Goal: Task Accomplishment & Management: Use online tool/utility

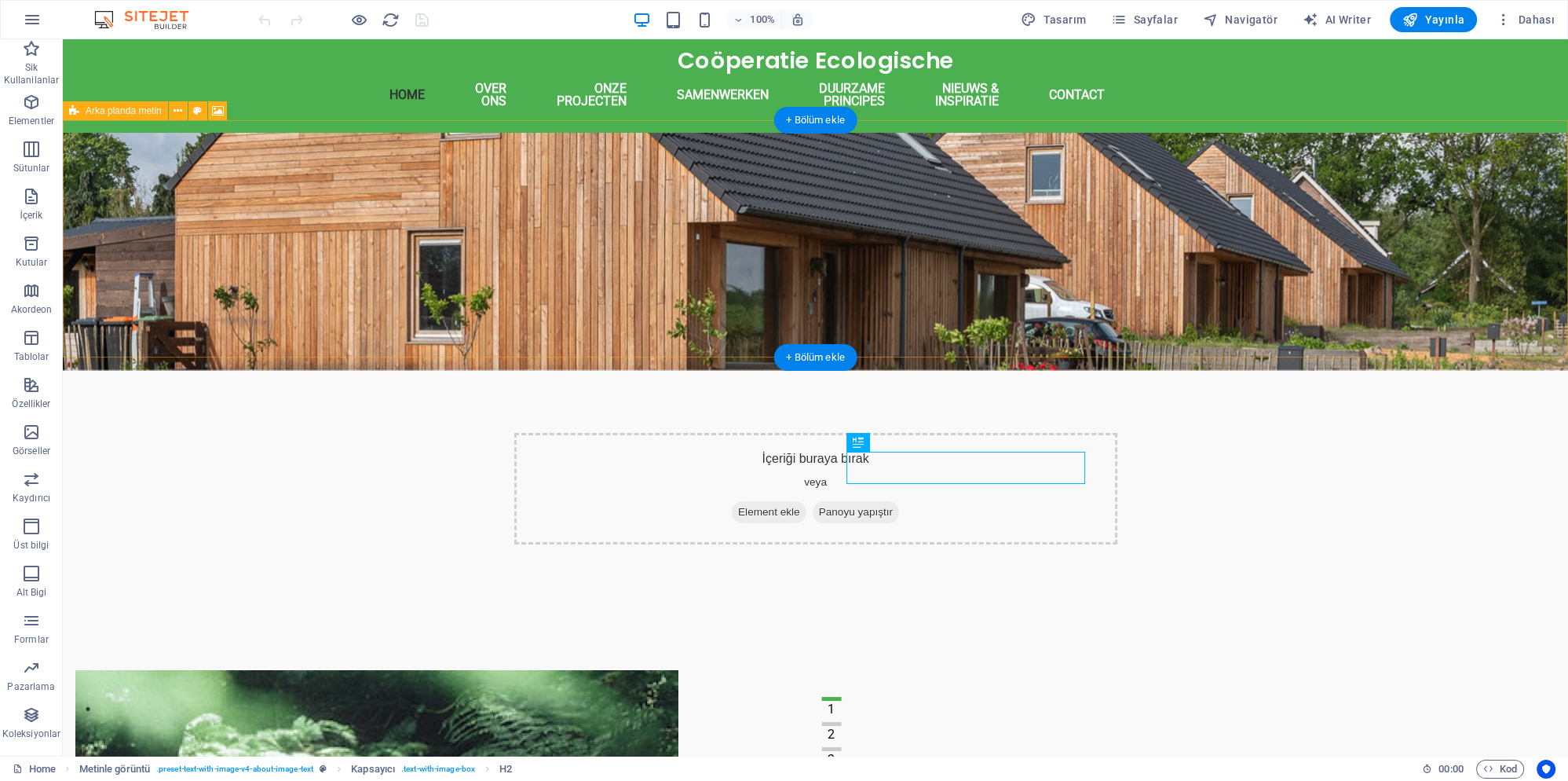
click at [703, 433] on div "İçeriği buraya bırak veya Element ekle Panoyu yapıştır" at bounding box center [815, 488] width 603 height 111
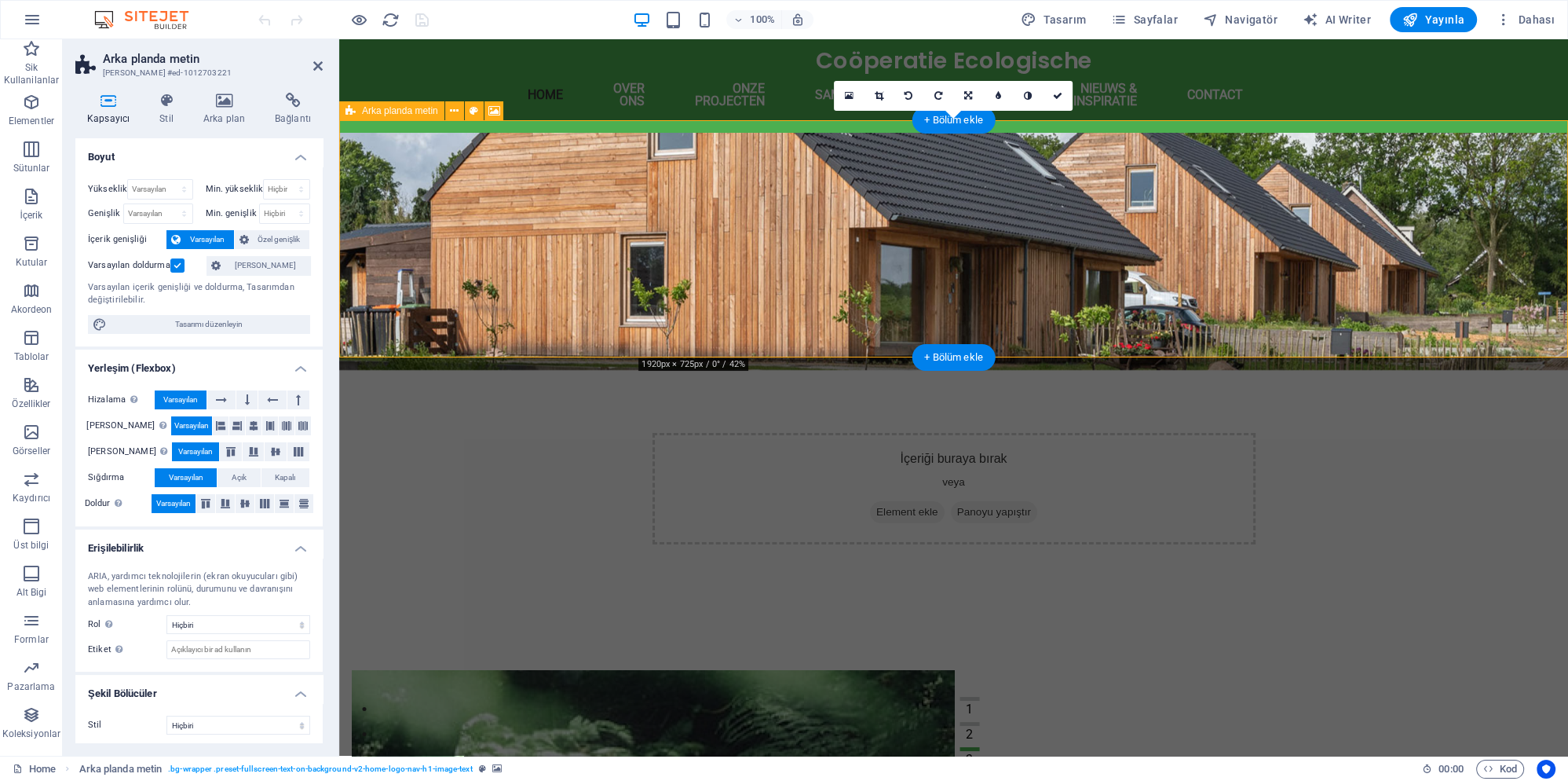
click at [784, 433] on div "İçeriği buraya bırak veya Element ekle Panoyu yapıştır" at bounding box center [953, 488] width 603 height 111
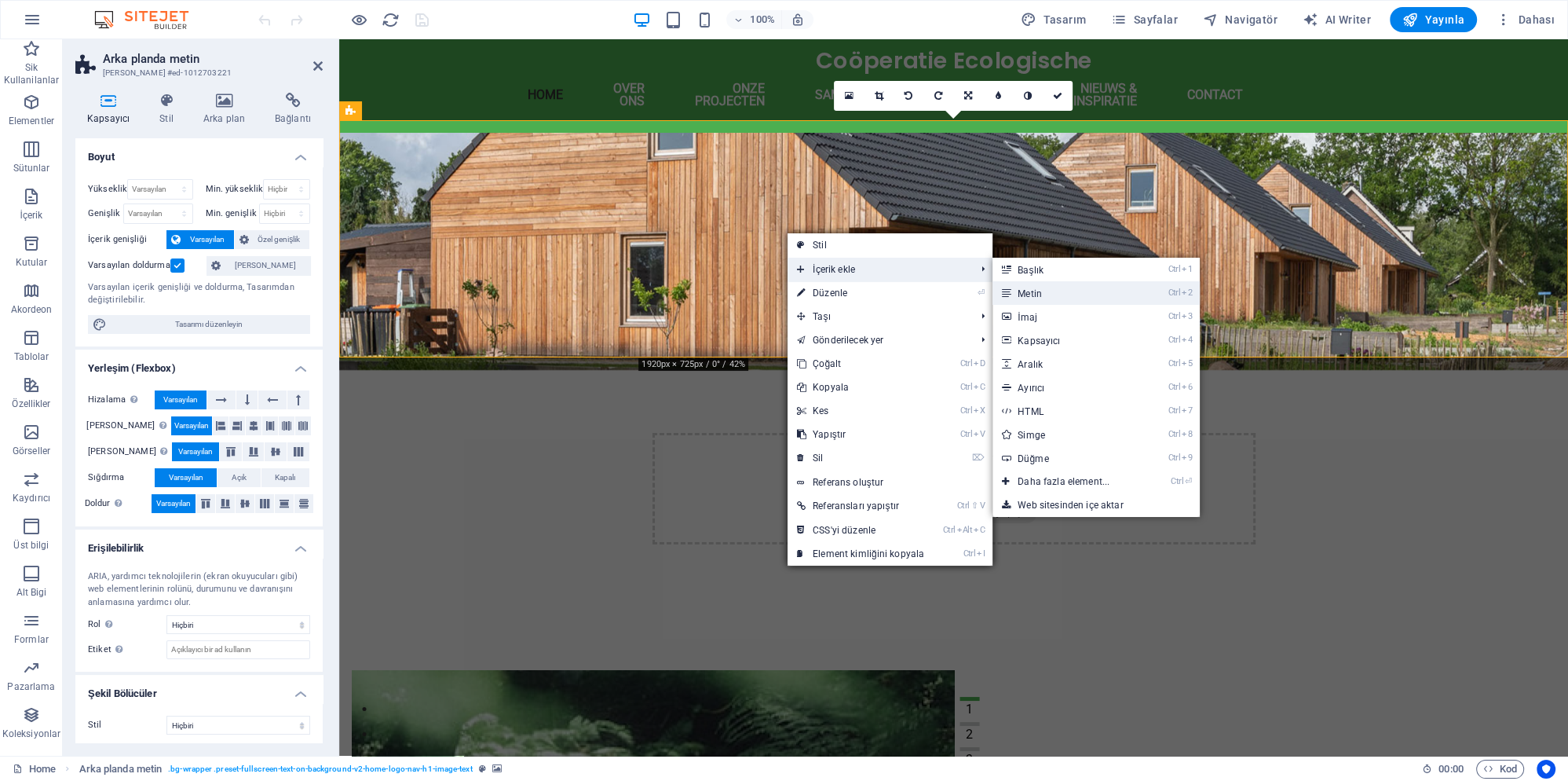
click at [1024, 294] on link "Ctrl 2 Metin" at bounding box center [1066, 293] width 149 height 24
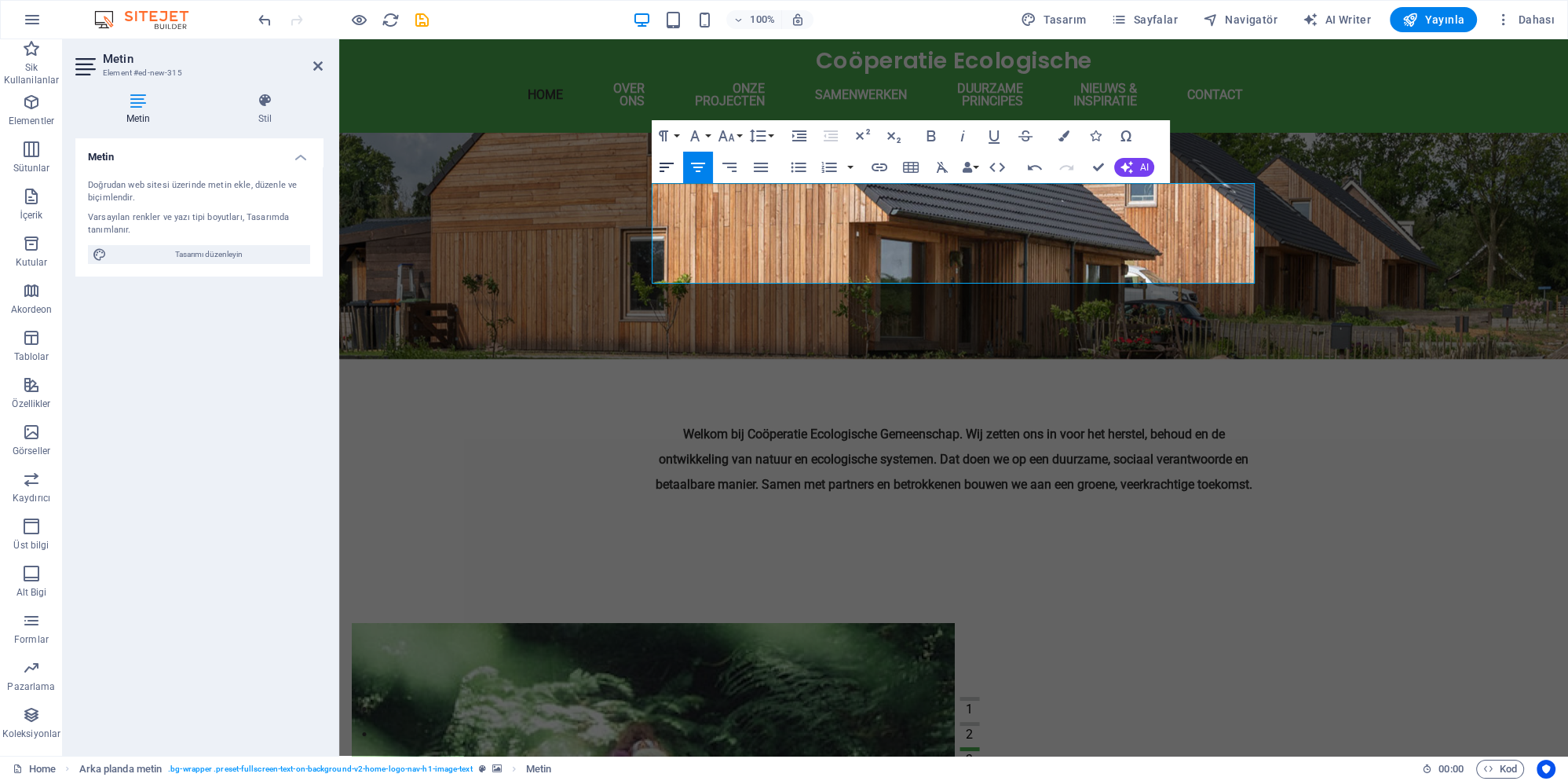
click at [667, 166] on icon "button" at bounding box center [667, 167] width 14 height 10
click at [692, 169] on icon "button" at bounding box center [697, 166] width 19 height 19
click at [769, 169] on icon "button" at bounding box center [760, 166] width 19 height 19
click at [669, 169] on icon "button" at bounding box center [666, 166] width 19 height 19
click at [806, 167] on icon "button" at bounding box center [799, 167] width 15 height 10
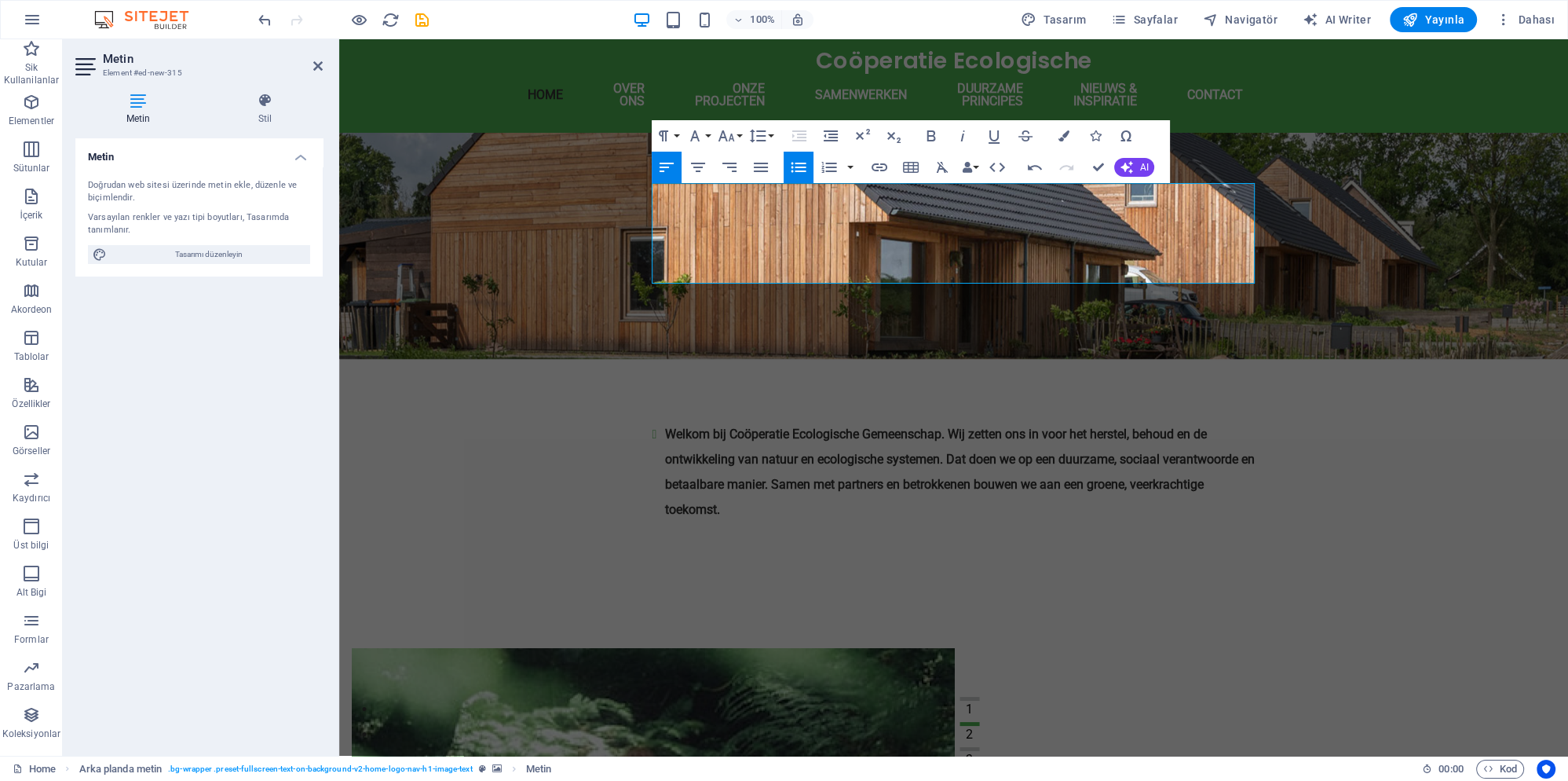
click at [628, 239] on figure at bounding box center [954, 246] width 1230 height 226
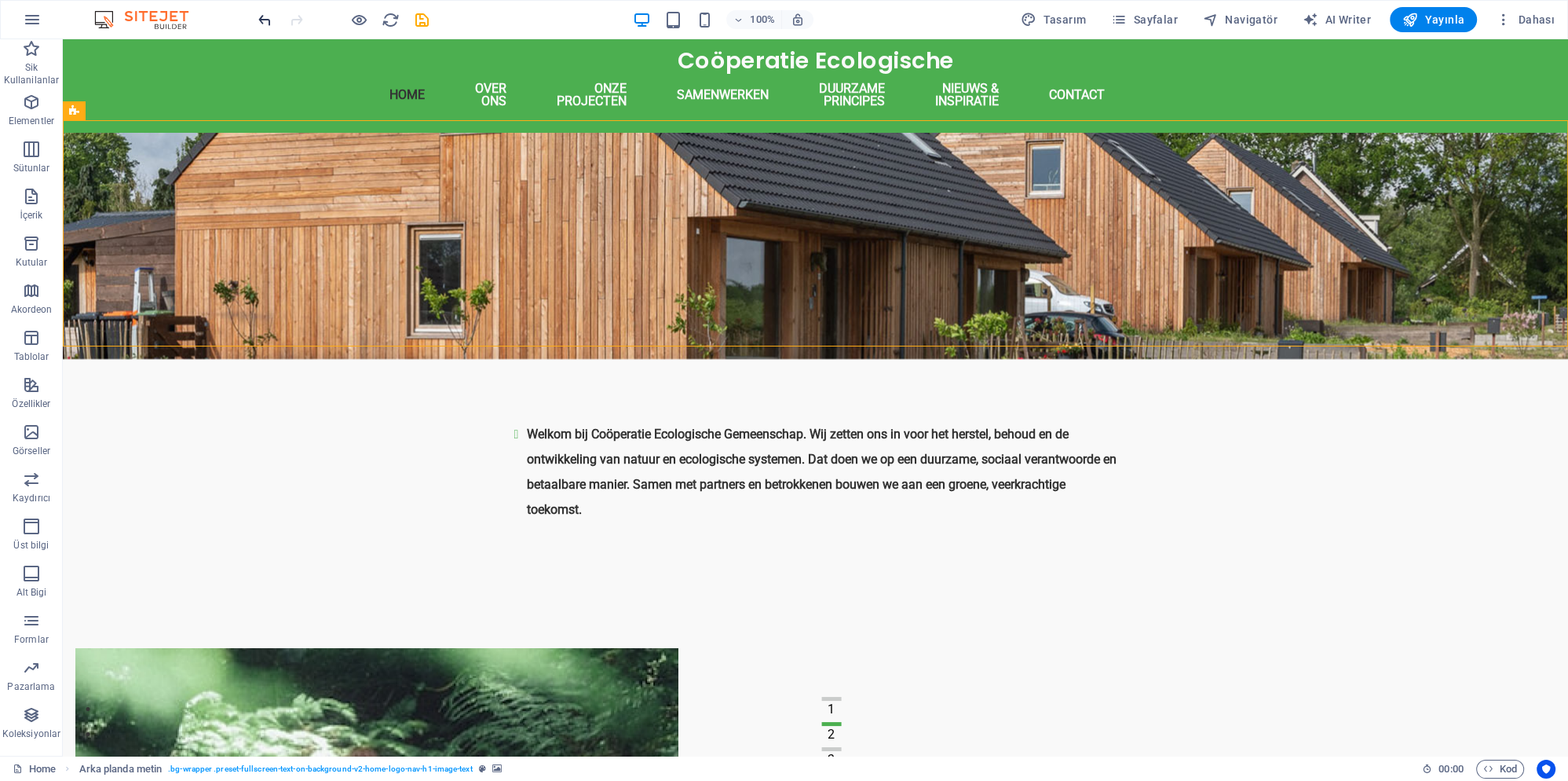
click at [255, 16] on span "undo" at bounding box center [264, 20] width 19 height 18
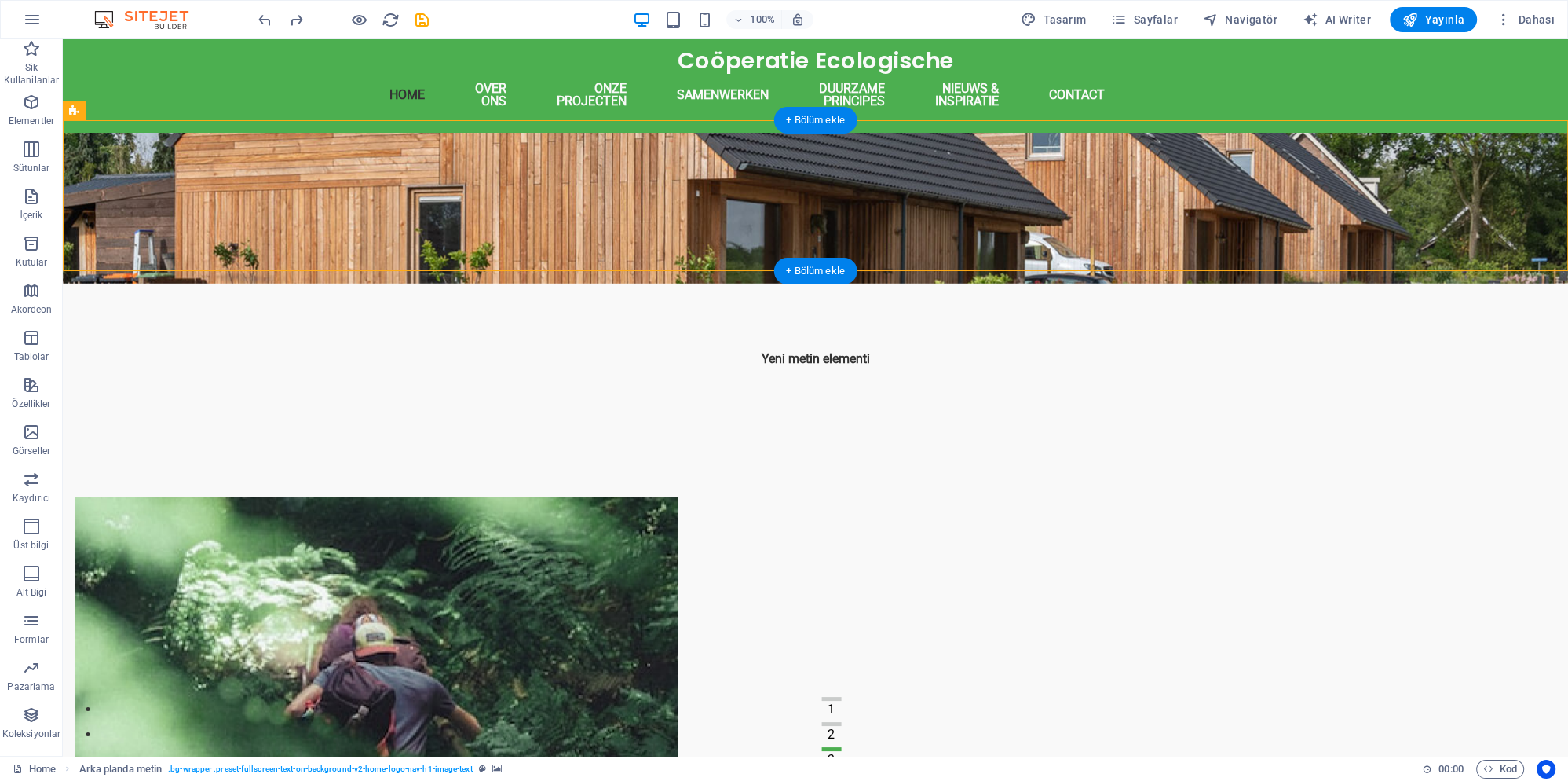
click at [348, 229] on figure at bounding box center [815, 208] width 1506 height 150
click at [332, 200] on figure at bounding box center [815, 208] width 1506 height 150
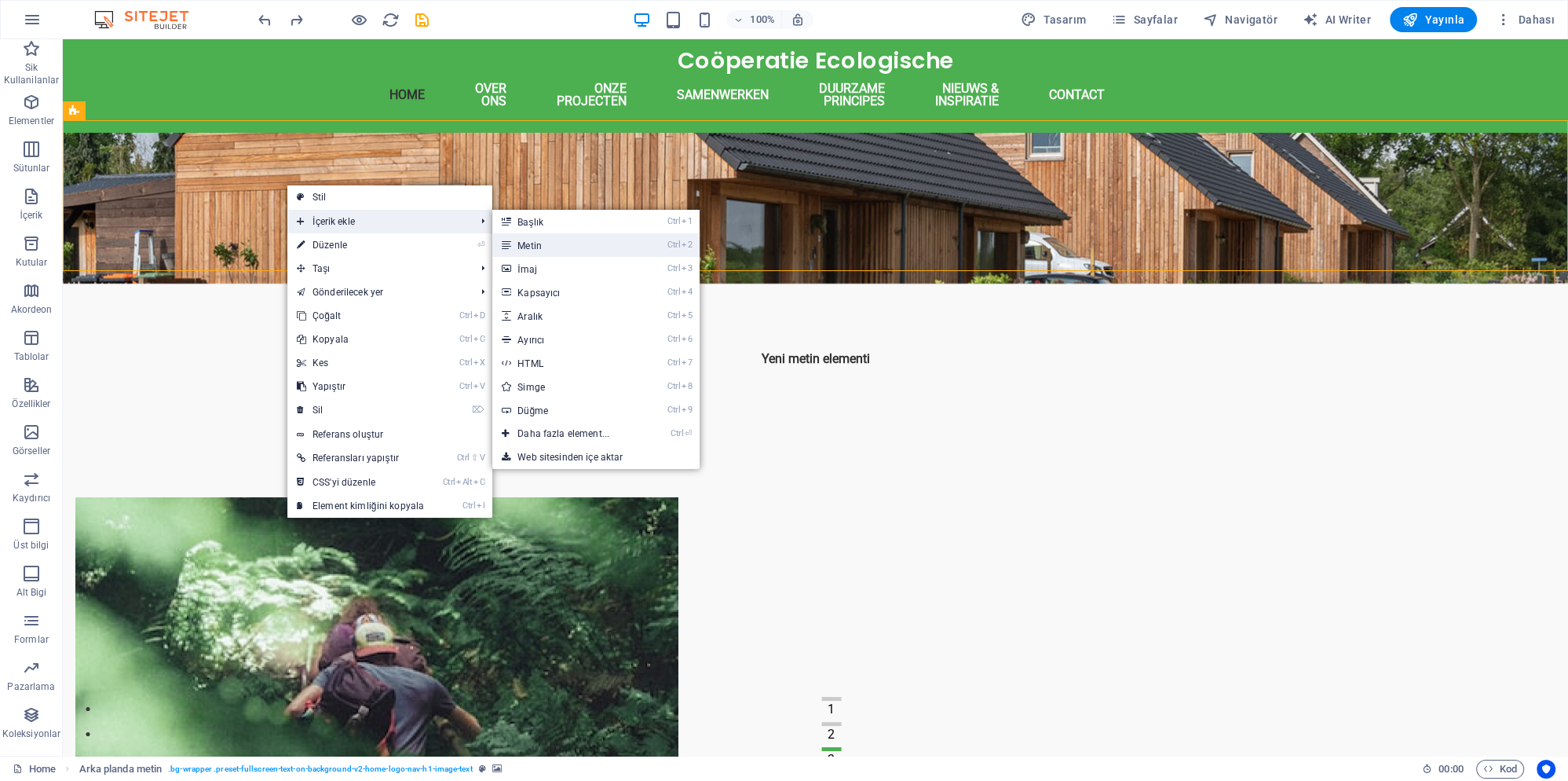
click at [542, 242] on link "Ctrl 2 Metin" at bounding box center [567, 245] width 149 height 24
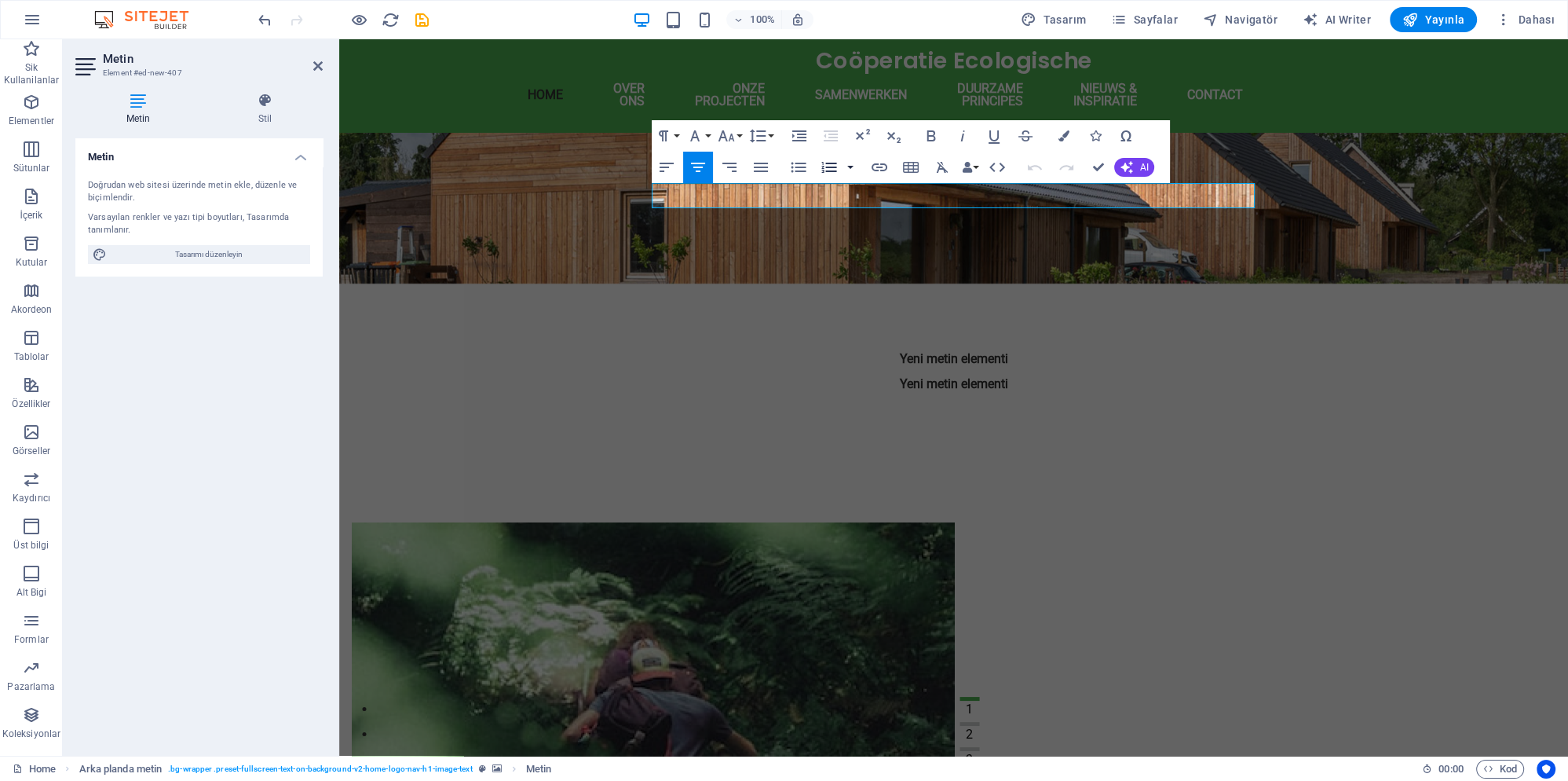
click at [851, 169] on button "button" at bounding box center [850, 167] width 13 height 31
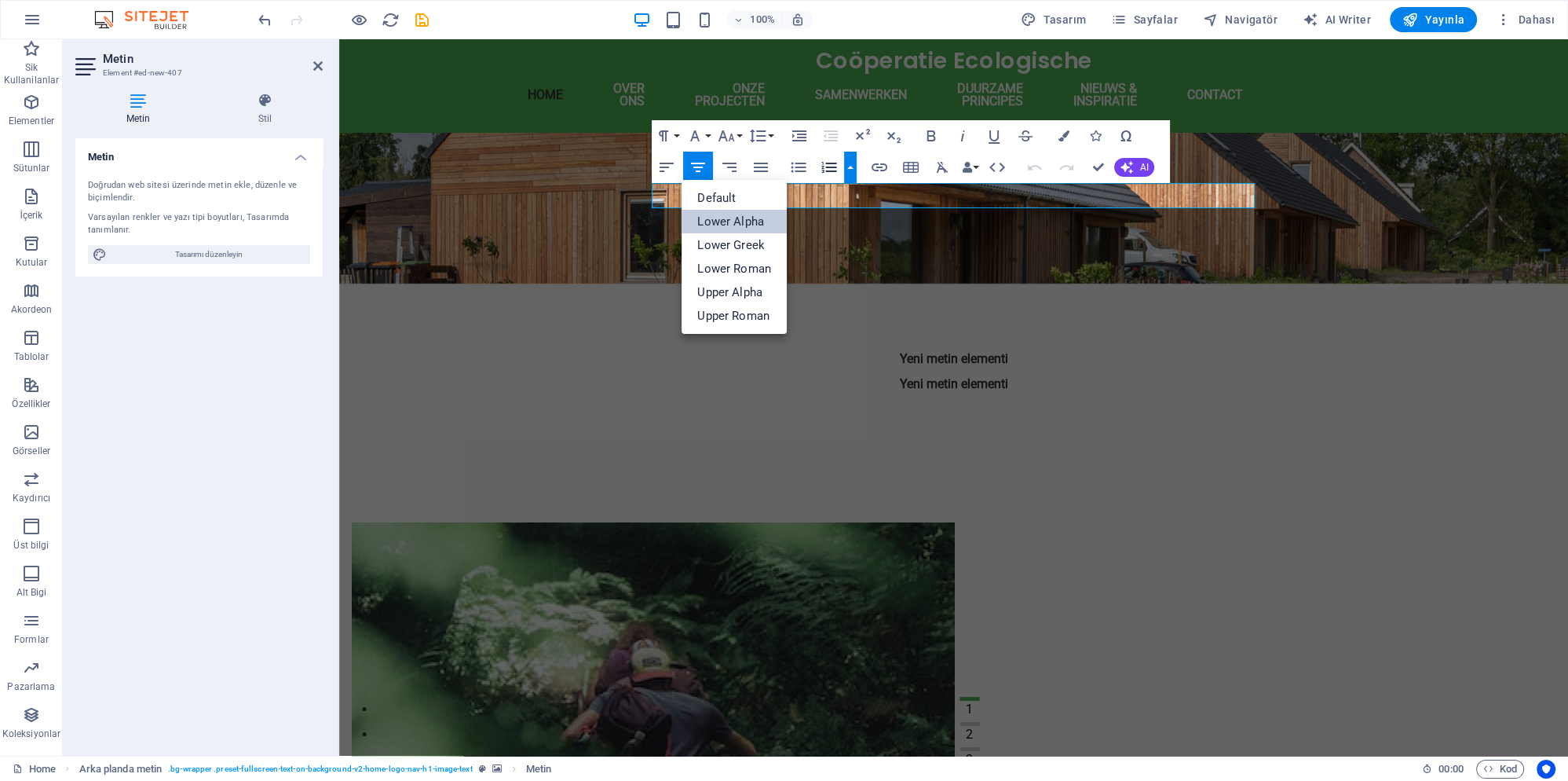
click at [766, 221] on link "Lower Alpha" at bounding box center [734, 221] width 105 height 24
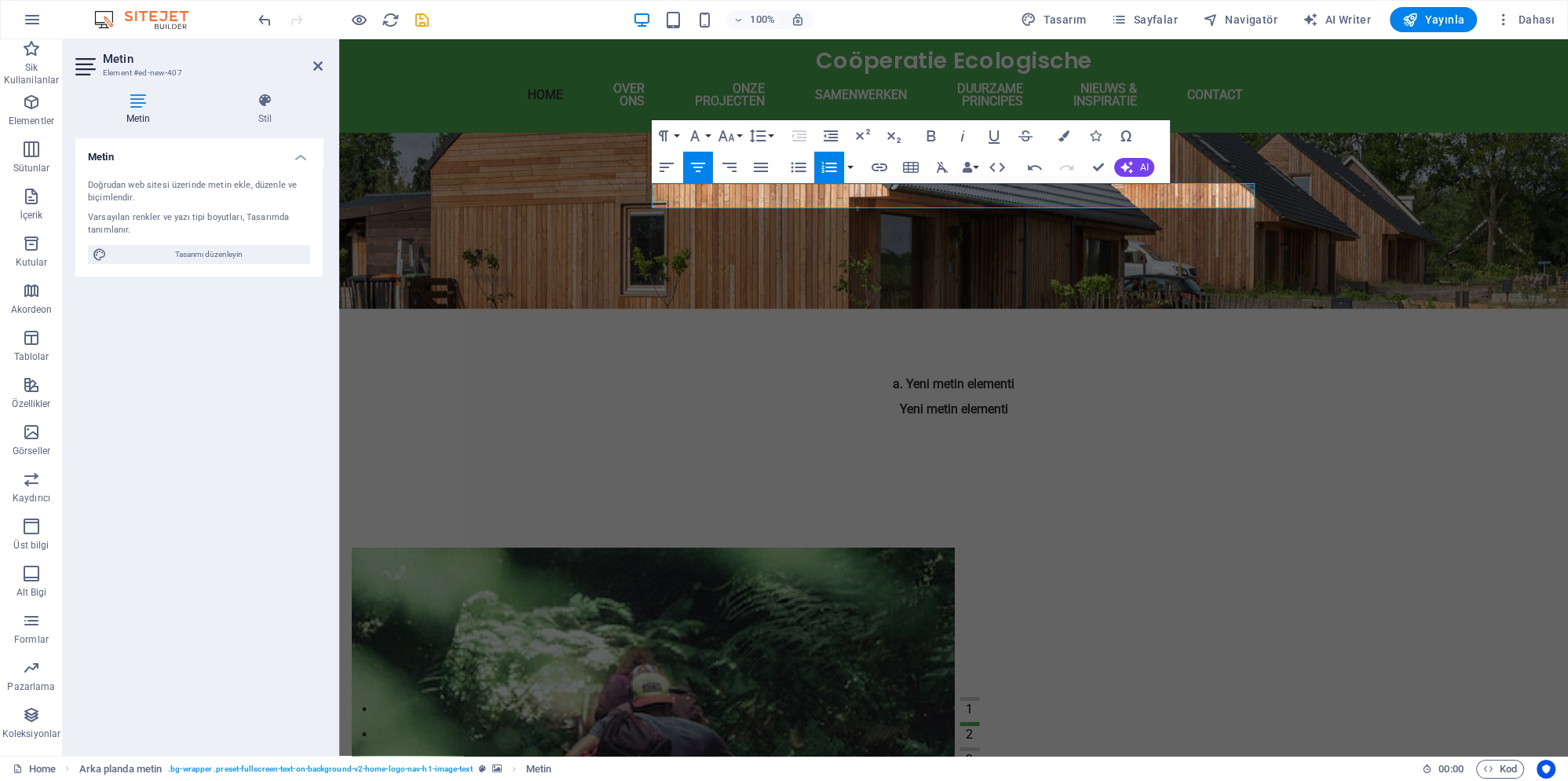
click at [854, 163] on button "button" at bounding box center [850, 167] width 13 height 31
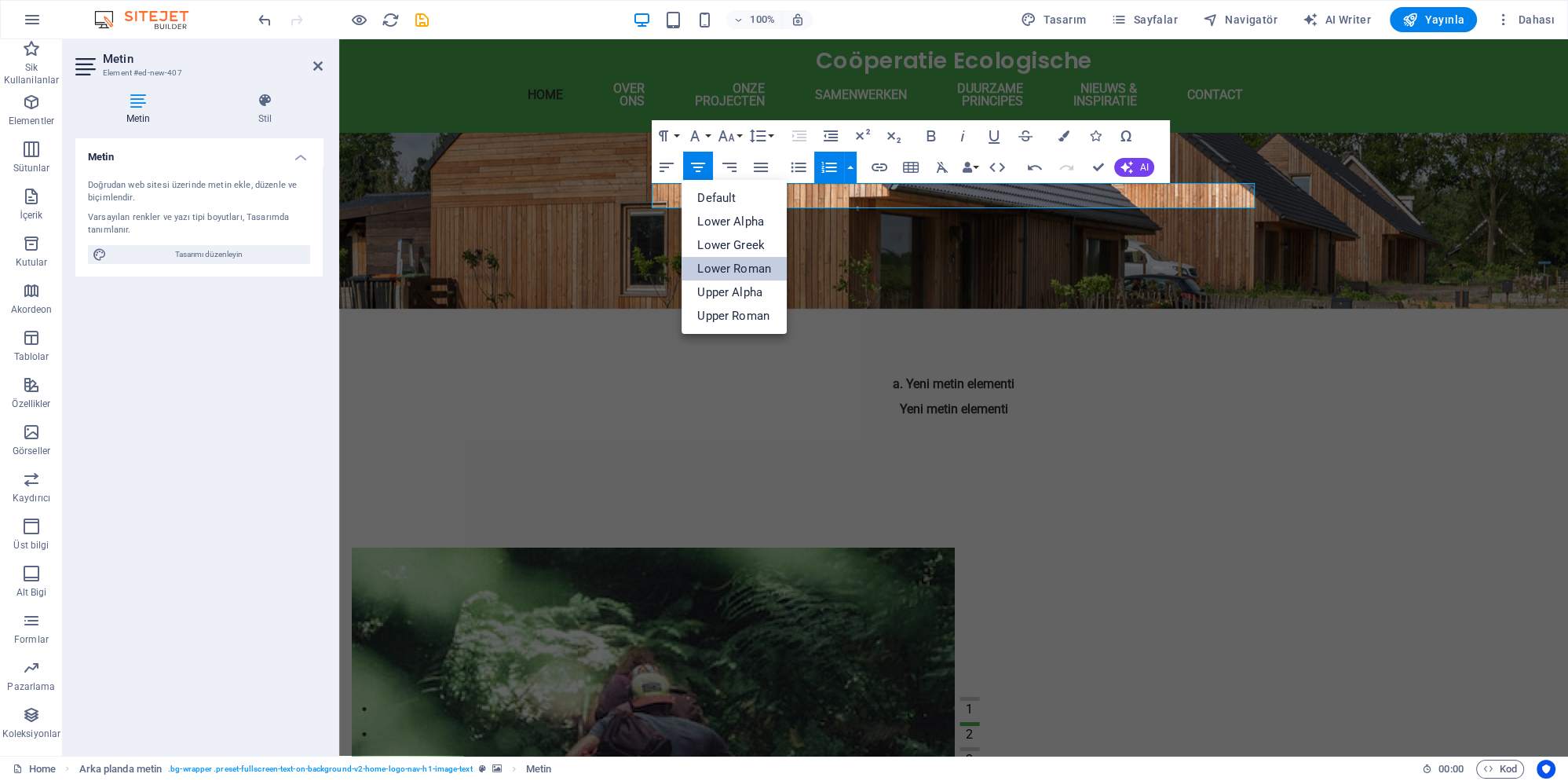
click at [739, 272] on link "Lower Roman" at bounding box center [734, 269] width 105 height 24
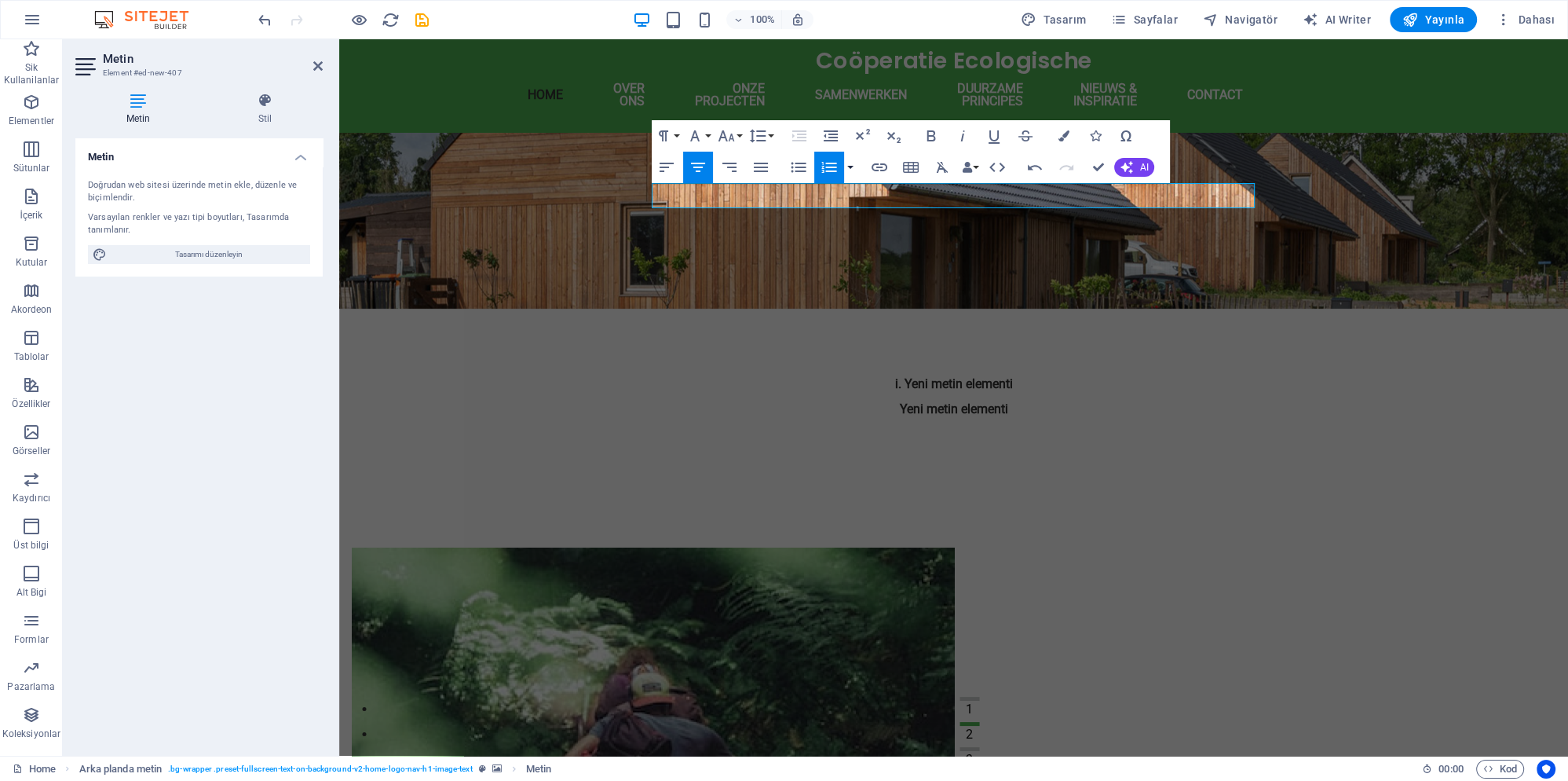
click at [845, 169] on button "button" at bounding box center [850, 167] width 13 height 31
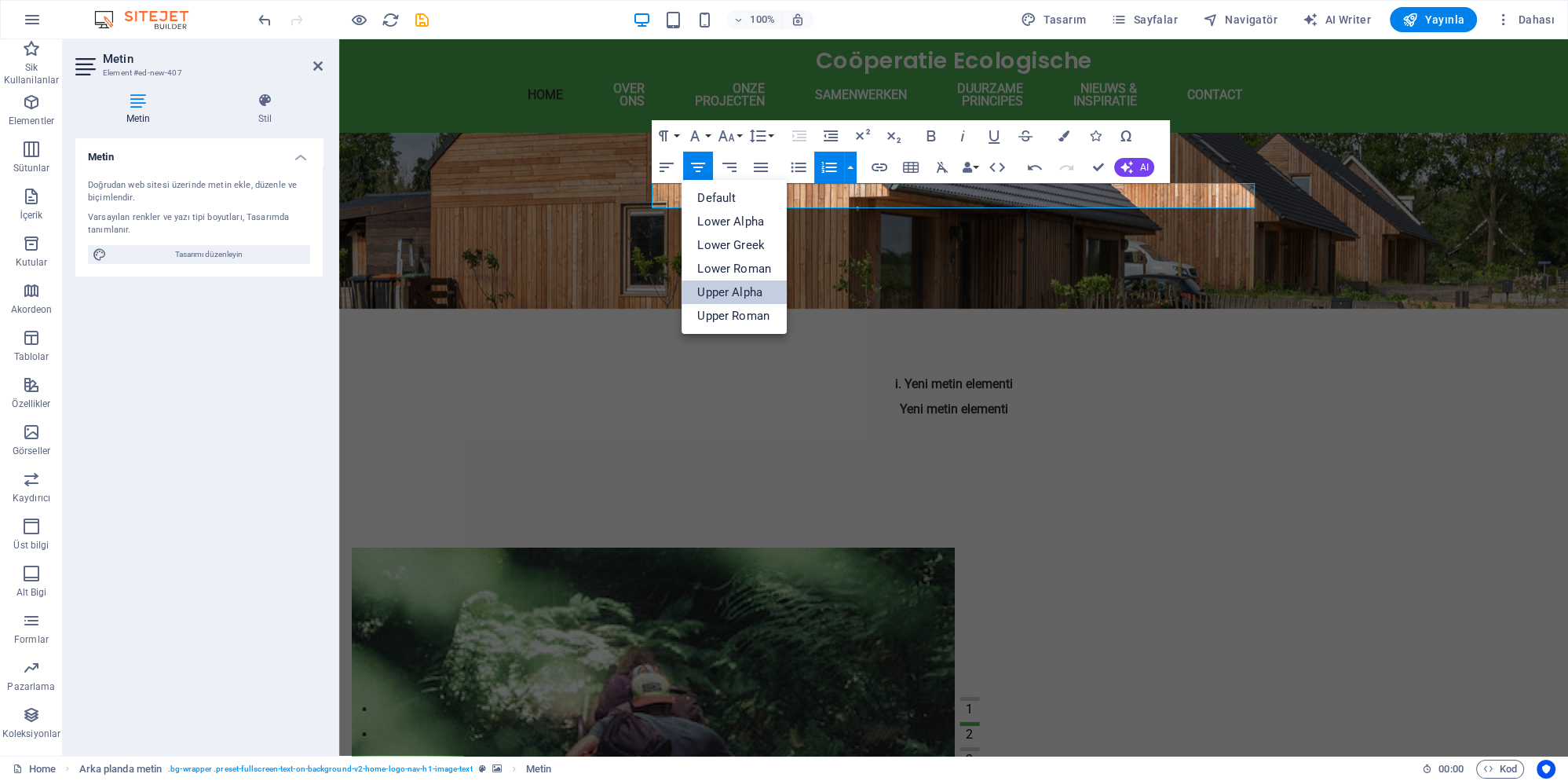
click at [757, 296] on link "Upper Alpha" at bounding box center [734, 292] width 105 height 24
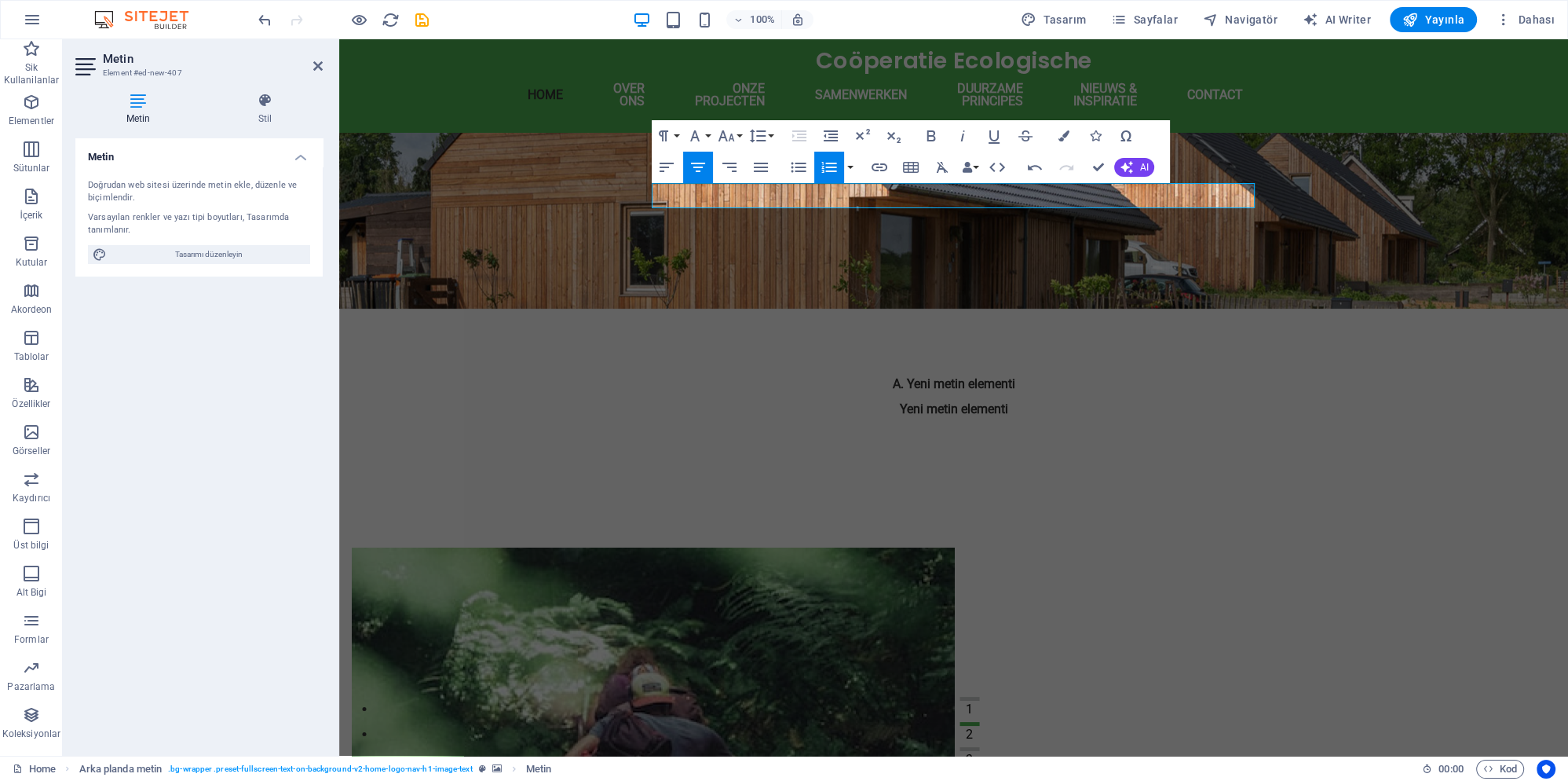
click at [774, 246] on figure at bounding box center [954, 220] width 1230 height 176
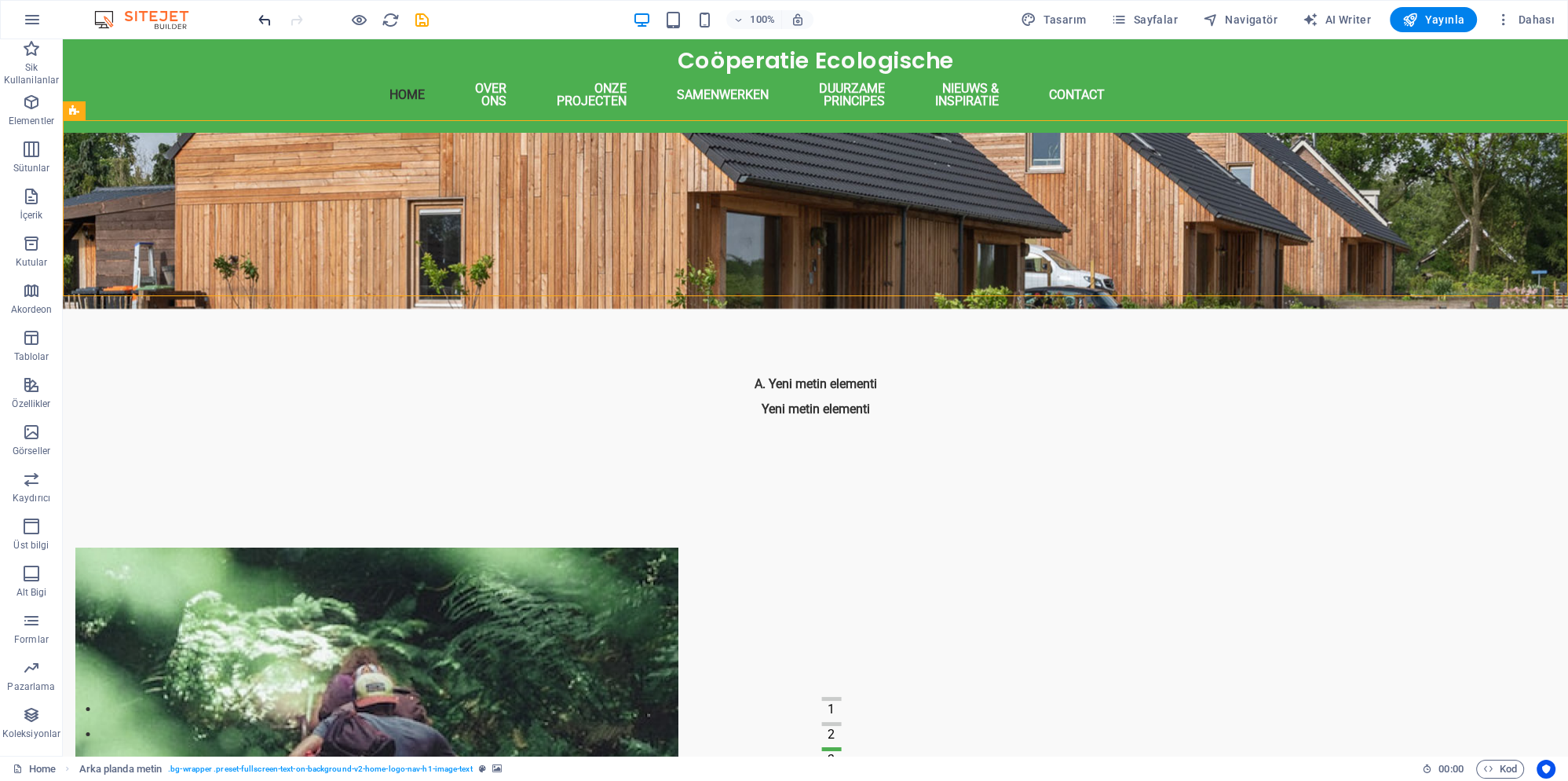
click at [269, 22] on icon "undo" at bounding box center [265, 20] width 18 height 18
click at [267, 22] on icon "undo" at bounding box center [265, 20] width 18 height 18
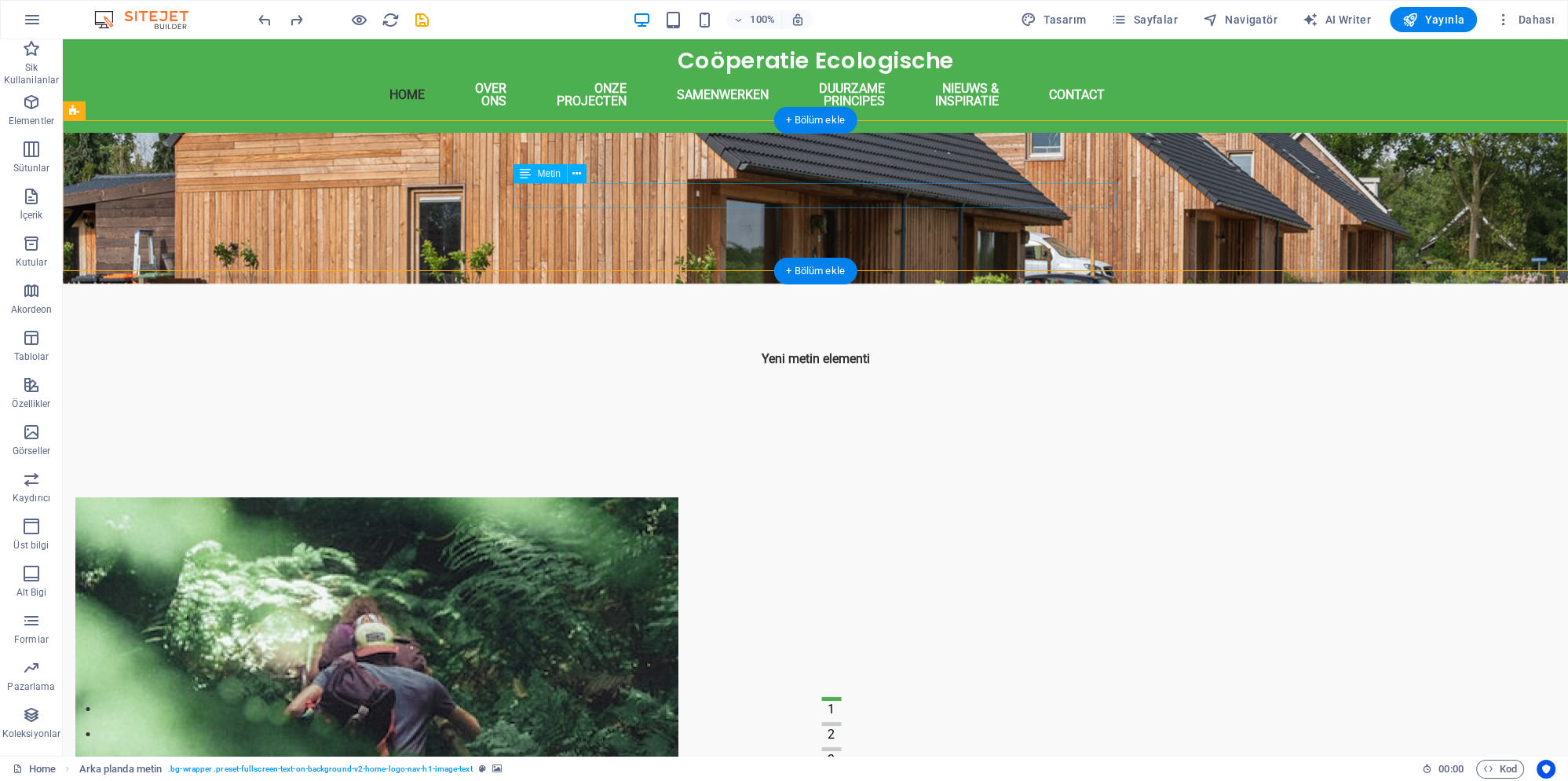
click at [773, 346] on div "Yeni metin elementi" at bounding box center [815, 359] width 603 height 26
drag, startPoint x: 608, startPoint y: 213, endPoint x: 120, endPoint y: 159, distance: 491.0
drag, startPoint x: 597, startPoint y: 212, endPoint x: 134, endPoint y: 172, distance: 464.7
click at [254, 184] on figure at bounding box center [815, 208] width 1506 height 150
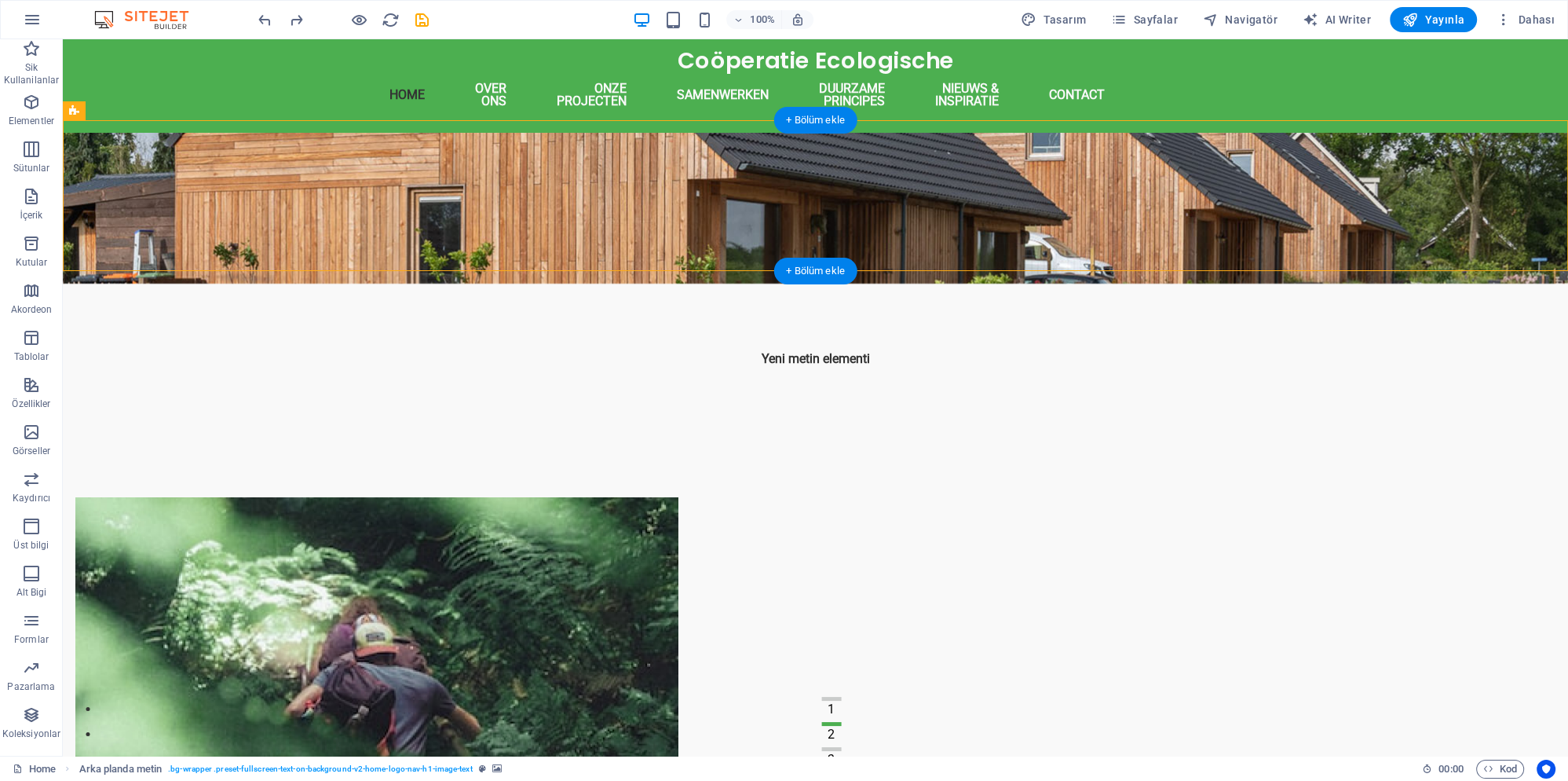
click at [254, 184] on figure at bounding box center [815, 208] width 1506 height 150
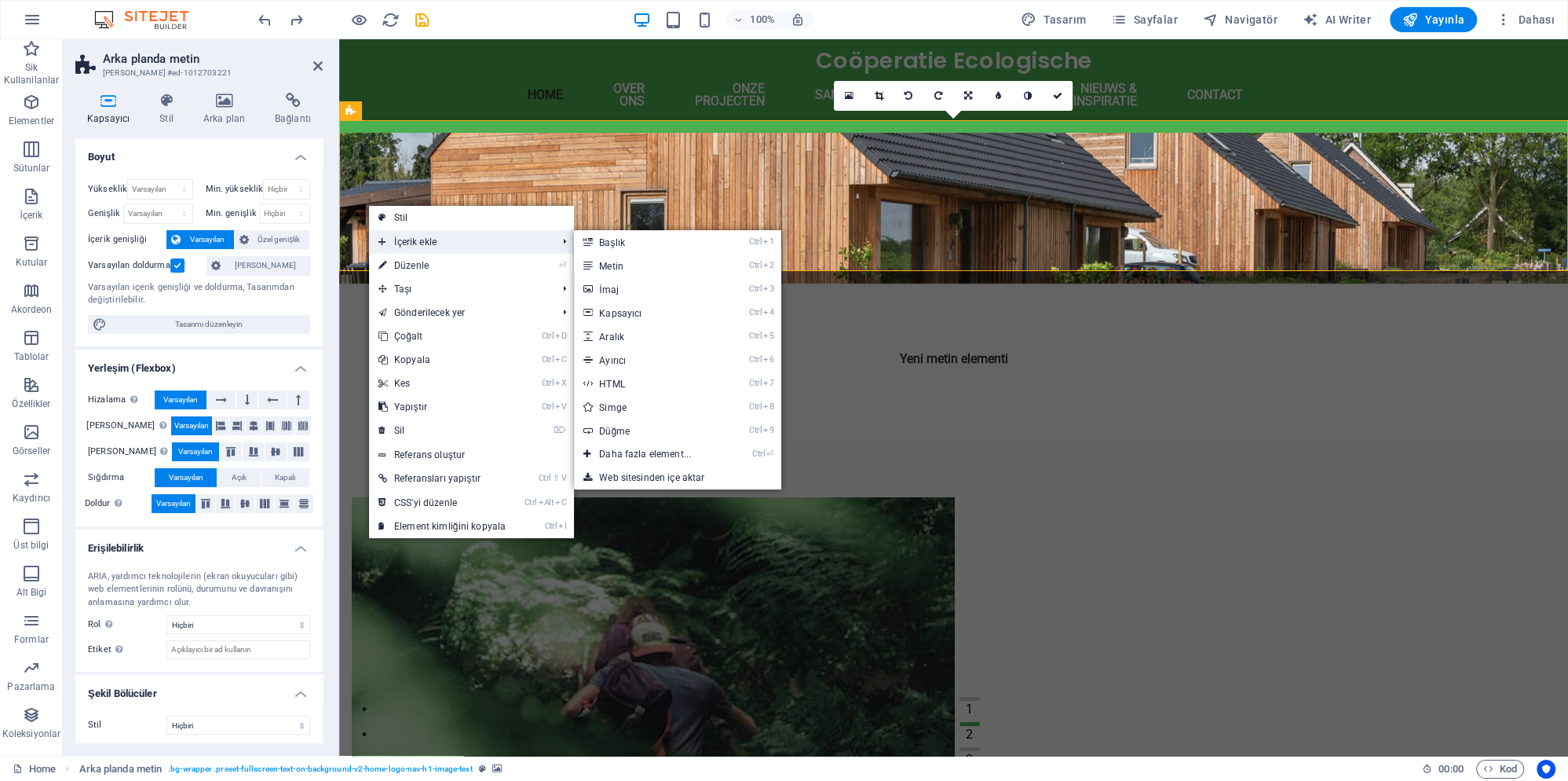
drag, startPoint x: 430, startPoint y: 236, endPoint x: 469, endPoint y: 242, distance: 39.5
click at [431, 236] on span "İçerik ekle" at bounding box center [459, 242] width 181 height 24
click at [633, 266] on link "Ctrl 2 Metin" at bounding box center [648, 266] width 149 height 24
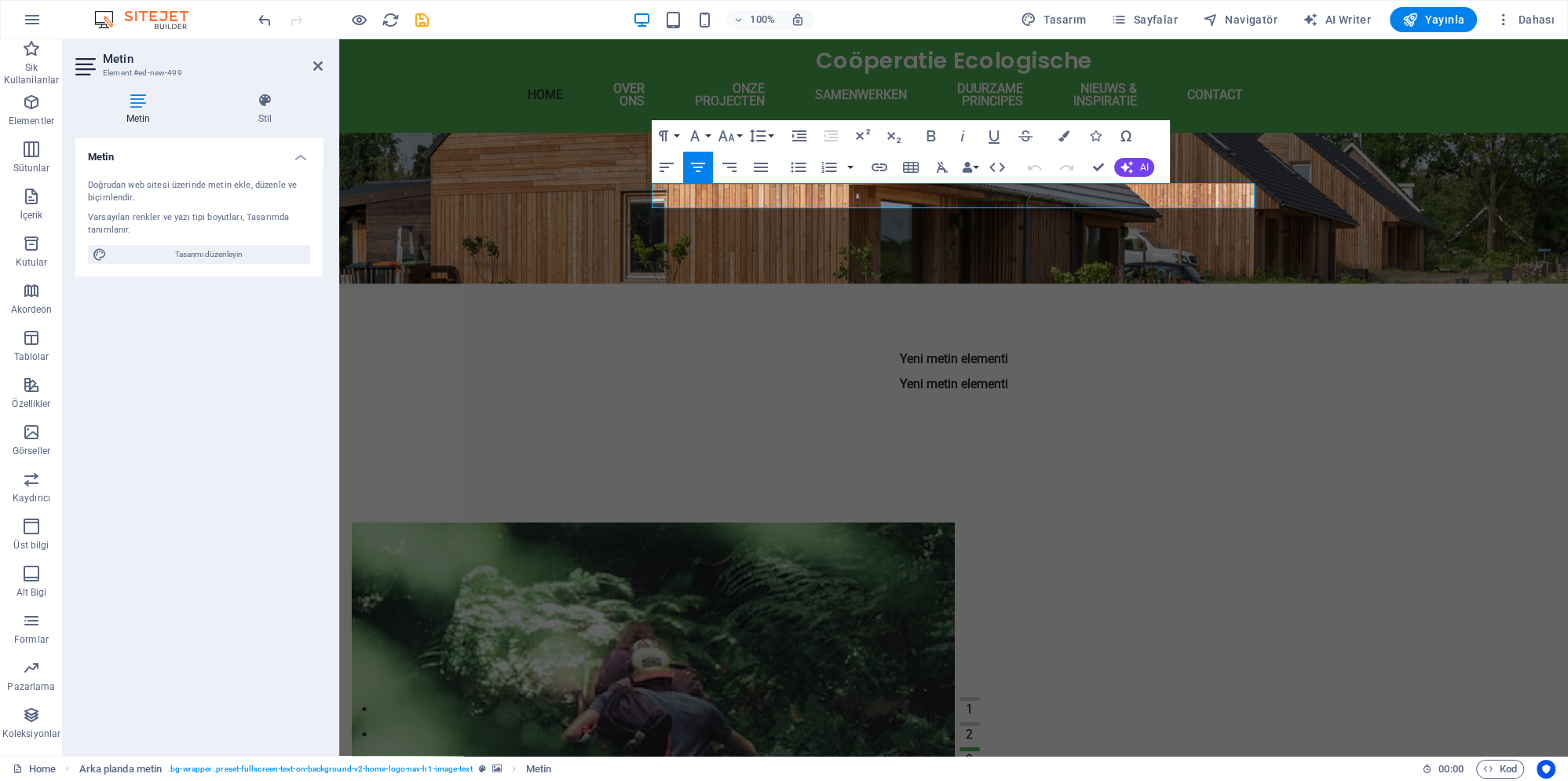
click at [616, 234] on figure at bounding box center [954, 208] width 1230 height 150
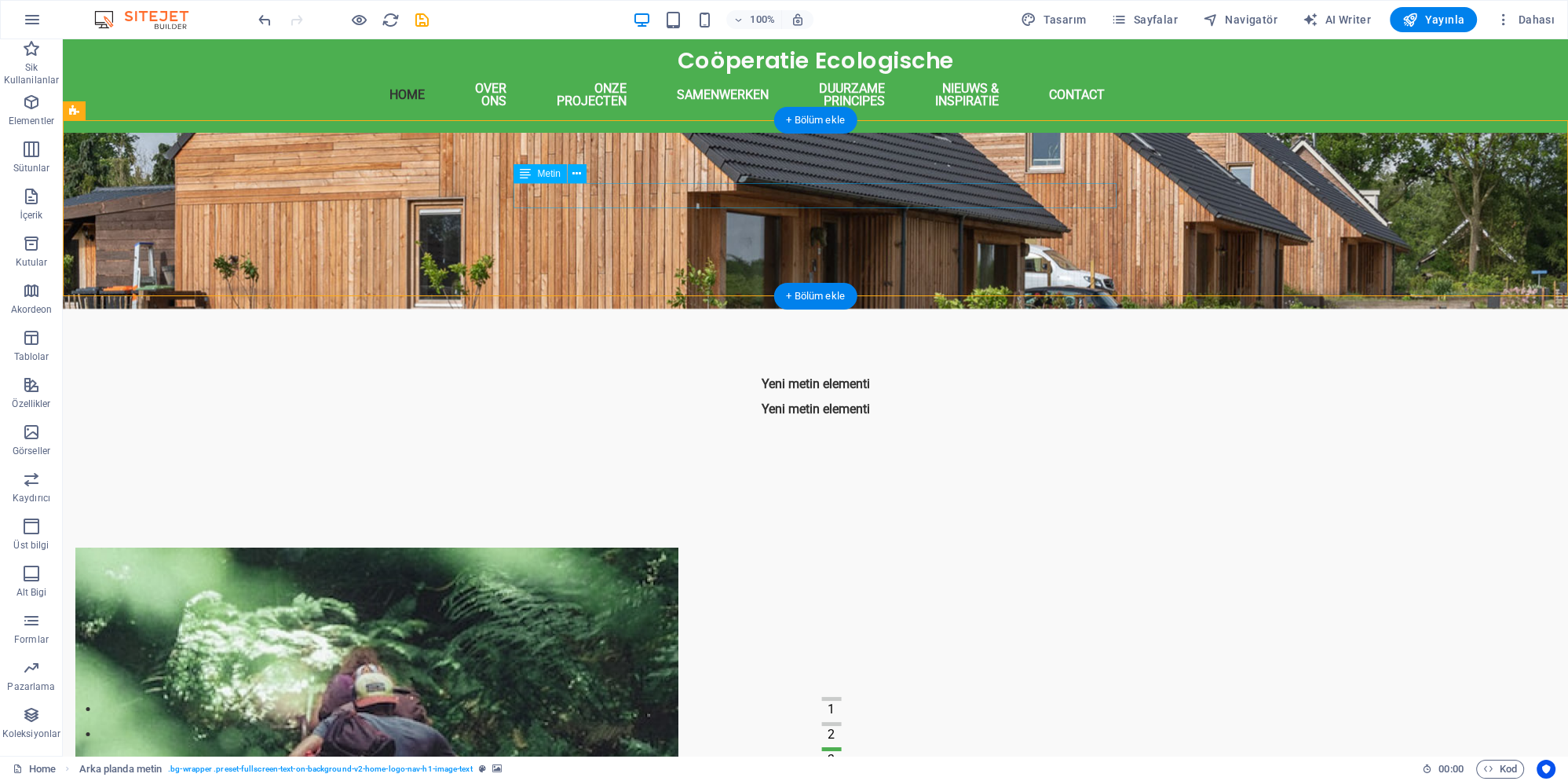
click at [849, 372] on div "Yeni metin elementi" at bounding box center [815, 385] width 603 height 26
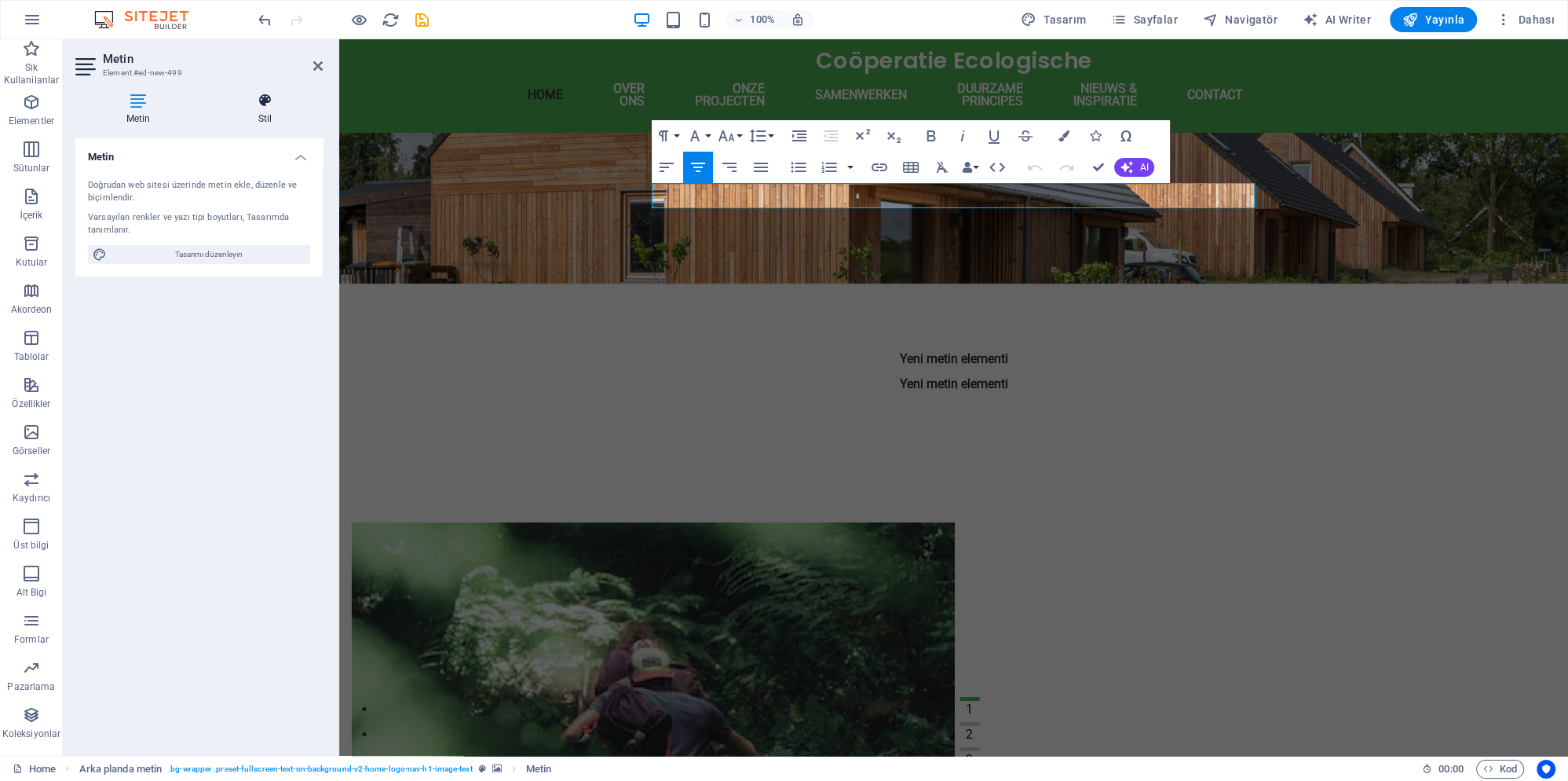
click at [255, 101] on icon at bounding box center [265, 100] width 115 height 16
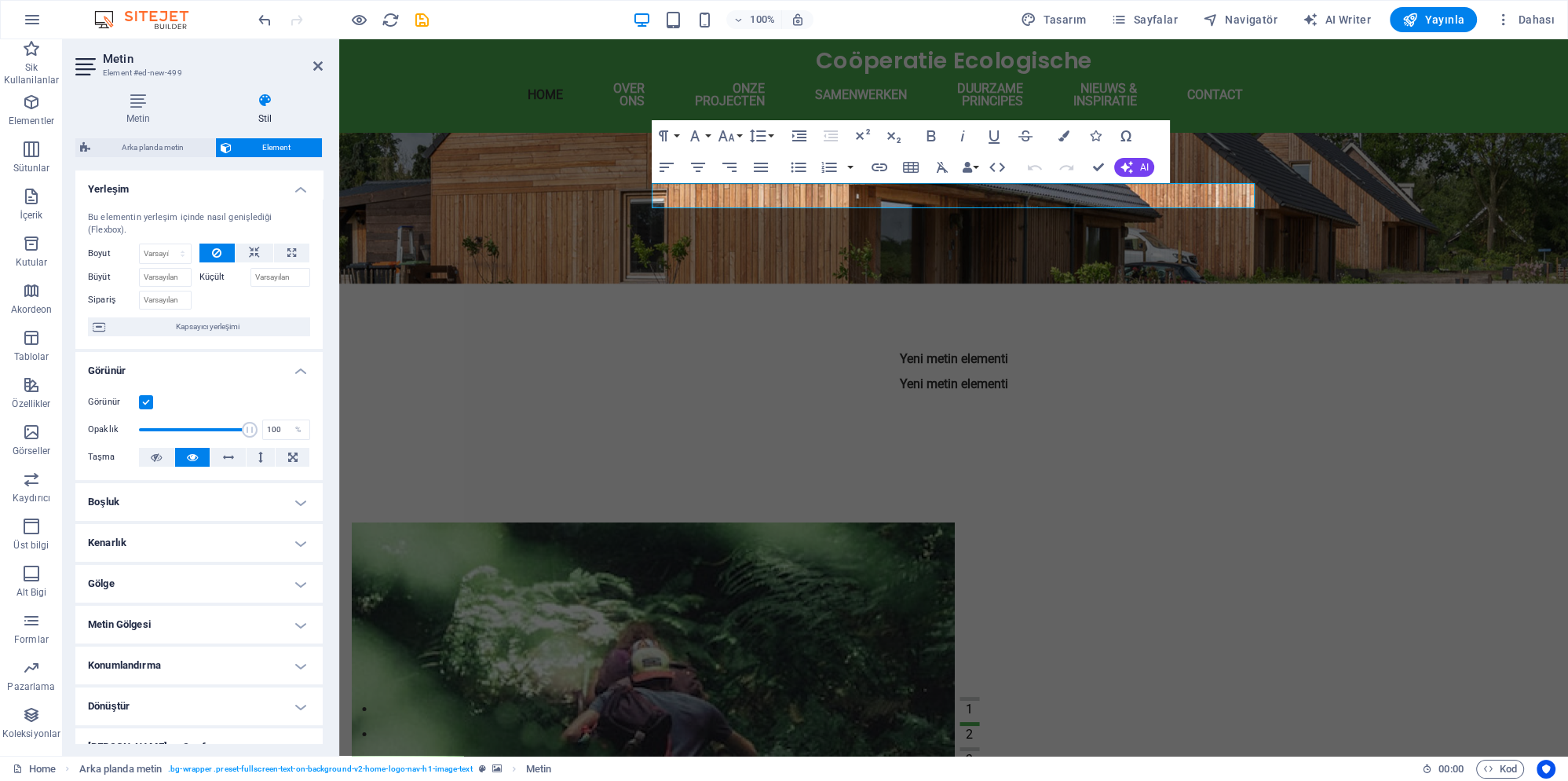
click at [569, 173] on figure at bounding box center [954, 208] width 1230 height 150
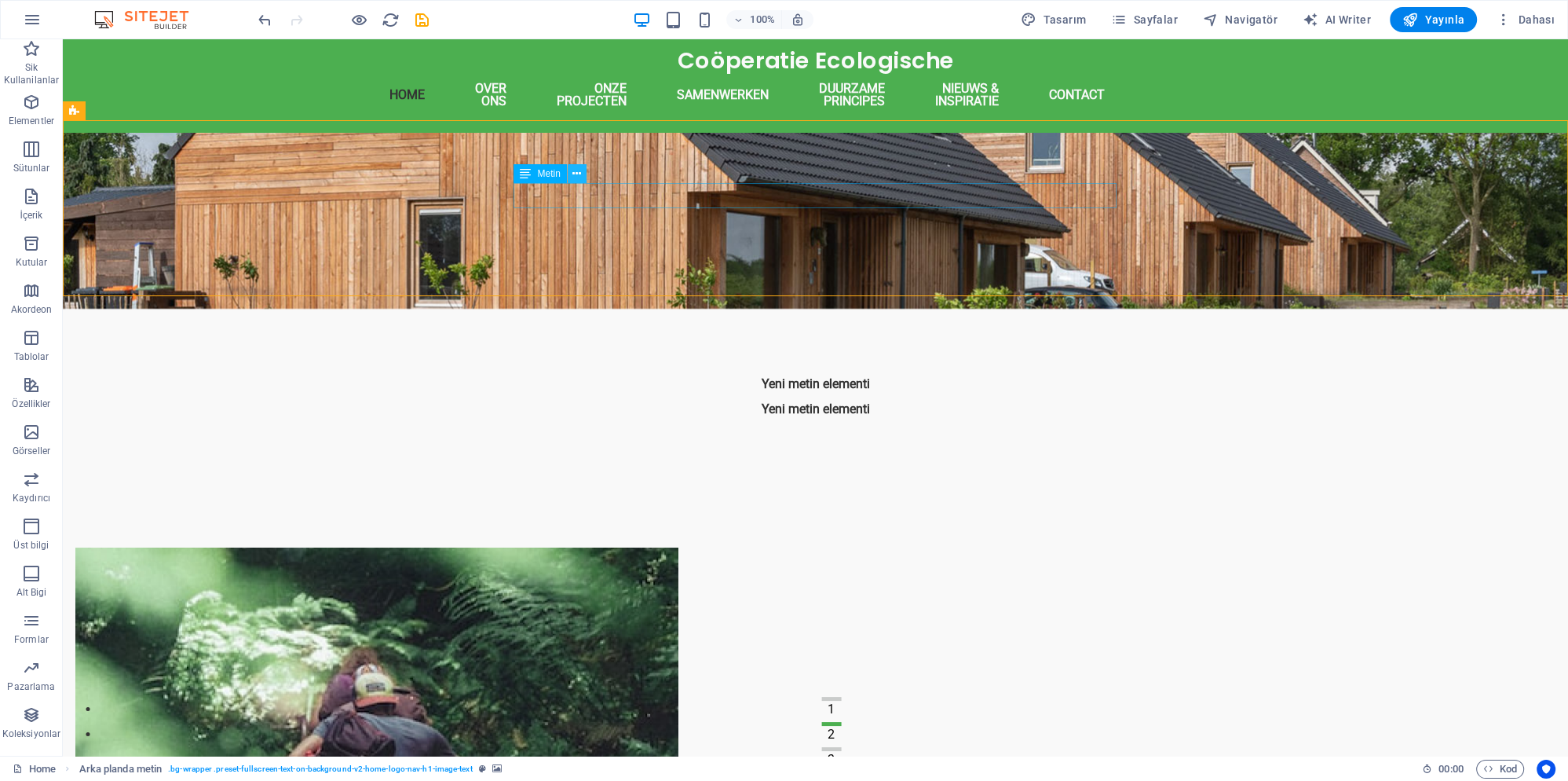
click at [574, 177] on icon at bounding box center [576, 173] width 9 height 17
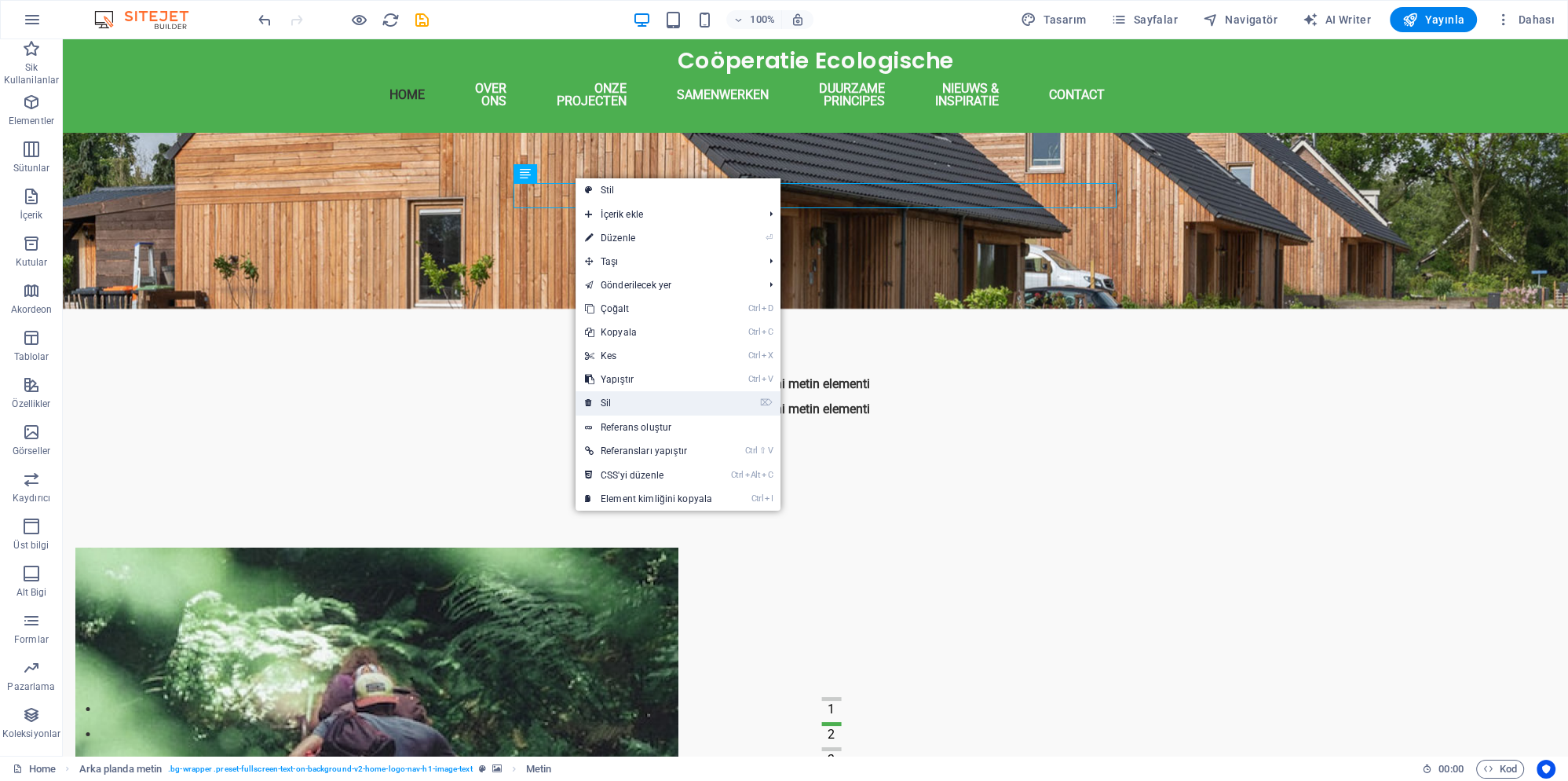
click at [619, 399] on link "⌦ Sil" at bounding box center [648, 403] width 147 height 24
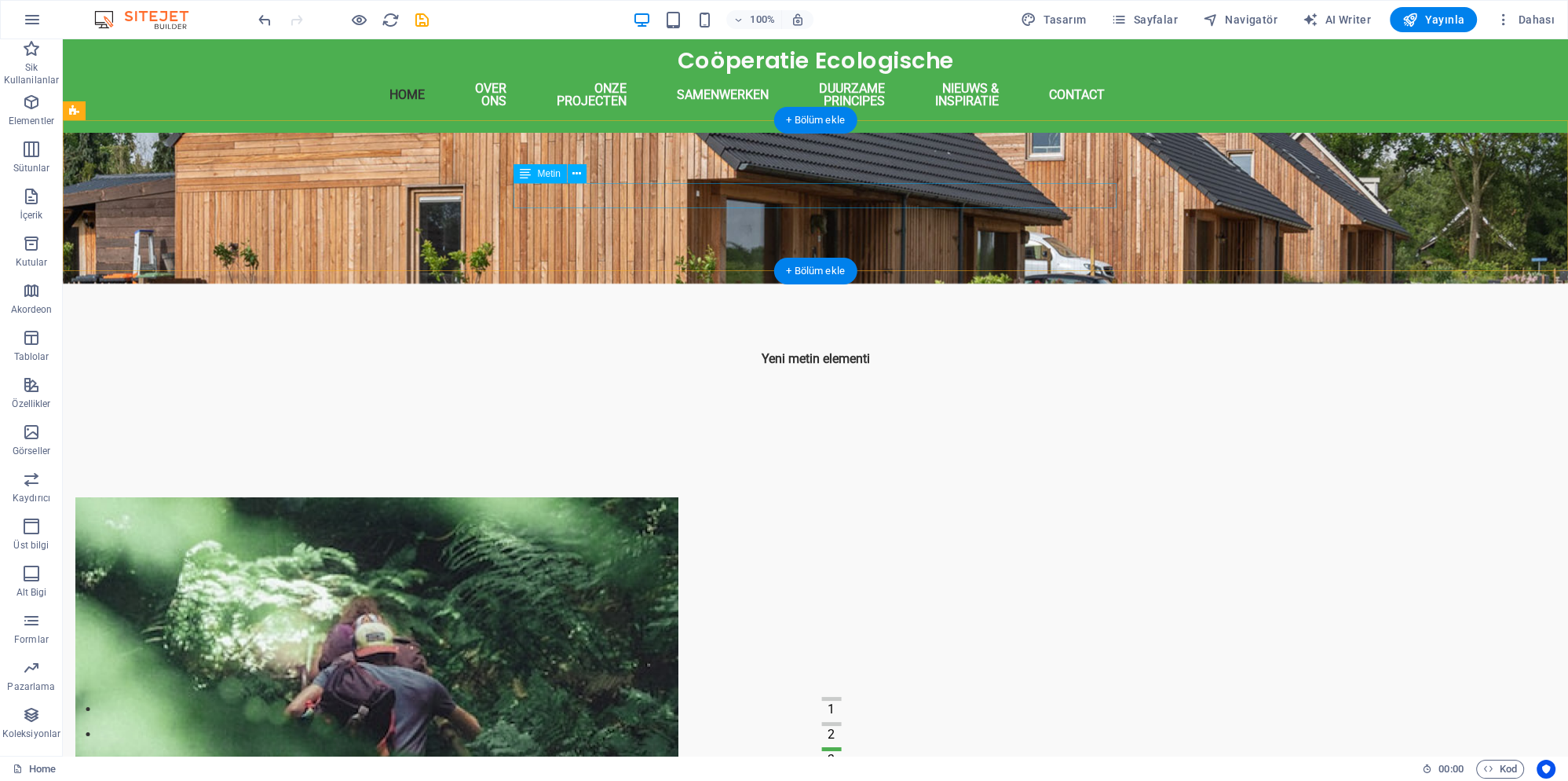
click at [815, 346] on div "Yeni metin elementi" at bounding box center [815, 359] width 603 height 26
click at [578, 177] on icon at bounding box center [576, 173] width 9 height 17
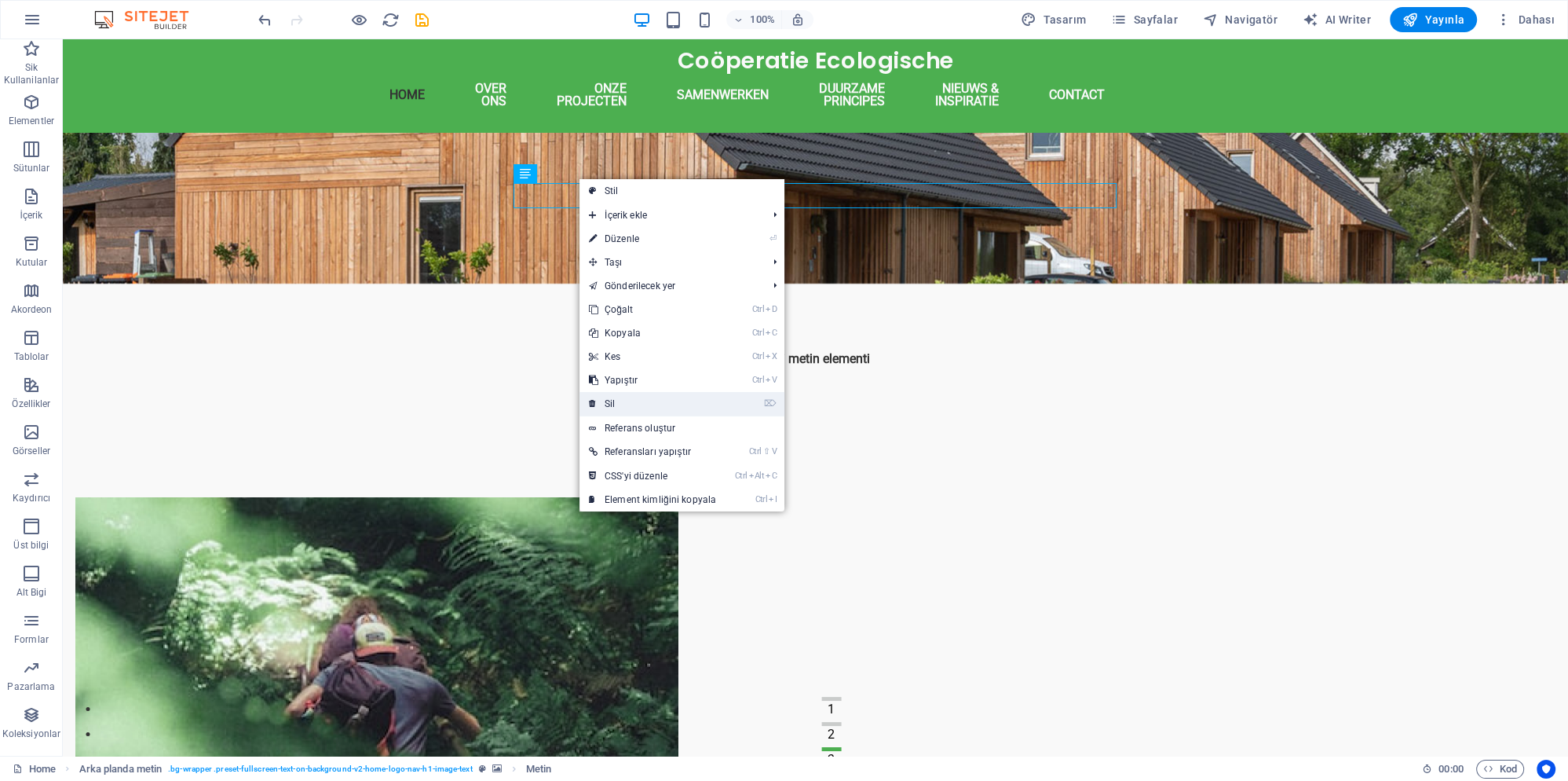
click at [662, 403] on link "⌦ Sil" at bounding box center [652, 403] width 147 height 24
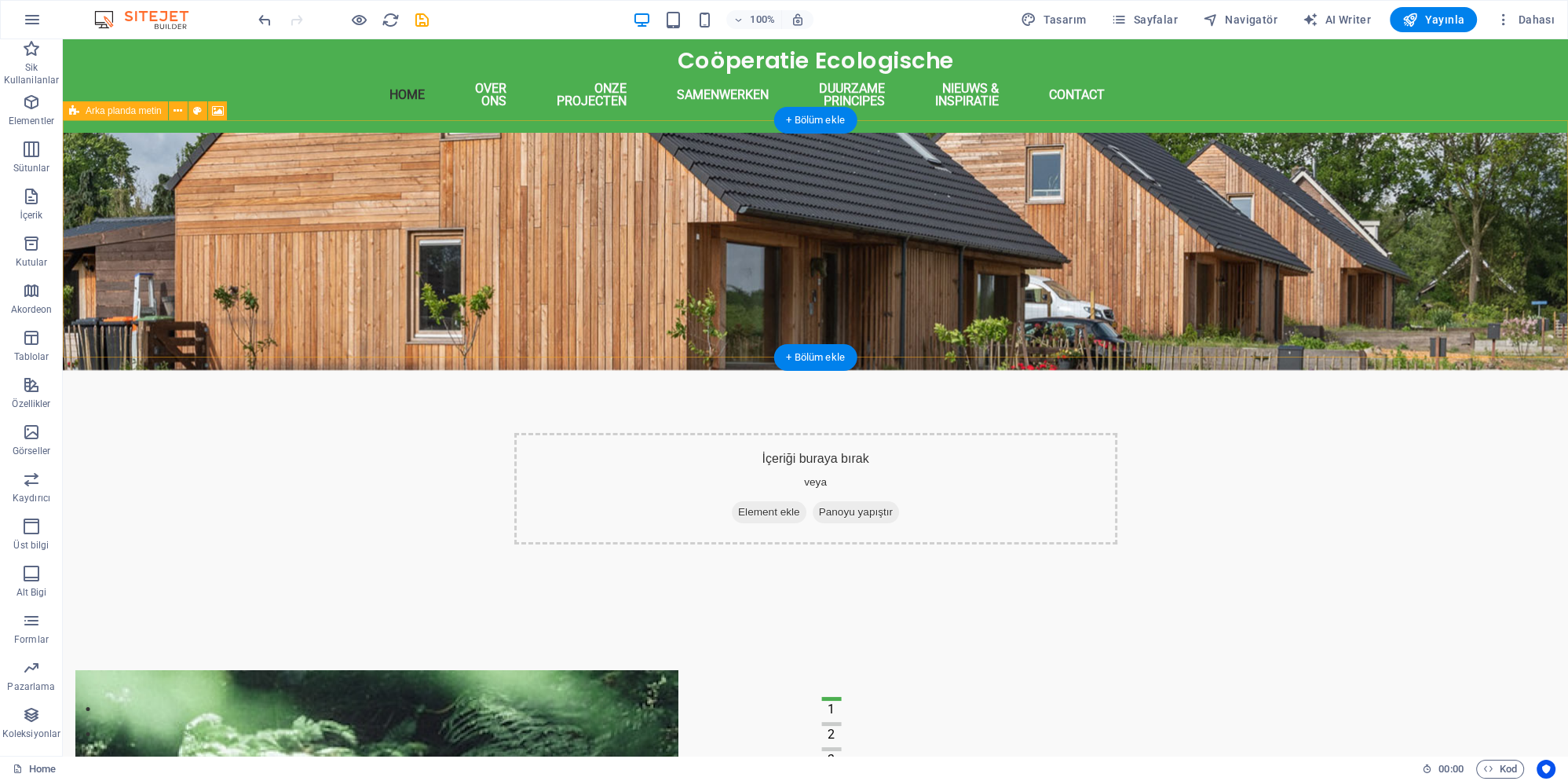
click at [781, 433] on div "İçeriği buraya bırak veya Element ekle Panoyu yapıştır" at bounding box center [815, 488] width 603 height 111
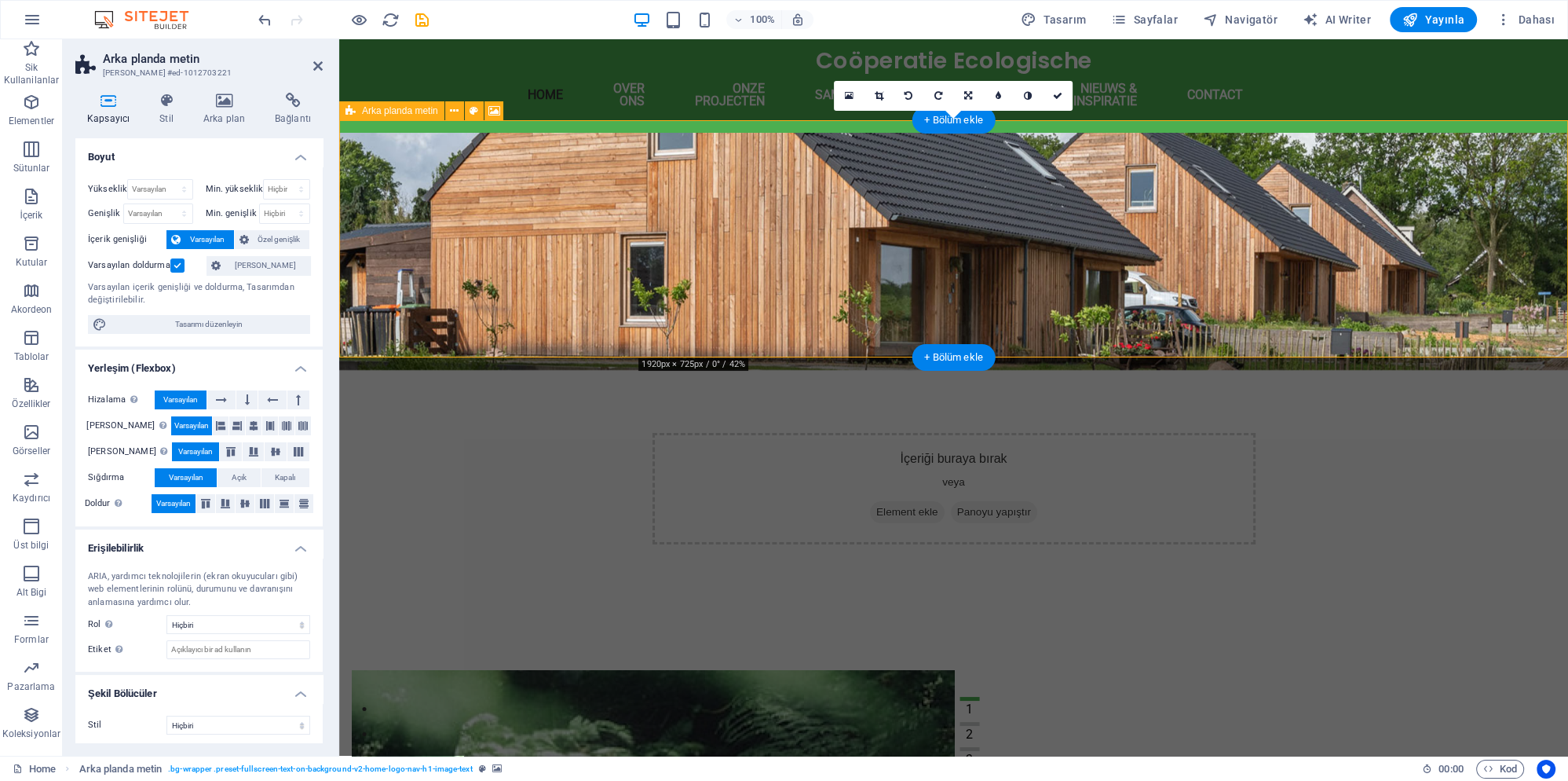
click at [873, 433] on div "İçeriği buraya bırak veya Element ekle Panoyu yapıştır" at bounding box center [953, 488] width 603 height 111
click at [944, 433] on div "İçeriği buraya bırak veya Element ekle Panoyu yapıştır" at bounding box center [953, 488] width 603 height 111
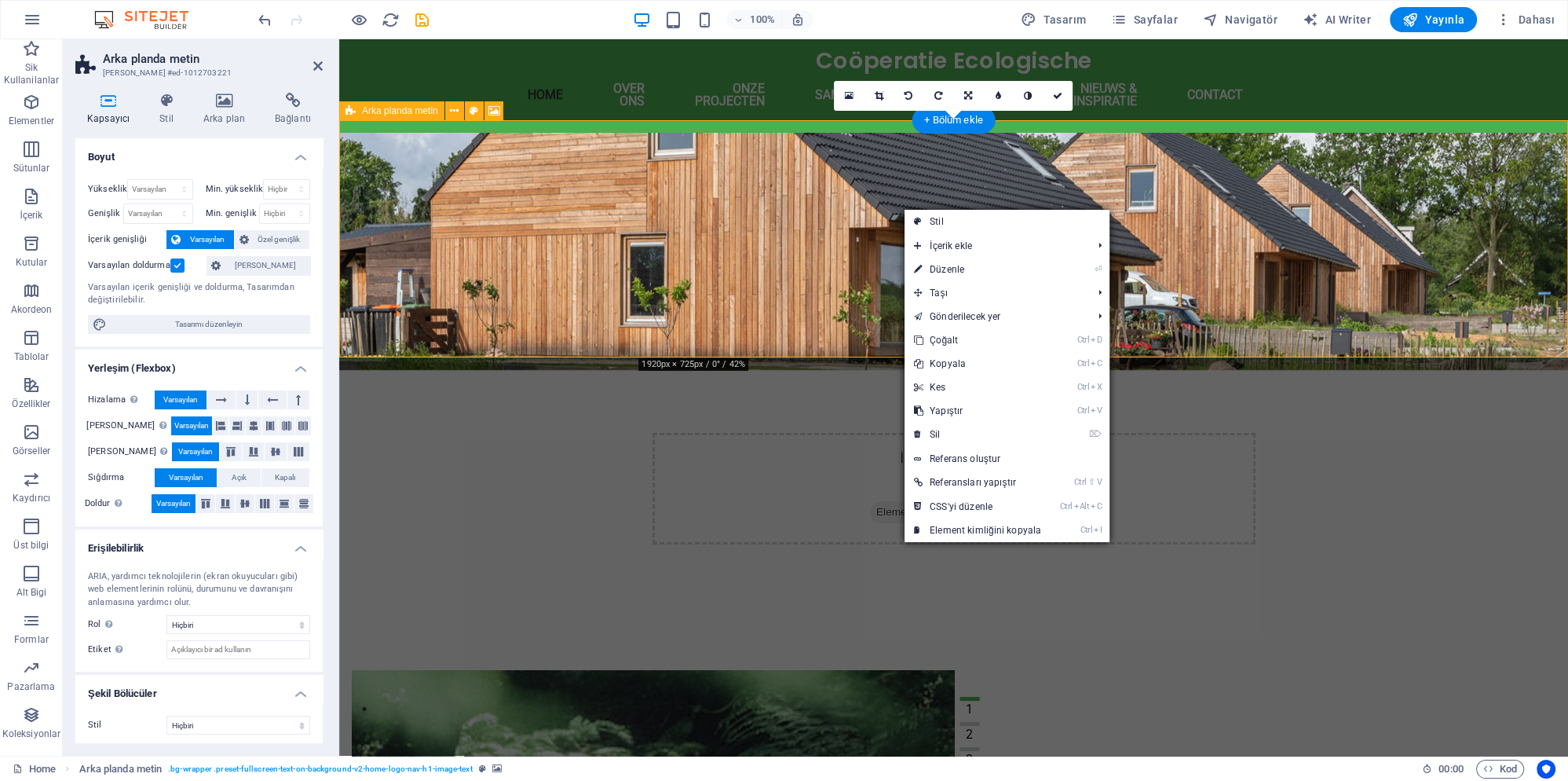
click at [867, 433] on div "İçeriği buraya bırak veya Element ekle Panoyu yapıştır" at bounding box center [953, 488] width 603 height 111
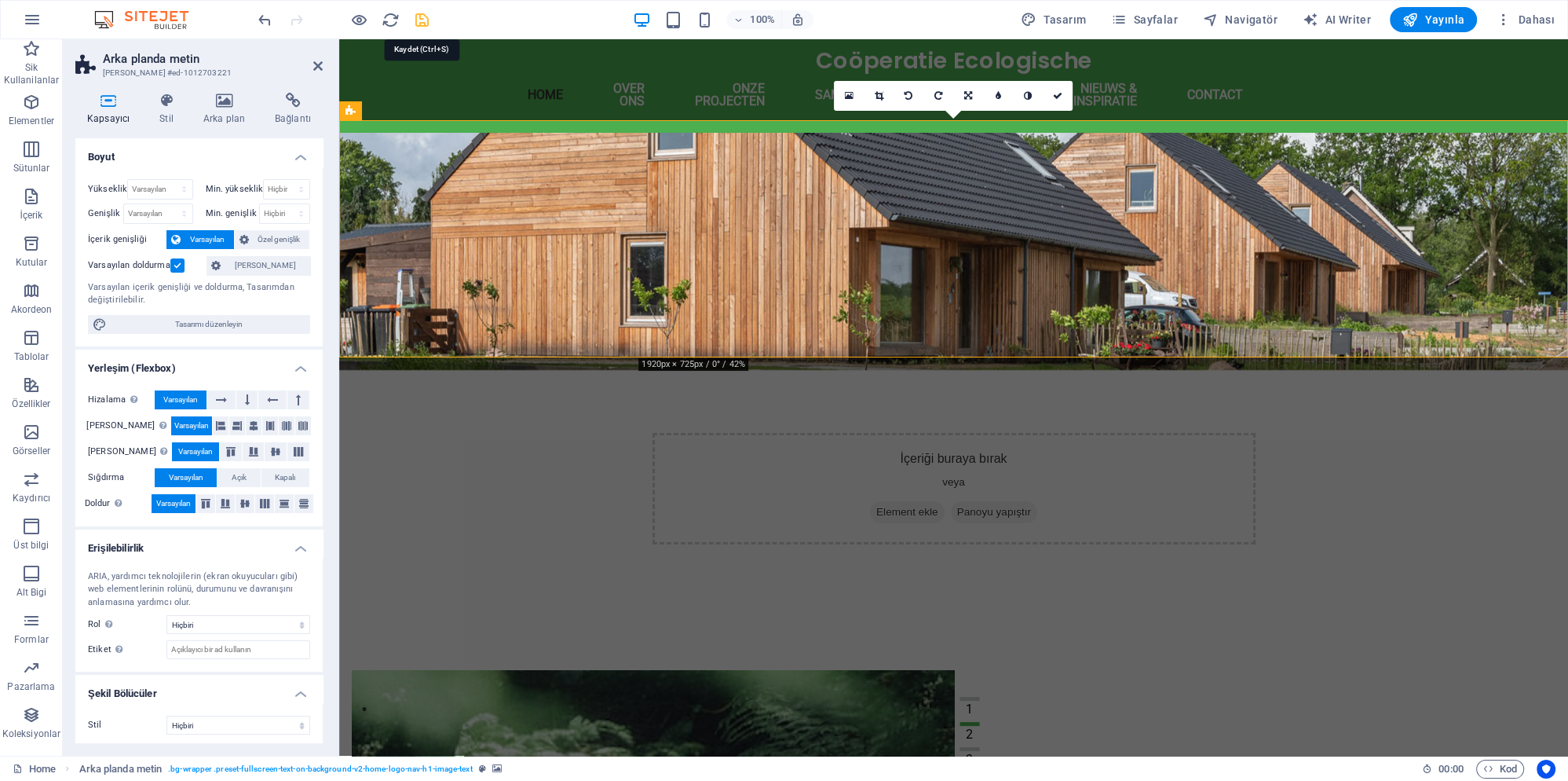
click at [419, 18] on icon "save" at bounding box center [422, 20] width 18 height 18
checkbox input "false"
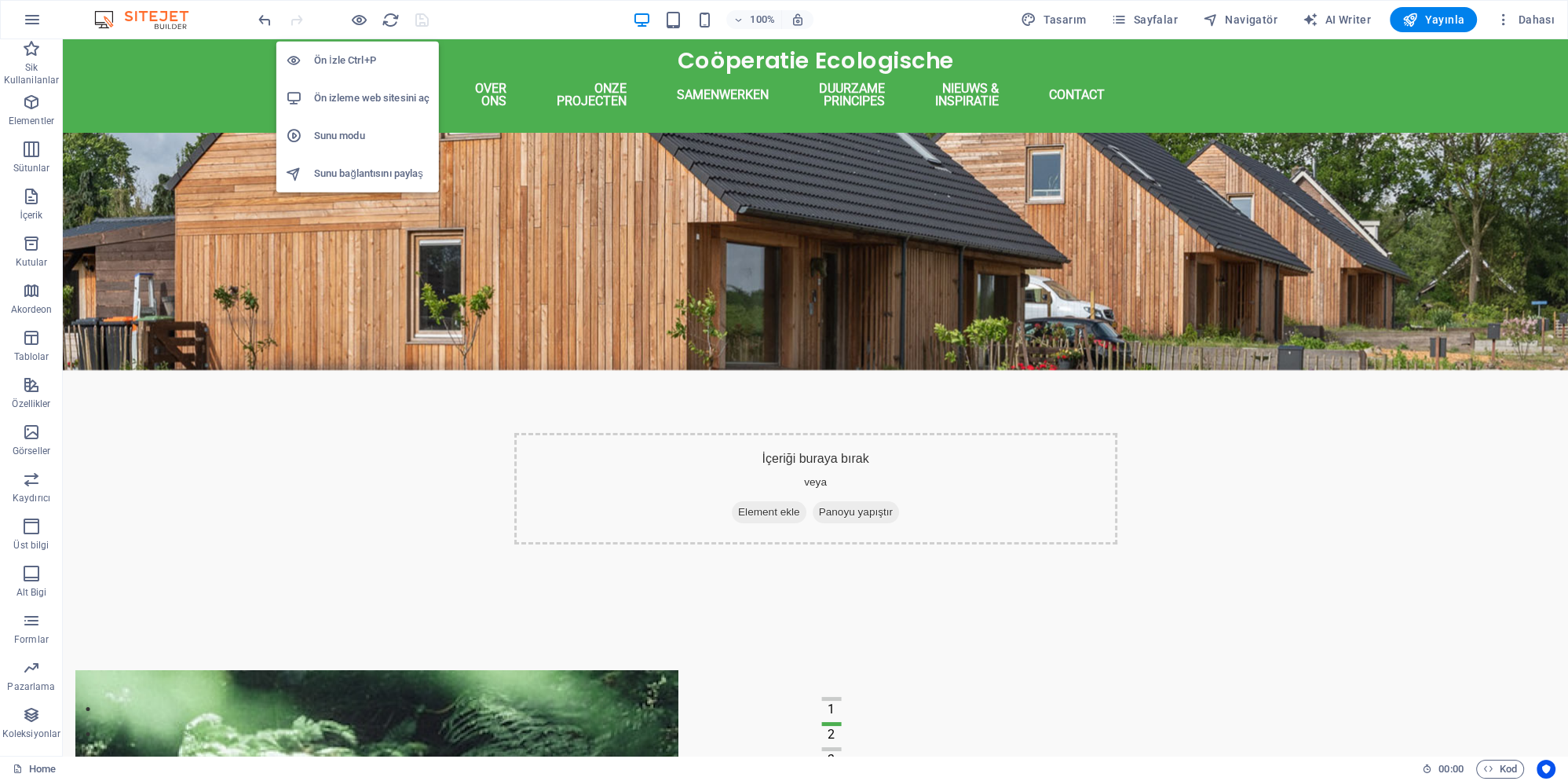
click at [365, 92] on h6 "Ön izleme web sitesini aç" at bounding box center [371, 97] width 115 height 19
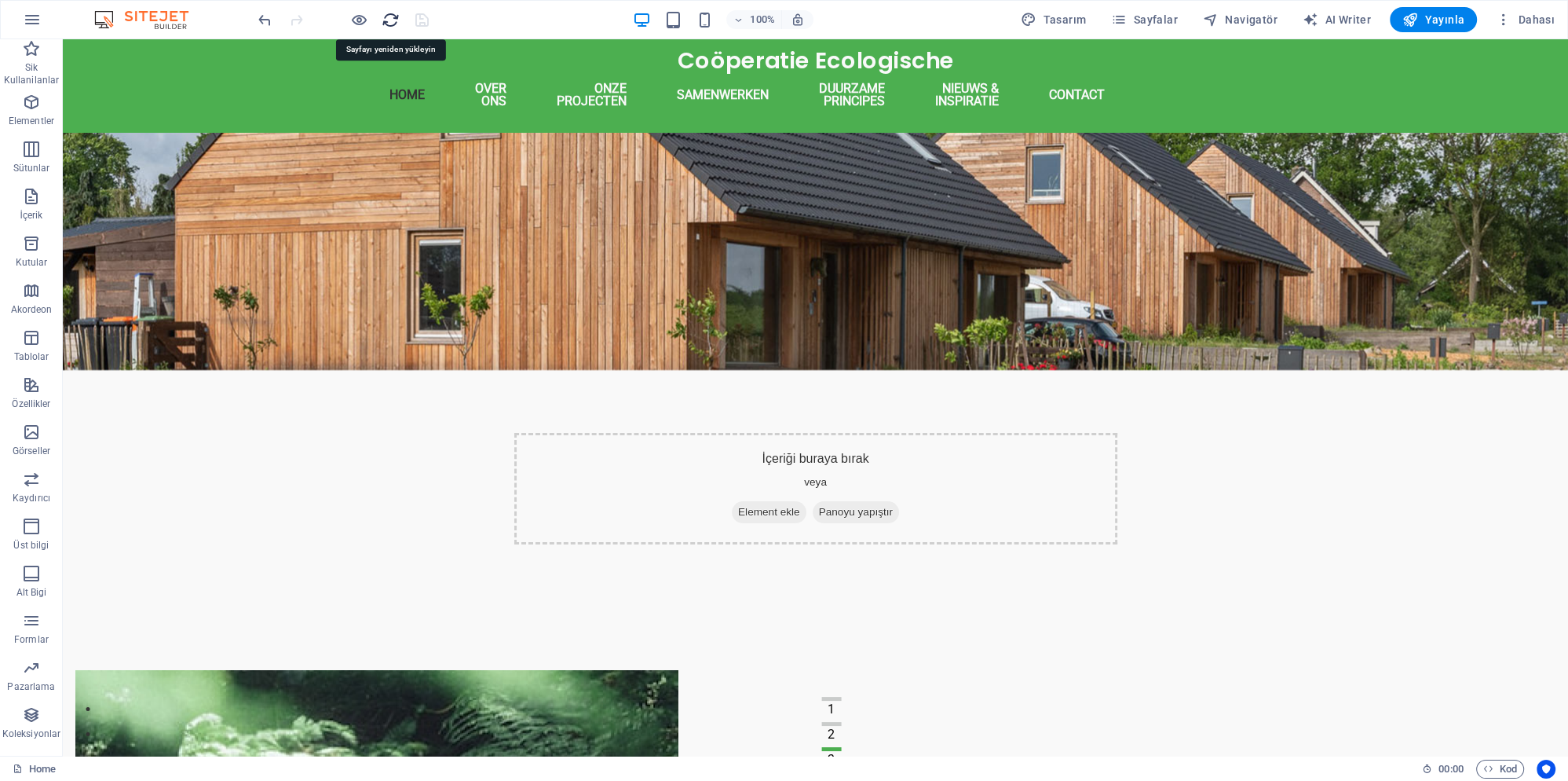
click at [392, 19] on icon "reload" at bounding box center [391, 20] width 18 height 18
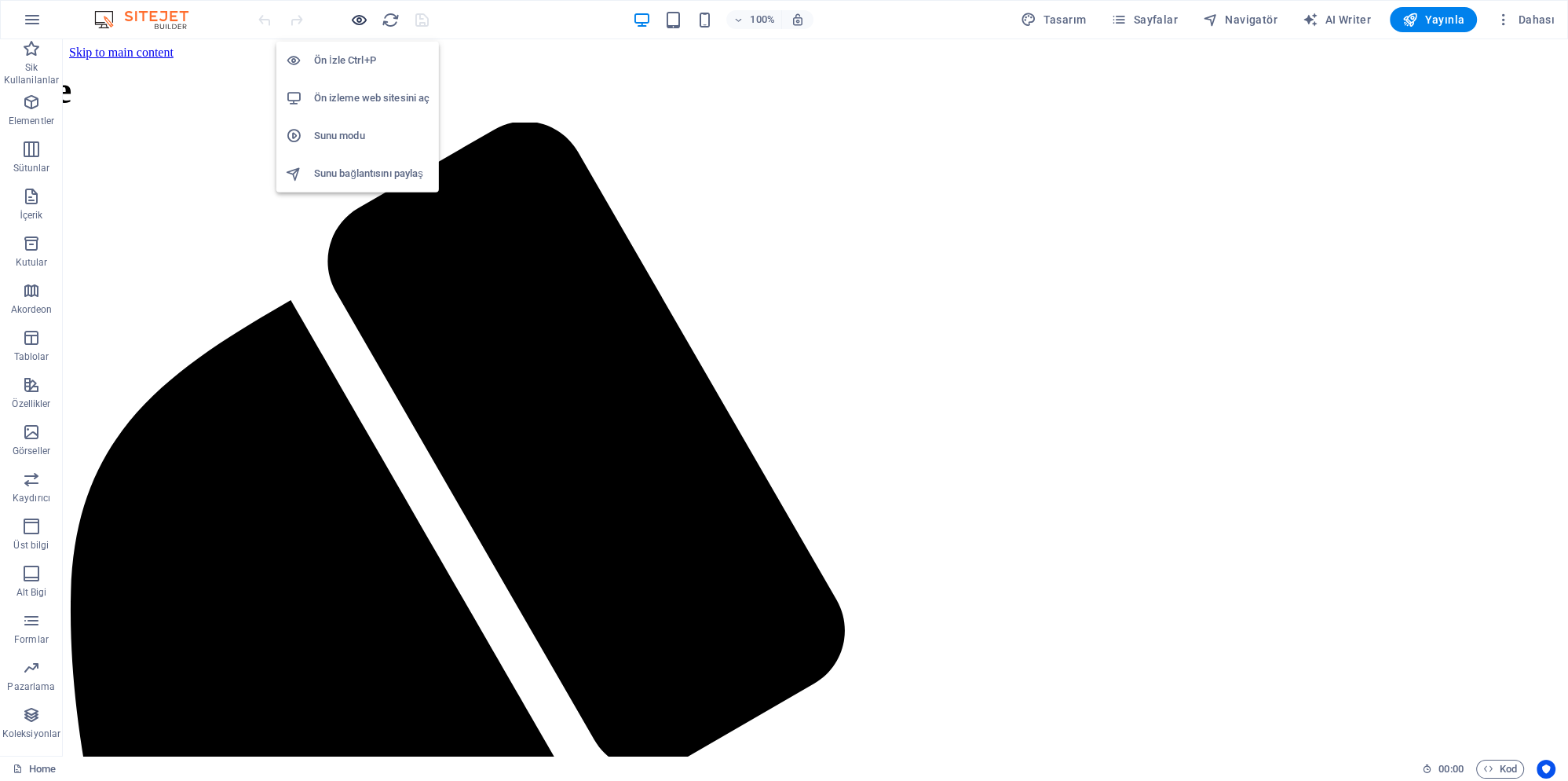
click at [360, 24] on icon "button" at bounding box center [359, 20] width 18 height 18
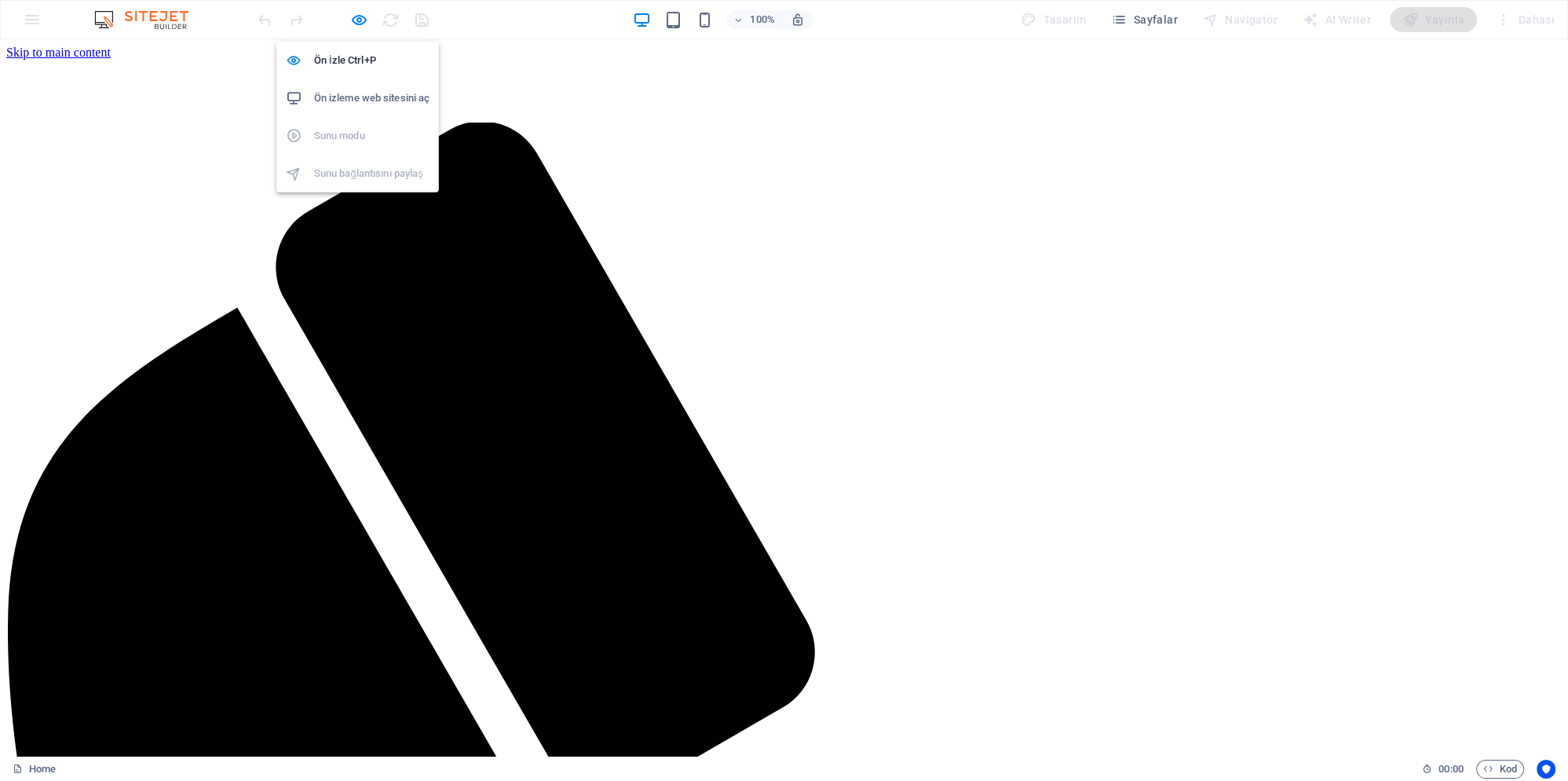
click at [383, 105] on h6 "Ön izleme web sitesini aç" at bounding box center [371, 97] width 115 height 19
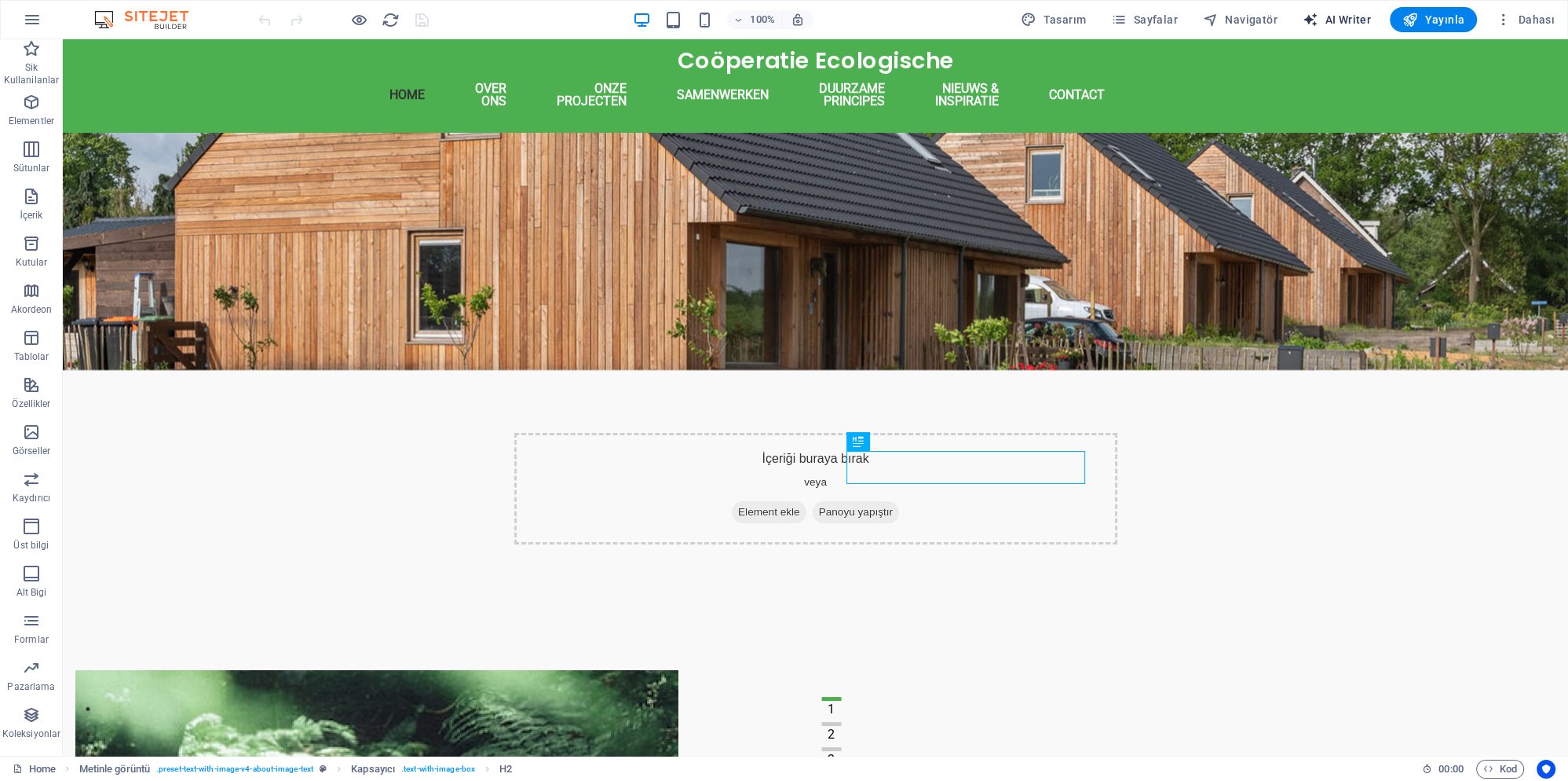
click at [1365, 21] on span "AI Writer" at bounding box center [1337, 20] width 68 height 16
select select "English"
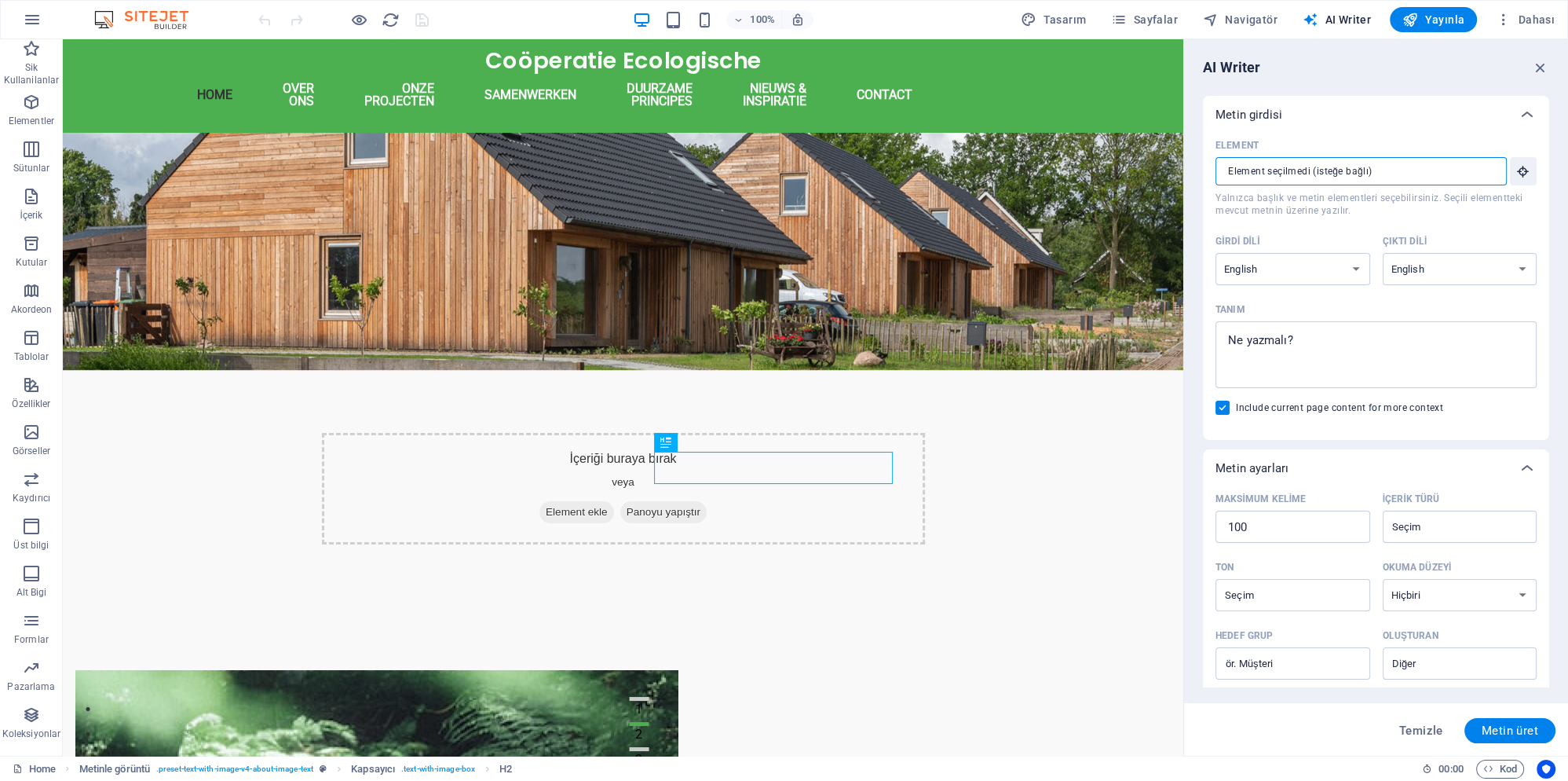
click at [1393, 181] on input "Element ​ Yalnızca başlık ve metin elementleri seçebilirsiniz. Seçili elementte…" at bounding box center [1356, 171] width 280 height 29
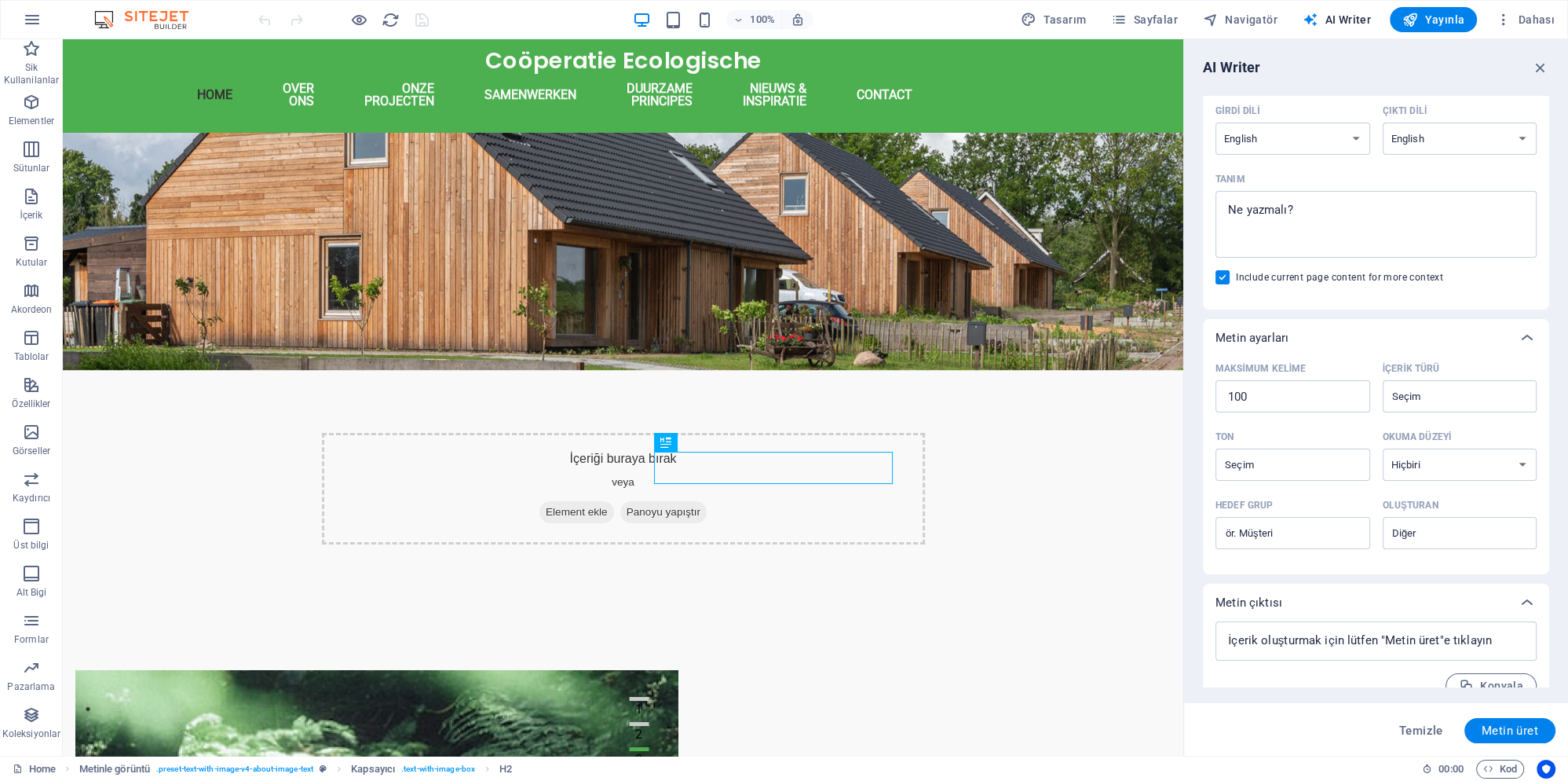
scroll to position [153, 0]
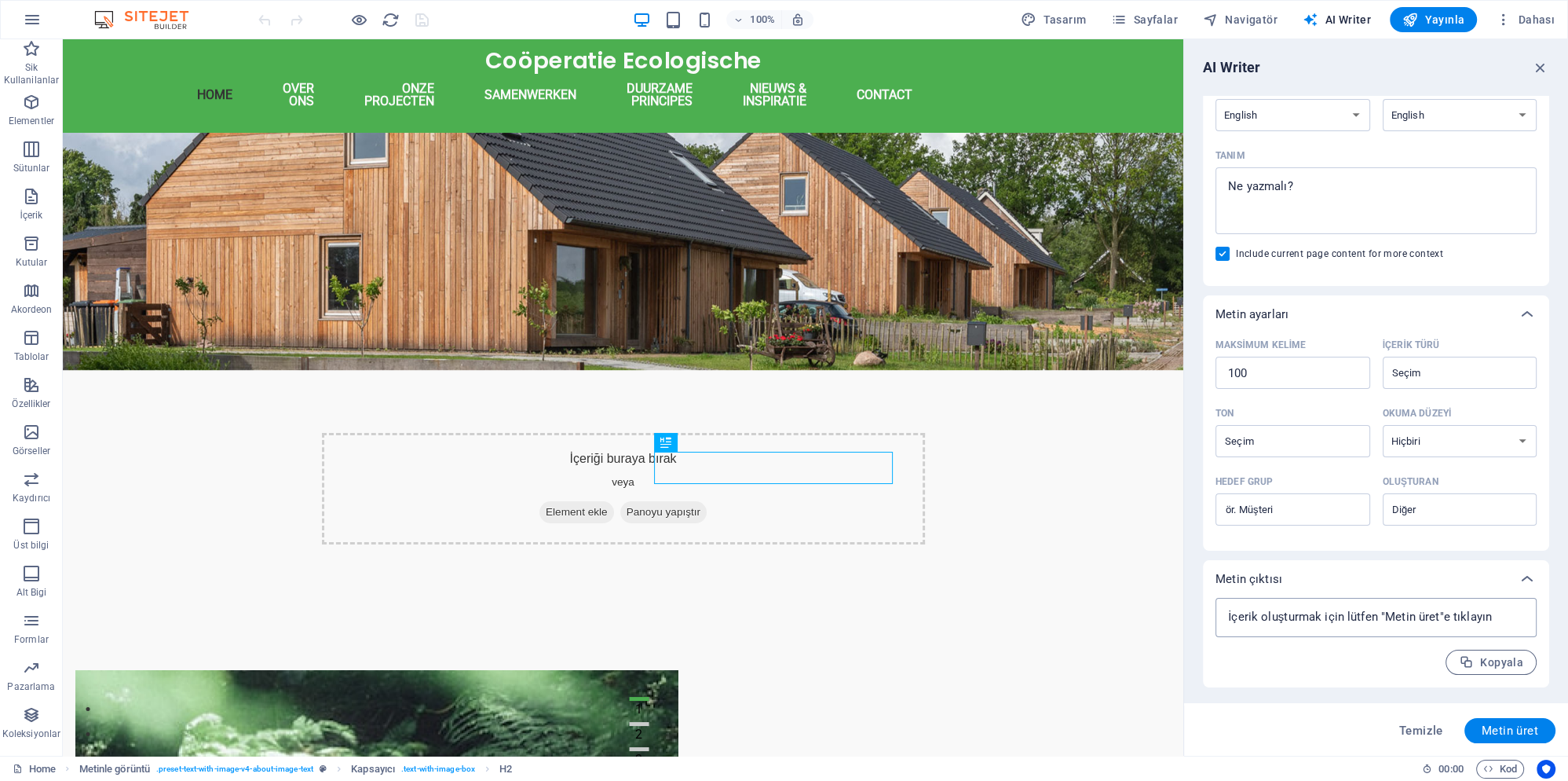
click at [1298, 628] on textarea at bounding box center [1376, 618] width 306 height 24
click at [1302, 624] on textarea at bounding box center [1376, 618] width 306 height 24
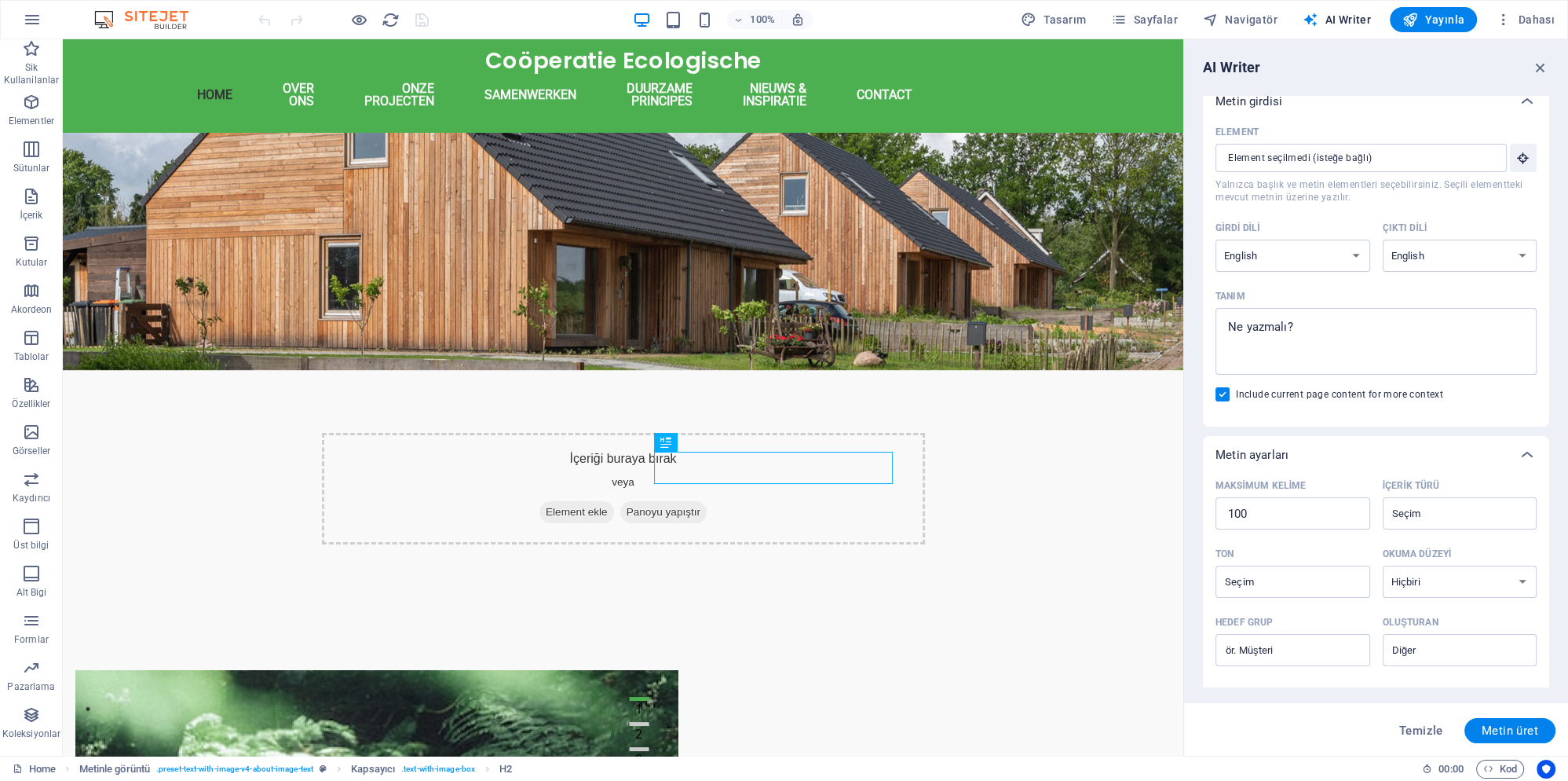
scroll to position [0, 0]
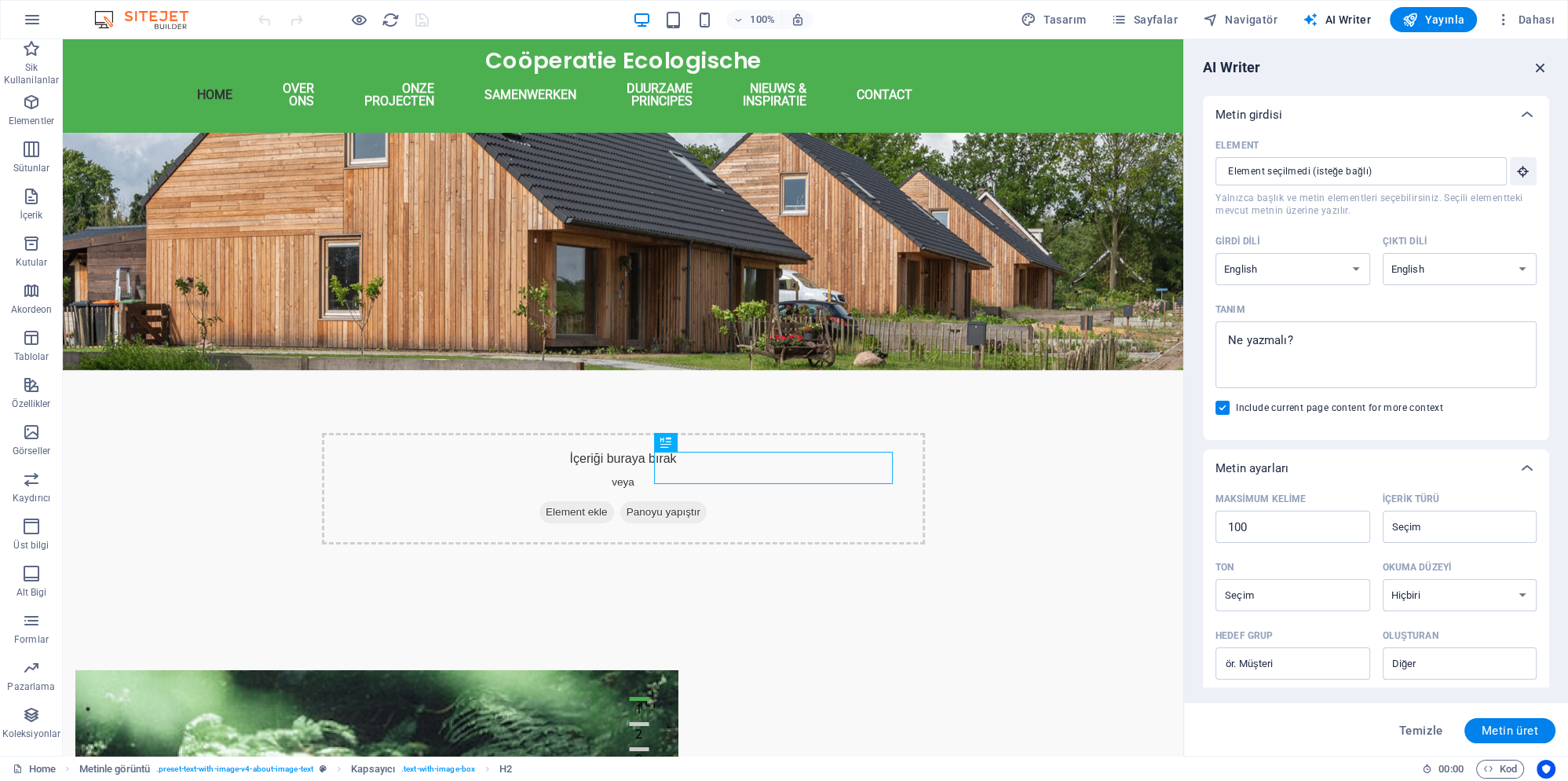
type textarea "x"
click at [1541, 70] on icon "button" at bounding box center [1541, 68] width 18 height 18
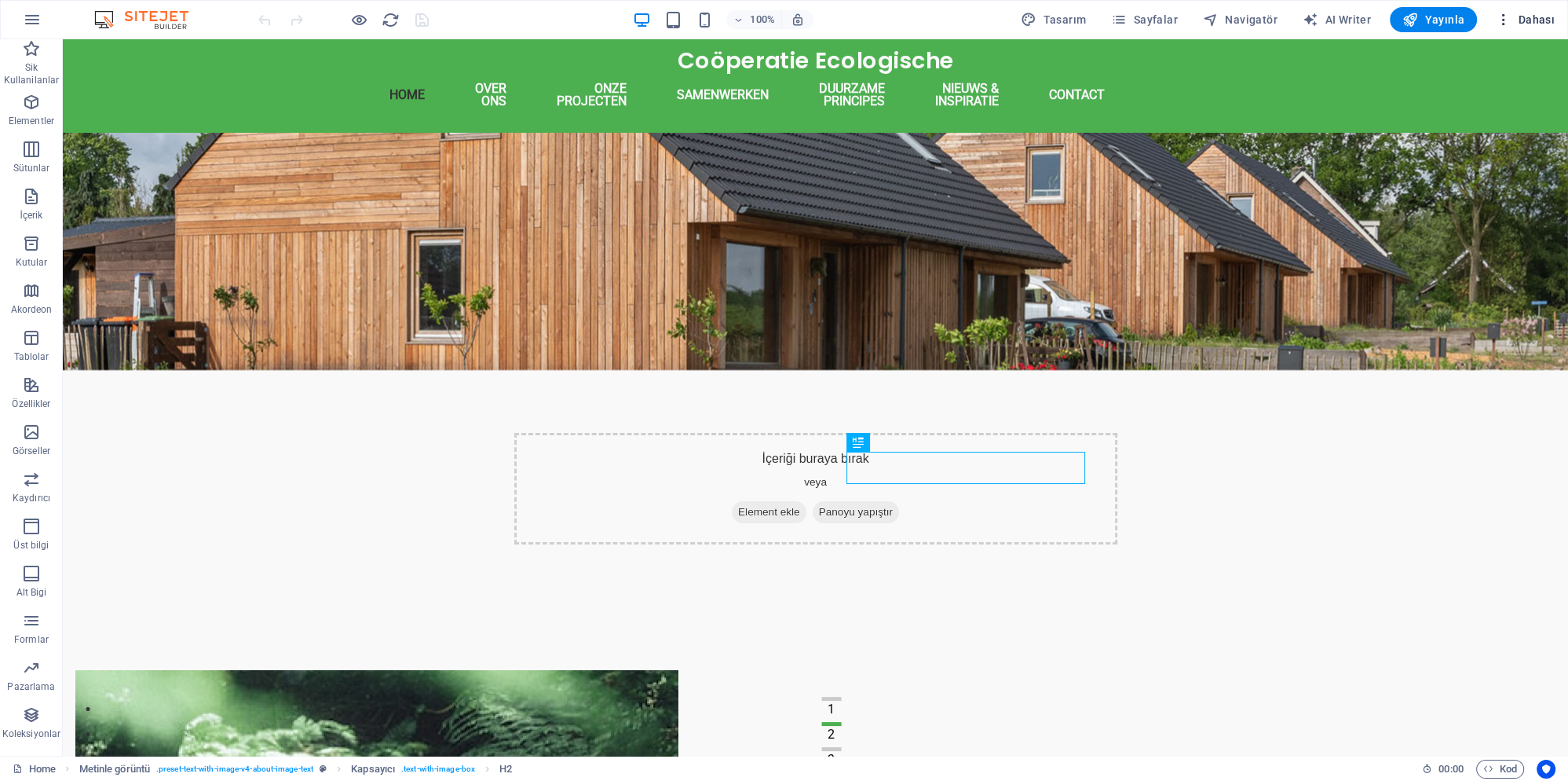
click at [1506, 20] on icon "button" at bounding box center [1504, 20] width 16 height 16
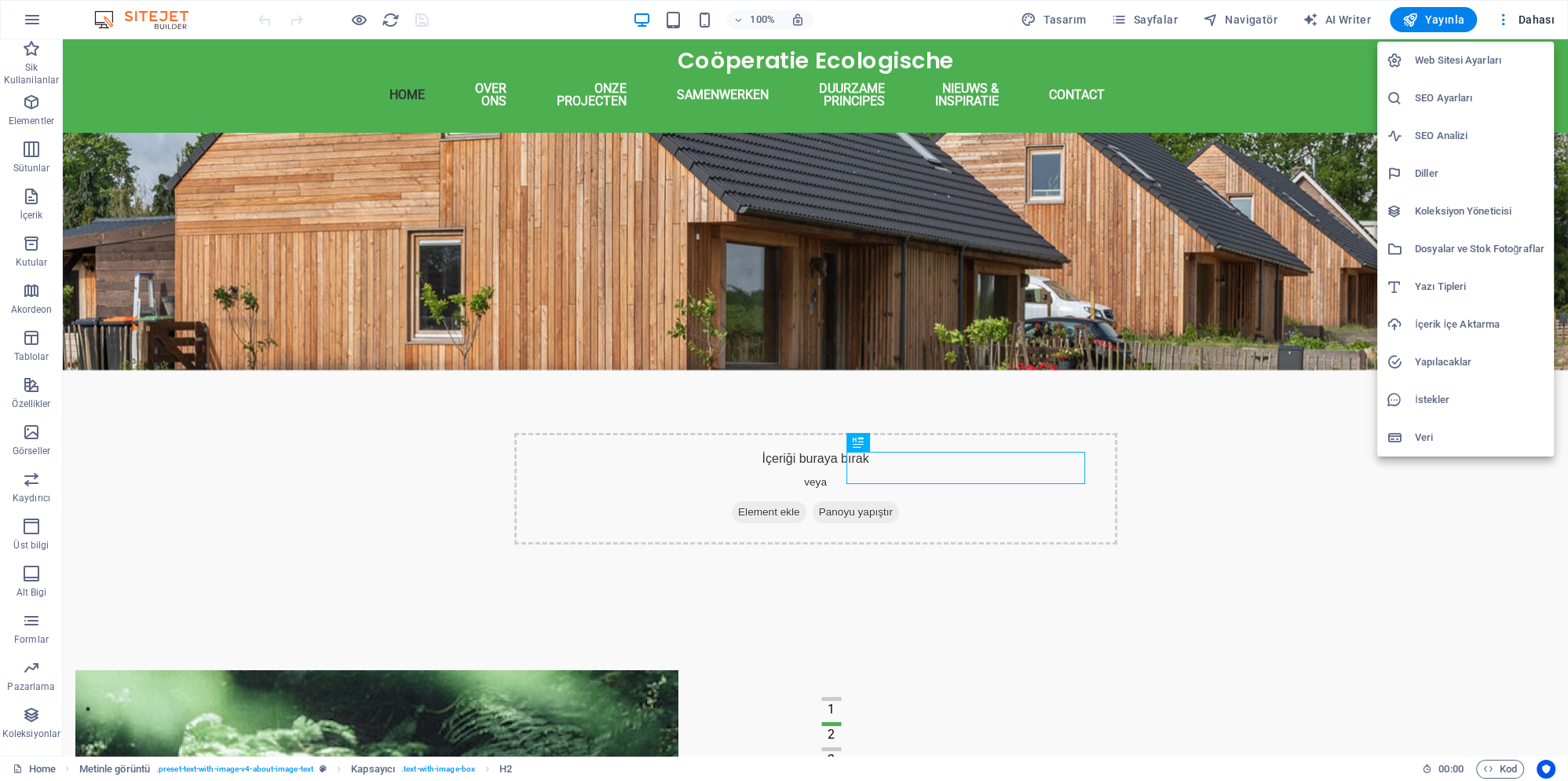
click at [1497, 66] on h6 "Web Sitesi Ayarları" at bounding box center [1480, 60] width 130 height 19
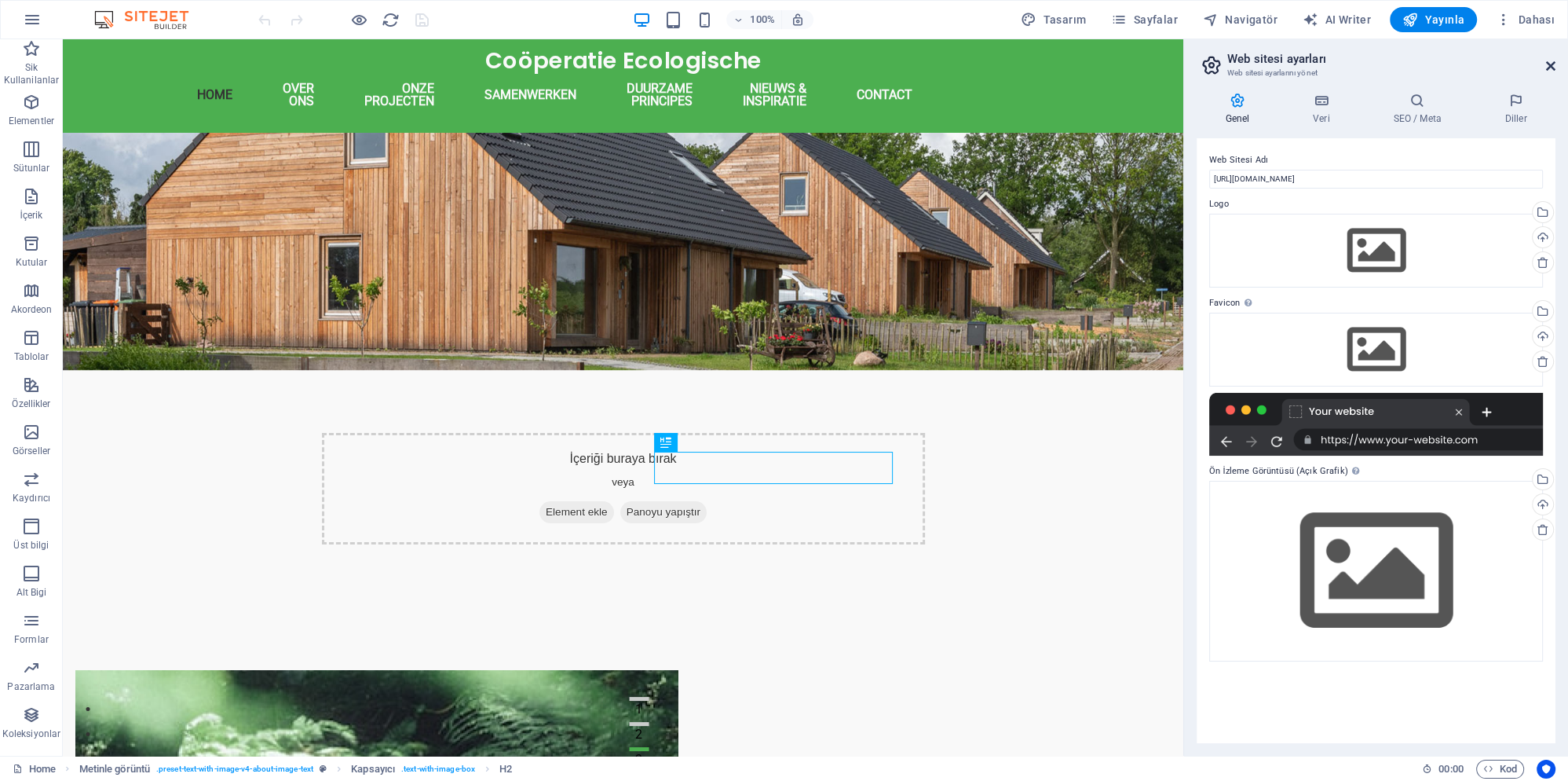
drag, startPoint x: 1547, startPoint y: 64, endPoint x: 1394, endPoint y: 38, distance: 155.2
click at [1547, 64] on icon at bounding box center [1551, 66] width 10 height 13
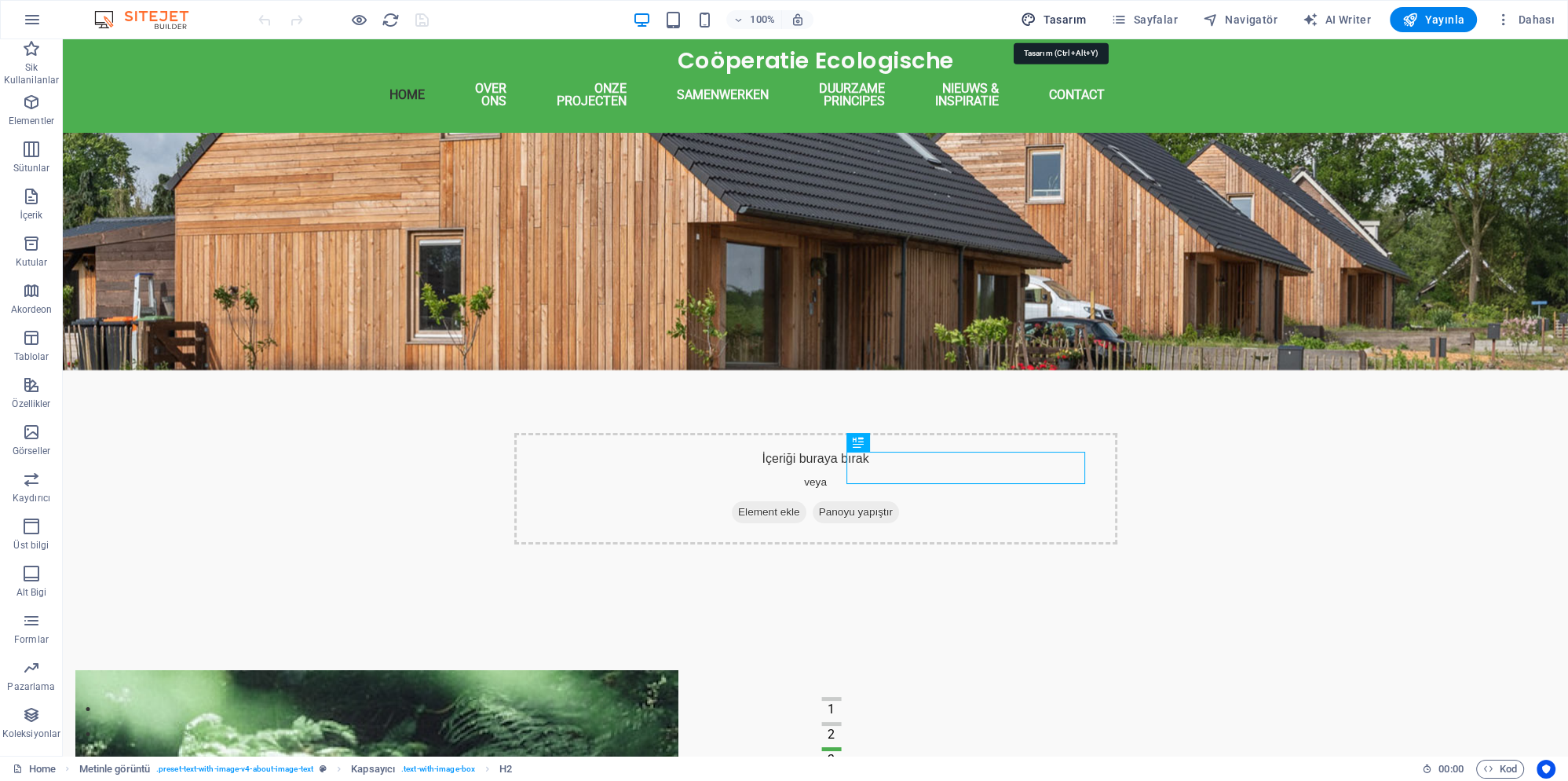
click at [1067, 20] on span "Tasarım" at bounding box center [1054, 20] width 65 height 16
select select "rem"
select select "600"
select select "px"
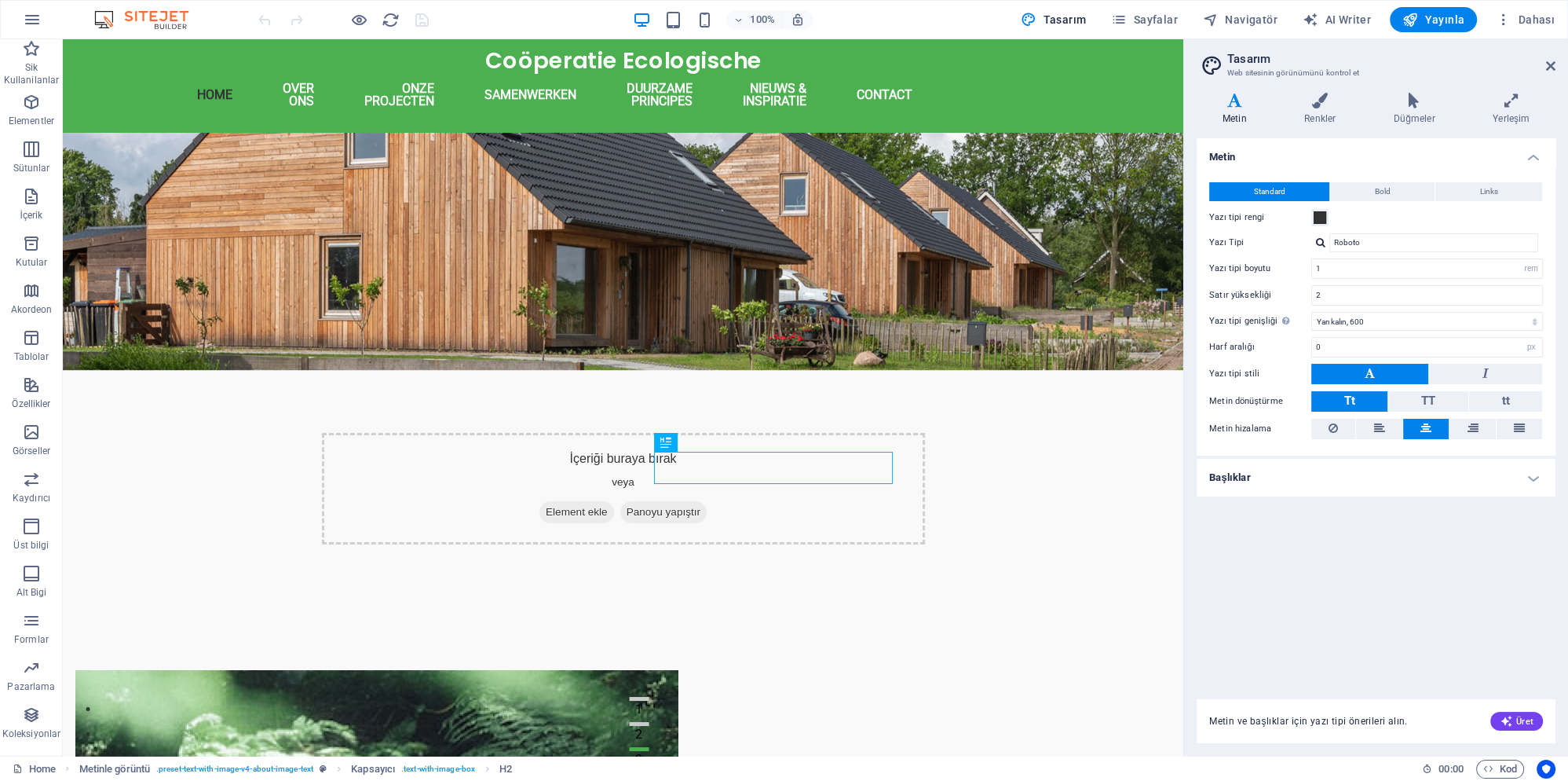
click at [1420, 541] on div "Metin Standard Bold Links Yazı tipi rengi Yazı Tipi Roboto Yazı tipi boyutu 1 r…" at bounding box center [1376, 409] width 359 height 542
click at [1474, 482] on h4 "Başlıklar" at bounding box center [1376, 477] width 359 height 37
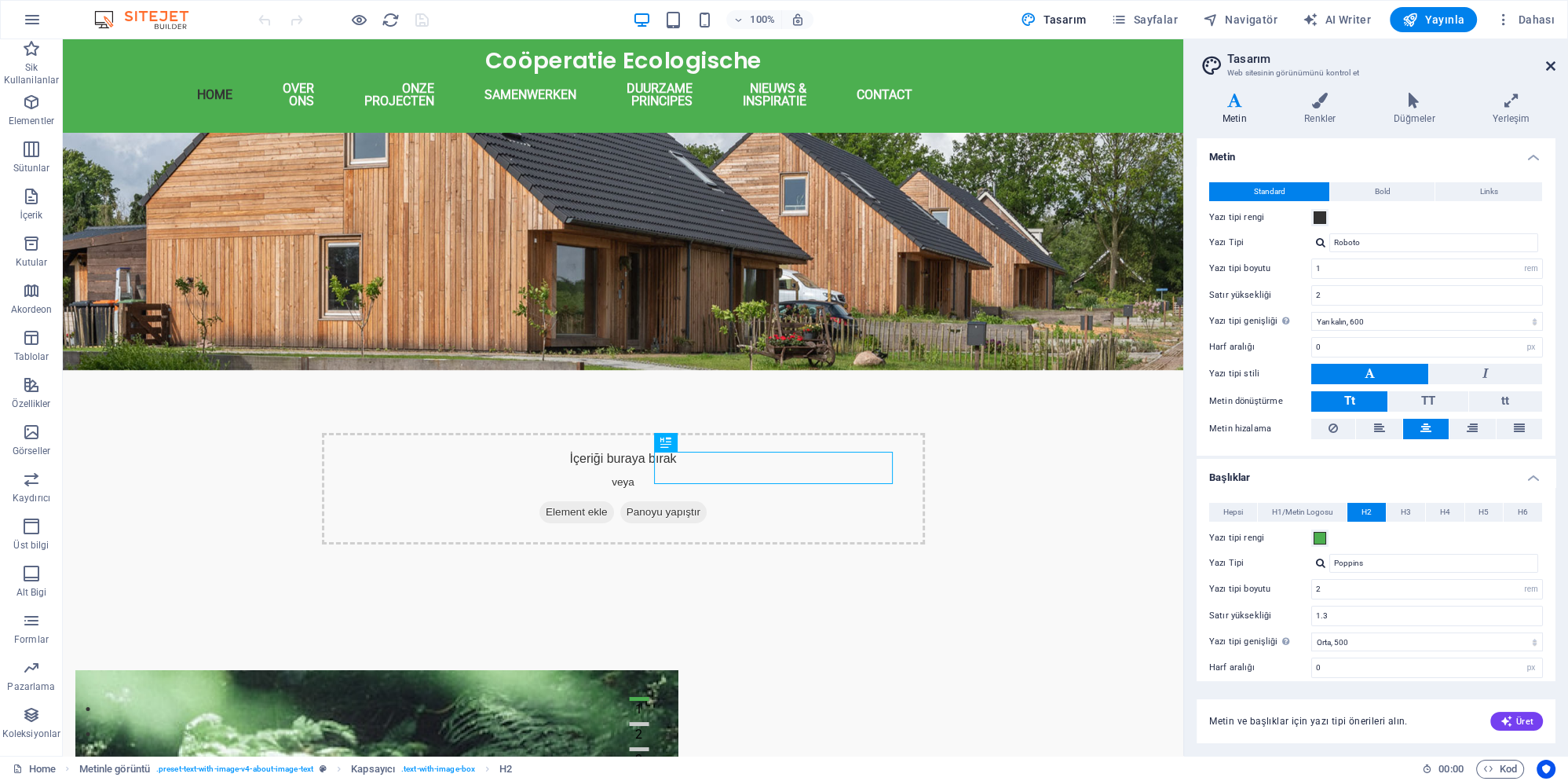
drag, startPoint x: 1552, startPoint y: 66, endPoint x: 1439, endPoint y: 63, distance: 113.0
click at [1552, 66] on icon at bounding box center [1551, 66] width 10 height 13
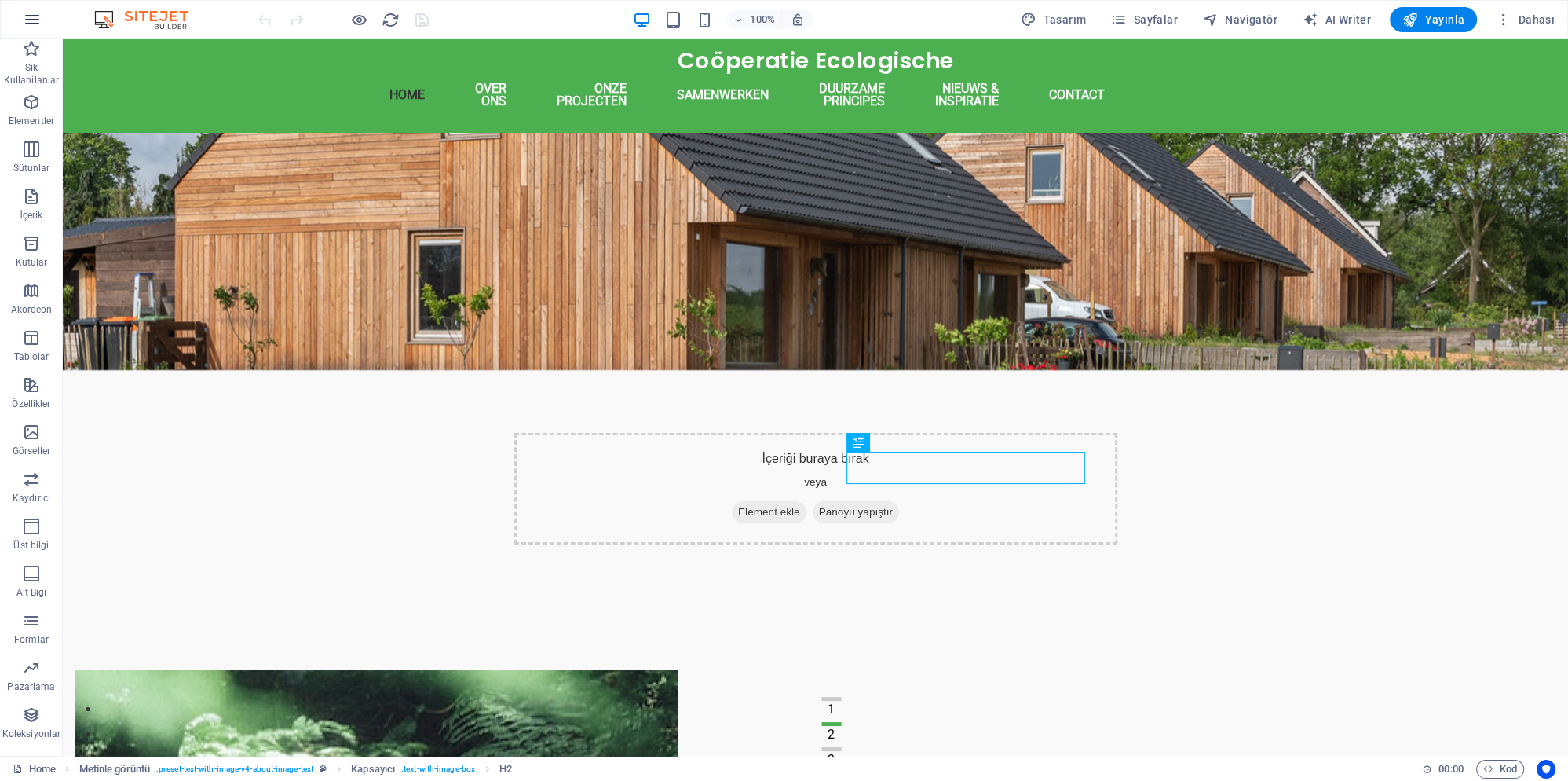
click at [33, 19] on icon "button" at bounding box center [31, 19] width 19 height 19
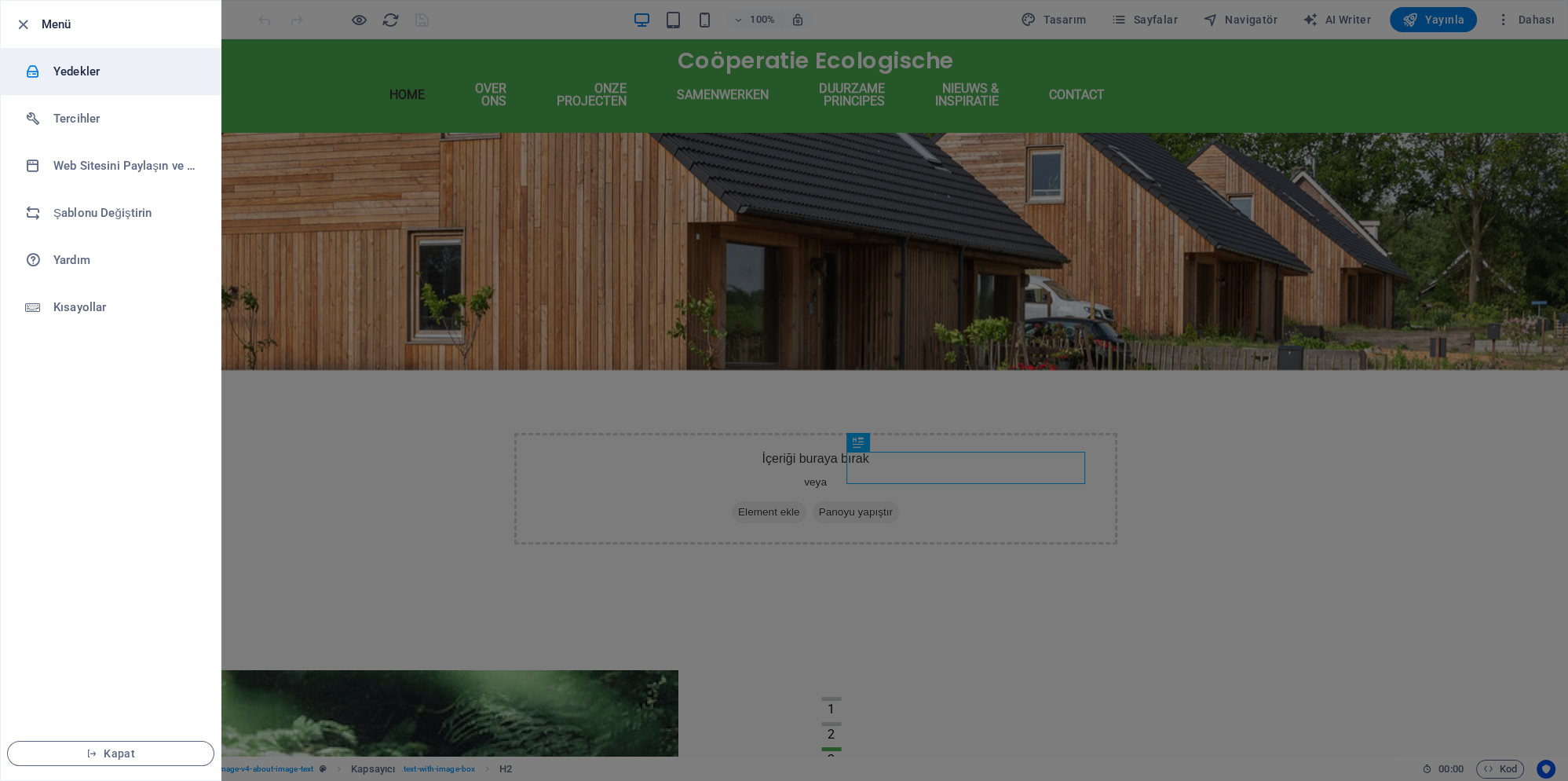
click at [137, 81] on li "Yedekler" at bounding box center [111, 72] width 220 height 47
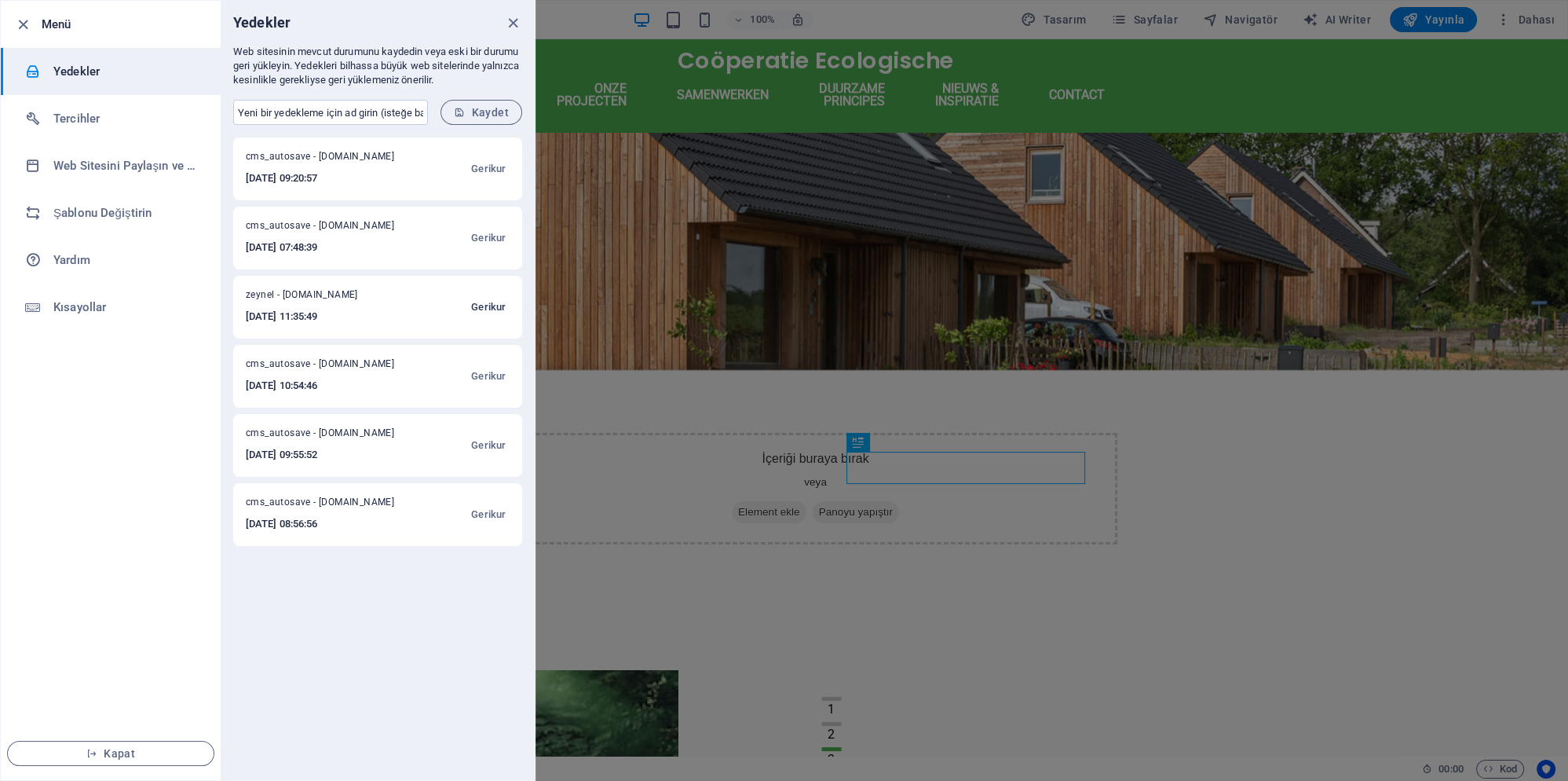
click at [482, 305] on span "Gerikur" at bounding box center [488, 307] width 34 height 19
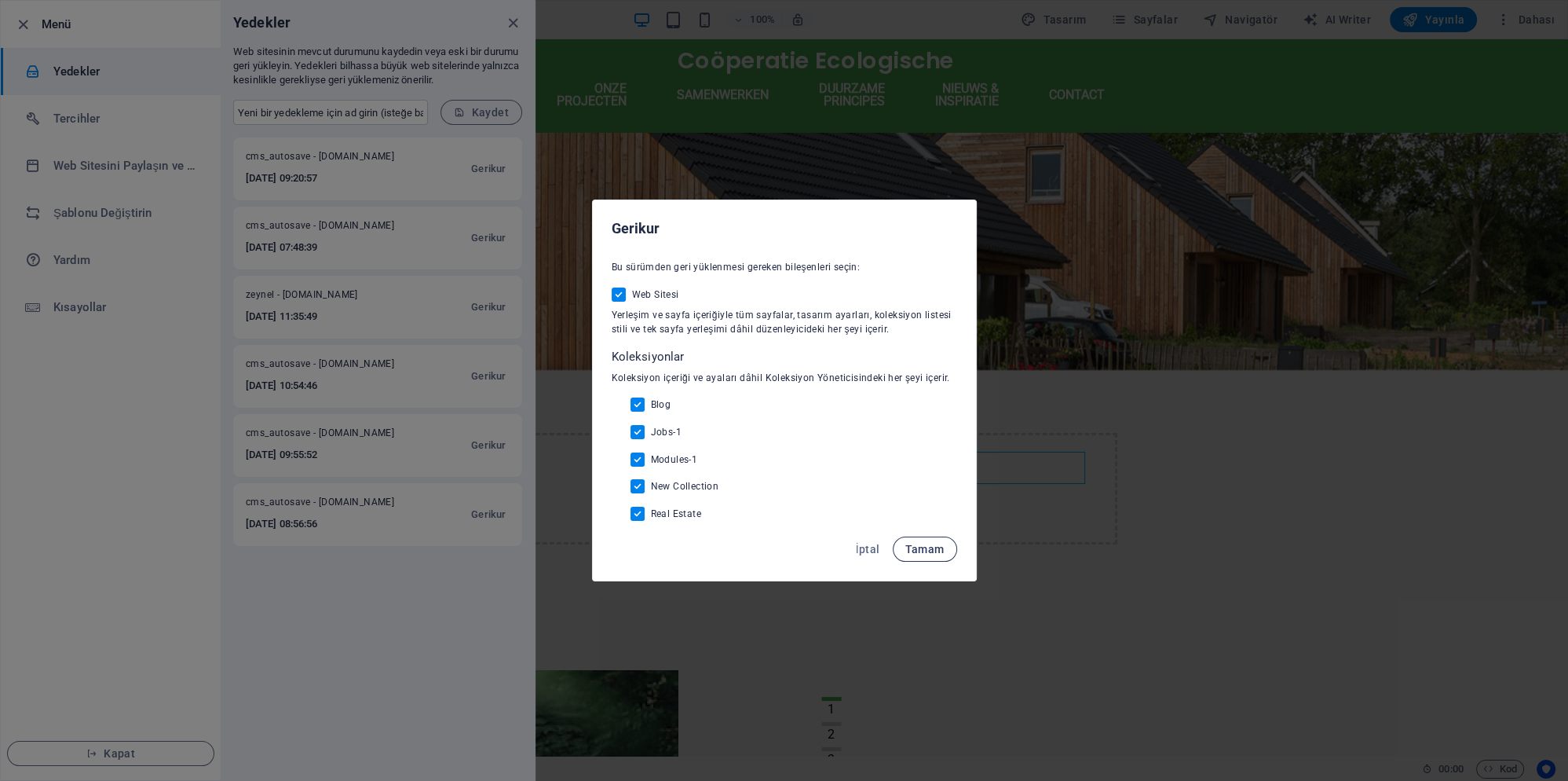
click at [912, 550] on span "Tamam" at bounding box center [926, 549] width 39 height 13
checkbox input "false"
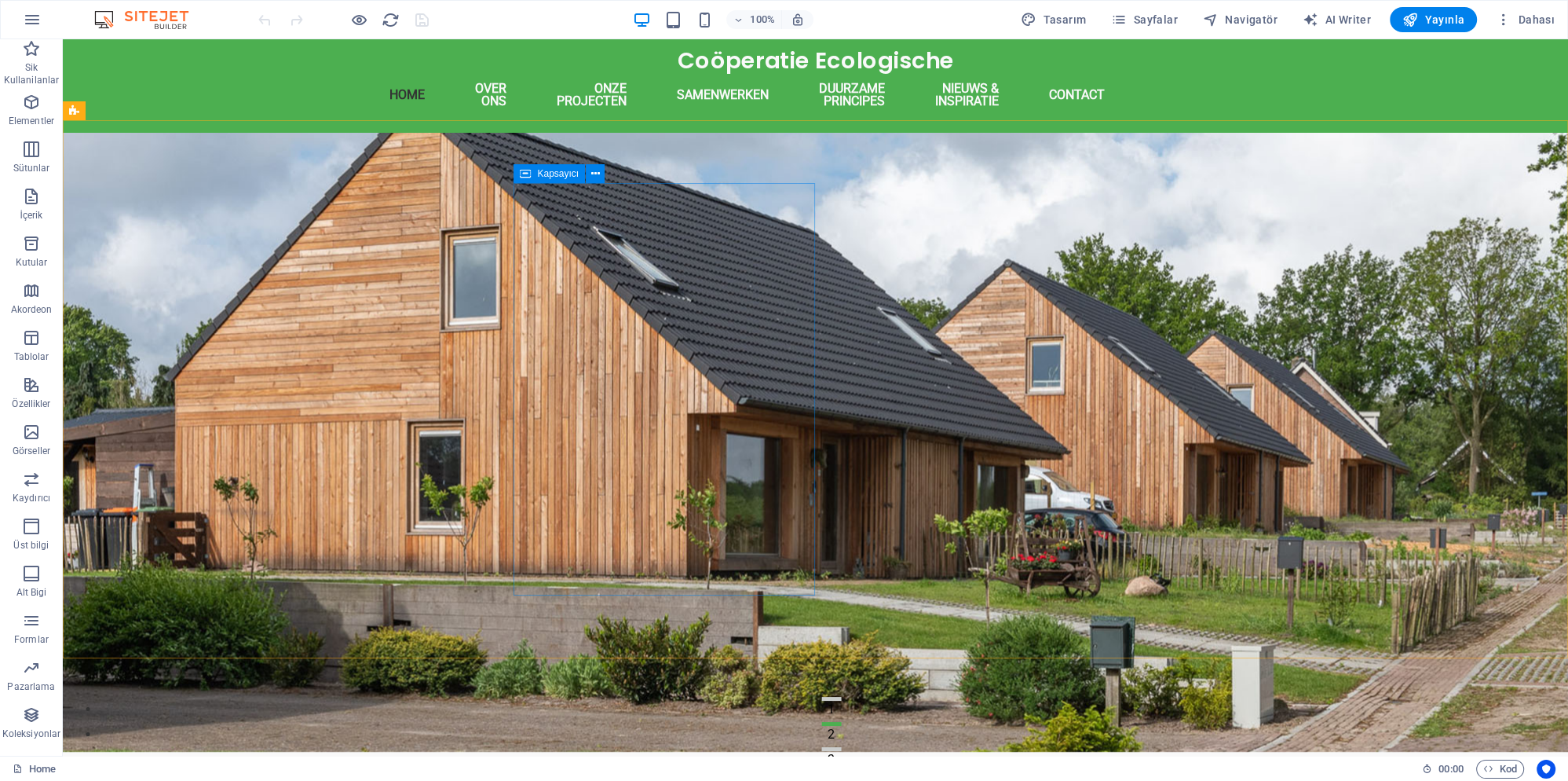
click at [556, 174] on span "Kapsayıcı" at bounding box center [558, 174] width 41 height 10
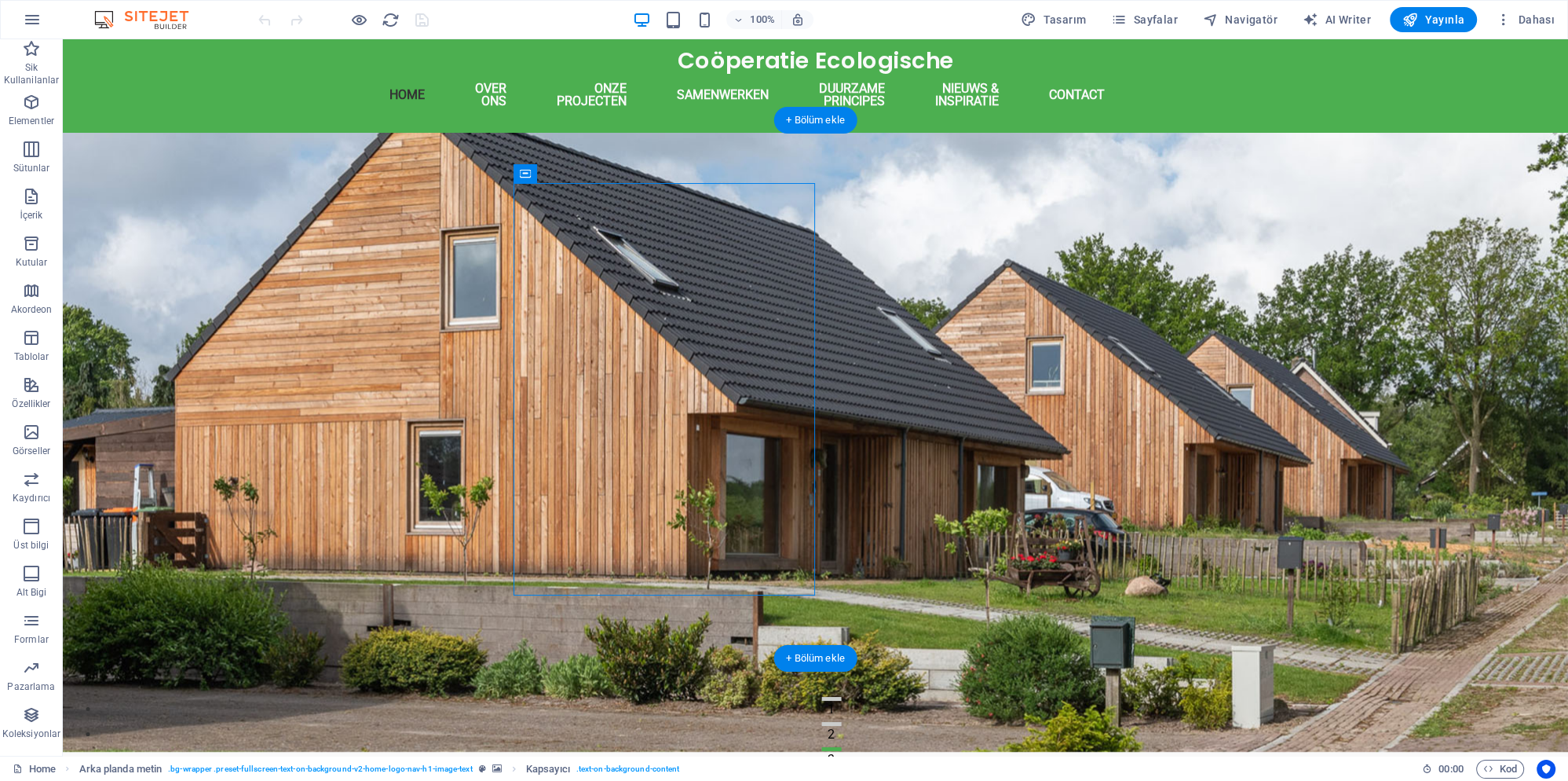
drag, startPoint x: 619, startPoint y: 212, endPoint x: 187, endPoint y: 180, distance: 433.2
click at [559, 174] on span "Kapsayıcı" at bounding box center [558, 174] width 41 height 10
click at [282, 174] on figure at bounding box center [815, 442] width 1506 height 619
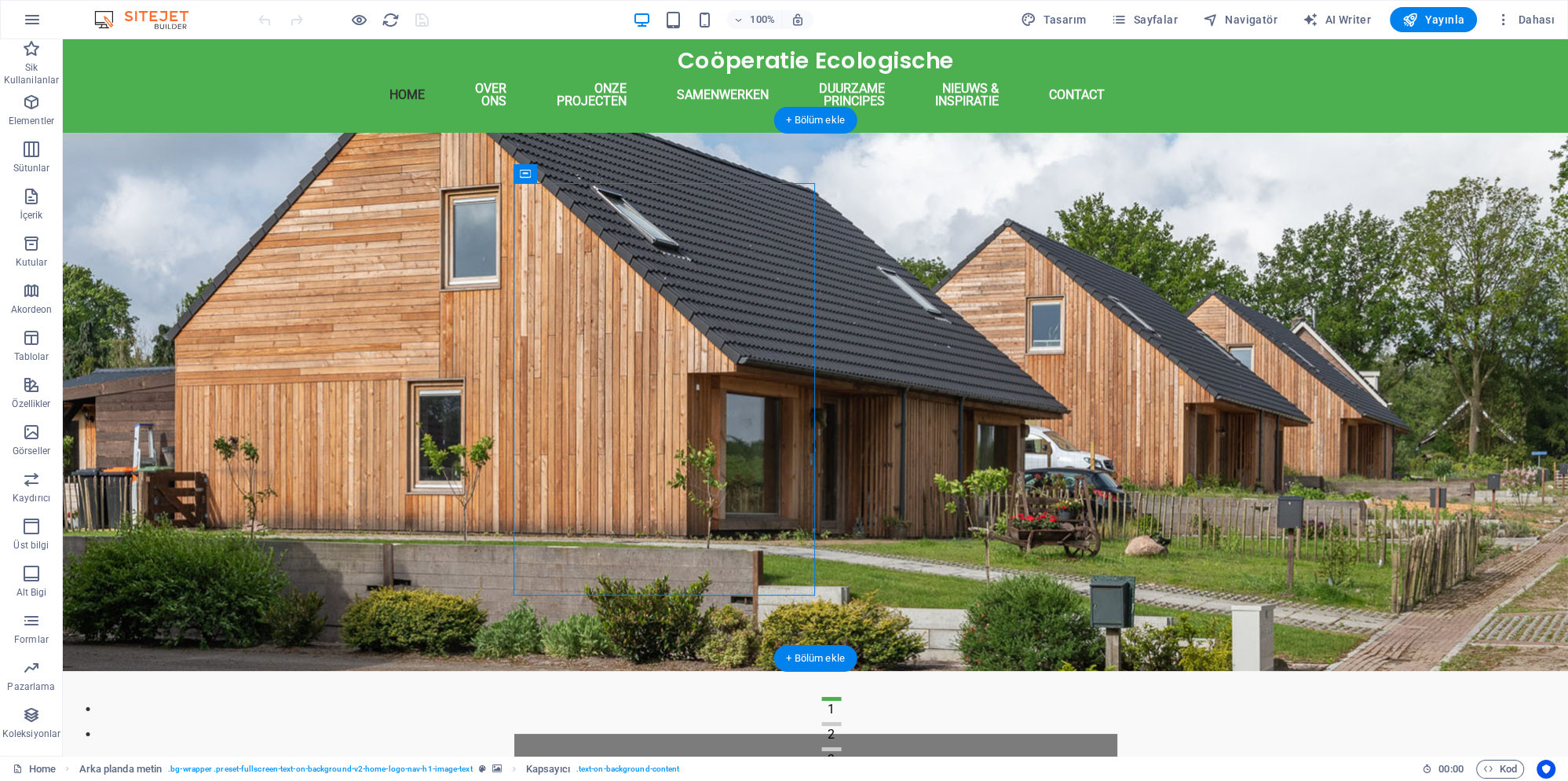
drag, startPoint x: 608, startPoint y: 214, endPoint x: 239, endPoint y: 182, distance: 370.4
click at [593, 171] on icon at bounding box center [595, 173] width 9 height 17
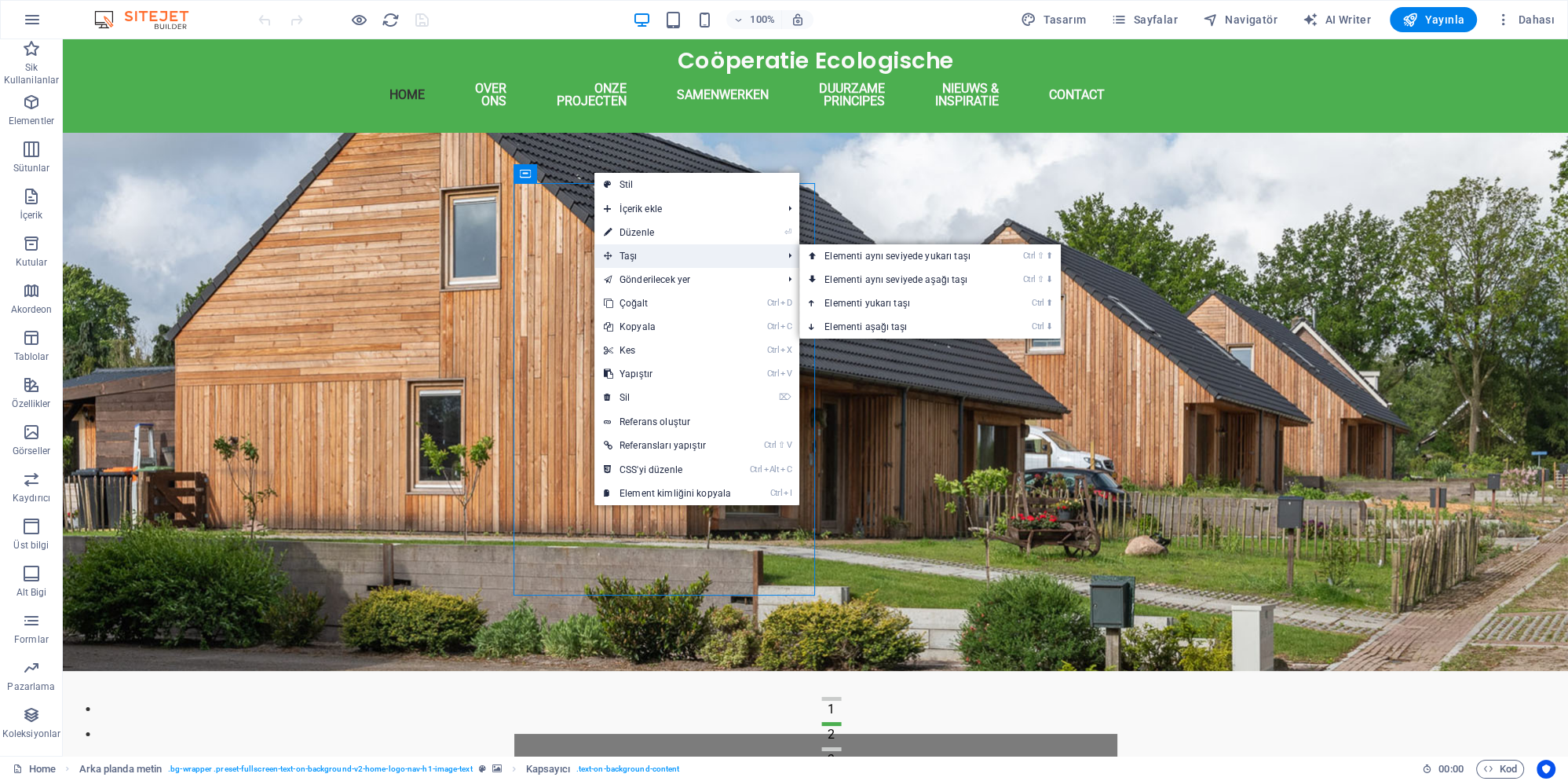
click at [645, 255] on span "Taşı" at bounding box center [685, 256] width 181 height 24
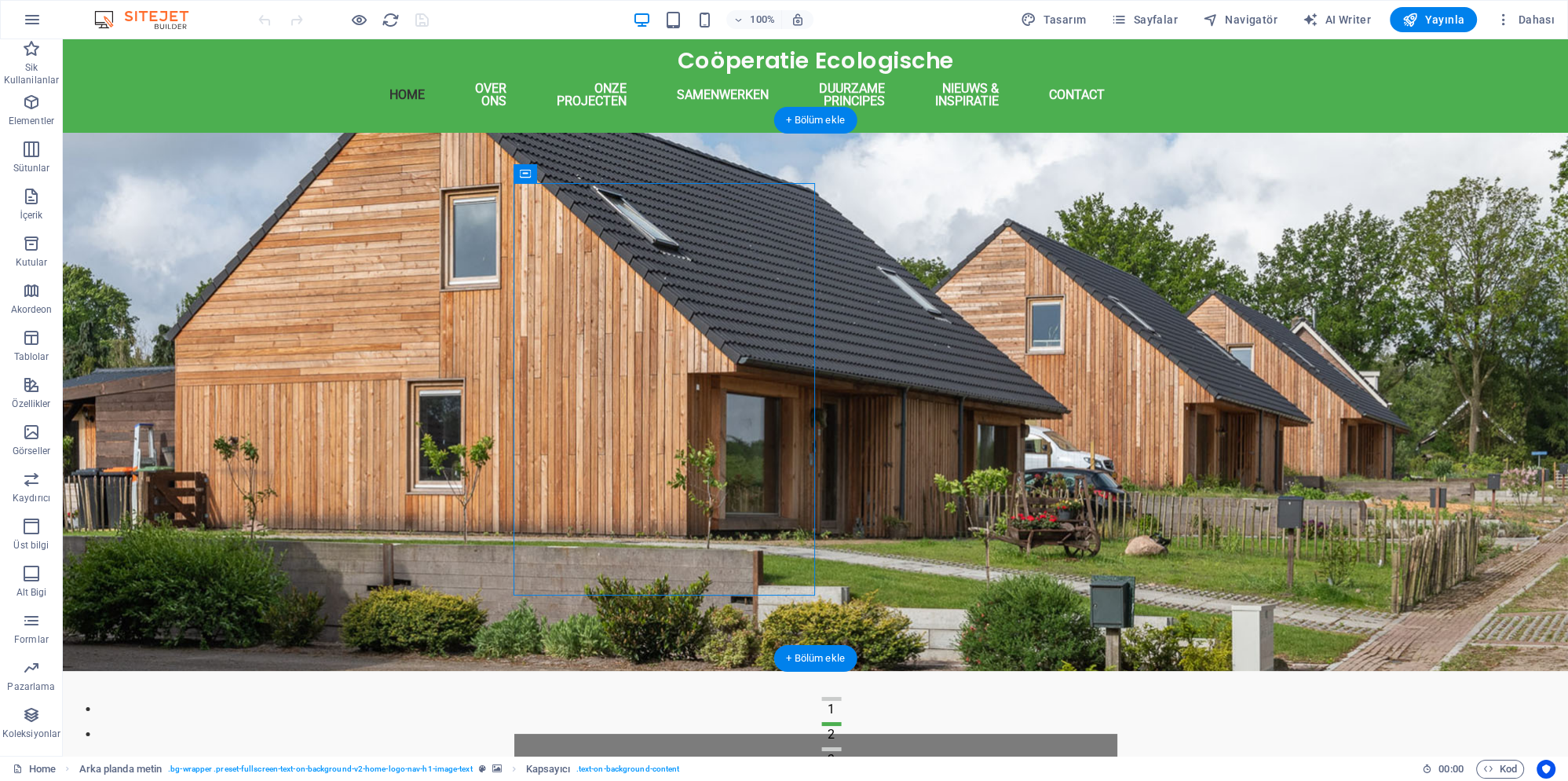
click at [461, 278] on figure at bounding box center [815, 401] width 1506 height 538
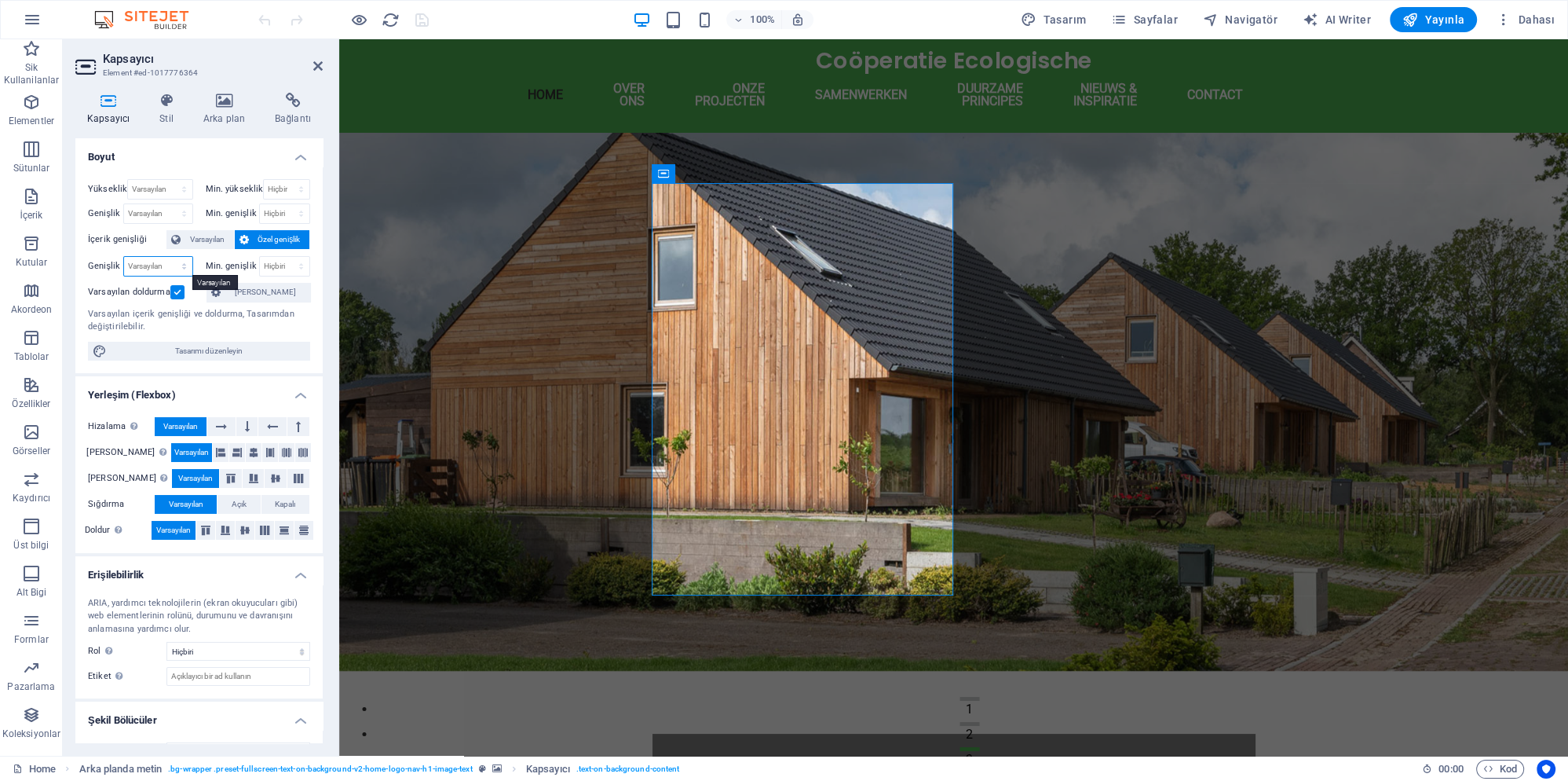
select select "rem"
click option "rem" at bounding box center [0, 0] width 0 height 0
type input "24"
click at [149, 264] on input "24" at bounding box center [157, 266] width 68 height 19
select select "%"
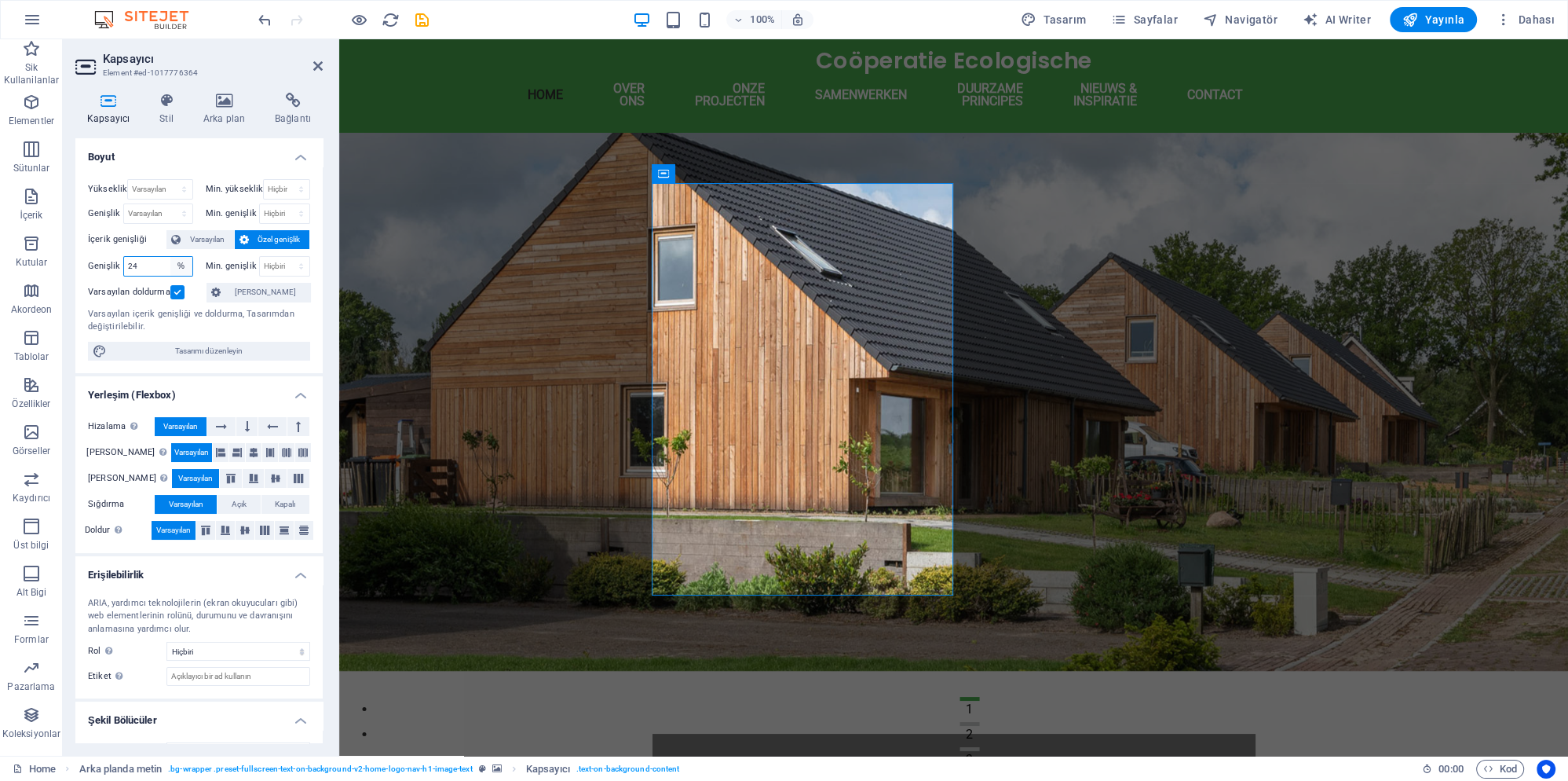
click option "%" at bounding box center [0, 0] width 0 height 0
type input "1"
click option "Varsayılan" at bounding box center [0, 0] width 0 height 0
select select "DISABLED_OPTION_VALUE"
select select "rem"
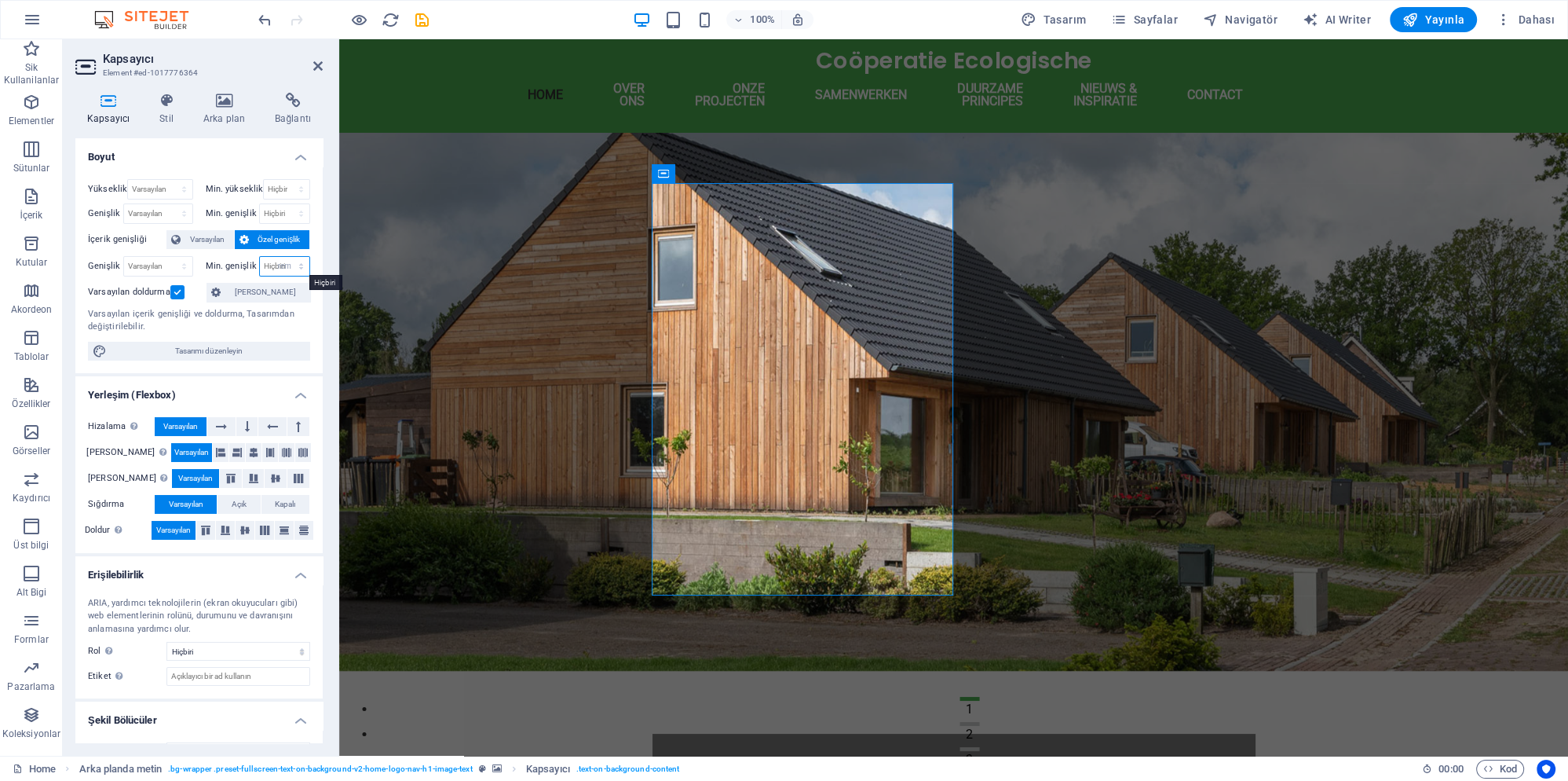
click option "rem" at bounding box center [0, 0] width 0 height 0
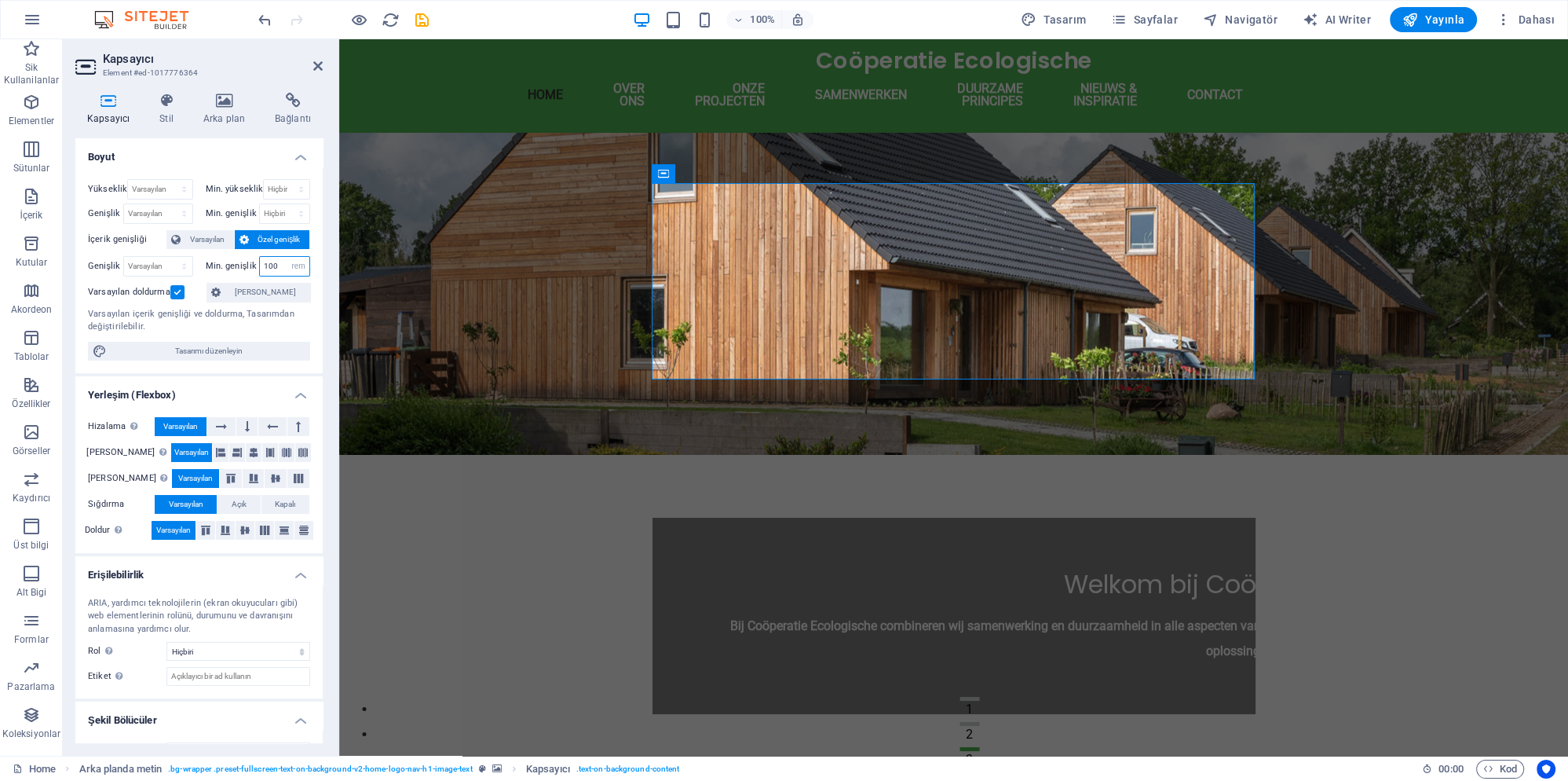
type input "100"
click at [462, 255] on figure at bounding box center [954, 293] width 1230 height 322
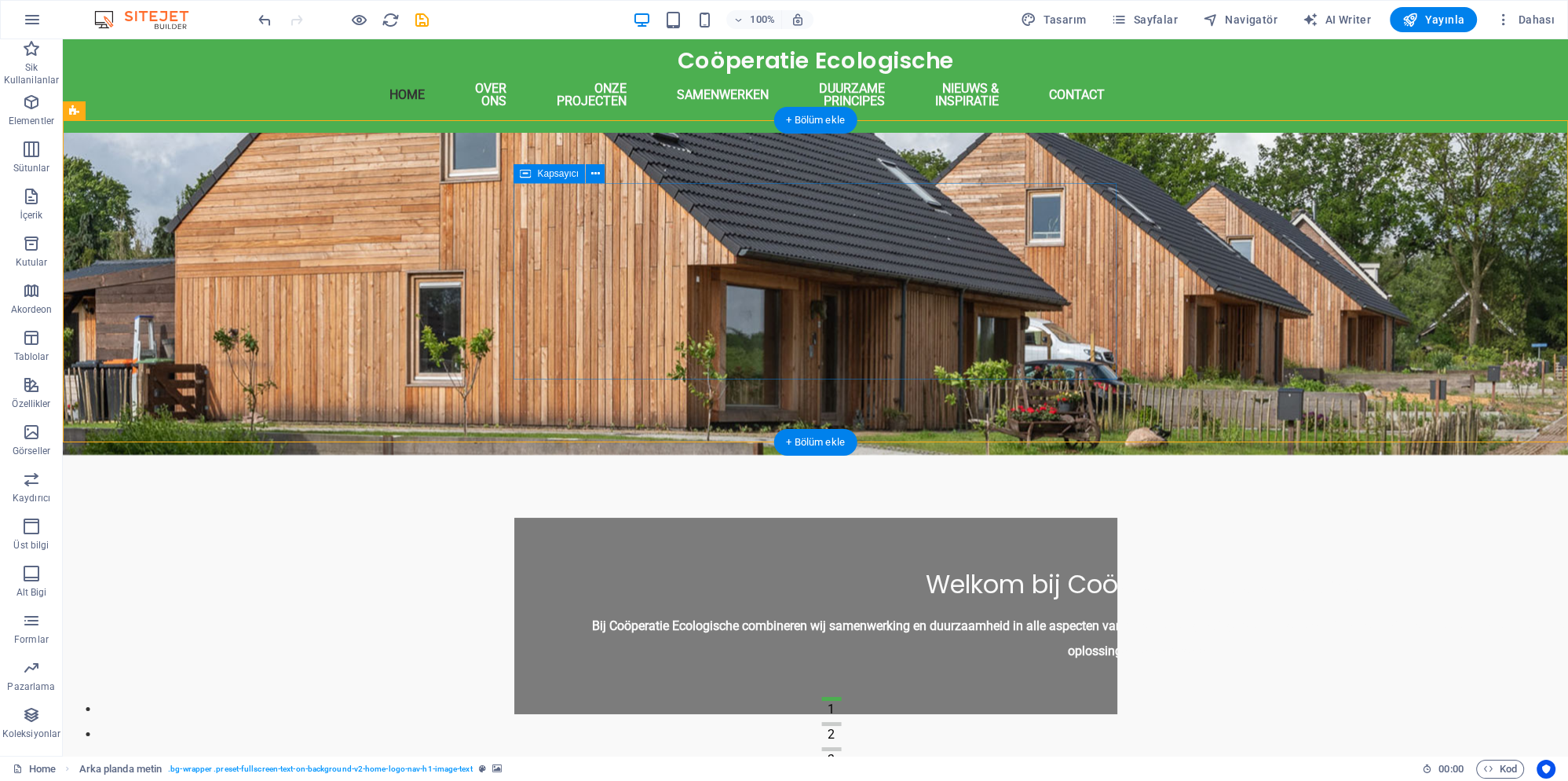
click at [703, 517] on div "Welkom bij Coöperatie Ecologische Bij Coöperatie Ecologische combineren wij sam…" at bounding box center [815, 616] width 603 height 197
click at [702, 517] on div "Welkom bij Coöperatie Ecologische Bij Coöperatie Ecologische combineren wij sam…" at bounding box center [815, 616] width 603 height 197
select select "rem"
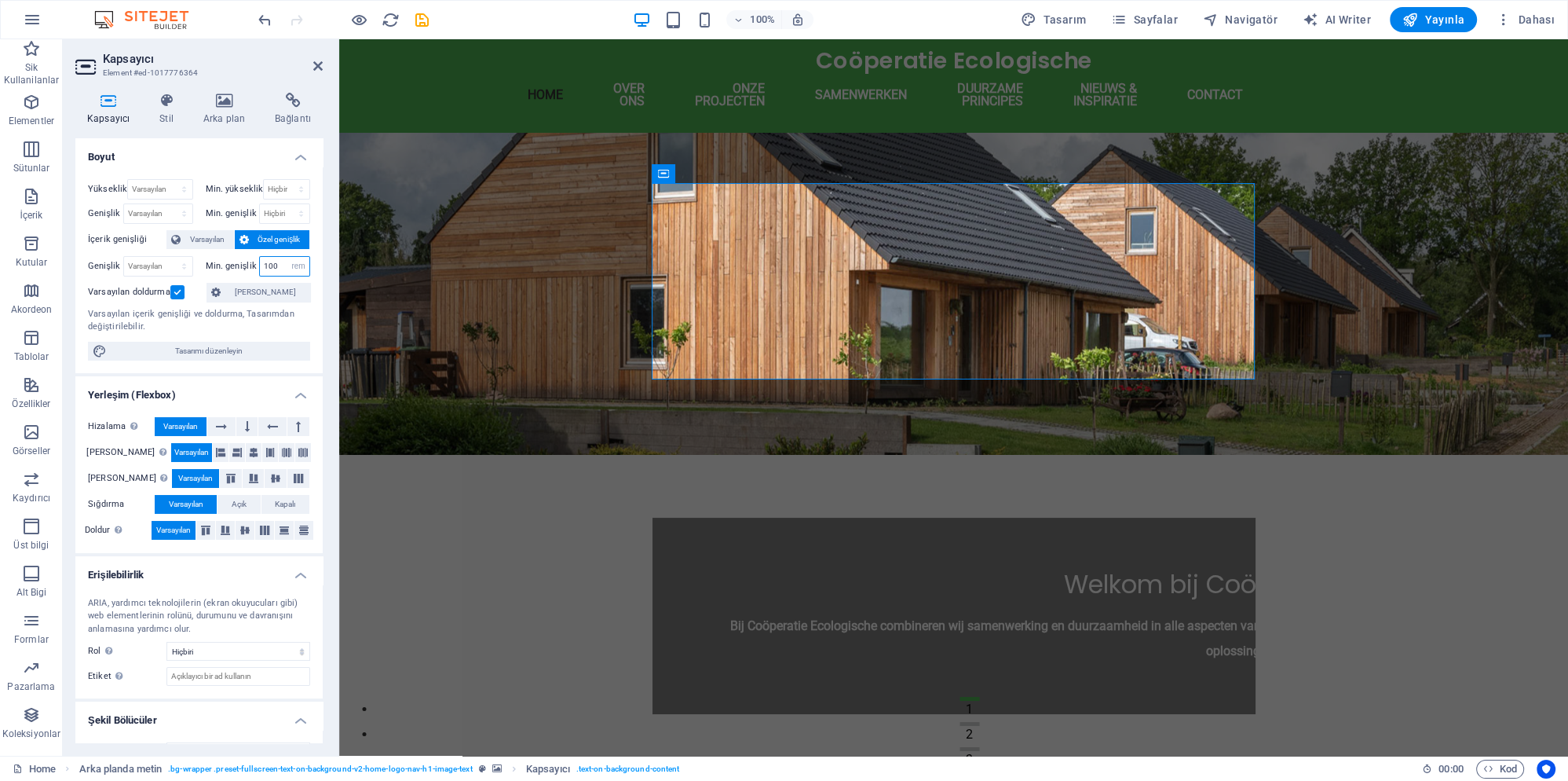
click at [275, 263] on input "100" at bounding box center [284, 266] width 50 height 19
type input "1"
drag, startPoint x: 274, startPoint y: 259, endPoint x: 213, endPoint y: 263, distance: 61.1
click at [260, 263] on input "80" at bounding box center [284, 266] width 50 height 19
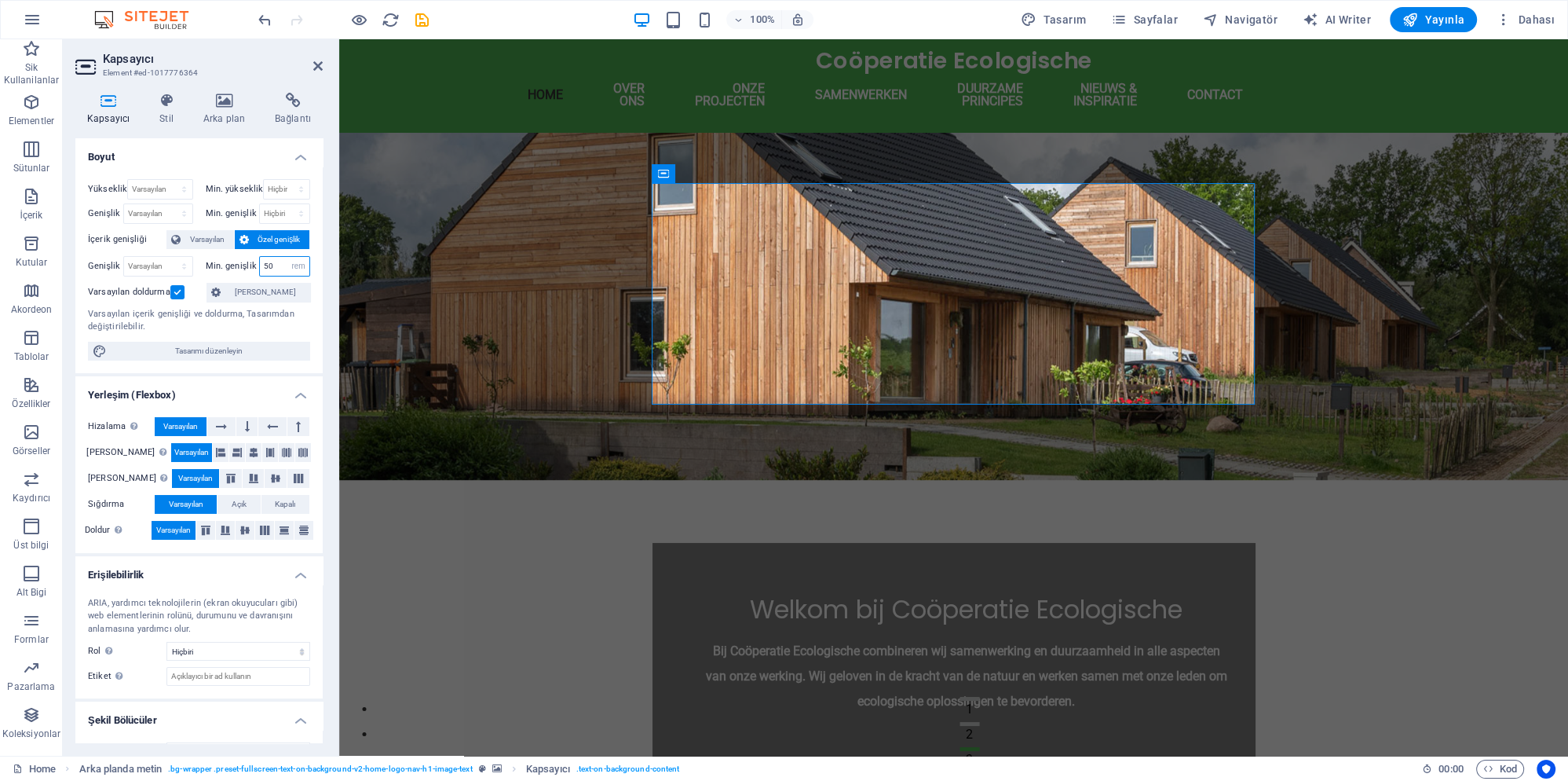
type input "50"
click at [513, 266] on figure at bounding box center [954, 306] width 1230 height 347
click at [513, 315] on figure at bounding box center [954, 306] width 1230 height 347
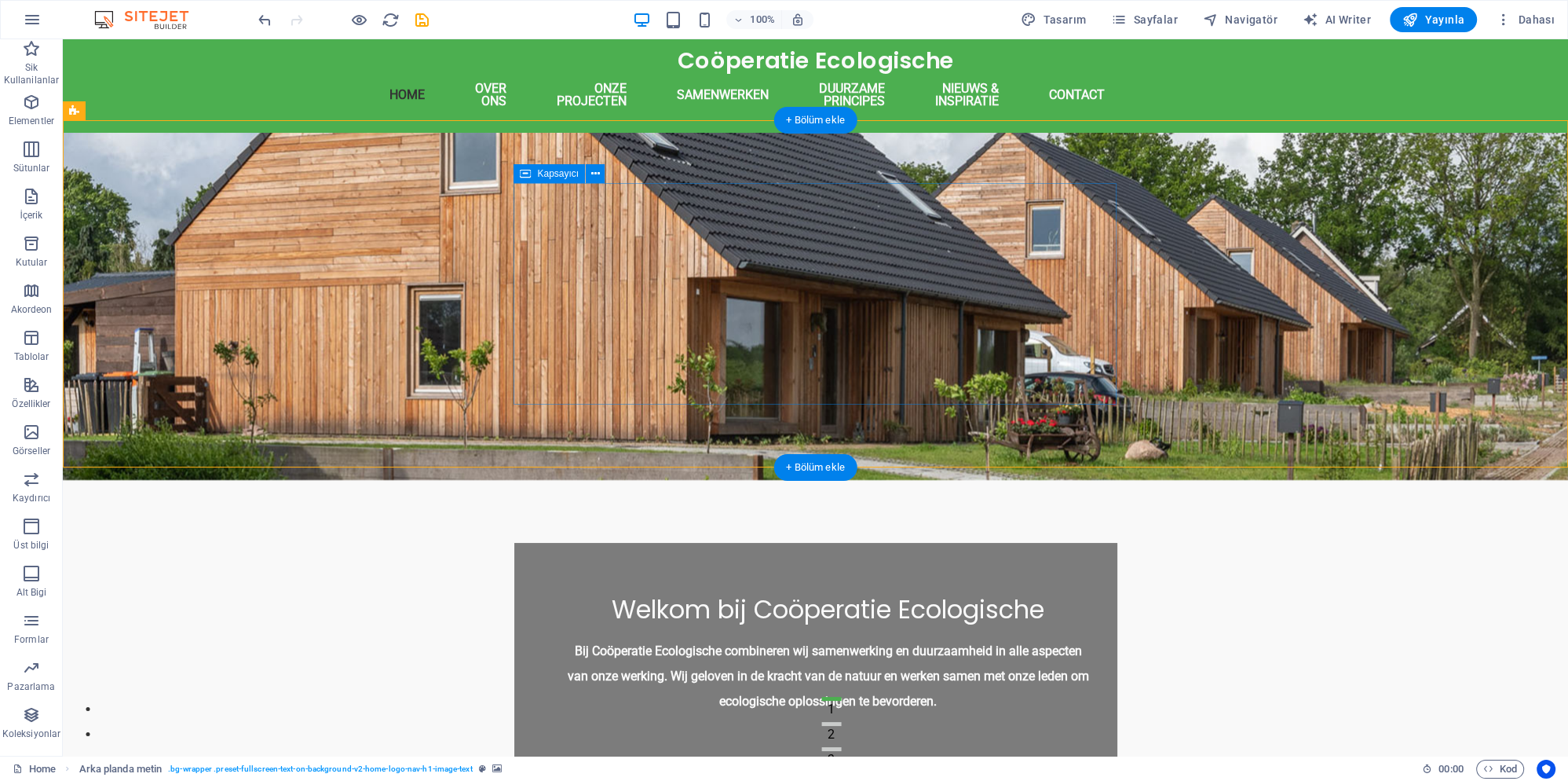
click at [563, 543] on div "Welkom bij Coöperatie Ecologische Bij Coöperatie Ecologische combineren wij sam…" at bounding box center [815, 653] width 603 height 221
select select "rem"
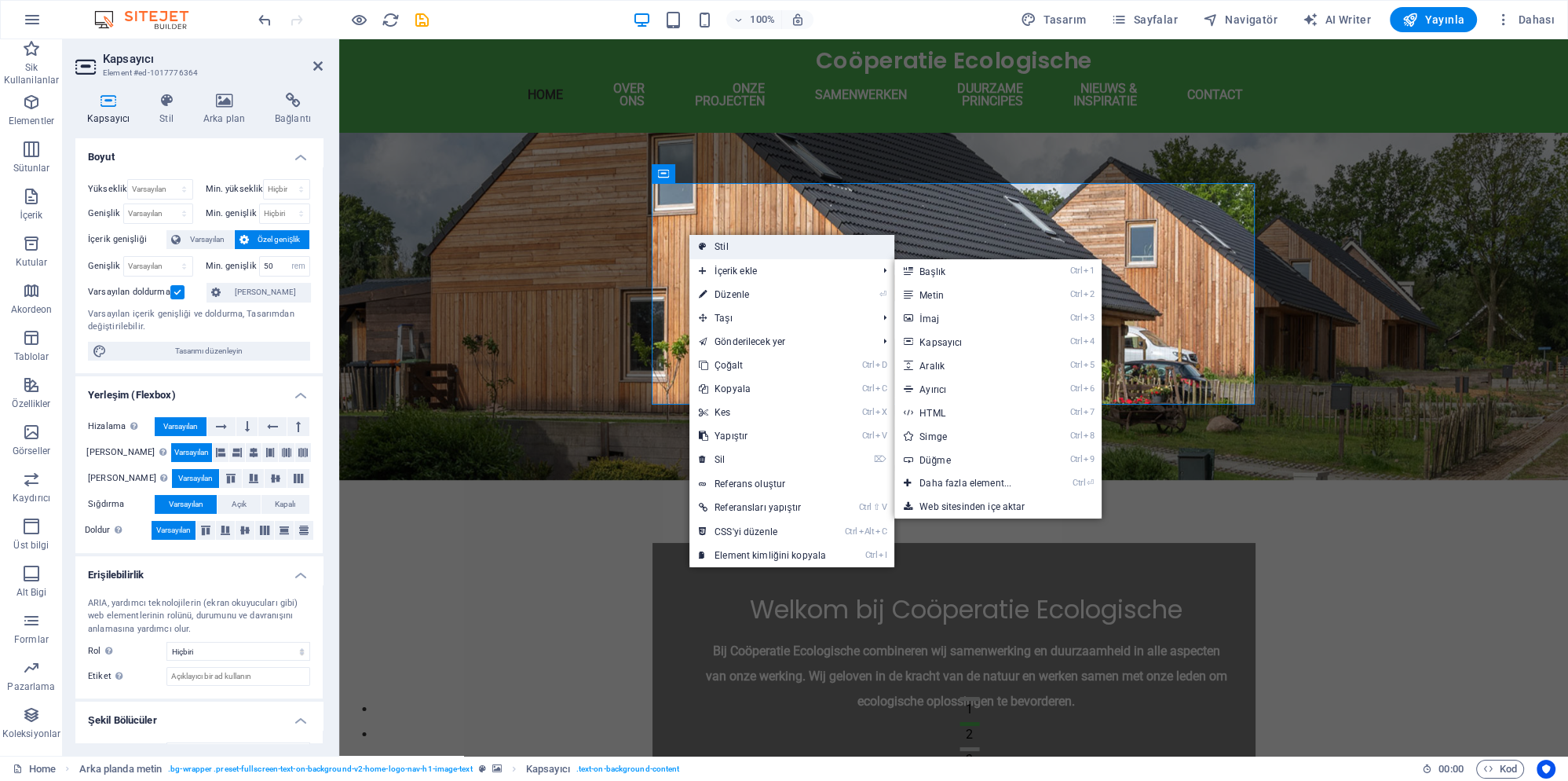
click at [753, 238] on link "Stil" at bounding box center [792, 247] width 205 height 24
select select "%"
select select "rem"
select select "px"
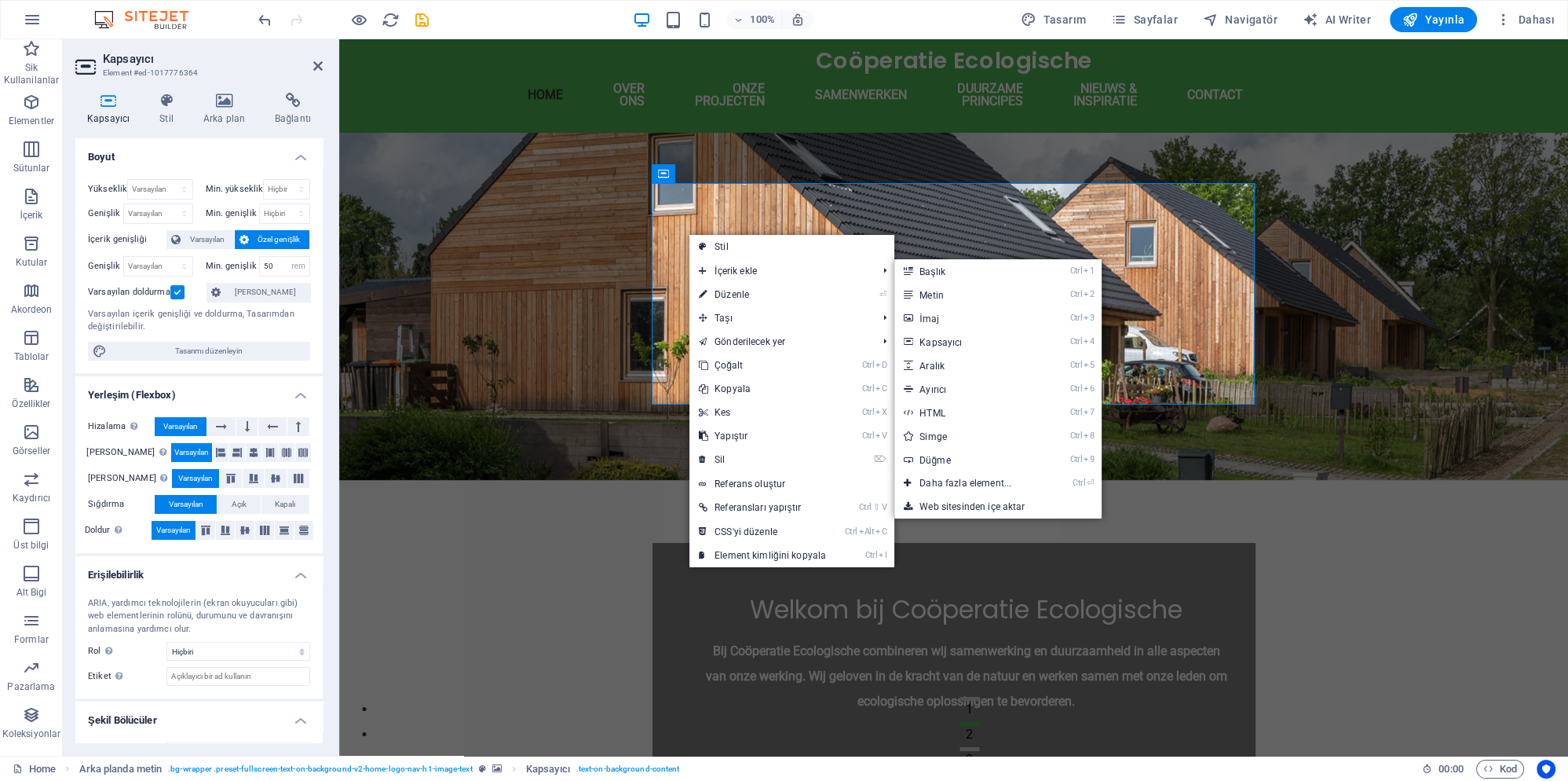
select select "preset-fullscreen-text-on-background-v2-home-logo-nav-h1-image-text"
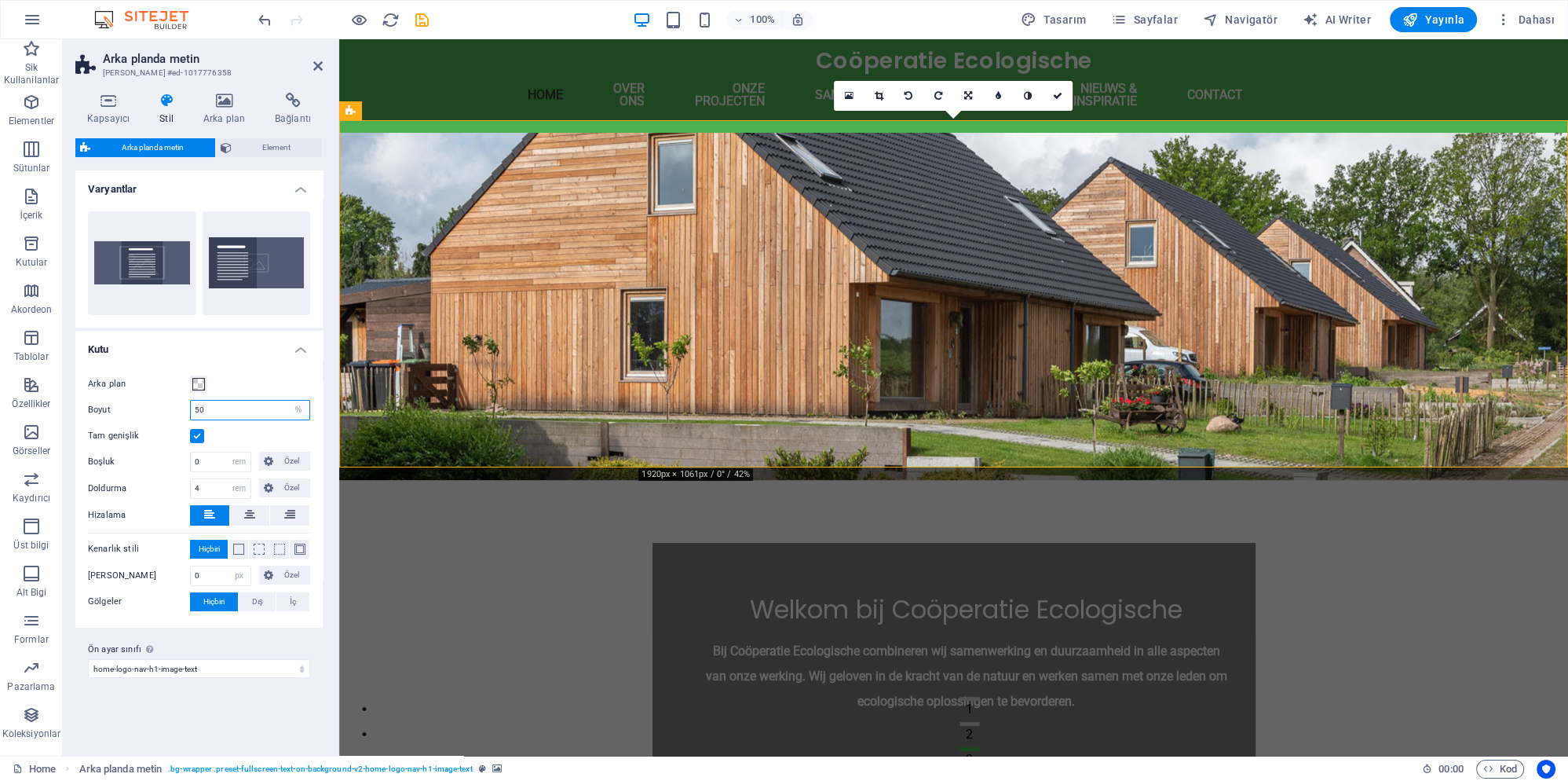
drag, startPoint x: 232, startPoint y: 408, endPoint x: 154, endPoint y: 413, distance: 78.2
click at [191, 413] on input "50" at bounding box center [250, 409] width 119 height 19
type input "7"
type input "50"
click at [213, 460] on input "0" at bounding box center [220, 461] width 60 height 19
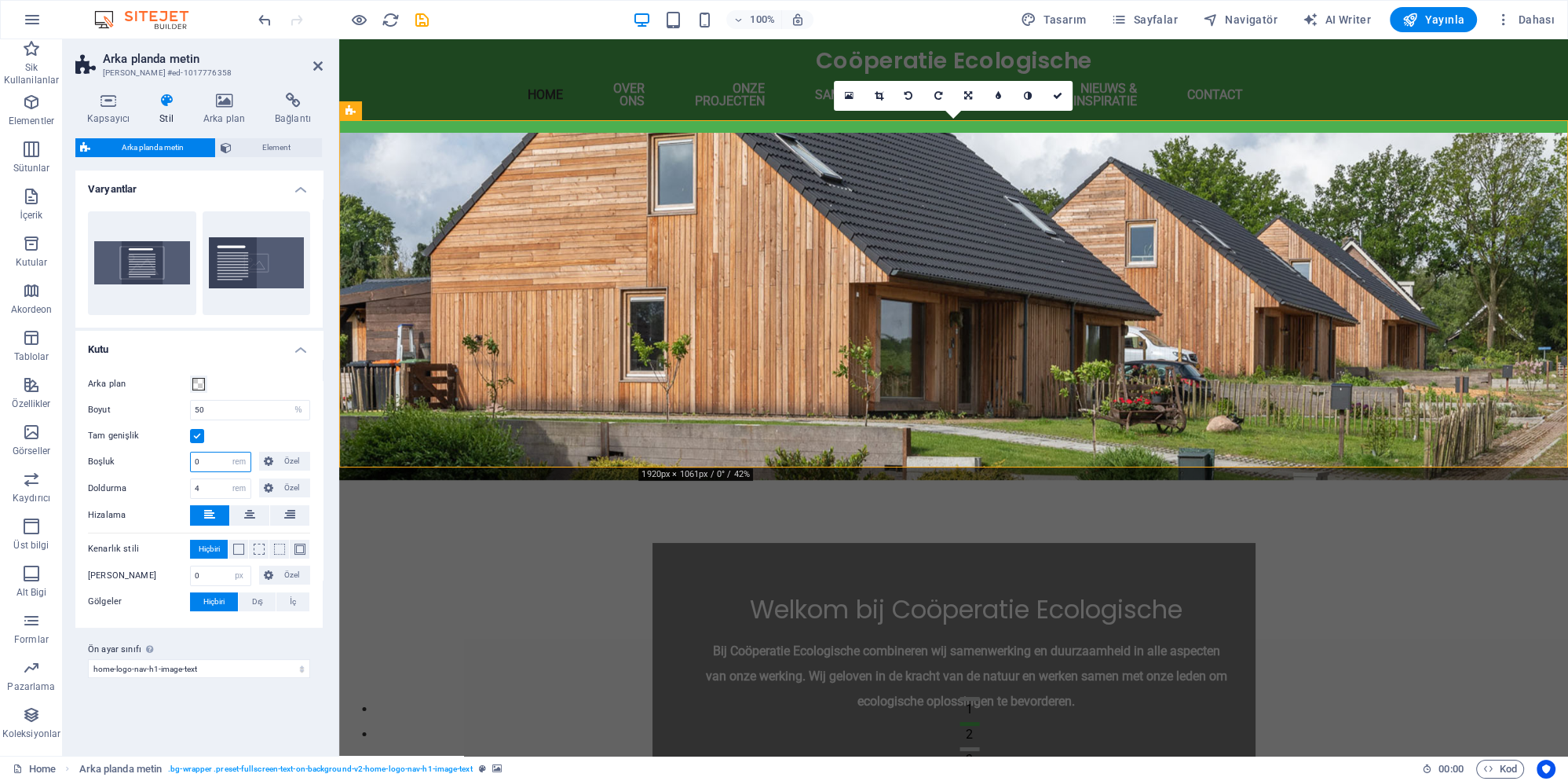
click at [213, 460] on input "0" at bounding box center [220, 461] width 60 height 19
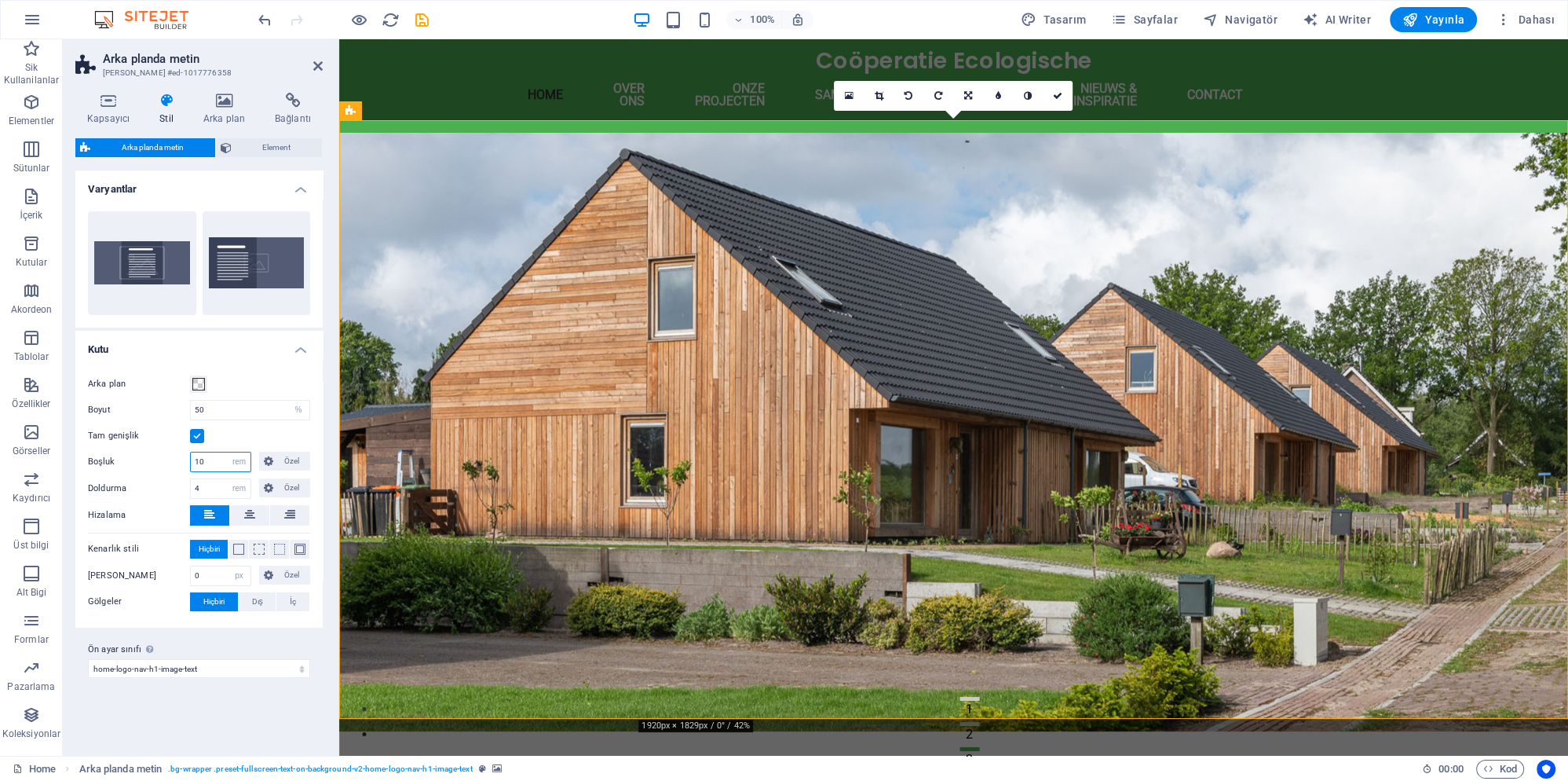
type input "1"
type input "2"
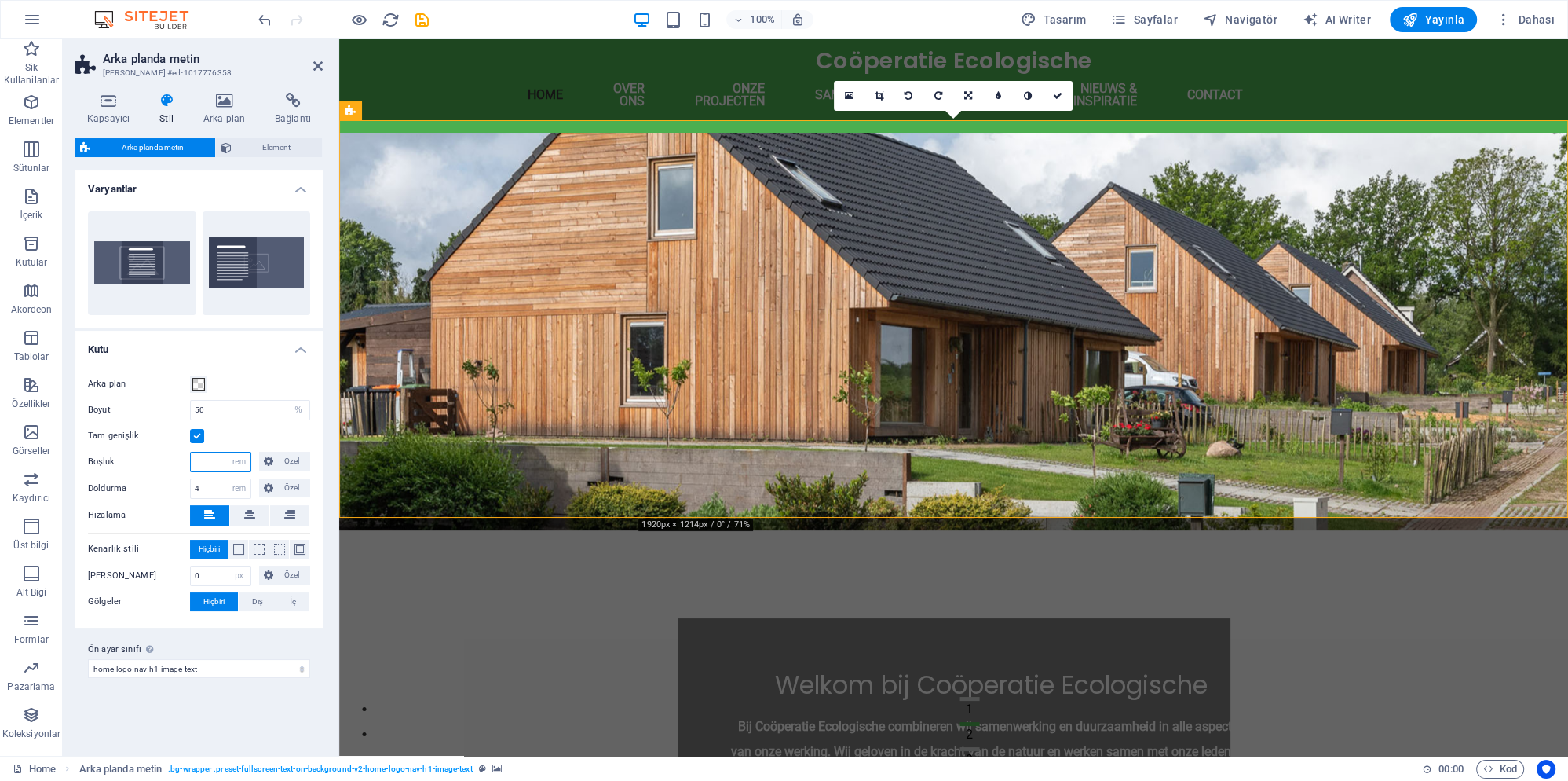
type input "1"
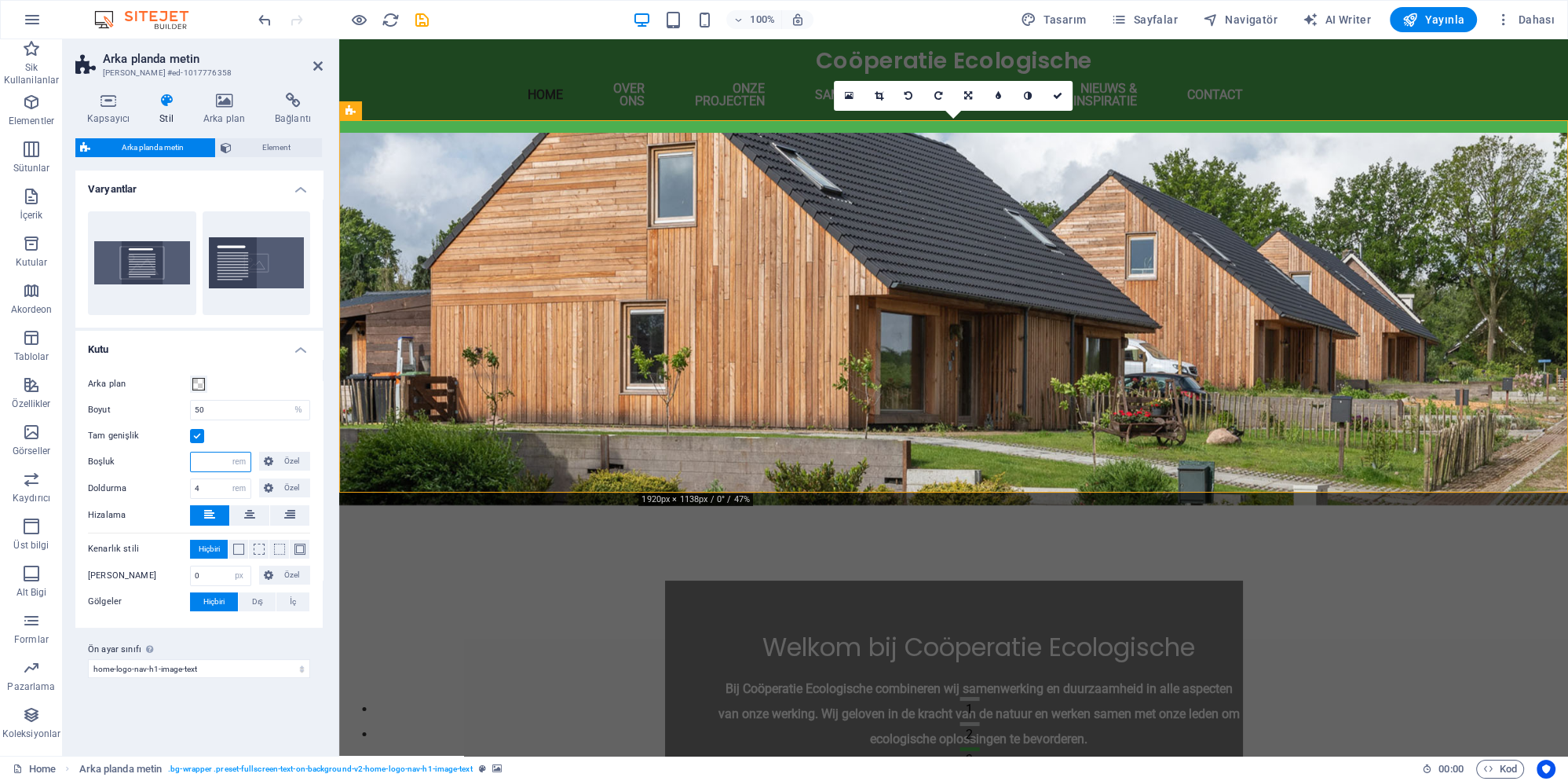
drag, startPoint x: 213, startPoint y: 460, endPoint x: 169, endPoint y: 485, distance: 50.6
click at [249, 444] on div "Tam genişlik" at bounding box center [199, 436] width 222 height 19
click at [88, 659] on select "default home-logo-nav-h1-image-text about-3 Ön ayar sınıfı ekle" at bounding box center [199, 668] width 222 height 19
select select "preset-fullscreen-text-on-background-v2-default"
type input "1"
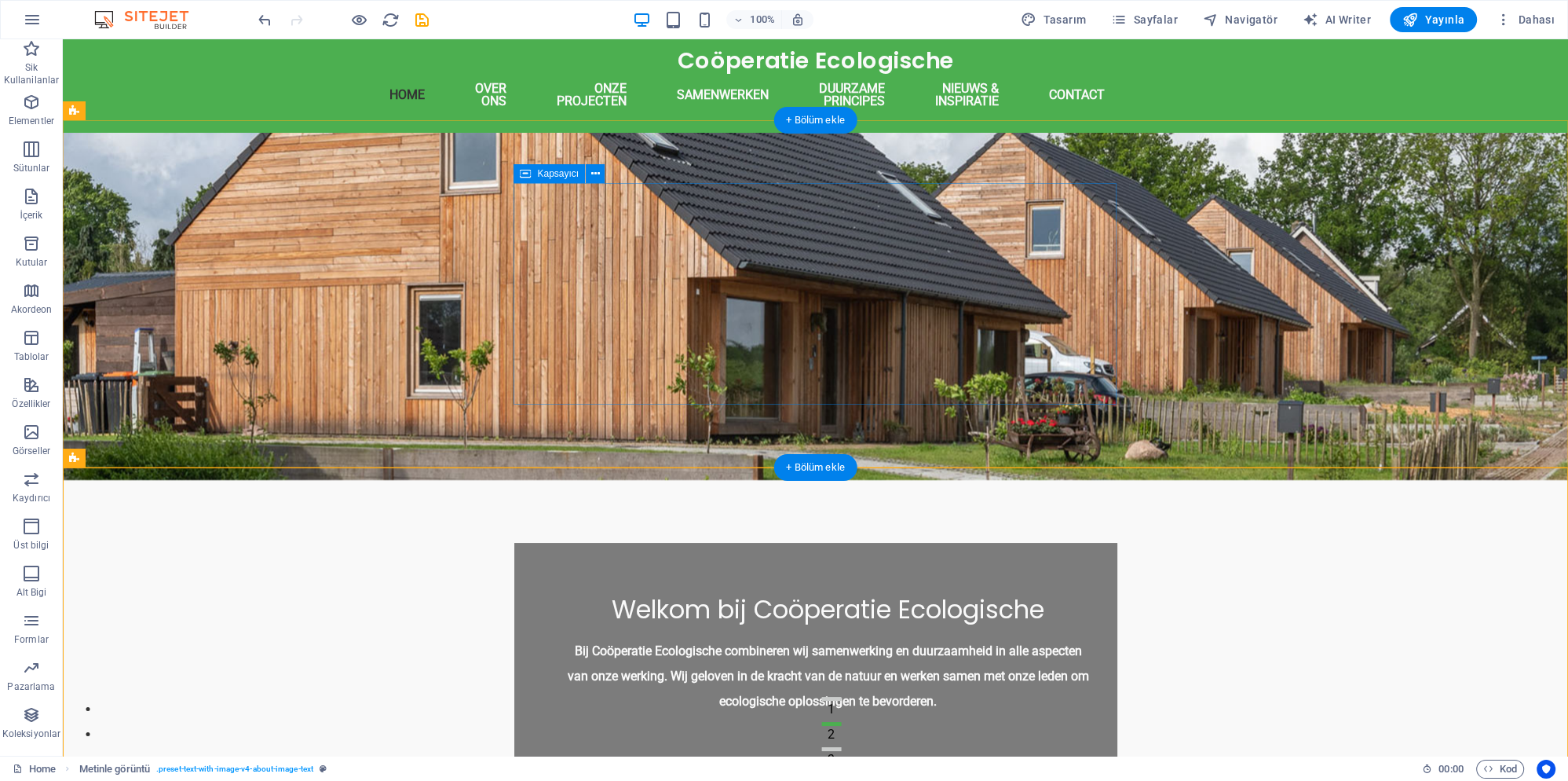
click at [536, 543] on div "Welkom bij Coöperatie Ecologische Bij Coöperatie Ecologische combineren wij sam…" at bounding box center [815, 653] width 603 height 221
drag, startPoint x: 541, startPoint y: 356, endPoint x: 159, endPoint y: 356, distance: 382.0
click at [159, 356] on div "Welkom bij Coöperatie Ecologische Bij Coöperatie Ecologische combineren wij sam…" at bounding box center [815, 480] width 1506 height 694
click at [525, 543] on div "Welkom bij Coöperatie Ecologische Bij Coöperatie Ecologische combineren wij sam…" at bounding box center [815, 653] width 603 height 221
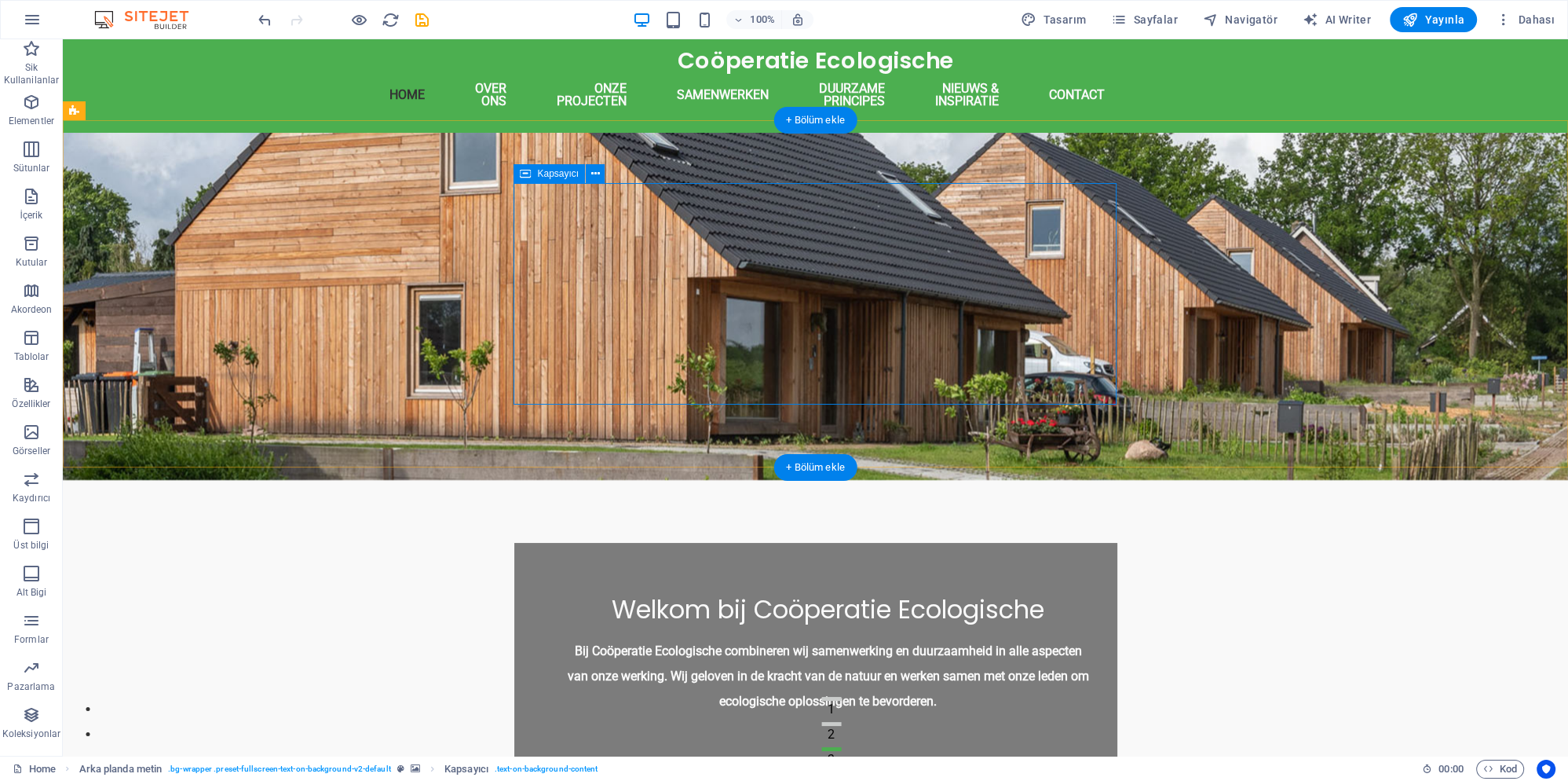
select select "rem"
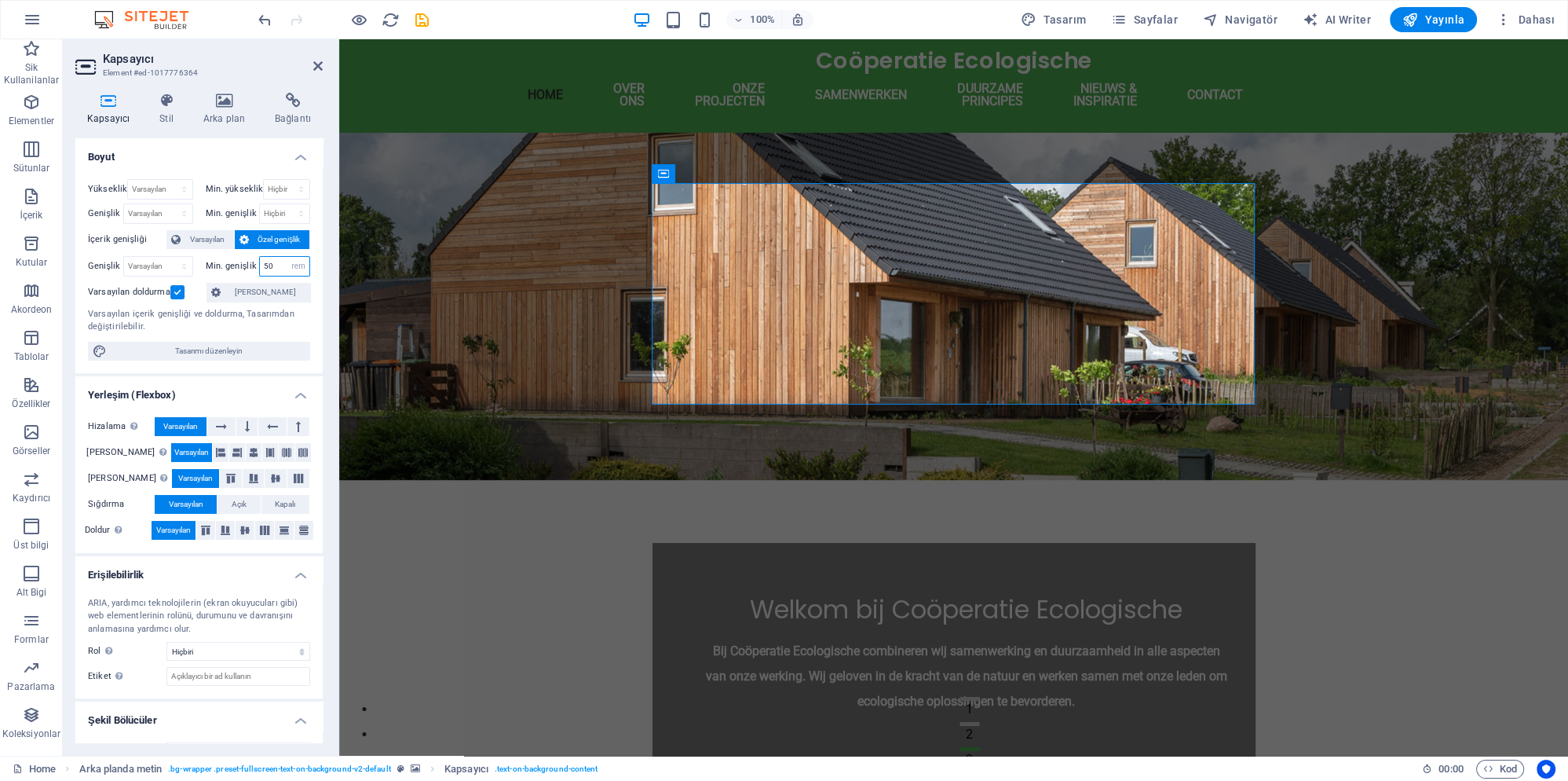
click at [275, 267] on input "50" at bounding box center [284, 266] width 50 height 19
click at [263, 298] on span "[PERSON_NAME]" at bounding box center [265, 291] width 80 height 19
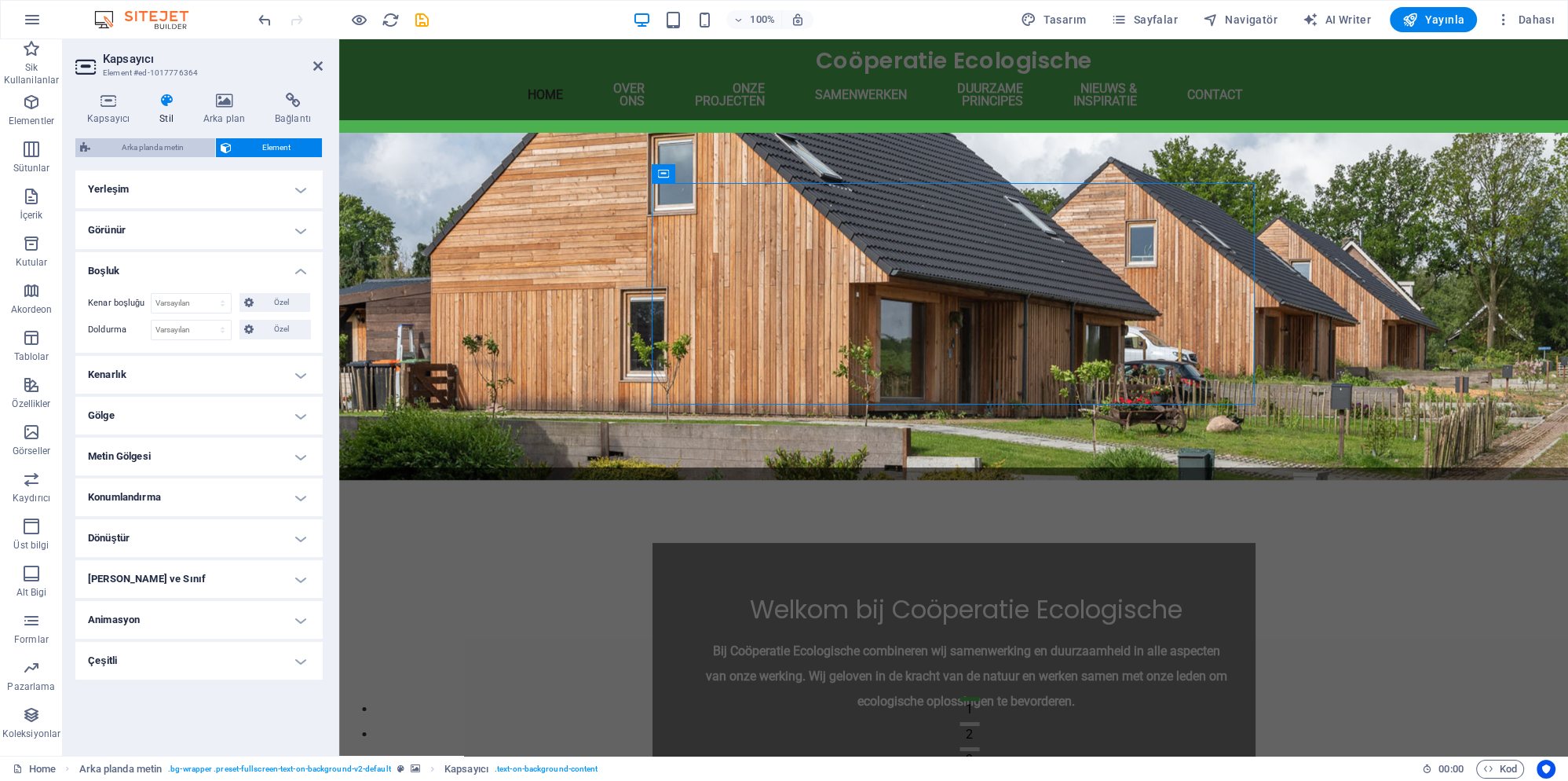
click at [170, 149] on span "Arka planda metin" at bounding box center [152, 148] width 115 height 19
select select "%"
select select "rem"
select select "px"
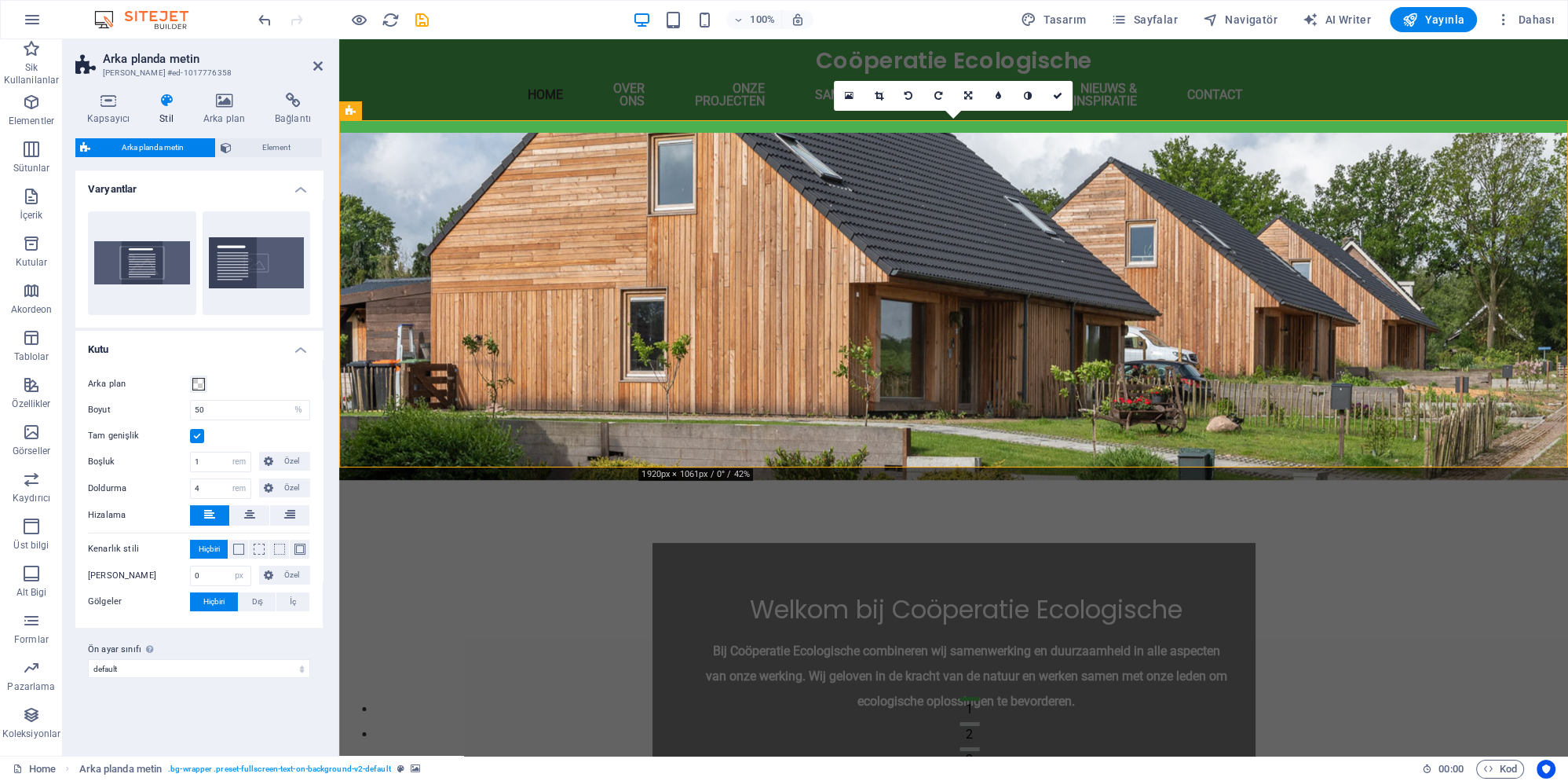
click at [162, 110] on h4 "Stil" at bounding box center [169, 109] width 44 height 33
click at [223, 112] on h4 "Arka plan" at bounding box center [227, 109] width 72 height 33
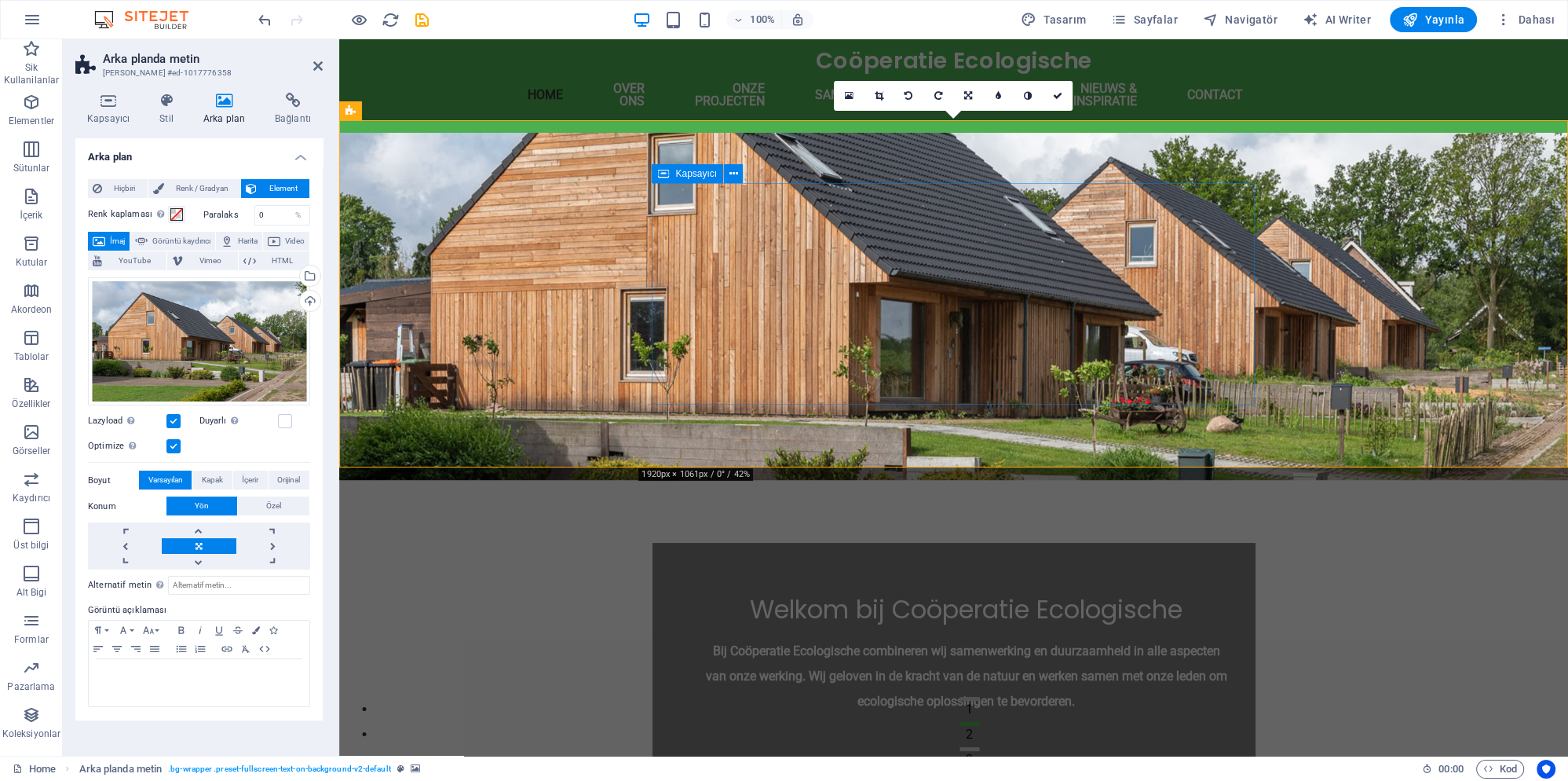
click at [688, 543] on div "Welkom bij Coöperatie Ecologische Bij Coöperatie Ecologische combineren wij sam…" at bounding box center [953, 653] width 603 height 221
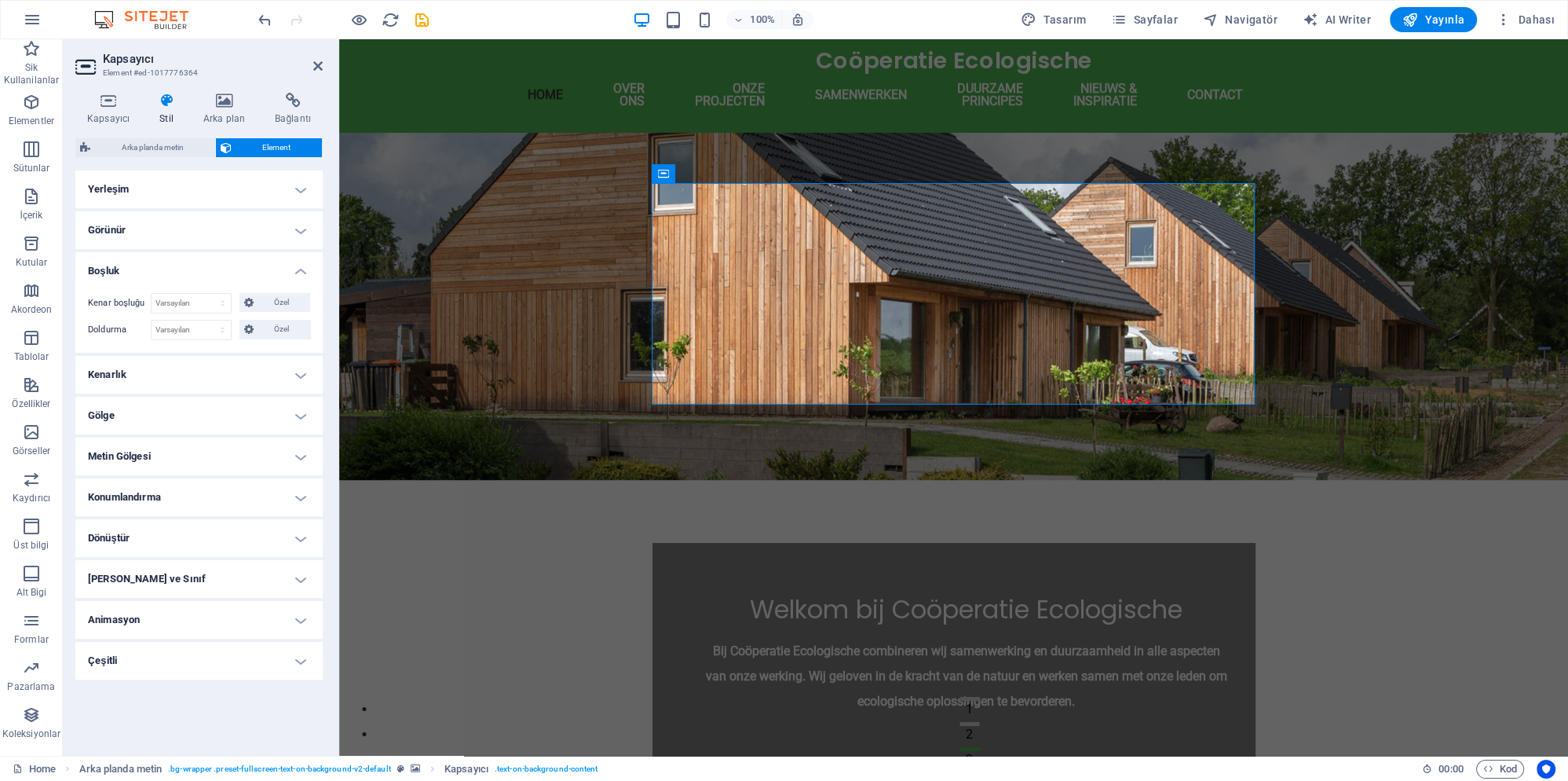
click at [189, 319] on div "Kenar boşluğu Varsayılan otomatik px % rem vw vh Özel Özel otomatik px % rem vw…" at bounding box center [200, 316] width 248 height 72
click at [151, 294] on select "Varsayılan otomatik px % rem vw vh Özel" at bounding box center [191, 303] width 80 height 19
click option "otomatik" at bounding box center [0, 0] width 0 height 0
click at [151, 294] on select "Varsayılan otomatik px % rem vw vh Özel" at bounding box center [191, 303] width 80 height 19
select select "px"
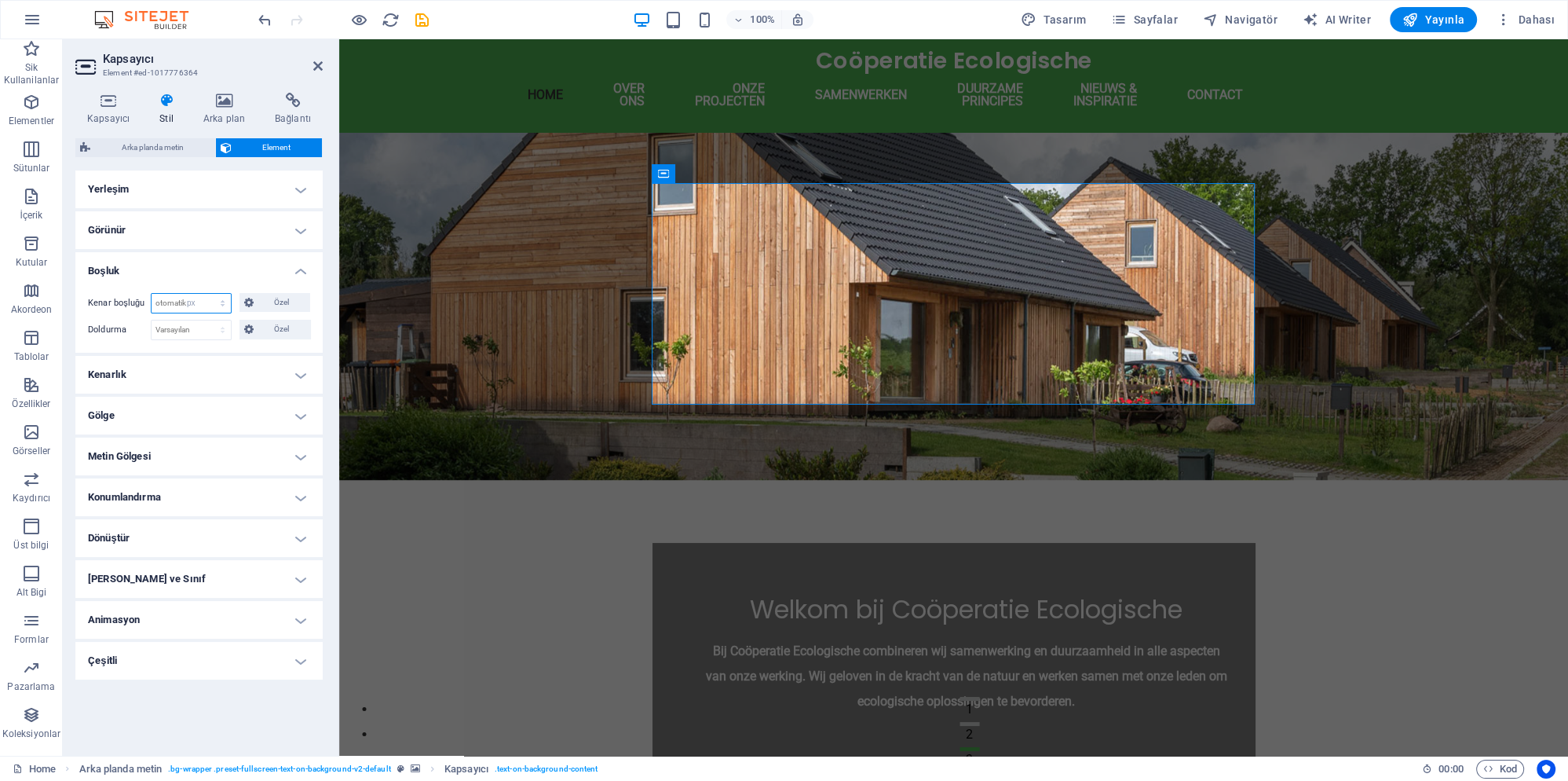
click option "px" at bounding box center [0, 0] width 0 height 0
type input "1"
click at [222, 199] on h4 "Yerleşim" at bounding box center [200, 189] width 248 height 37
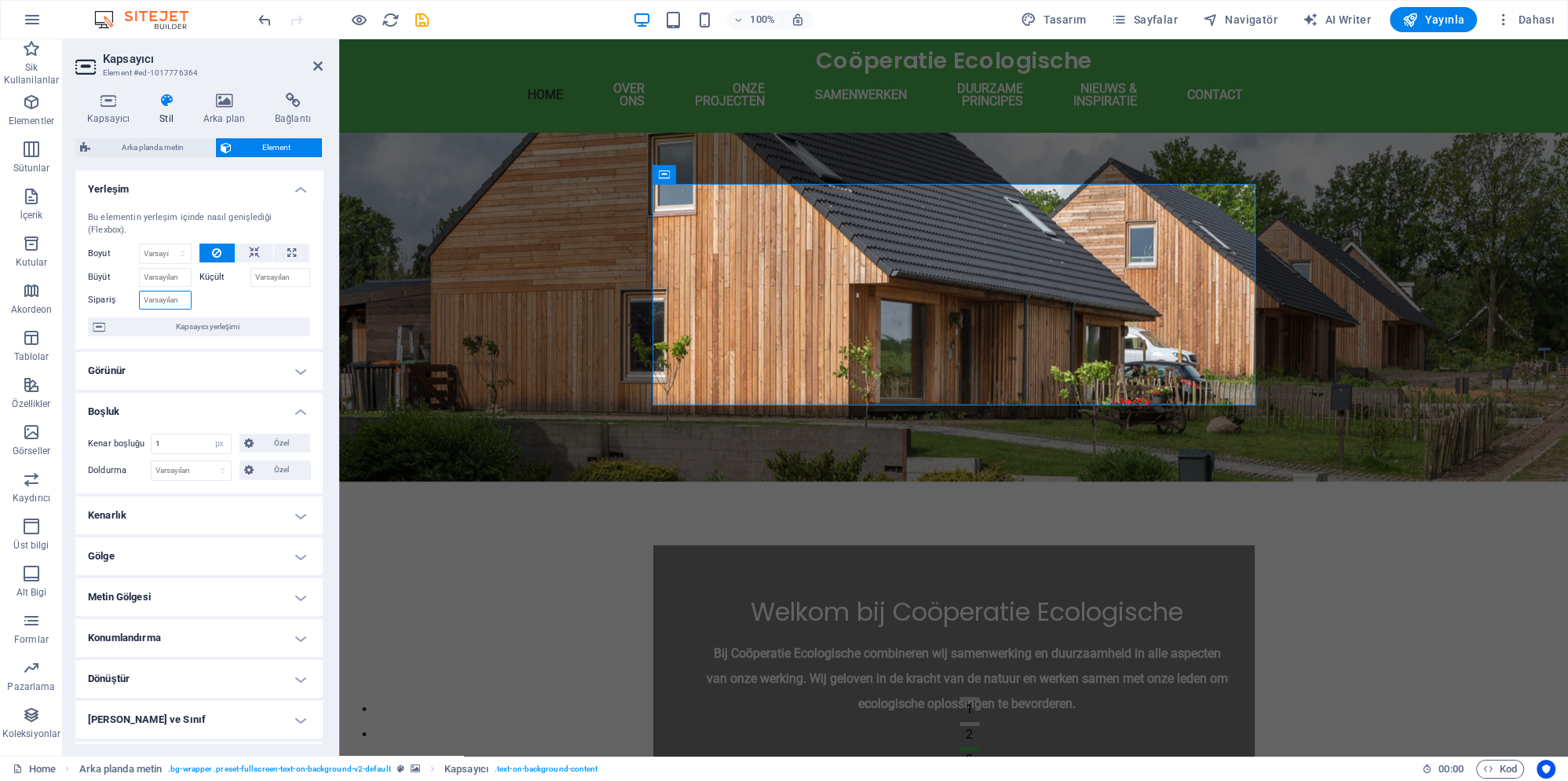
click at [173, 290] on input "Sipariş" at bounding box center [164, 299] width 52 height 19
type input "1"
click at [267, 268] on input "Küçült" at bounding box center [280, 276] width 60 height 19
type input "1"
click at [295, 244] on icon at bounding box center [291, 253] width 9 height 19
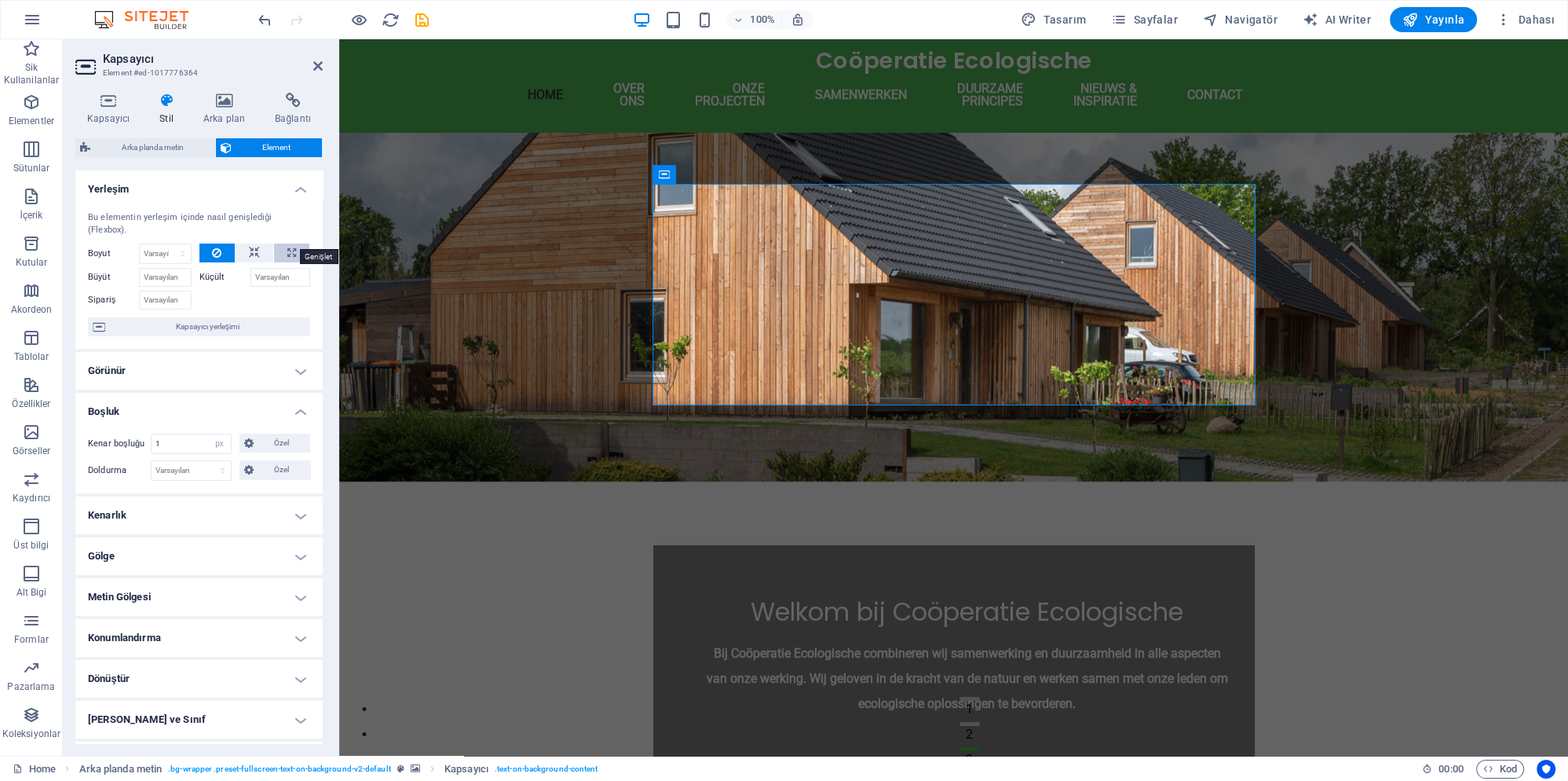
type input "100"
select select "%"
click at [248, 244] on button at bounding box center [255, 253] width 37 height 19
select select "DISABLED_OPTION_VALUE"
click at [212, 244] on icon at bounding box center [217, 253] width 10 height 19
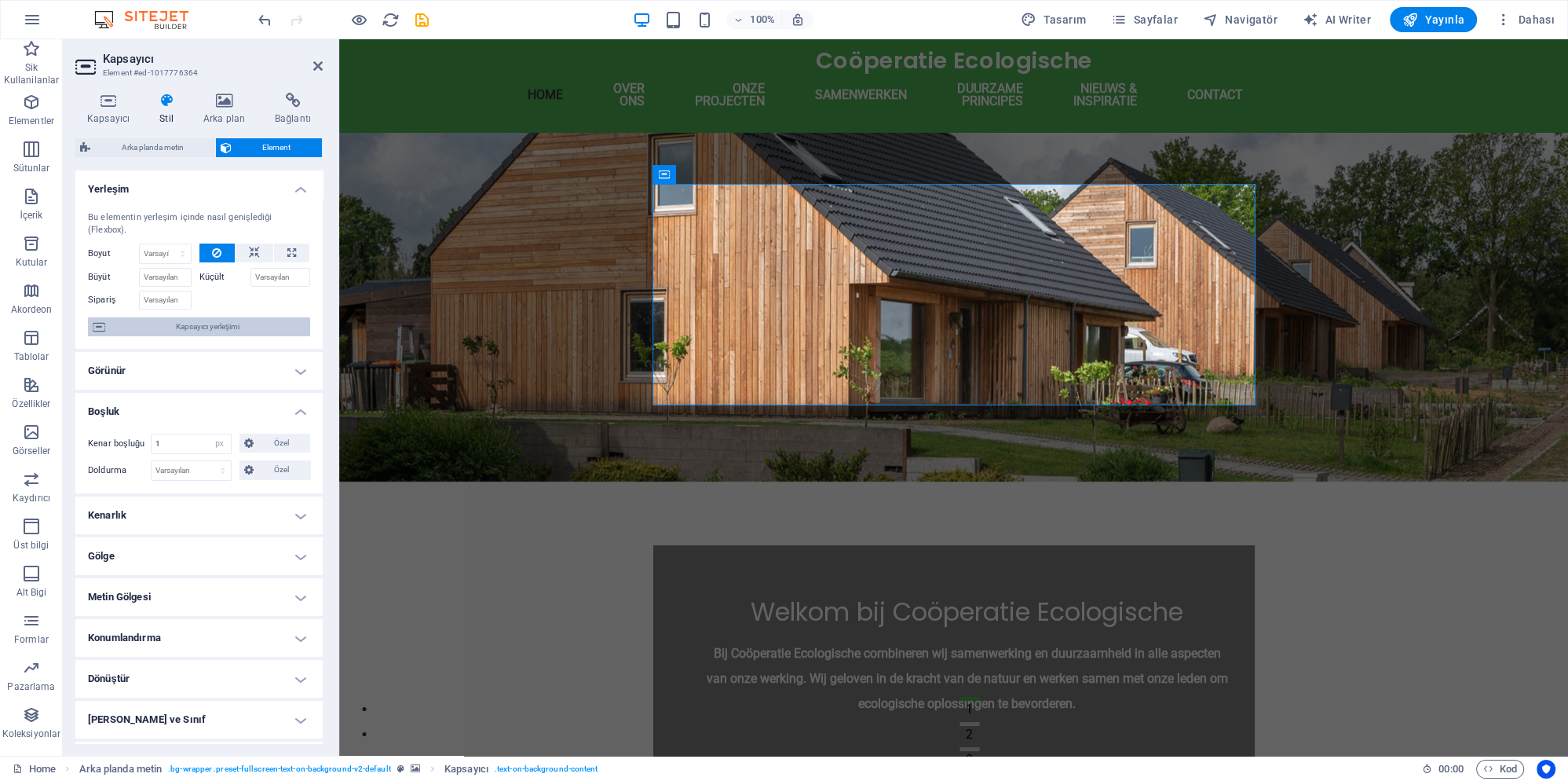
click at [225, 318] on span "Kapsayıcı yerleşimi" at bounding box center [208, 327] width 196 height 19
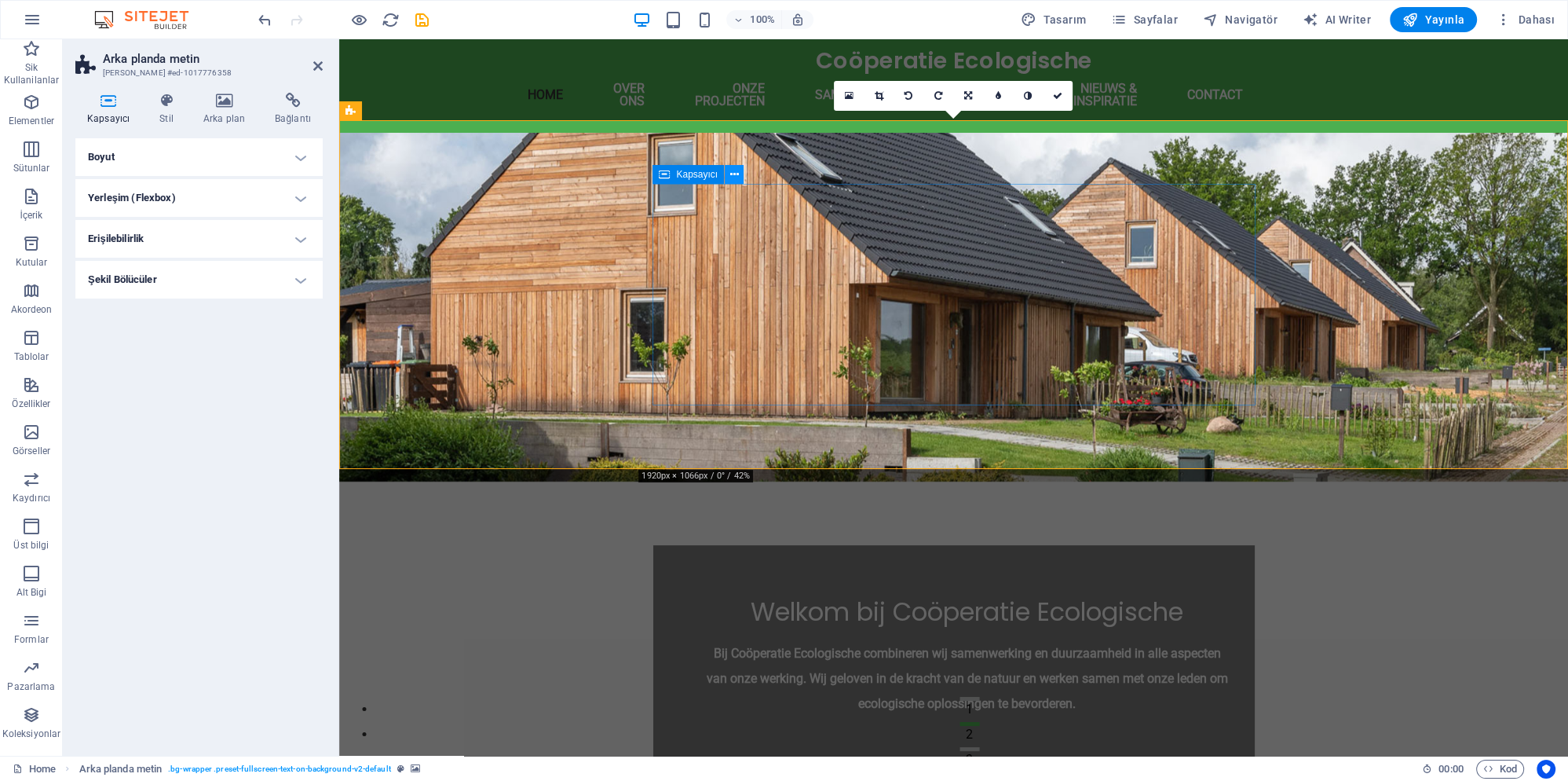
click at [734, 173] on icon at bounding box center [735, 174] width 9 height 17
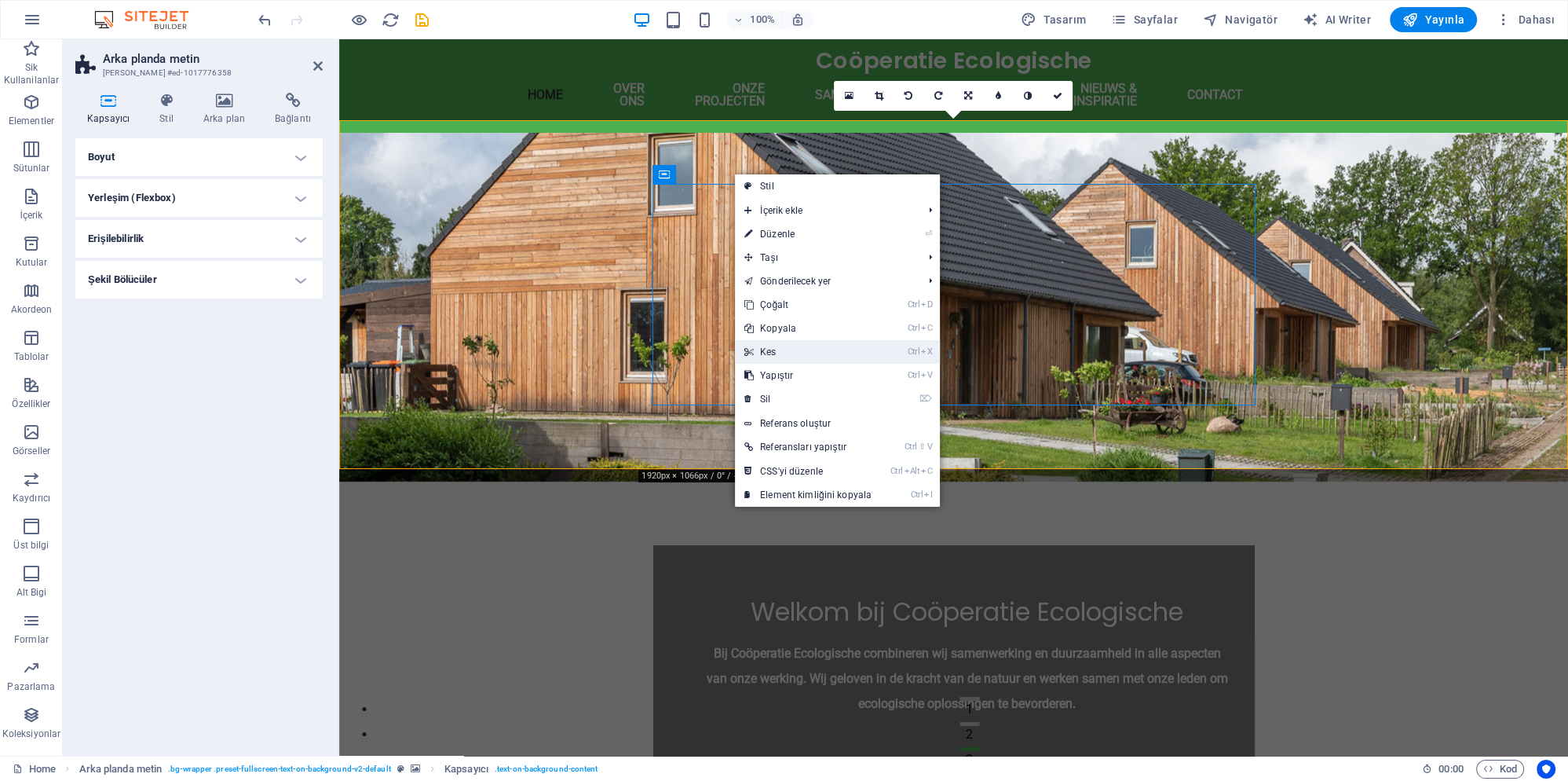
click at [786, 356] on link "Ctrl X Kes" at bounding box center [808, 352] width 147 height 24
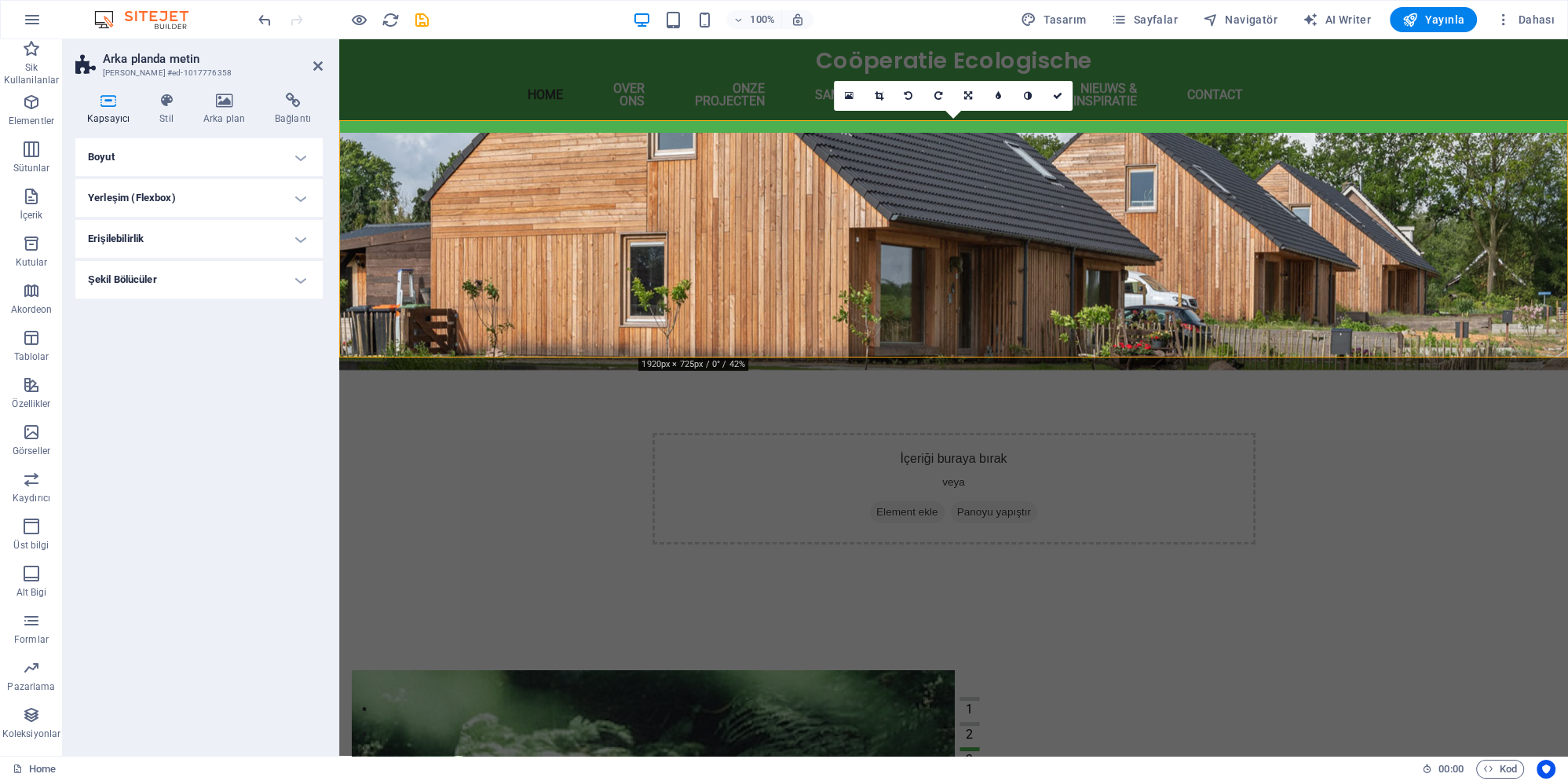
click at [368, 201] on figure at bounding box center [954, 251] width 1230 height 237
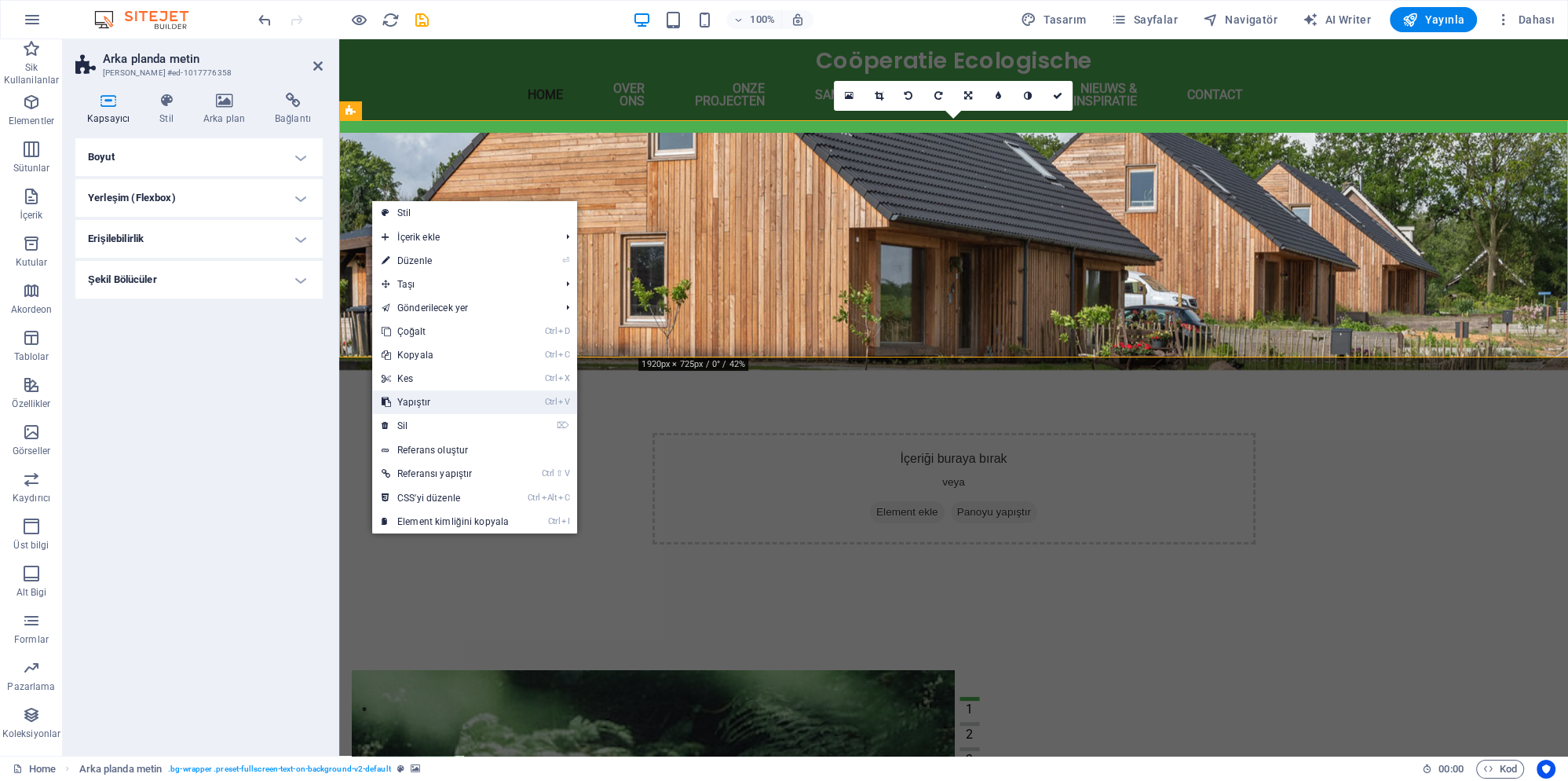
click at [430, 402] on link "Ctrl V Yapıştır" at bounding box center [445, 402] width 147 height 24
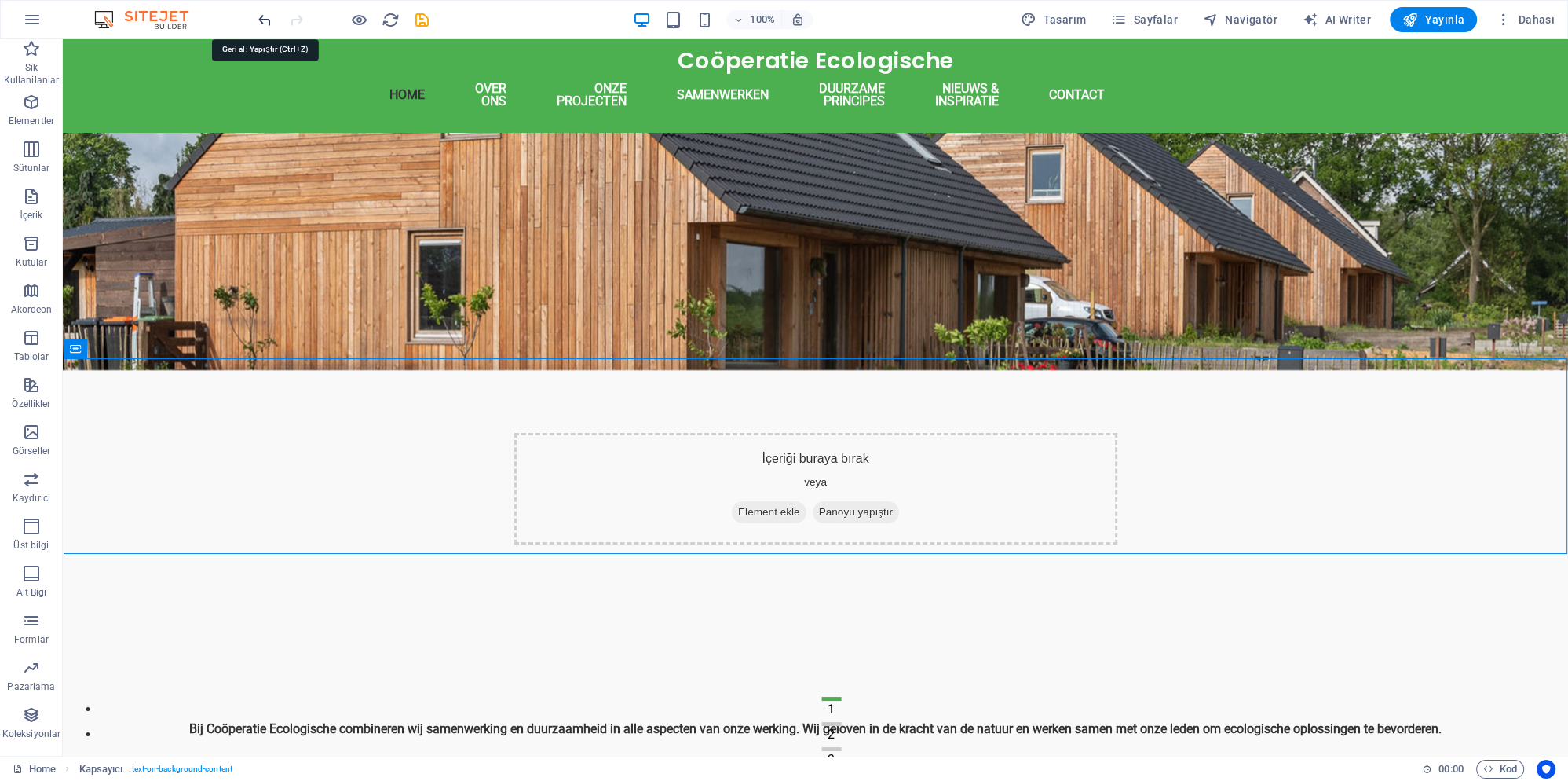
click at [259, 20] on icon "undo" at bounding box center [265, 20] width 18 height 18
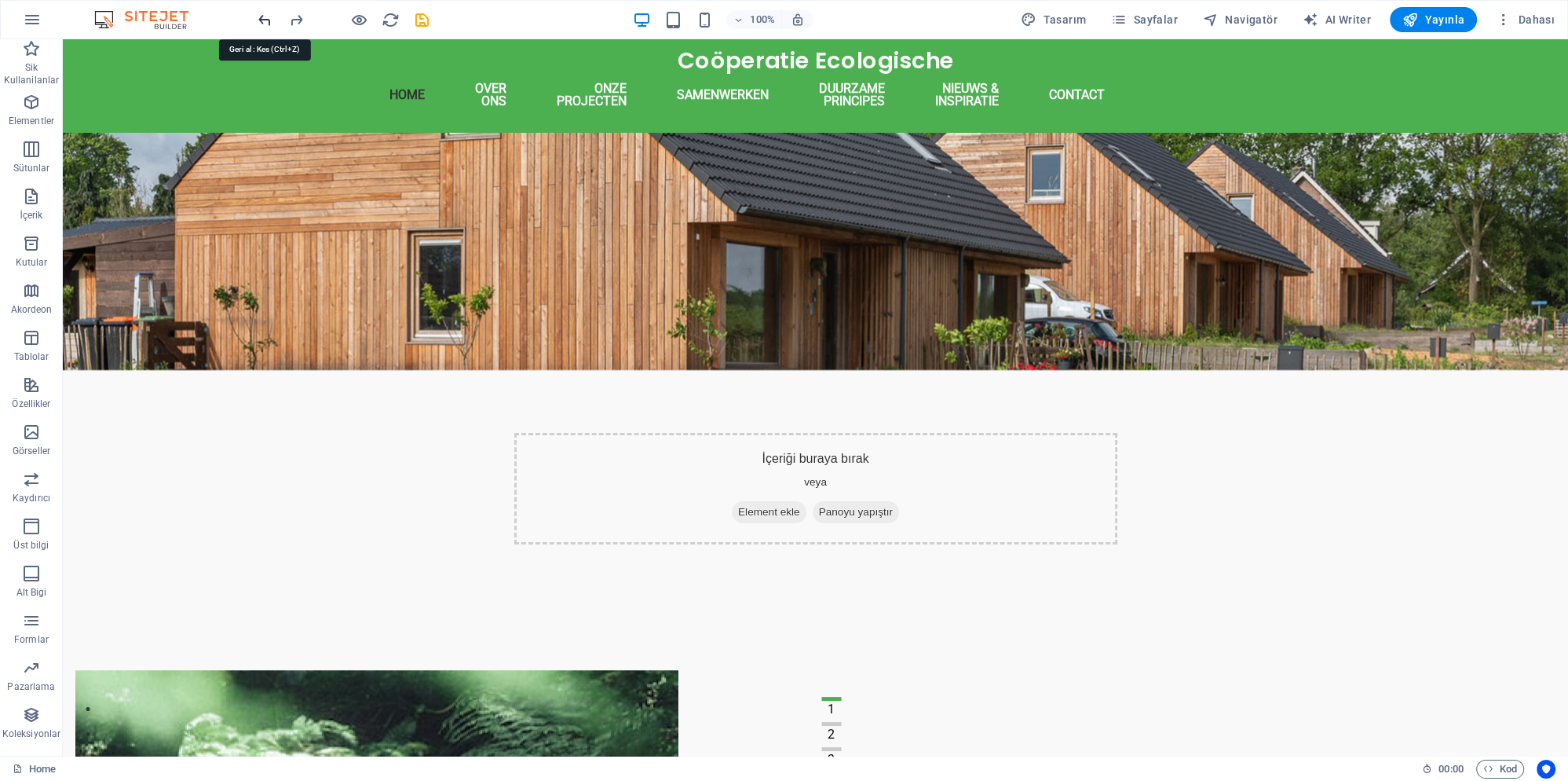
click at [267, 21] on icon "undo" at bounding box center [265, 20] width 18 height 18
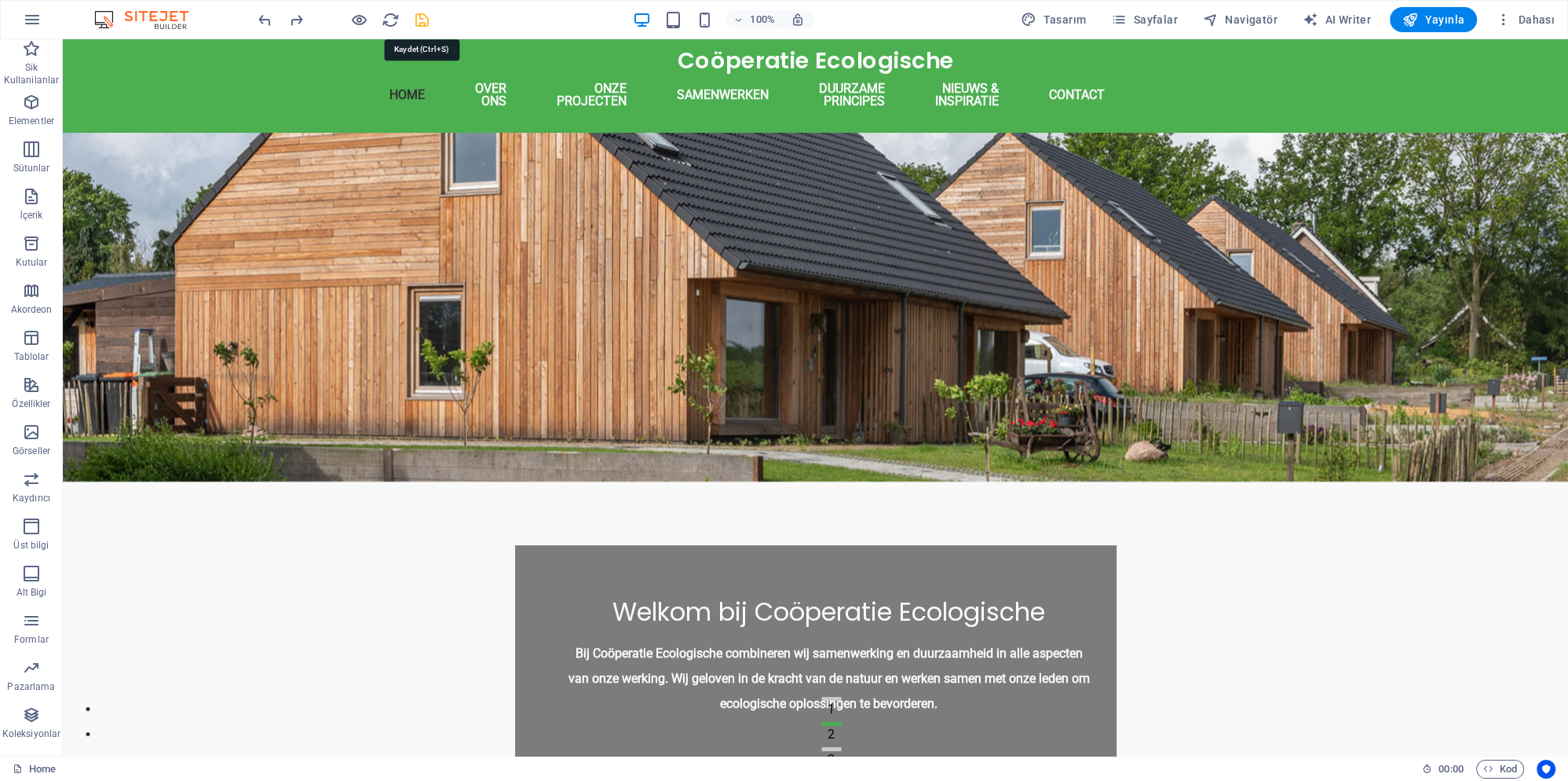
click at [424, 19] on icon "save" at bounding box center [422, 20] width 18 height 18
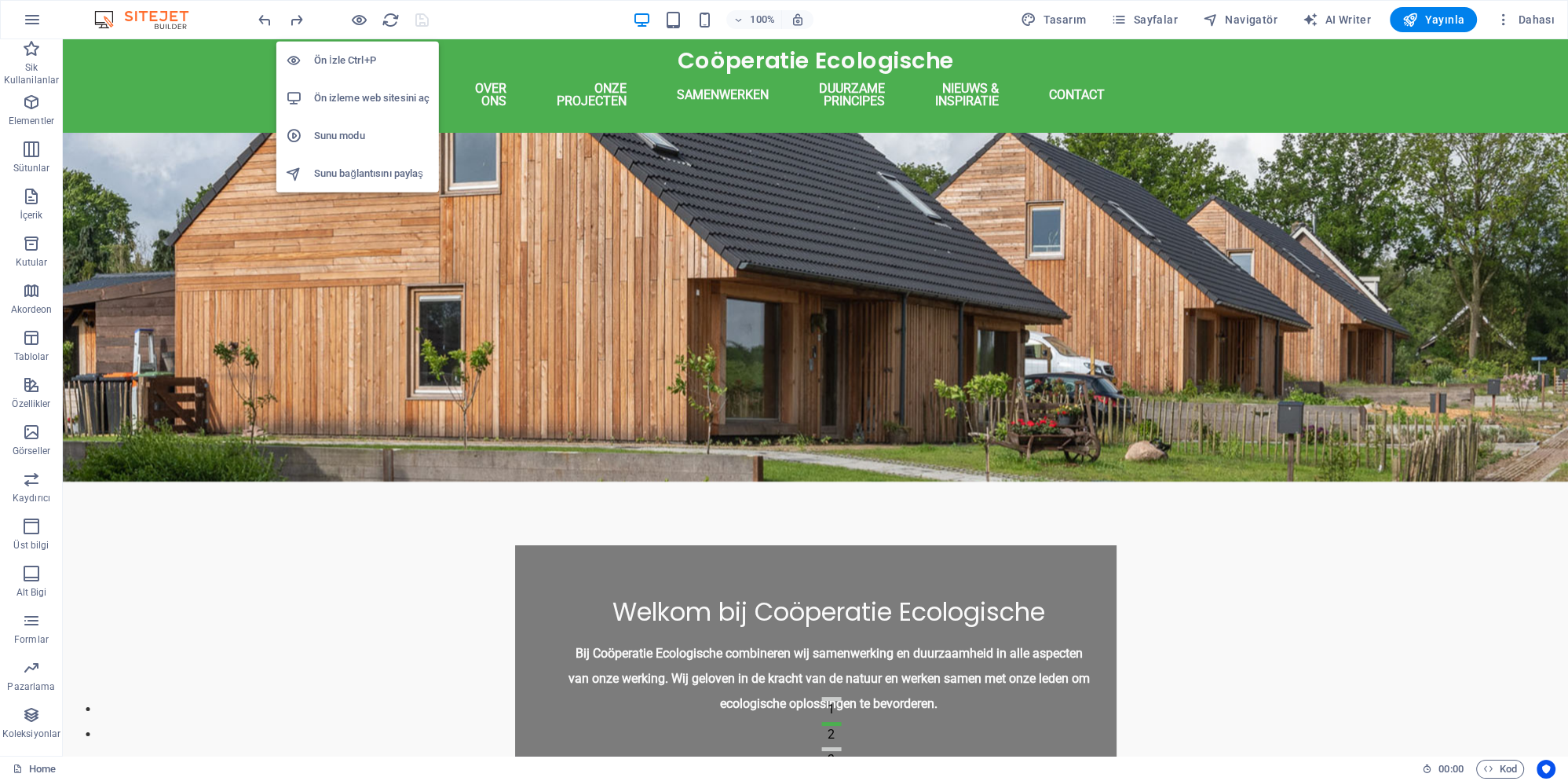
click at [381, 100] on h6 "Ön izleme web sitesini aç" at bounding box center [371, 97] width 115 height 19
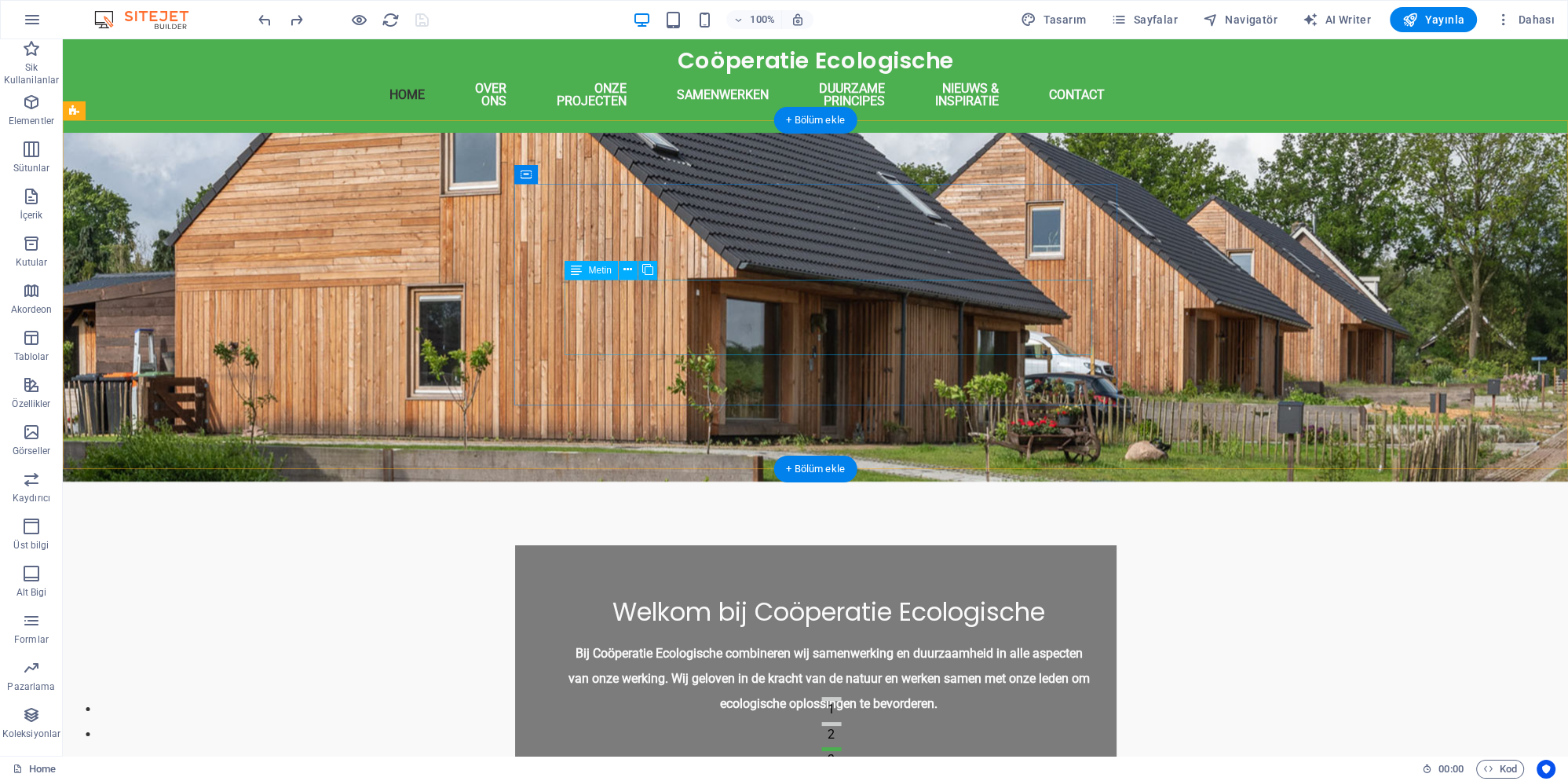
click at [693, 641] on div "Bij Coöperatie Ecologische combineren wij samenwerking en duurzaamheid in alle …" at bounding box center [829, 679] width 528 height 76
click at [692, 641] on div "Bij Coöperatie Ecologische combineren wij samenwerking en duurzaamheid in alle …" at bounding box center [829, 679] width 528 height 76
click at [761, 641] on div "Bij Coöperatie Ecologische combineren wij samenwerking en duurzaamheid in alle …" at bounding box center [829, 679] width 528 height 76
click at [762, 641] on div "Bij Coöperatie Ecologische combineren wij samenwerking en duurzaamheid in alle …" at bounding box center [829, 679] width 528 height 76
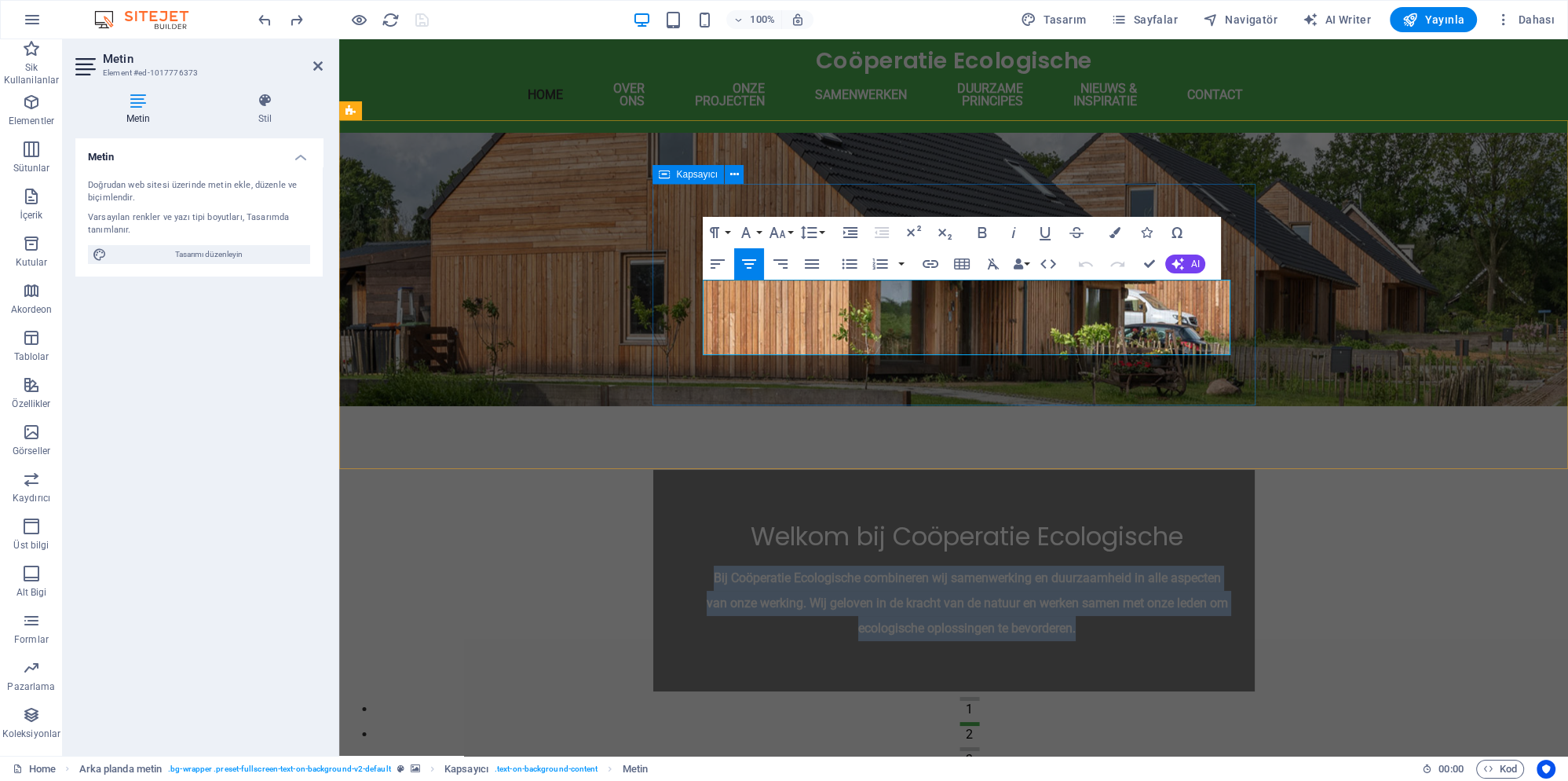
drag, startPoint x: 1137, startPoint y: 339, endPoint x: 684, endPoint y: 290, distance: 455.6
click at [684, 469] on div "Welkom bij Coöperatie Ecologische Bij Coöperatie Ecologische combineren wij sam…" at bounding box center [954, 579] width 602 height 221
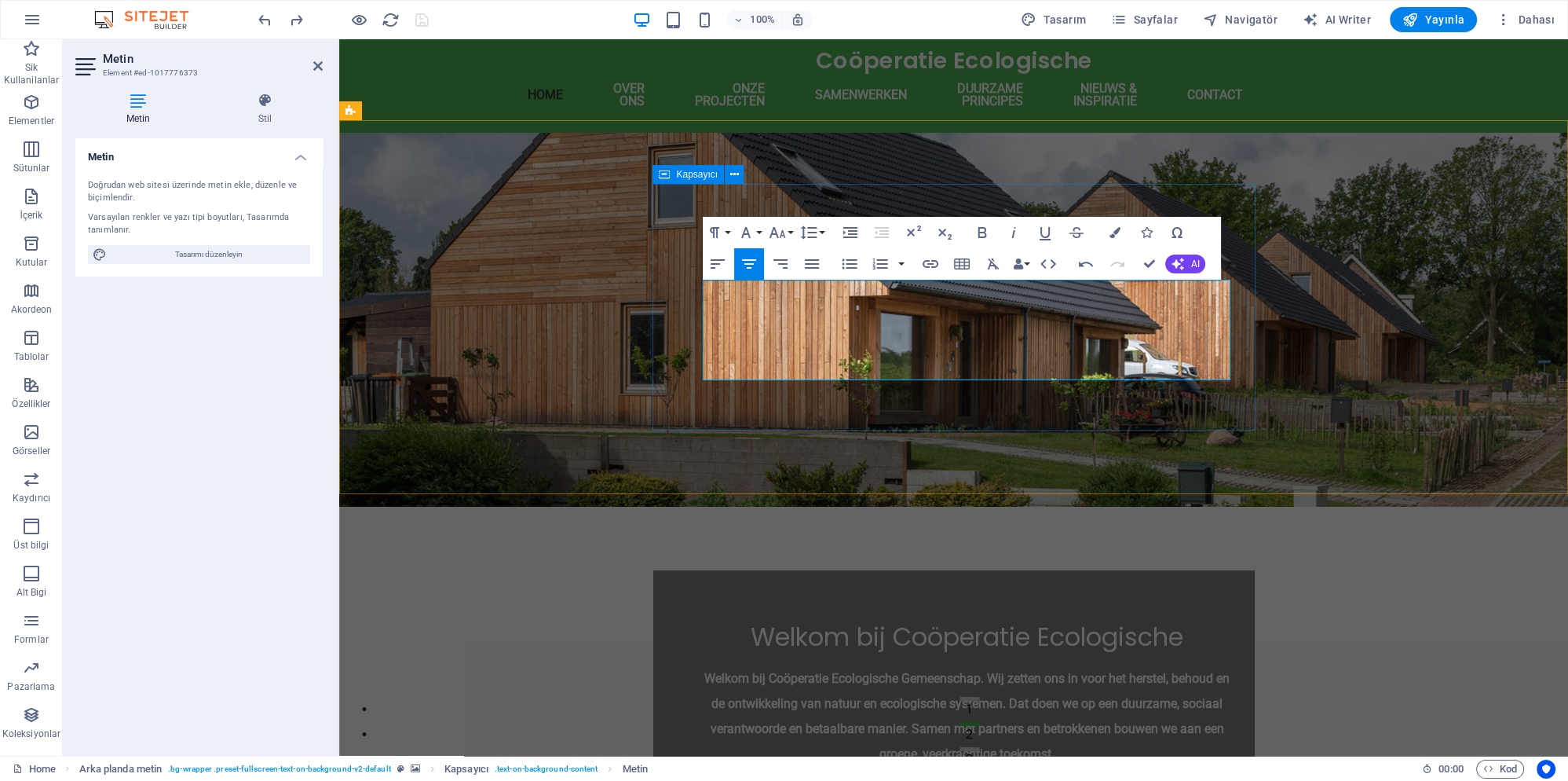
click at [665, 571] on div "Welkom bij Coöperatie Ecologische Welkom bij Coöperatie Ecologische Gemeenschap…" at bounding box center [954, 693] width 602 height 247
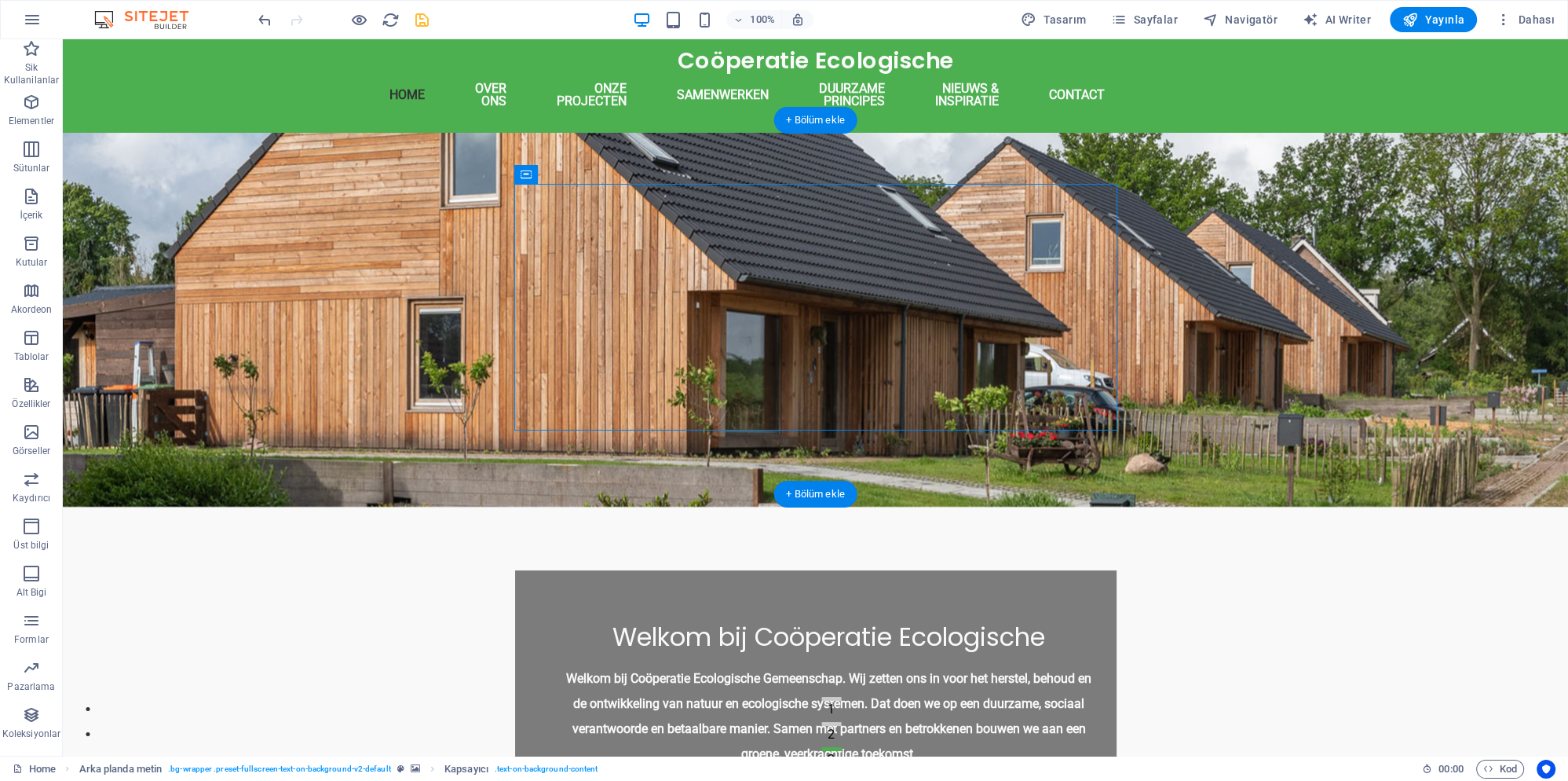
click at [407, 354] on figure at bounding box center [815, 320] width 1506 height 374
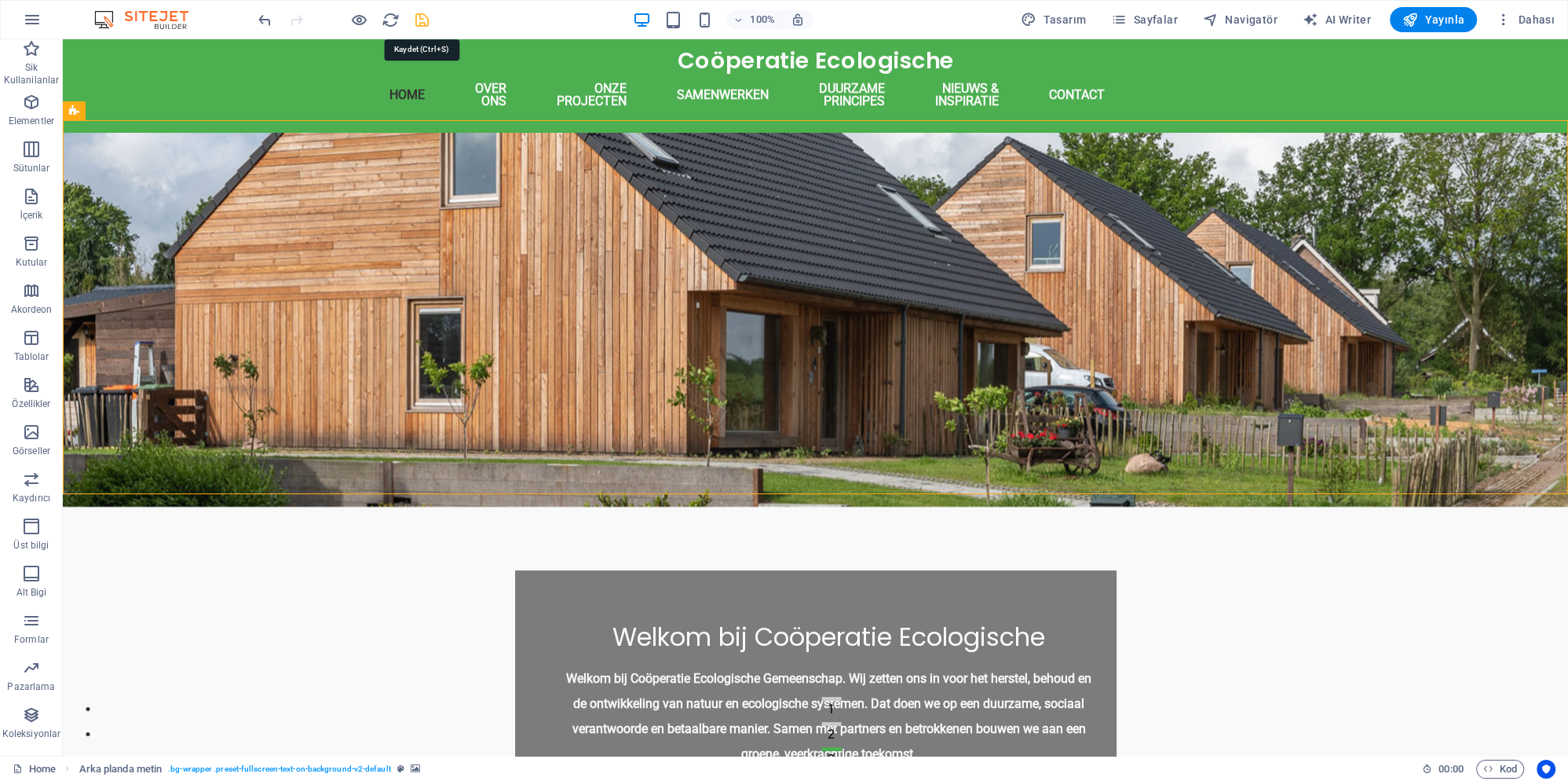
click at [419, 25] on icon "save" at bounding box center [422, 20] width 18 height 18
checkbox input "false"
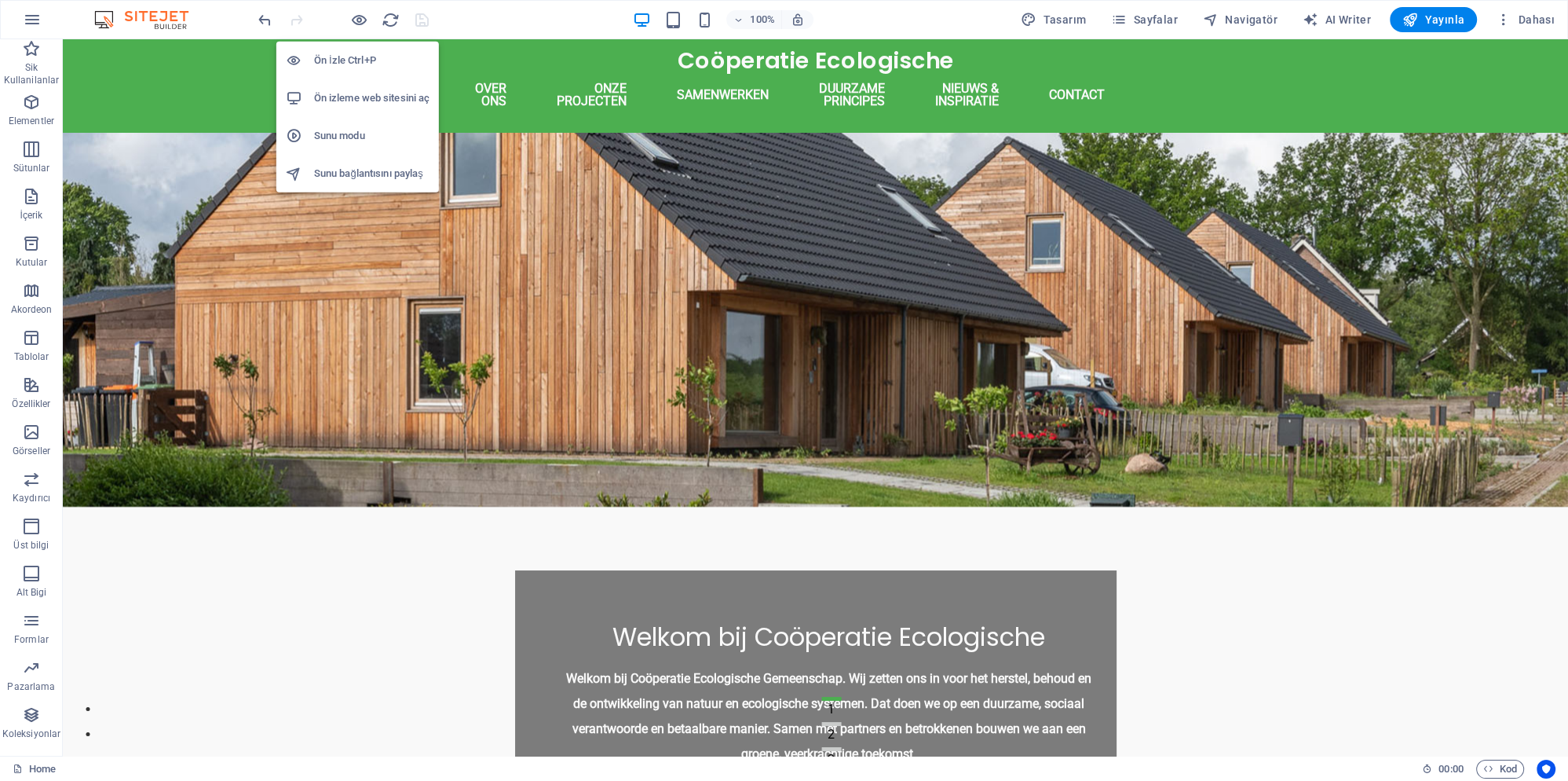
click at [384, 99] on h6 "Ön izleme web sitesini aç" at bounding box center [371, 97] width 115 height 19
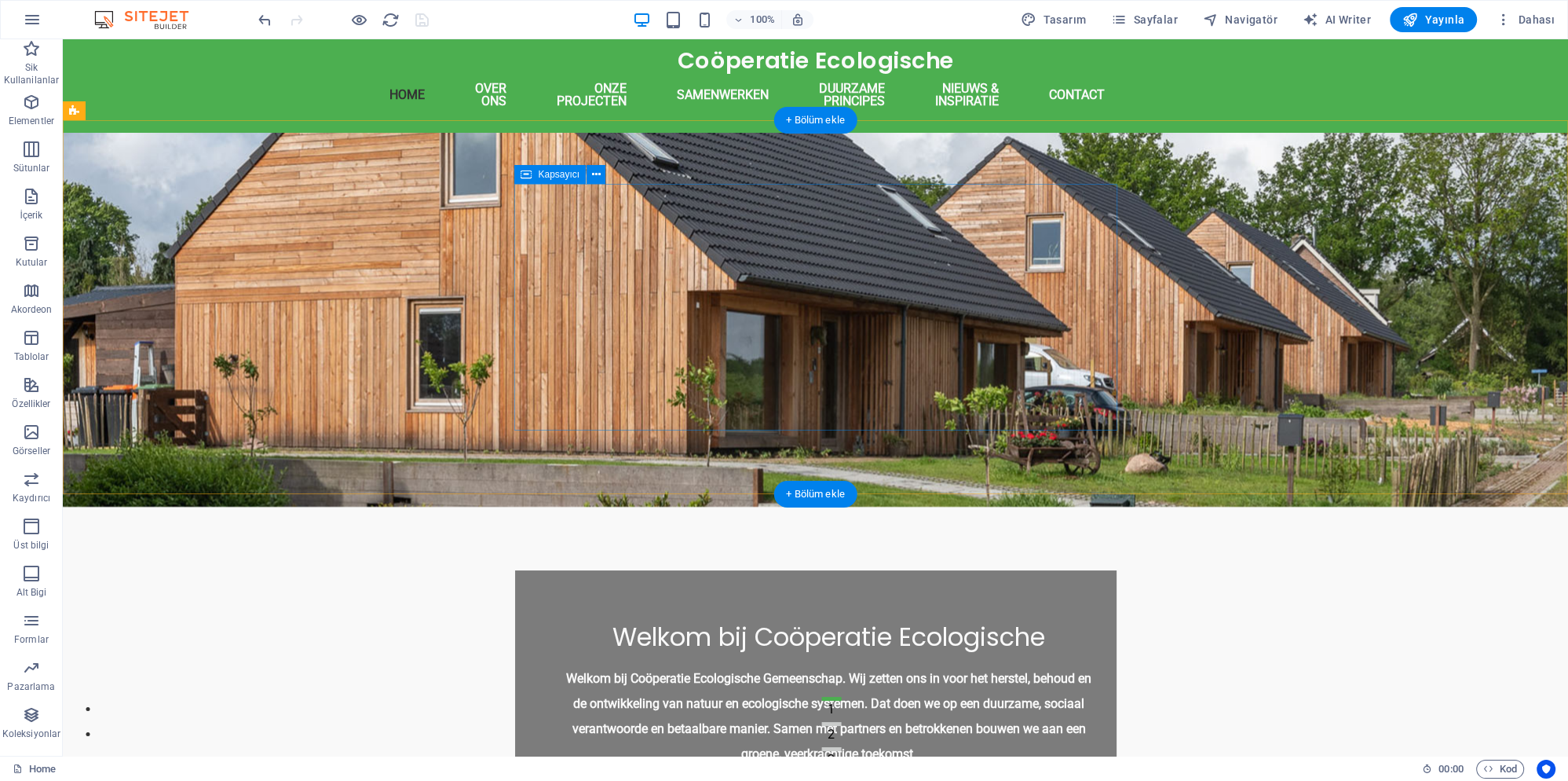
click at [553, 571] on div "Welkom bij Coöperatie Ecologische Welkom bij Coöperatie Ecologische Gemeenschap…" at bounding box center [816, 693] width 602 height 247
click at [552, 571] on div "Welkom bij Coöperatie Ecologische Welkom bij Coöperatie Ecologische Gemeenschap…" at bounding box center [816, 693] width 602 height 247
select select "px"
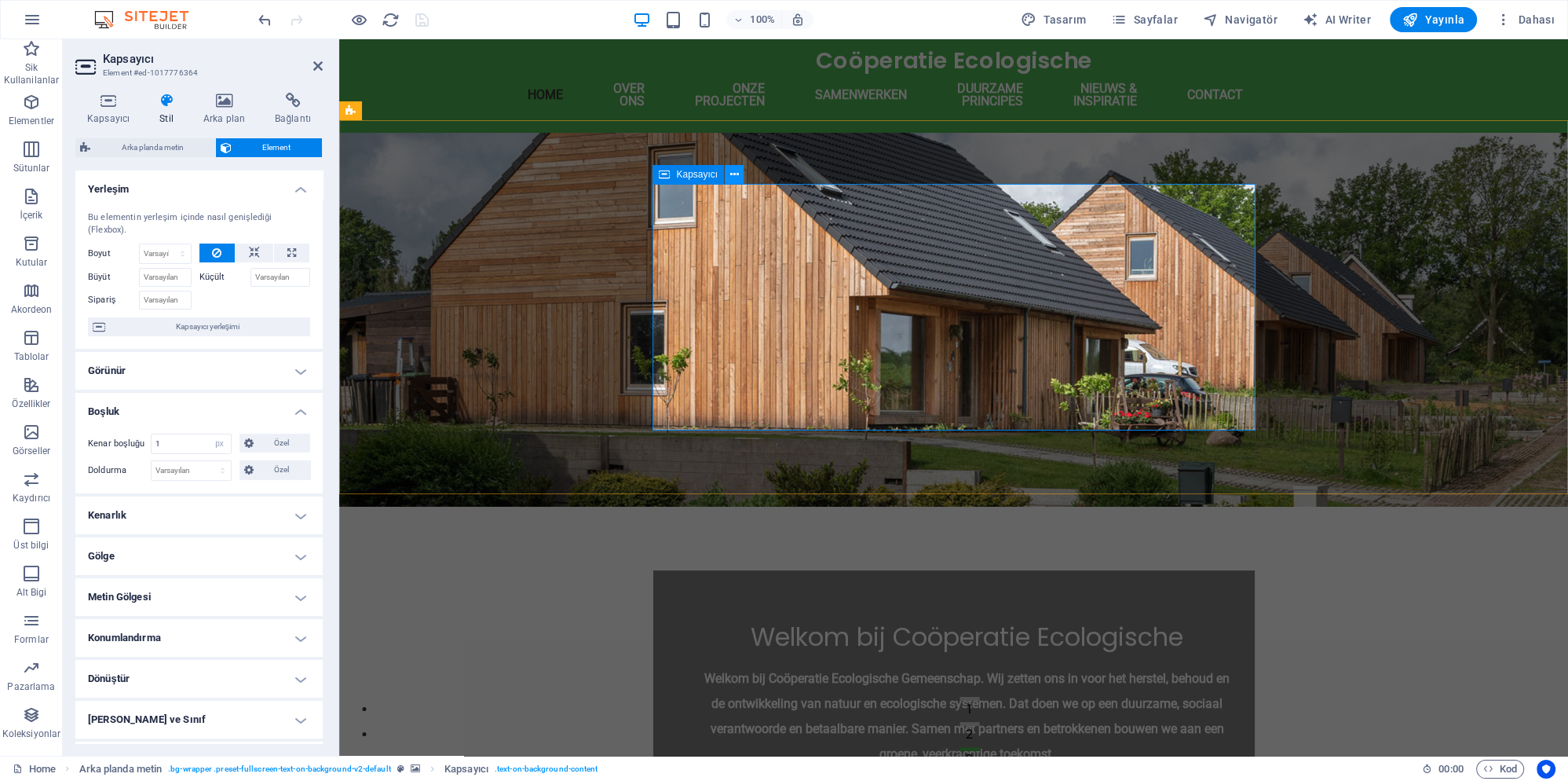
click at [735, 175] on icon at bounding box center [735, 174] width 9 height 17
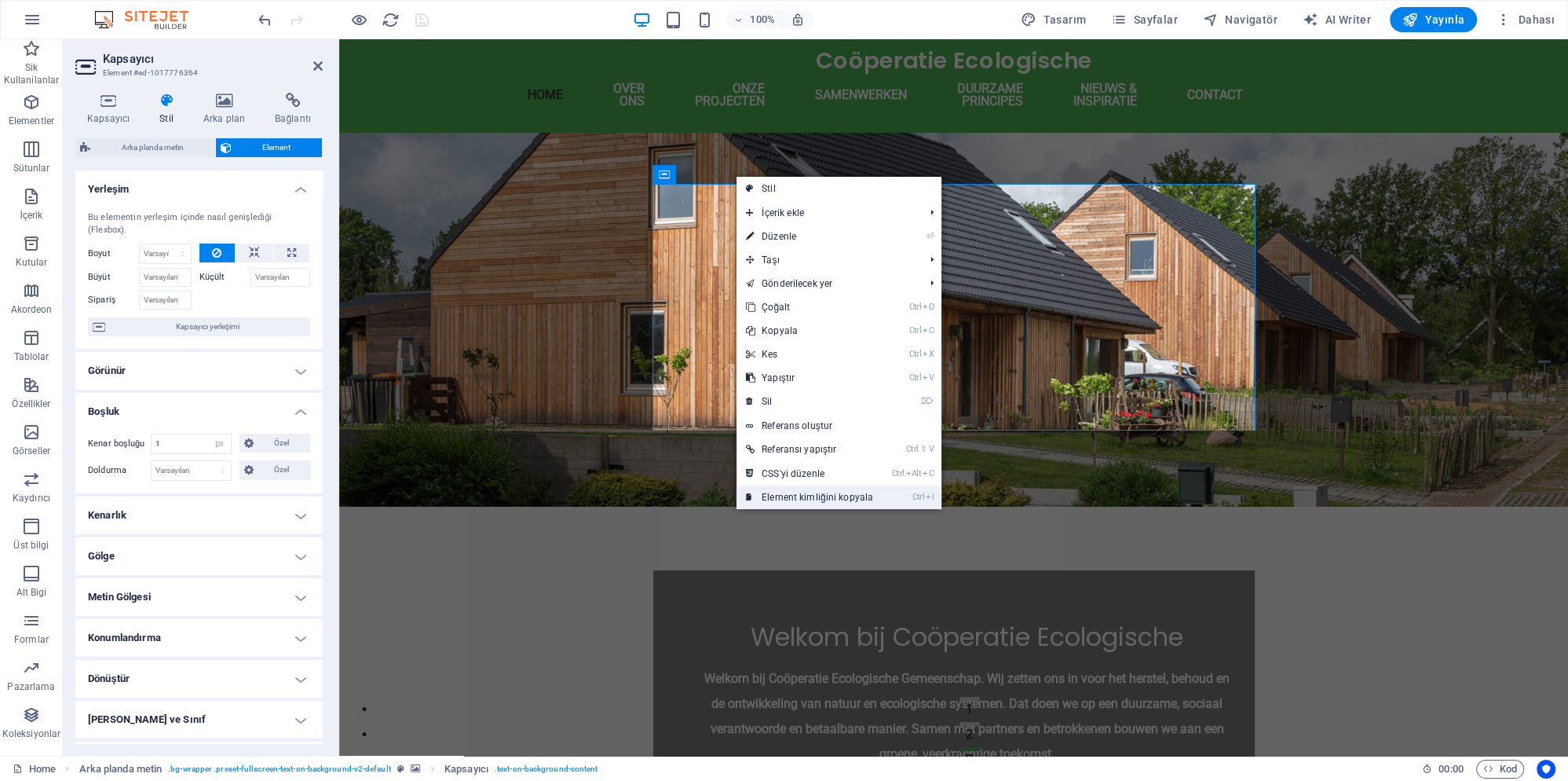
click at [824, 493] on link "Ctrl I Element kimliğini kopyala" at bounding box center [810, 497] width 147 height 24
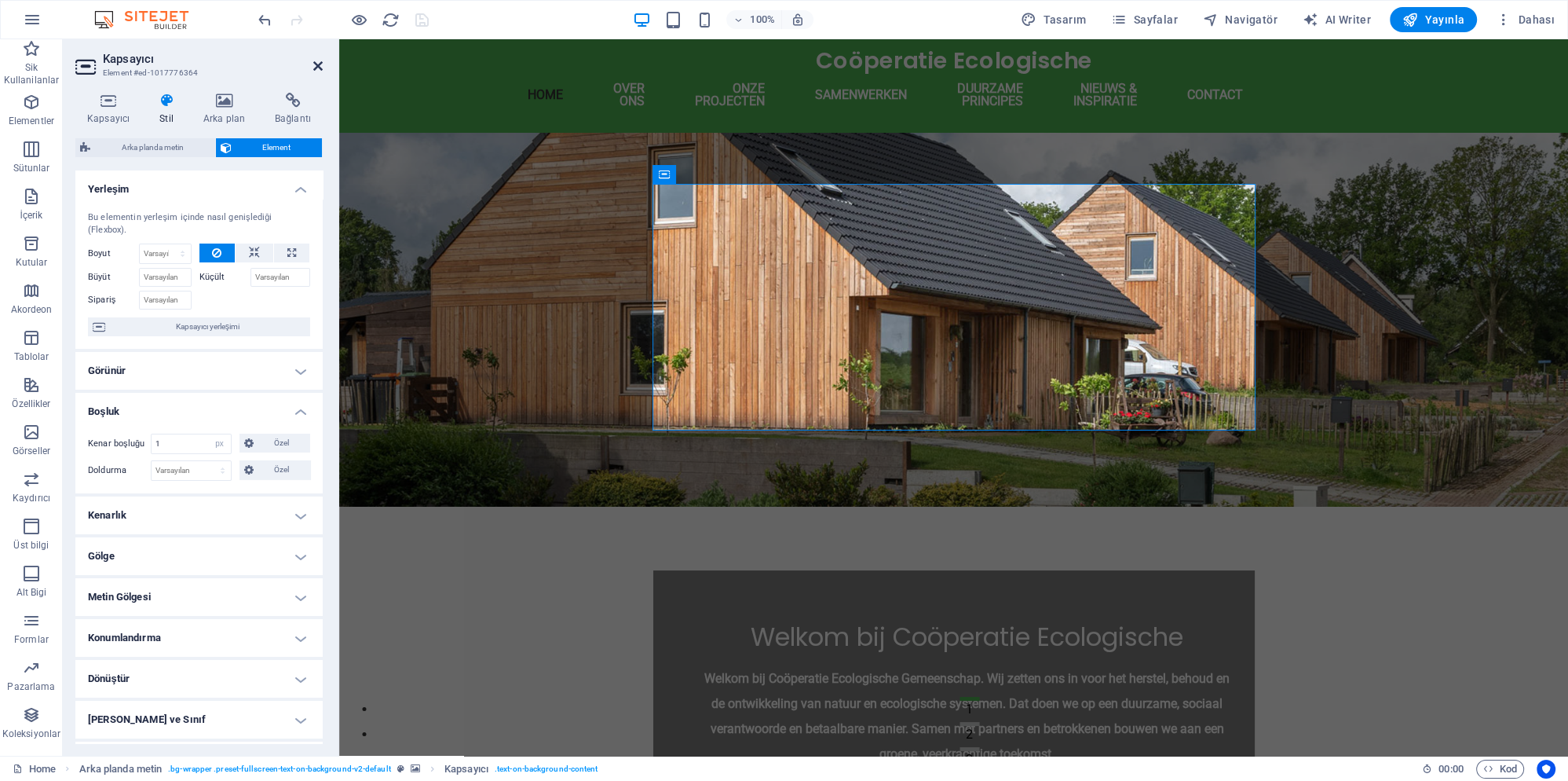
click at [322, 72] on icon at bounding box center [319, 66] width 10 height 13
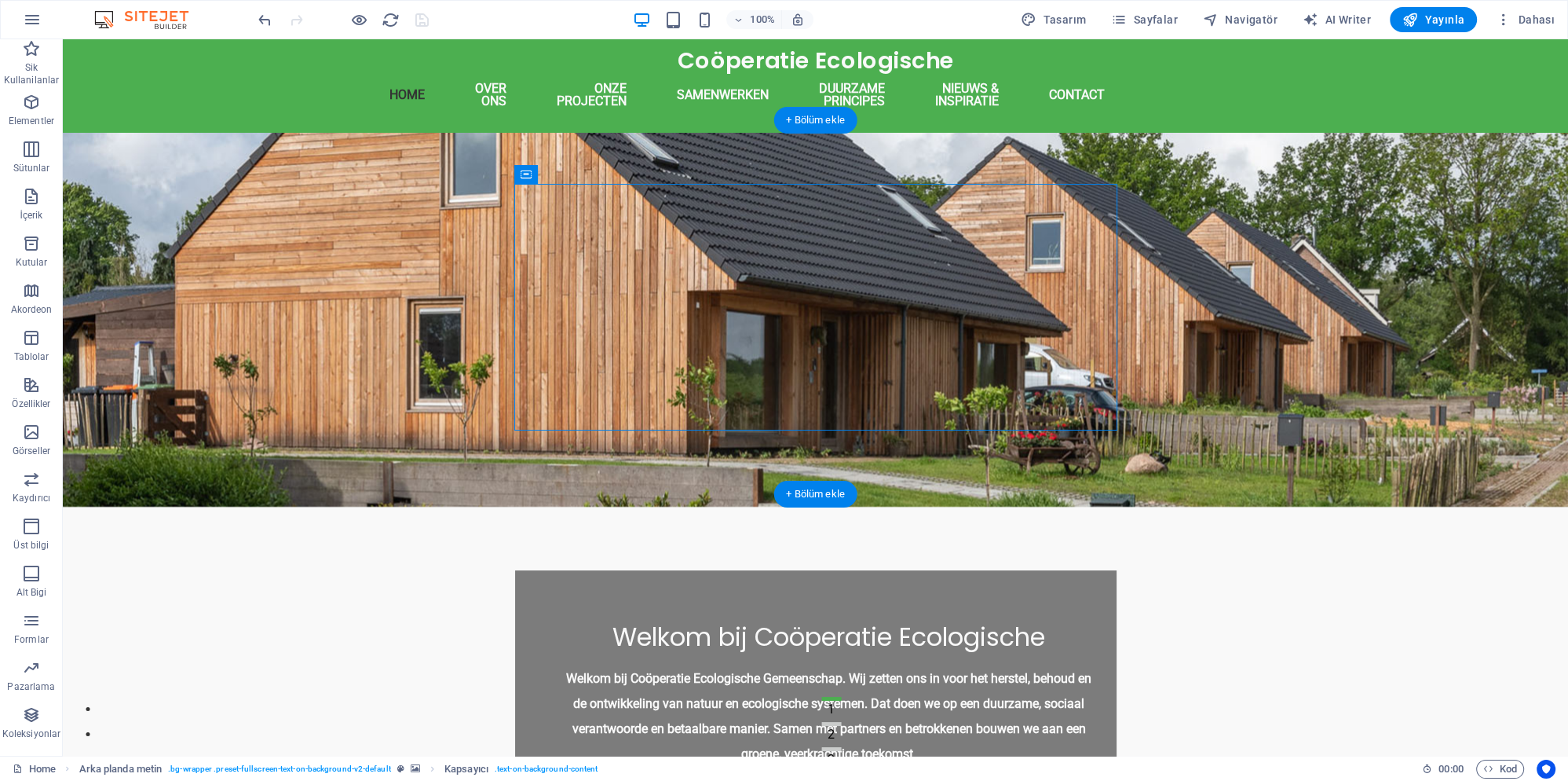
click at [366, 274] on figure at bounding box center [815, 320] width 1506 height 374
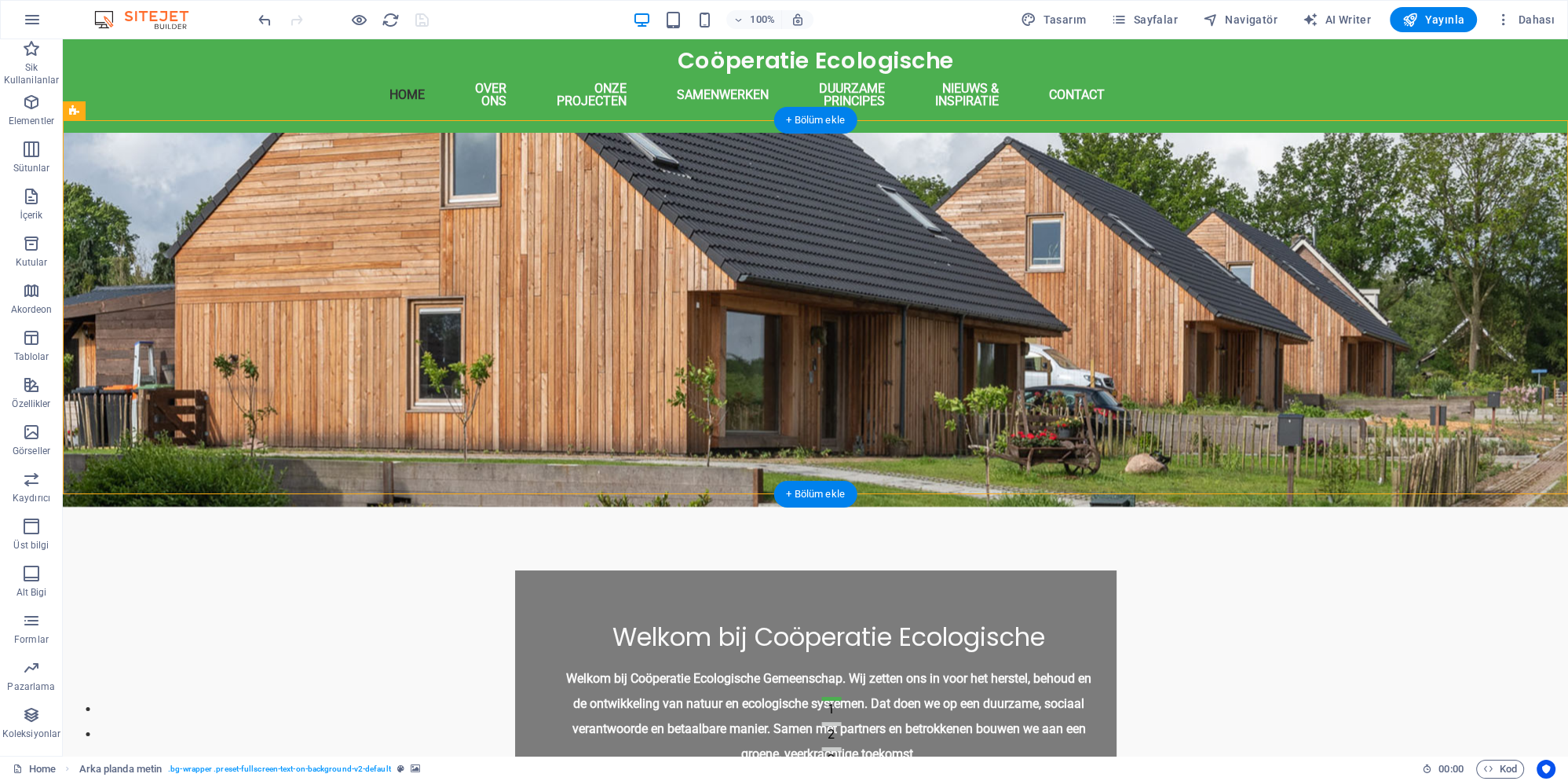
click at [366, 274] on figure at bounding box center [815, 320] width 1506 height 374
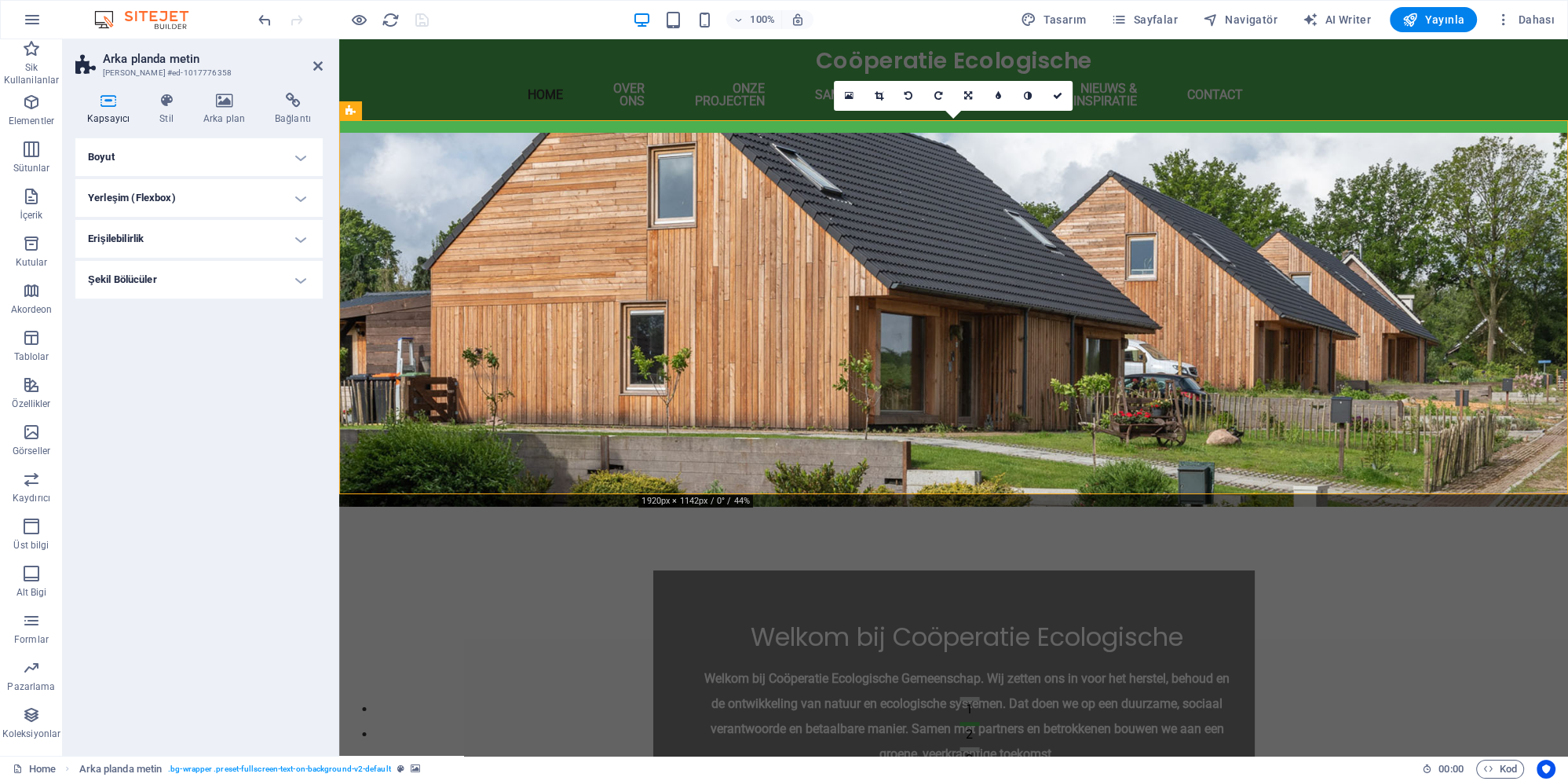
click at [152, 274] on h4 "Şekil Bölücüler" at bounding box center [200, 279] width 248 height 37
click at [152, 274] on h4 "Şekil Bölücüler" at bounding box center [200, 274] width 248 height 29
click at [150, 244] on h4 "Erişilebilirlik" at bounding box center [200, 239] width 248 height 37
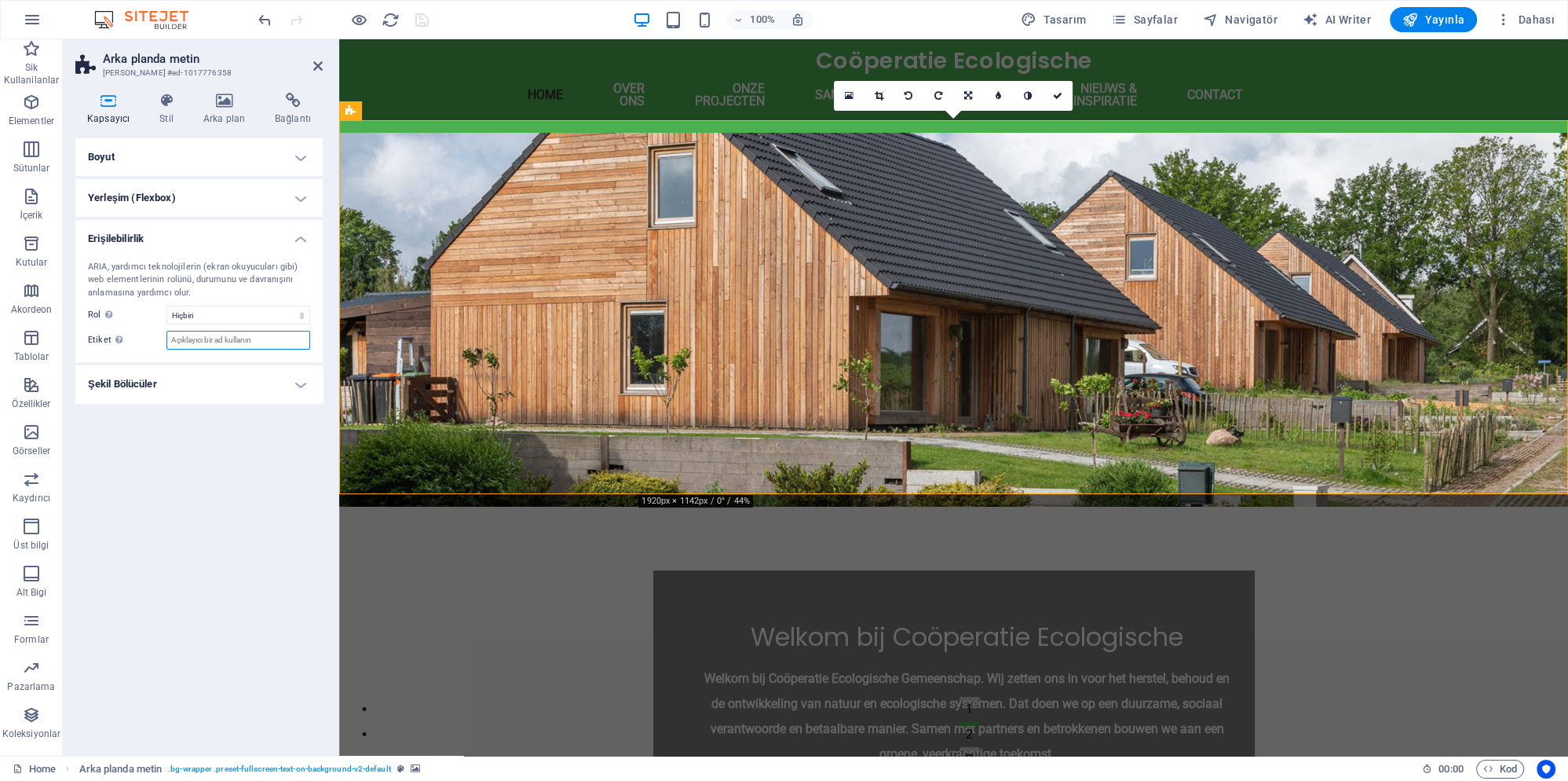
click at [213, 338] on input "Etiket Anlaşılır olmayan elementler için açık ve tanımlayıcı bir ad sağlamak am…" at bounding box center [238, 339] width 144 height 19
paste input "#ed-1017776364"
type input "#ed-1017776364"
click at [281, 428] on div "Boyut Yükseklik Varsayılan px rem % vh vw Min. yükseklik Hiçbiri px rem % vh vw…" at bounding box center [200, 441] width 248 height 605
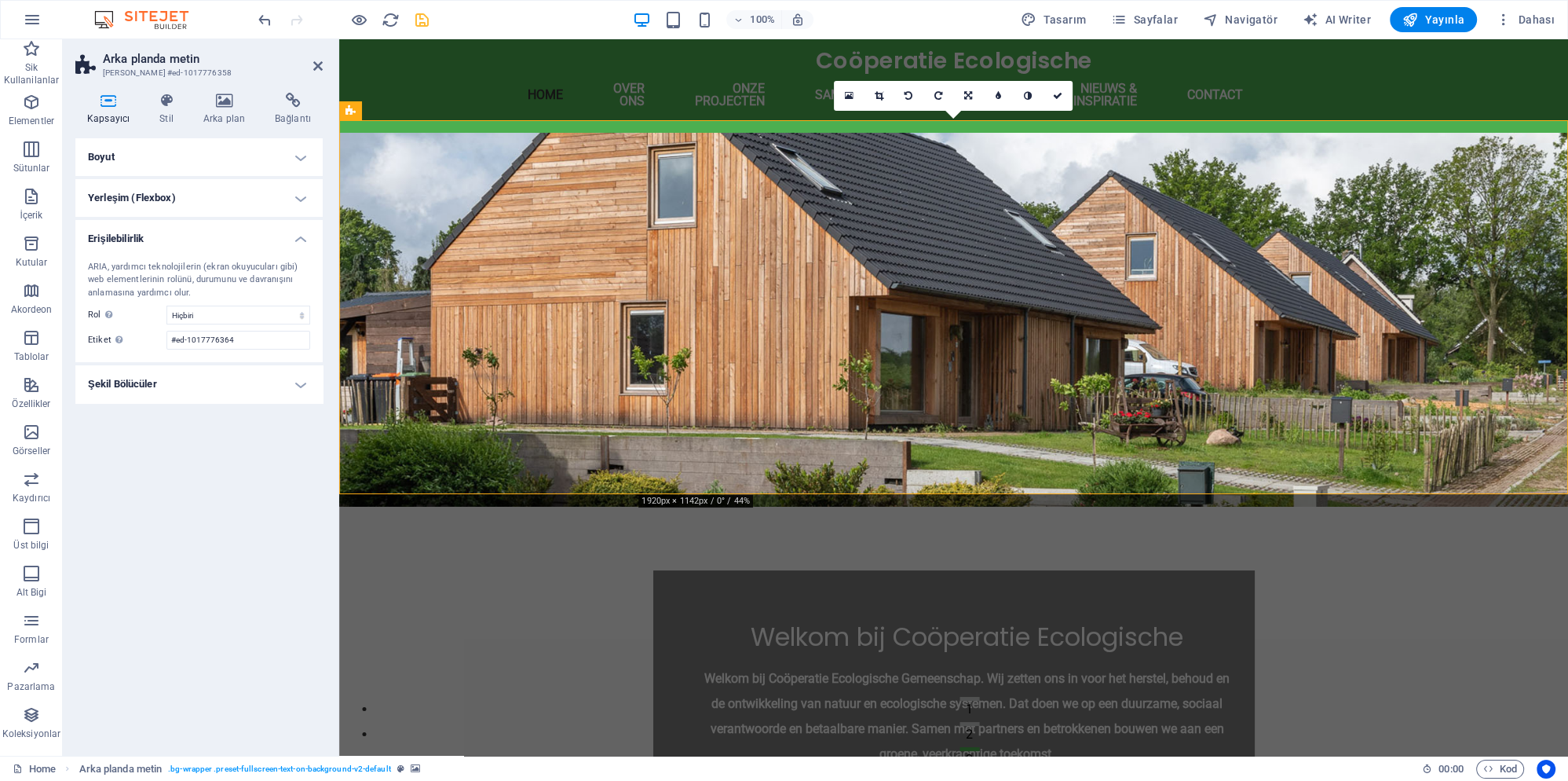
click at [203, 209] on h4 "Yerleşim (Flexbox)" at bounding box center [200, 198] width 248 height 37
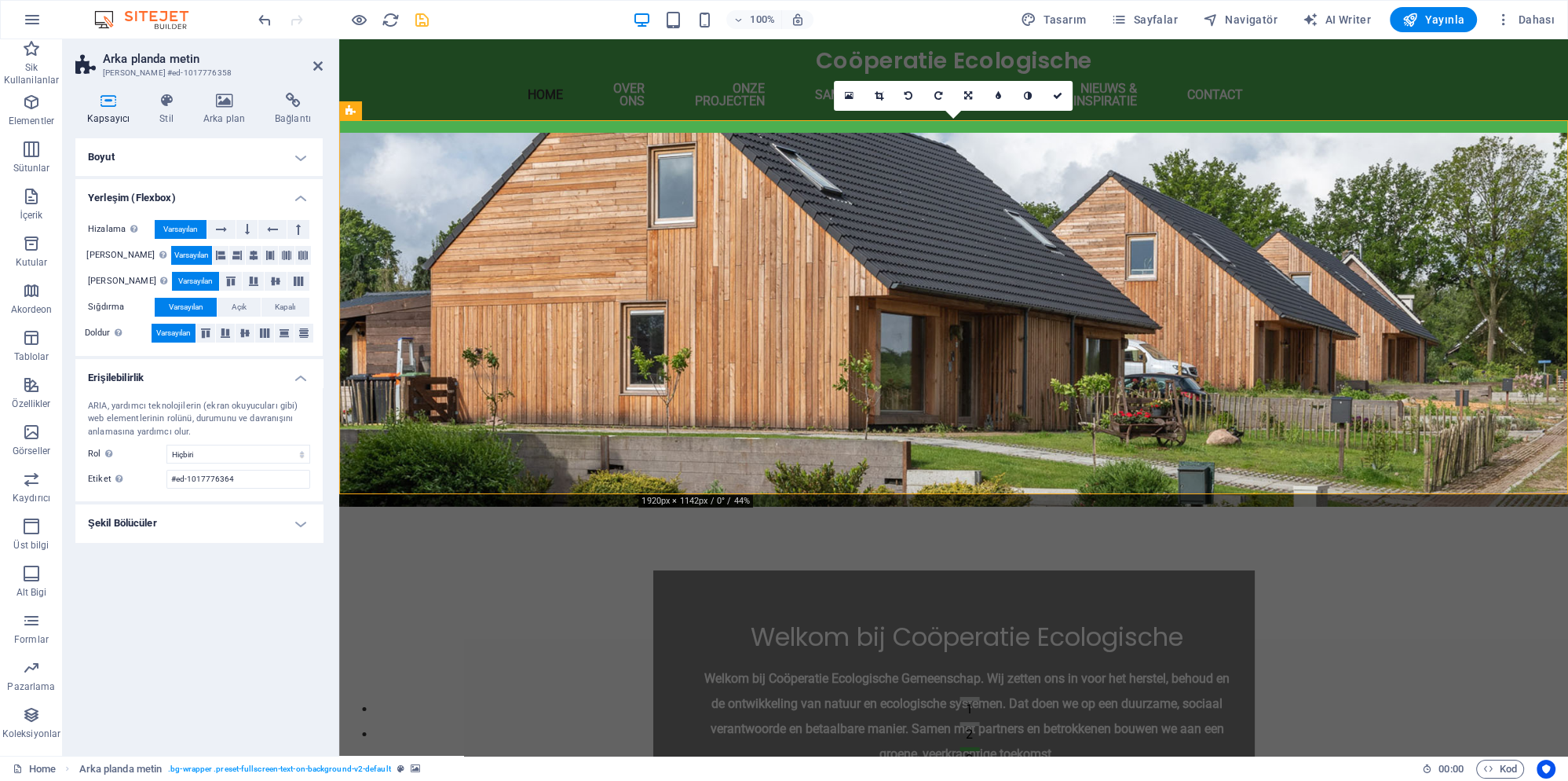
click at [211, 165] on h4 "Boyut" at bounding box center [200, 157] width 248 height 37
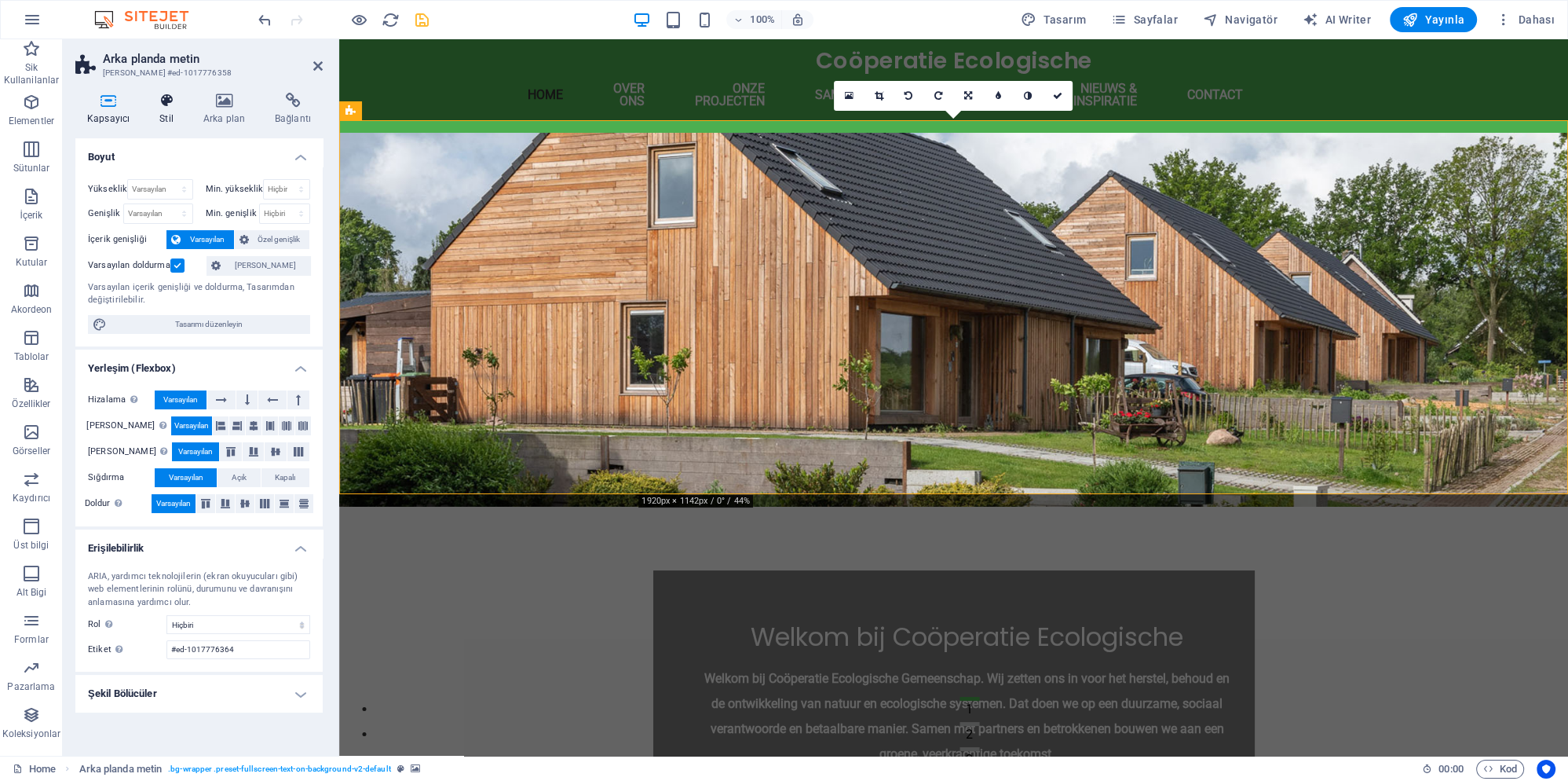
click at [168, 100] on icon at bounding box center [166, 100] width 37 height 16
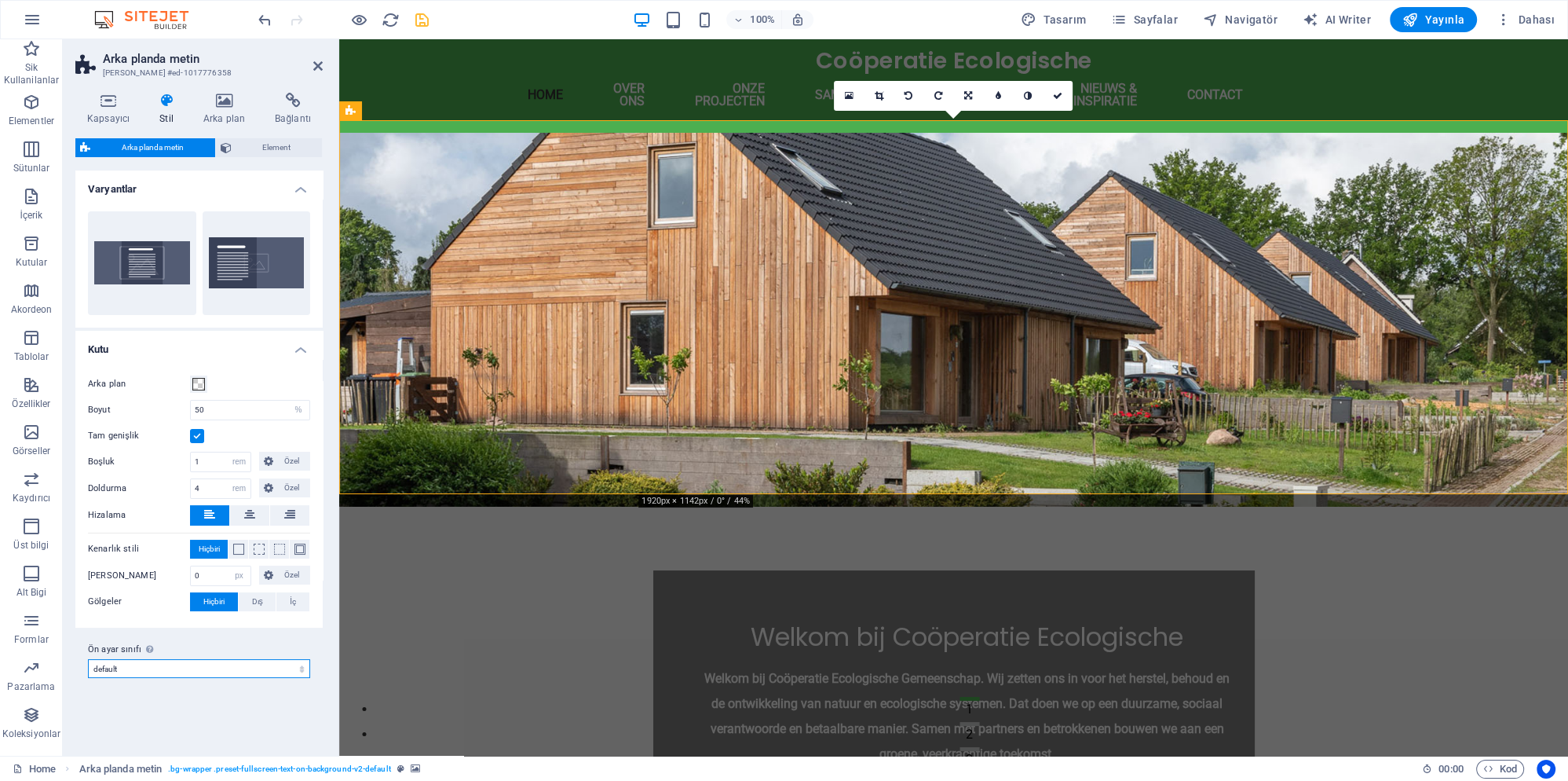
click at [88, 659] on select "default home-logo-nav-h1-image-text about-3 Ön ayar sınıfı ekle" at bounding box center [199, 668] width 222 height 19
select select "preset-fullscreen-text-on-background-v2-about-3"
click at [88, 659] on select "default home-logo-nav-h1-image-text about-3 Ön ayar sınıfı ekle" at bounding box center [199, 668] width 222 height 19
click option "Ön ayar sınıfı ekle" at bounding box center [0, 0] width 0 height 0
select select "preset-fullscreen-text-on-background-v2-about-3"
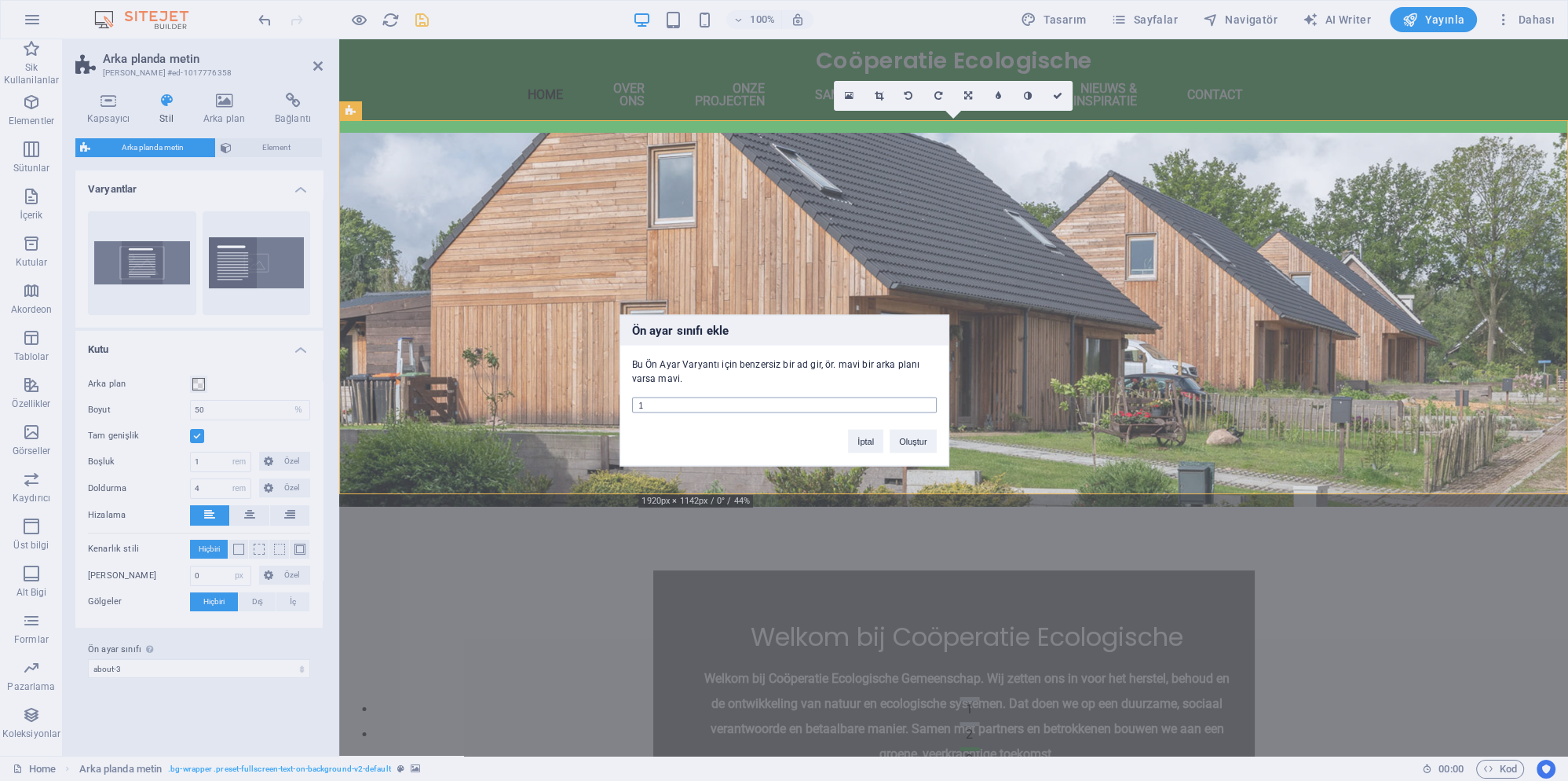
drag, startPoint x: 704, startPoint y: 403, endPoint x: 596, endPoint y: 403, distance: 108.0
click at [633, 403] on input "1" at bounding box center [785, 405] width 305 height 16
type input "a"
type input "yazi"
click at [920, 438] on button "Oluştur" at bounding box center [913, 442] width 46 height 24
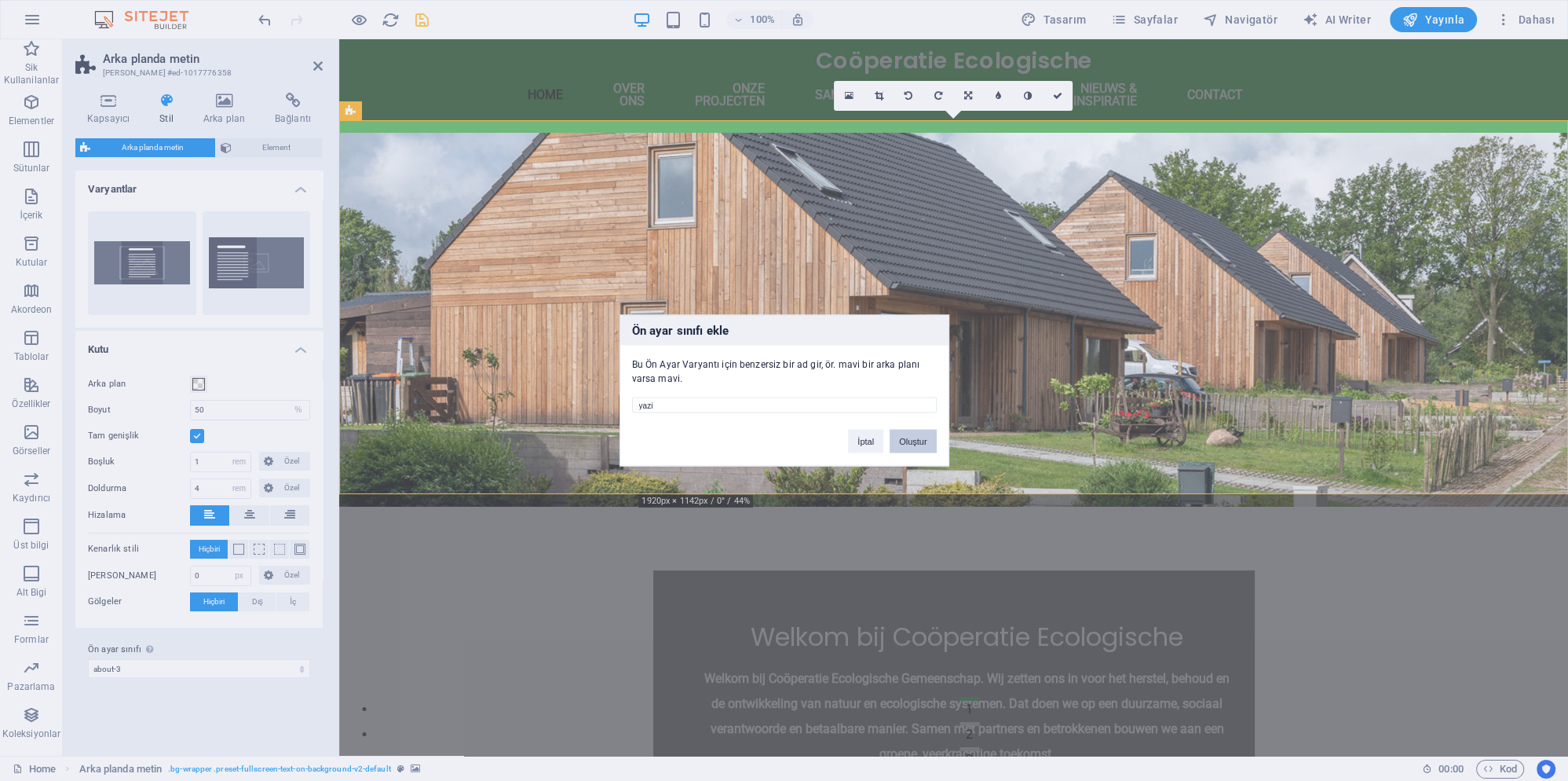
select select "preset-fullscreen-text-on-background-v2-yazi"
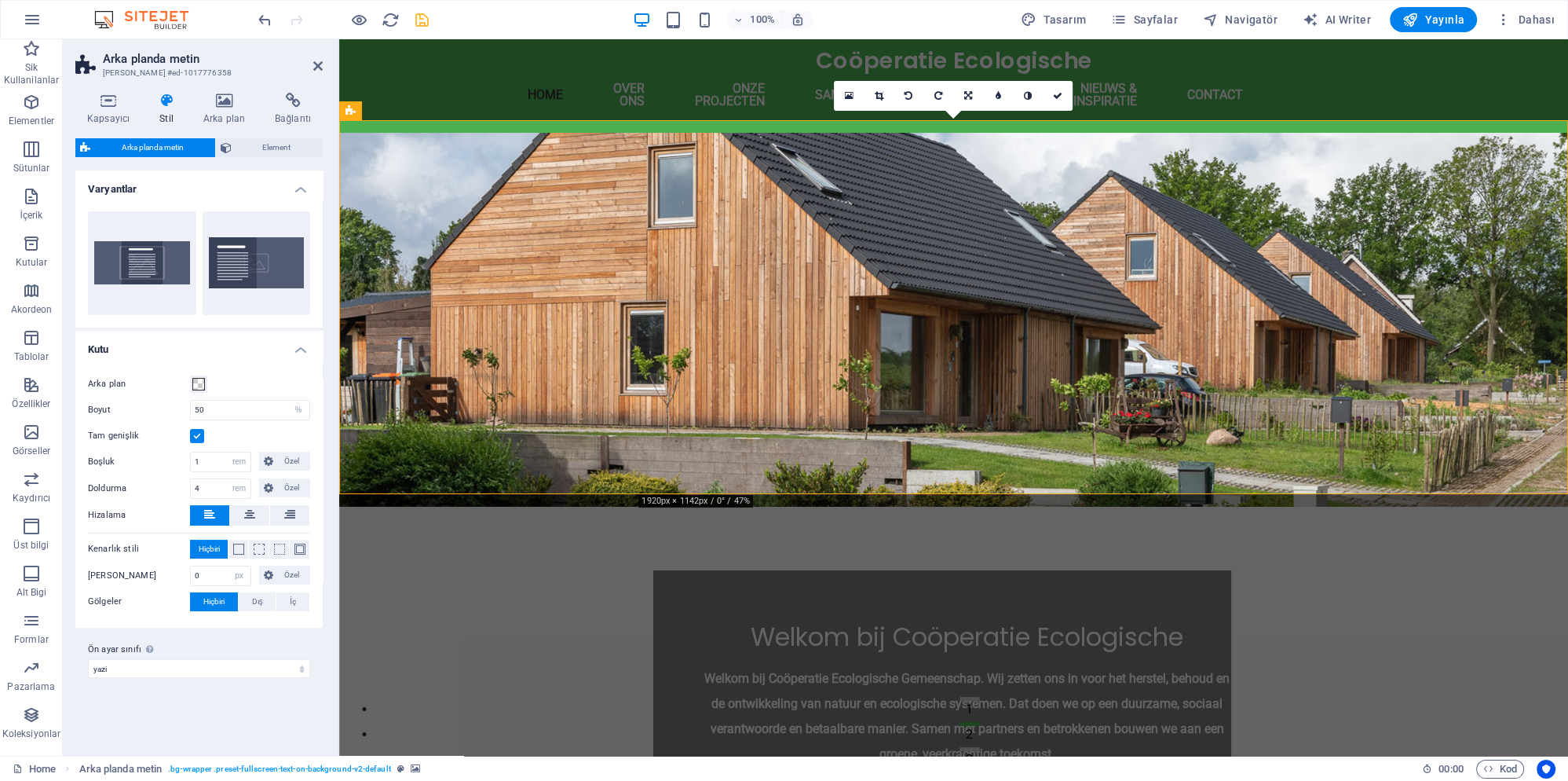
click at [192, 707] on div "Varyantlar Ortalandı Varsayılan Kutu Arka plan Boyut 50 px rem % vh vw Tam geni…" at bounding box center [200, 456] width 248 height 572
click at [200, 656] on label "Ön ayar sınıfı Yukarıda seçilen varyant ve ayarlar, bu ön ayar sınıfını taşıyan…" at bounding box center [199, 649] width 222 height 19
click at [200, 659] on select "default home-logo-nav-h1-image-text about-3 yazi Ön ayar sınıfı ekle" at bounding box center [199, 668] width 222 height 19
click at [198, 664] on select "default home-logo-nav-h1-image-text about-3 yazi Ön ayar sınıfı ekle" at bounding box center [199, 668] width 222 height 19
click at [256, 598] on span "Dış" at bounding box center [257, 601] width 11 height 19
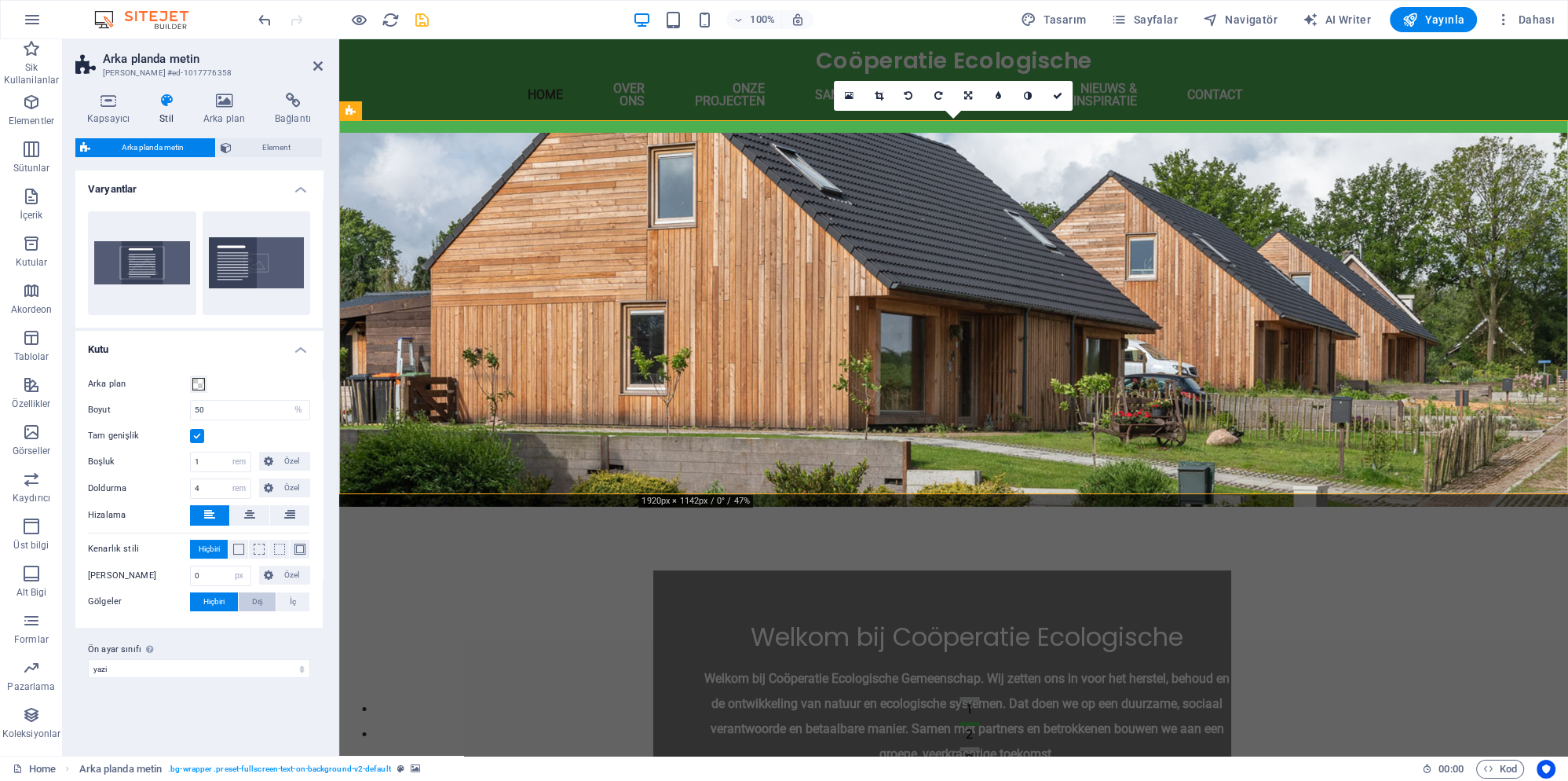
type input "2"
type input "4"
click at [300, 605] on button "İç" at bounding box center [293, 601] width 33 height 19
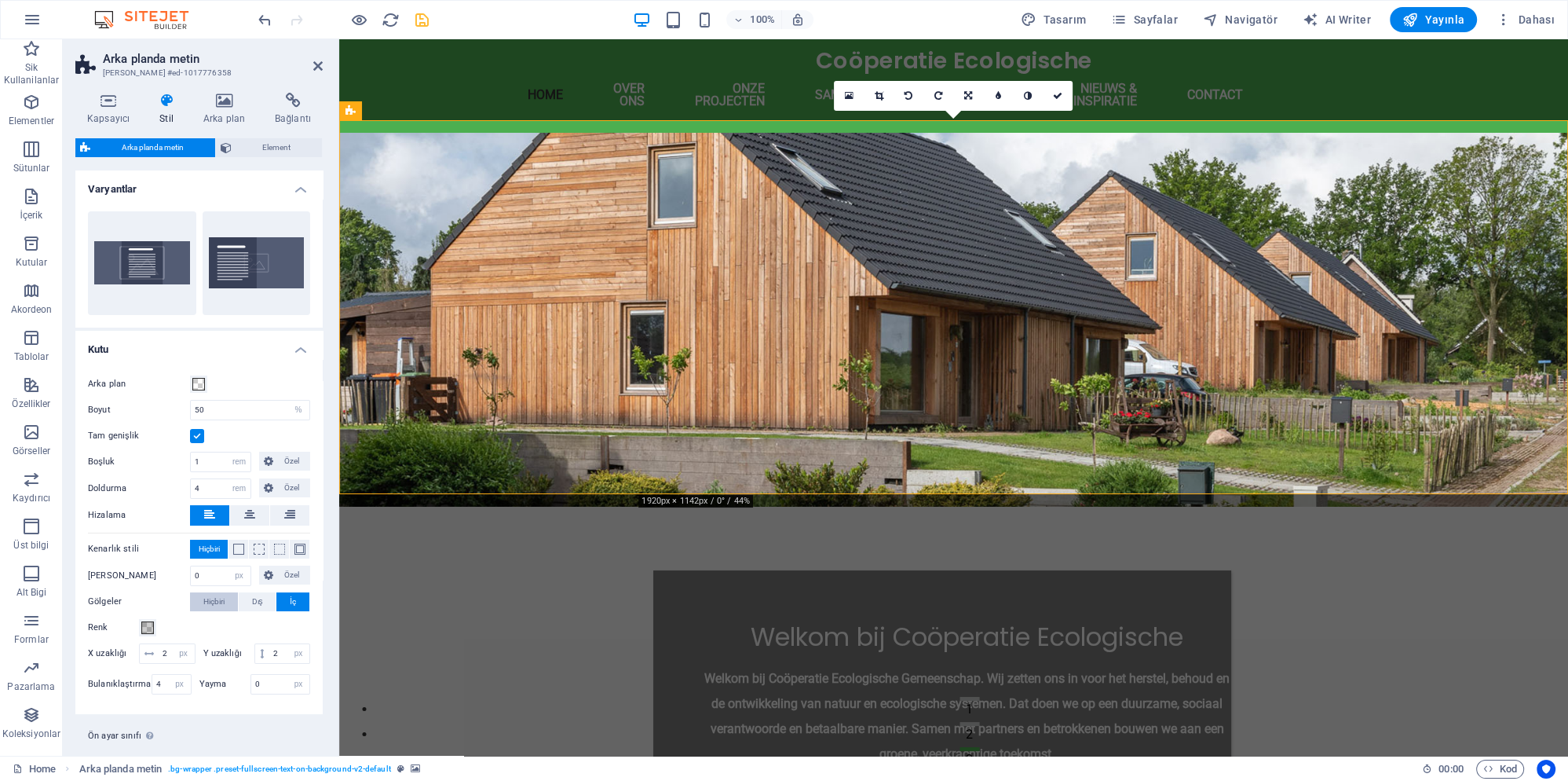
click at [221, 595] on span "Hiçbiri" at bounding box center [214, 601] width 22 height 19
click at [157, 703] on div "Varyantlar Ortalandı Varsayılan Kutu Arka plan Boyut 50 px rem % vh vw Tam geni…" at bounding box center [200, 456] width 248 height 572
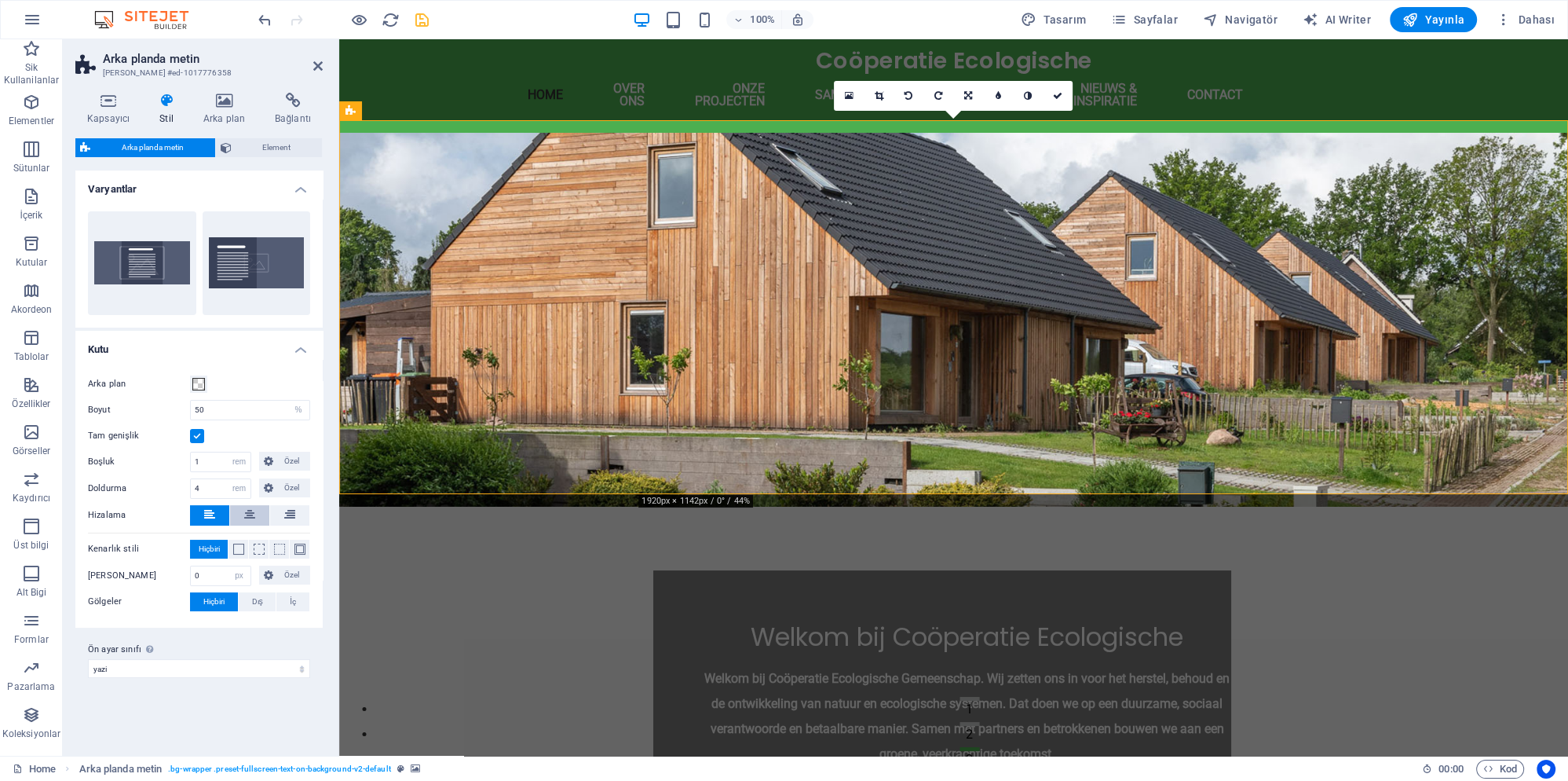
click at [255, 512] on icon at bounding box center [249, 513] width 11 height 19
click at [284, 512] on button at bounding box center [290, 514] width 39 height 21
click at [215, 516] on icon at bounding box center [210, 513] width 11 height 19
drag, startPoint x: 212, startPoint y: 569, endPoint x: 185, endPoint y: 574, distance: 27.5
click at [191, 574] on input "0" at bounding box center [220, 575] width 60 height 19
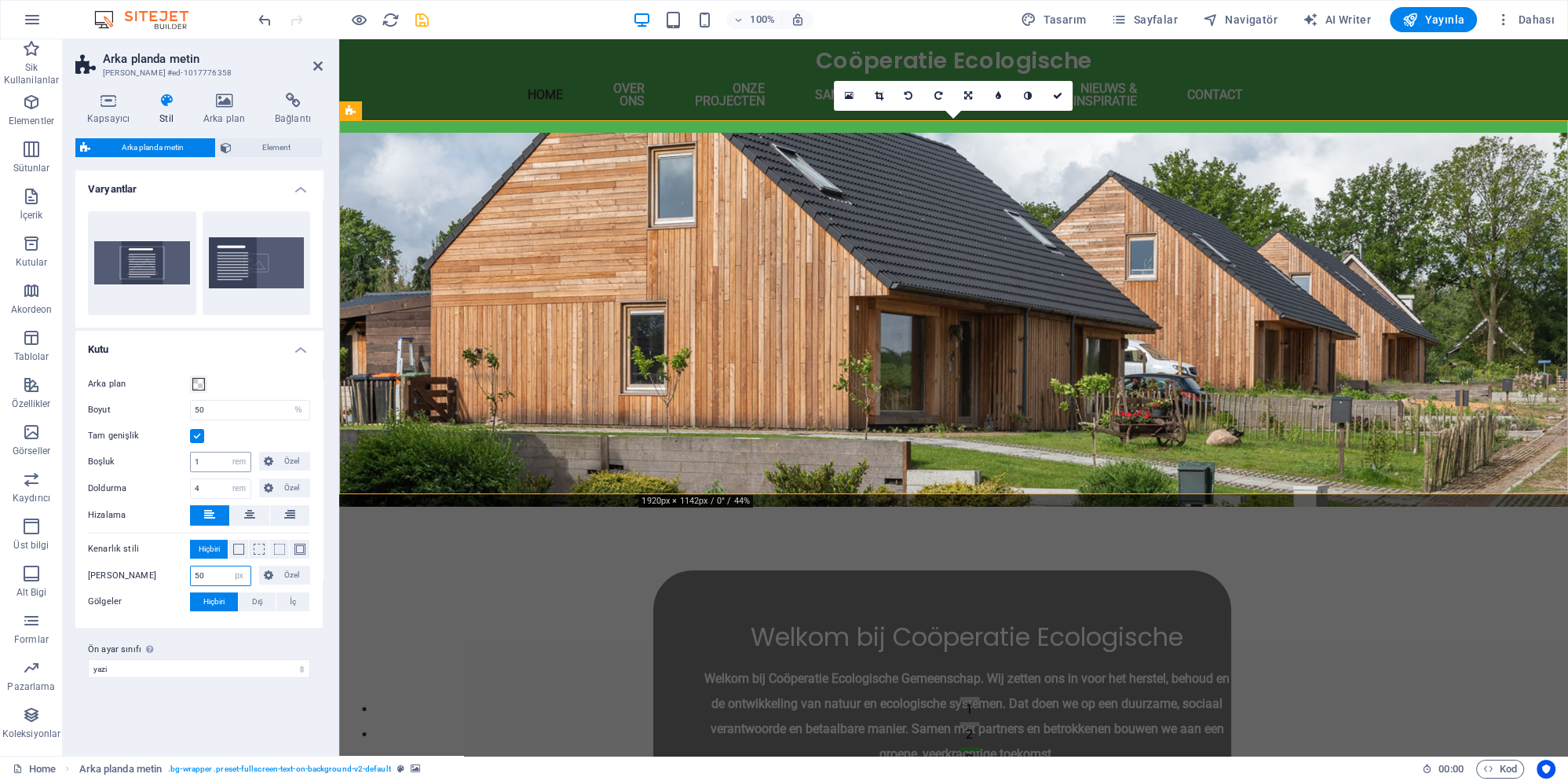
type input "50"
click at [212, 465] on input "1" at bounding box center [220, 461] width 60 height 19
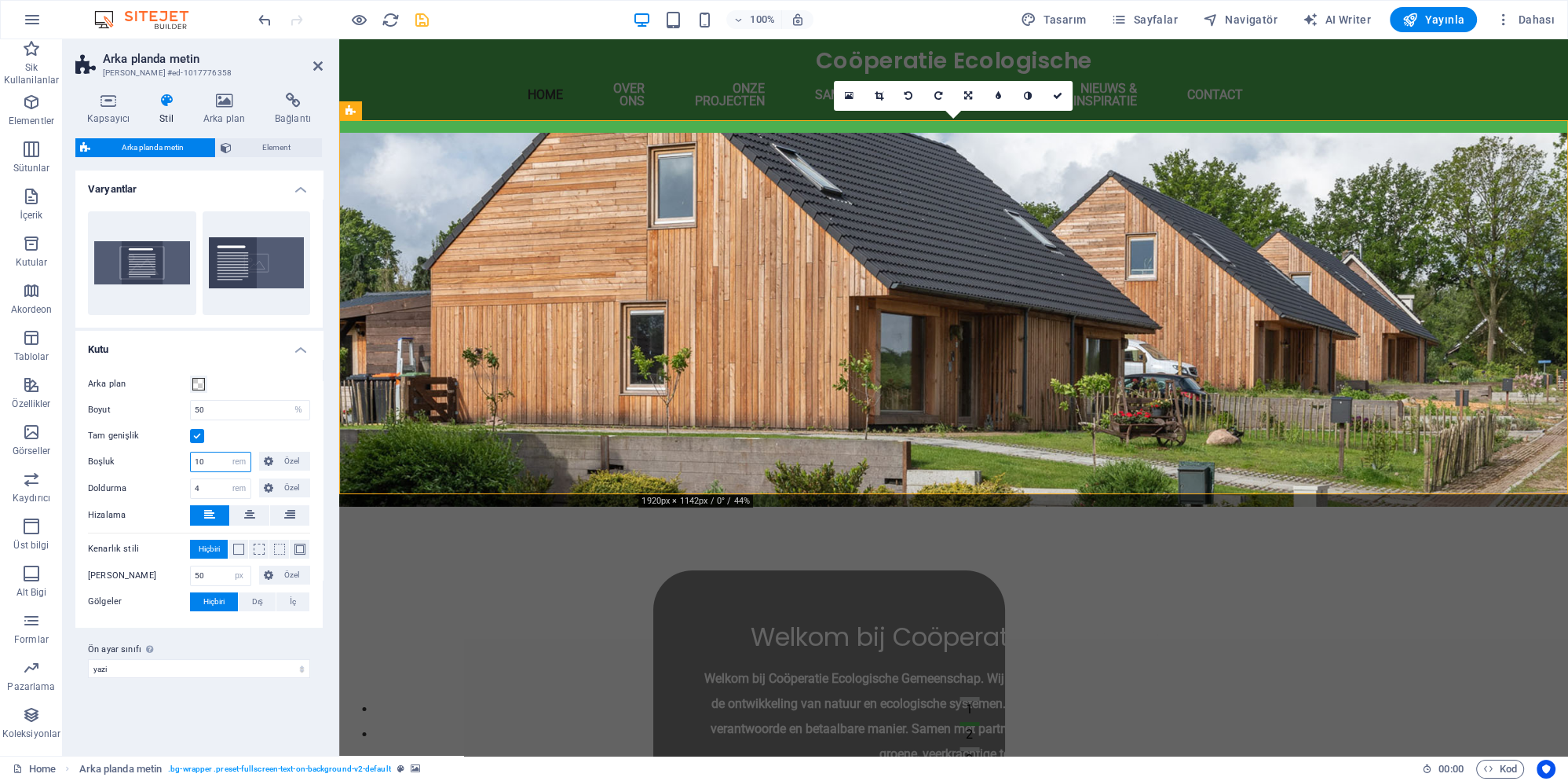
type input "1"
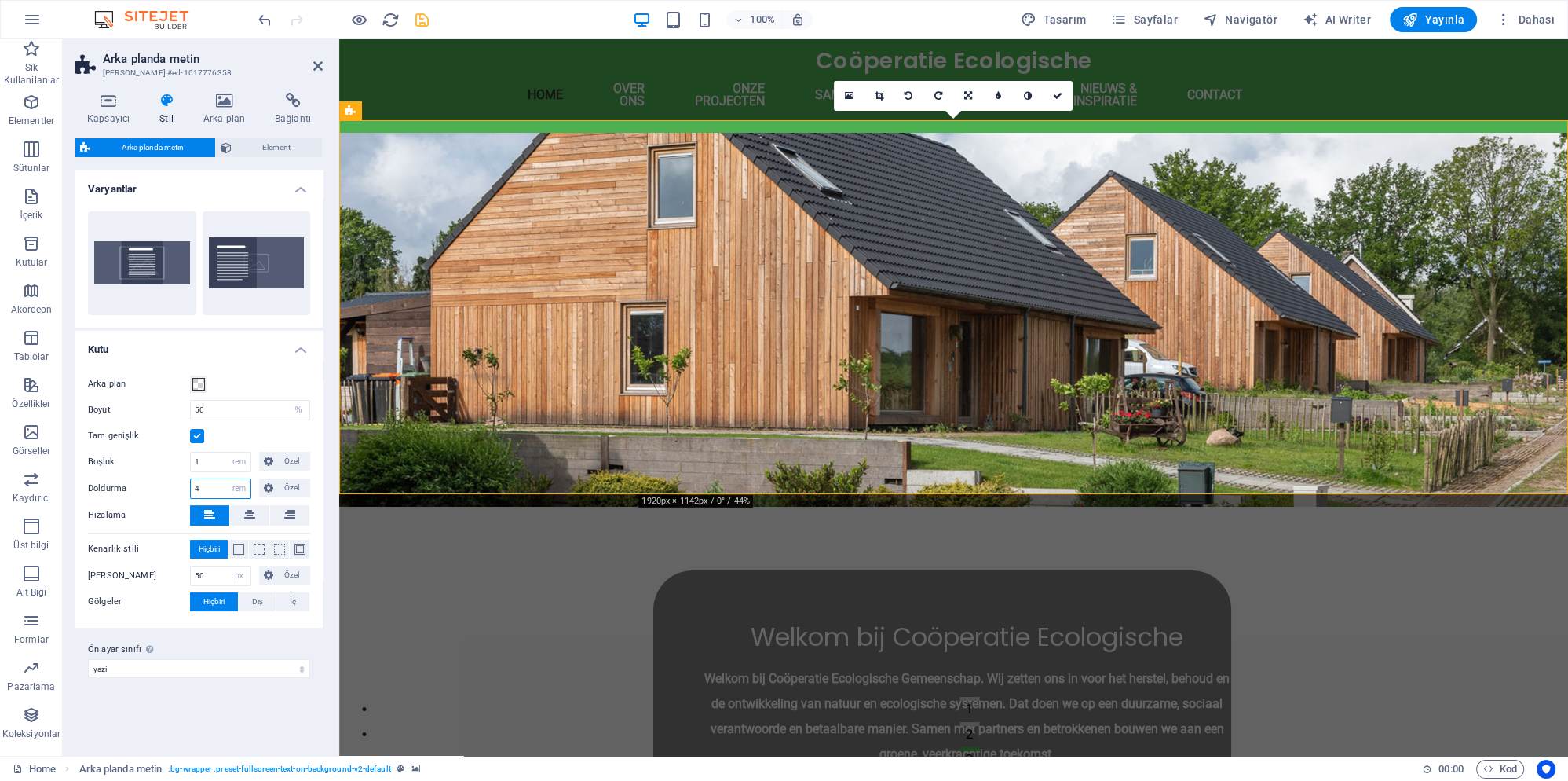
drag, startPoint x: 205, startPoint y: 481, endPoint x: 150, endPoint y: 485, distance: 55.1
click at [191, 486] on input "4" at bounding box center [220, 488] width 60 height 19
type input "2"
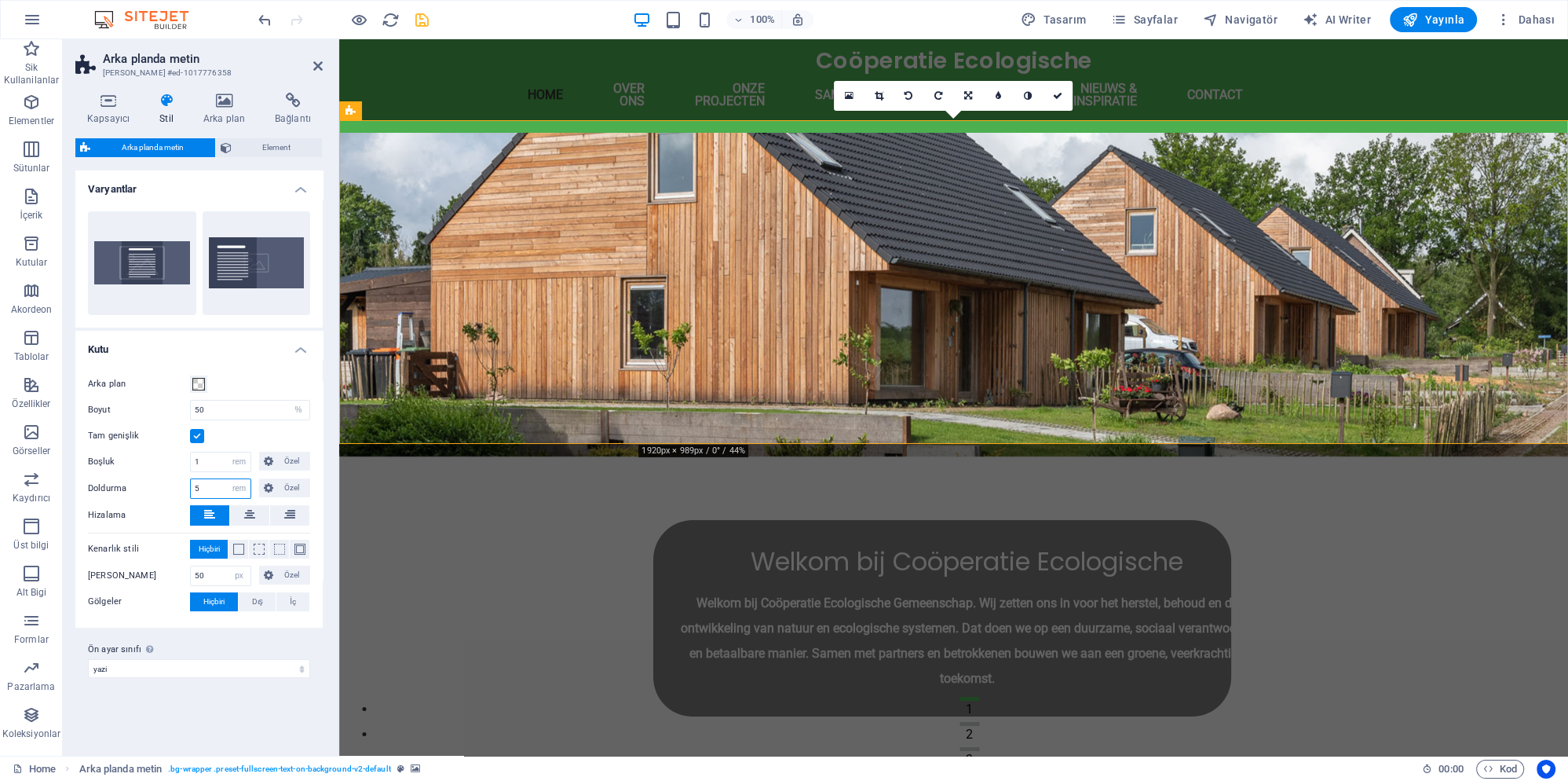
type input "58"
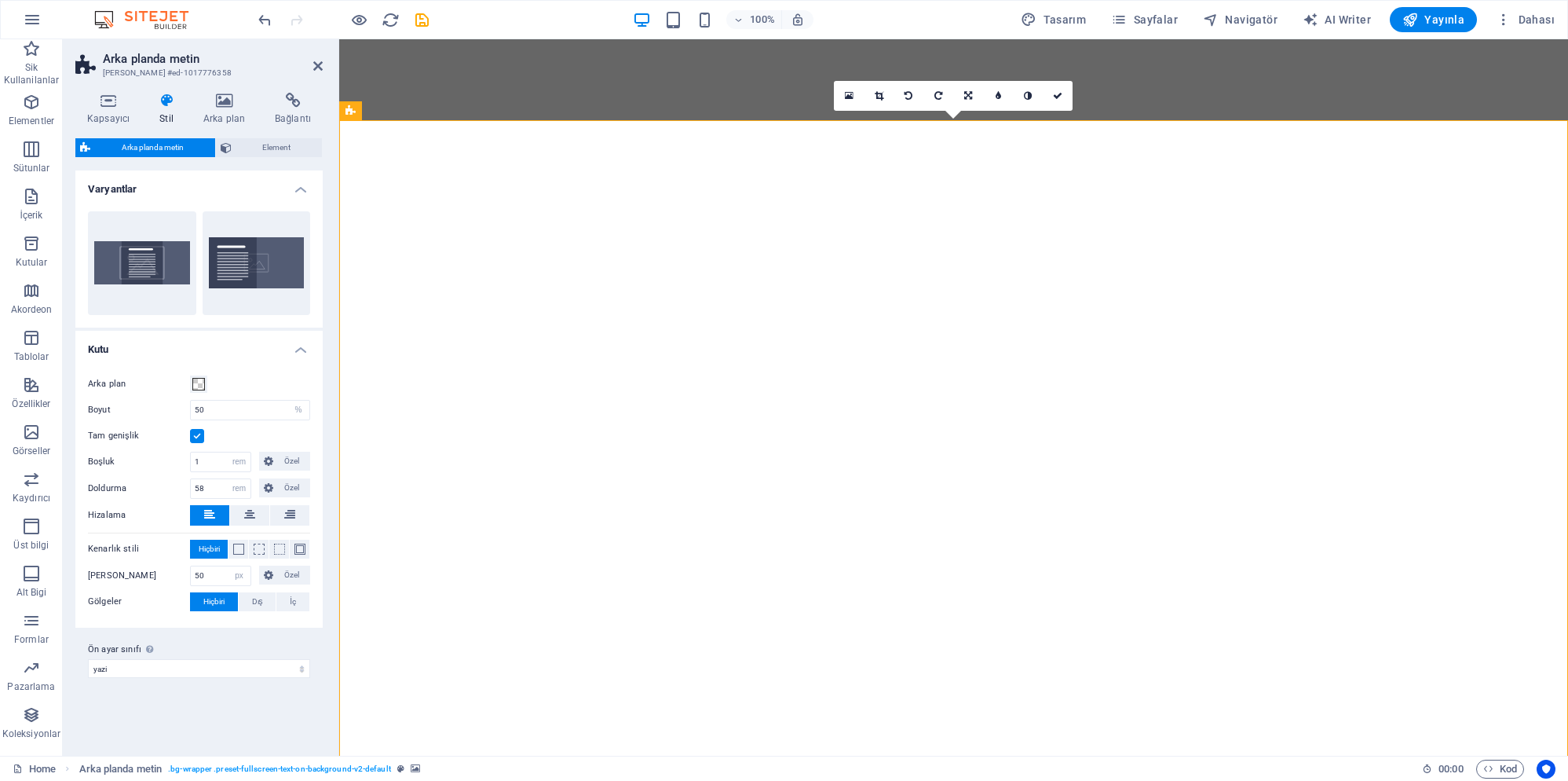
select select "%"
select select "rem"
select select "px"
select select "preset-fullscreen-text-on-background-v2-yazi"
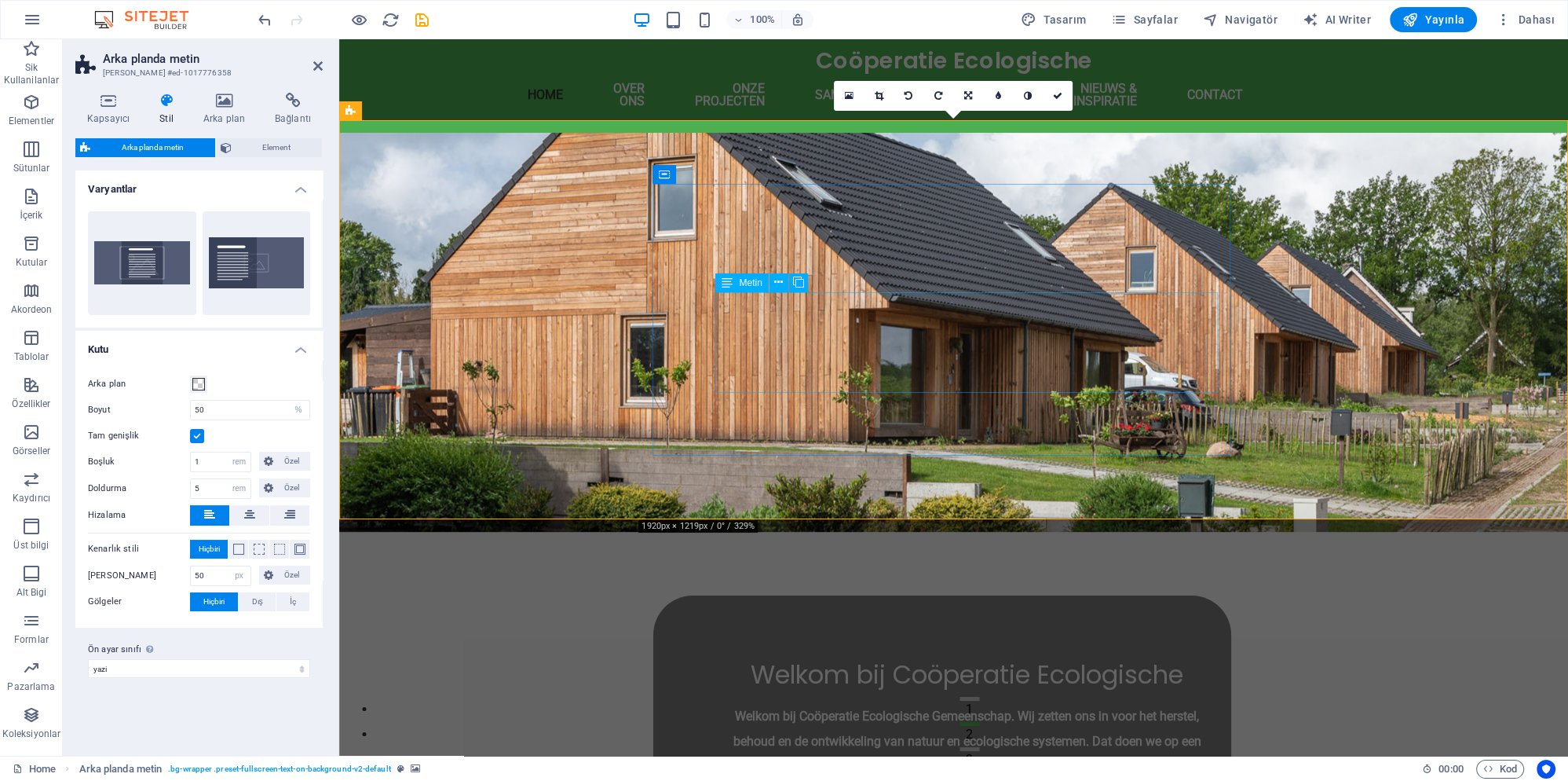
type input "5"
click at [879, 703] on div "Welkom bij Coöperatie Ecologische Gemeenschap. Wij zetten ons in voor het herst…" at bounding box center [967, 753] width 503 height 100
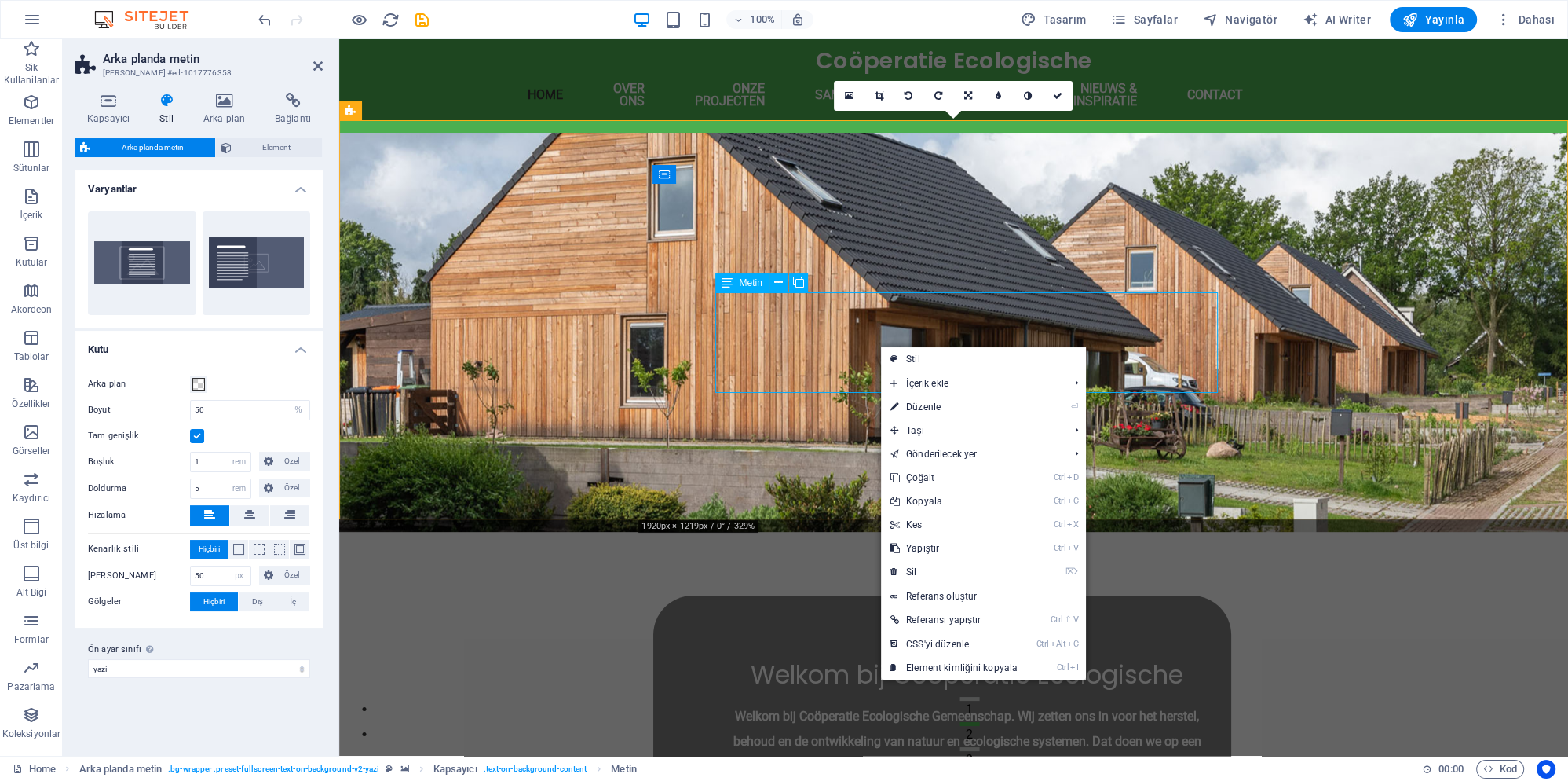
click at [859, 703] on div "Welkom bij Coöperatie Ecologische Gemeenschap. Wij zetten ons in voor het herst…" at bounding box center [967, 753] width 503 height 100
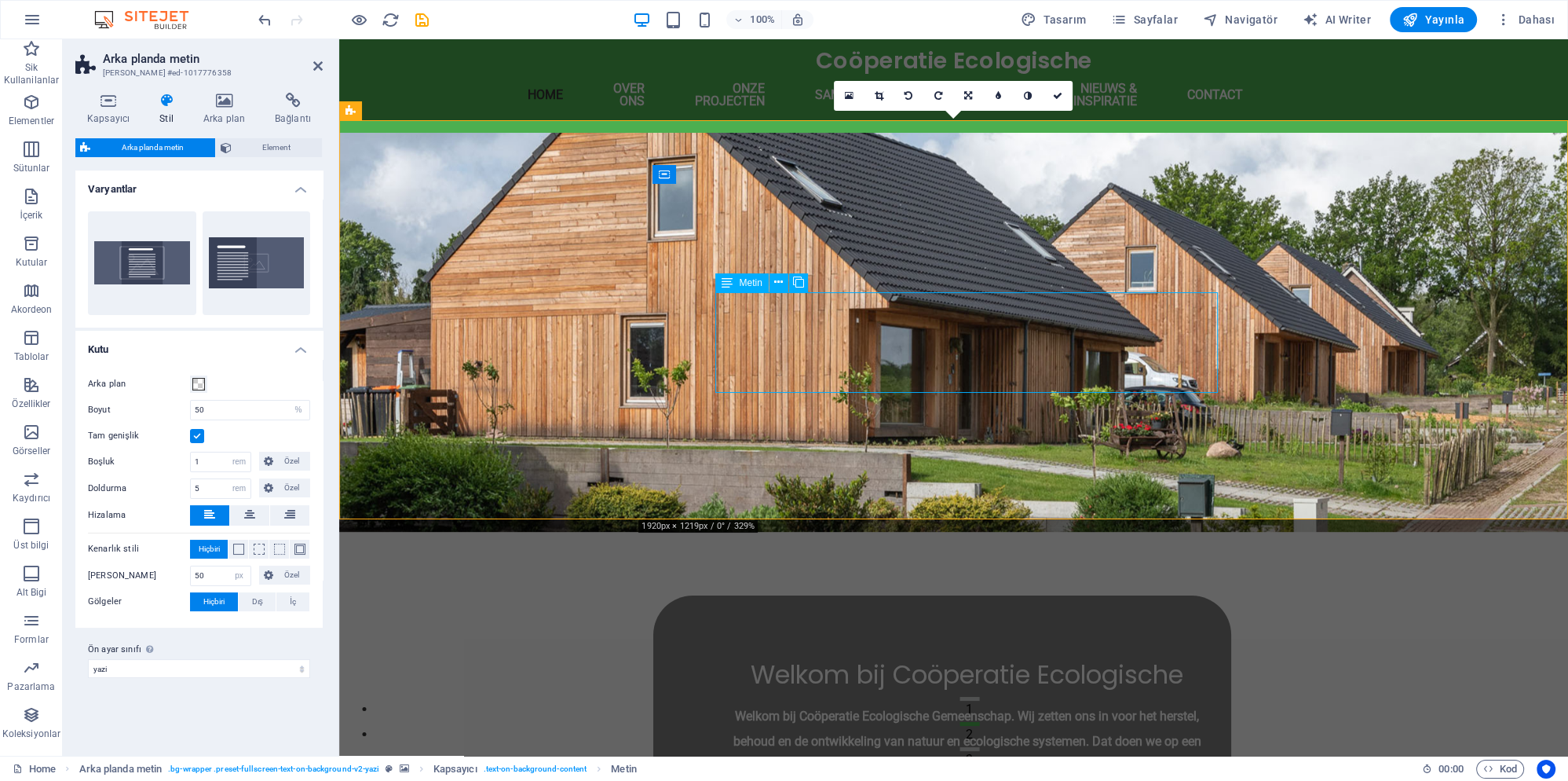
click at [859, 703] on div "Welkom bij Coöperatie Ecologische Gemeenschap. Wij zetten ons in voor het herst…" at bounding box center [967, 753] width 503 height 100
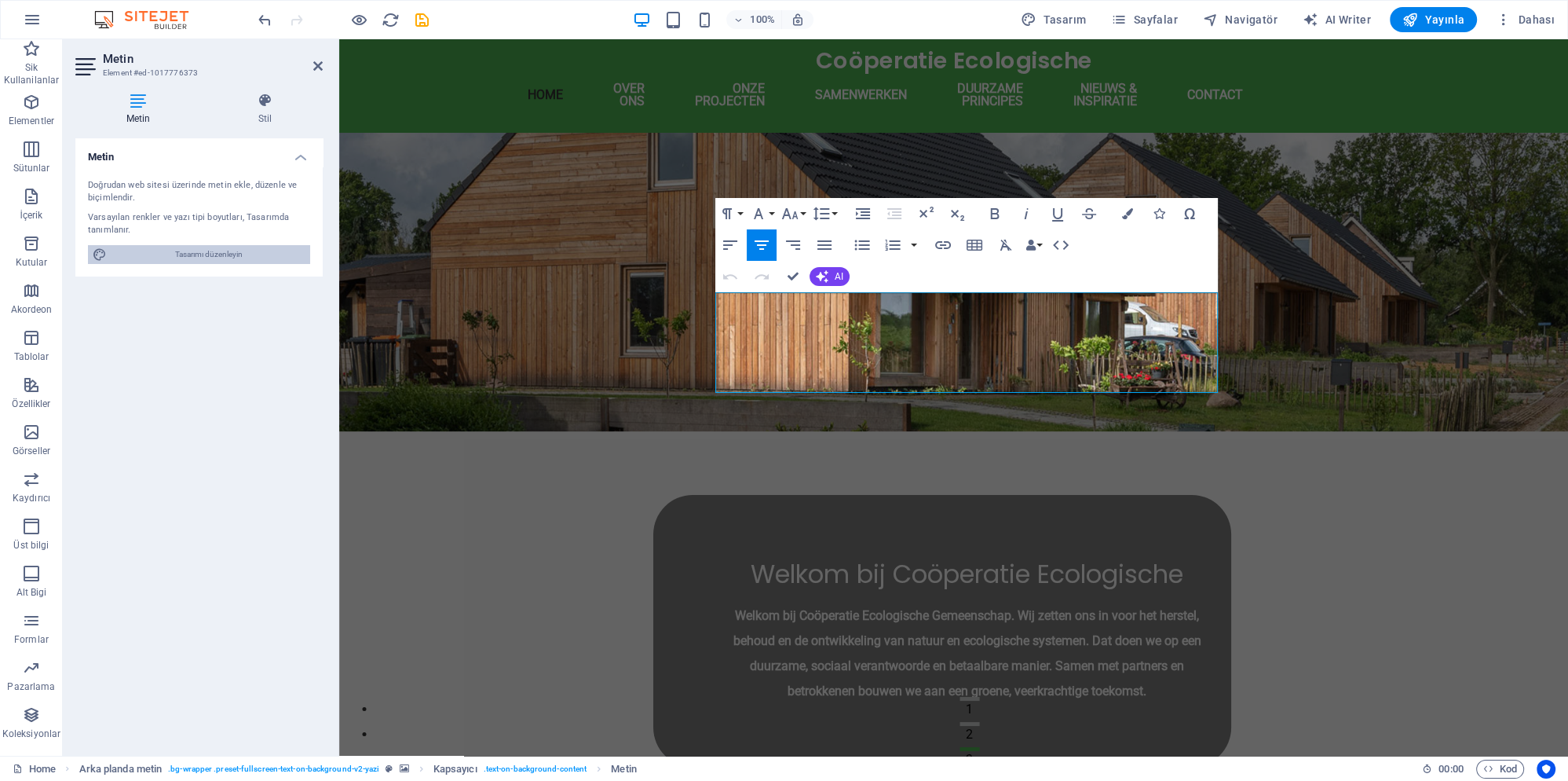
click at [255, 251] on span "Tasarımı düzenleyin" at bounding box center [208, 254] width 194 height 19
select select "rem"
select select "600"
select select "px"
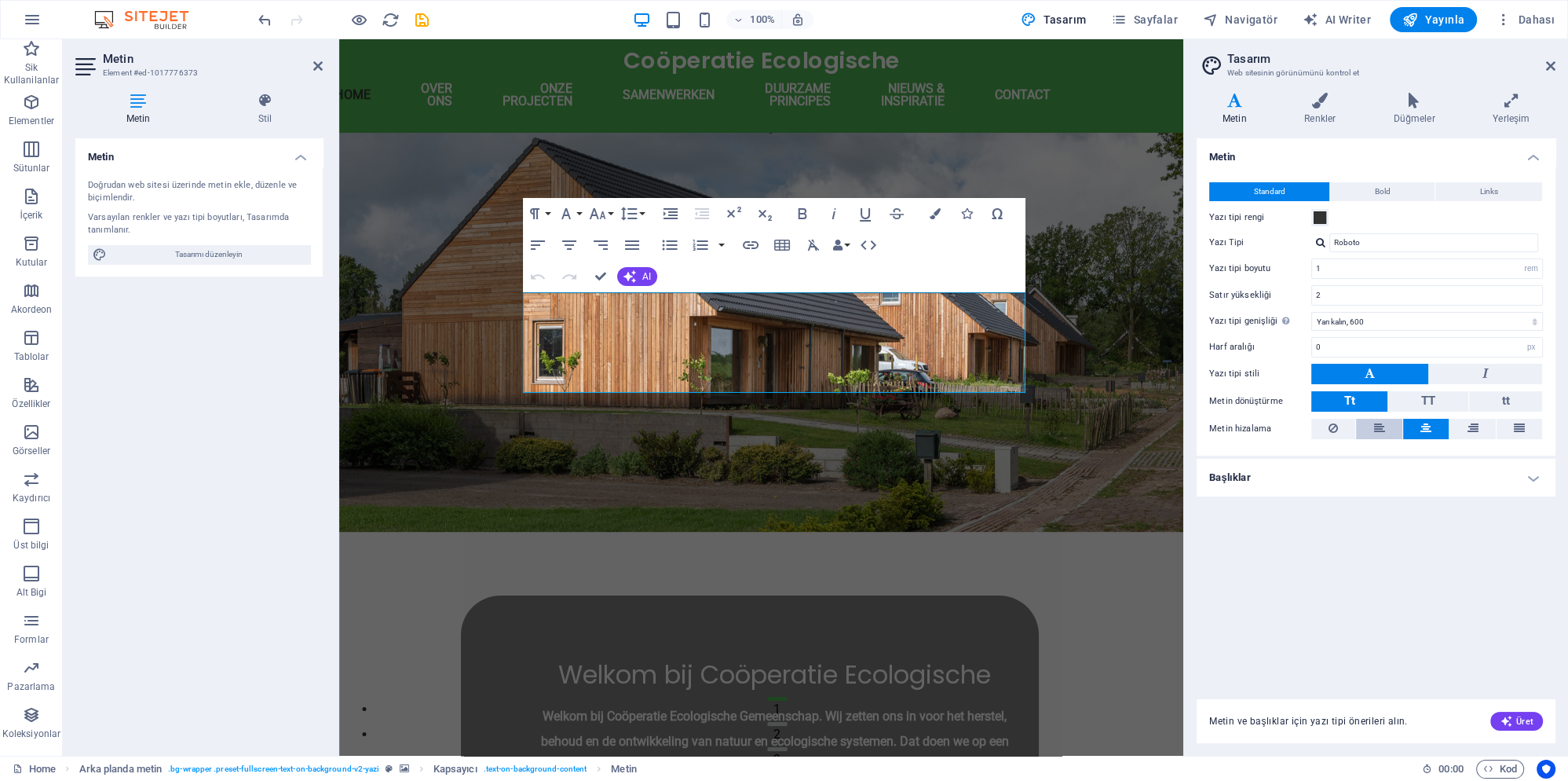
click at [1373, 427] on button at bounding box center [1379, 429] width 45 height 21
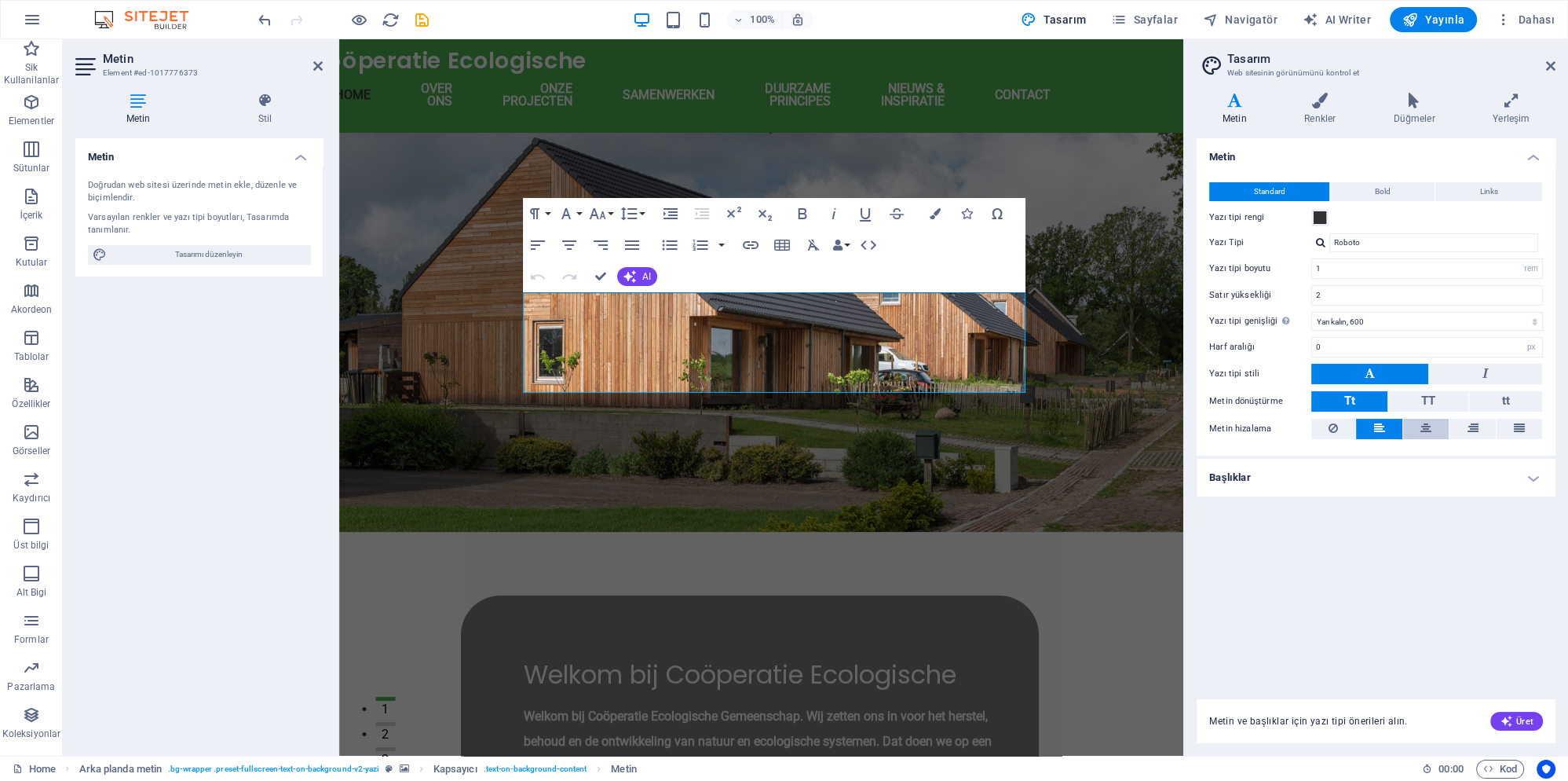
click at [1420, 427] on icon at bounding box center [1425, 428] width 11 height 19
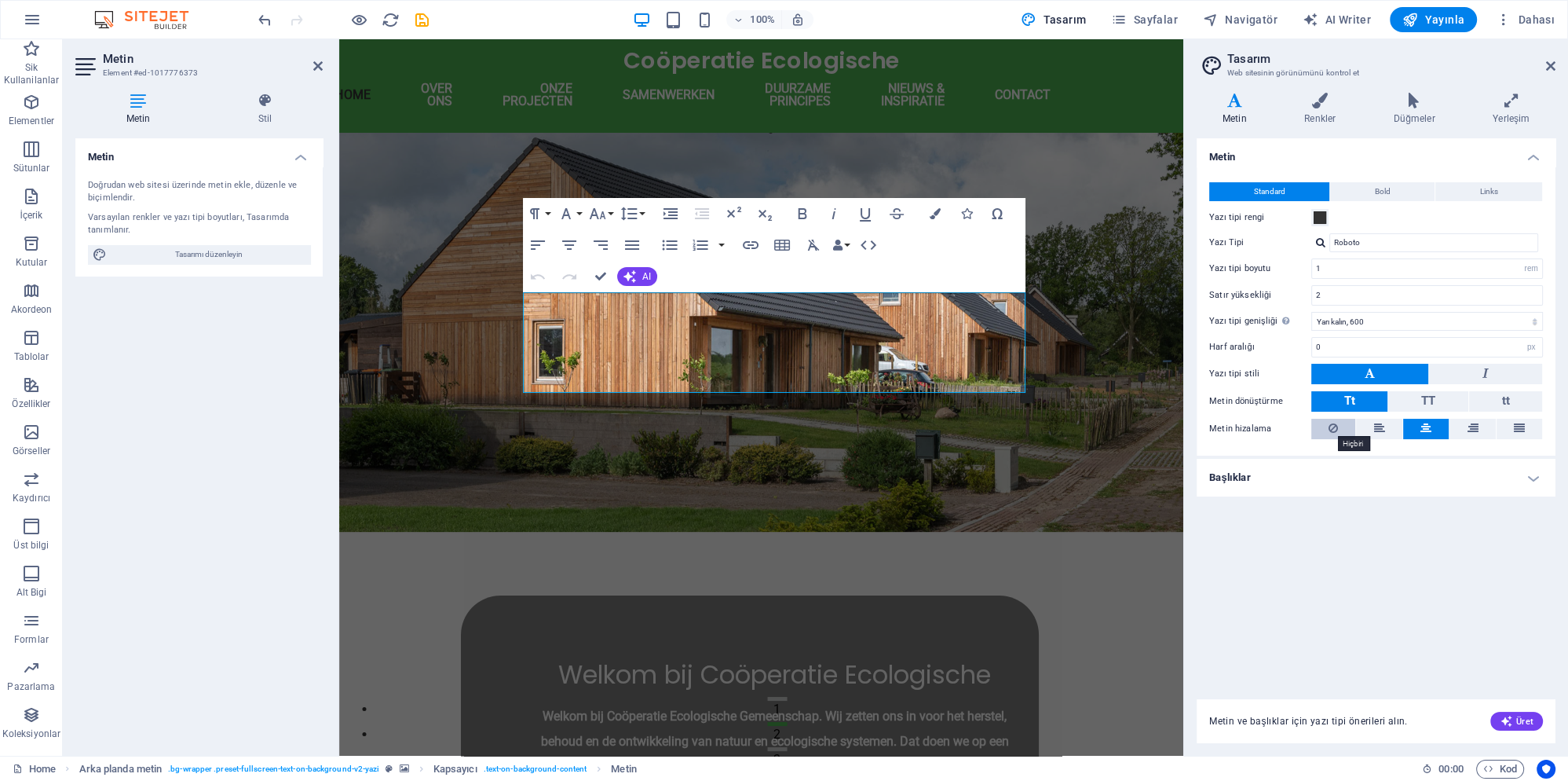
click at [1336, 427] on icon at bounding box center [1334, 428] width 10 height 19
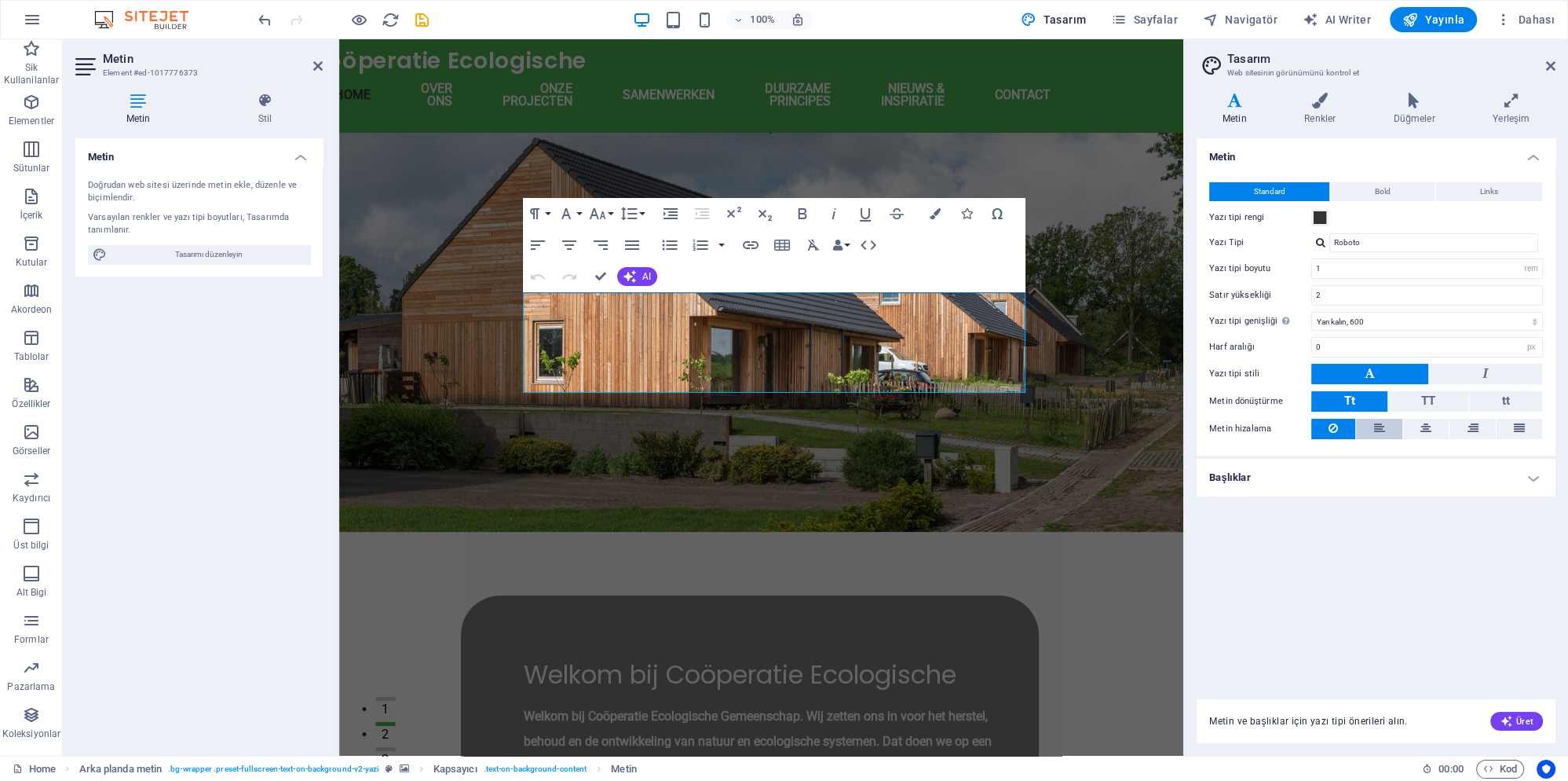
click at [1390, 428] on button at bounding box center [1379, 429] width 45 height 21
click at [1415, 427] on button at bounding box center [1426, 429] width 45 height 21
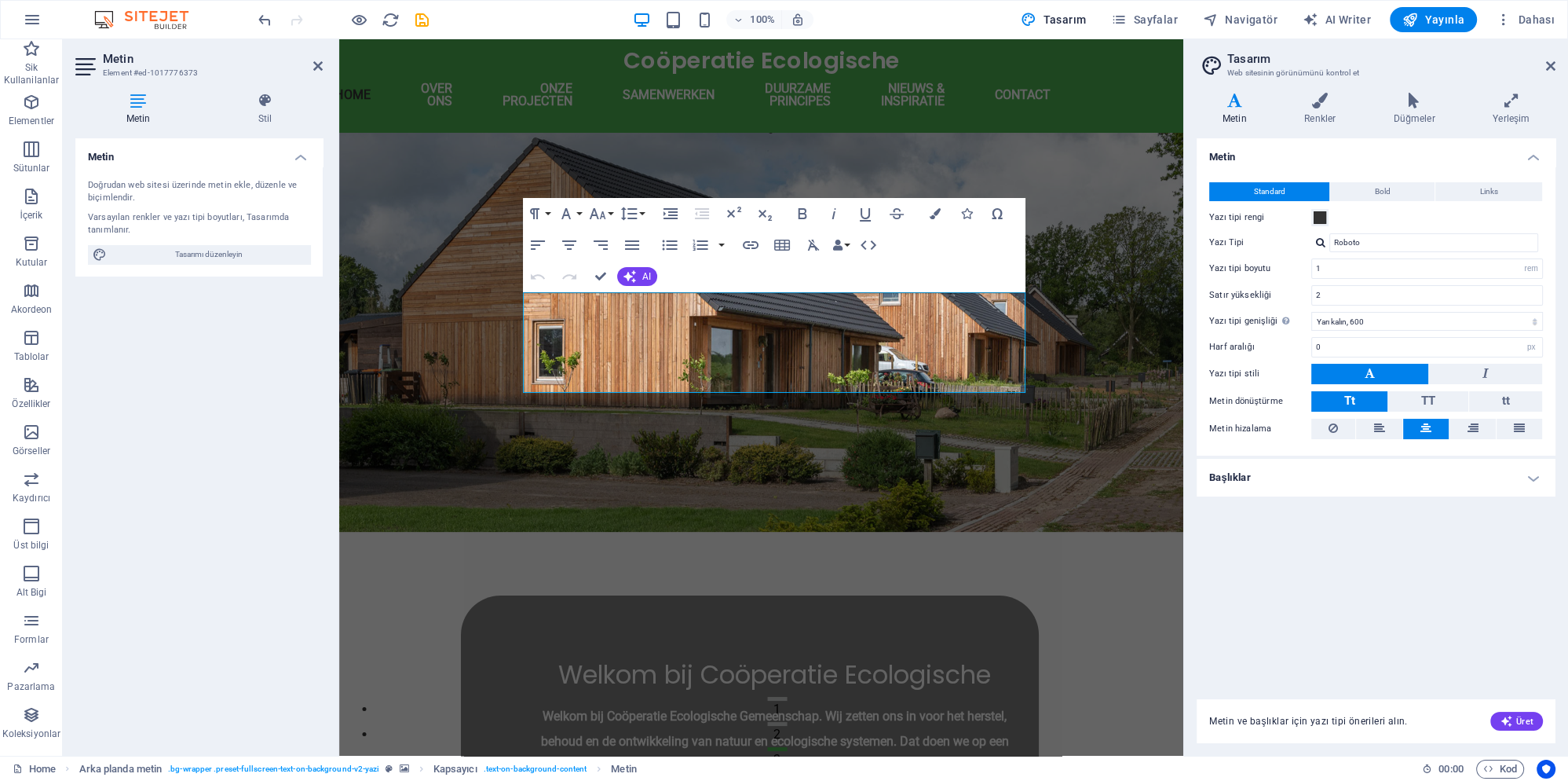
click at [1299, 723] on span "Metin ve başlıklar için yazı tipi önerileri alın." at bounding box center [1309, 721] width 199 height 13
click at [1508, 719] on icon "button" at bounding box center [1506, 721] width 13 height 13
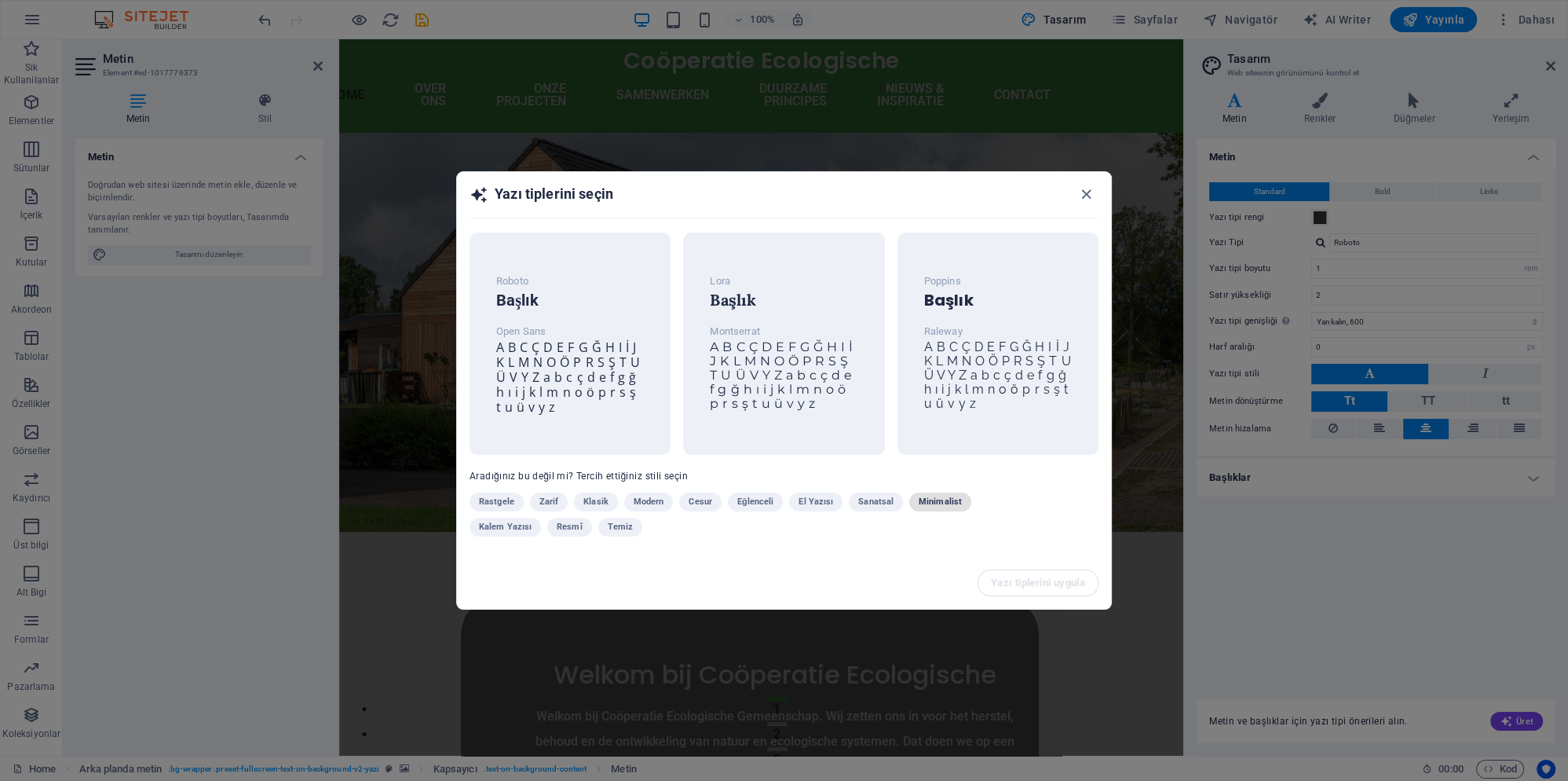
click at [930, 505] on span "Minimalist" at bounding box center [940, 502] width 43 height 19
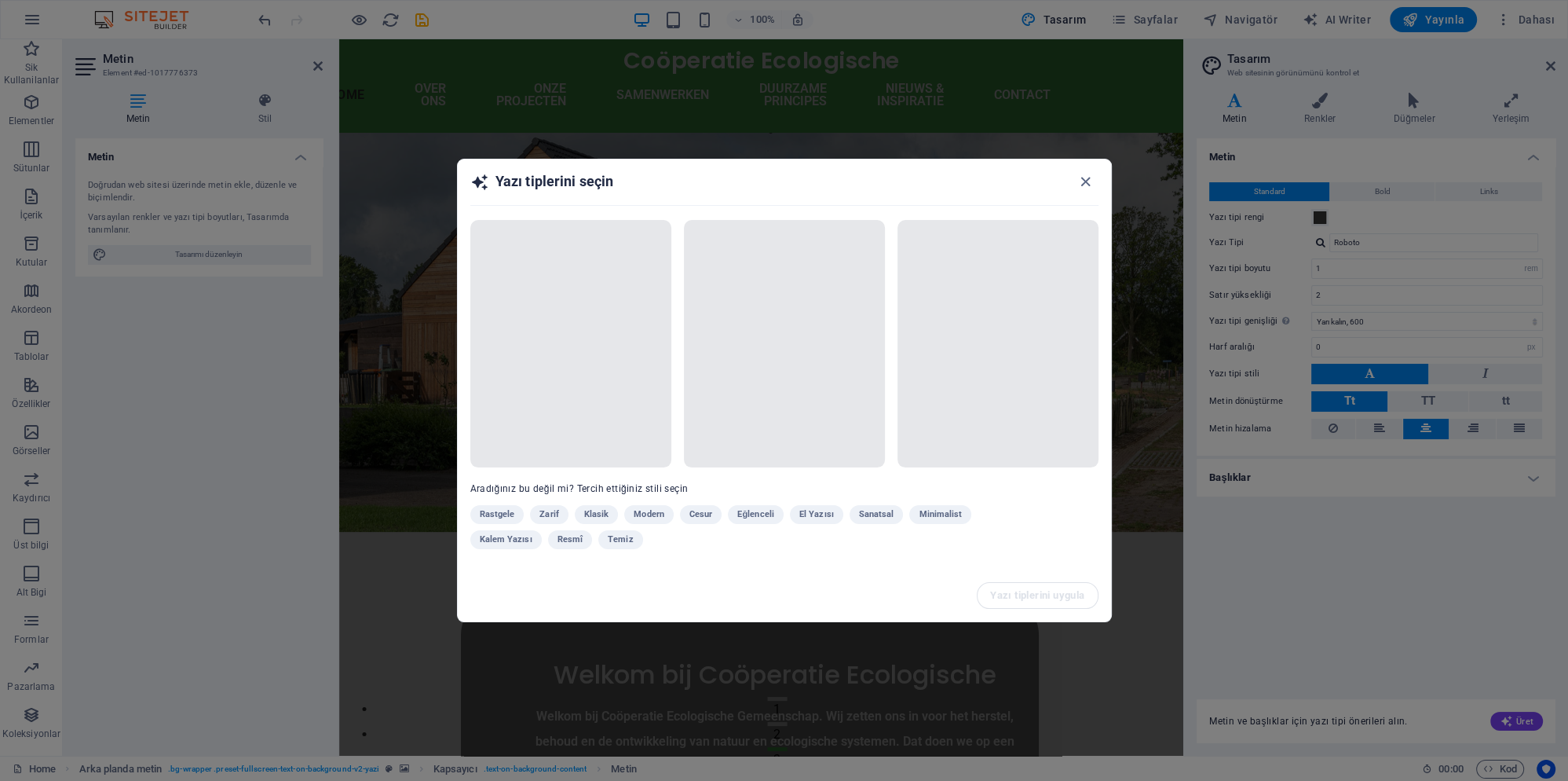
click at [729, 598] on div "Yazı tiplerini uygula" at bounding box center [784, 595] width 653 height 52
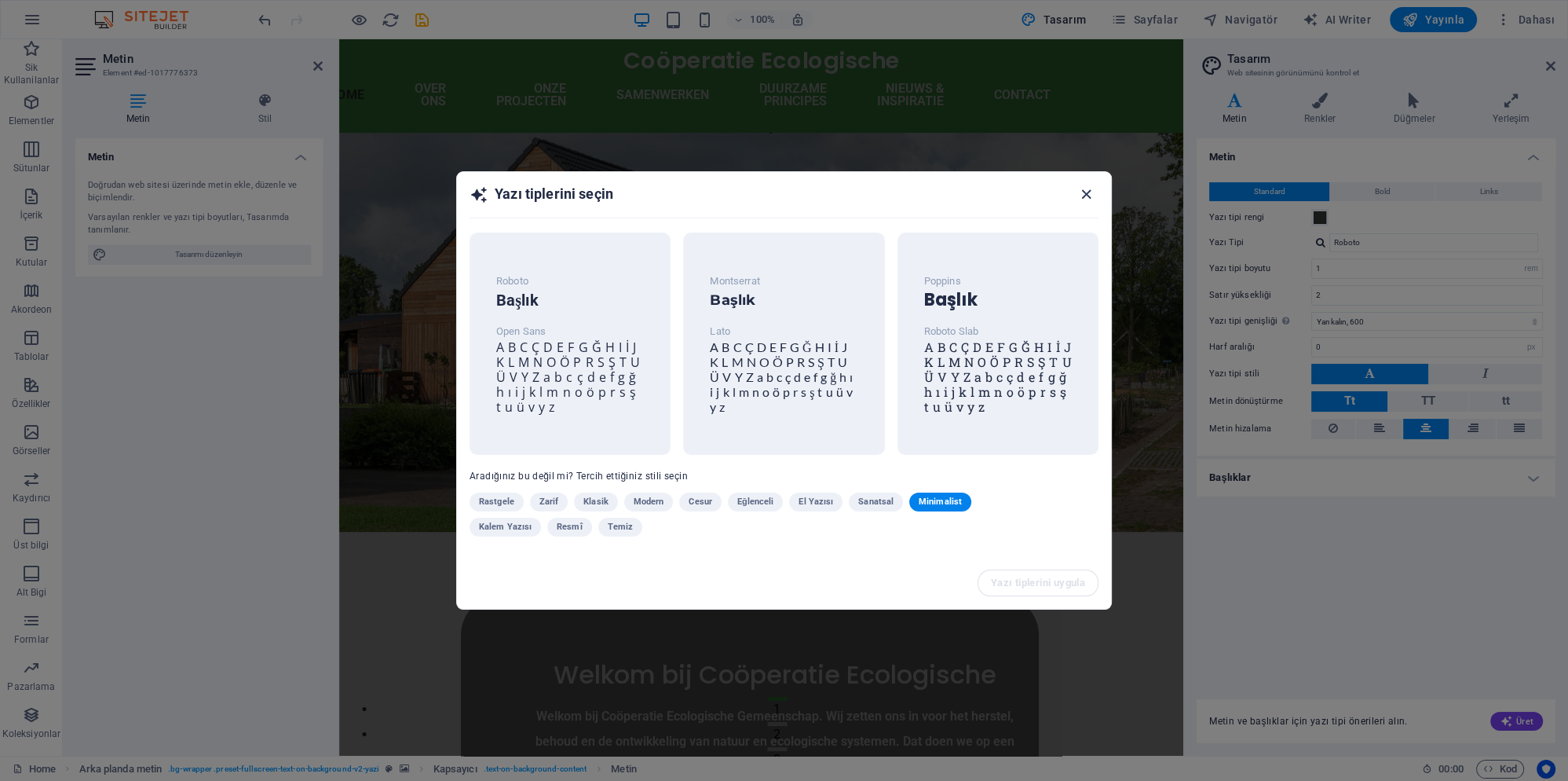
click at [1089, 195] on icon "button" at bounding box center [1086, 194] width 18 height 18
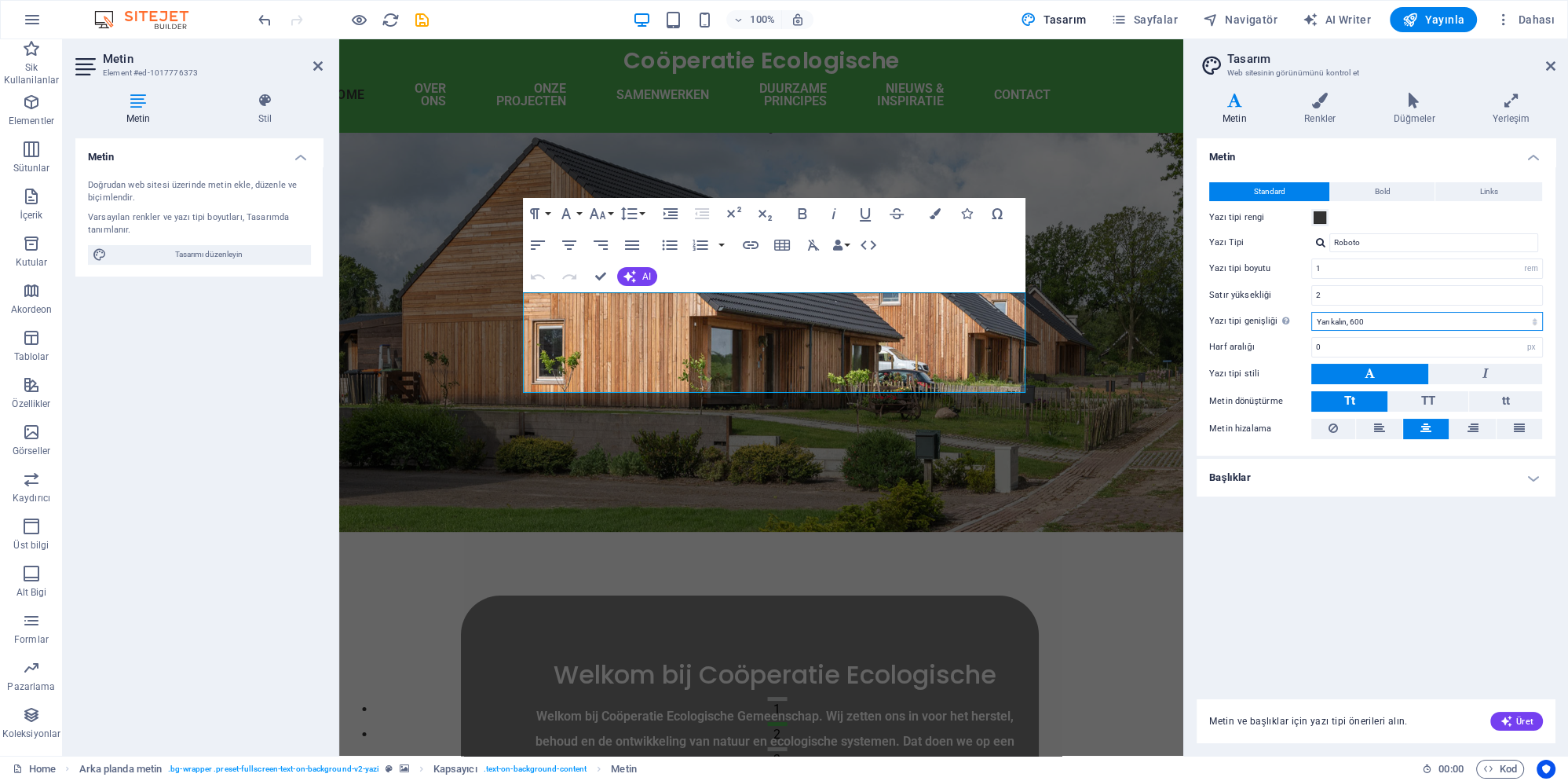
click at [1311, 312] on select "İncecik, 100 Çok ince, 200 İnce, 300 Normal, 400 Orta, 500 Yarı kalın, 600 Kalı…" at bounding box center [1427, 321] width 232 height 19
click option "Orta, 500" at bounding box center [0, 0] width 0 height 0
click option "İnce, 300" at bounding box center [0, 0] width 0 height 0
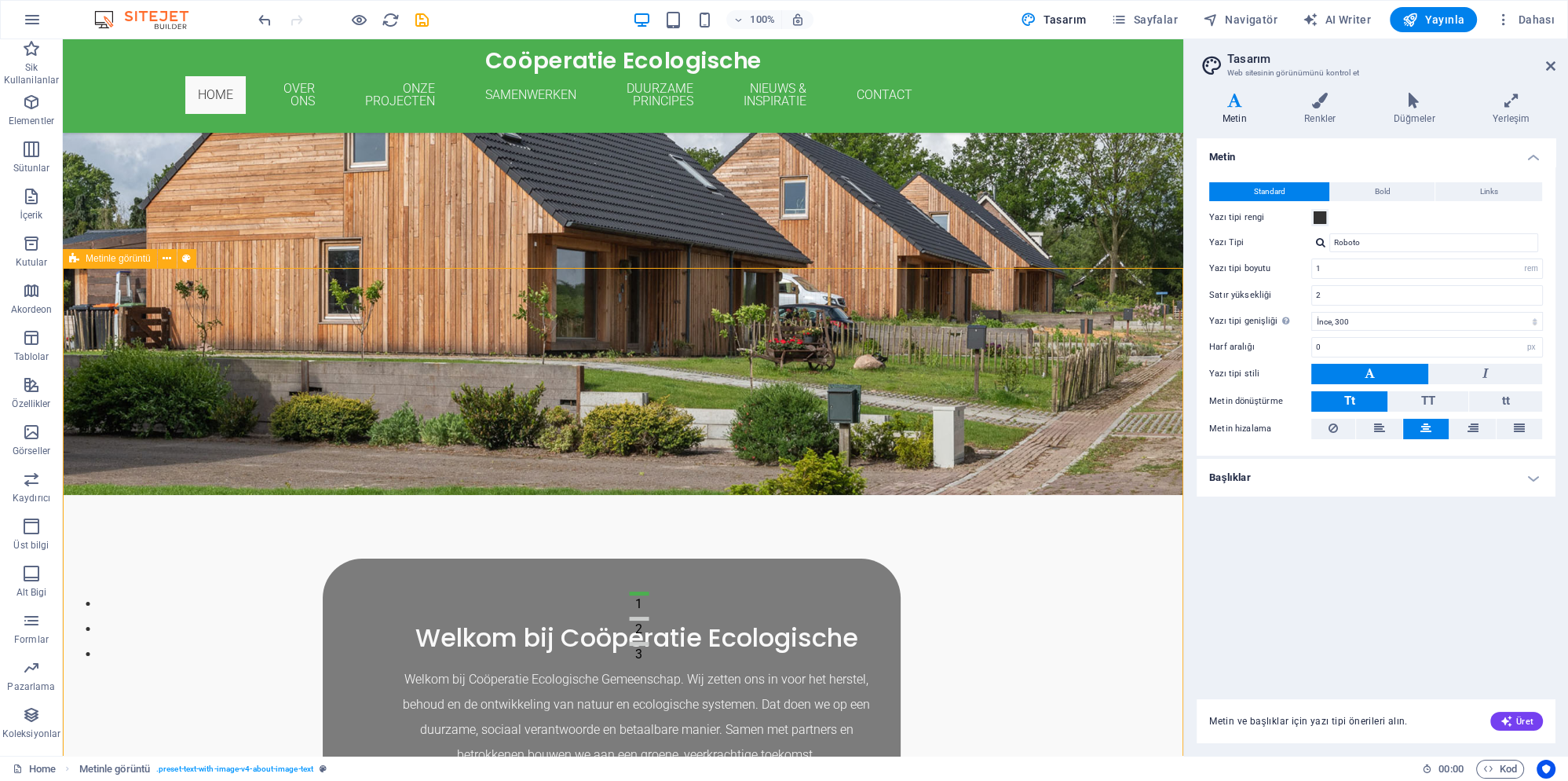
scroll to position [85, 0]
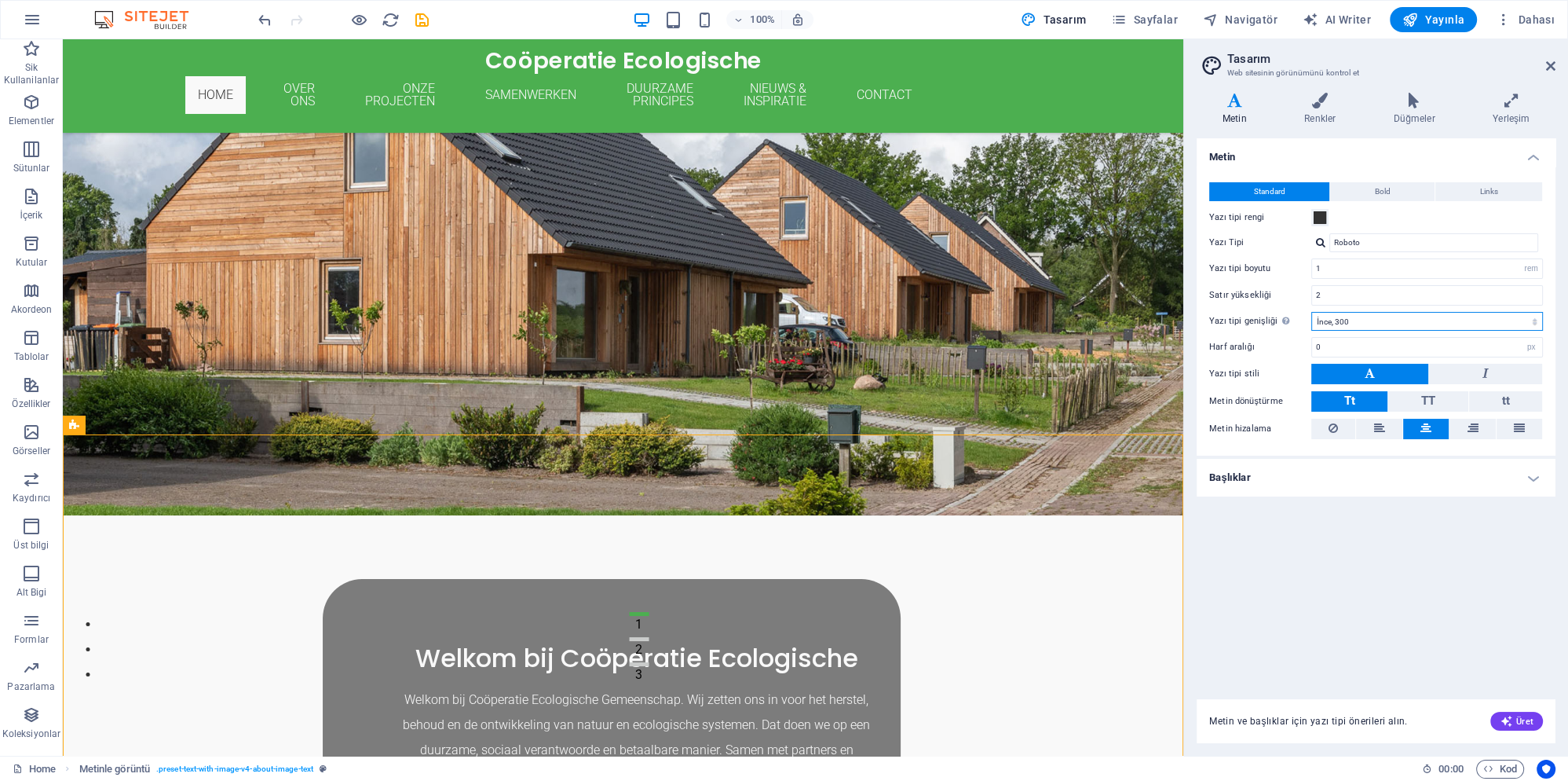
click at [1311, 312] on select "İncecik, 100 Çok ince, 200 İnce, 300 Normal, 400 Orta, 500 Yarı kalın, 600 Kalı…" at bounding box center [1427, 321] width 232 height 19
select select "400"
click option "Normal, 400" at bounding box center [0, 0] width 0 height 0
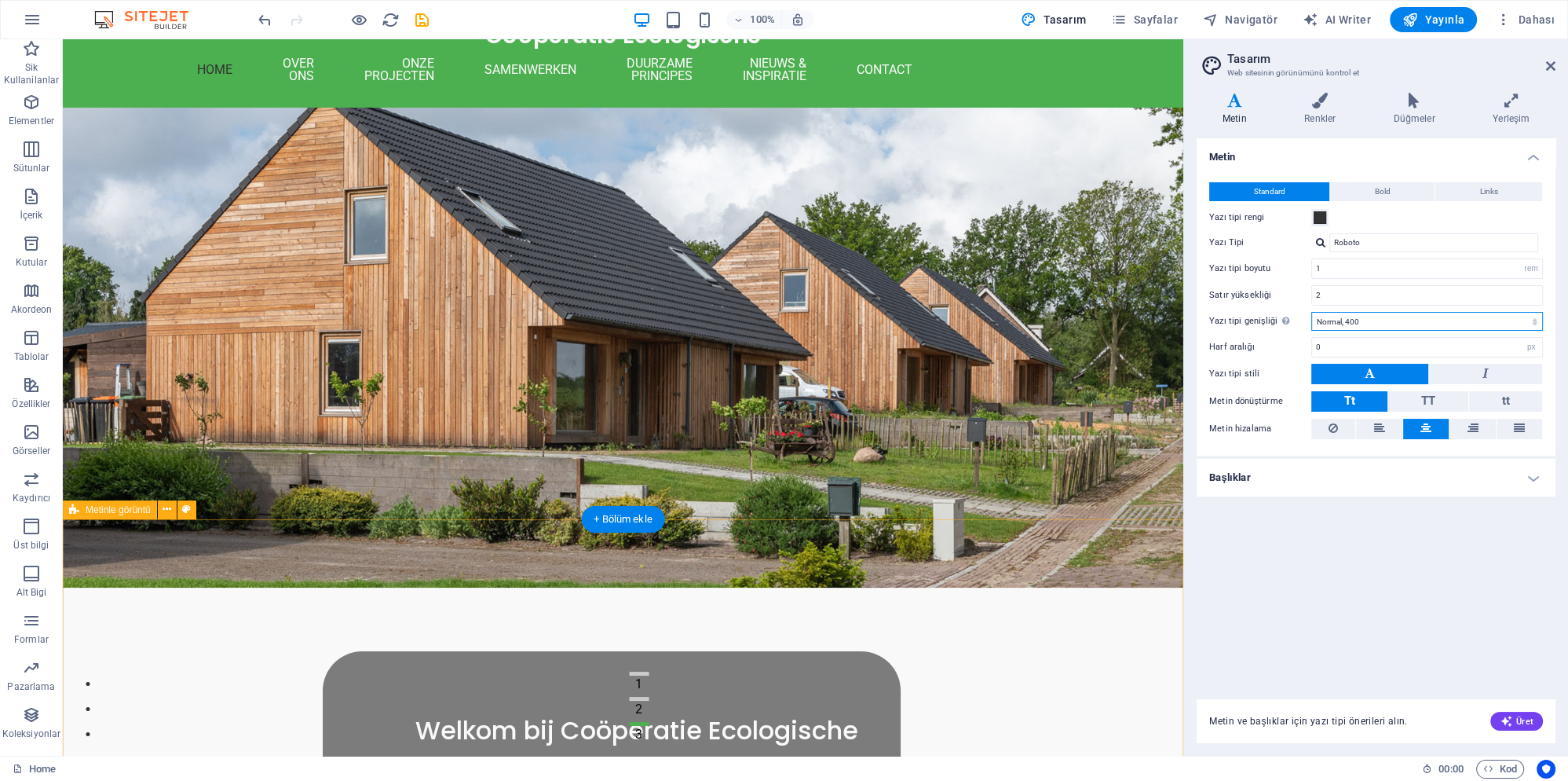
scroll to position [0, 0]
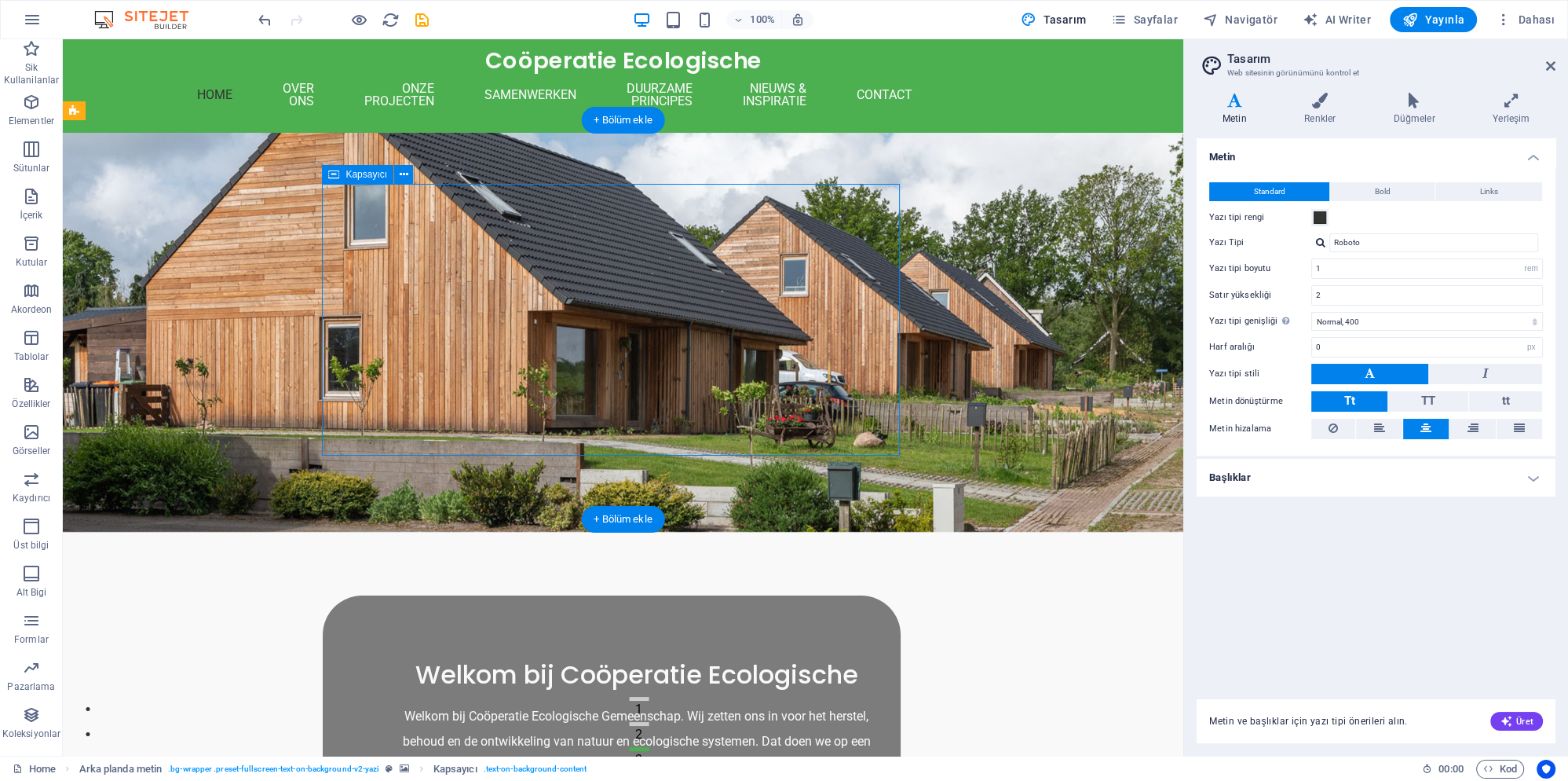
select select "px"
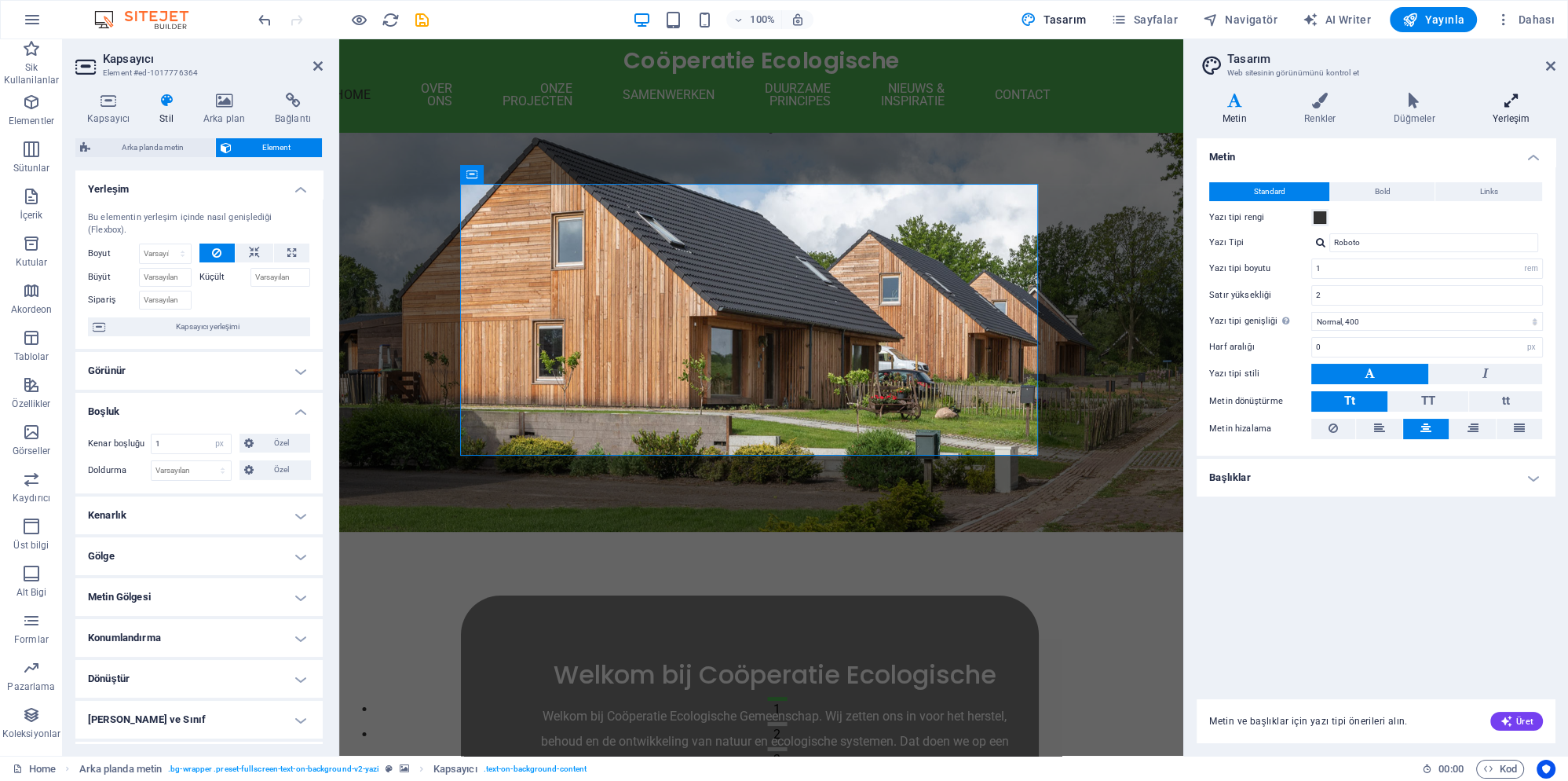
click at [1514, 96] on icon at bounding box center [1511, 100] width 89 height 16
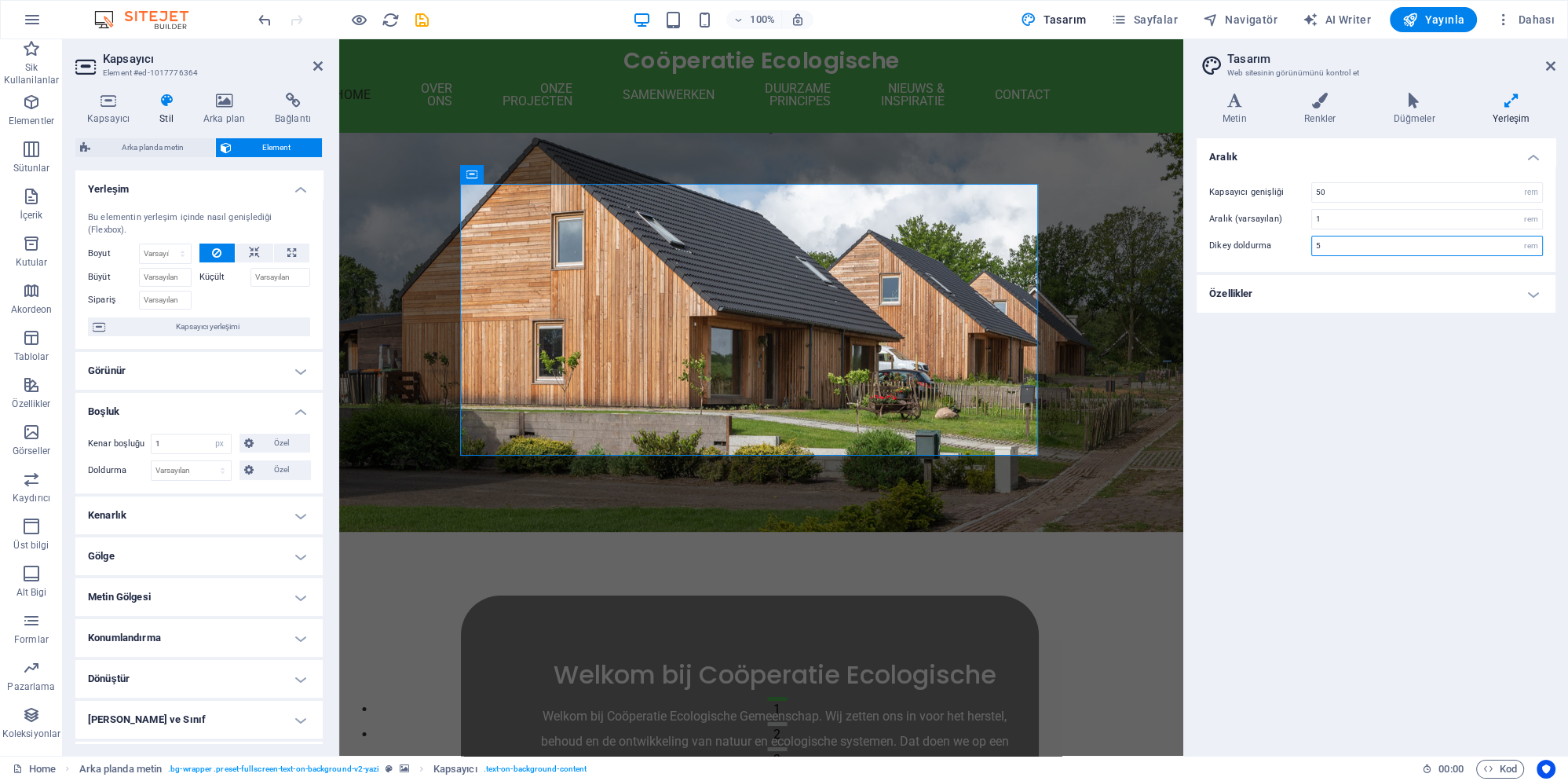
click at [1338, 250] on input "5" at bounding box center [1427, 245] width 230 height 19
drag, startPoint x: 1338, startPoint y: 189, endPoint x: 1288, endPoint y: 195, distance: 50.4
click at [1312, 195] on input "50" at bounding box center [1427, 192] width 230 height 19
click at [1404, 296] on h4 "Özellikler" at bounding box center [1376, 293] width 359 height 37
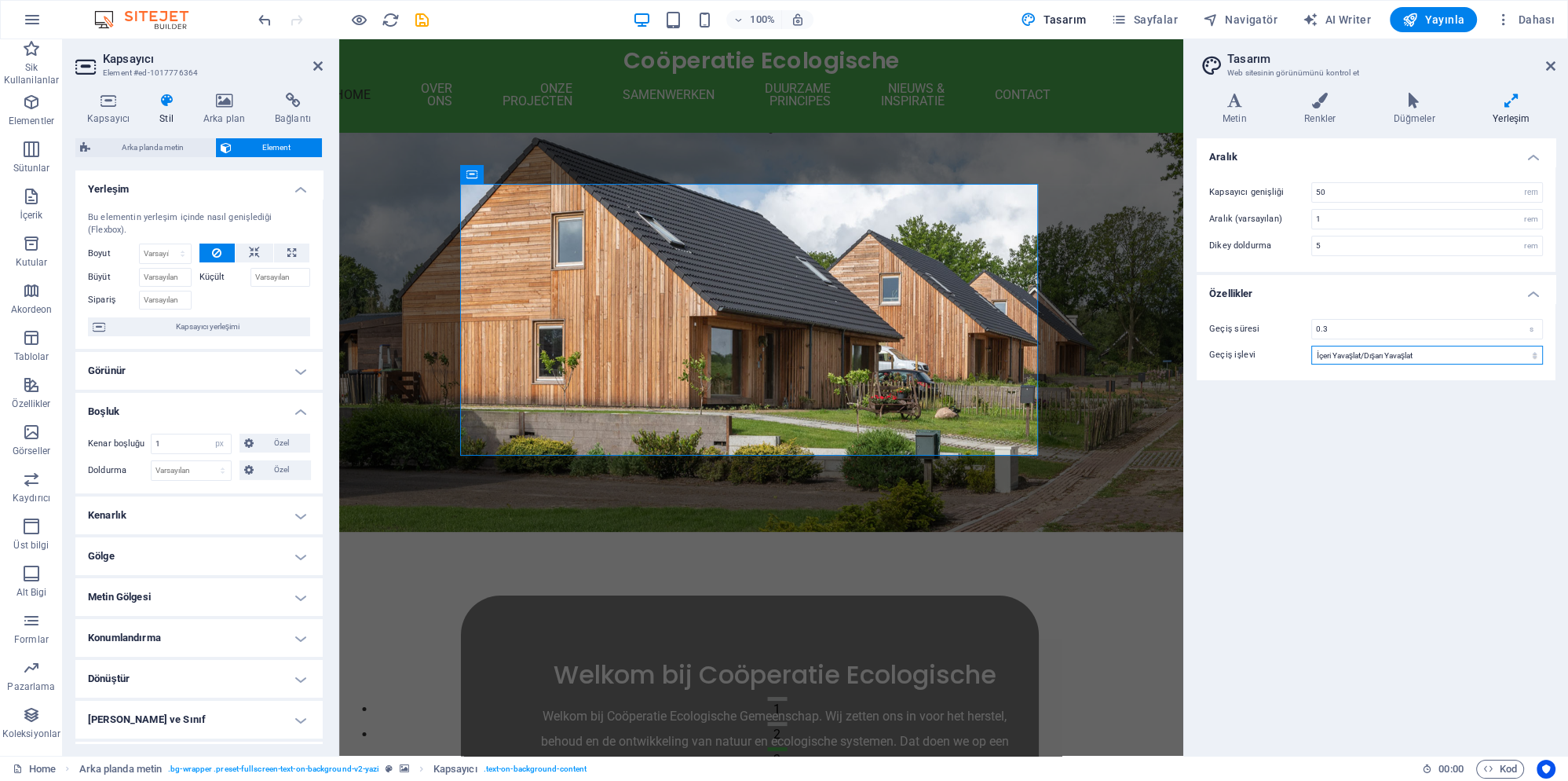
click at [1311, 345] on select "Yavaşlat İçeri Yavaşlat Dışarı Yavaşlat İçeri Yavaşlat/Dışarı Yavaşlat Doğrusal" at bounding box center [1427, 354] width 232 height 19
click at [1394, 355] on select "Yavaşlat İçeri Yavaşlat Dışarı Yavaşlat İçeri Yavaşlat/Dışarı Yavaşlat Doğrusal" at bounding box center [1427, 354] width 232 height 19
drag, startPoint x: 1327, startPoint y: 191, endPoint x: 1256, endPoint y: 191, distance: 71.0
click at [1312, 191] on input "50" at bounding box center [1427, 192] width 230 height 19
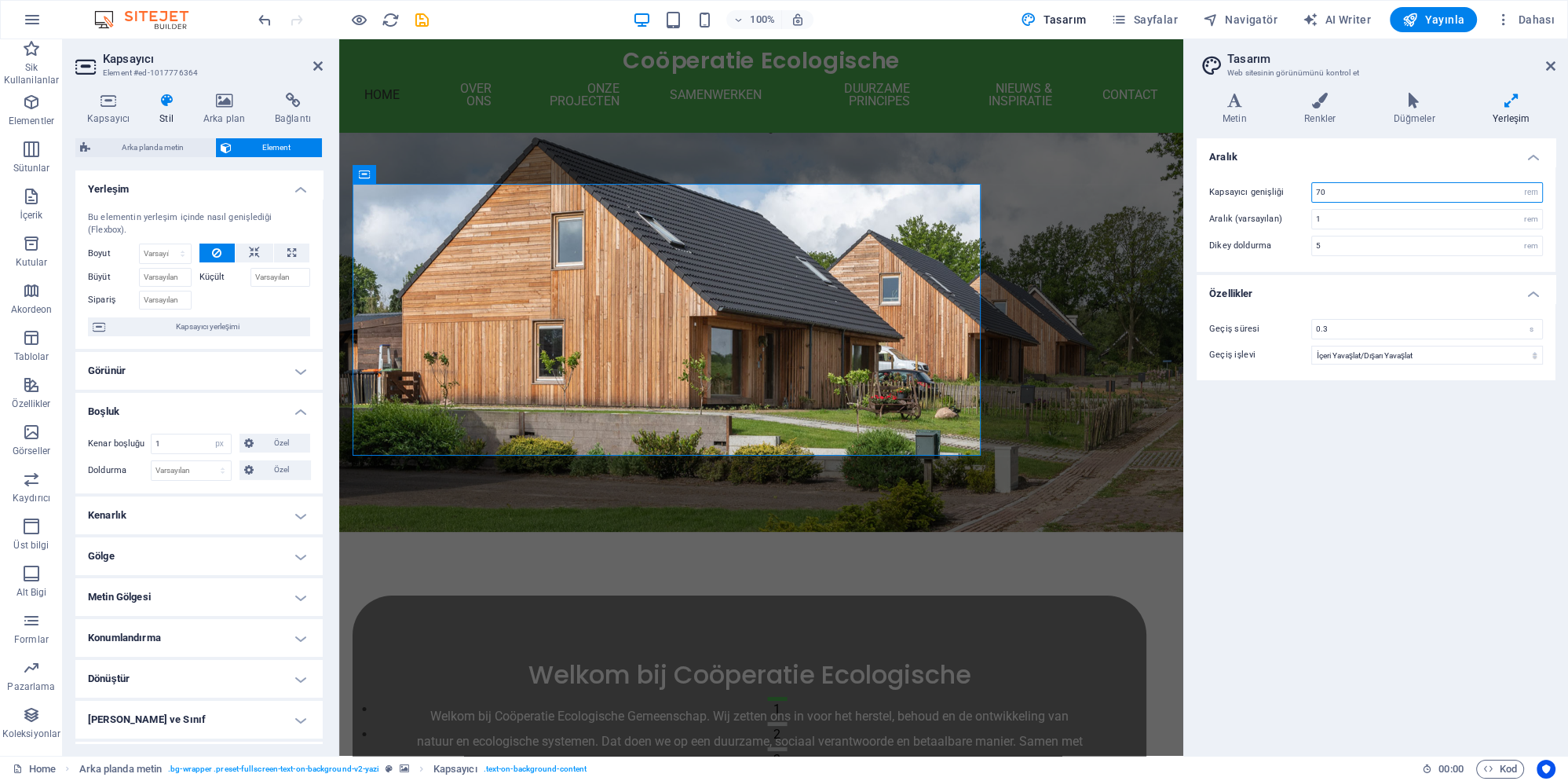
type input "7"
click at [318, 61] on icon at bounding box center [319, 66] width 10 height 13
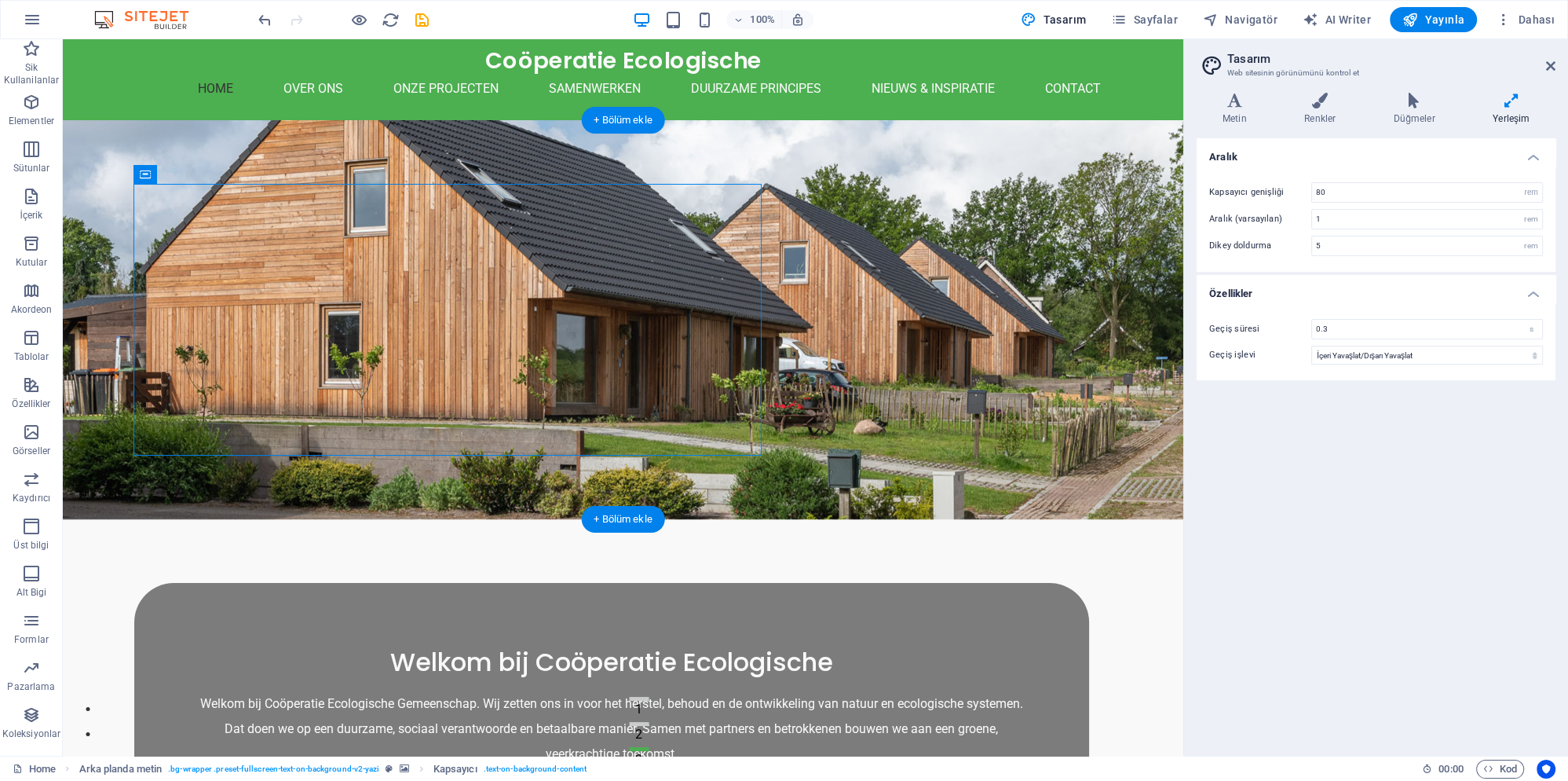
click at [941, 319] on figure at bounding box center [623, 320] width 1120 height 399
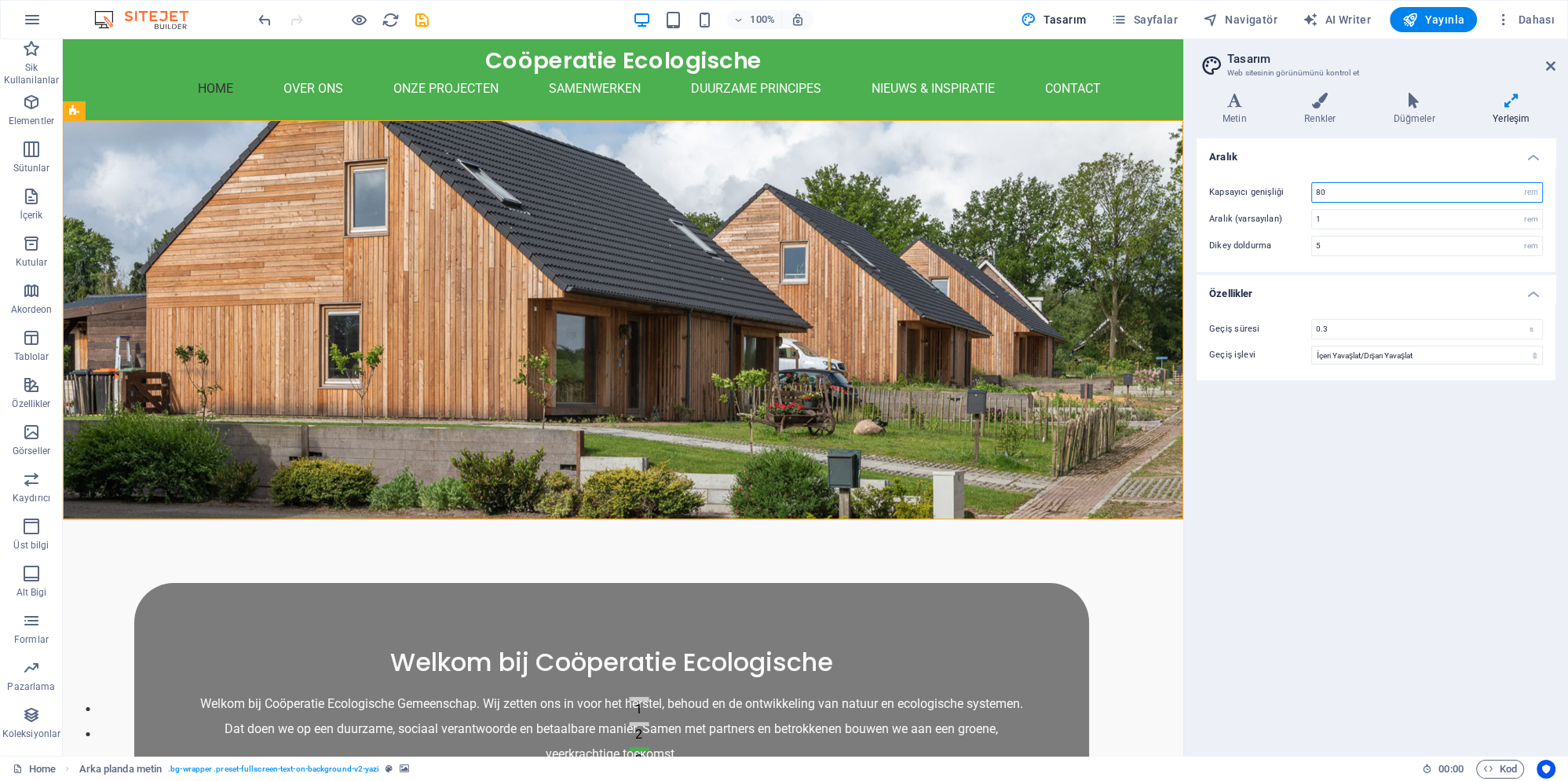
click at [1373, 190] on input "80" at bounding box center [1427, 192] width 230 height 19
type input "90"
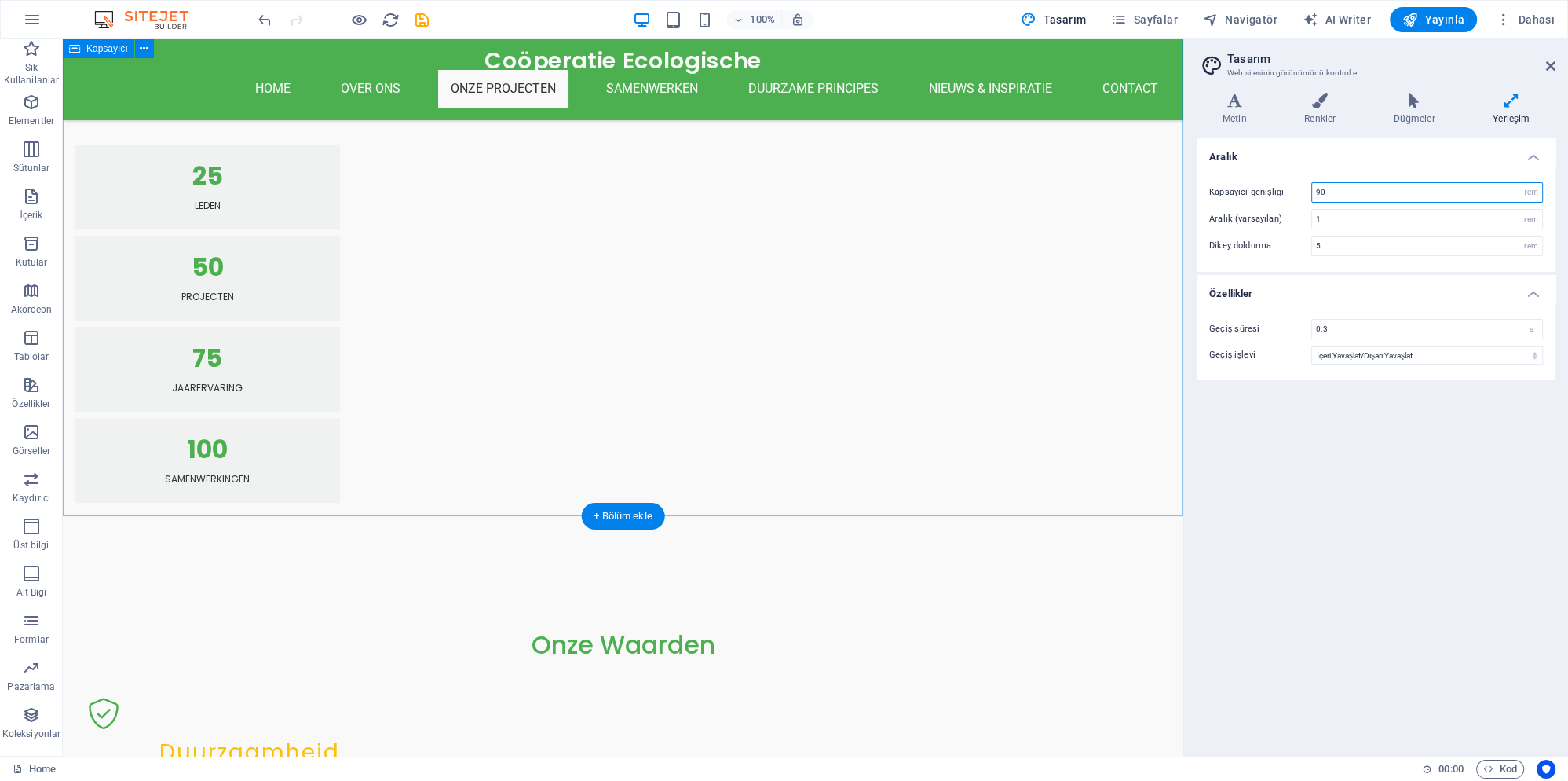
scroll to position [1357, 0]
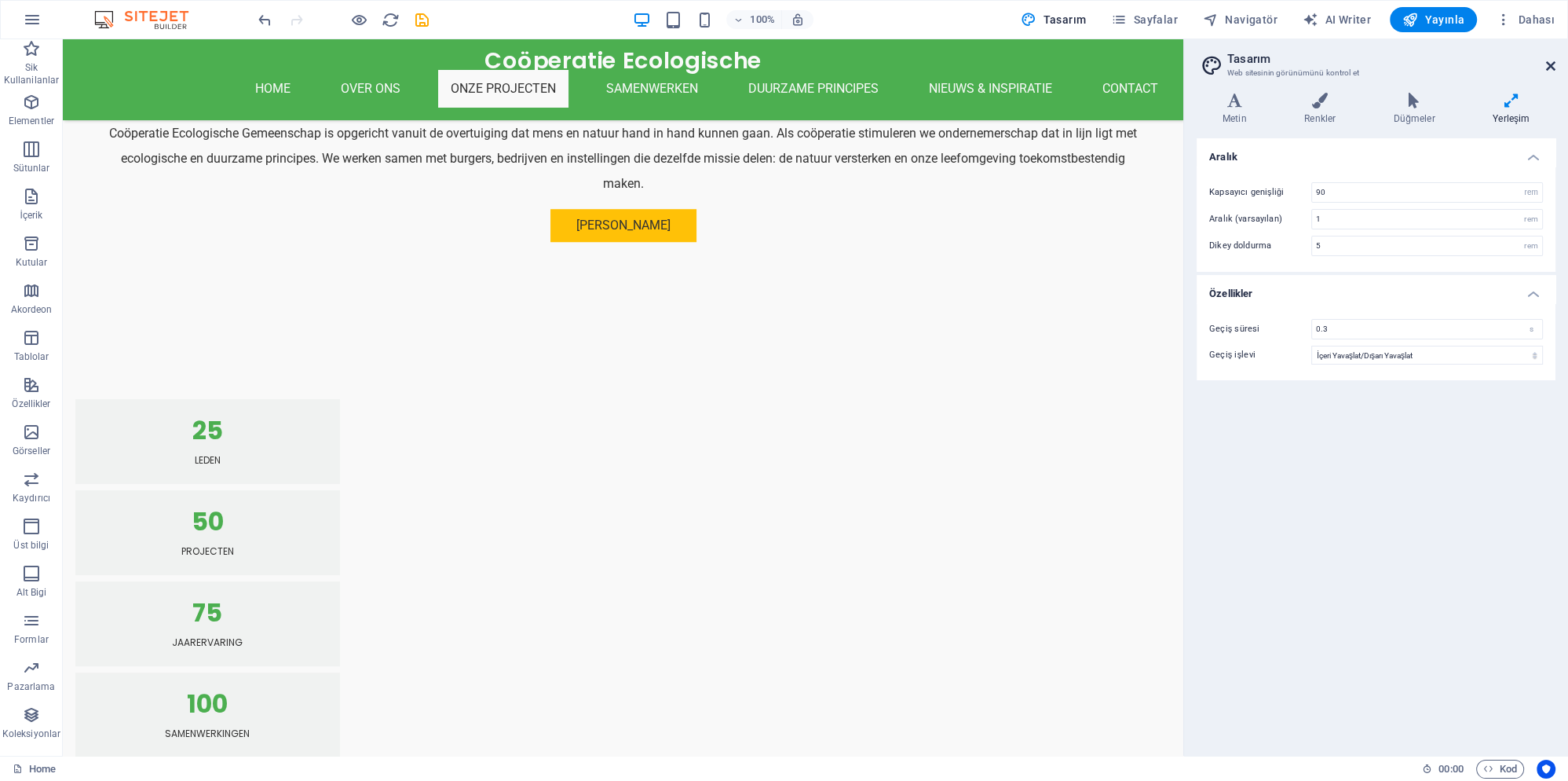
click at [1552, 65] on icon at bounding box center [1551, 66] width 10 height 13
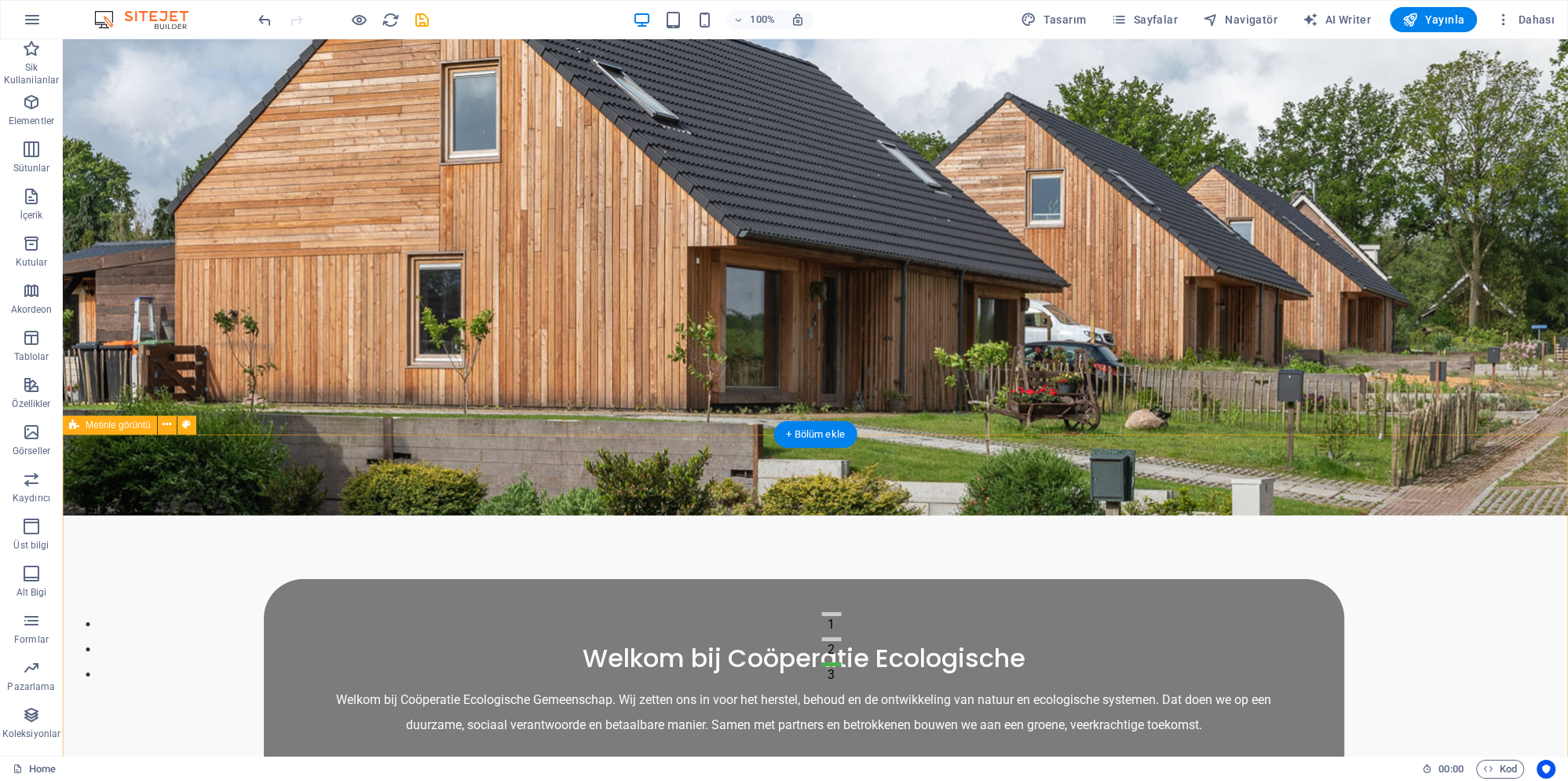
scroll to position [0, 0]
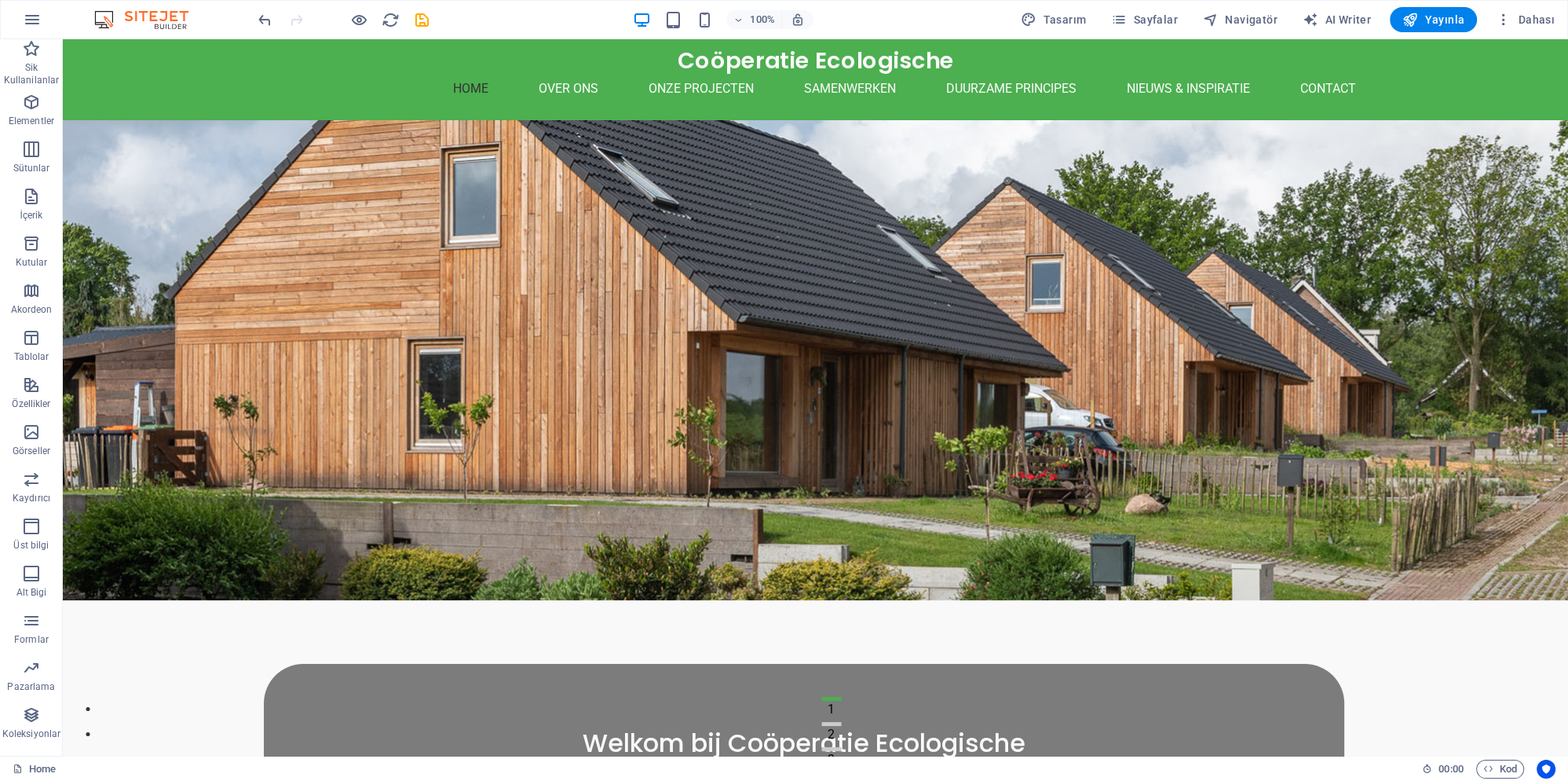
click at [428, 22] on icon "save" at bounding box center [422, 20] width 18 height 18
checkbox input "false"
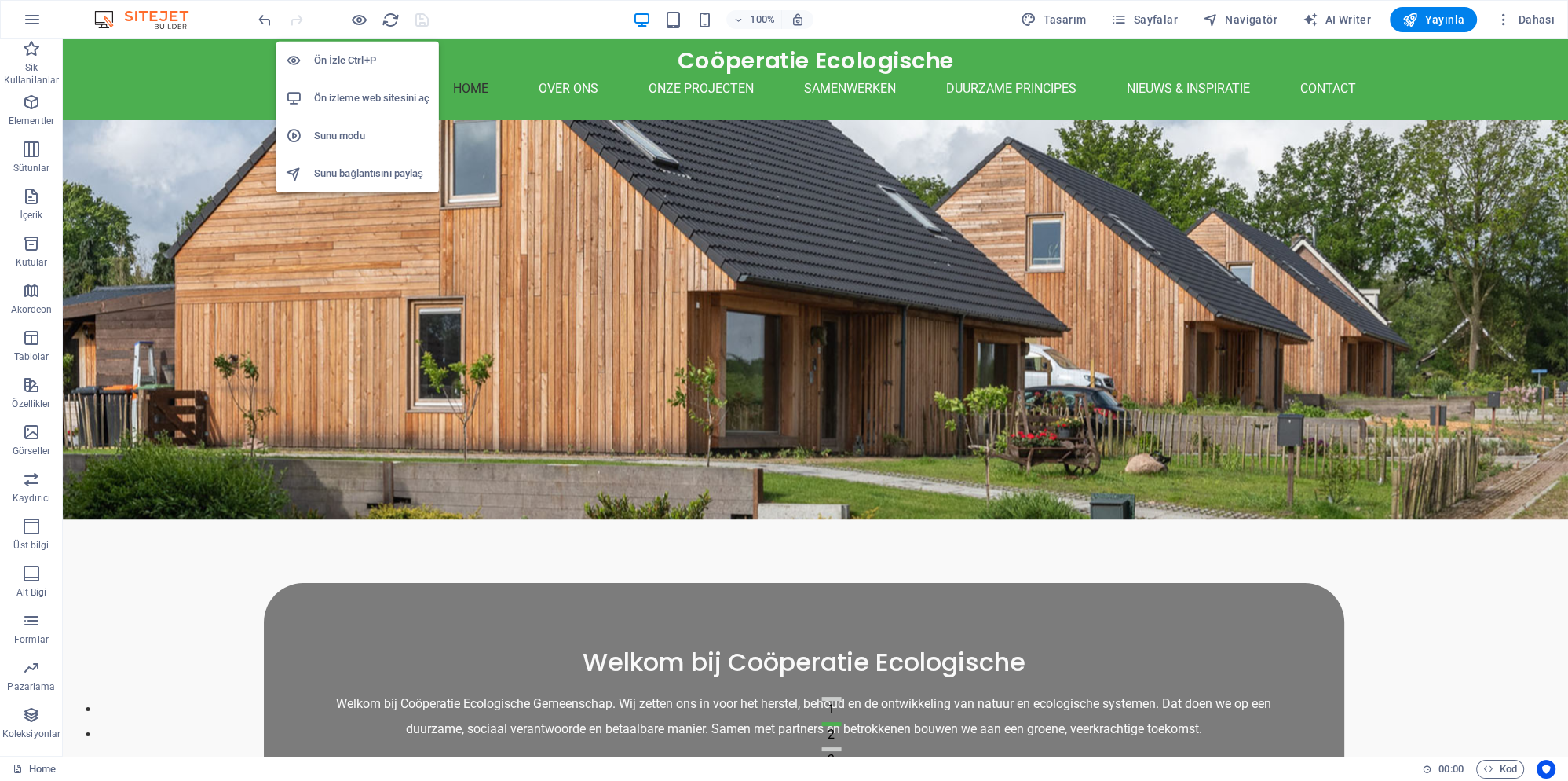
click at [374, 96] on h6 "Ön izleme web sitesini aç" at bounding box center [371, 97] width 115 height 19
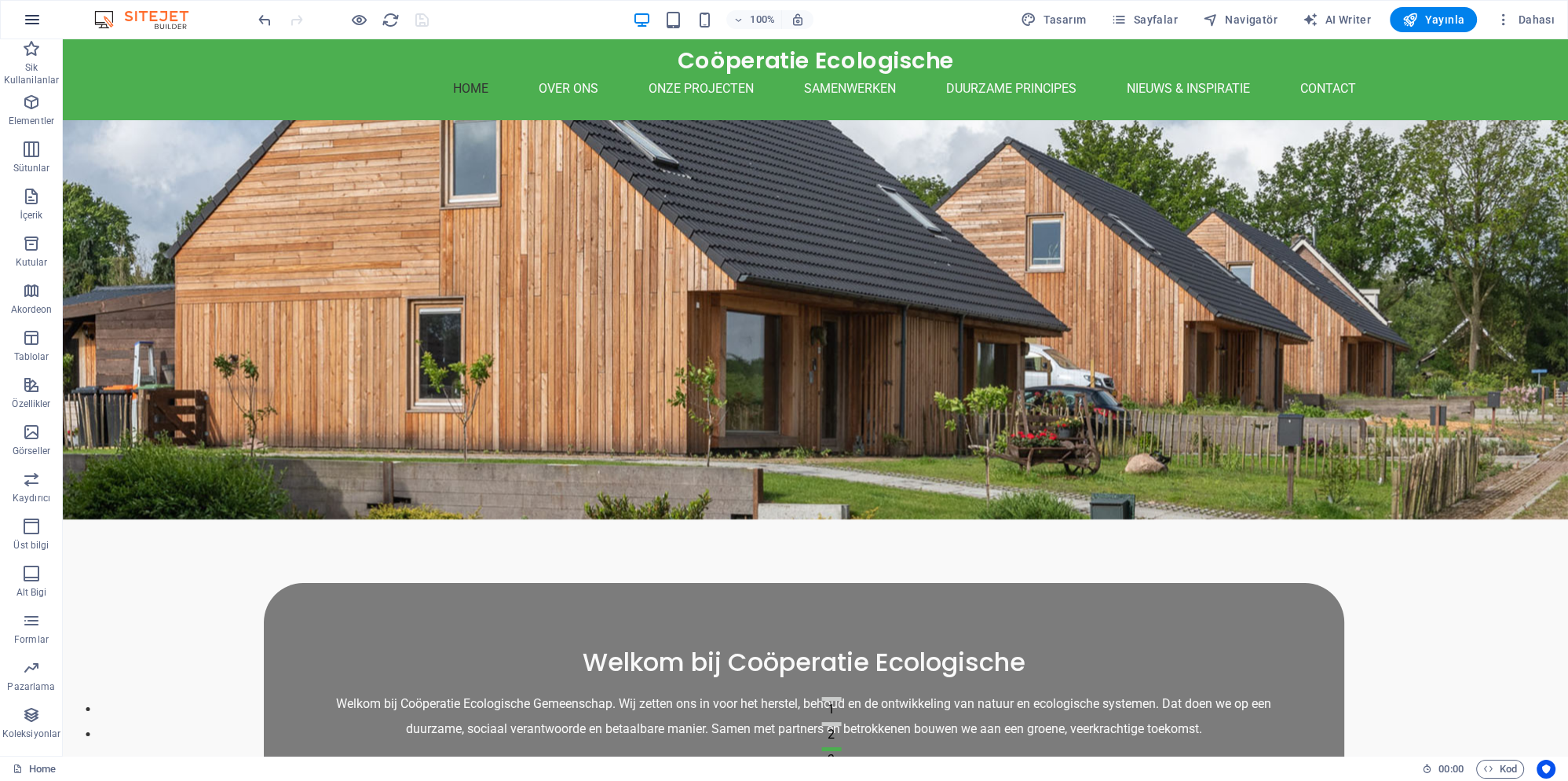
click at [24, 22] on icon "button" at bounding box center [31, 19] width 19 height 19
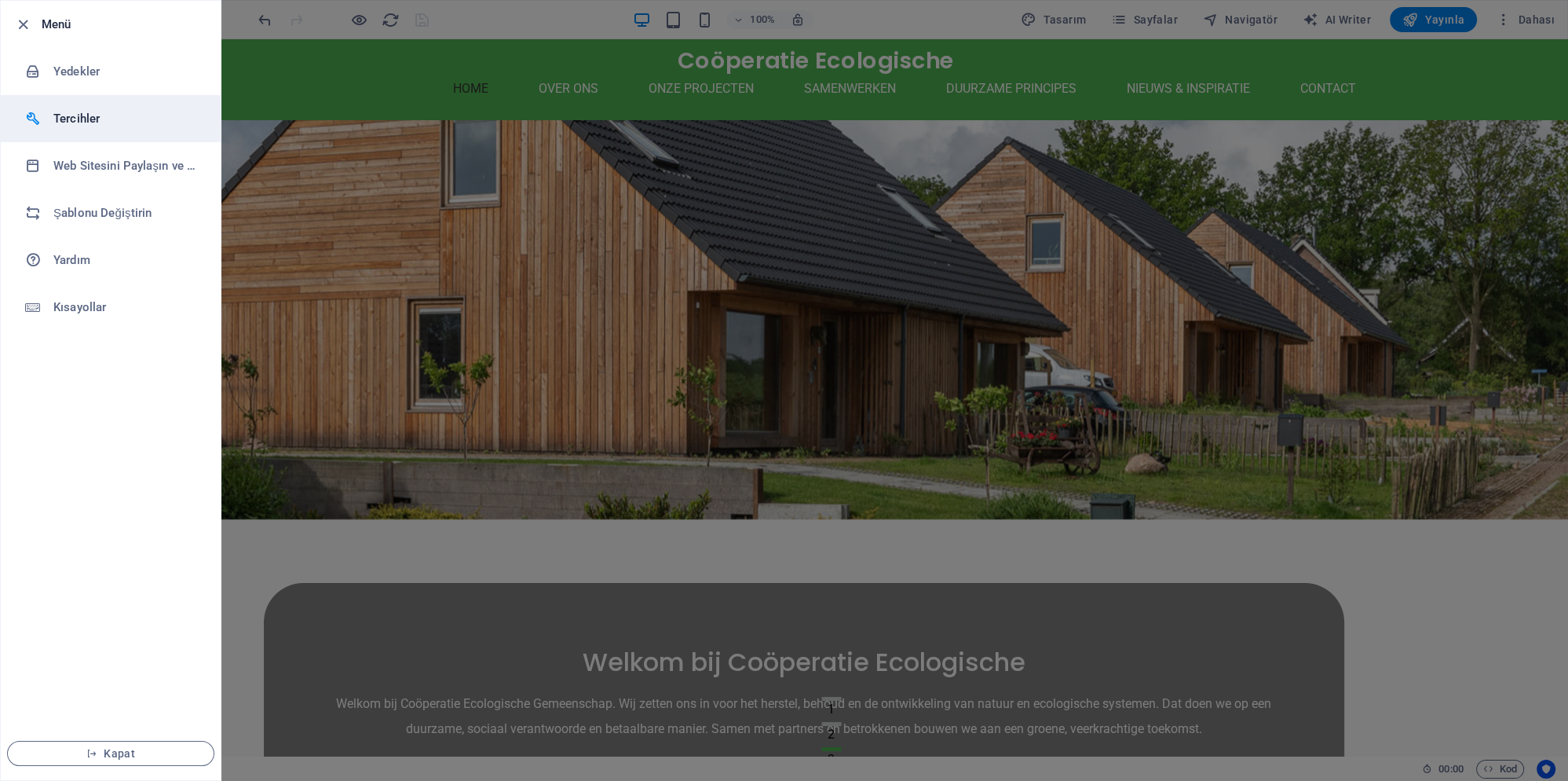
click at [143, 126] on h6 "Tercihler" at bounding box center [126, 118] width 146 height 19
select select "tr"
select select "all"
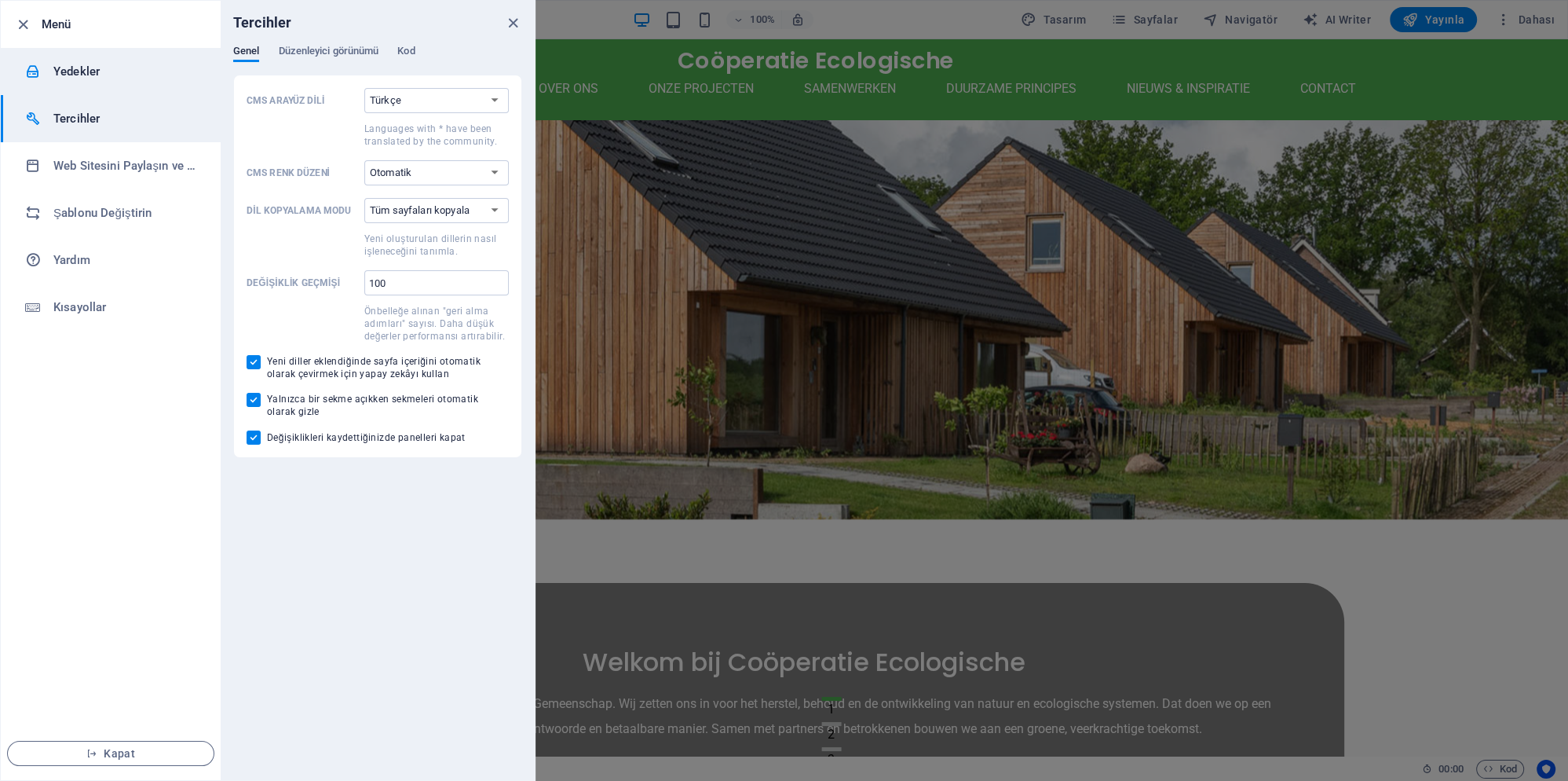
click at [151, 82] on li "Yedekler" at bounding box center [111, 72] width 220 height 47
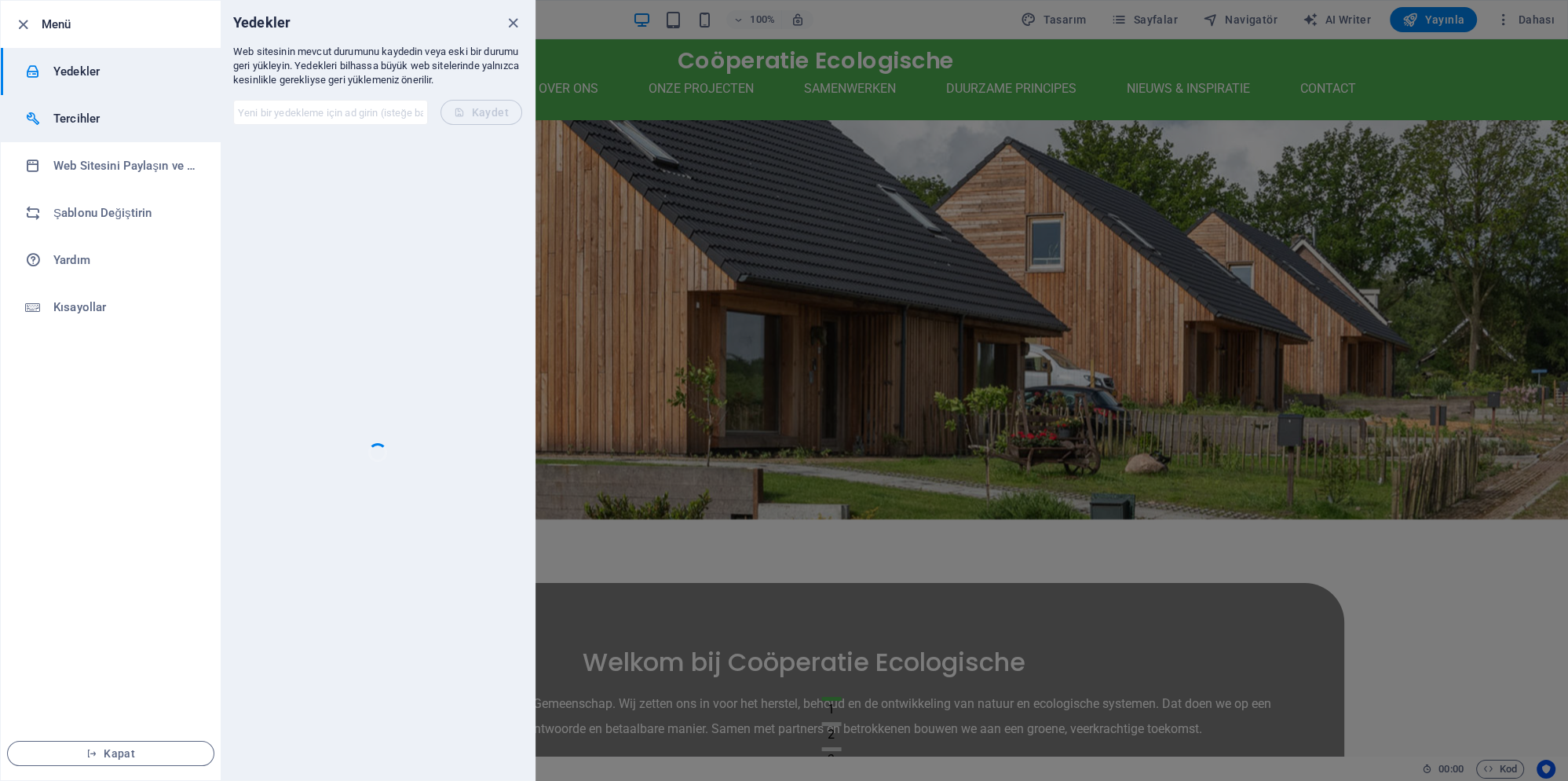
click at [142, 111] on h6 "Tercihler" at bounding box center [126, 118] width 146 height 19
select select "tr"
select select "all"
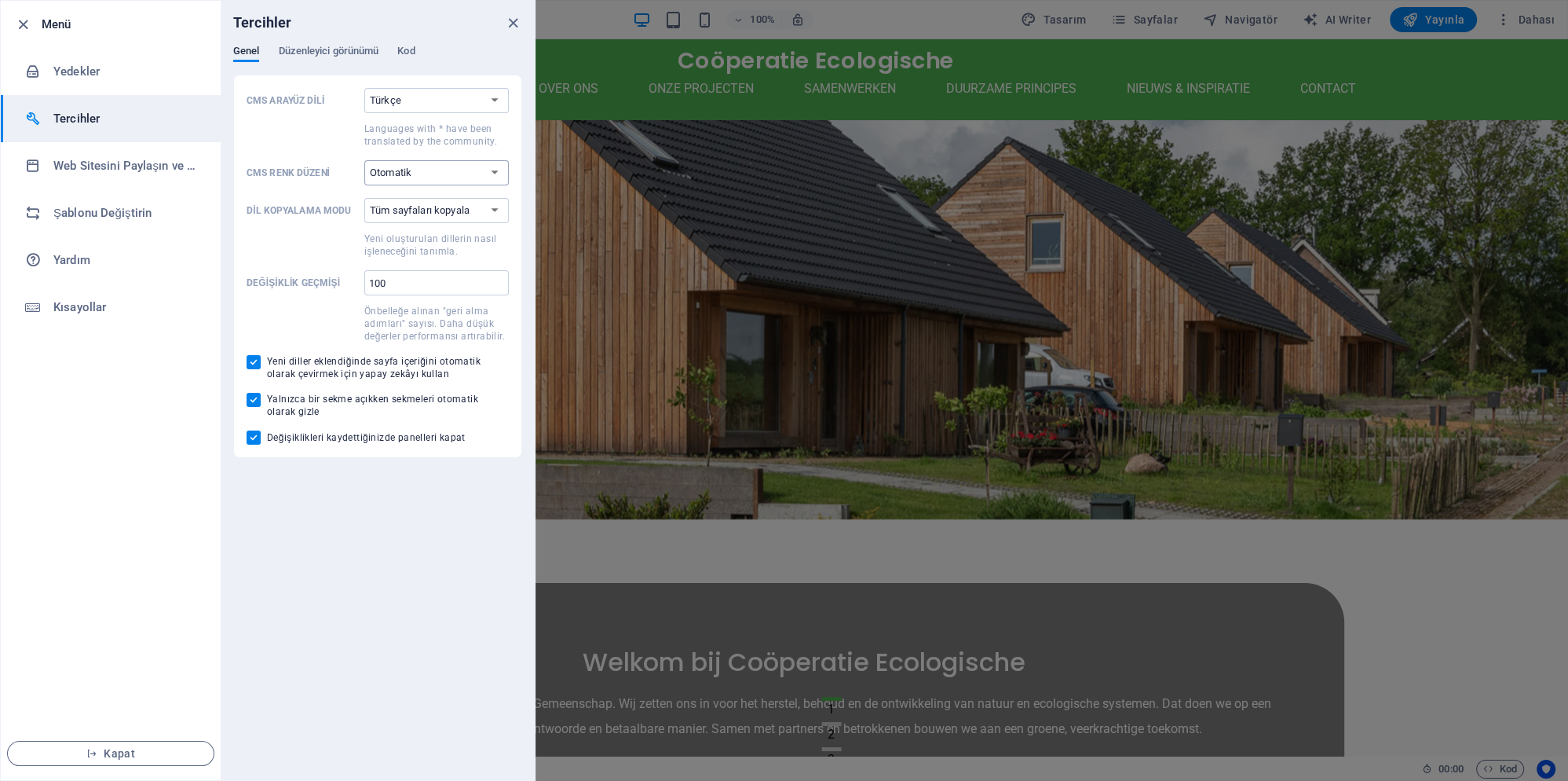
click at [404, 168] on select "Otomatik Koyu Açık" at bounding box center [436, 173] width 145 height 26
select select "dark"
click option "Koyu" at bounding box center [0, 0] width 0 height 0
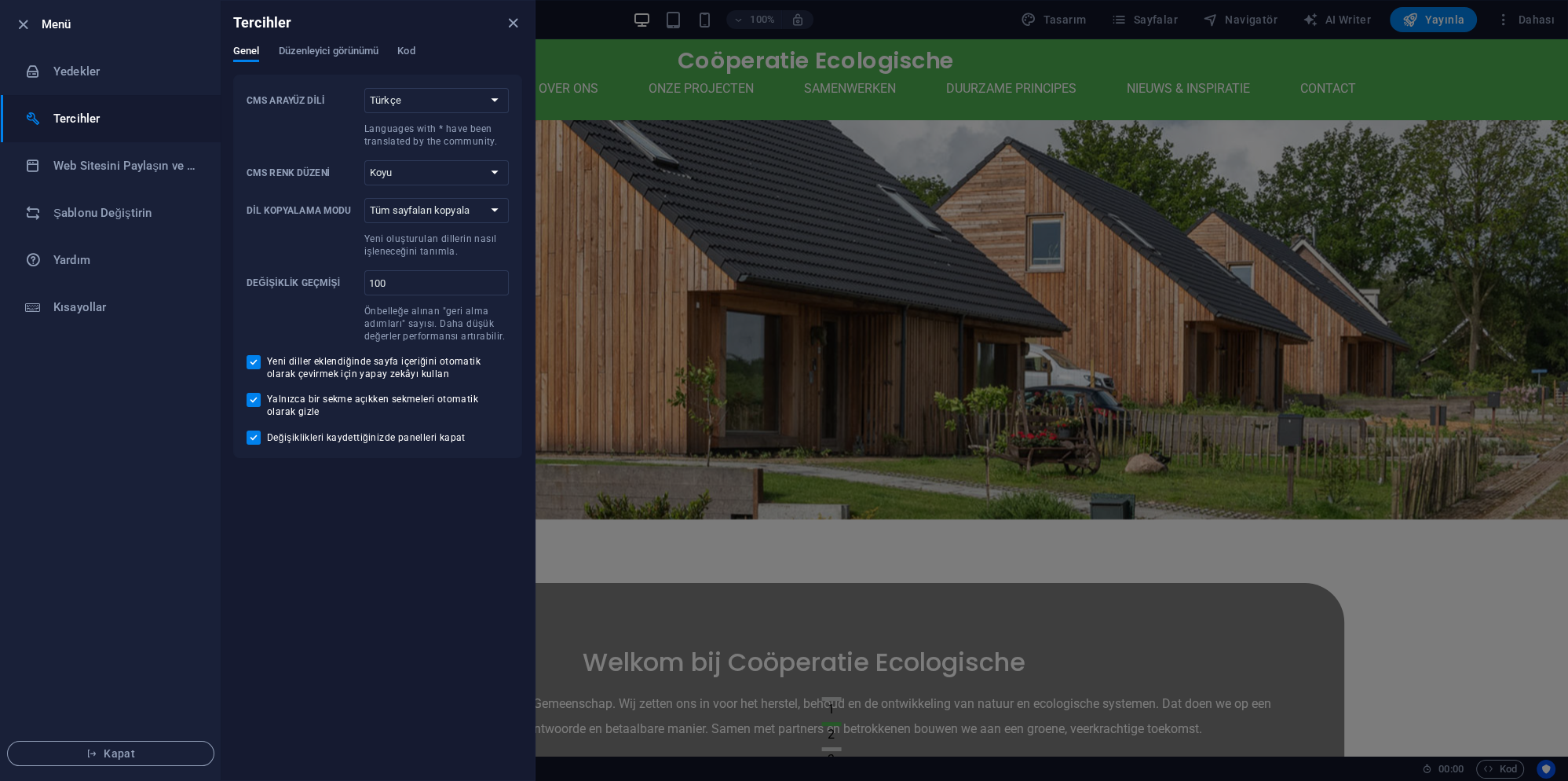
click at [902, 382] on div at bounding box center [784, 390] width 1568 height 781
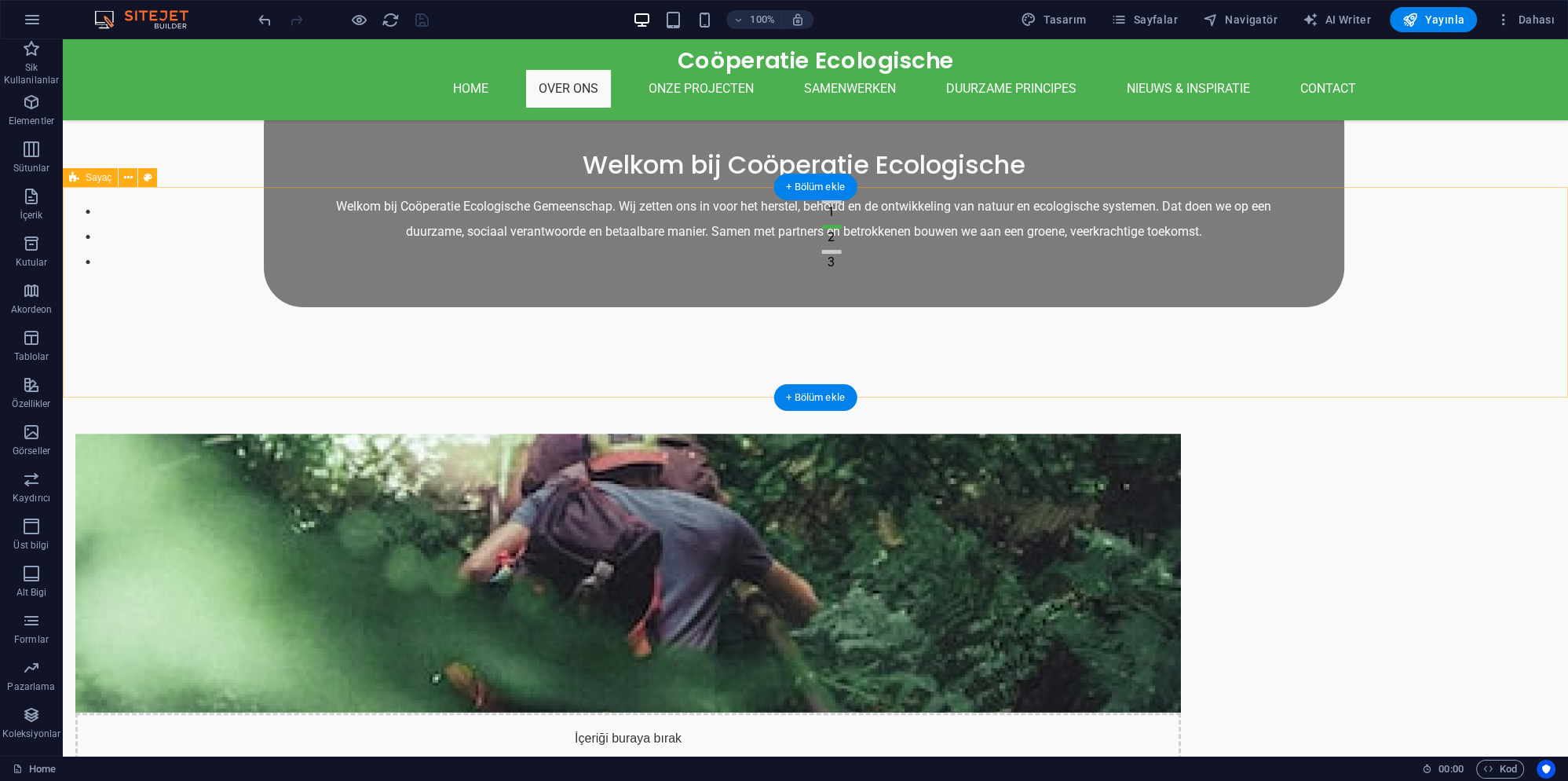
scroll to position [424, 0]
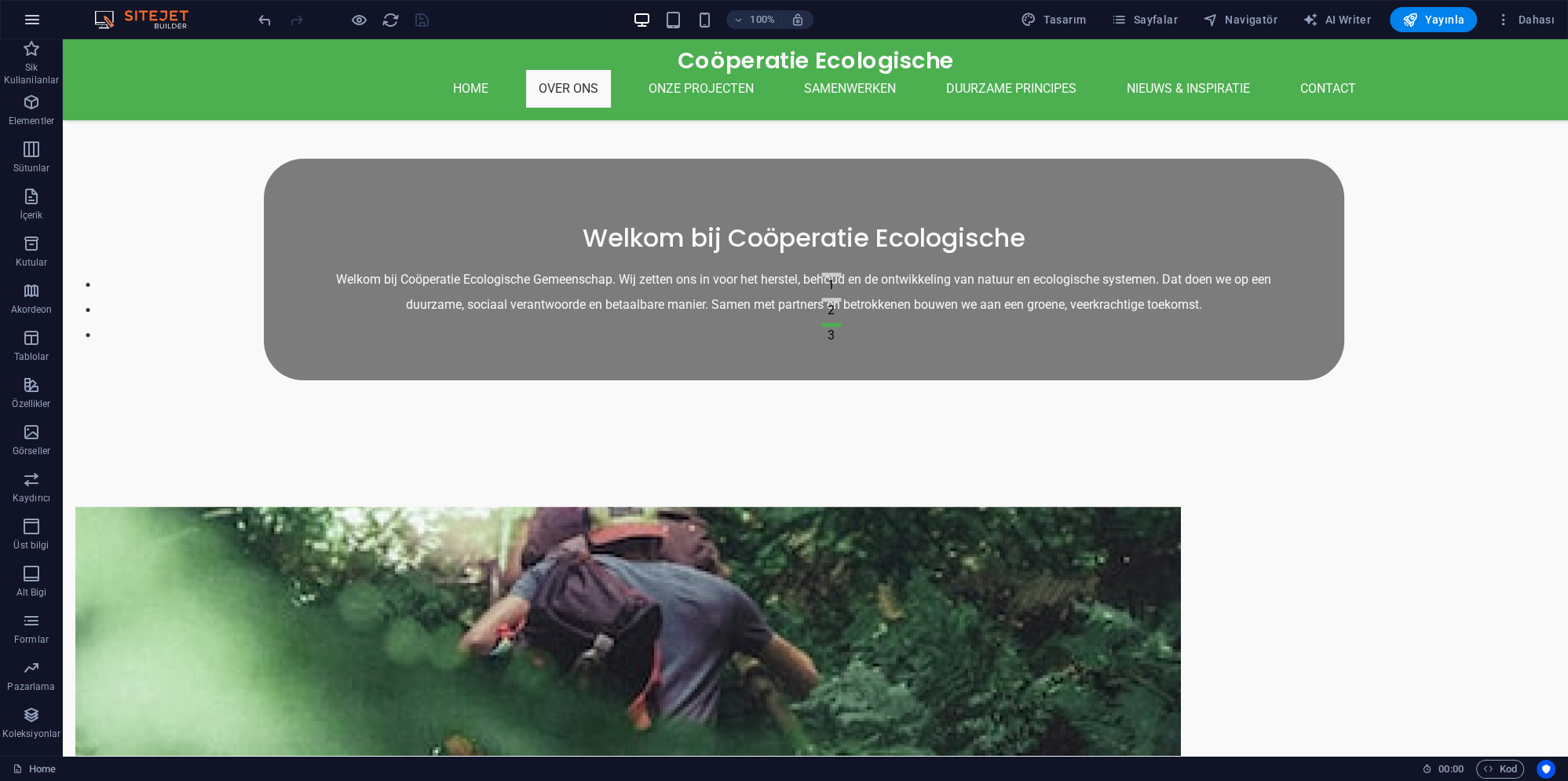
click at [29, 23] on icon "button" at bounding box center [31, 19] width 19 height 19
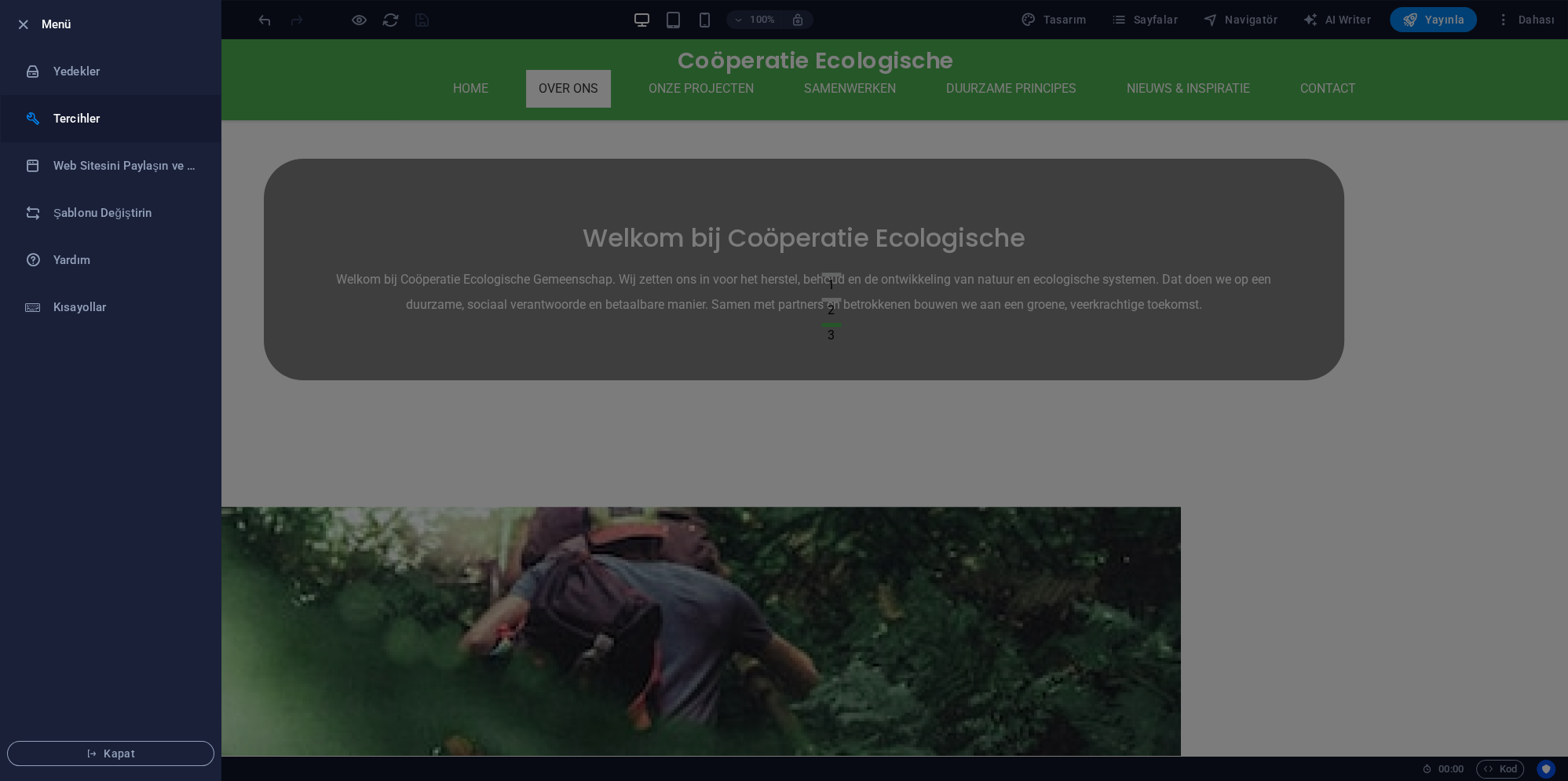
click at [118, 129] on li "Tercihler" at bounding box center [111, 119] width 220 height 47
select select "tr"
select select "dark"
select select "all"
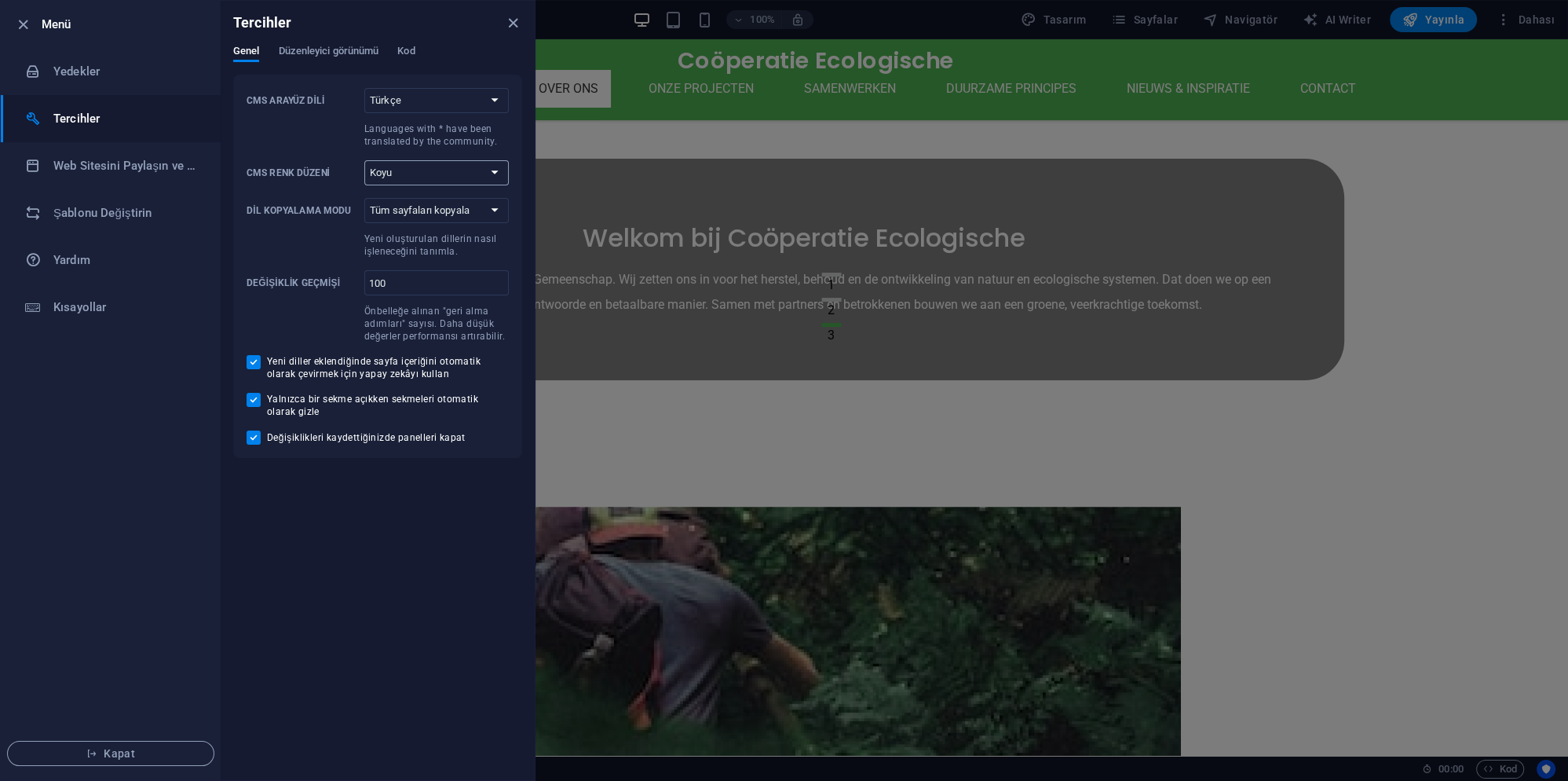
click at [364, 160] on select "Otomatik Koyu Açık" at bounding box center [436, 173] width 145 height 26
select select "light"
click option "Açık" at bounding box center [0, 0] width 0 height 0
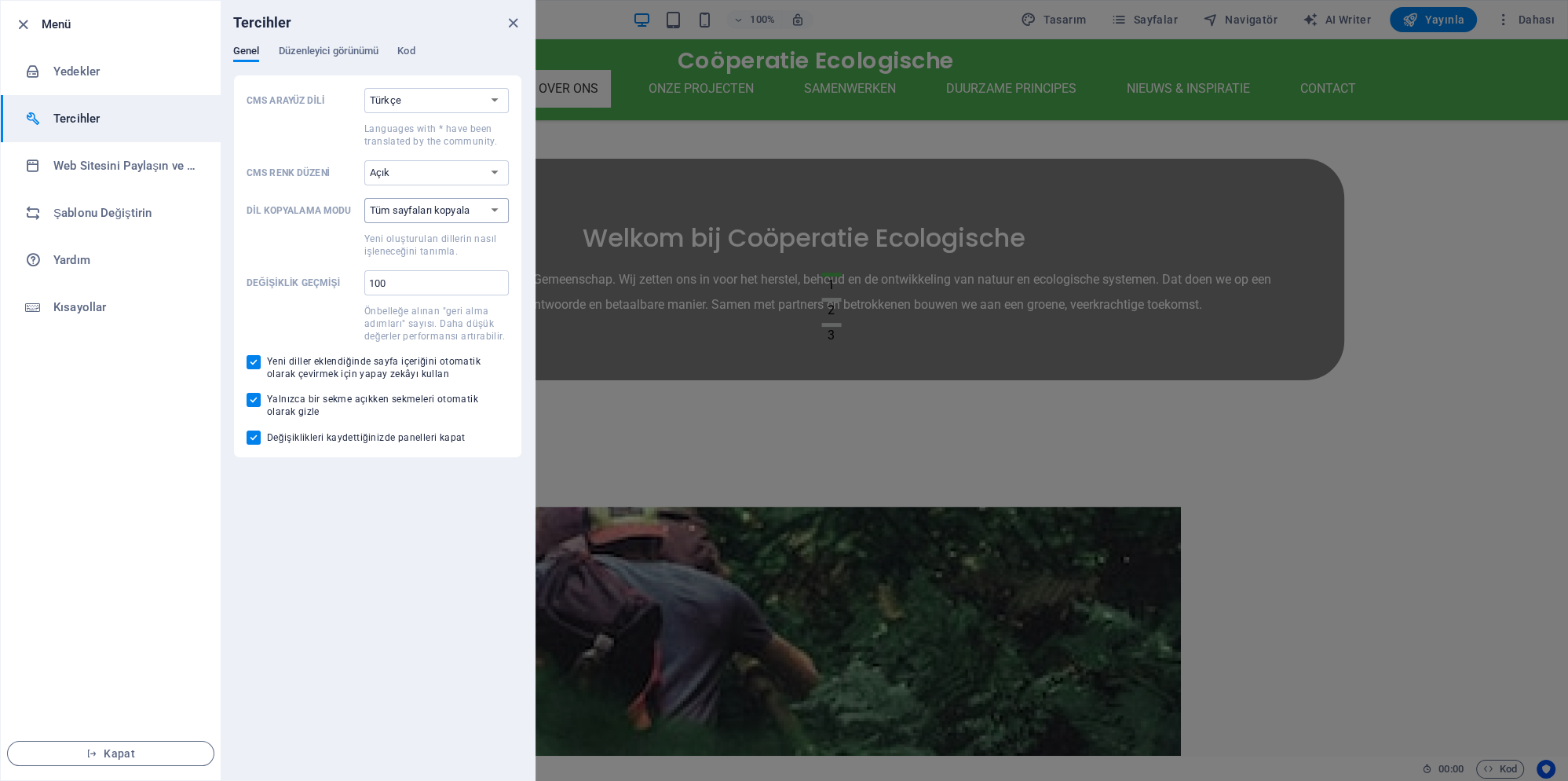
click at [445, 209] on select "Sadece ilk sayfayı kopyala Tüm sayfaları kopyala" at bounding box center [436, 210] width 145 height 26
click at [424, 291] on input "100" at bounding box center [436, 283] width 145 height 26
click at [332, 52] on span "Düzenleyici görünümü" at bounding box center [329, 52] width 100 height 22
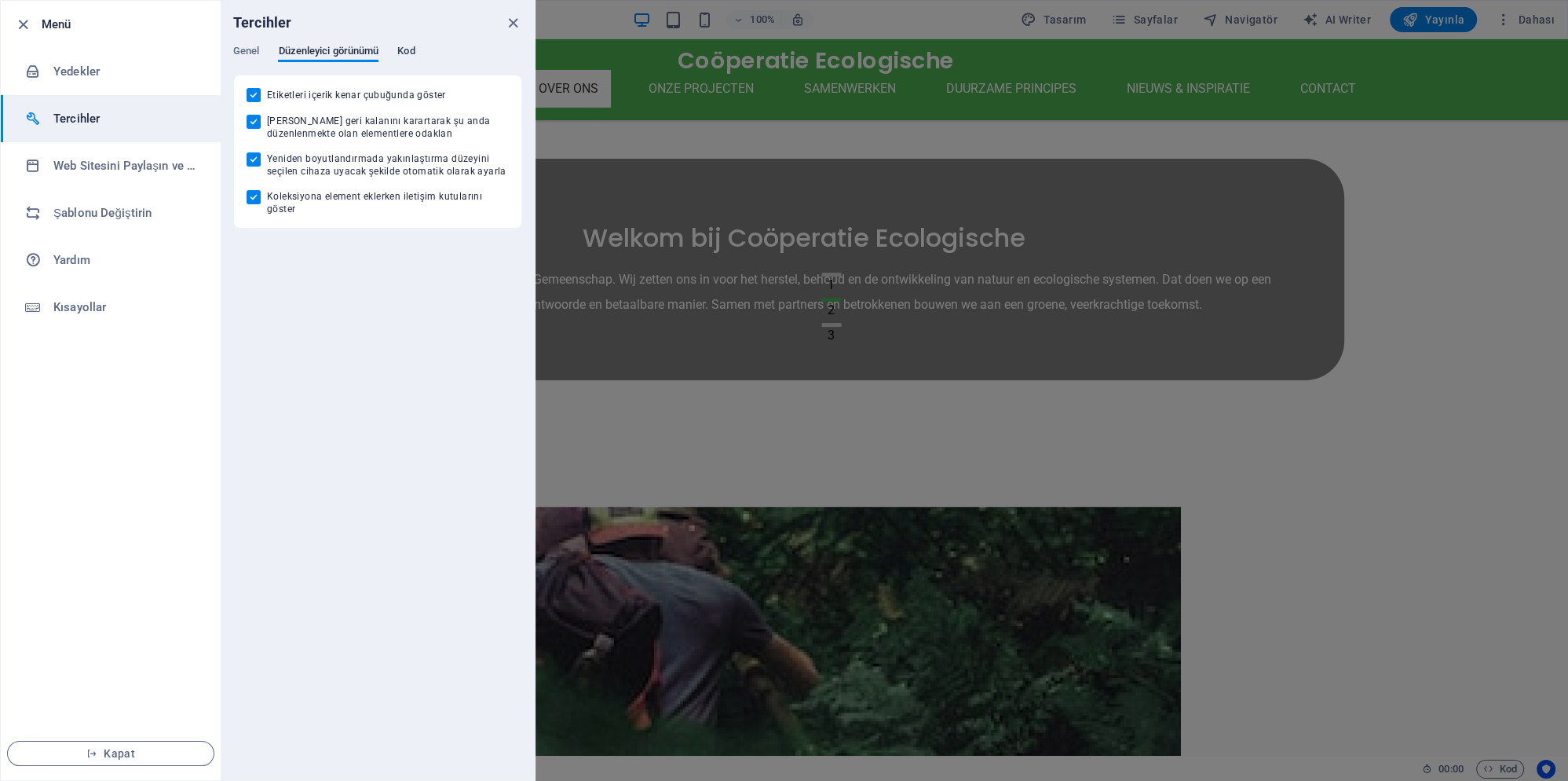
click at [403, 49] on span "Kod" at bounding box center [406, 52] width 18 height 22
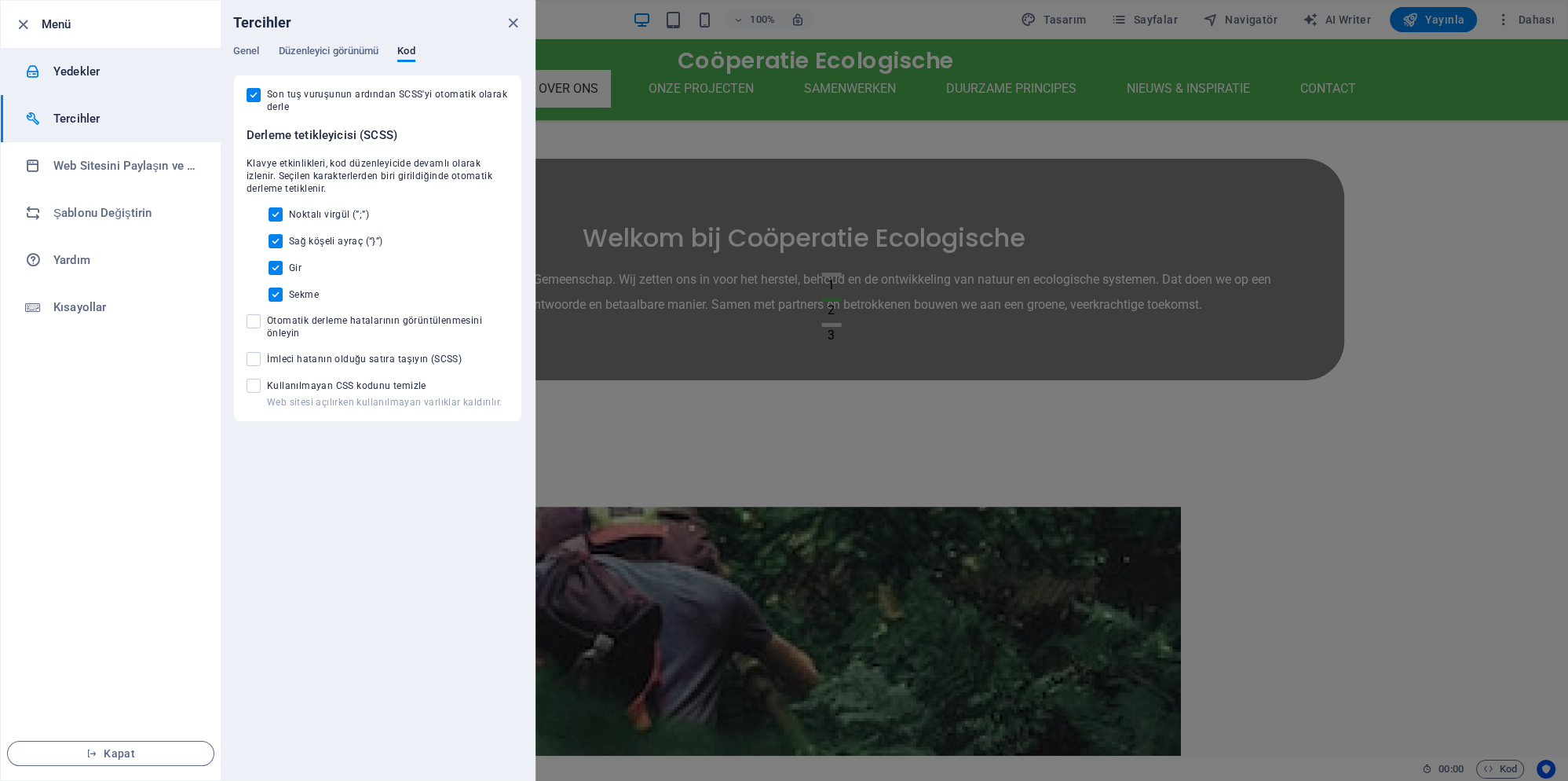
drag, startPoint x: 74, startPoint y: 75, endPoint x: 97, endPoint y: 91, distance: 28.0
click at [75, 76] on h6 "Yedekler" at bounding box center [126, 71] width 146 height 19
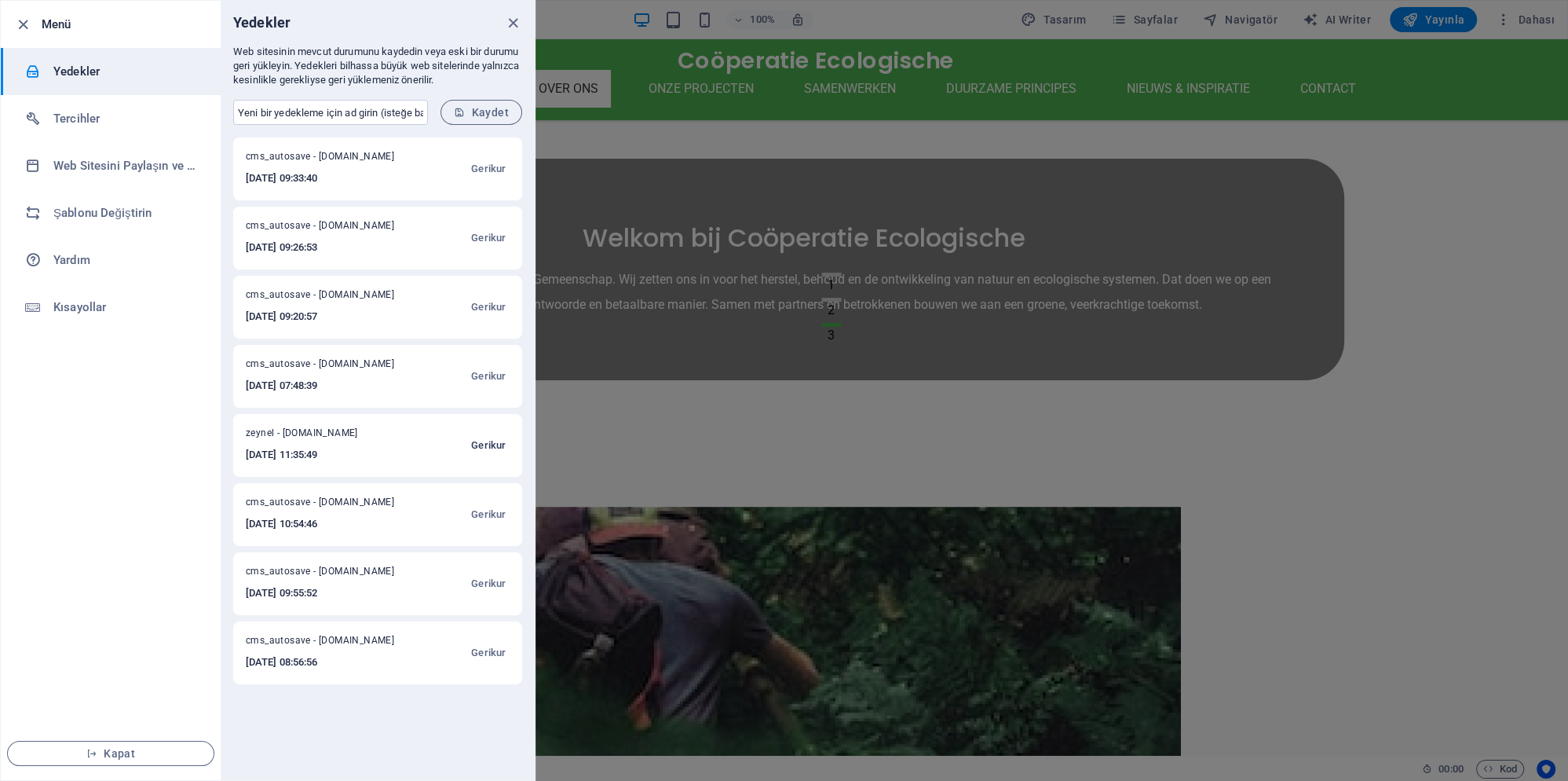
click at [490, 448] on span "Gerikur" at bounding box center [488, 445] width 34 height 19
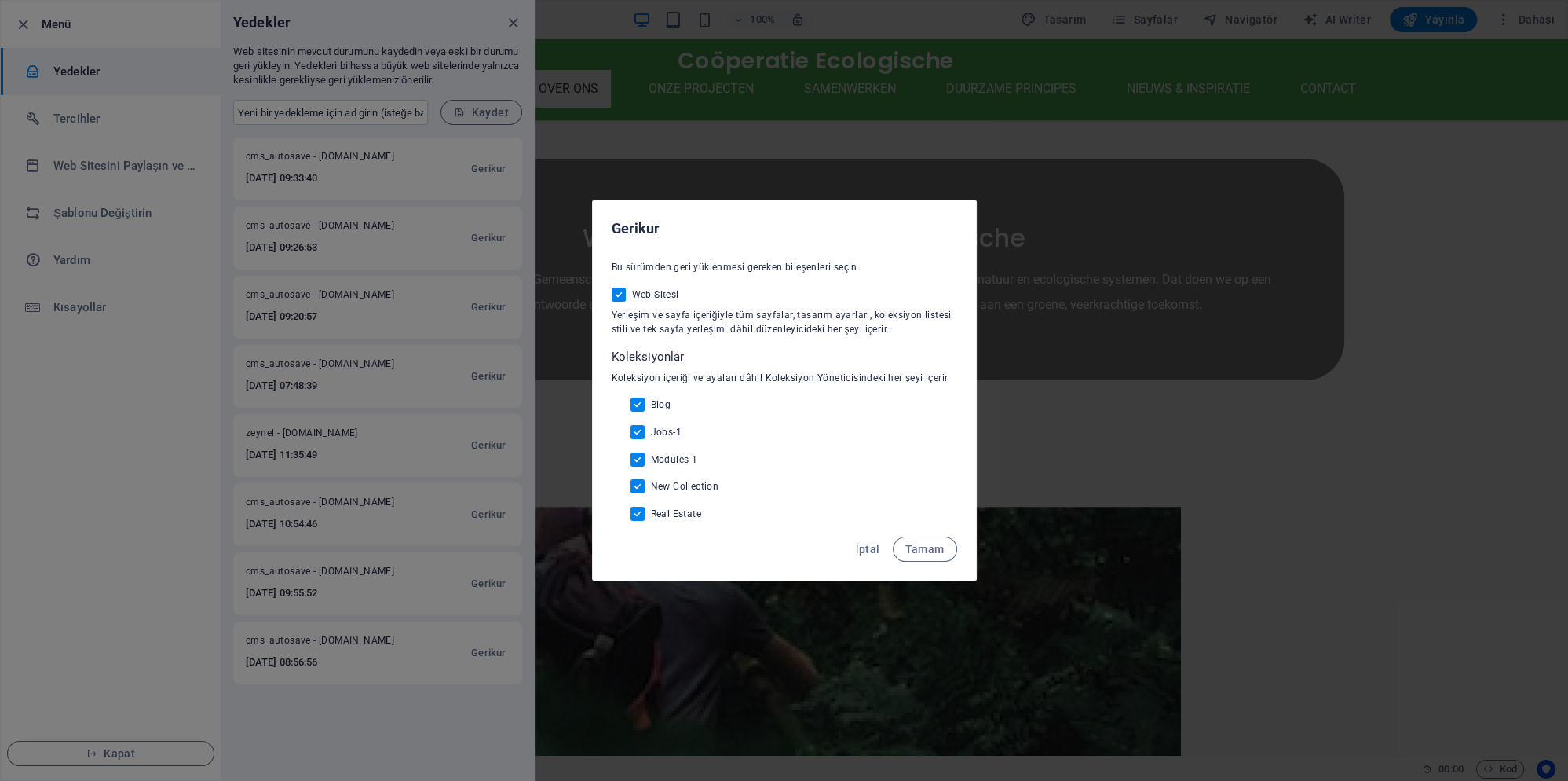
click at [919, 559] on button "Tamam" at bounding box center [925, 549] width 64 height 26
checkbox input "false"
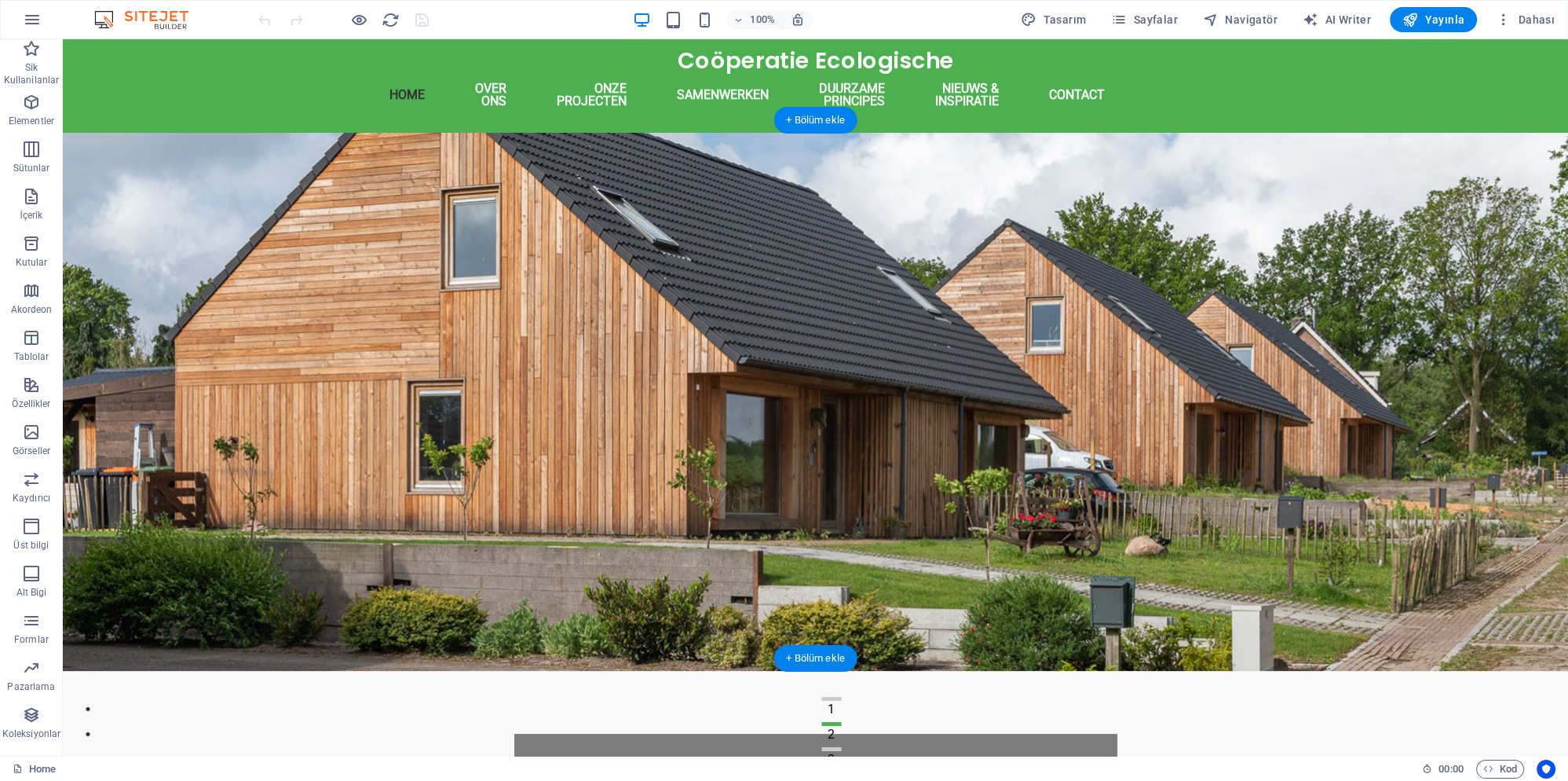
click at [869, 423] on figure at bounding box center [815, 401] width 1506 height 538
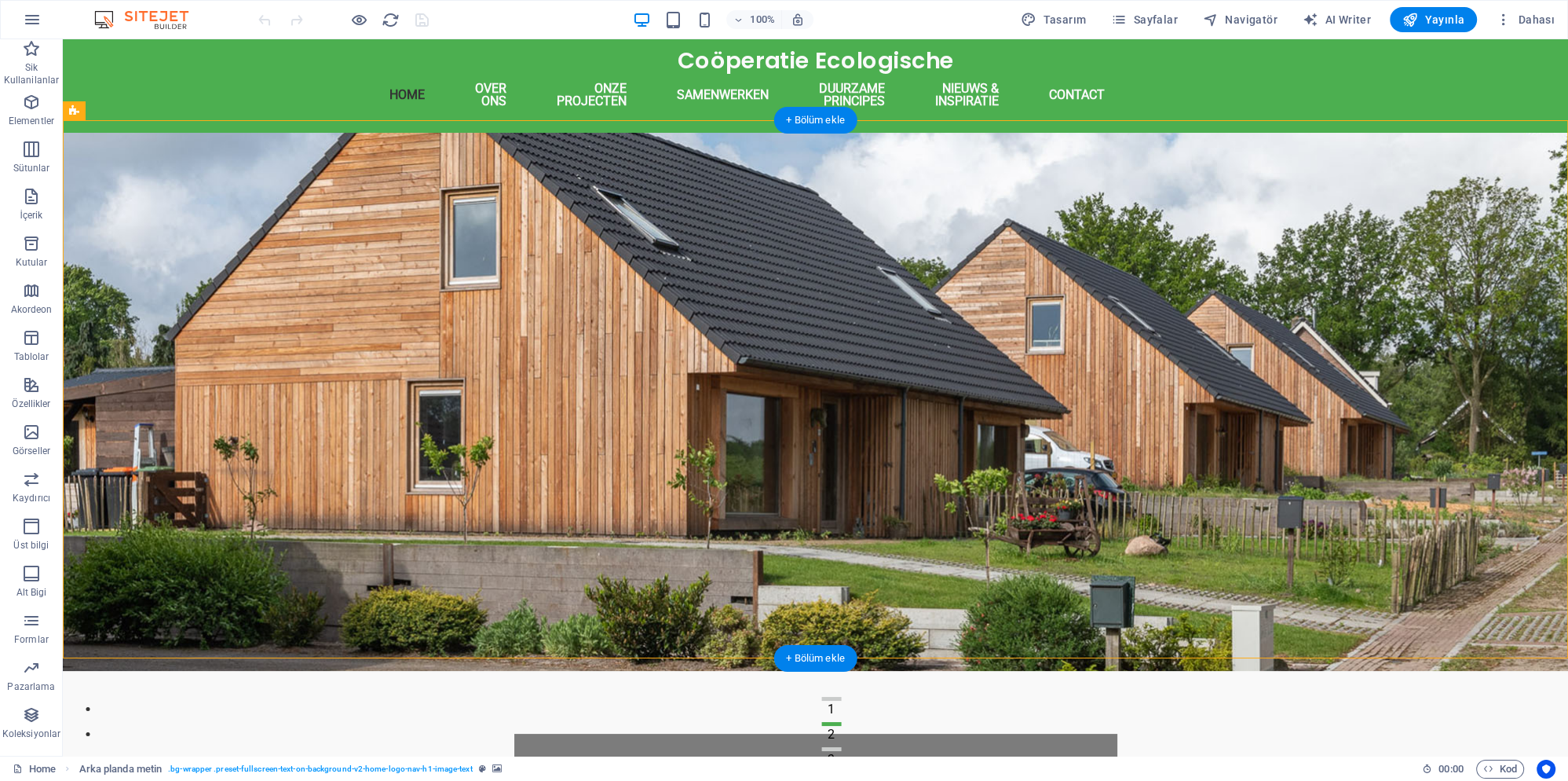
click at [869, 423] on figure at bounding box center [815, 401] width 1506 height 538
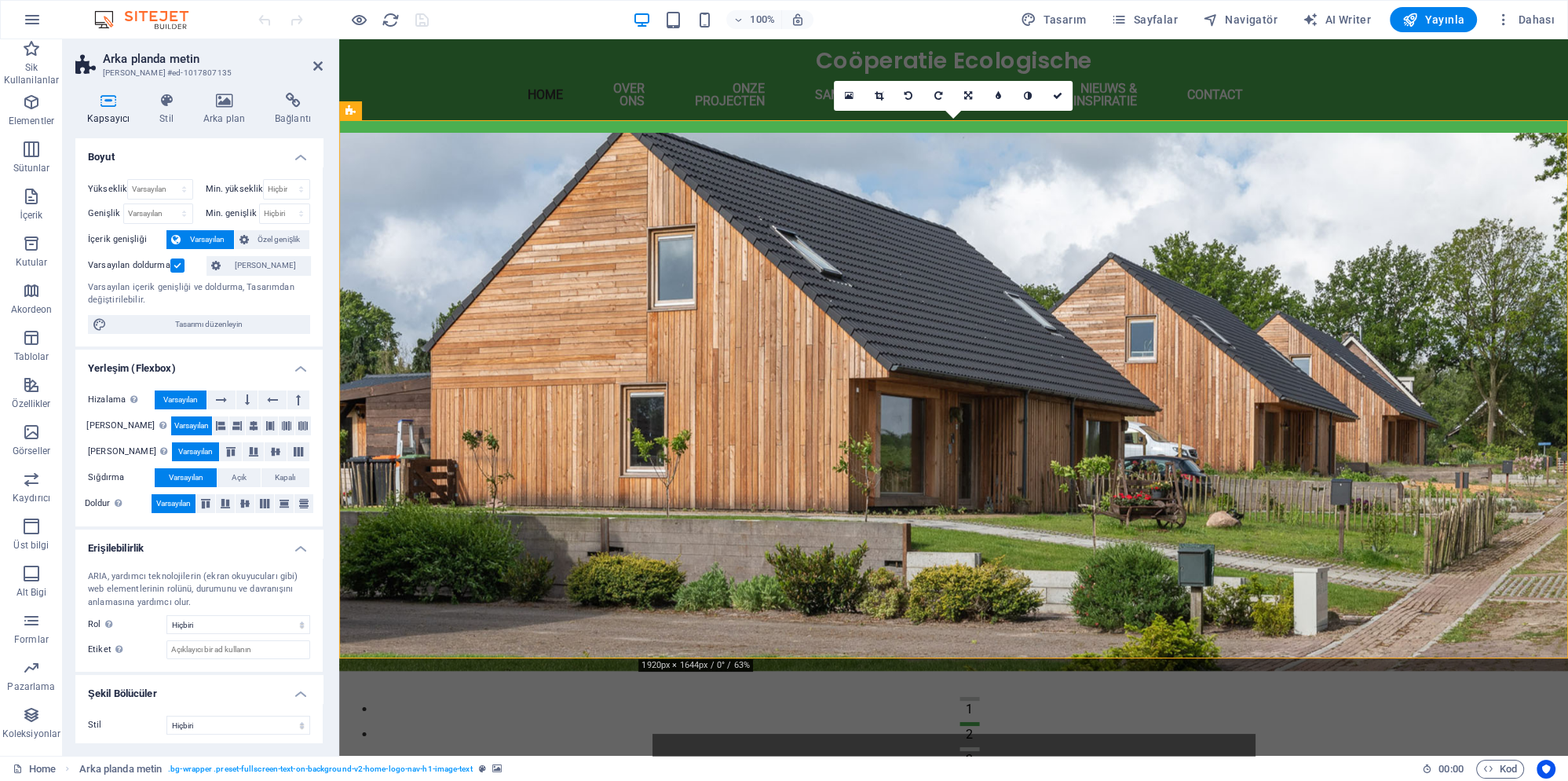
click at [545, 391] on figure at bounding box center [954, 401] width 1230 height 538
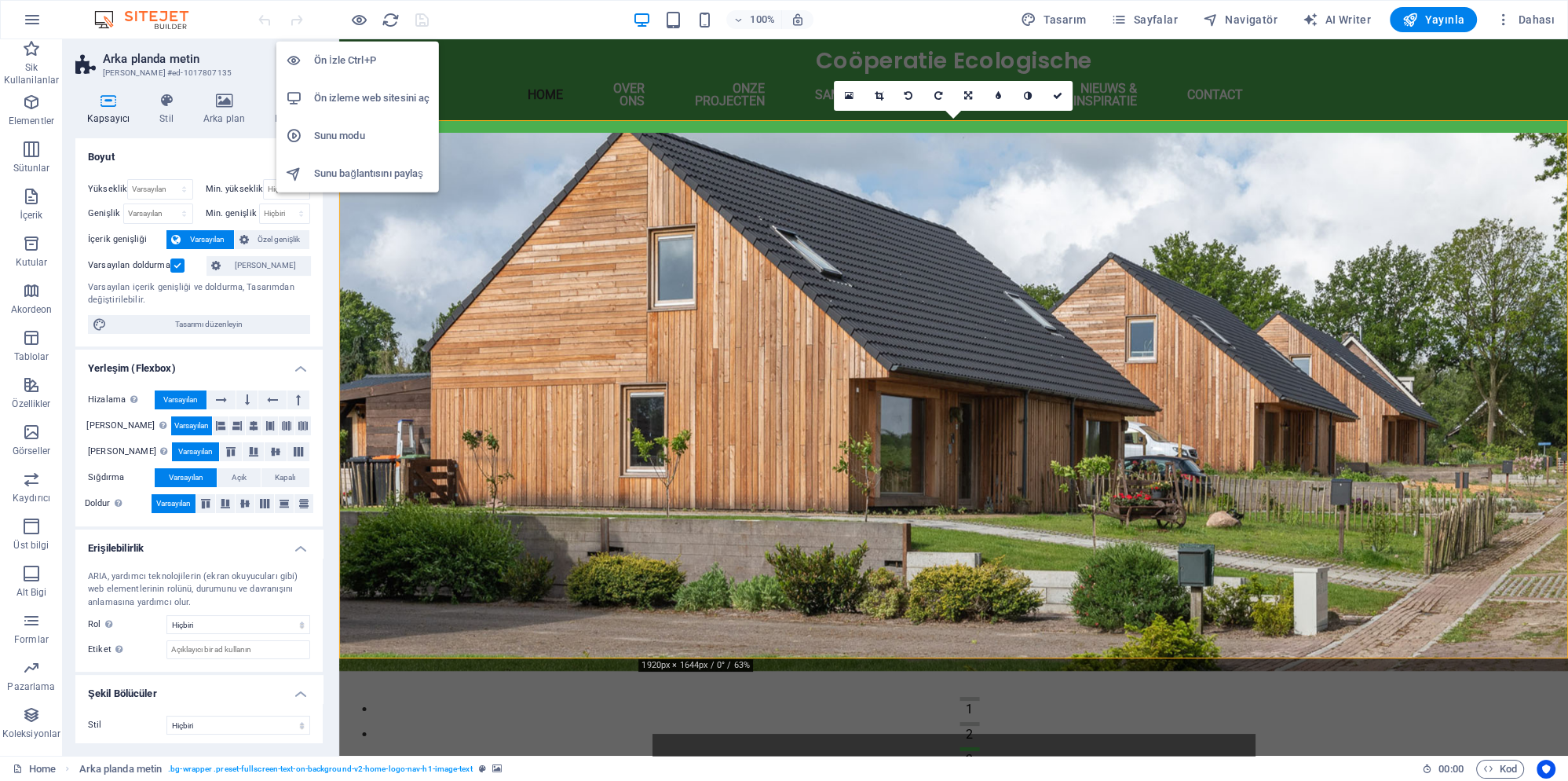
click at [382, 99] on h6 "Ön izleme web sitesini aç" at bounding box center [371, 97] width 115 height 19
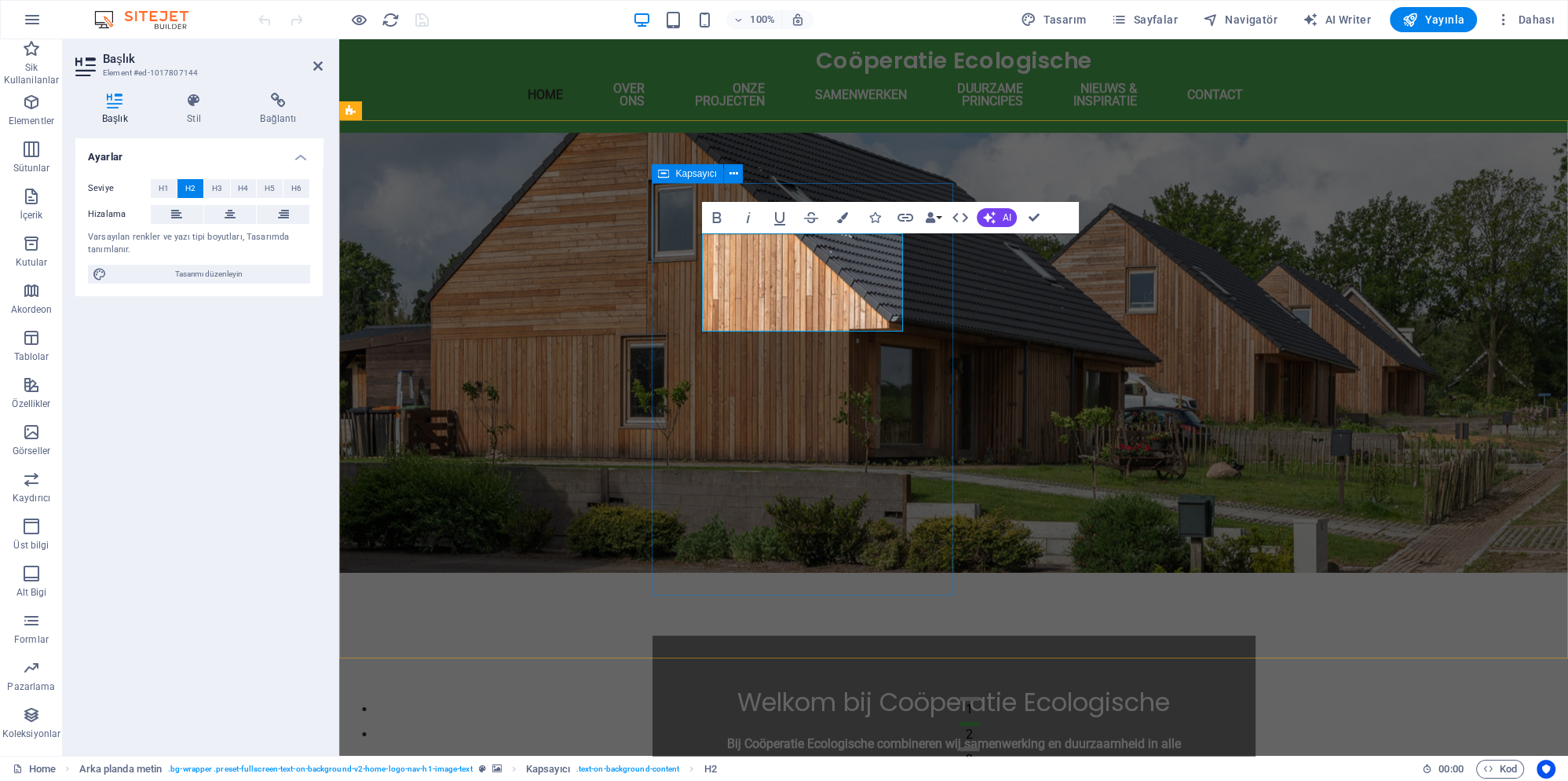
click at [916, 635] on div "Welkom bij Coöperatie Ecologische Bij Coöperatie Ecologische combineren wij sam…" at bounding box center [953, 746] width 603 height 221
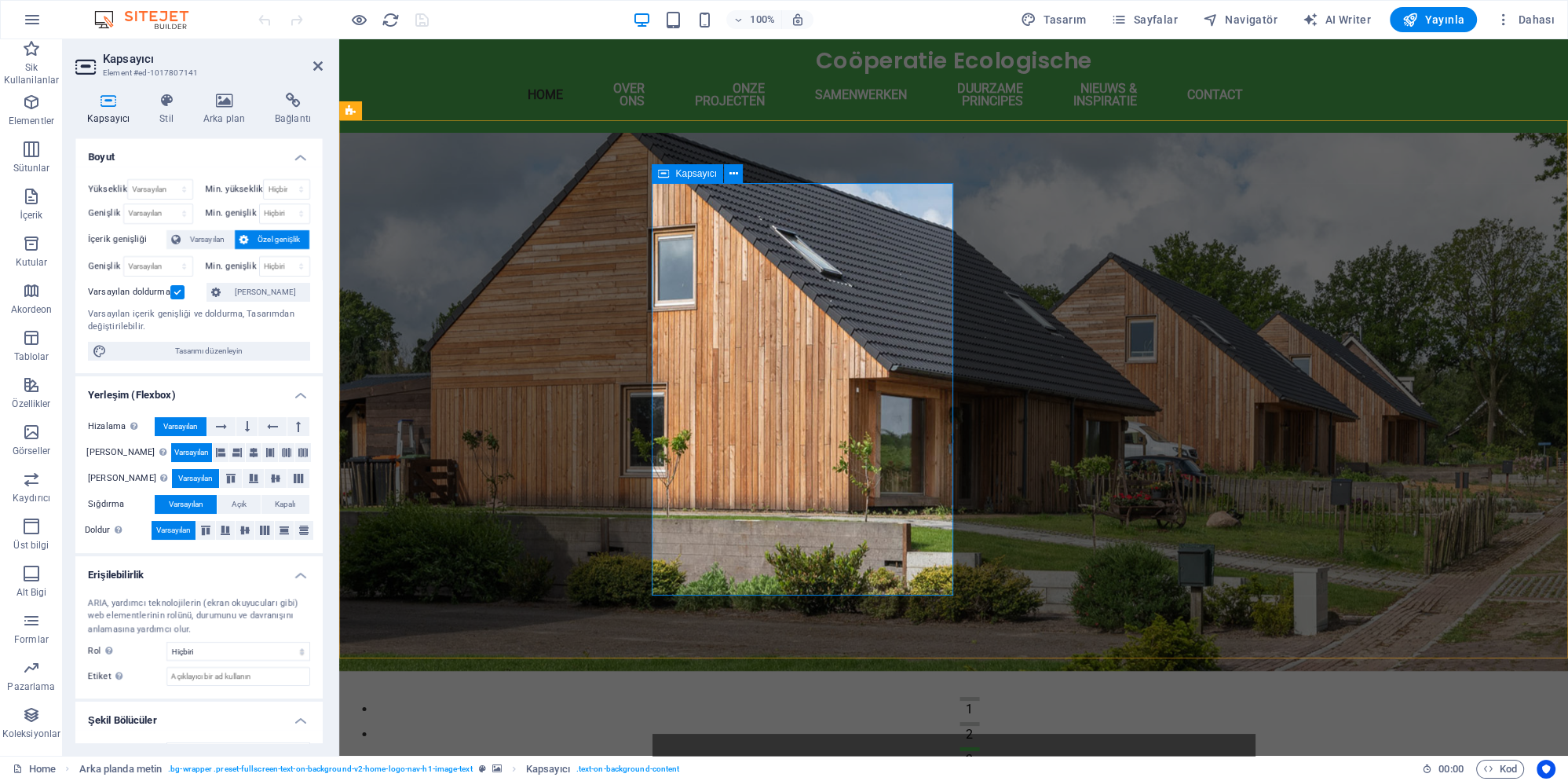
click at [537, 523] on figure at bounding box center [954, 401] width 1230 height 538
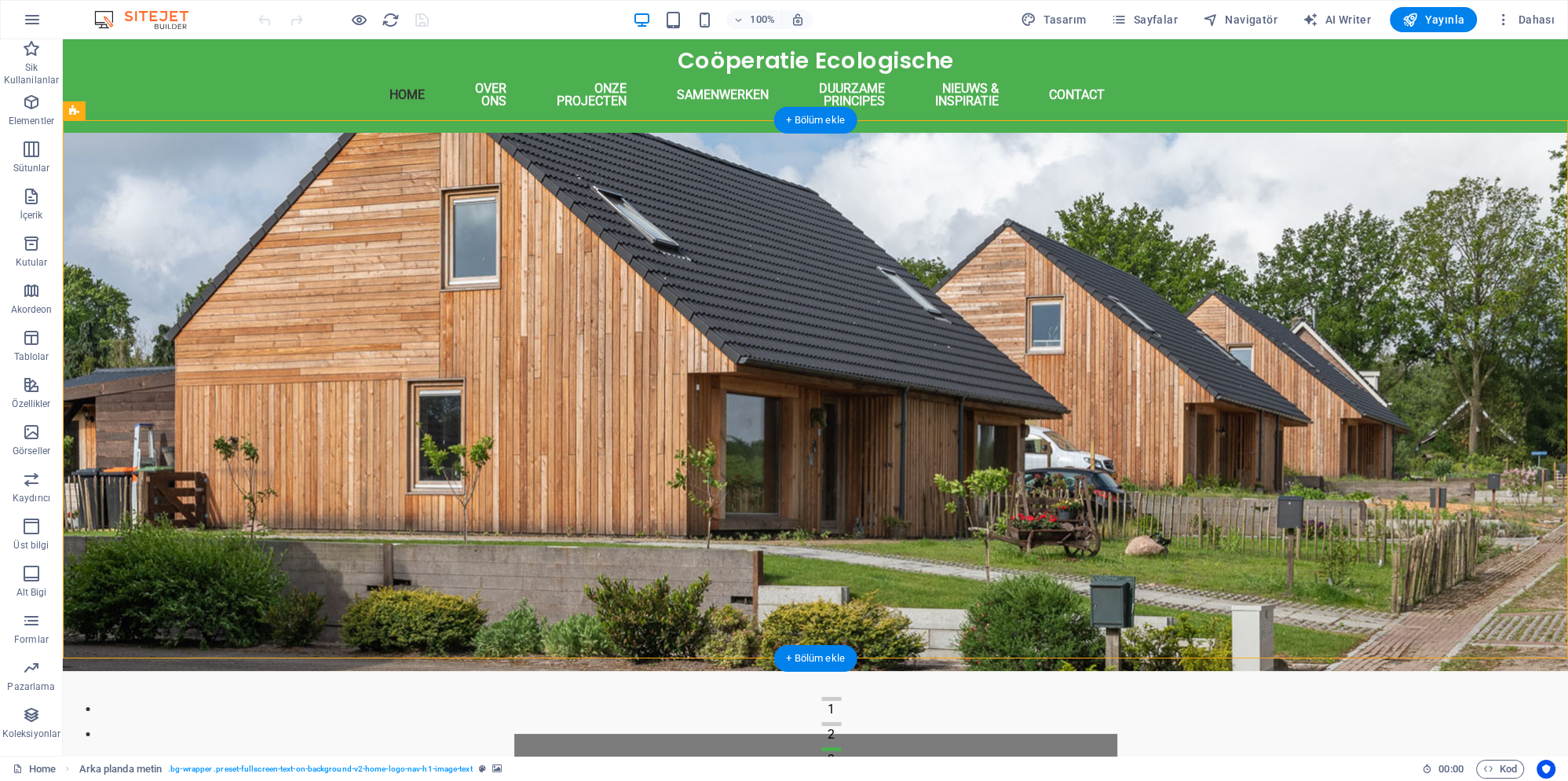
click at [461, 338] on figure at bounding box center [815, 401] width 1506 height 538
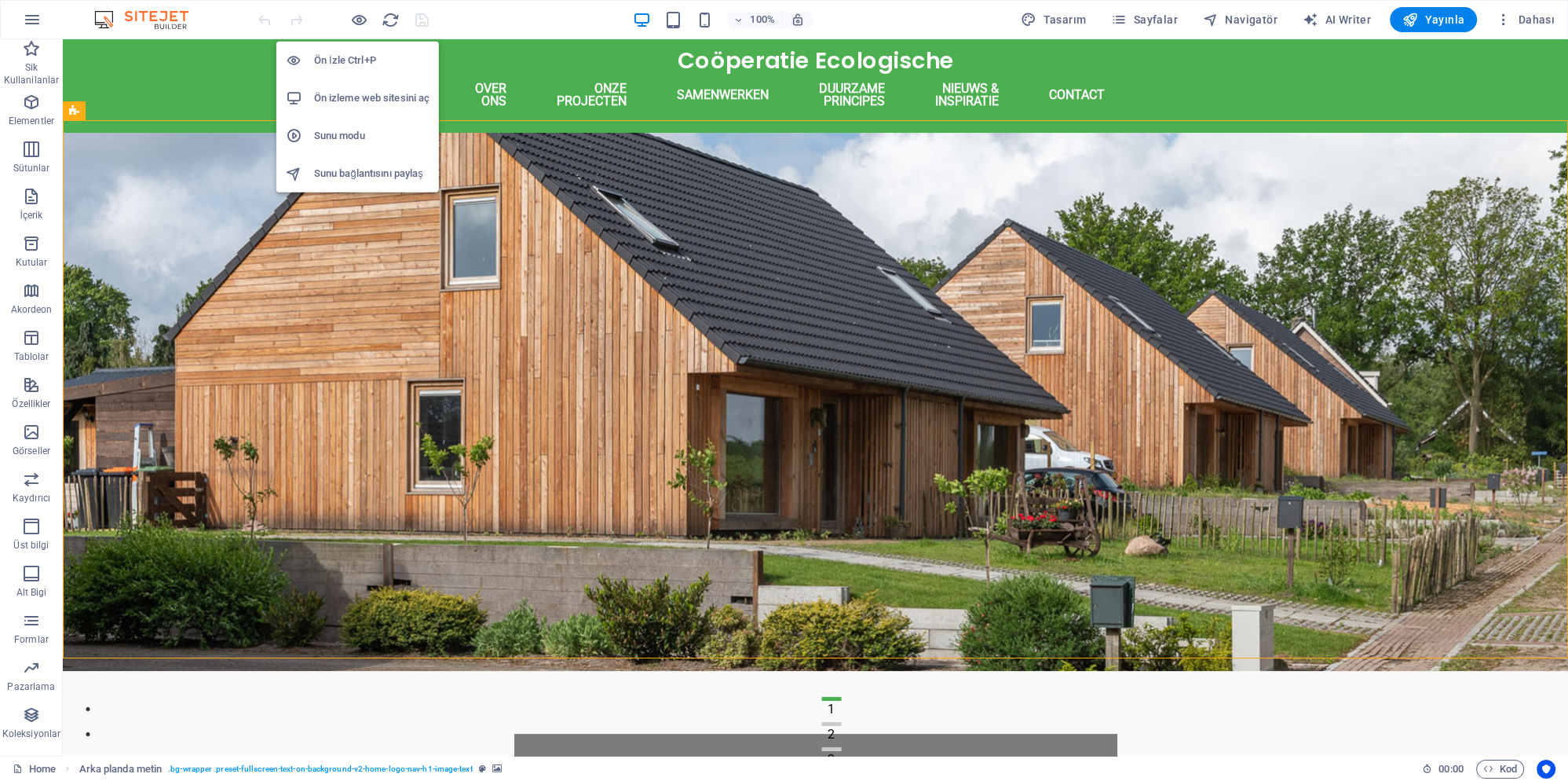
click at [365, 136] on h6 "Sunu modu" at bounding box center [371, 136] width 115 height 19
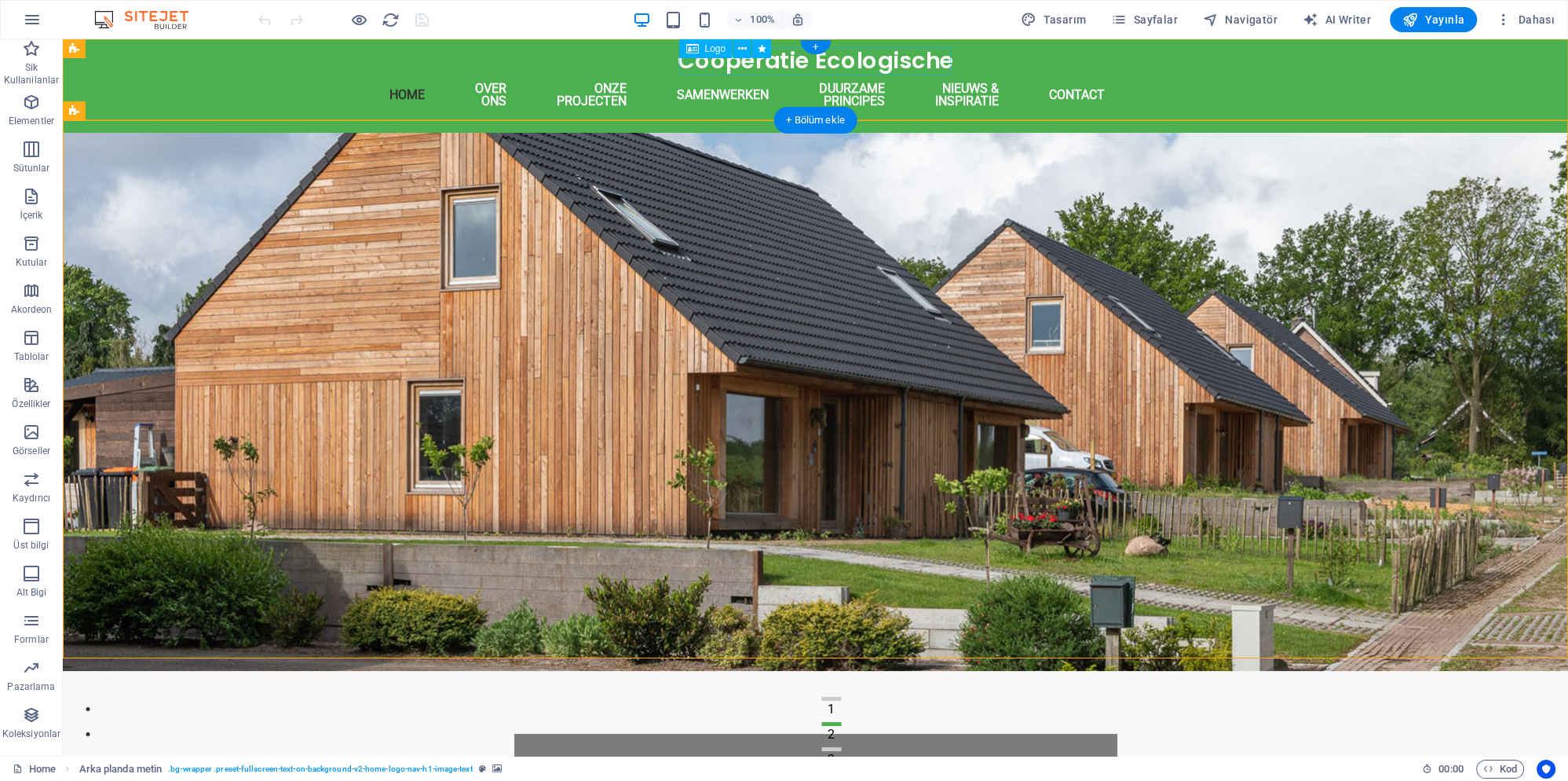
click at [743, 63] on div "Coöperatie Ecologische" at bounding box center [816, 61] width 905 height 28
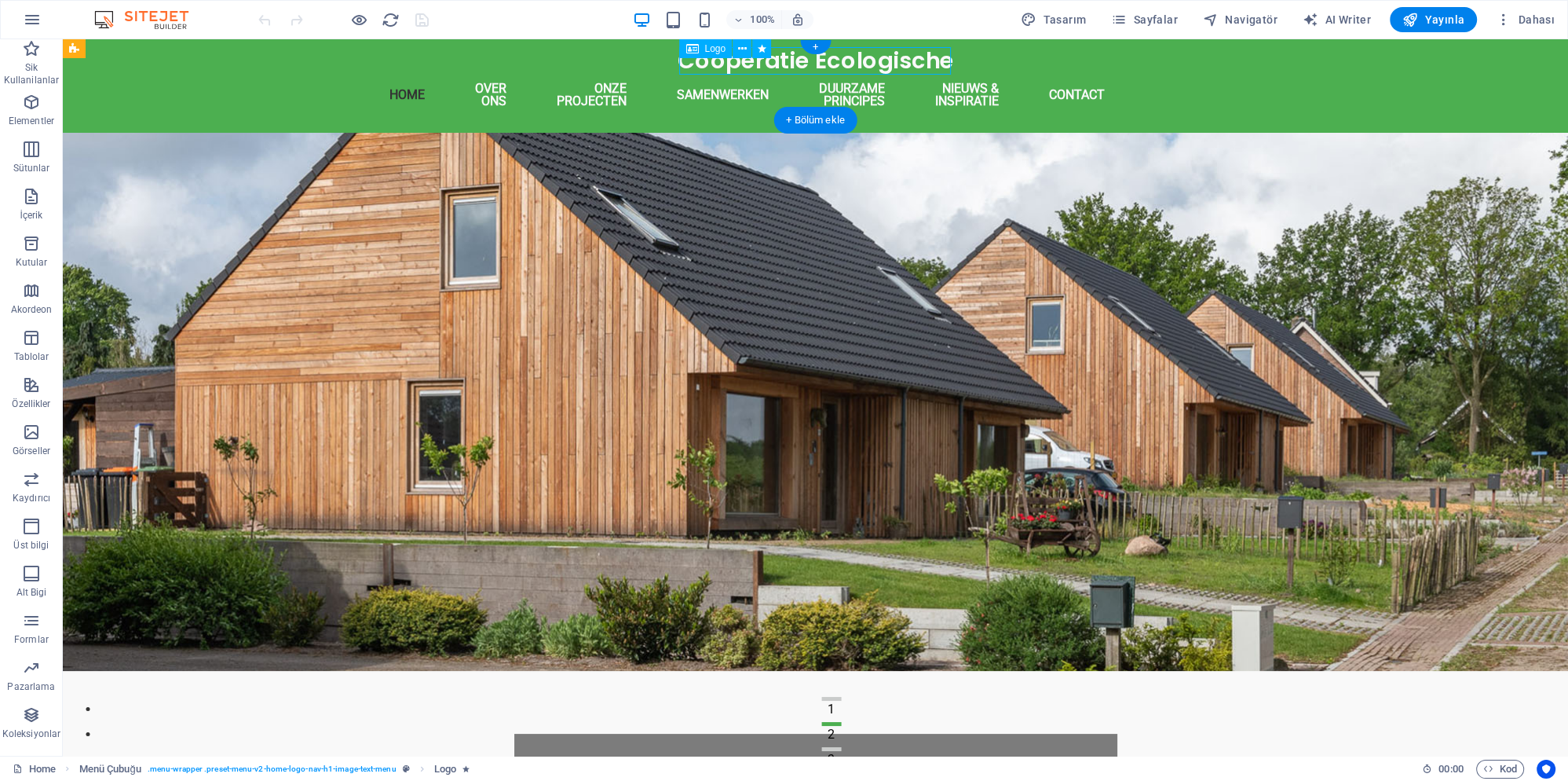
click at [825, 58] on div "Coöperatie Ecologische" at bounding box center [816, 61] width 905 height 28
click at [840, 63] on div "Coöperatie Ecologische" at bounding box center [816, 61] width 905 height 28
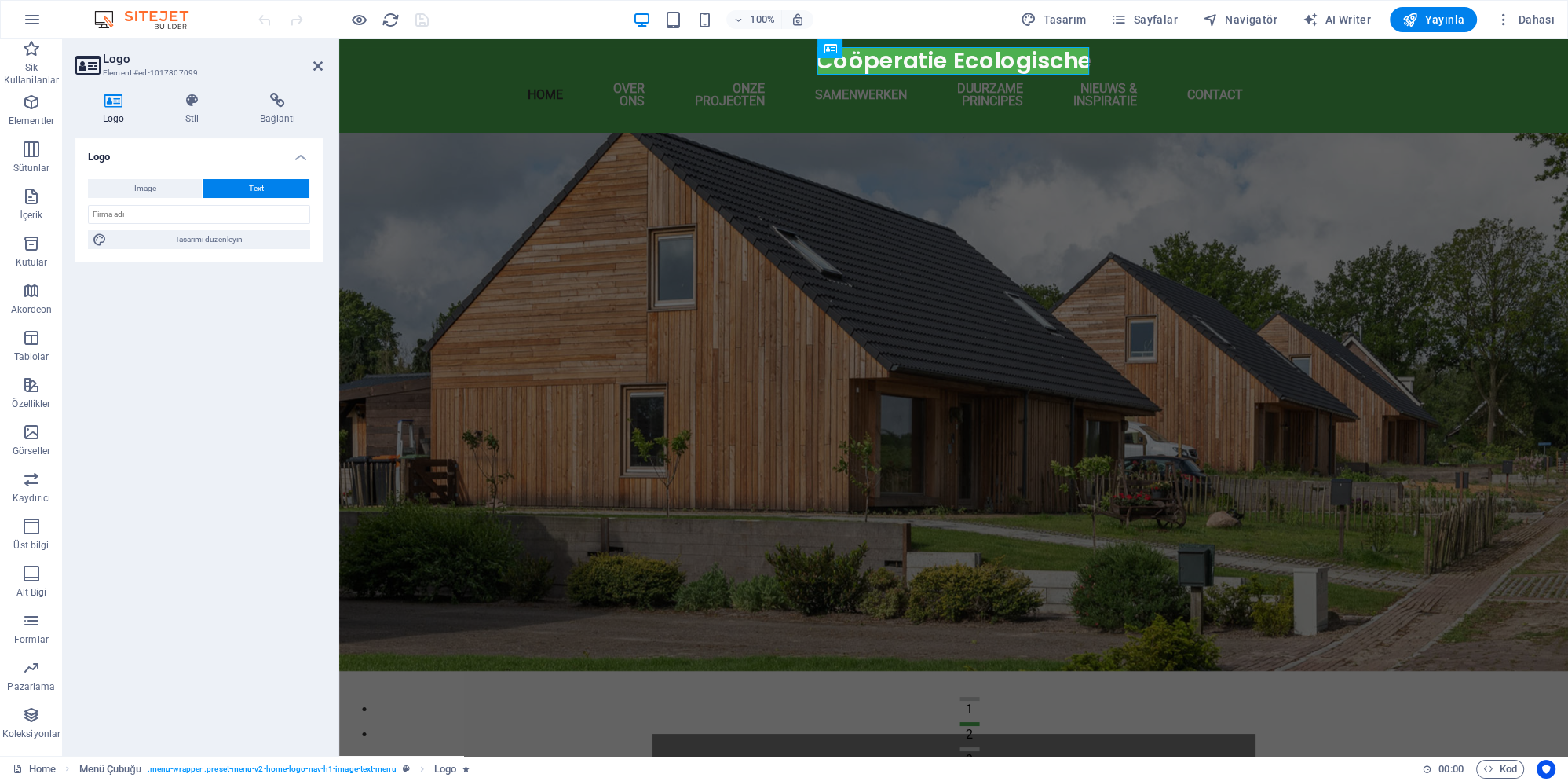
click at [298, 129] on div "Logo Stil Bağlantı Logo Image Text Dosyaları buraya sürükleyin, dosyaları seçme…" at bounding box center [200, 417] width 248 height 650
click at [287, 118] on h4 "Bağlantı" at bounding box center [277, 109] width 90 height 33
click at [234, 210] on span "Telefon" at bounding box center [221, 208] width 37 height 19
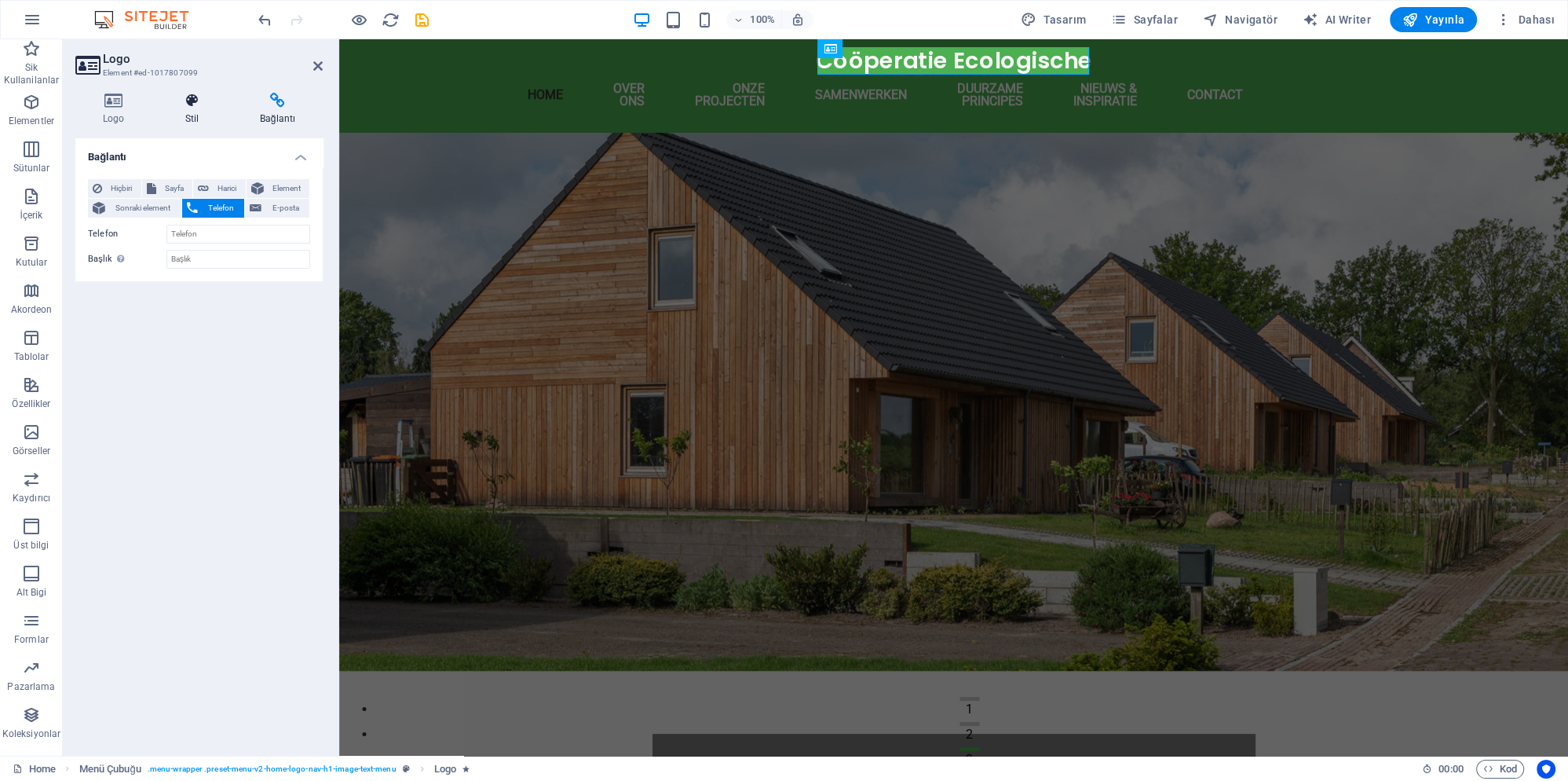
click at [199, 118] on h4 "Stil" at bounding box center [195, 109] width 75 height 33
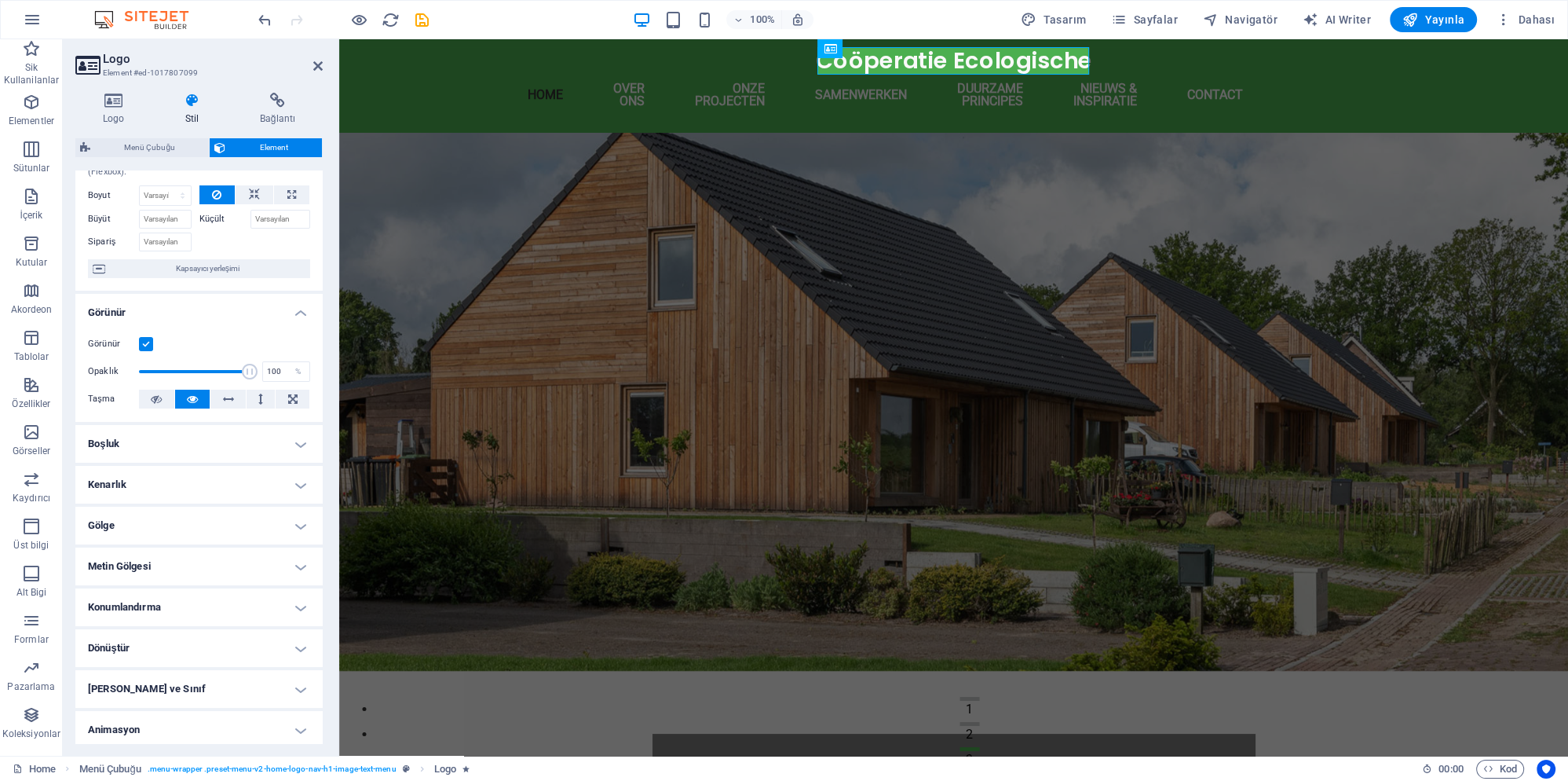
scroll to position [91, 0]
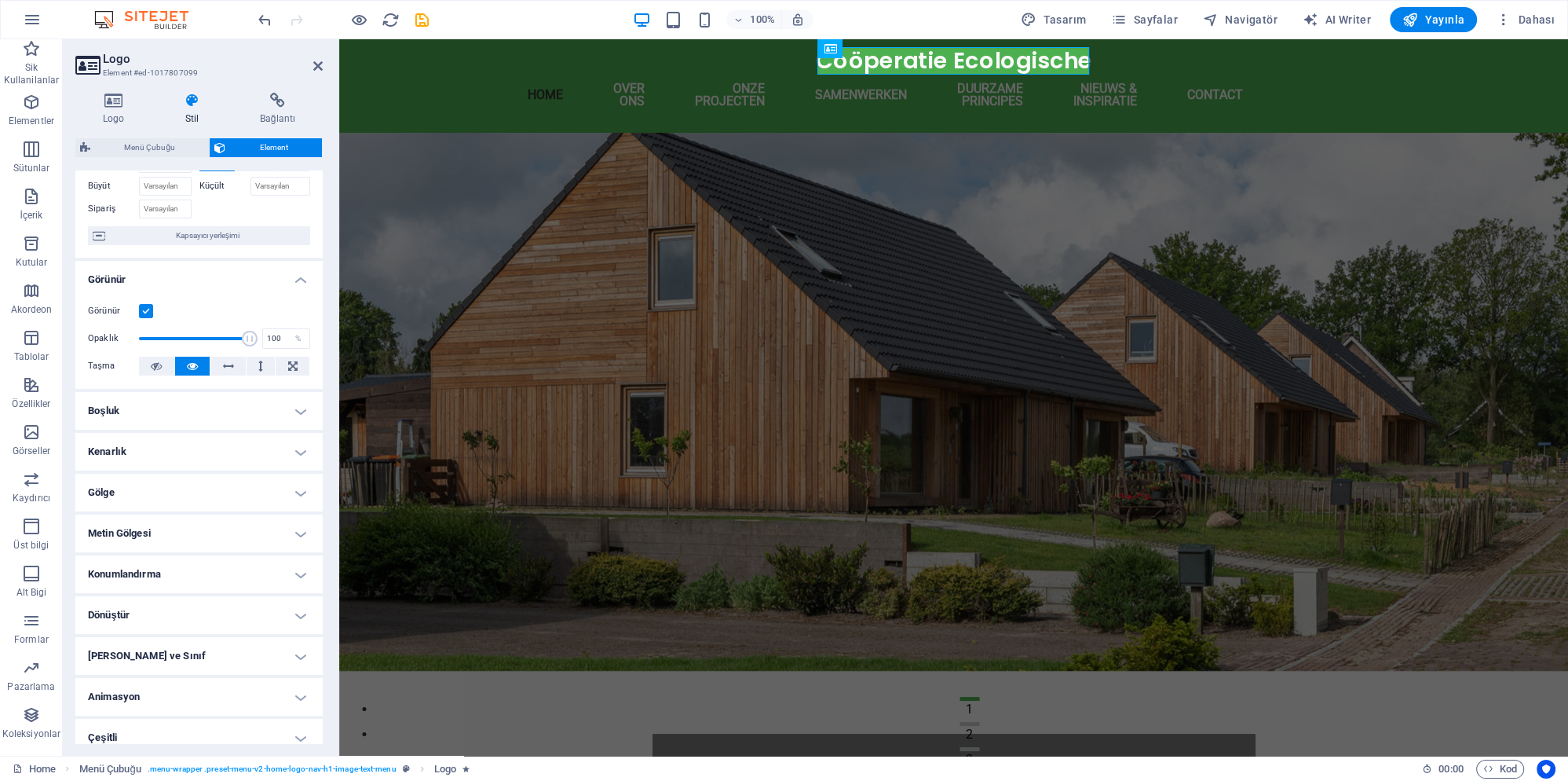
click at [173, 719] on h4 "Çeşitli" at bounding box center [200, 738] width 248 height 37
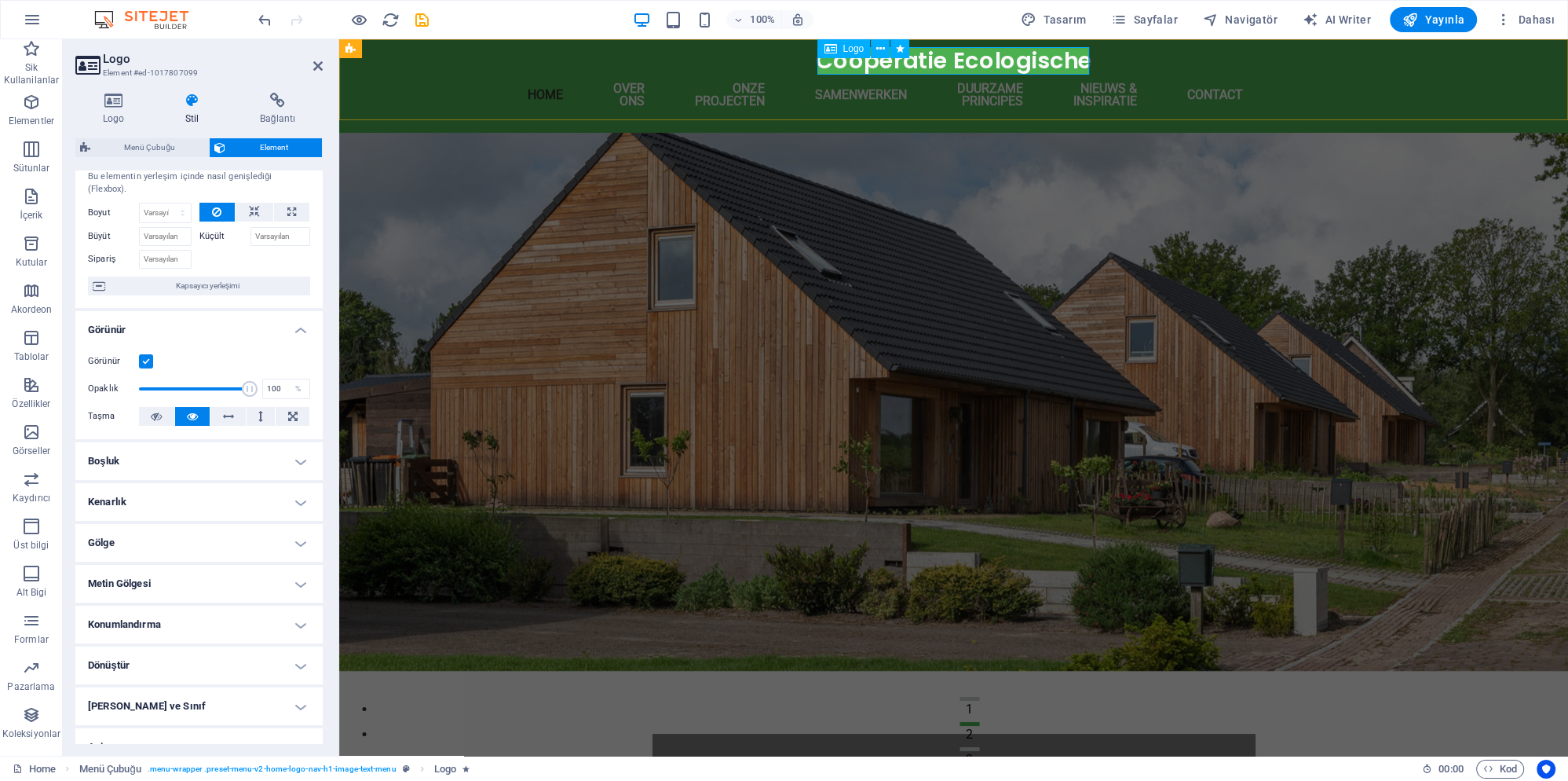
click at [995, 59] on div "Coöperatie Ecologische" at bounding box center [954, 61] width 905 height 28
click at [254, 203] on icon at bounding box center [254, 211] width 11 height 19
click at [295, 203] on icon at bounding box center [291, 211] width 9 height 19
type input "100"
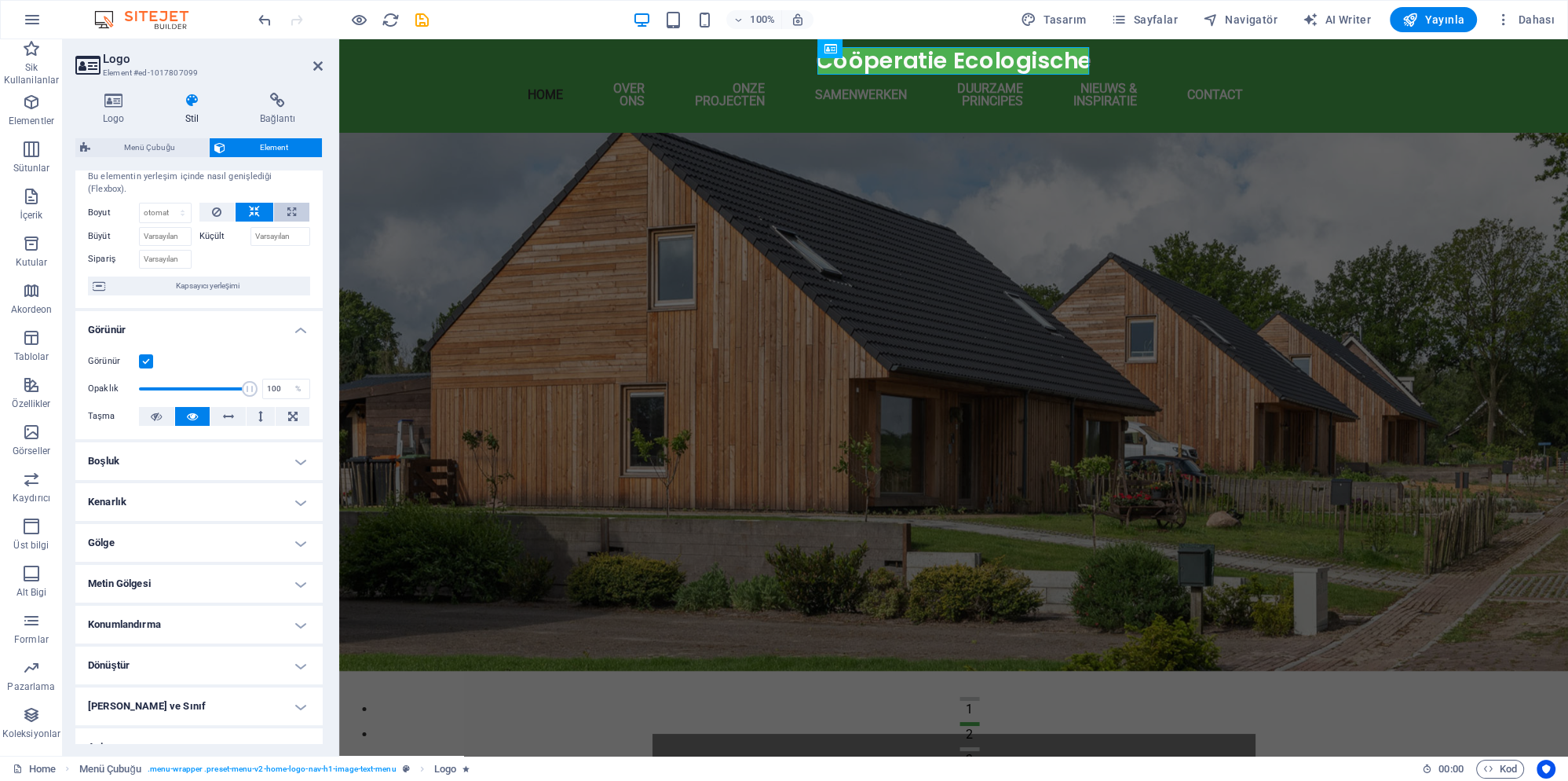
select select "%"
click at [223, 203] on button at bounding box center [217, 211] width 36 height 19
select select "DISABLED_OPTION_VALUE"
click at [166, 204] on select "Varsayılan otomatik px % 1/1 1/2 1/3 1/4 1/5 1/6 1/7 1/8 1/9 1/10" at bounding box center [165, 212] width 51 height 19
click at [271, 227] on input "Küçült" at bounding box center [280, 236] width 60 height 19
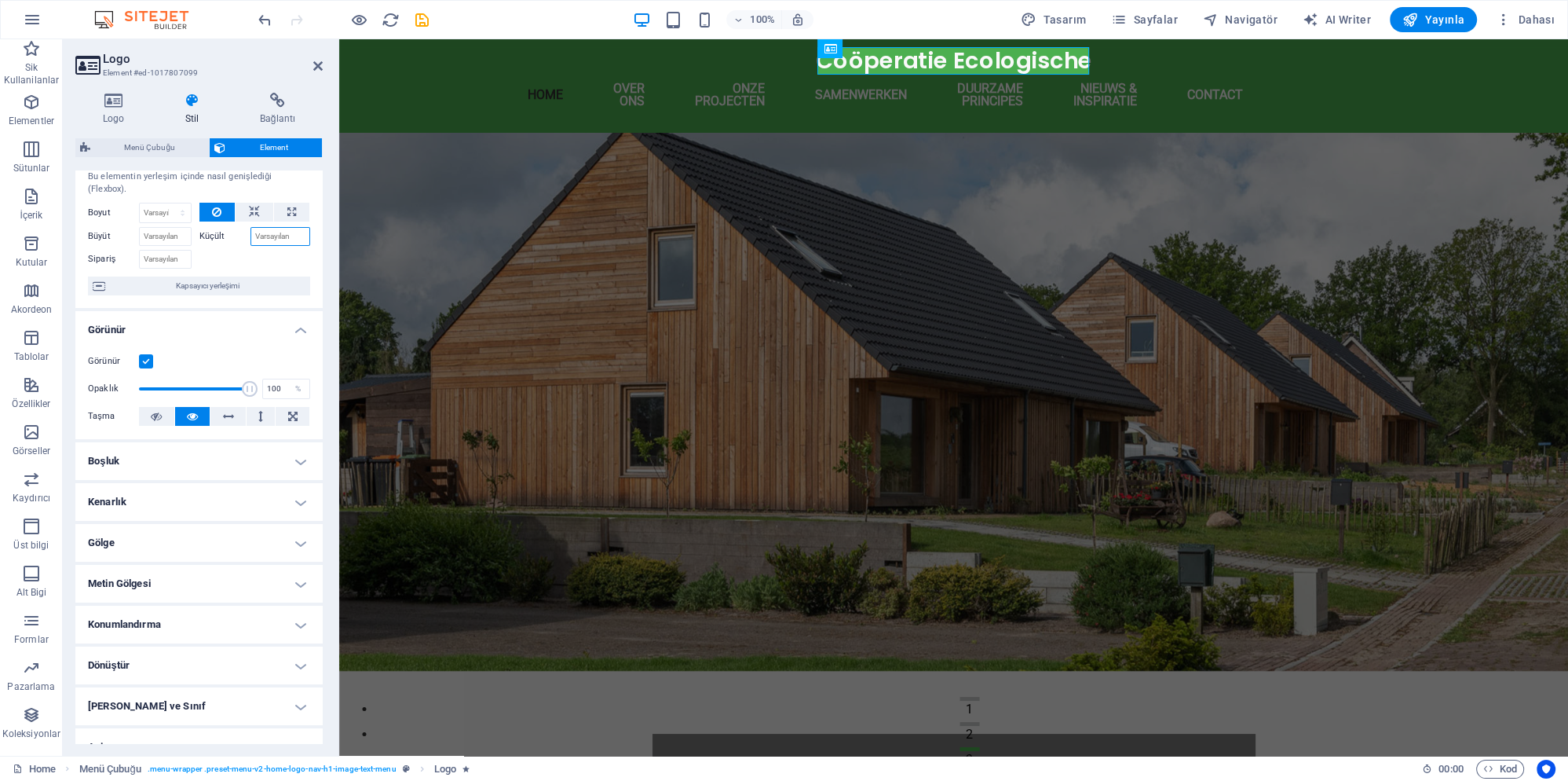
click at [272, 227] on input "Küçült" at bounding box center [280, 236] width 60 height 19
click at [267, 276] on span "Kapsayıcı yerleşimi" at bounding box center [208, 285] width 196 height 19
select select "header"
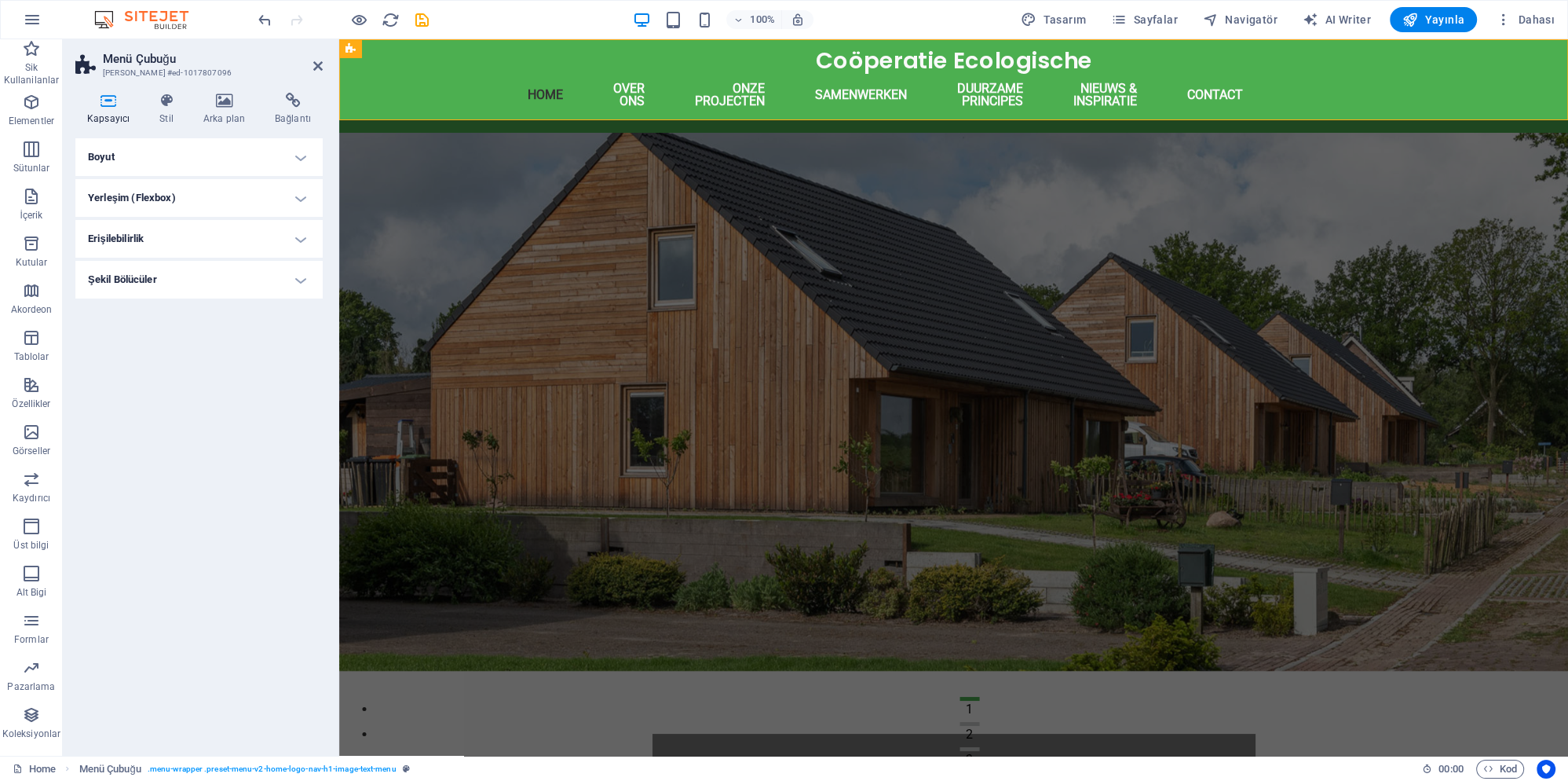
click at [214, 150] on h4 "Boyut" at bounding box center [200, 157] width 248 height 37
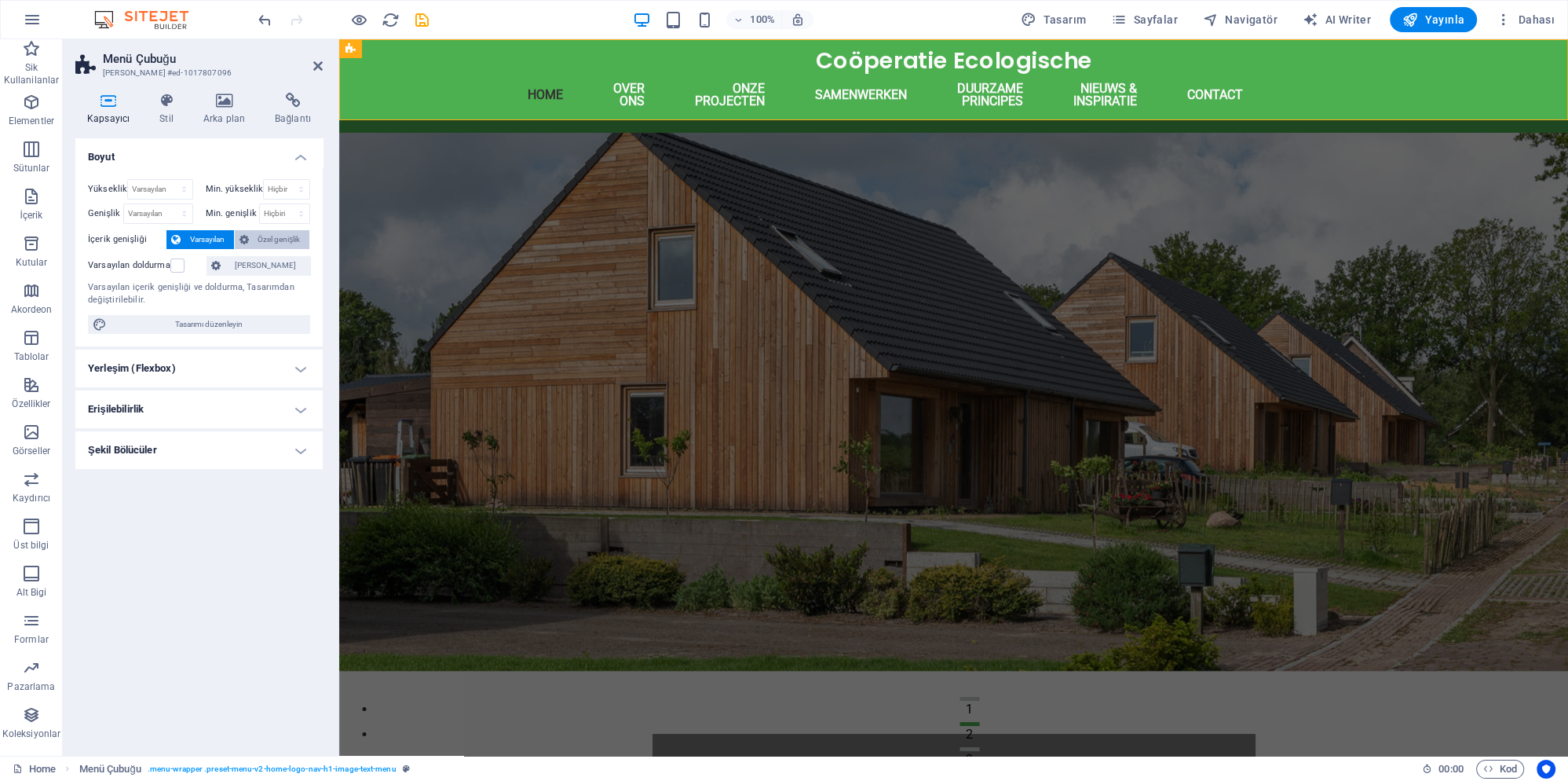
click at [261, 240] on span "Özel genişlik" at bounding box center [279, 239] width 52 height 19
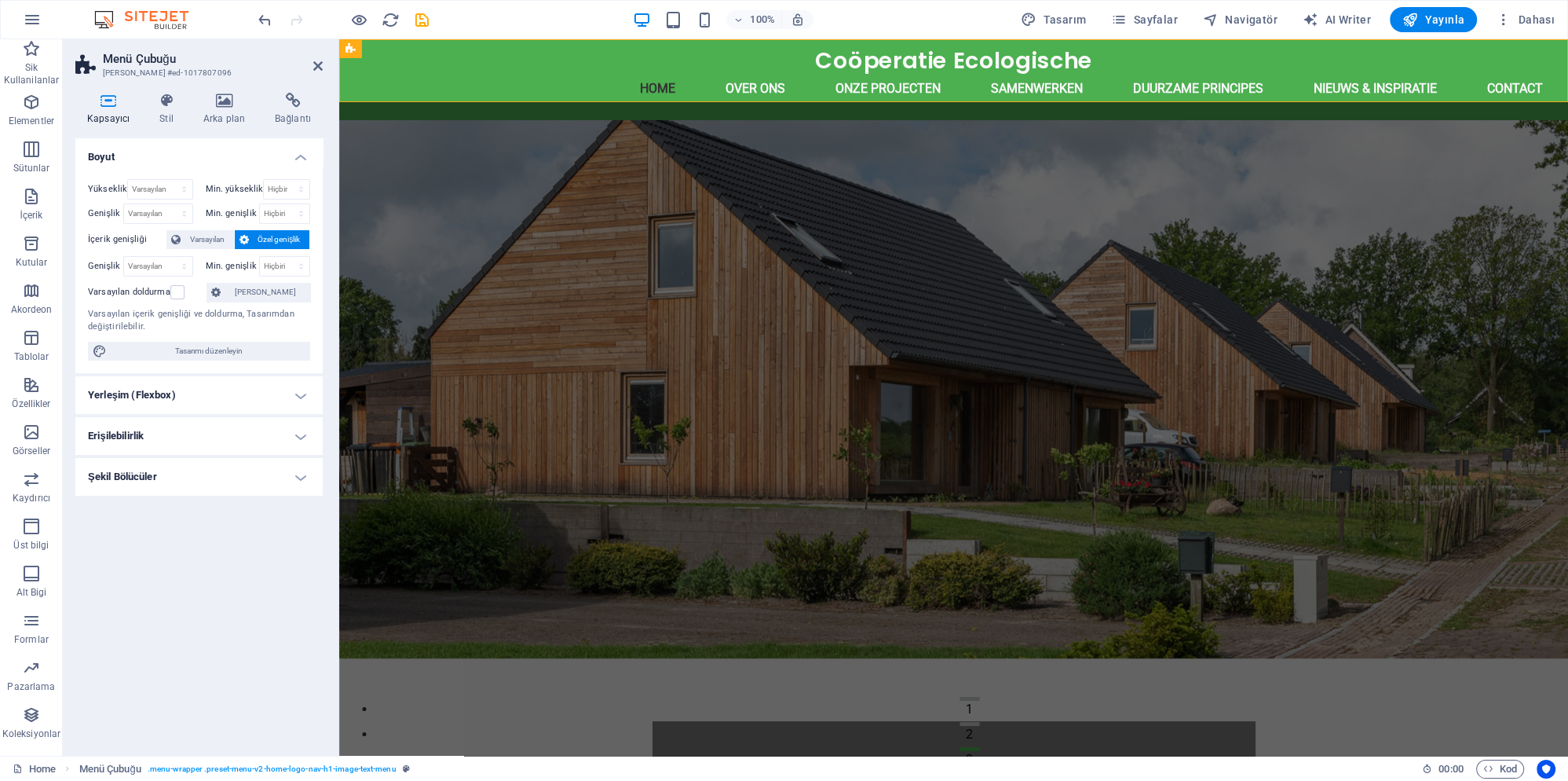
click at [384, 239] on figure at bounding box center [954, 389] width 1230 height 538
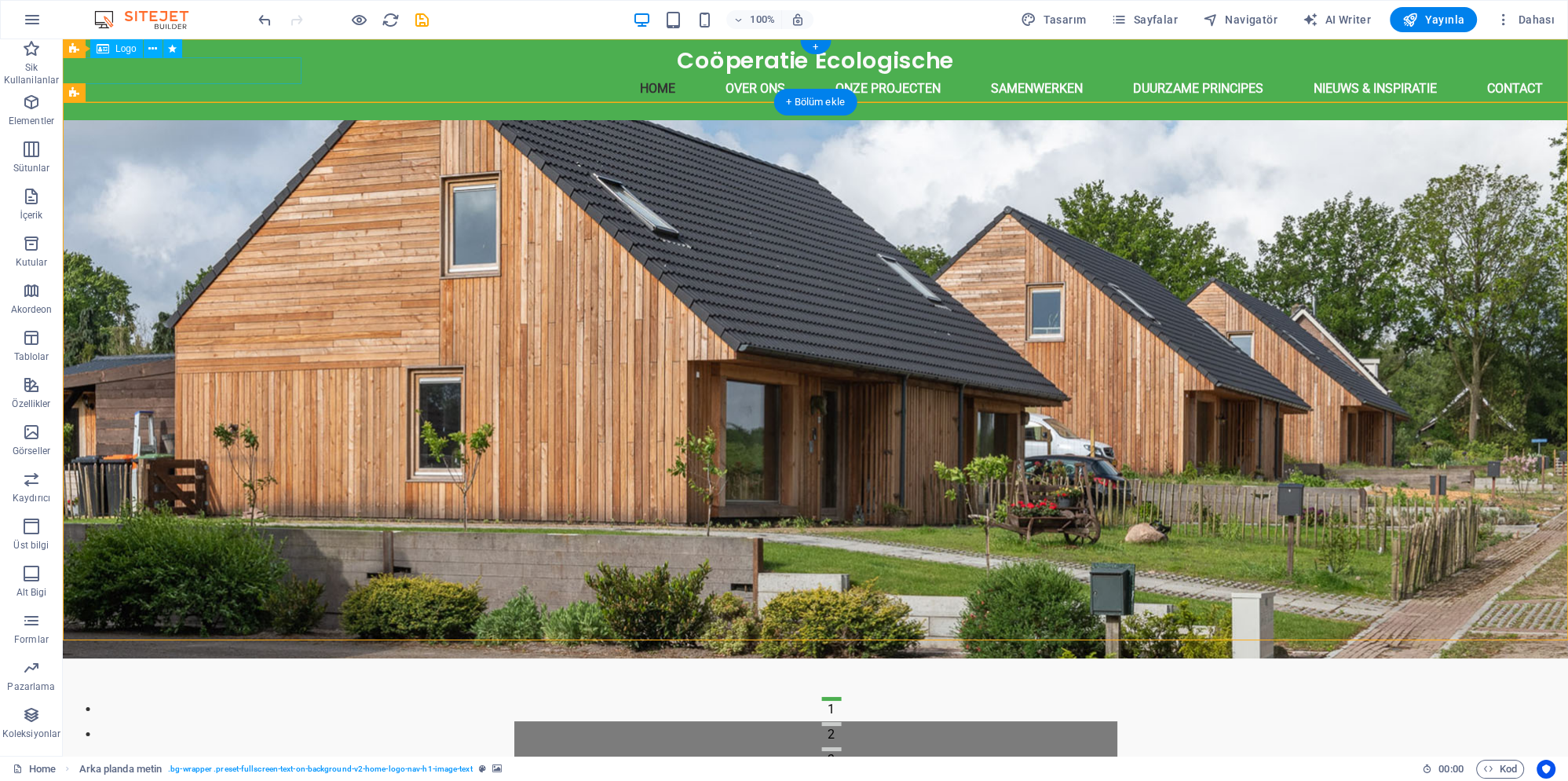
click at [256, 75] on div "Coöperatie Ecologische" at bounding box center [816, 61] width 2221 height 28
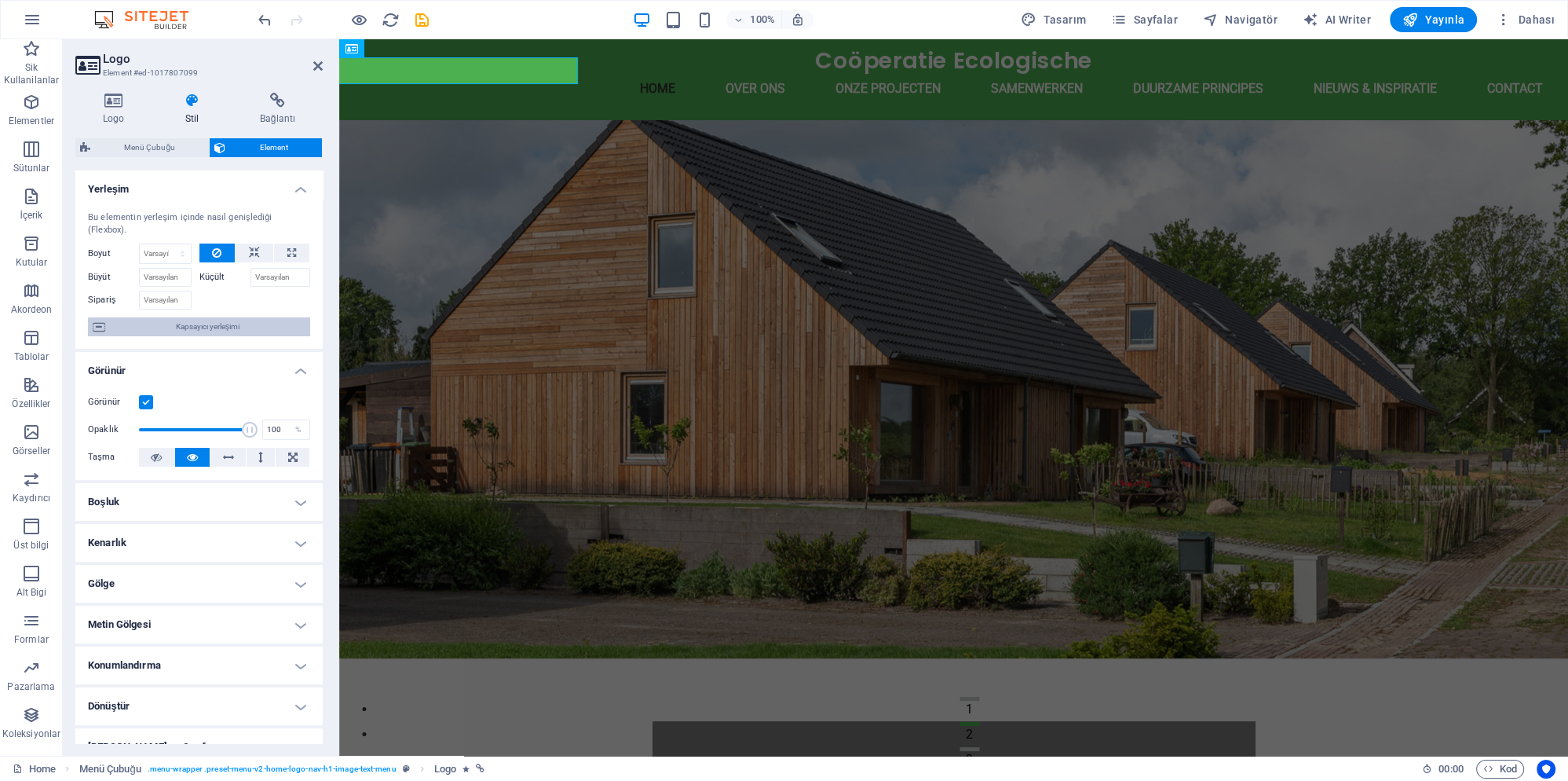
click at [193, 318] on span "Kapsayıcı yerleşimi" at bounding box center [208, 327] width 196 height 19
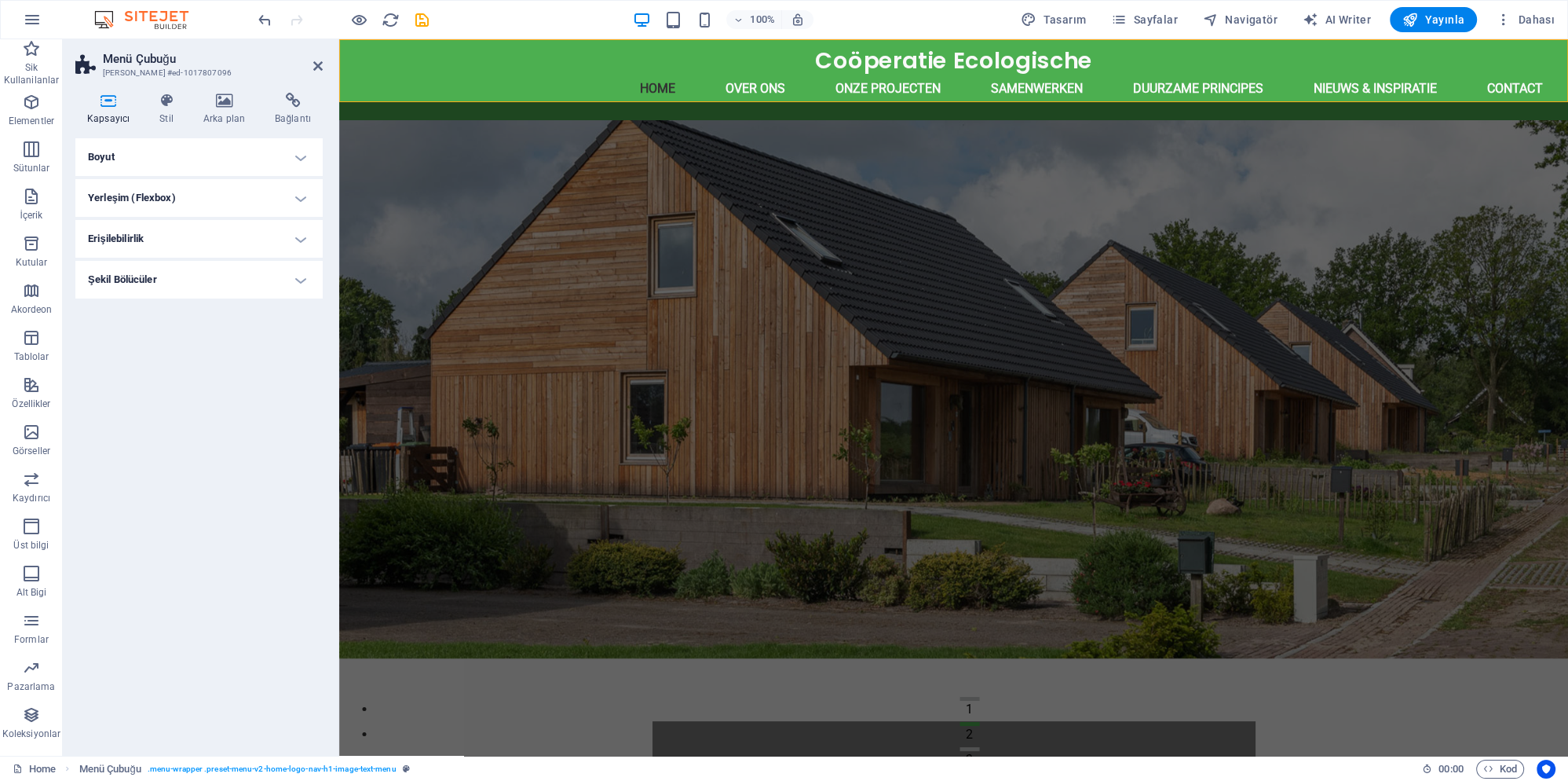
click at [187, 156] on h4 "Boyut" at bounding box center [200, 157] width 248 height 37
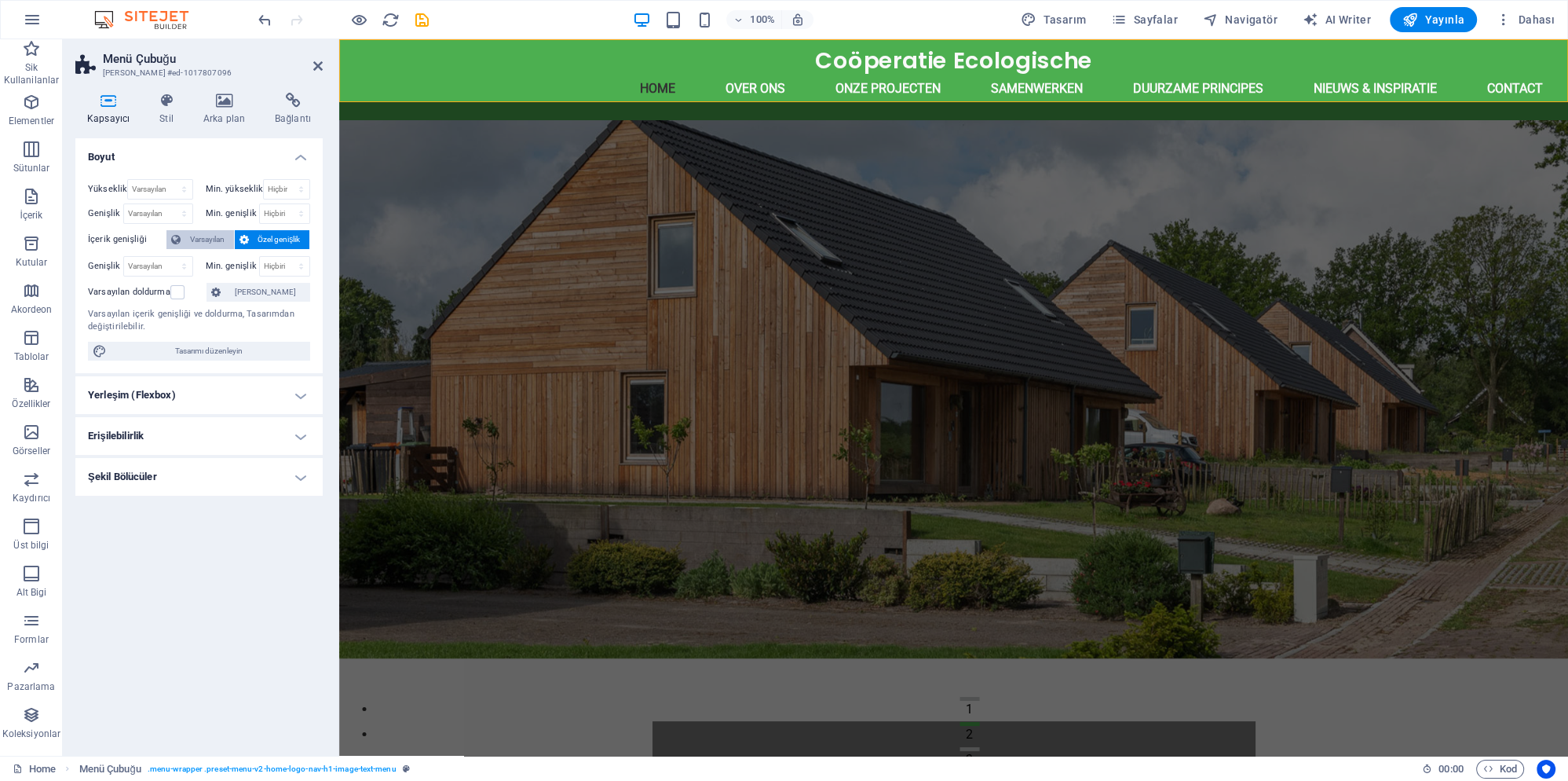
click at [212, 237] on span "Varsayılan" at bounding box center [207, 239] width 44 height 19
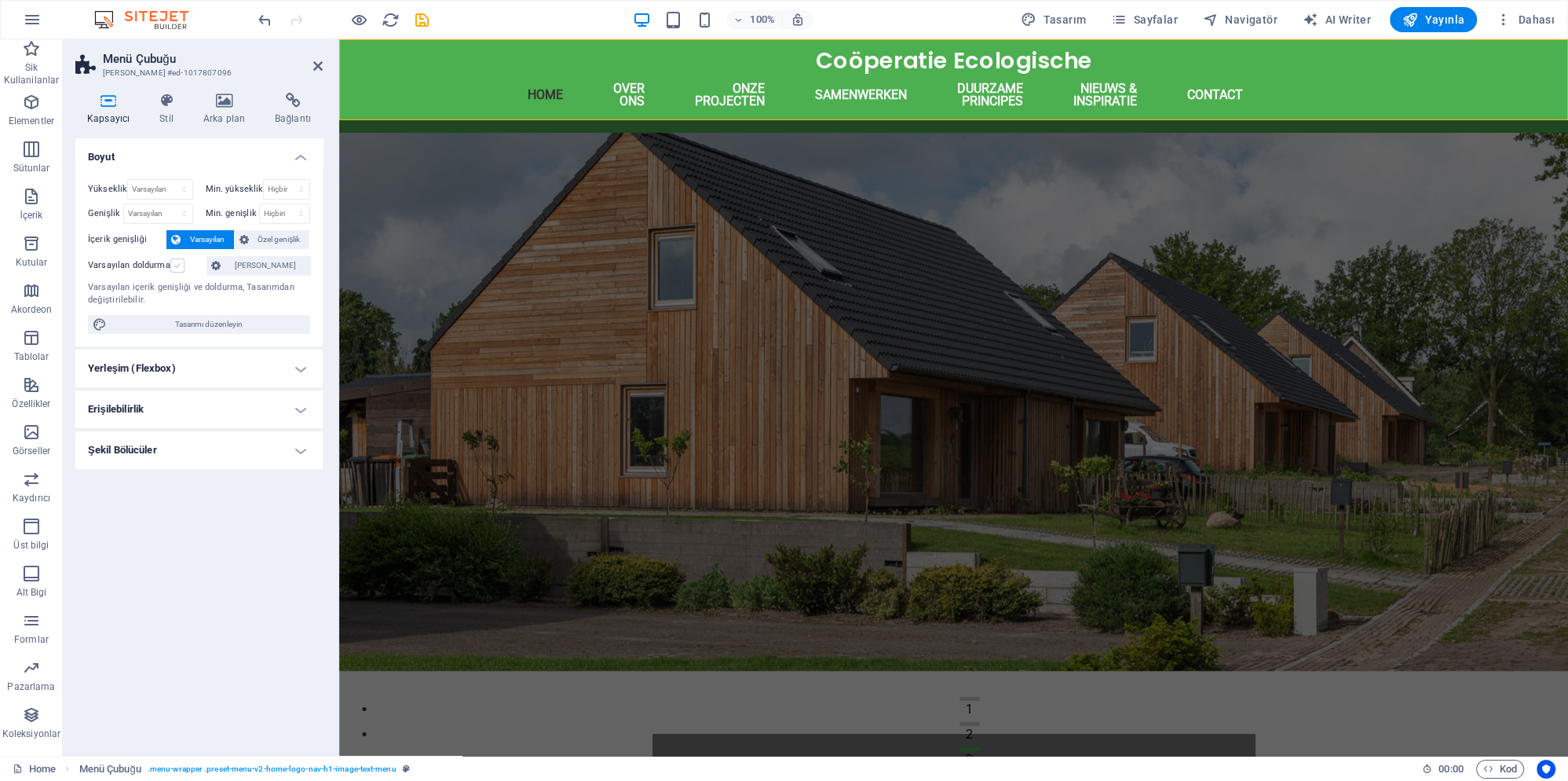
click at [180, 267] on label at bounding box center [177, 266] width 14 height 14
click at [0, 0] on input "Varsayılan doldurma" at bounding box center [0, 0] width 0 height 0
click at [266, 19] on icon "undo" at bounding box center [265, 20] width 18 height 18
click at [265, 19] on icon "undo" at bounding box center [265, 20] width 18 height 18
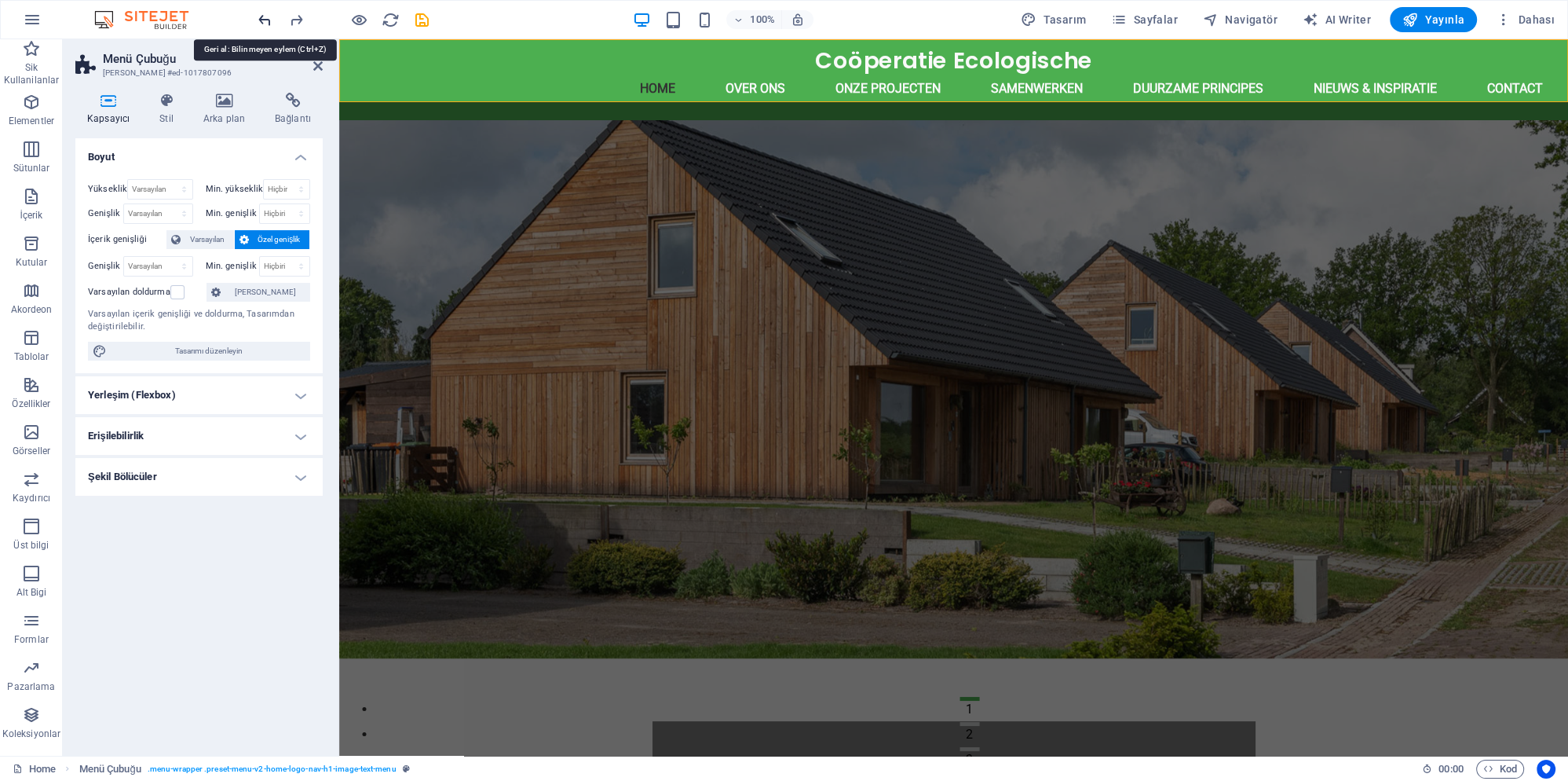
click at [263, 19] on icon "undo" at bounding box center [265, 20] width 18 height 18
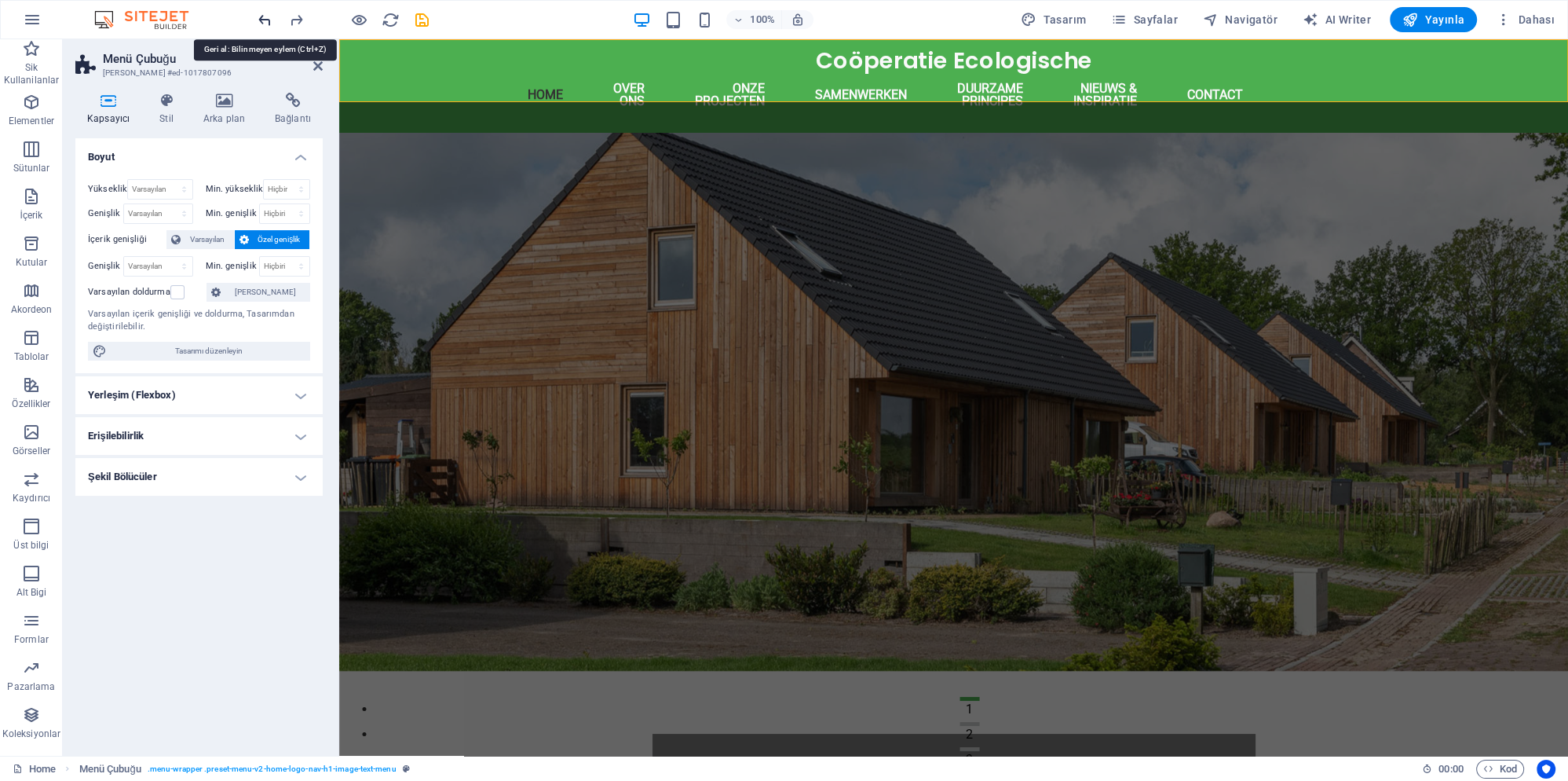
click at [263, 19] on icon "undo" at bounding box center [265, 20] width 18 height 18
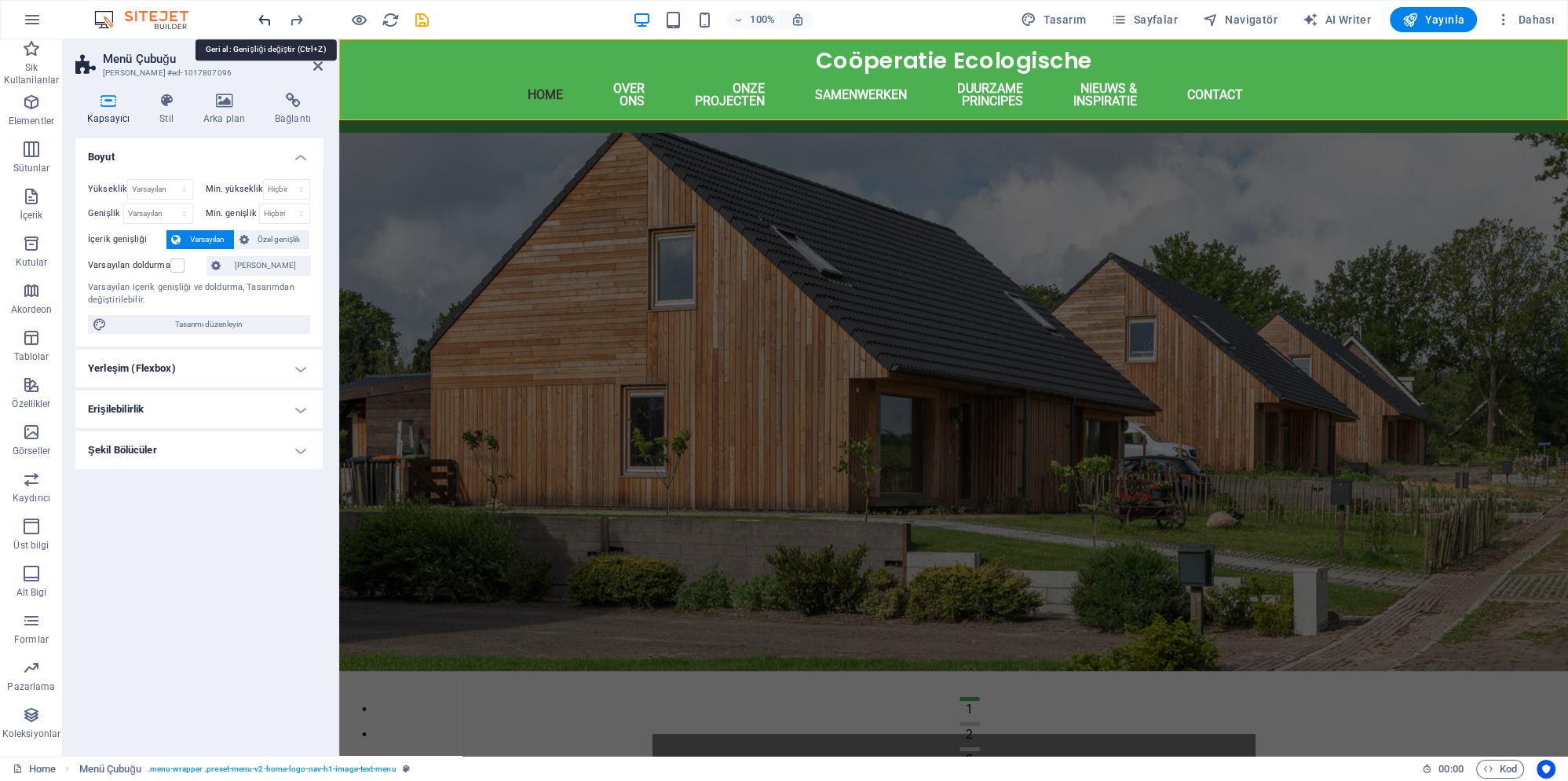
click at [263, 19] on icon "undo" at bounding box center [265, 20] width 18 height 18
click at [177, 270] on label at bounding box center [177, 266] width 14 height 14
click at [0, 0] on input "Varsayılan doldurma" at bounding box center [0, 0] width 0 height 0
click at [423, 23] on icon "save" at bounding box center [422, 20] width 18 height 18
checkbox input "false"
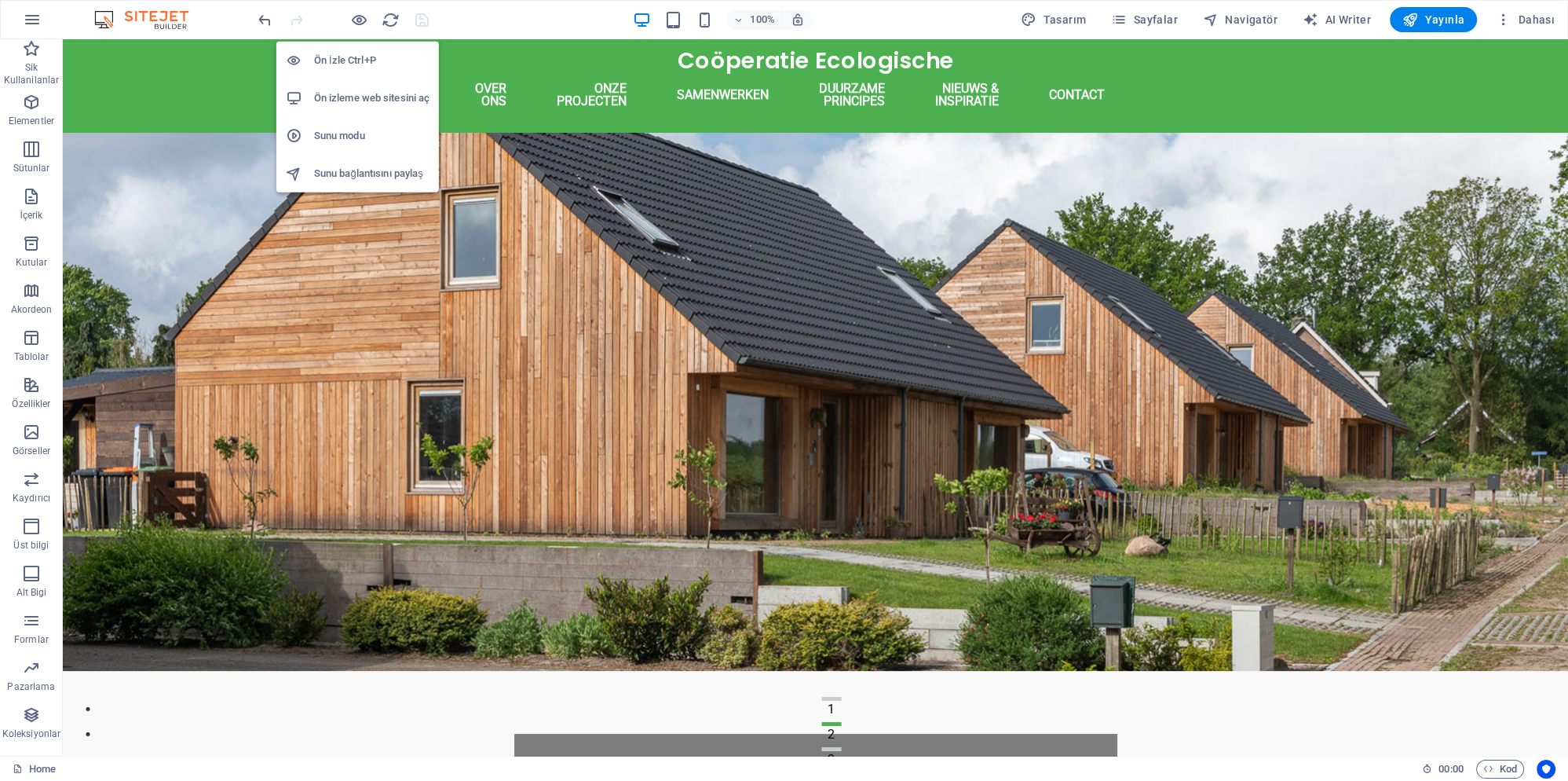
click at [372, 135] on h6 "Sunu modu" at bounding box center [371, 136] width 115 height 19
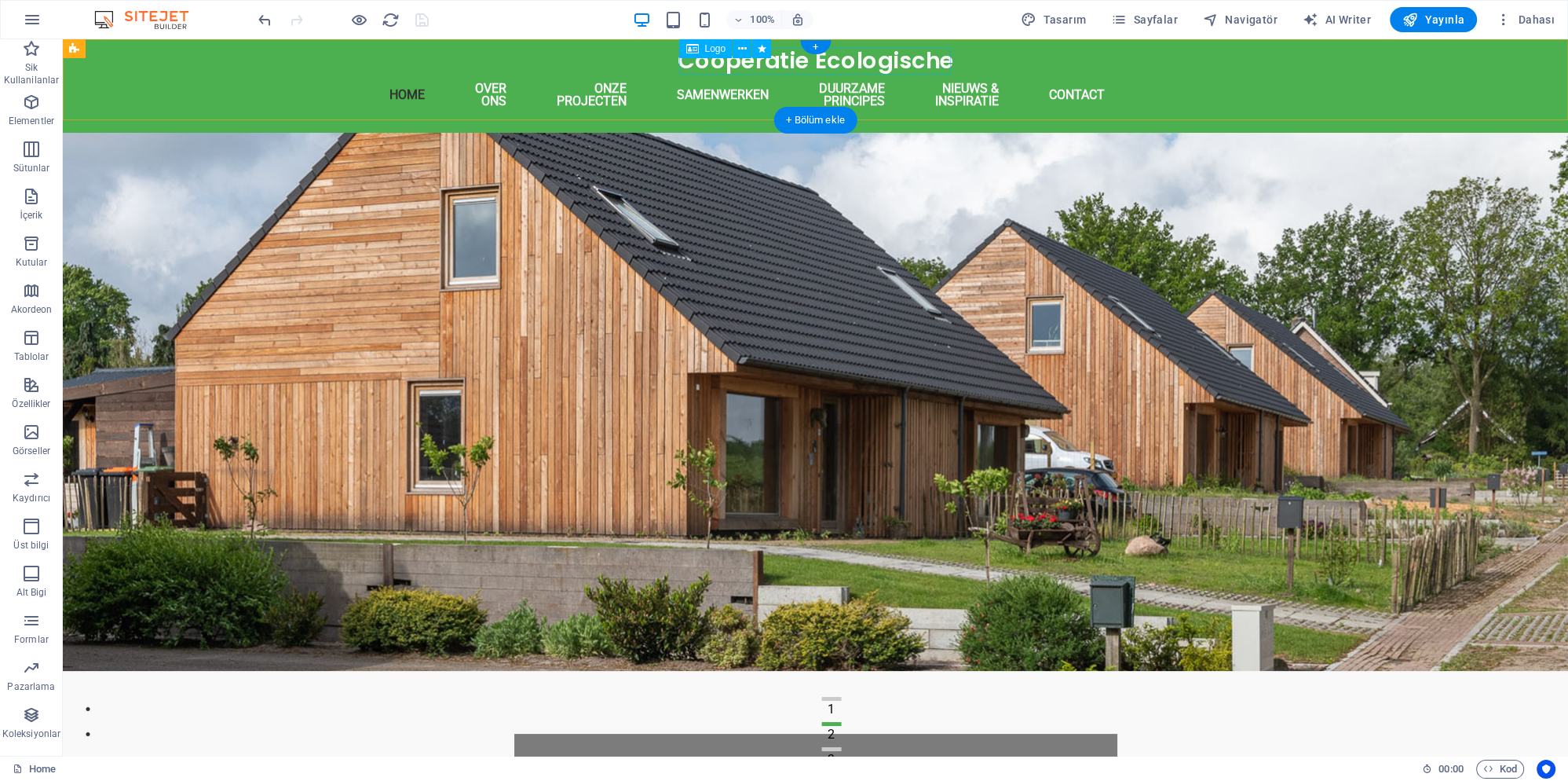
click at [731, 69] on div "Coöperatie Ecologische" at bounding box center [816, 61] width 905 height 28
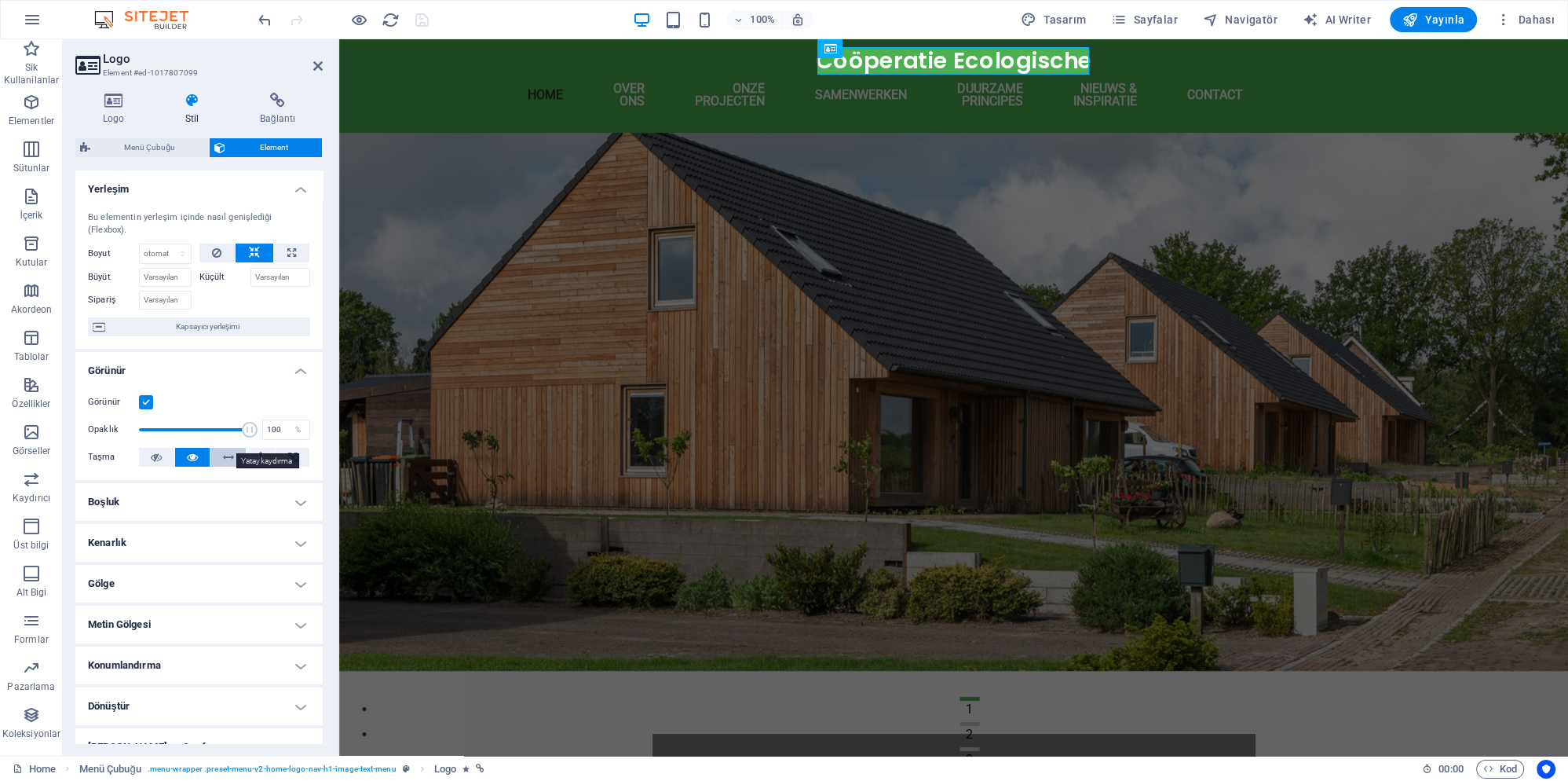
click at [220, 448] on button at bounding box center [228, 456] width 35 height 19
click at [263, 448] on icon at bounding box center [261, 456] width 5 height 19
click at [289, 448] on icon at bounding box center [293, 456] width 10 height 19
click at [195, 450] on icon at bounding box center [192, 456] width 11 height 19
click at [153, 448] on icon at bounding box center [155, 456] width 11 height 19
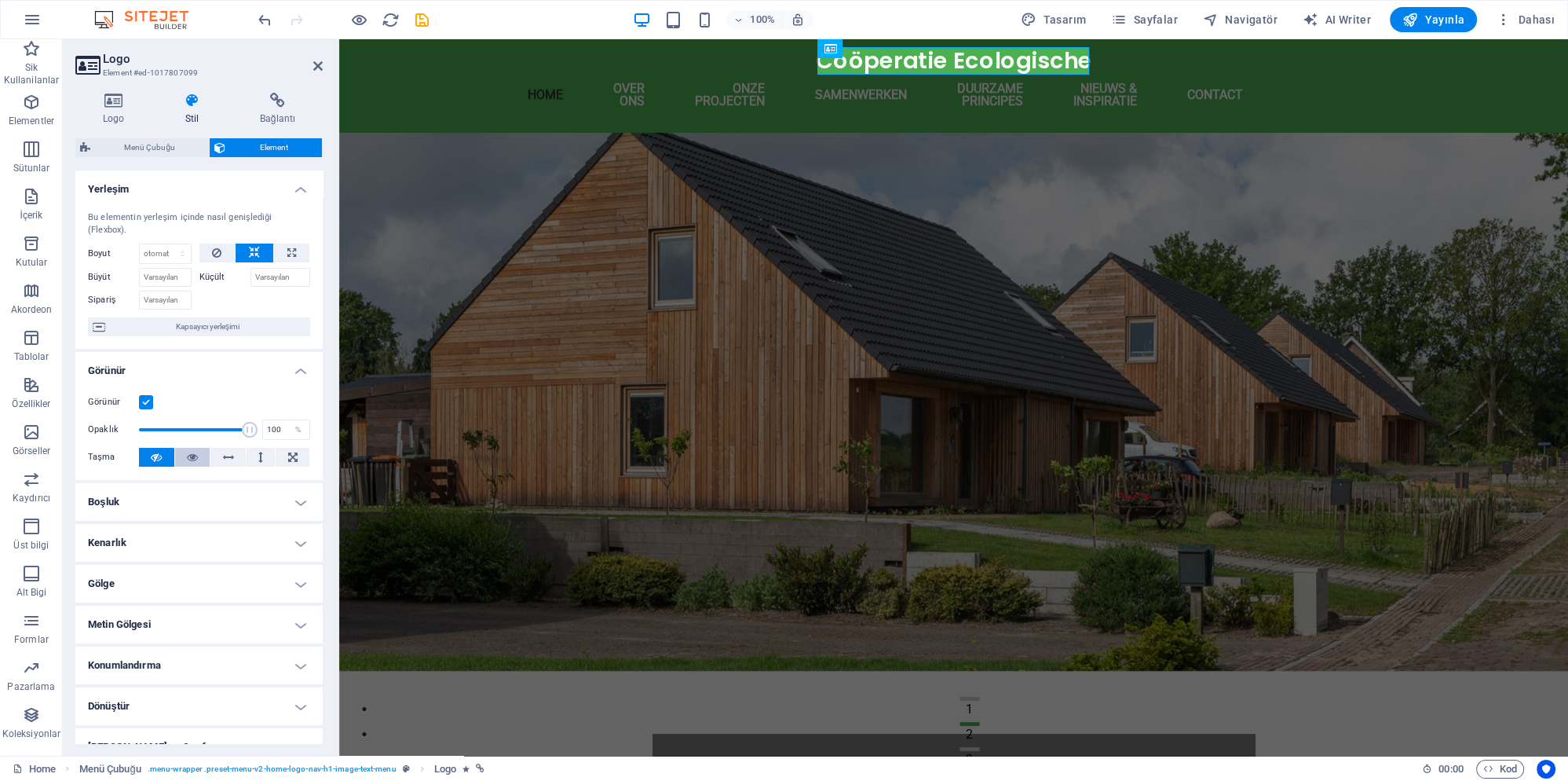
click at [187, 448] on icon at bounding box center [192, 456] width 11 height 19
click at [228, 488] on h4 "Boşluk" at bounding box center [200, 502] width 248 height 37
click at [228, 487] on h4 "Boşluk" at bounding box center [200, 497] width 248 height 29
click at [221, 524] on h4 "Kenarlık" at bounding box center [200, 543] width 248 height 37
click at [221, 524] on h4 "Kenarlık" at bounding box center [200, 538] width 248 height 29
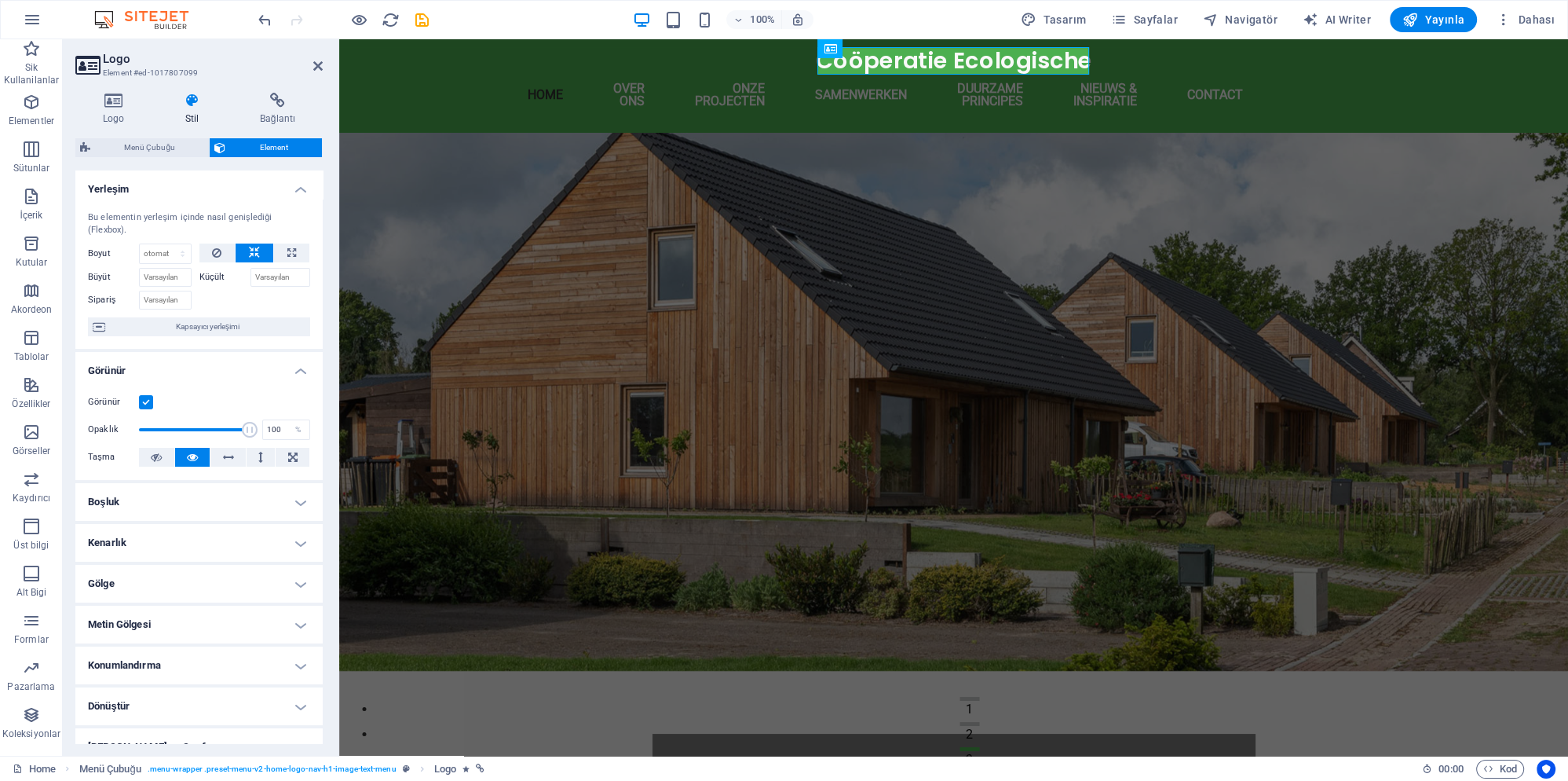
scroll to position [73, 0]
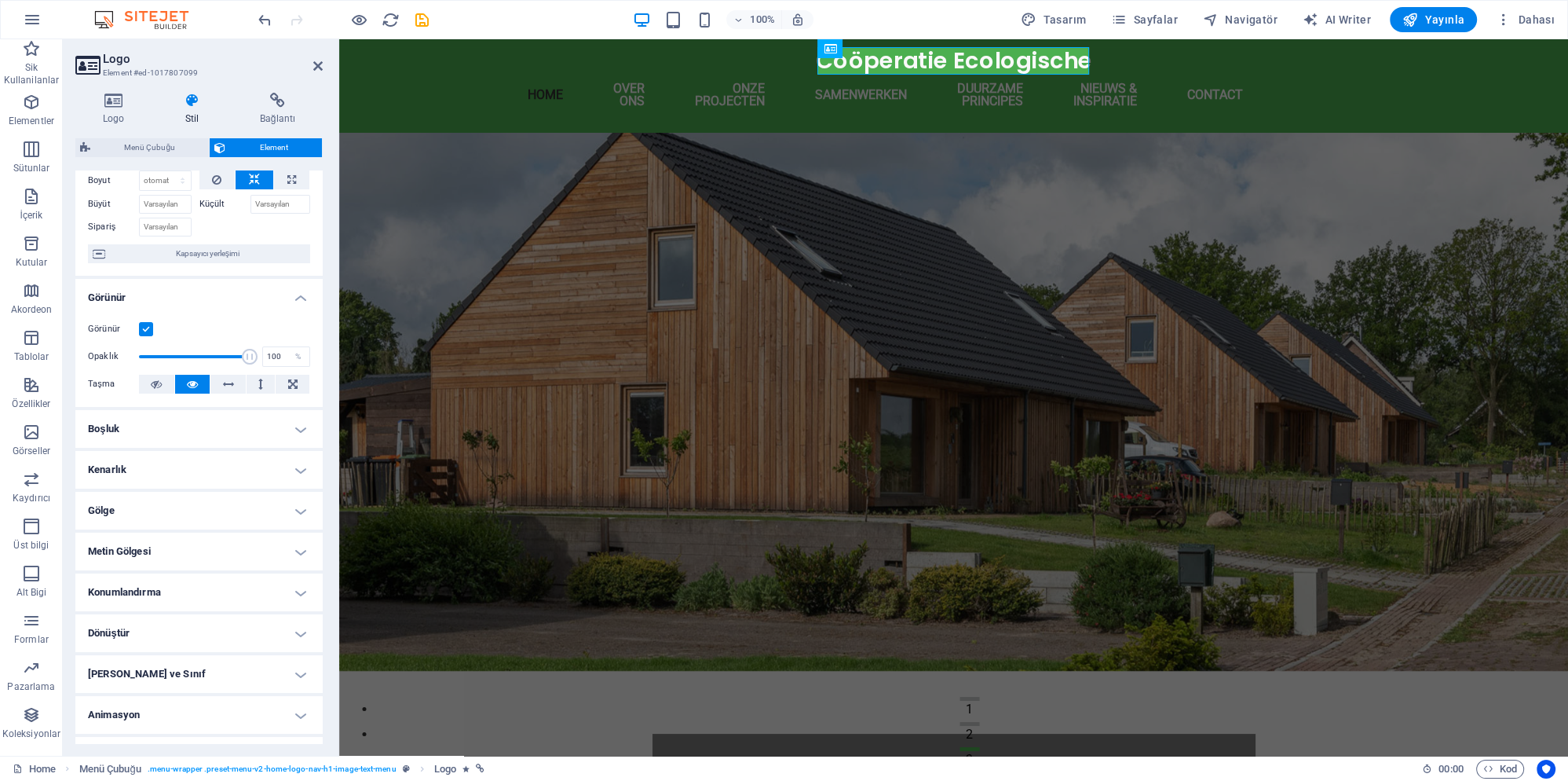
click at [227, 500] on h4 "Gölge" at bounding box center [200, 511] width 248 height 37
click at [243, 532] on span "Dış" at bounding box center [241, 541] width 11 height 19
type input "2"
type input "4"
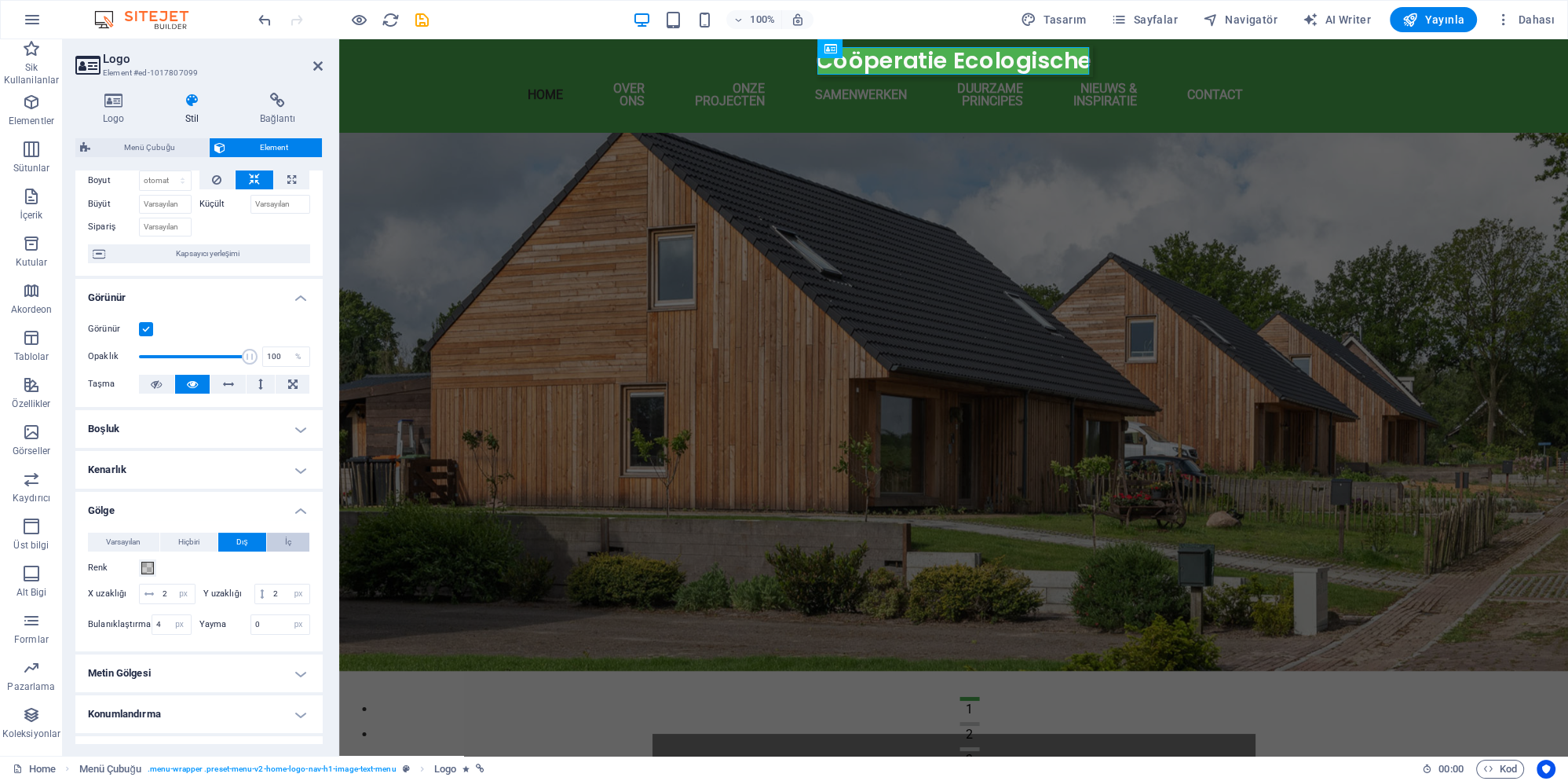
click at [282, 532] on button "İç" at bounding box center [287, 541] width 42 height 19
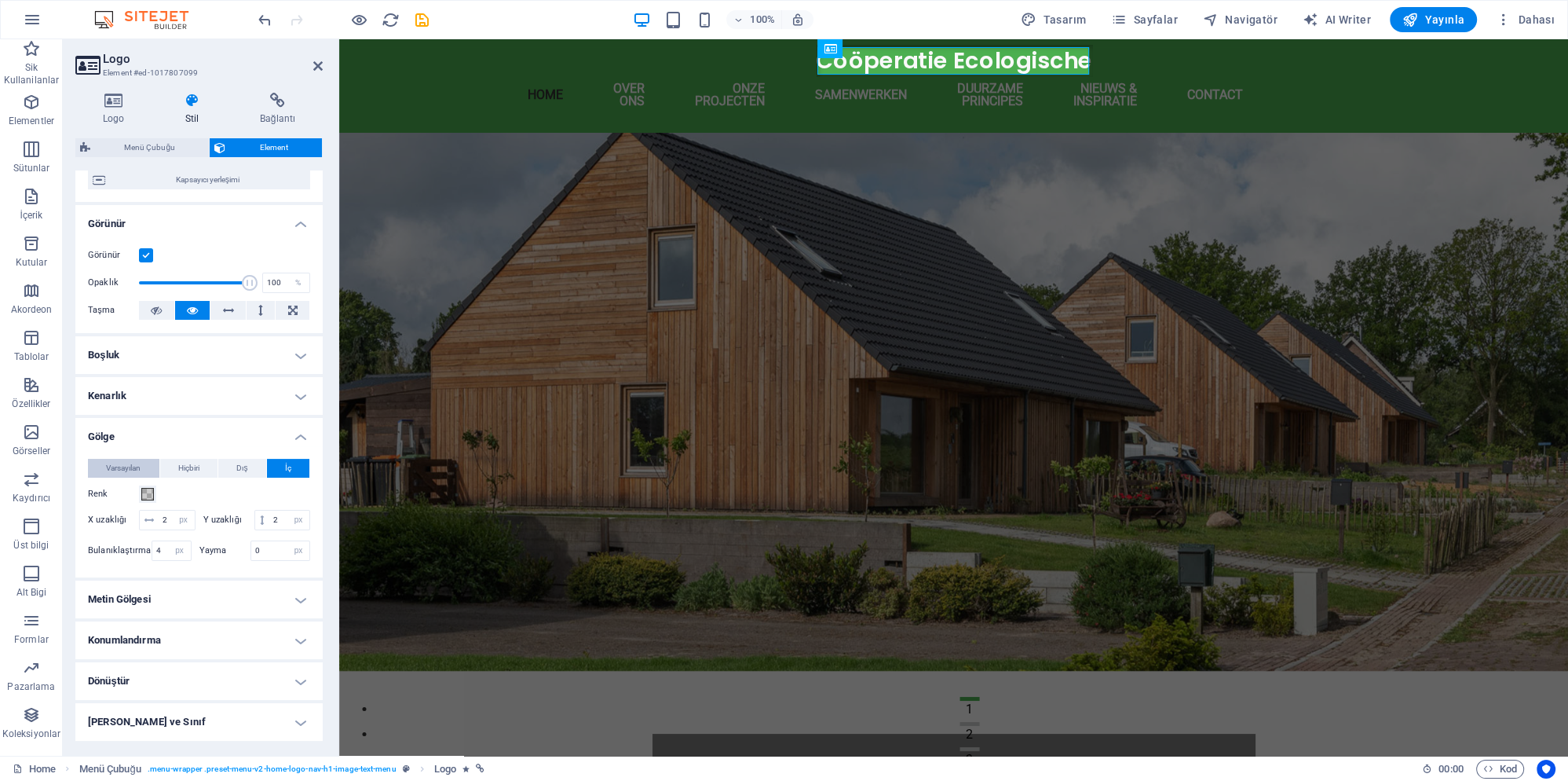
click at [127, 458] on span "Varsayılan" at bounding box center [123, 467] width 34 height 19
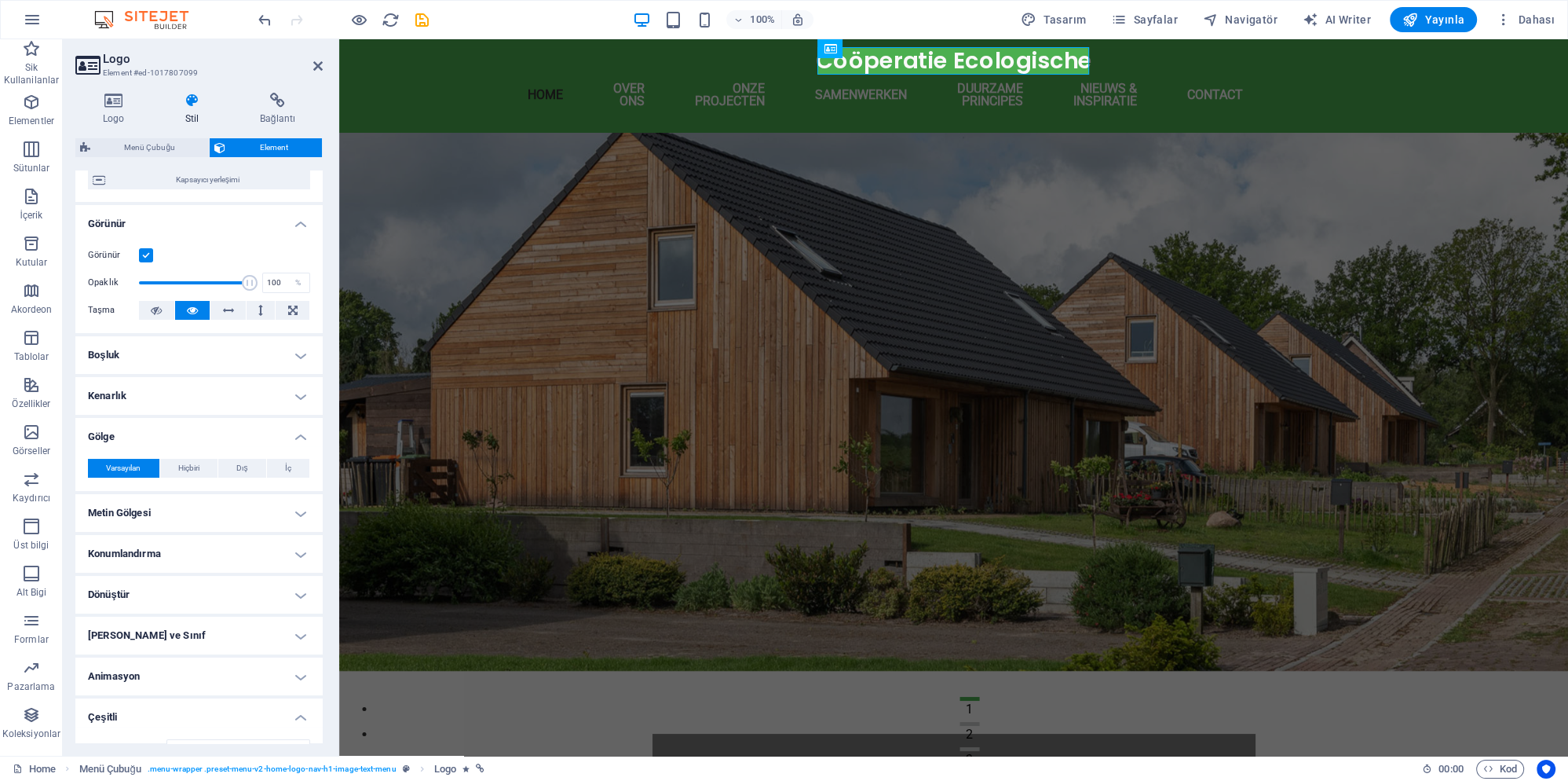
scroll to position [220, 0]
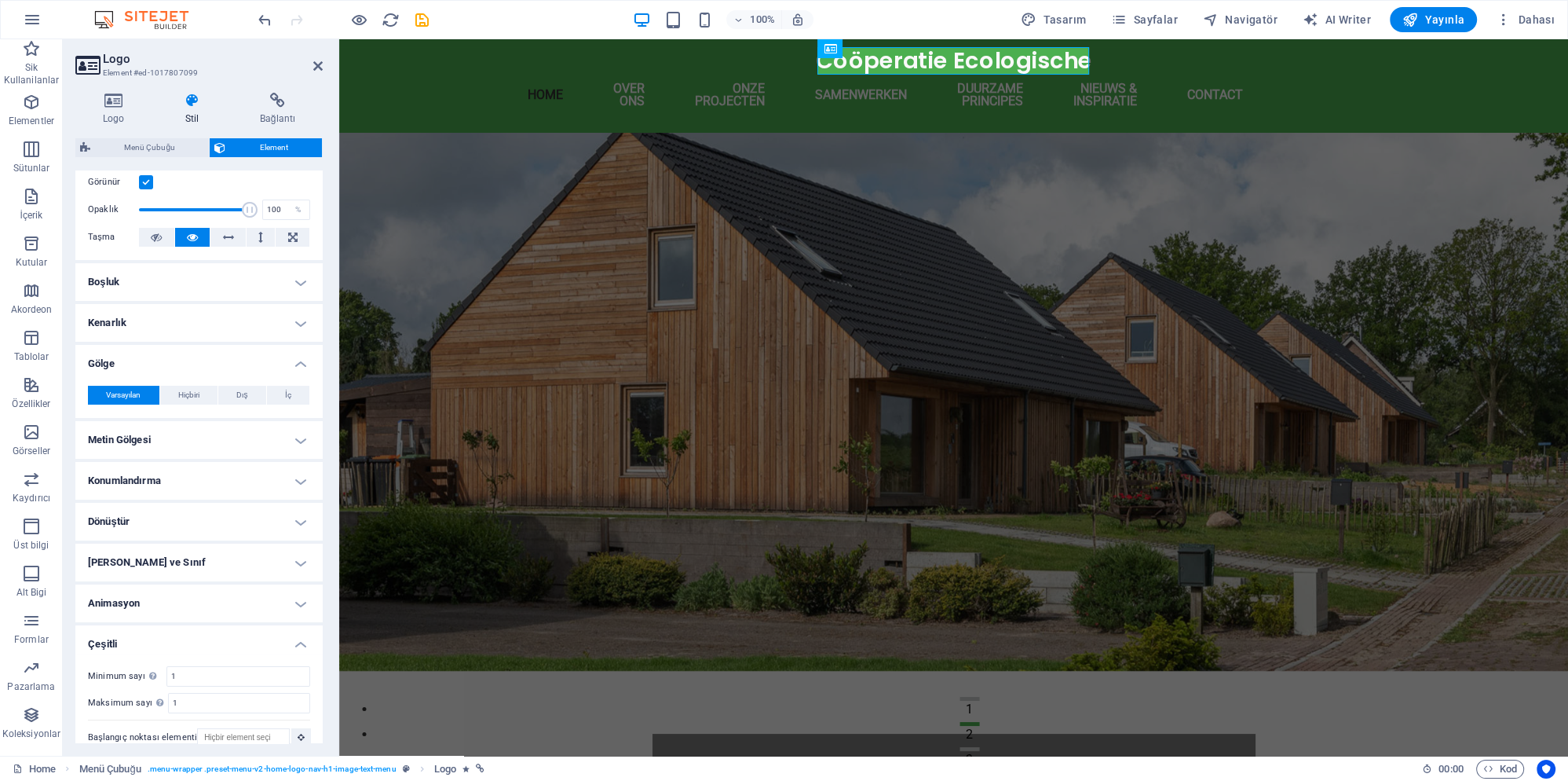
click at [216, 421] on h4 "Metin Gölgesi" at bounding box center [200, 440] width 248 height 37
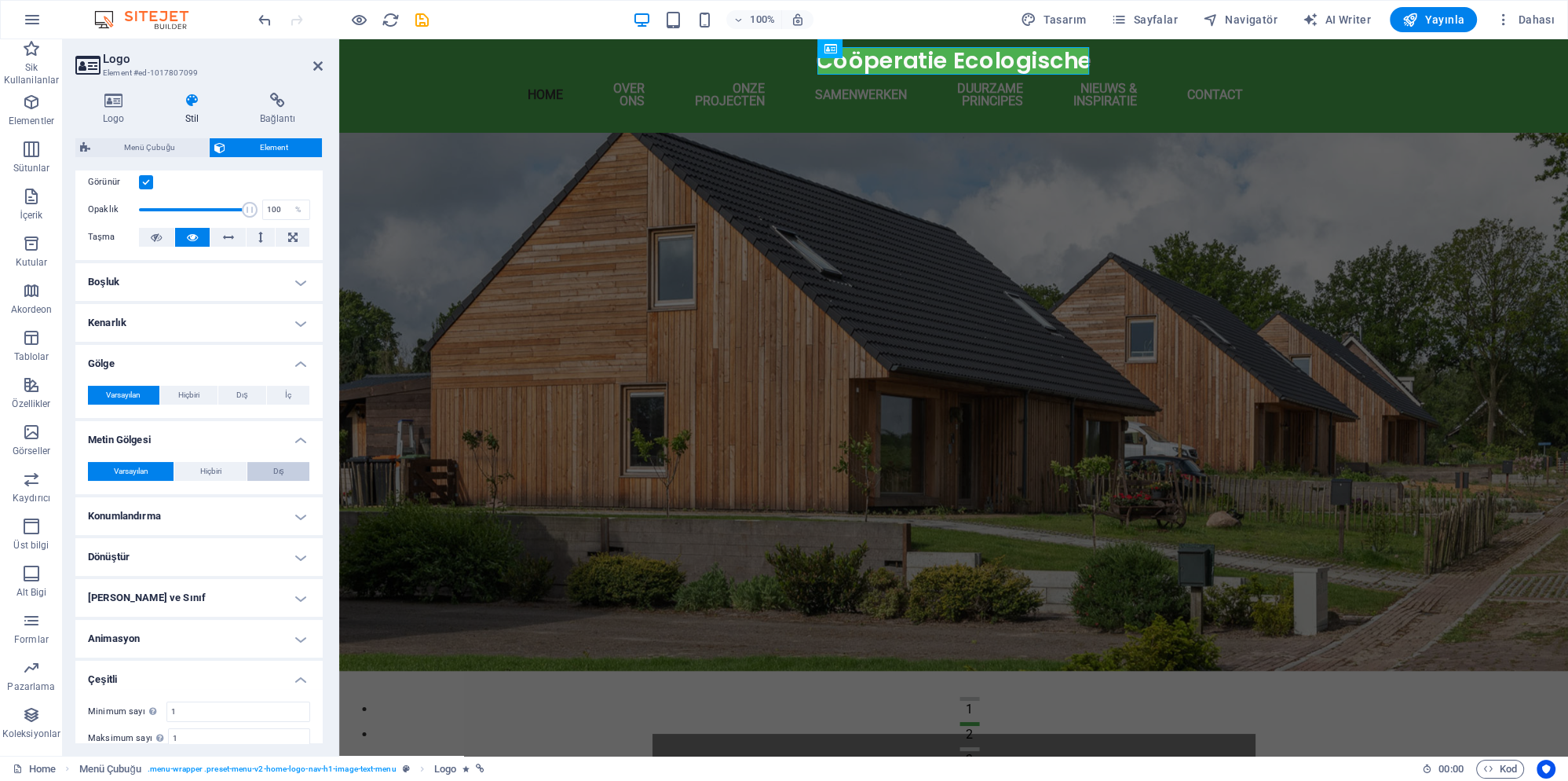
click at [269, 461] on button "Dış" at bounding box center [278, 470] width 62 height 19
type input "2"
type input "4"
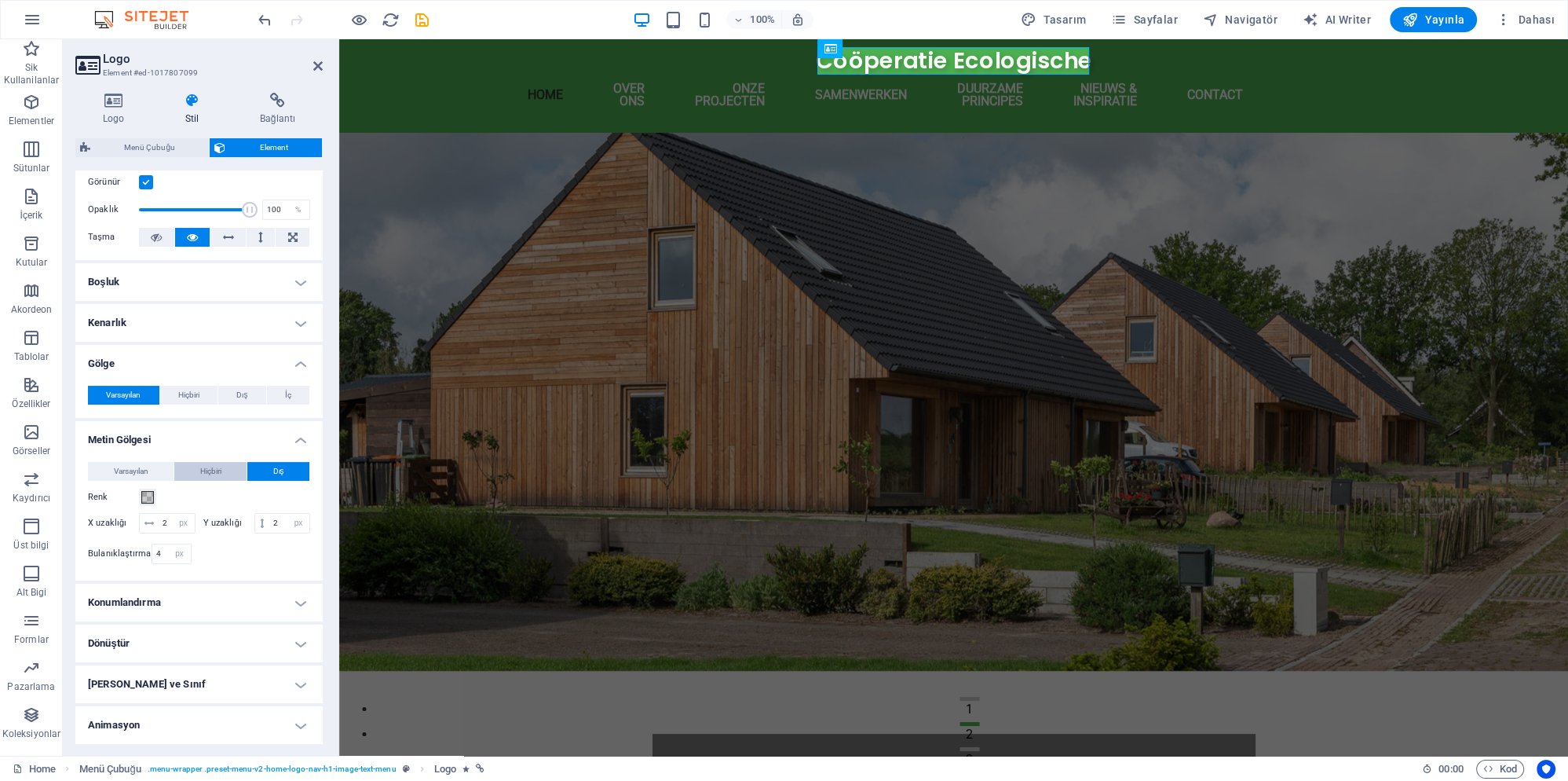
click at [212, 461] on span "Hiçbiri" at bounding box center [211, 470] width 22 height 19
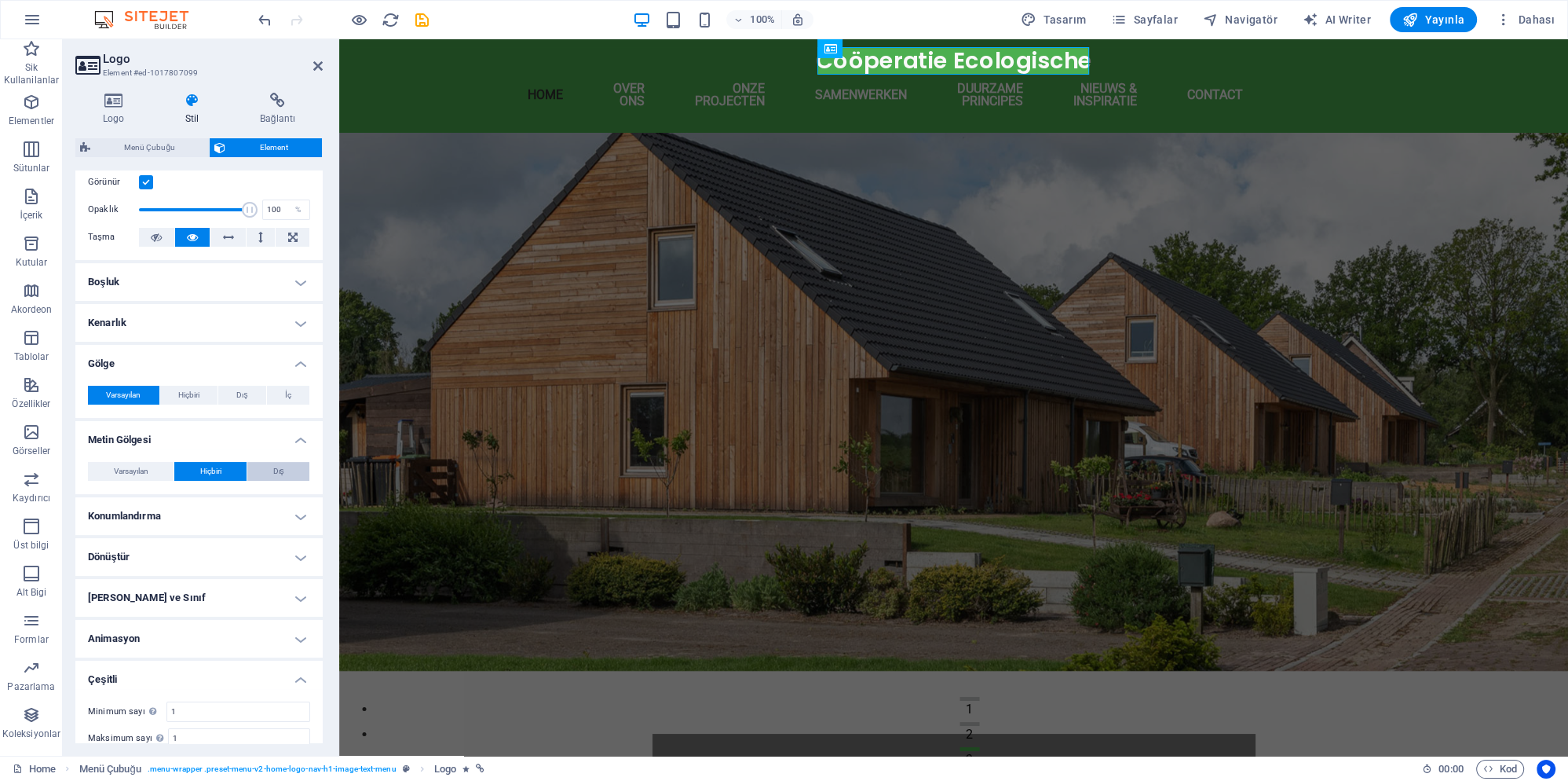
click at [273, 461] on button "Dış" at bounding box center [278, 470] width 62 height 19
type input "rgba(0, 0, 0, 0.2)"
type input "2"
type input "4"
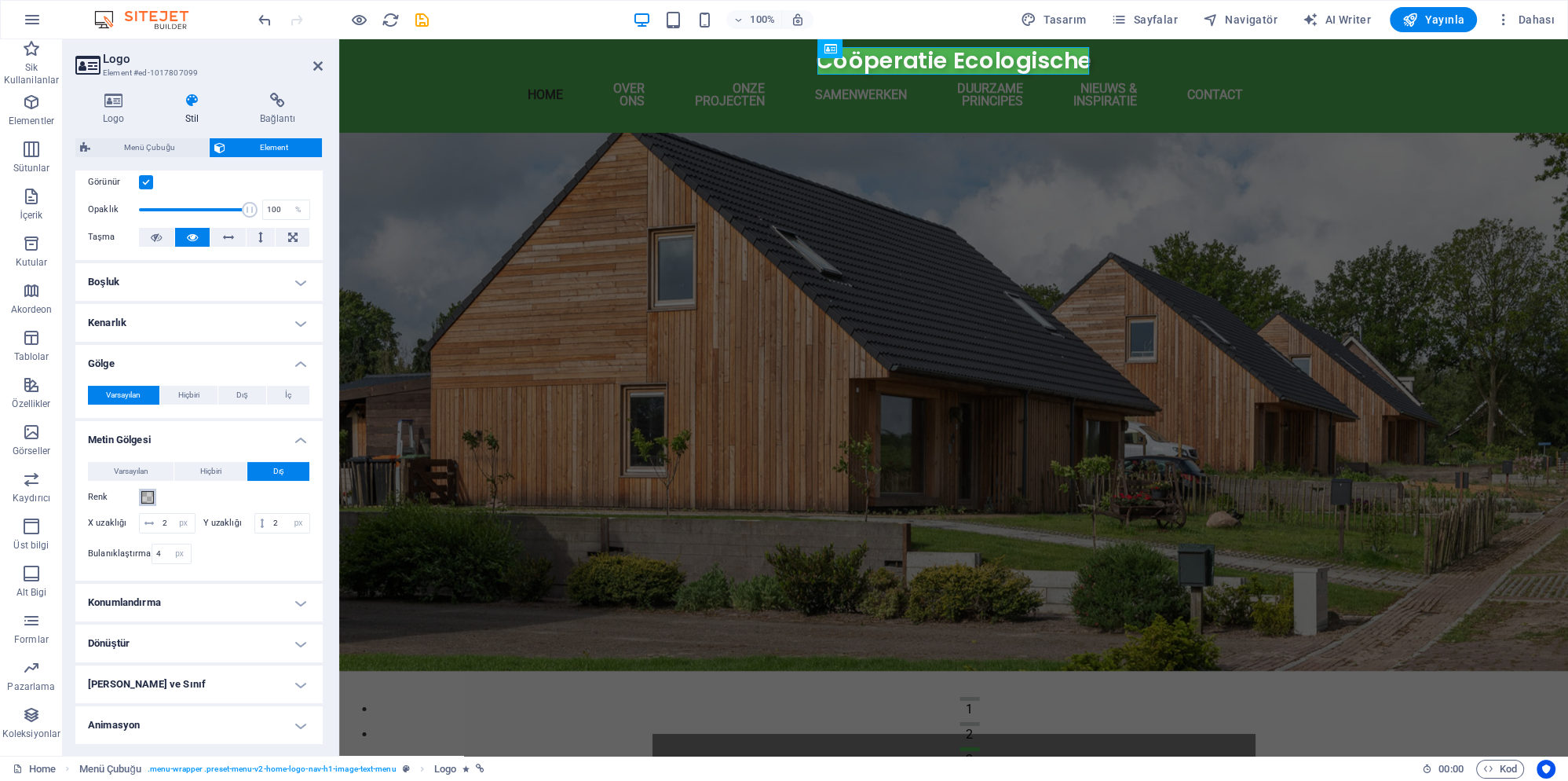
click at [151, 491] on span at bounding box center [148, 497] width 13 height 13
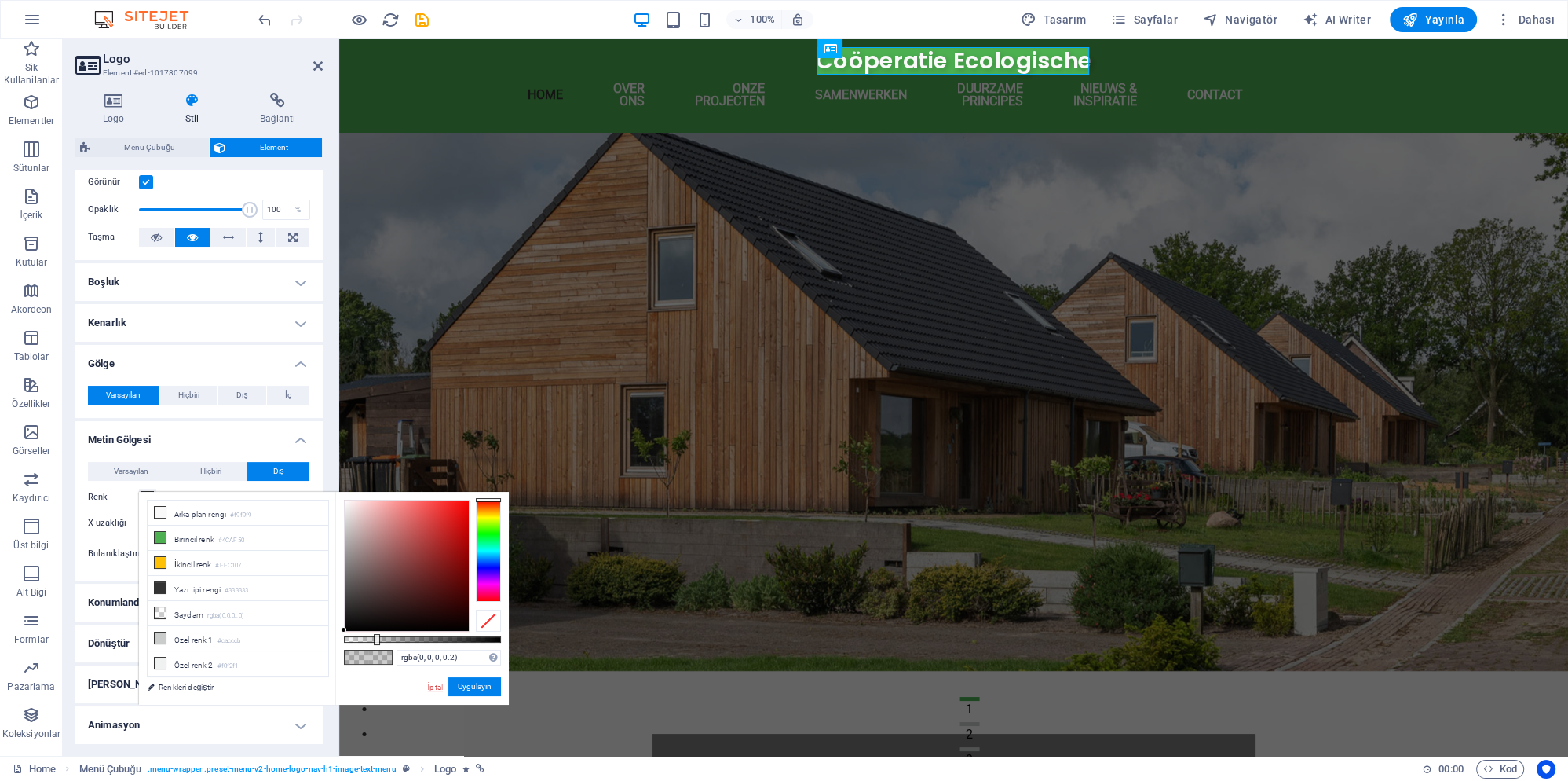
click at [431, 687] on link "İptal" at bounding box center [436, 687] width 18 height 12
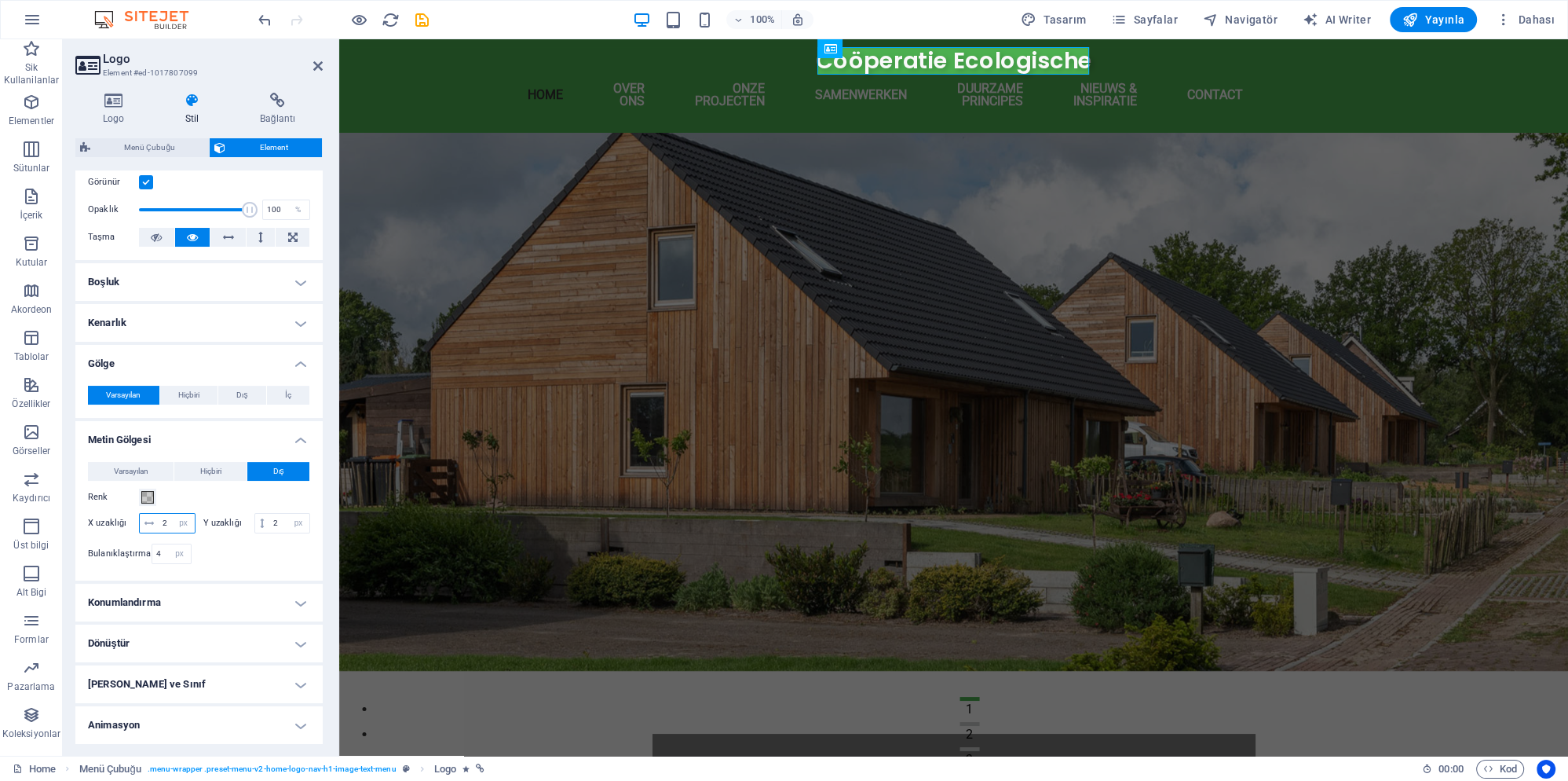
drag, startPoint x: 164, startPoint y: 505, endPoint x: 142, endPoint y: 505, distance: 22.0
click at [158, 513] on input "2" at bounding box center [176, 522] width 36 height 19
click at [168, 513] on input "2" at bounding box center [176, 522] width 36 height 19
type input "4"
type input "3"
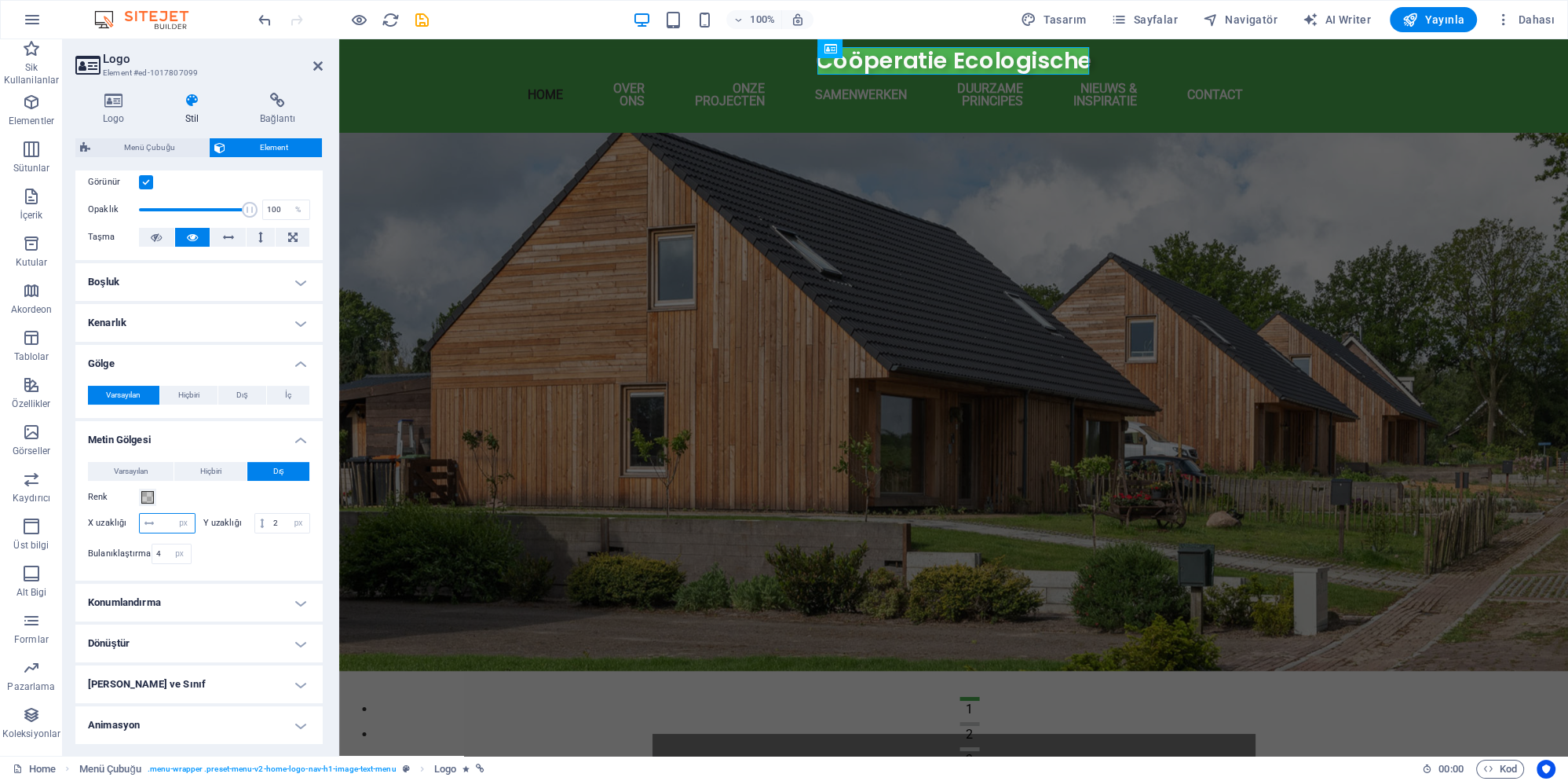
type input "2"
click at [297, 421] on h4 "Metin Gölgesi" at bounding box center [200, 435] width 248 height 29
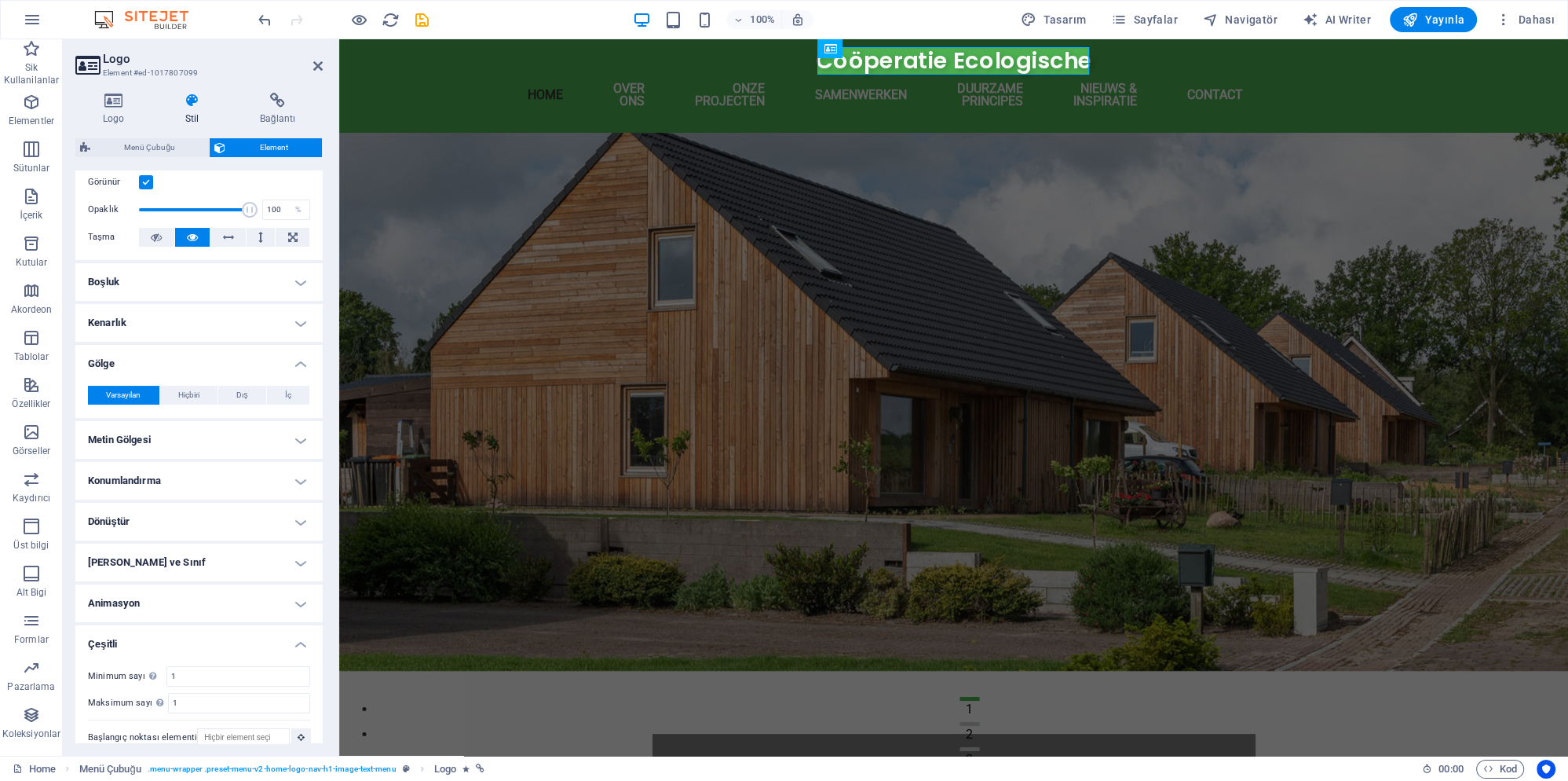
click at [235, 466] on h4 "Konumlandırma" at bounding box center [200, 480] width 248 height 37
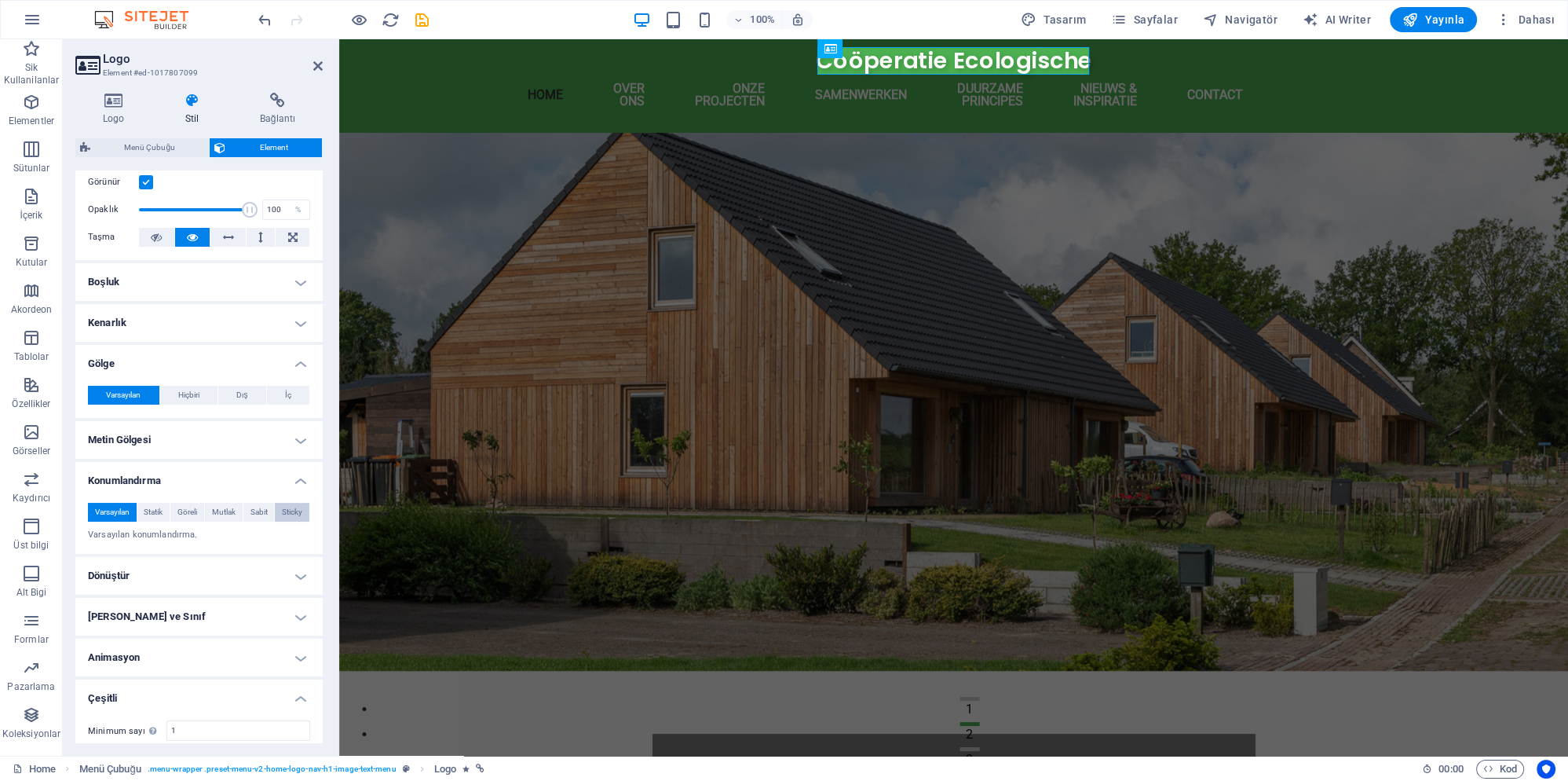
click at [283, 503] on span "Sticky" at bounding box center [292, 511] width 21 height 19
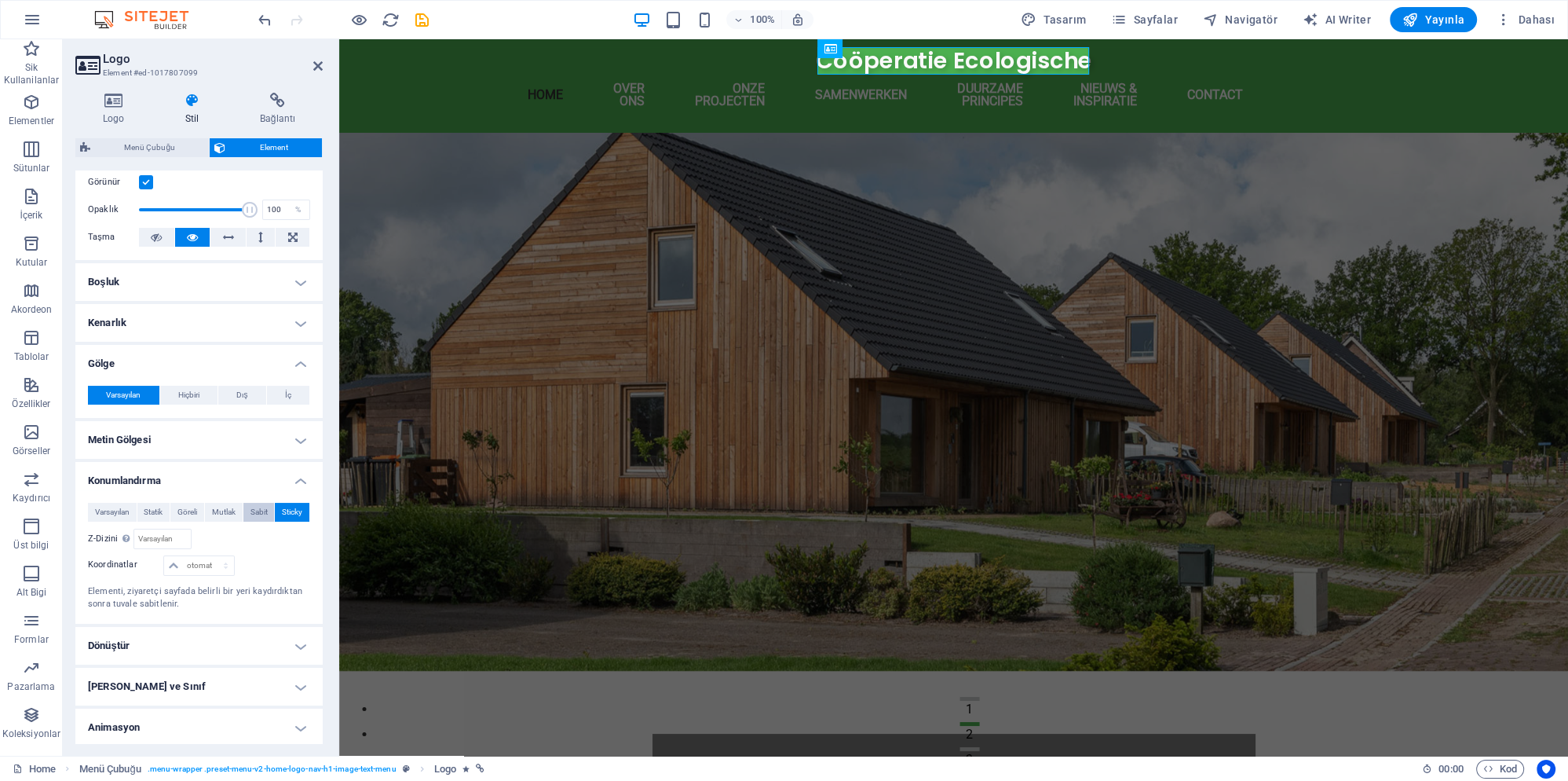
click at [255, 503] on span "Sabit" at bounding box center [260, 511] width 18 height 19
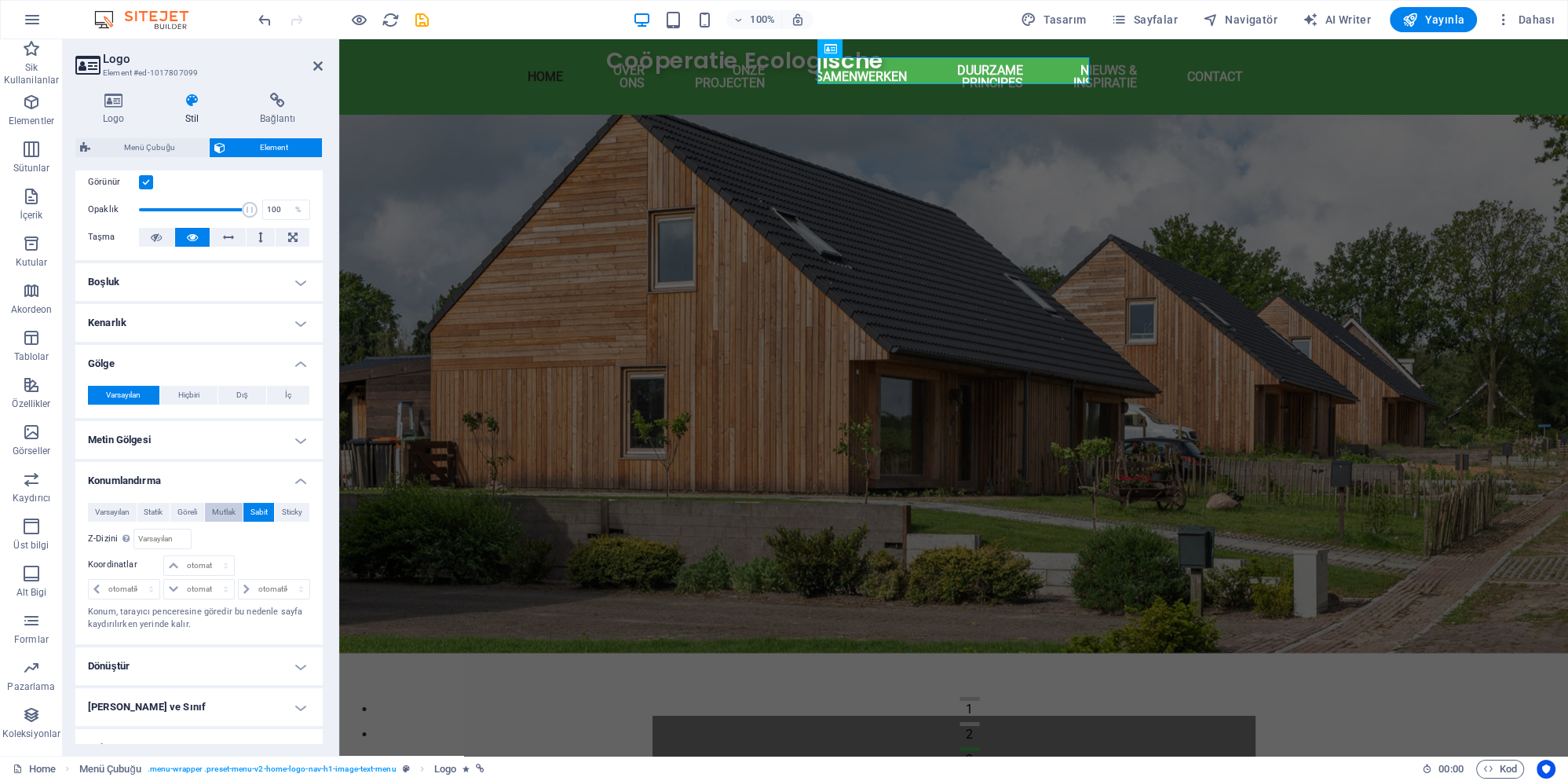
click at [228, 503] on span "Mutlak" at bounding box center [224, 511] width 24 height 19
click at [185, 503] on span "Göreli" at bounding box center [187, 511] width 20 height 19
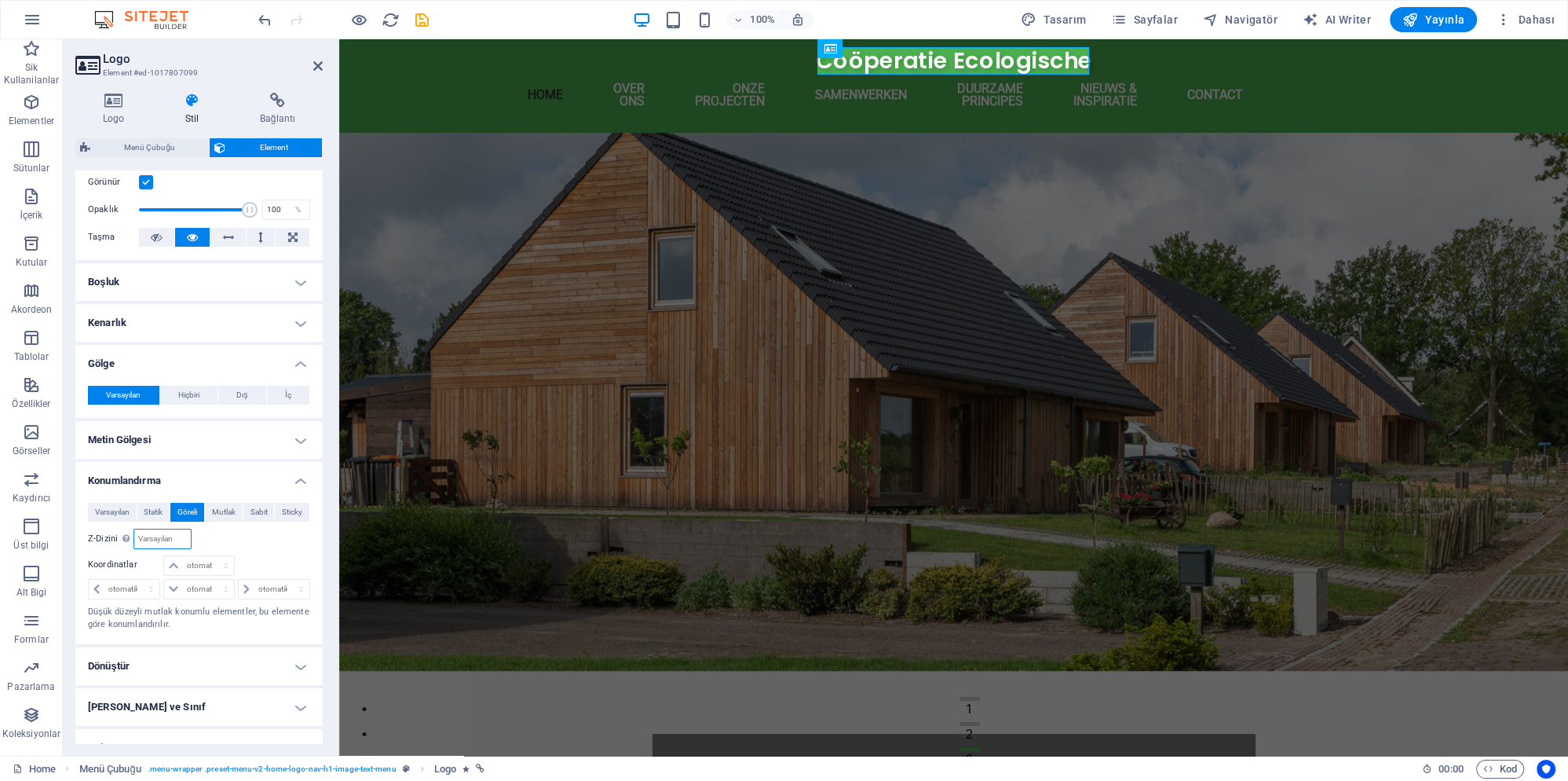
click at [167, 529] on input "number" at bounding box center [162, 538] width 56 height 19
click at [419, 18] on icon "save" at bounding box center [422, 20] width 18 height 18
checkbox input "false"
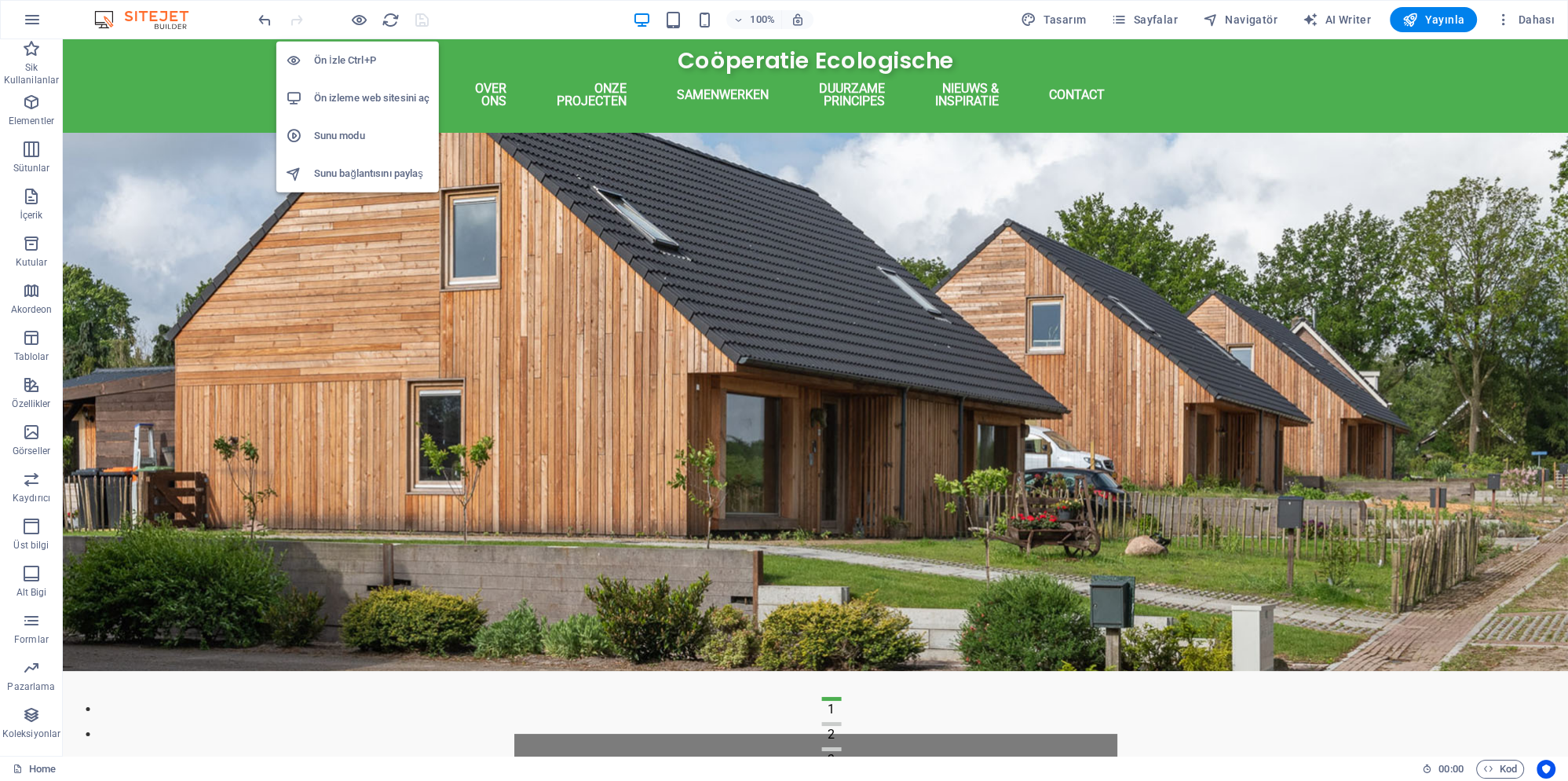
click at [362, 132] on h6 "Sunu modu" at bounding box center [371, 136] width 115 height 19
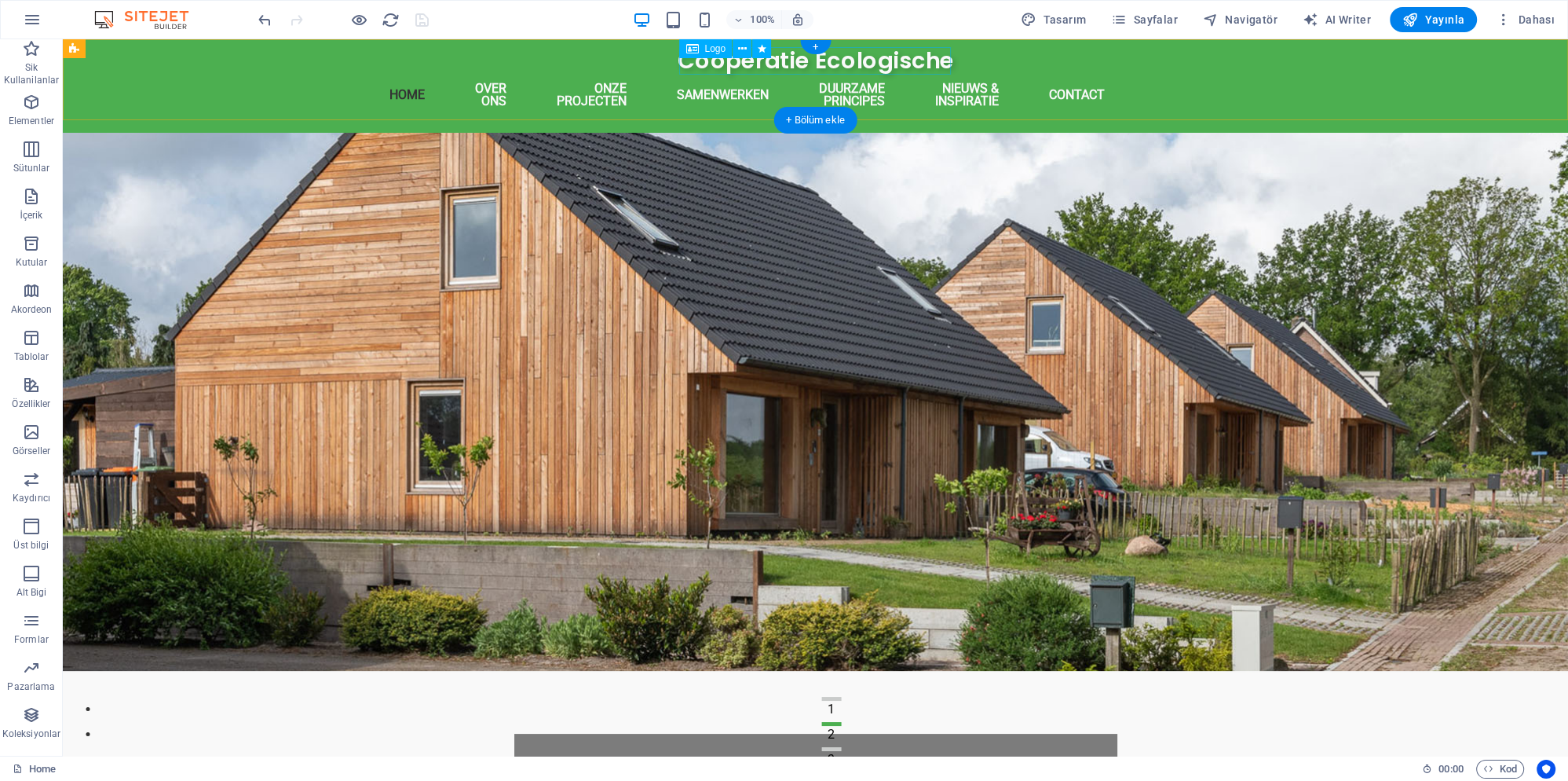
click at [699, 66] on div "Coöperatie Ecologische" at bounding box center [816, 61] width 905 height 28
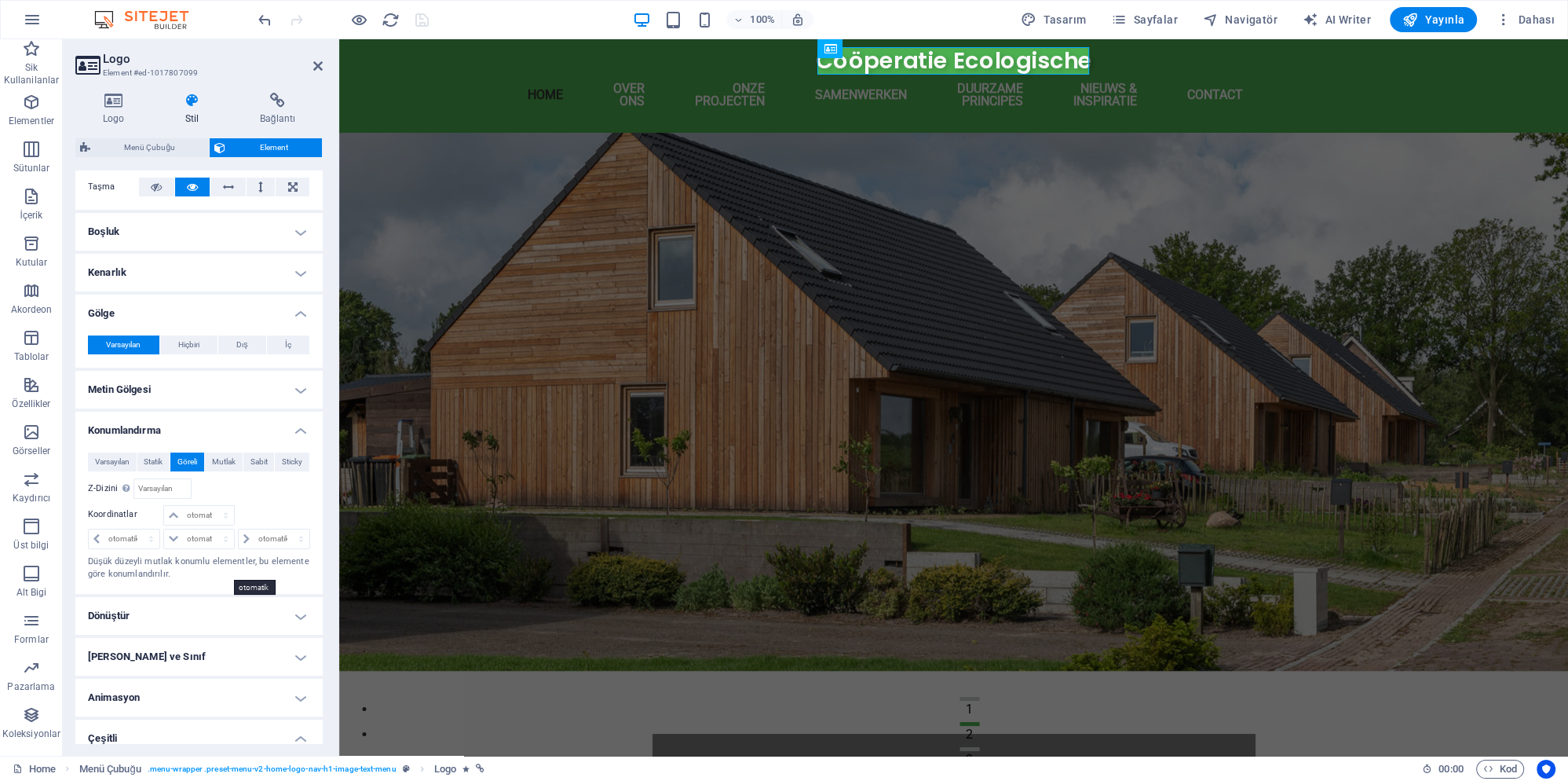
scroll to position [367, 0]
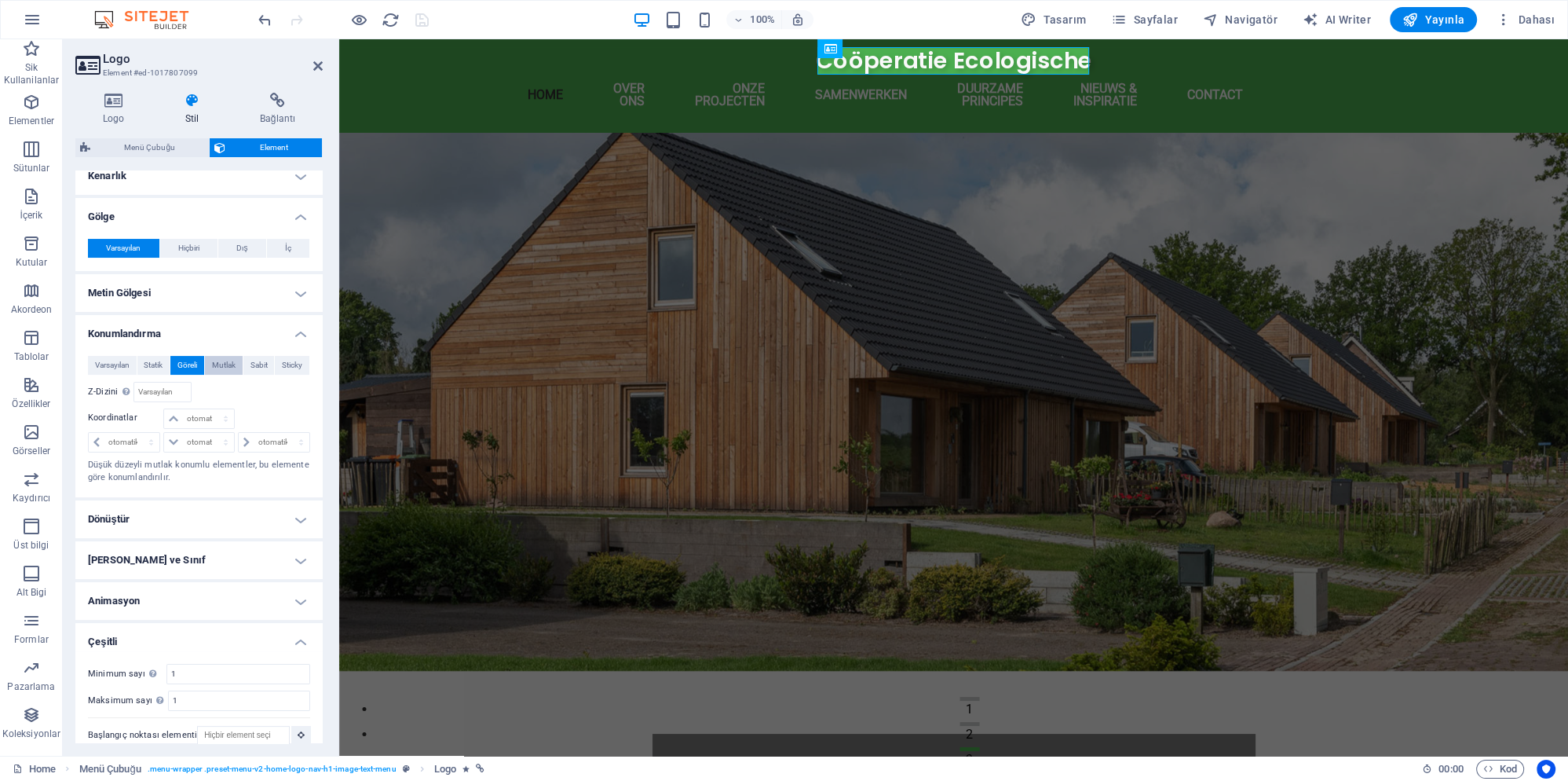
click at [224, 356] on span "Mutlak" at bounding box center [224, 365] width 24 height 19
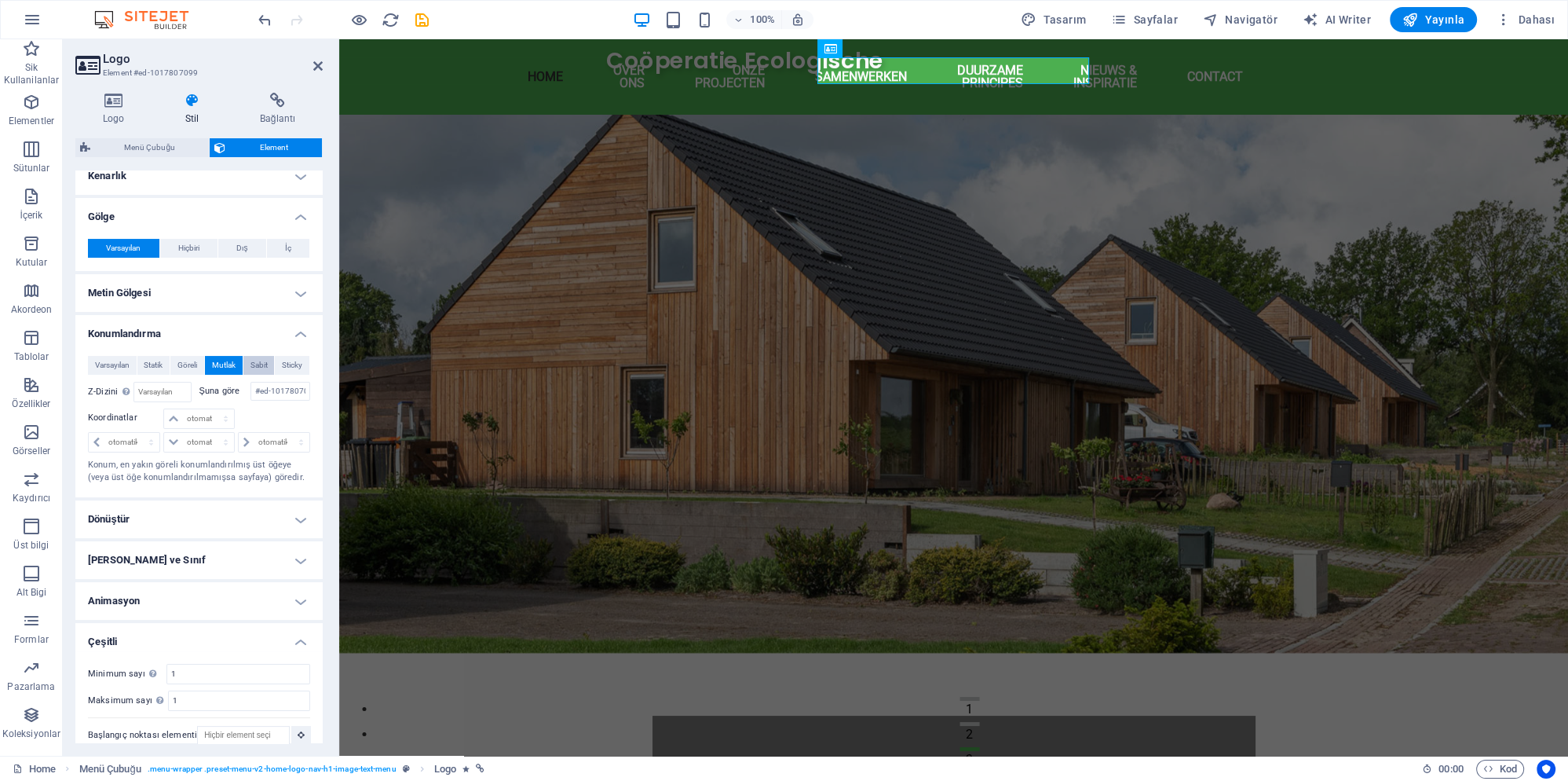
click at [260, 356] on span "Sabit" at bounding box center [260, 365] width 18 height 19
click at [289, 356] on span "Sticky" at bounding box center [292, 365] width 21 height 19
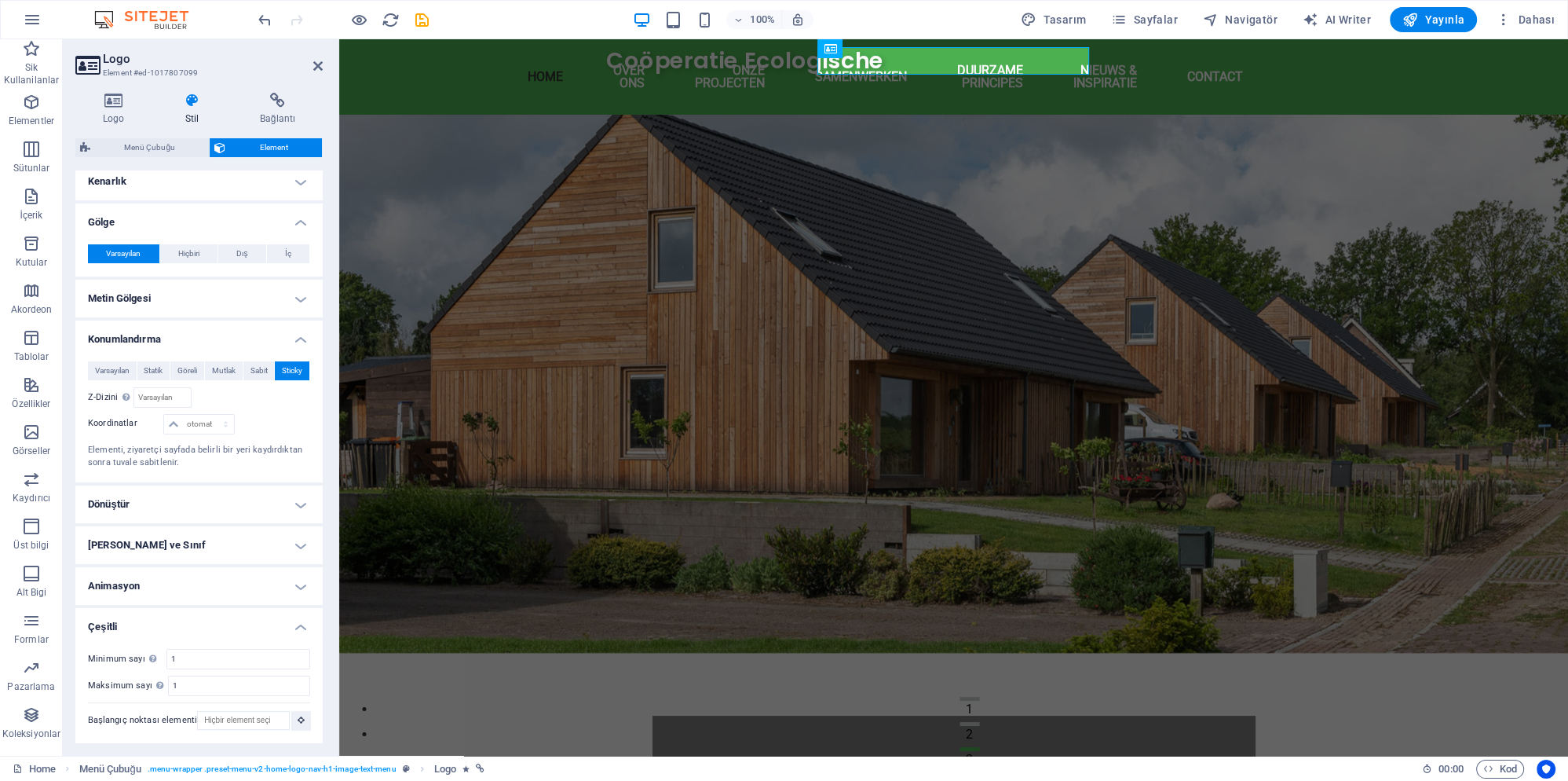
scroll to position [346, 0]
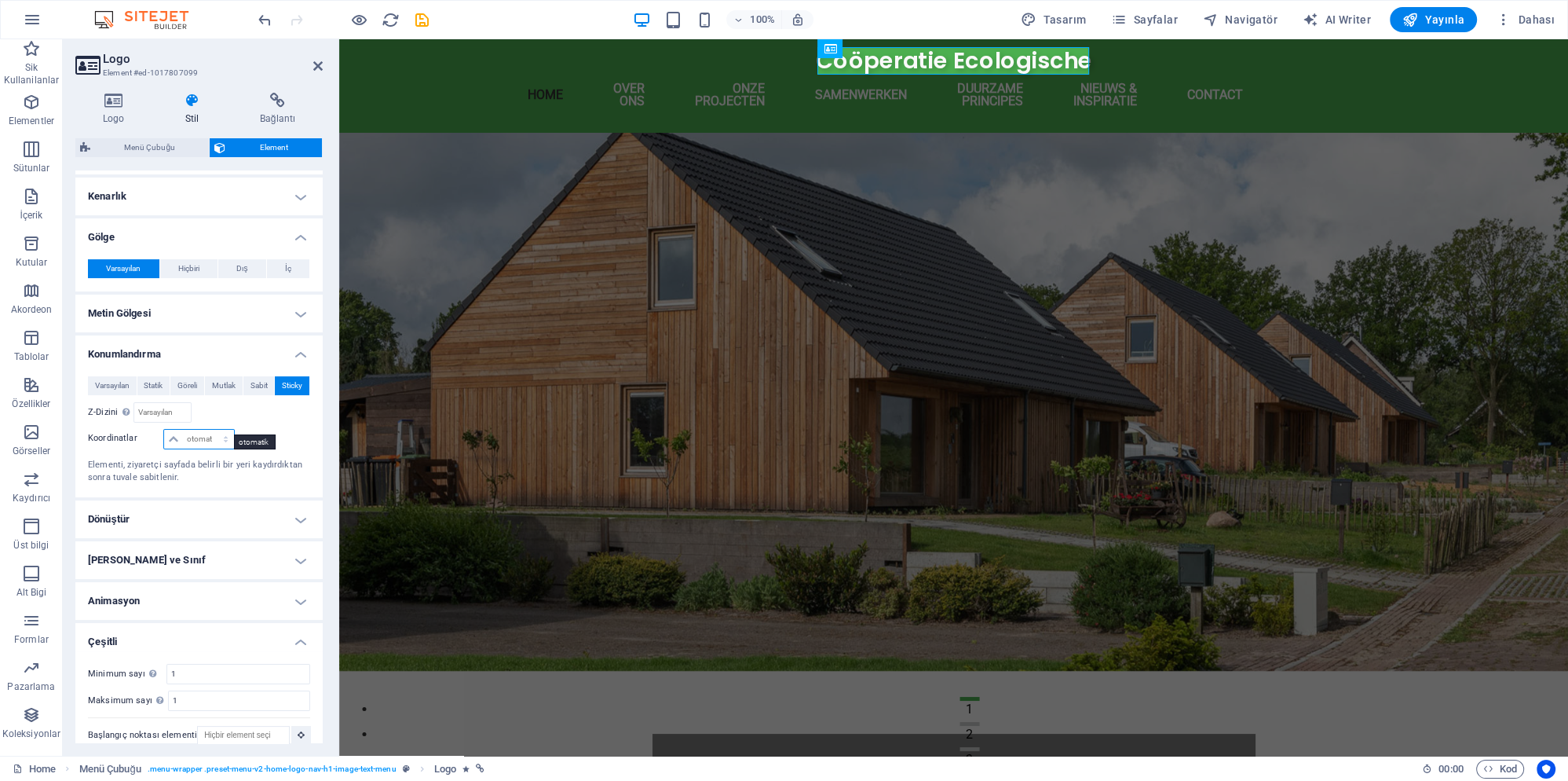
select select "px"
click option "px" at bounding box center [0, 0] width 0 height 0
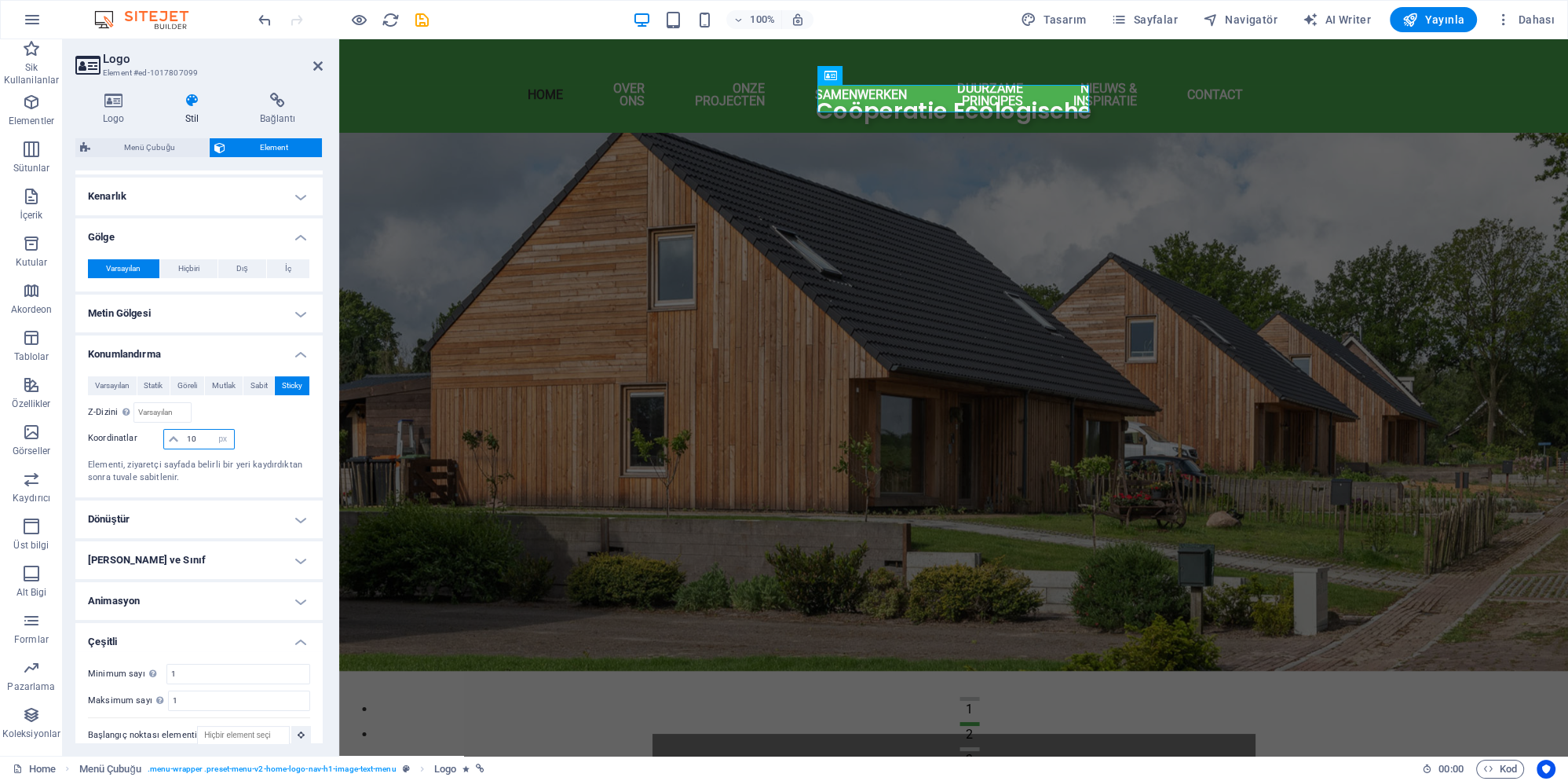
type input "1"
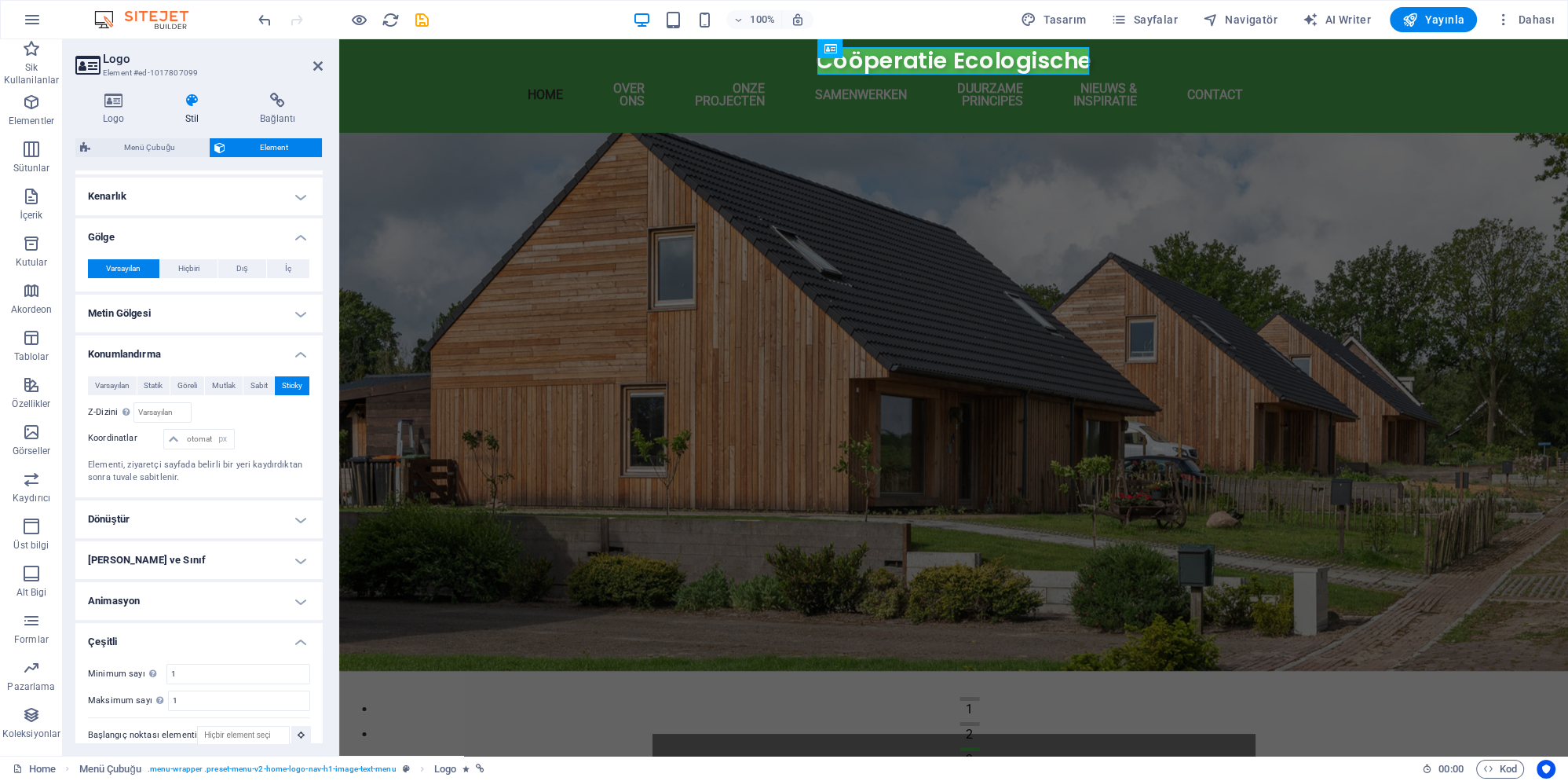
click at [270, 429] on div at bounding box center [272, 440] width 74 height 22
click at [167, 403] on input "number" at bounding box center [162, 412] width 56 height 19
type input "1"
click at [126, 376] on span "Varsayılan" at bounding box center [112, 385] width 34 height 19
select select "DISABLED_OPTION_VALUE"
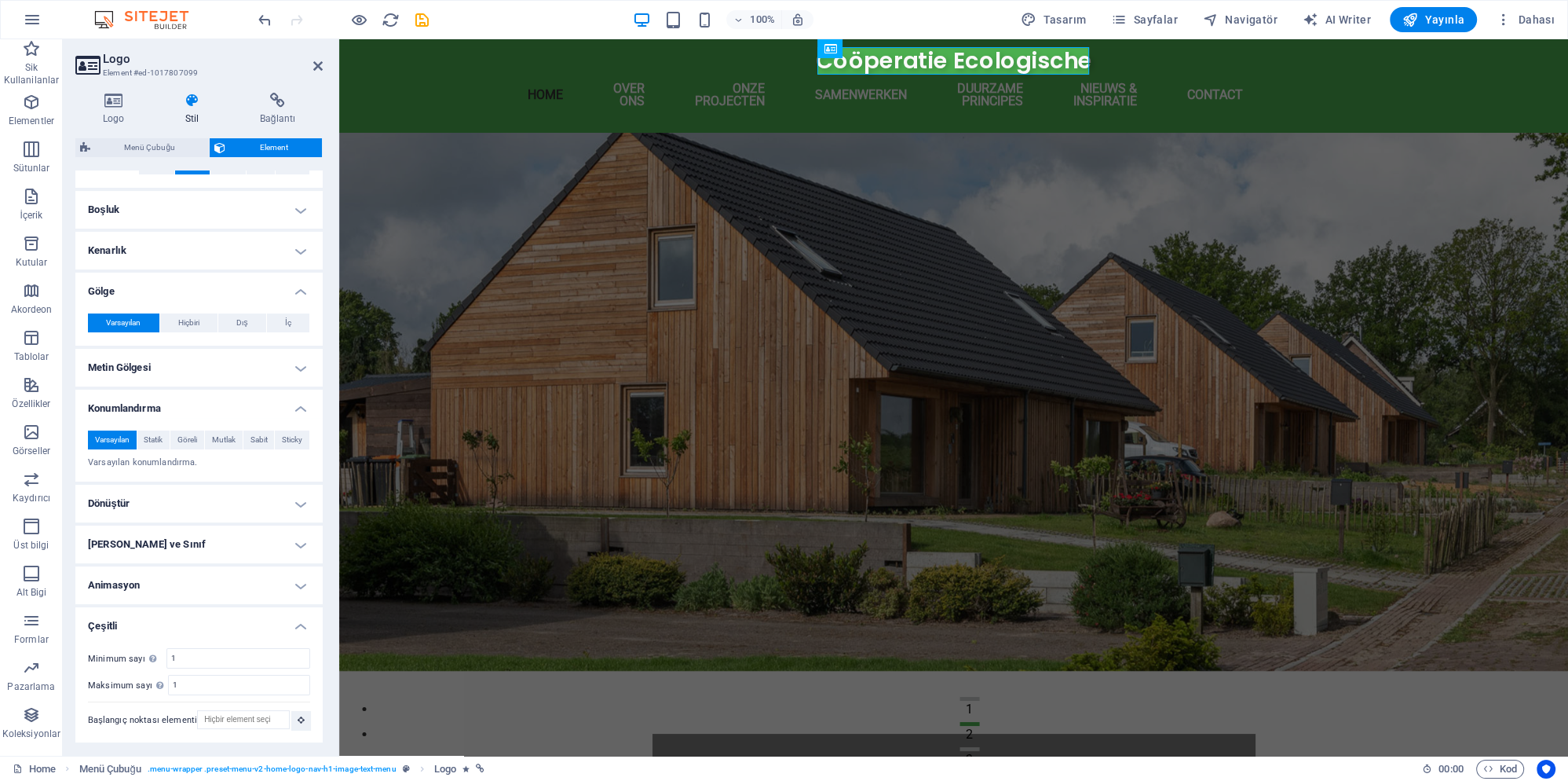
scroll to position [278, 0]
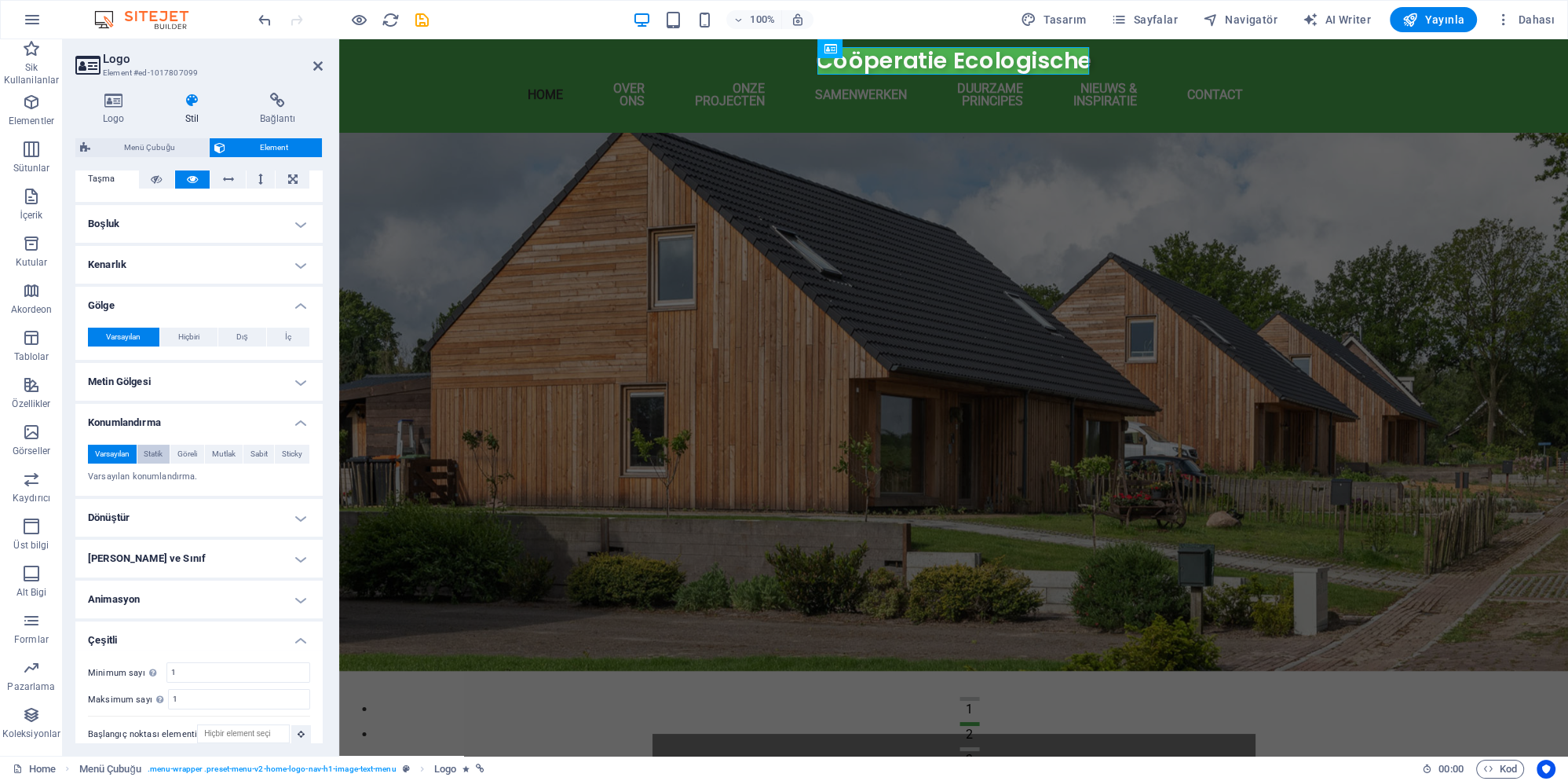
click at [160, 445] on span "Statik" at bounding box center [152, 453] width 19 height 19
click at [194, 445] on span "Göreli" at bounding box center [187, 453] width 20 height 19
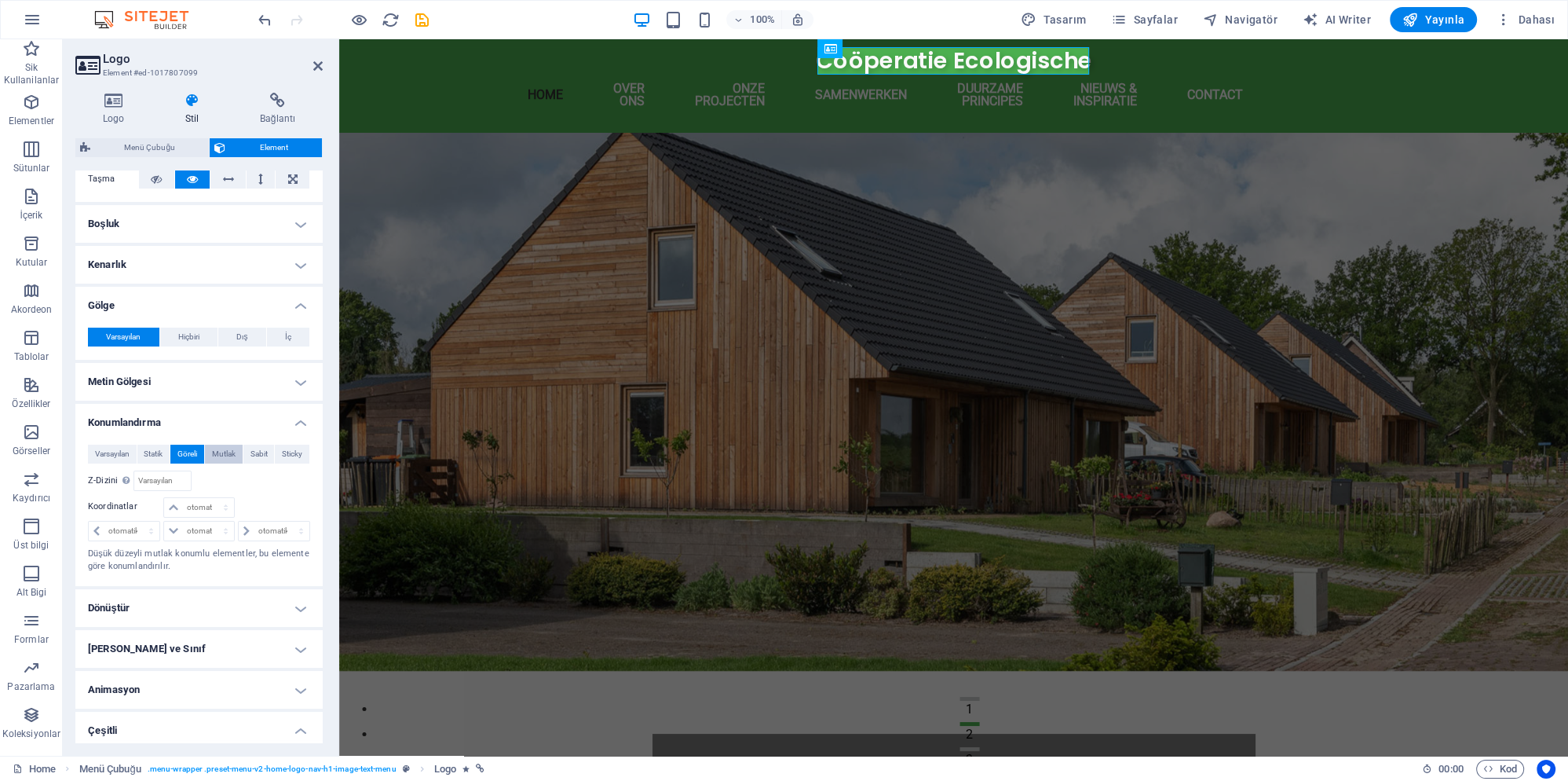
click at [220, 445] on span "Mutlak" at bounding box center [224, 453] width 24 height 19
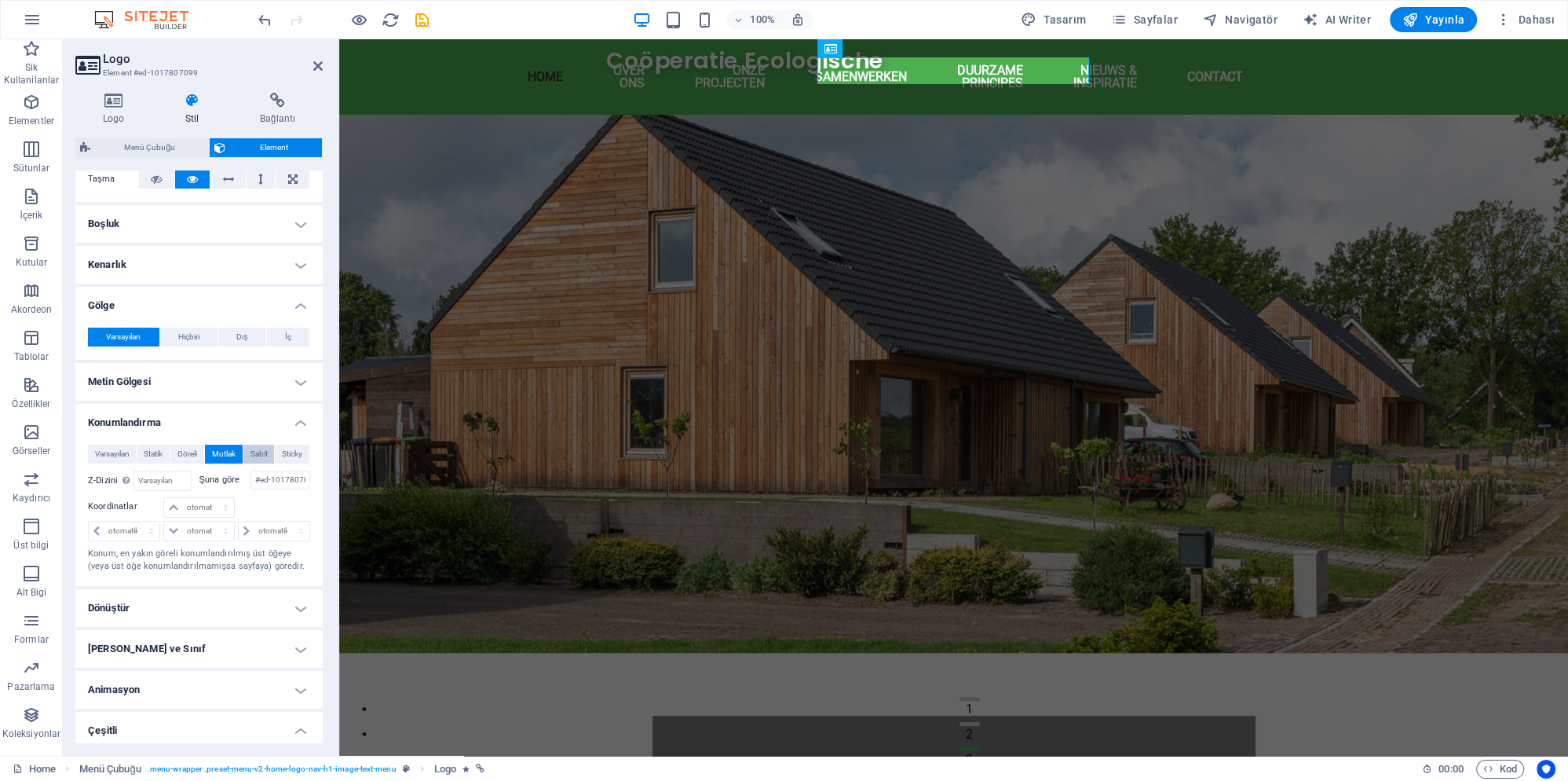
click at [259, 445] on span "Sabit" at bounding box center [260, 453] width 18 height 19
click at [294, 445] on span "Sticky" at bounding box center [292, 453] width 21 height 19
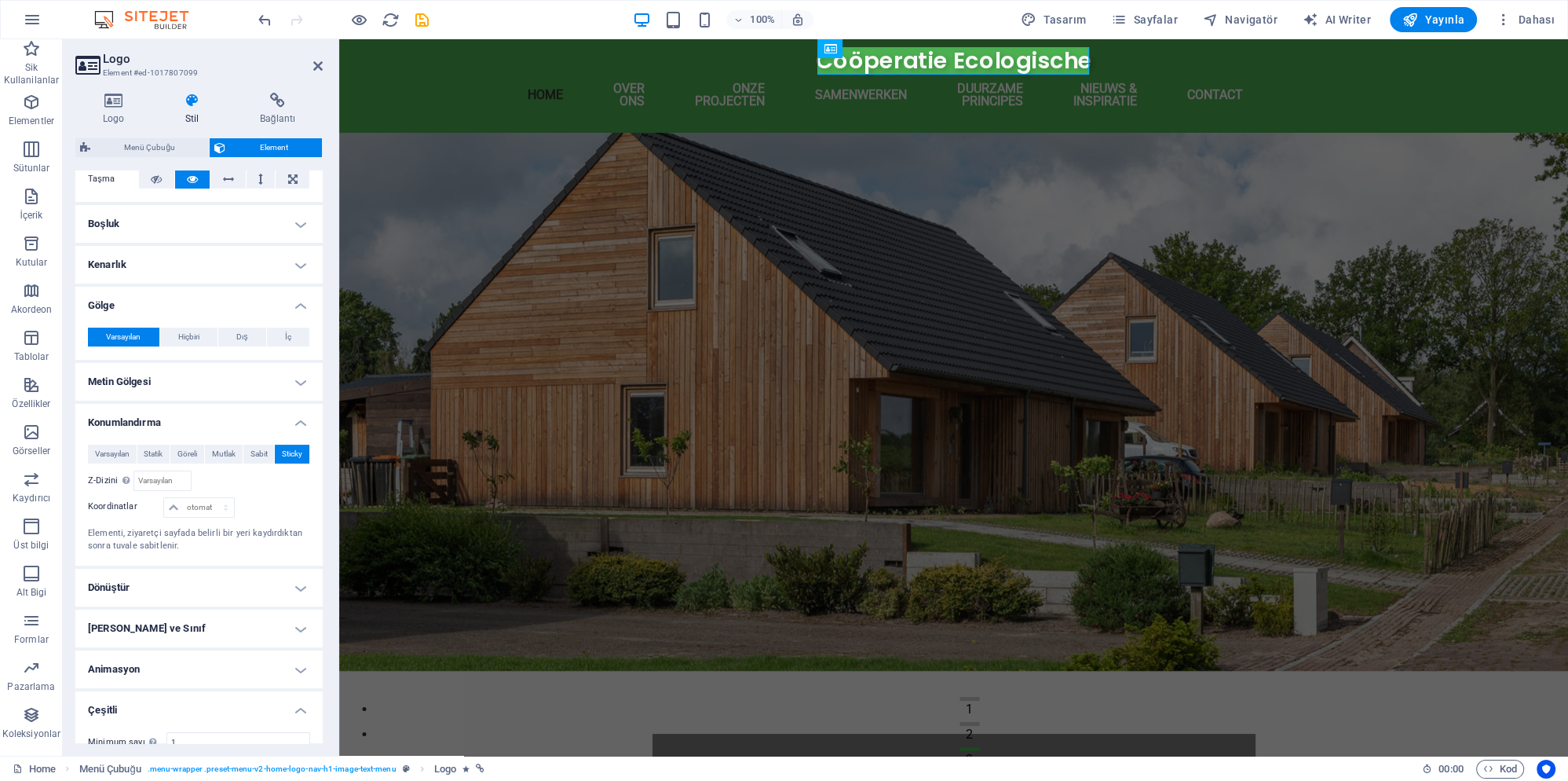
click at [263, 527] on p "Elementi, ziyaretçi sayfada belirli bir yeri kaydırdıktan sonra tuvale sabitlen…" at bounding box center [199, 540] width 222 height 26
click at [283, 411] on h4 "Konumlandırma" at bounding box center [200, 417] width 248 height 29
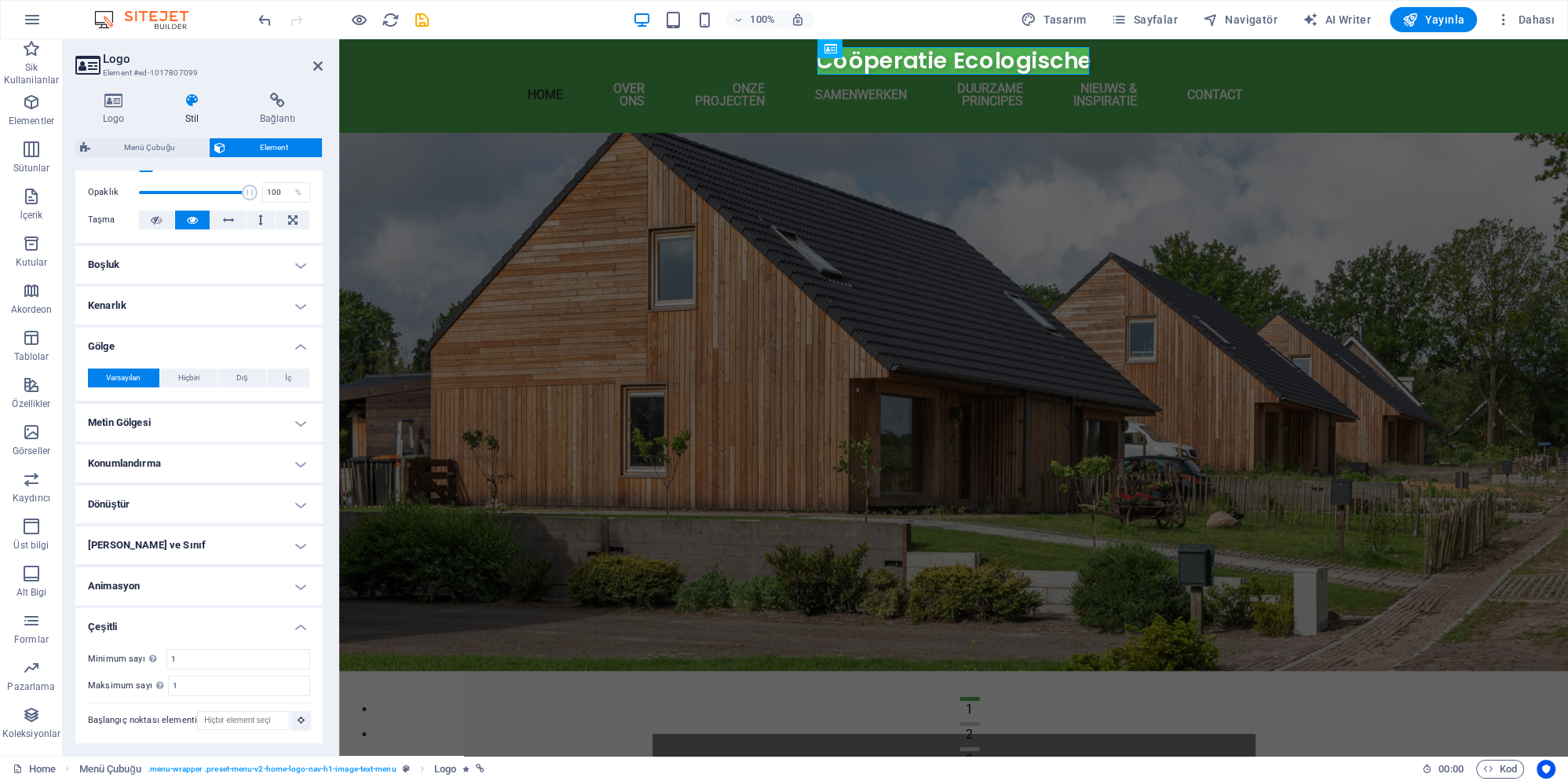
scroll to position [223, 0]
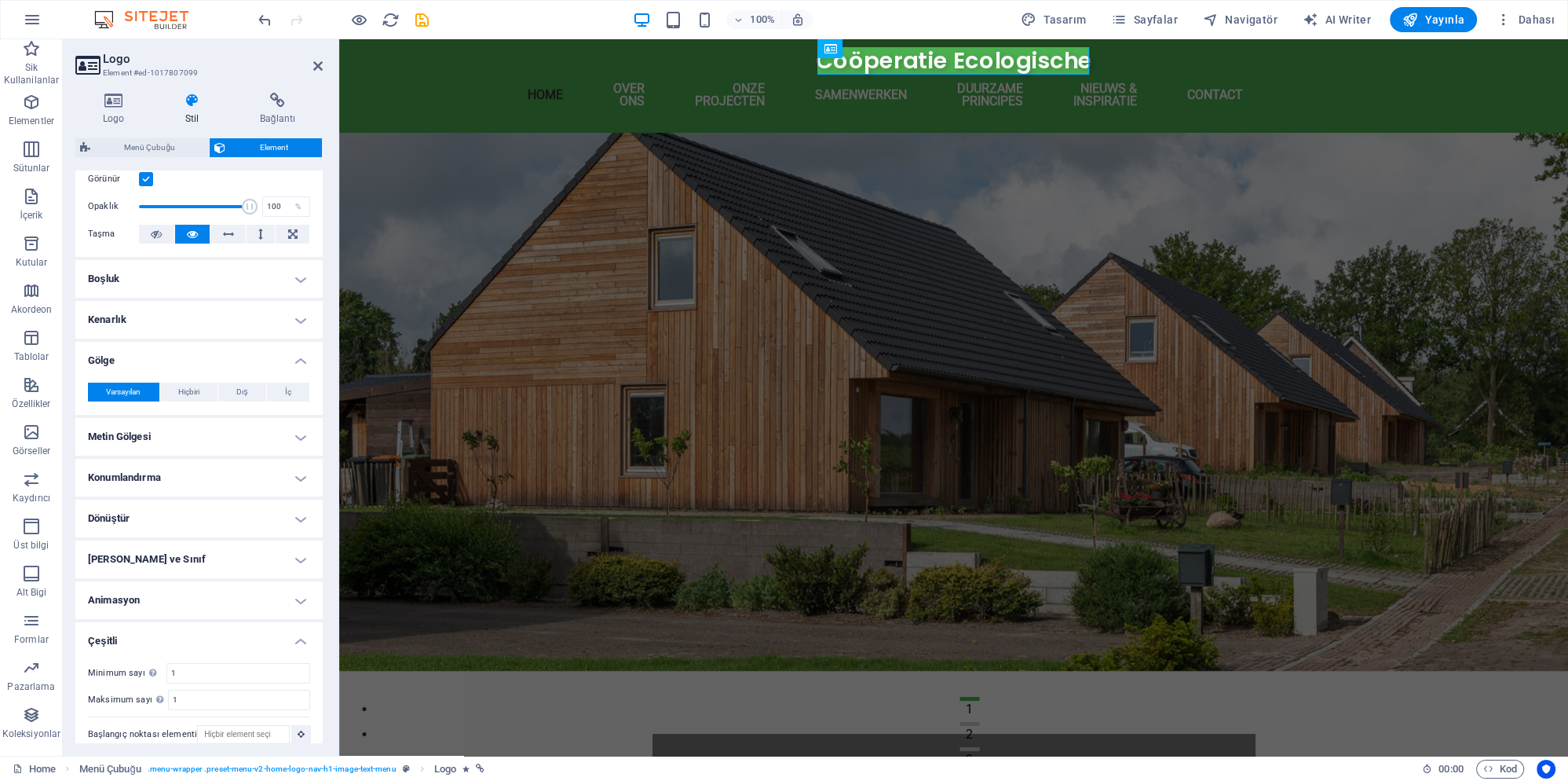
click at [278, 420] on h4 "Metin Gölgesi" at bounding box center [200, 437] width 248 height 37
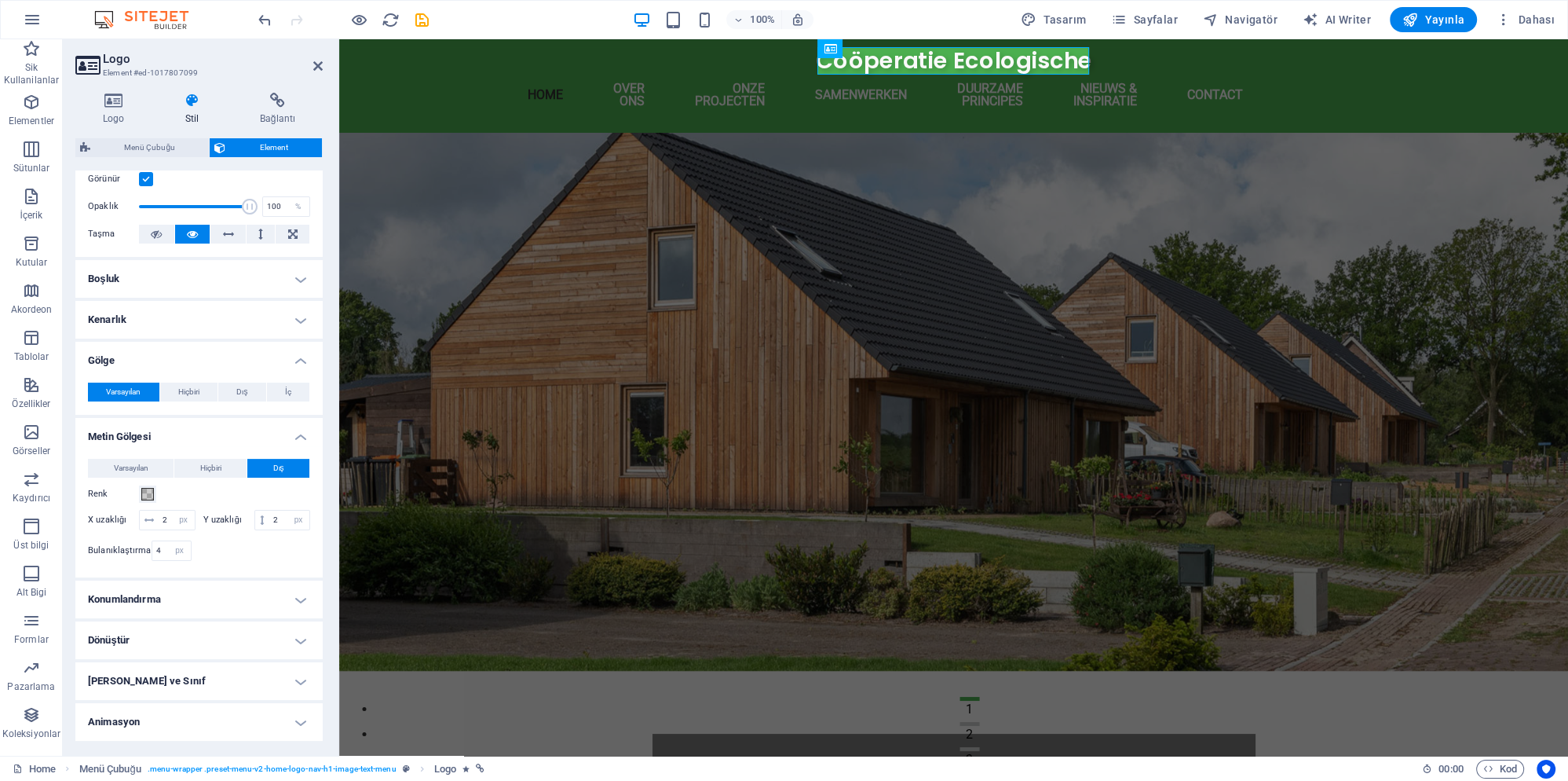
click at [278, 420] on h4 "Metin Gölgesi" at bounding box center [200, 432] width 248 height 29
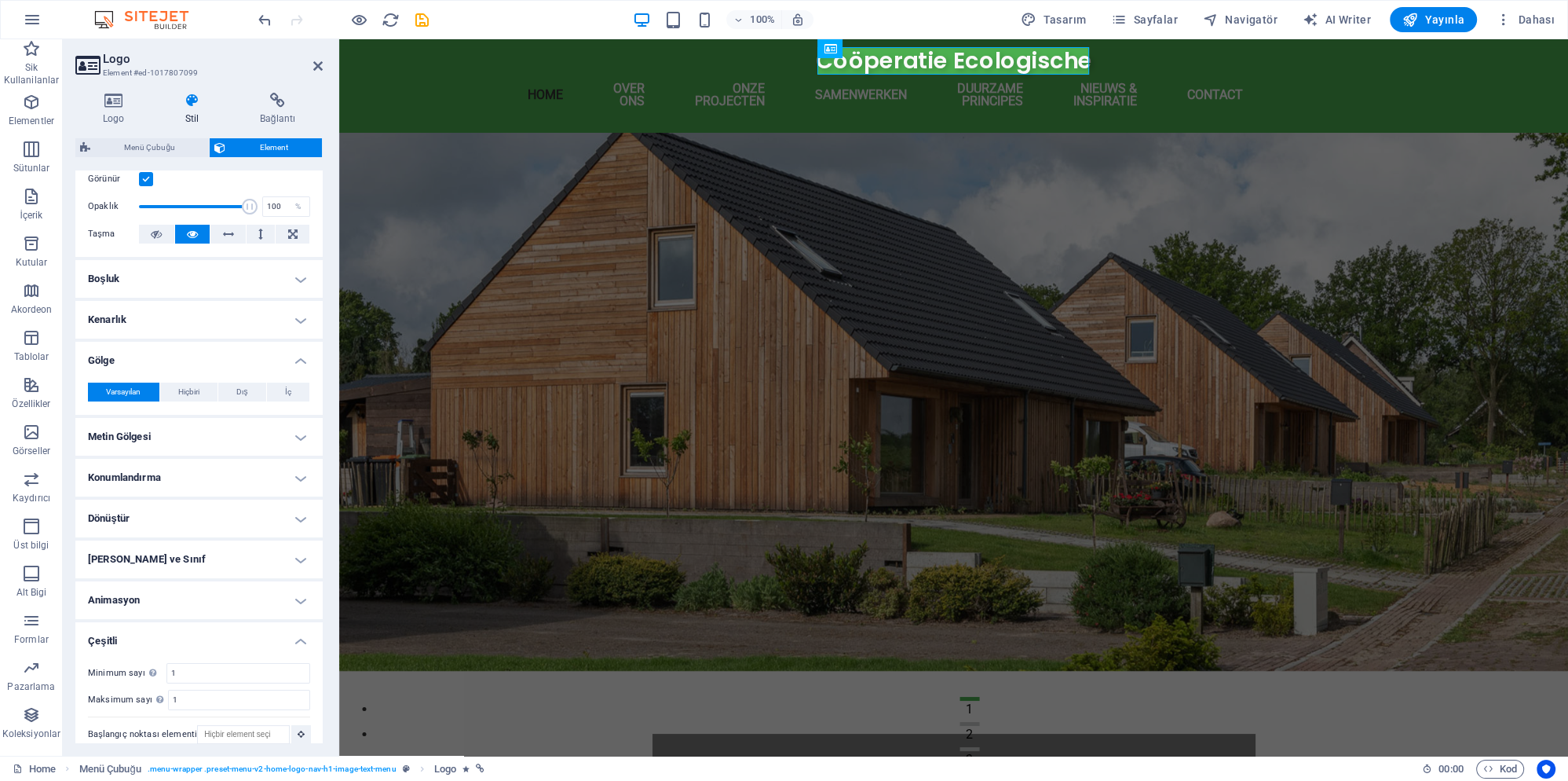
click at [248, 505] on h4 "Dönüştür" at bounding box center [200, 518] width 248 height 37
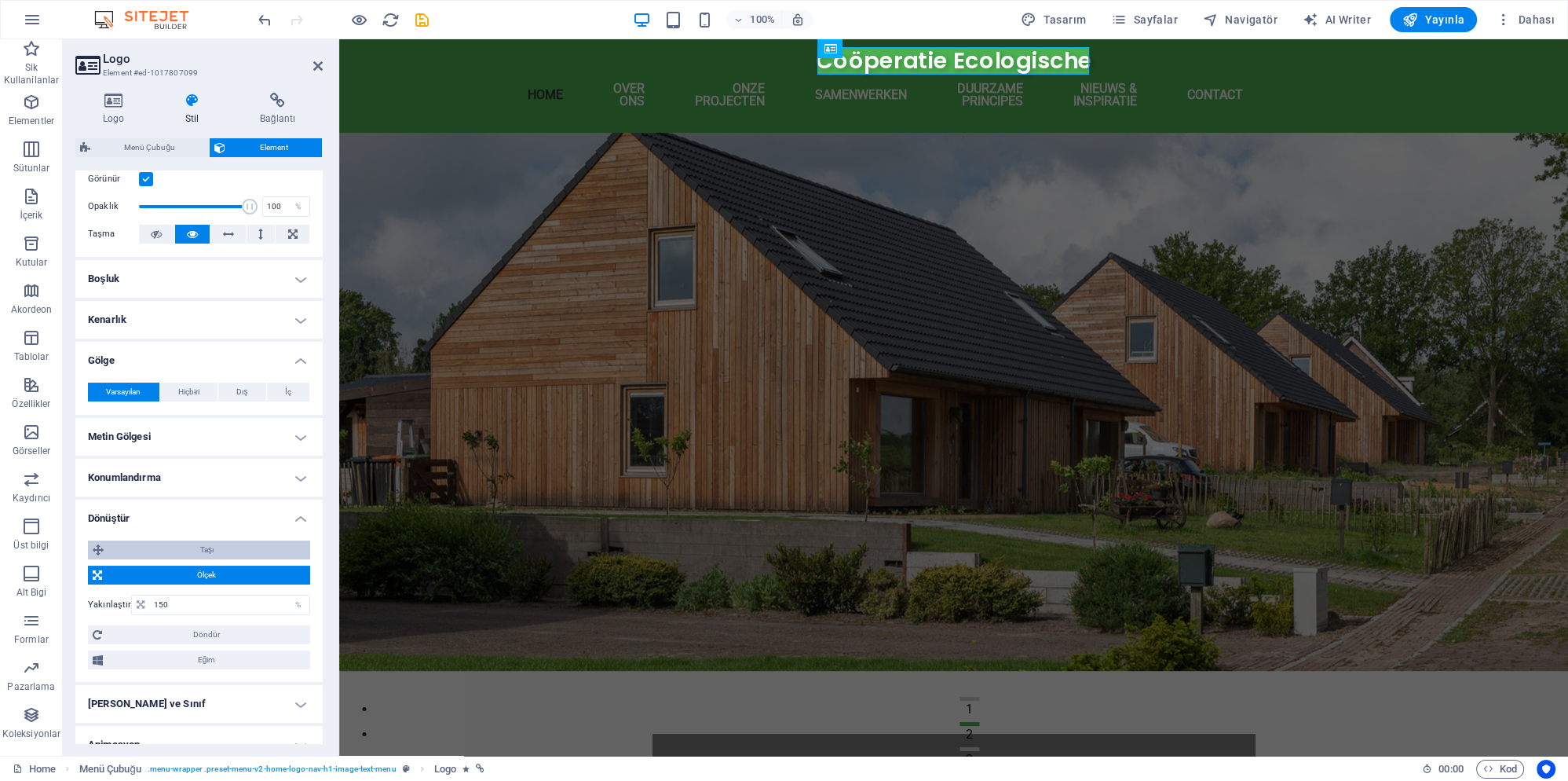
click at [235, 540] on span "Taşı" at bounding box center [207, 549] width 197 height 19
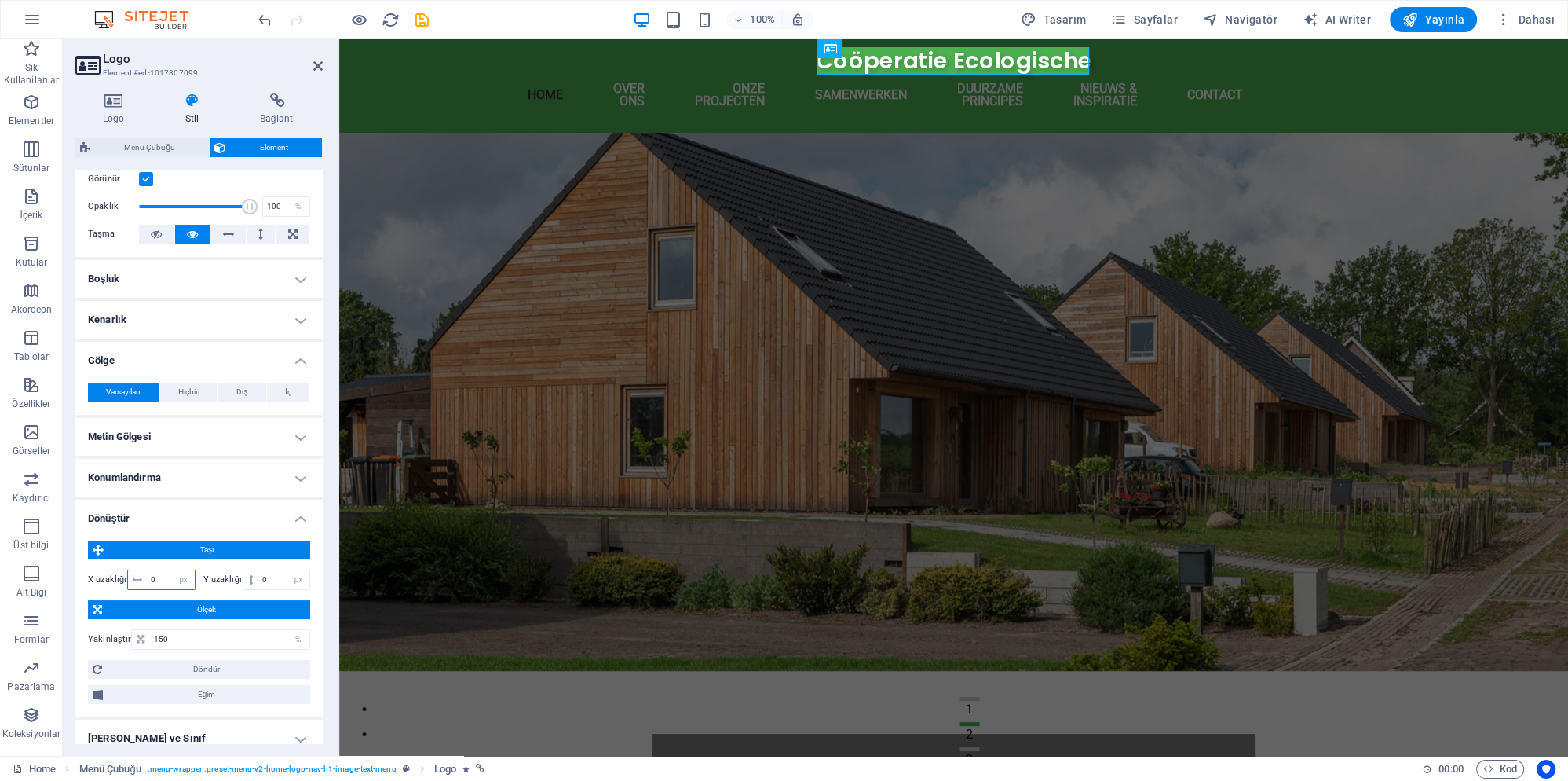
click at [168, 571] on input "0" at bounding box center [170, 579] width 48 height 19
type input "2"
type input "5"
type input "20"
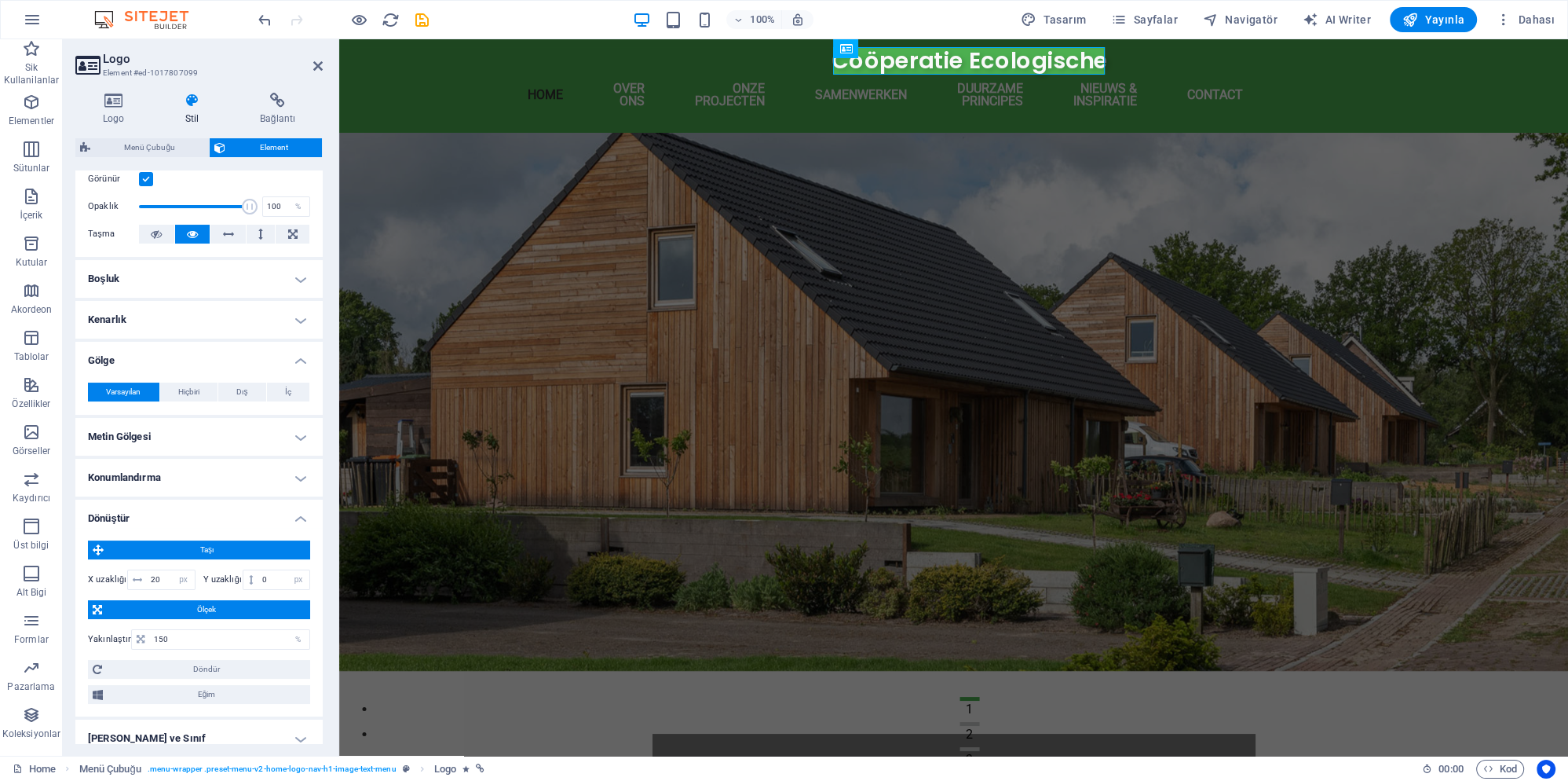
click at [468, 451] on figure at bounding box center [954, 401] width 1230 height 538
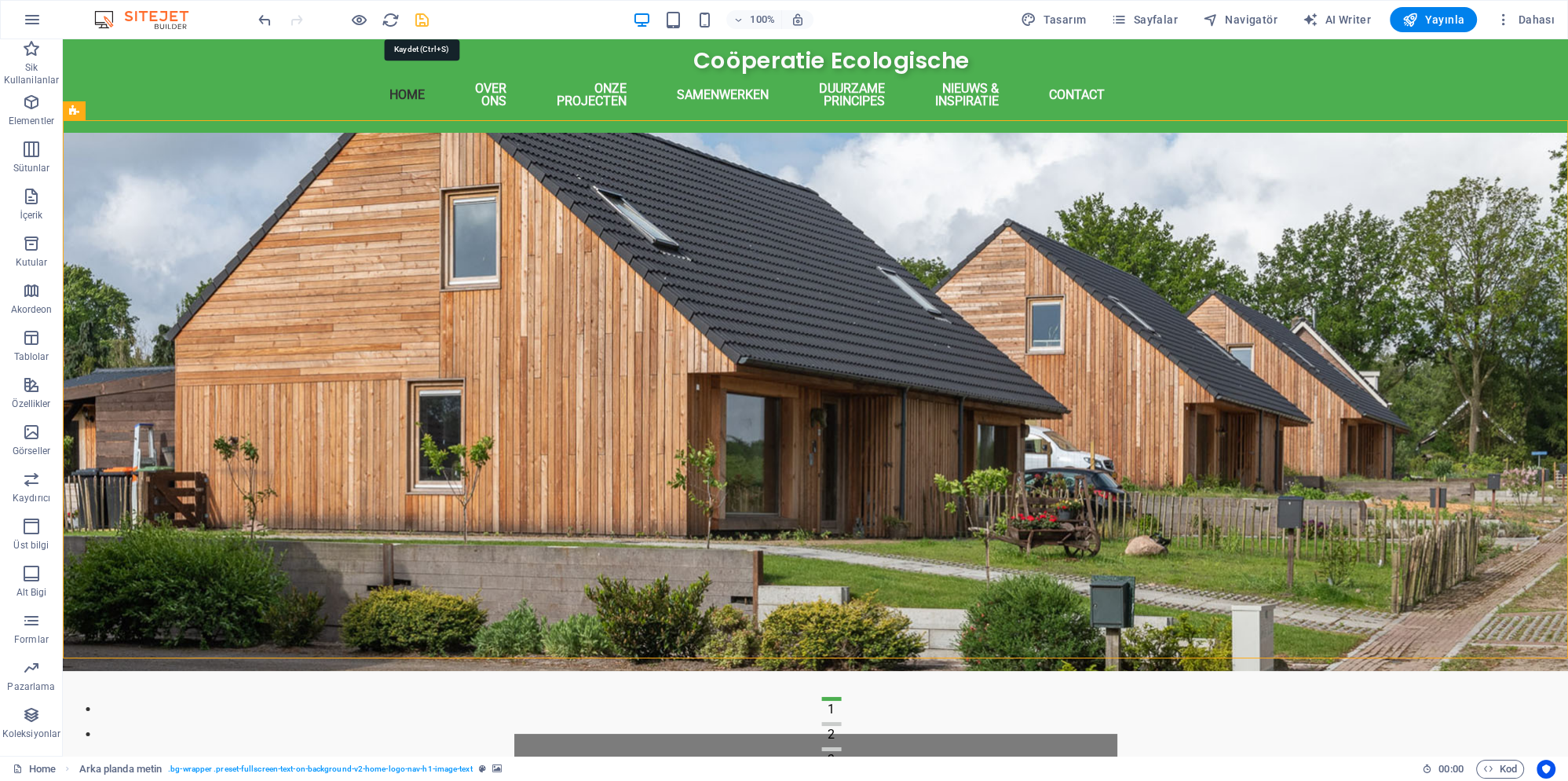
click at [424, 20] on icon "save" at bounding box center [422, 20] width 18 height 18
checkbox input "false"
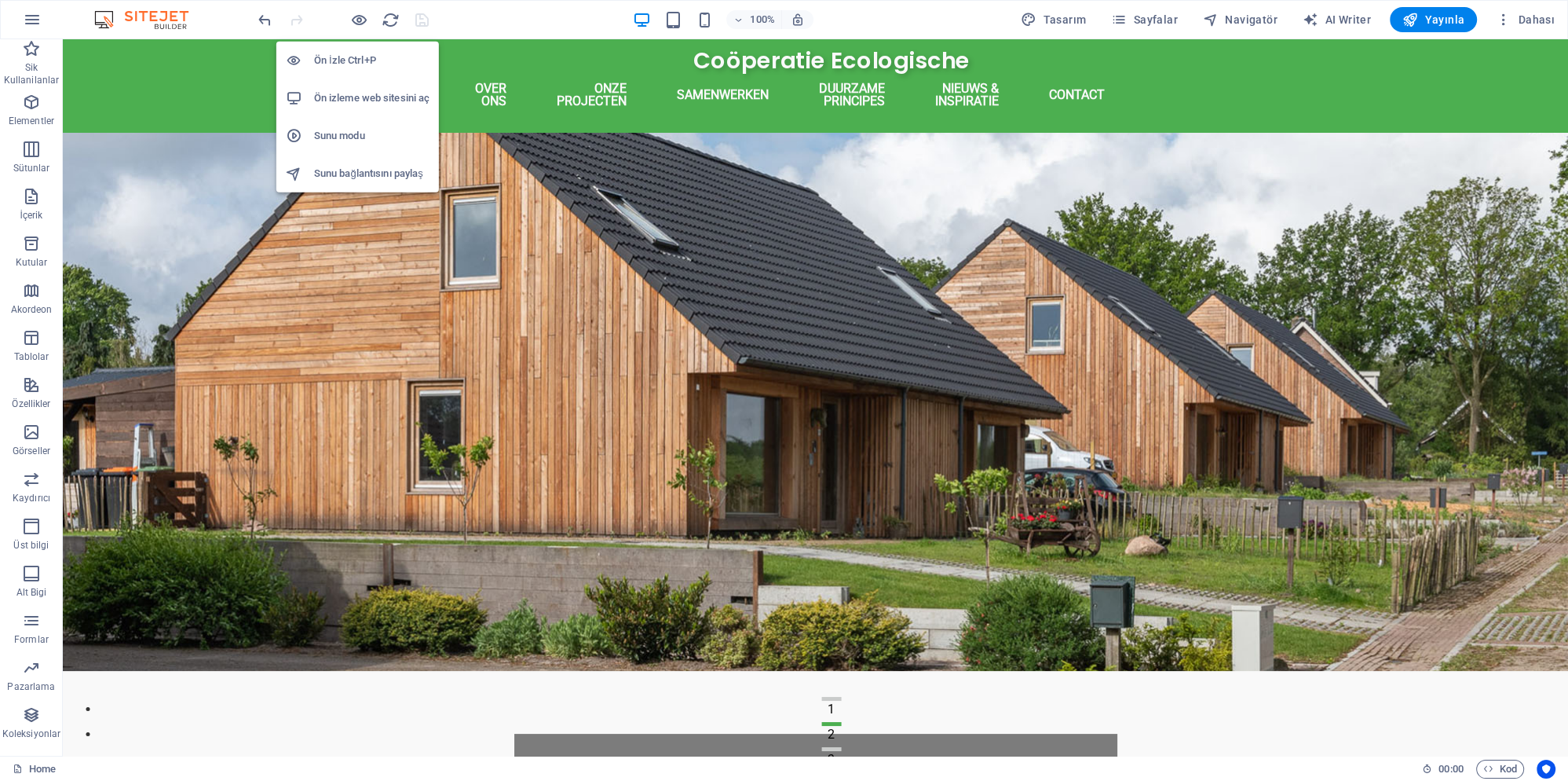
click at [354, 130] on h6 "Sunu modu" at bounding box center [371, 136] width 115 height 19
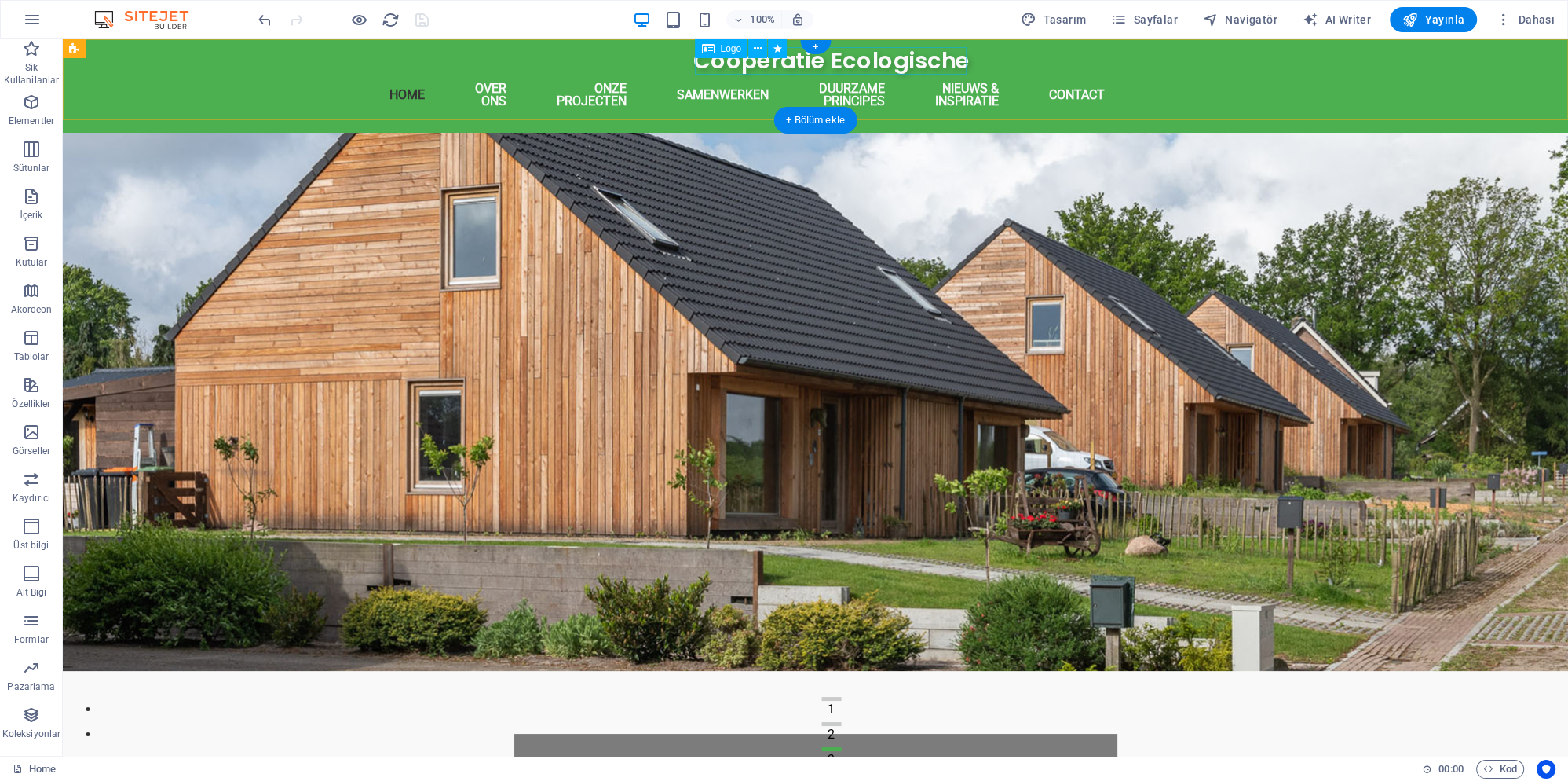
click at [801, 61] on div "Coöperatie Ecologische" at bounding box center [832, 61] width 905 height 28
select select "px"
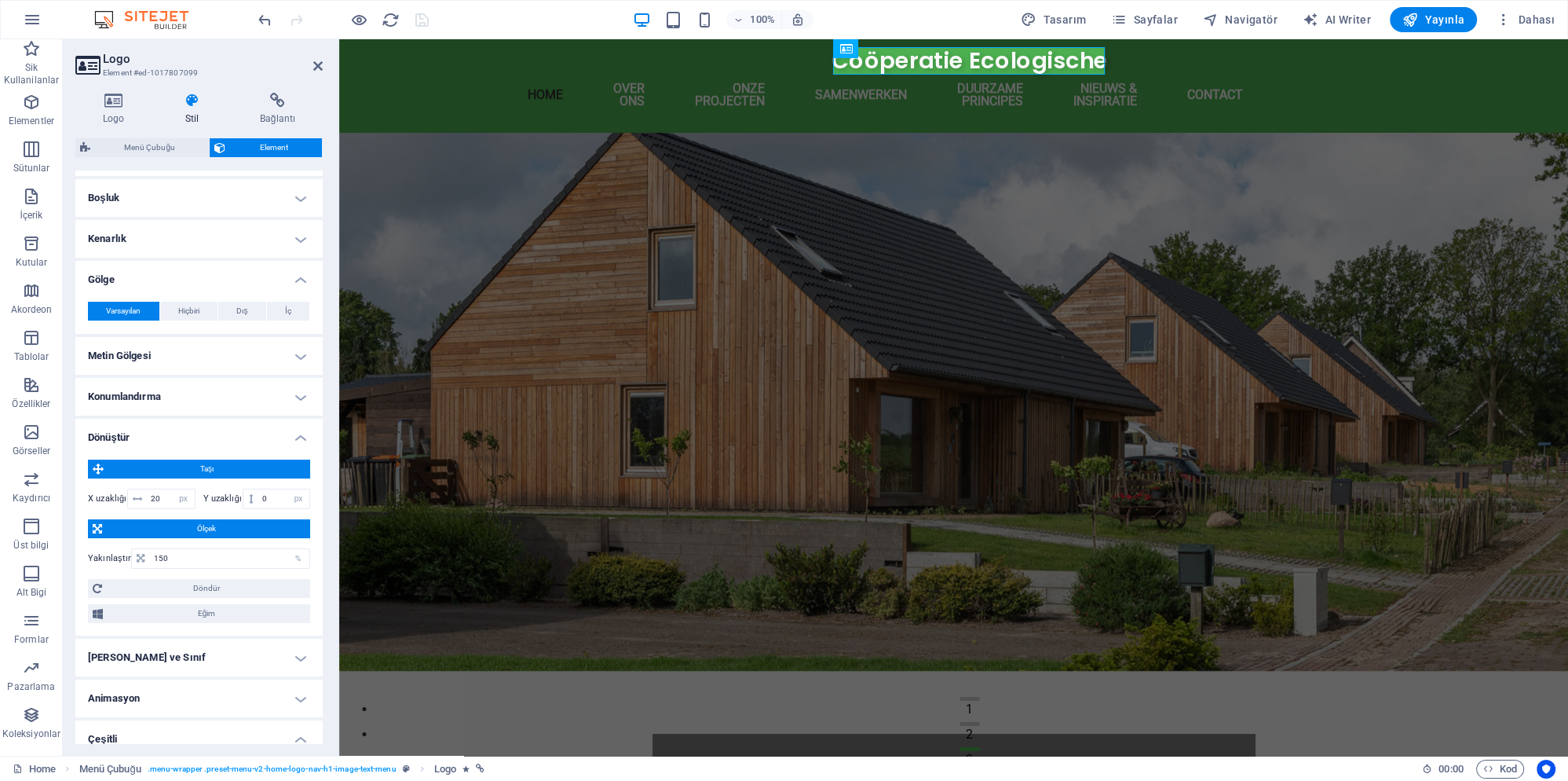
scroll to position [401, 0]
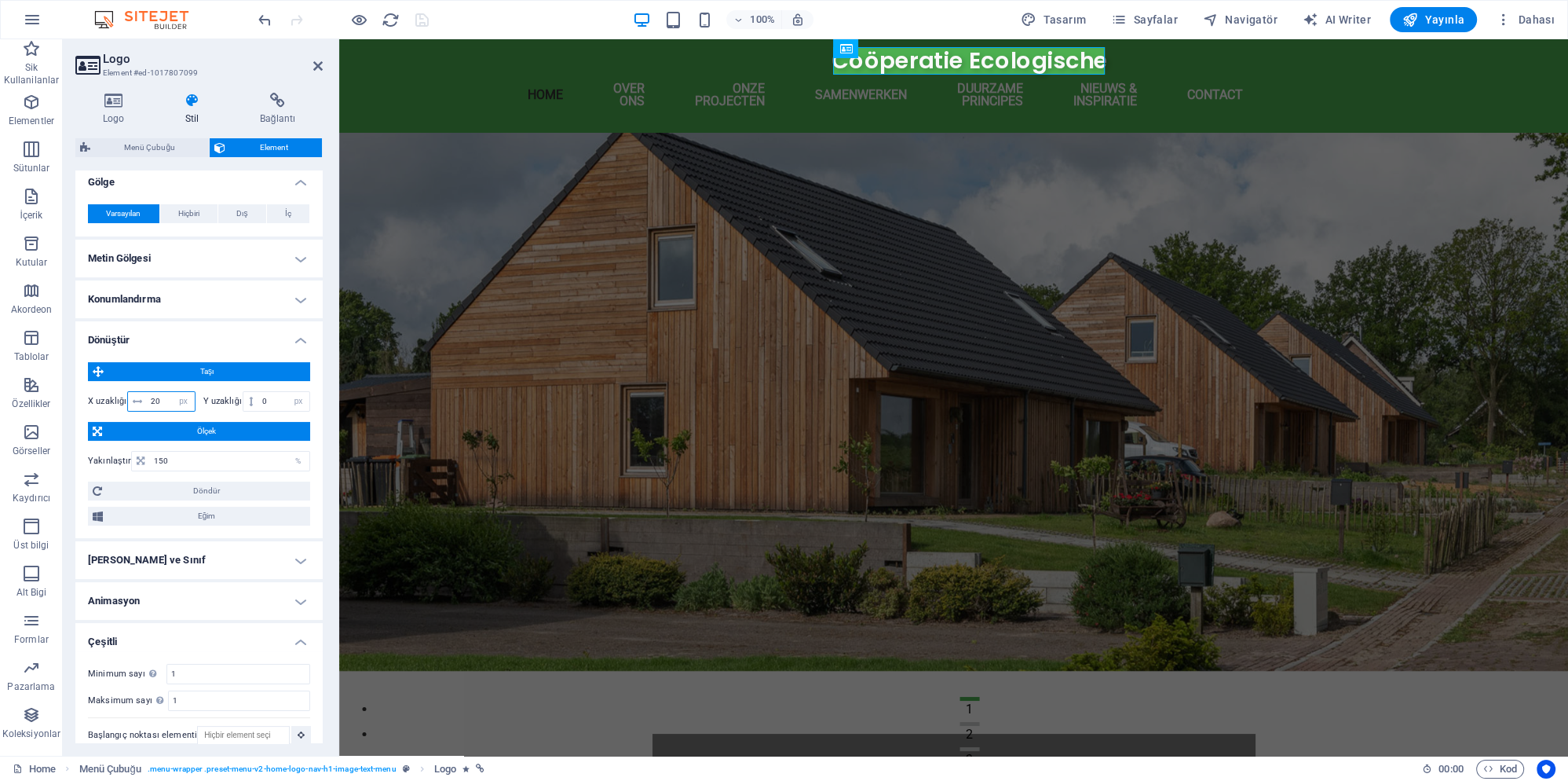
drag, startPoint x: 158, startPoint y: 384, endPoint x: 143, endPoint y: 385, distance: 15.0
click at [147, 391] on input "20" at bounding box center [170, 400] width 48 height 19
type input "40"
click at [435, 434] on figure at bounding box center [954, 401] width 1230 height 538
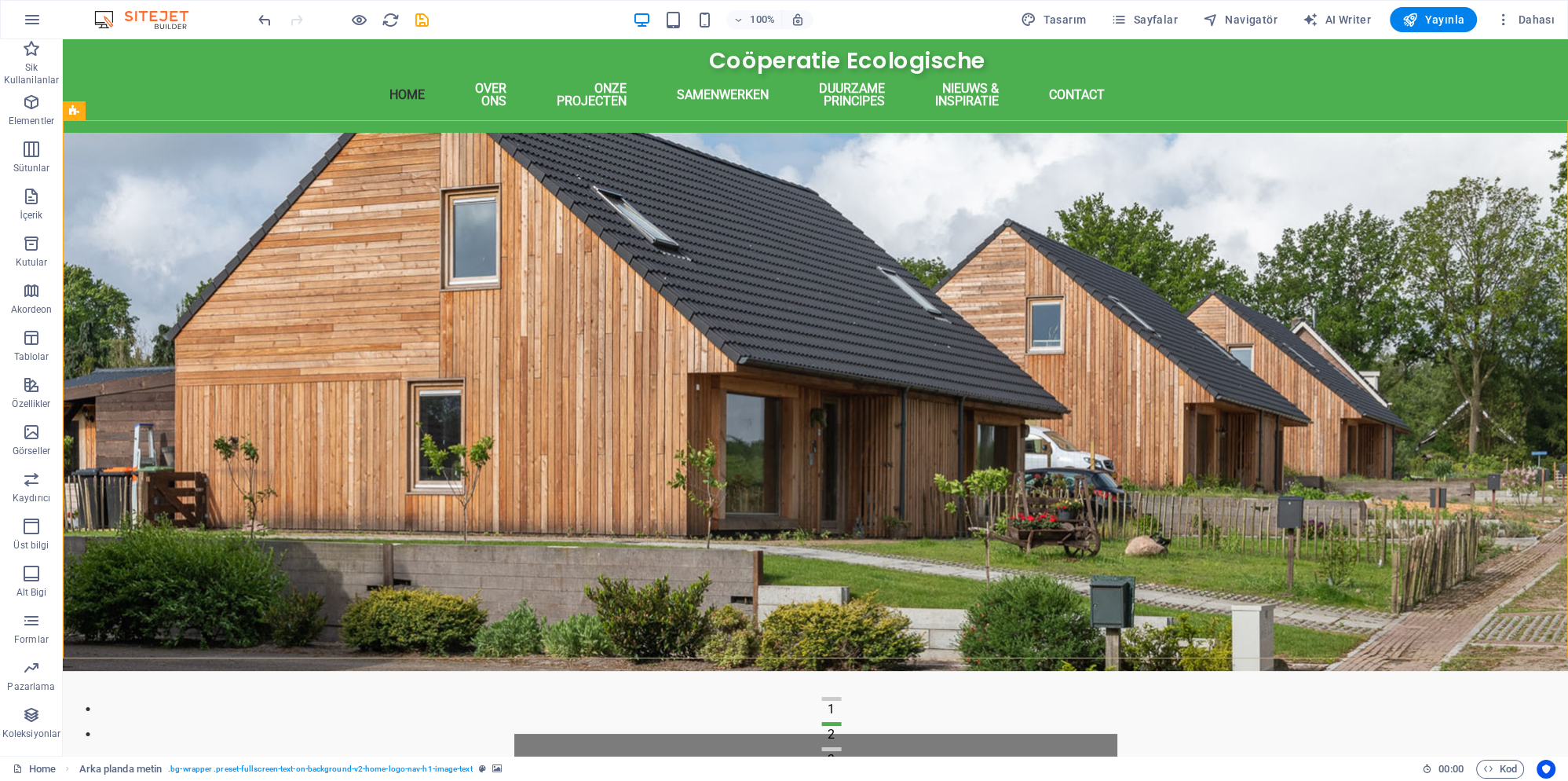
click at [410, 22] on div at bounding box center [342, 20] width 176 height 26
click at [427, 19] on icon "save" at bounding box center [422, 20] width 18 height 18
checkbox input "false"
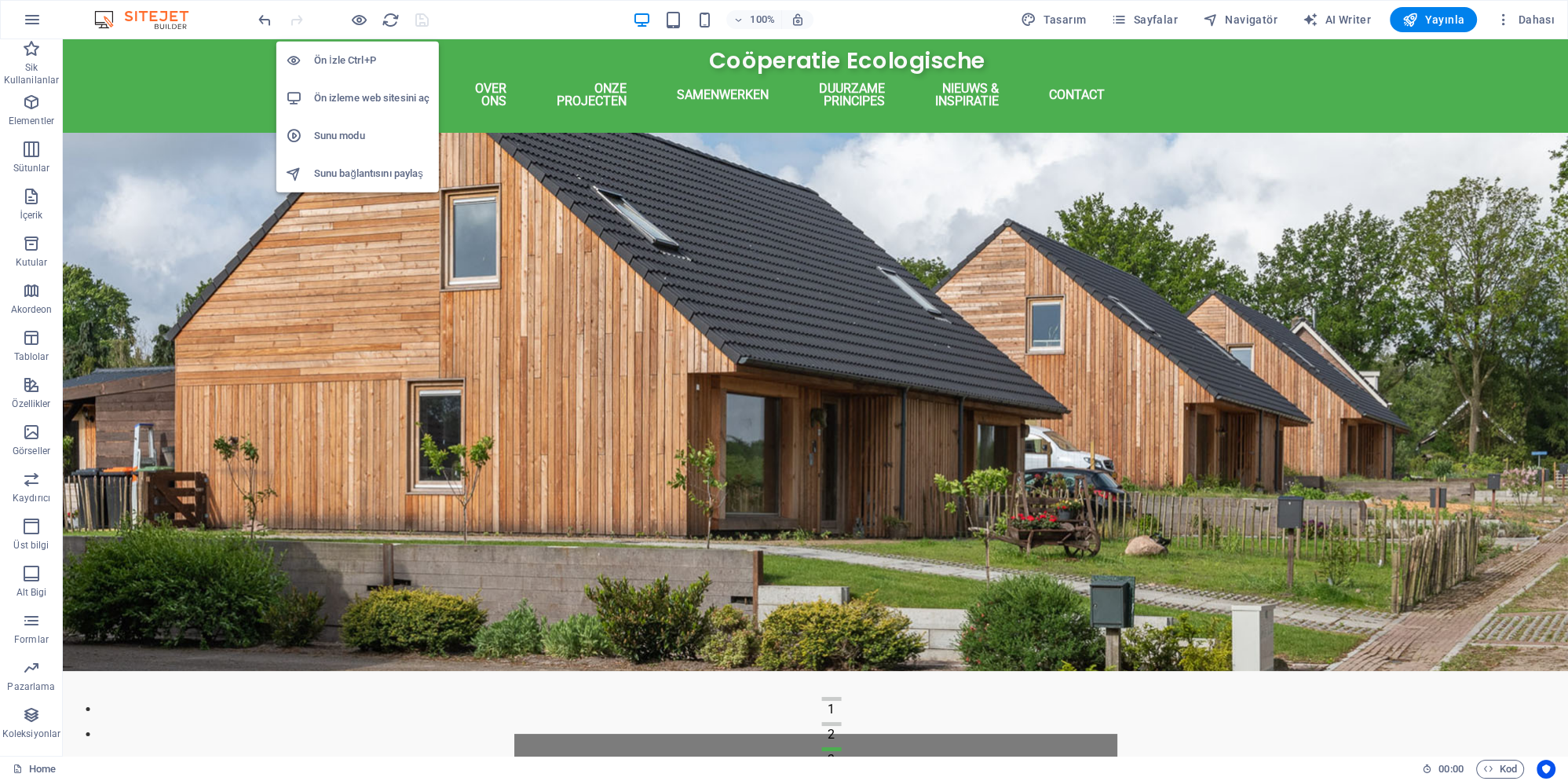
click at [360, 134] on h6 "Sunu modu" at bounding box center [371, 136] width 115 height 19
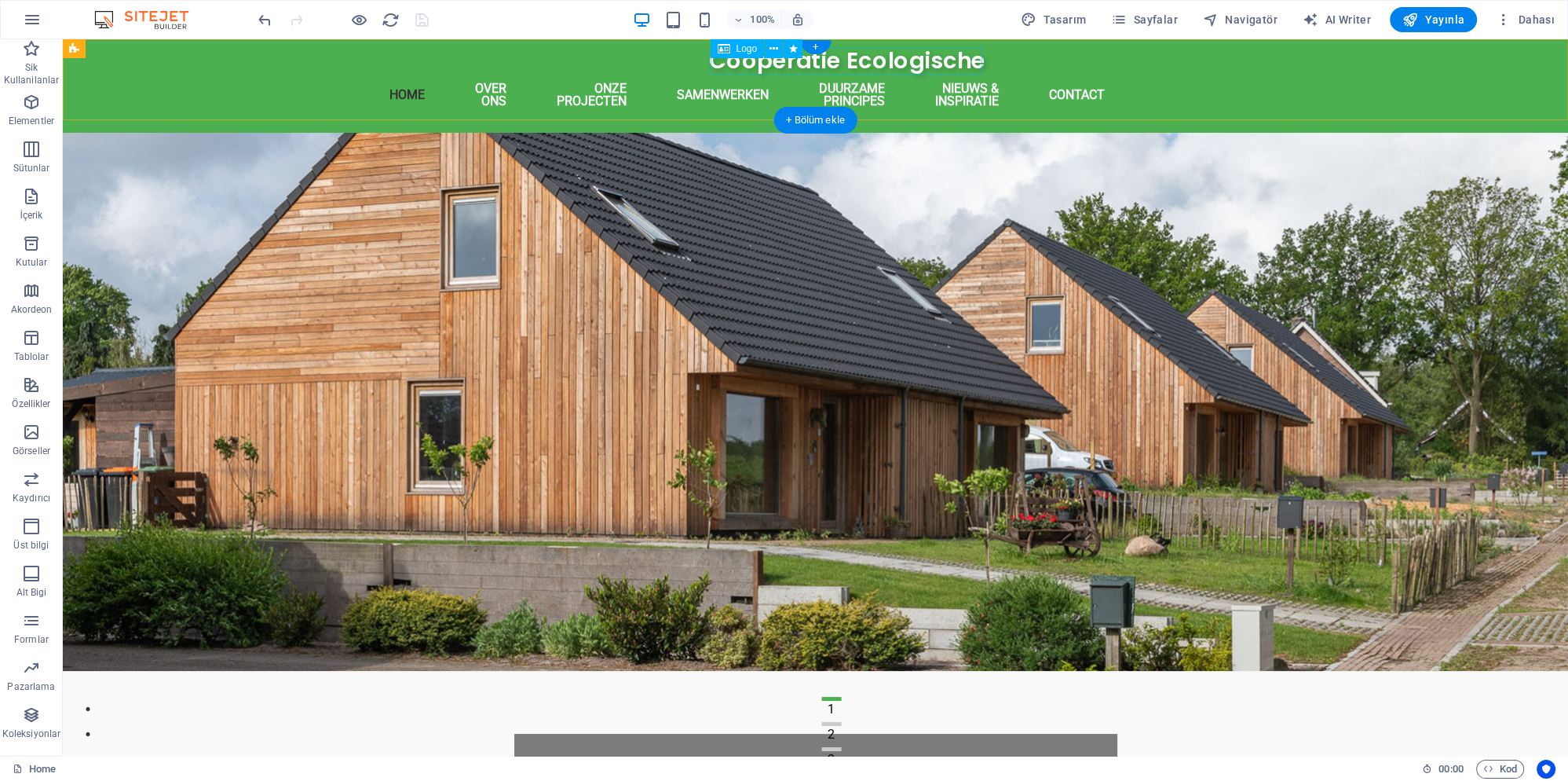
click at [871, 66] on div "Coöperatie Ecologische" at bounding box center [848, 61] width 905 height 28
select select "px"
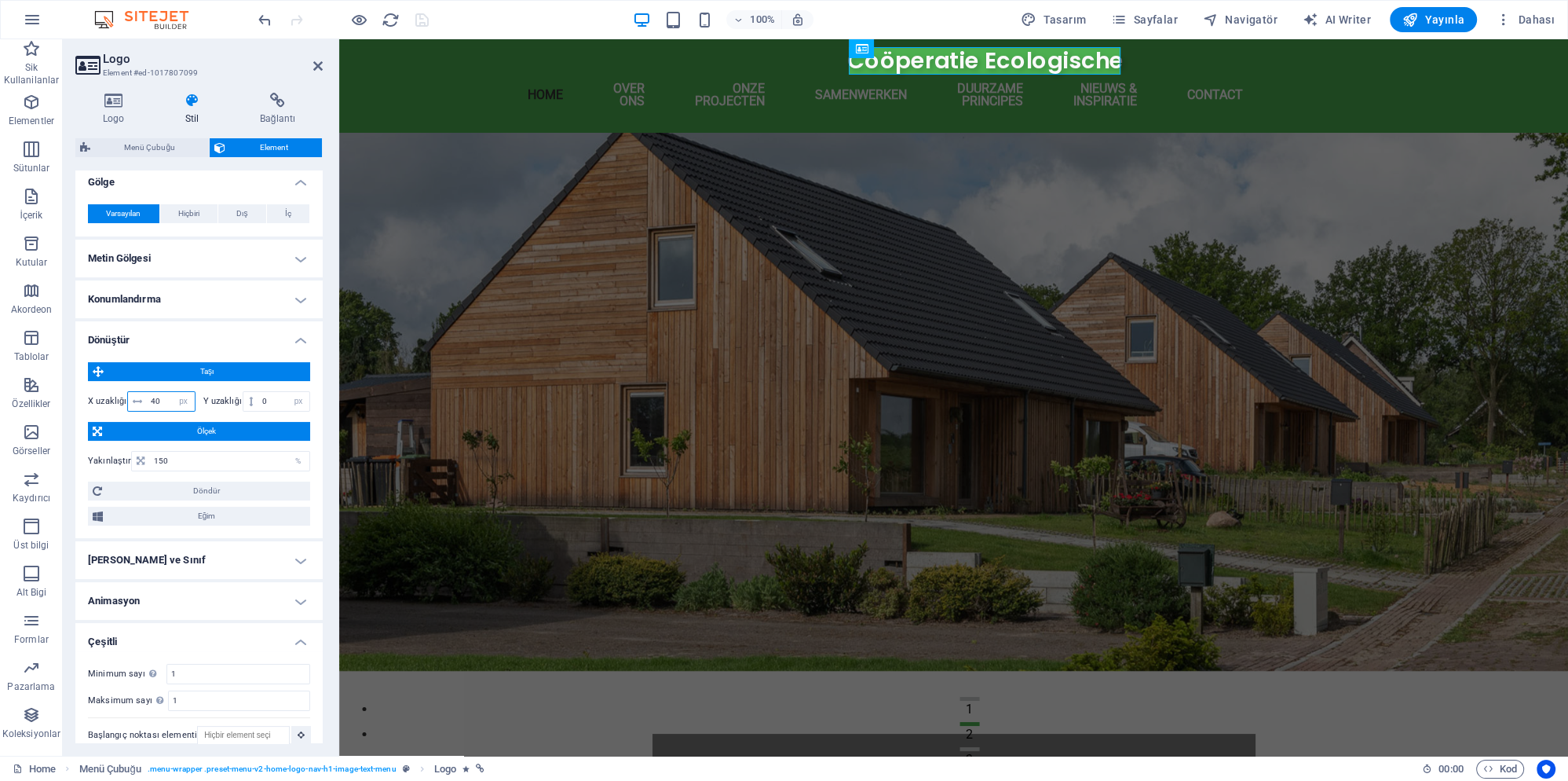
drag, startPoint x: 159, startPoint y: 386, endPoint x: 137, endPoint y: 386, distance: 22.0
click at [147, 391] on input "40" at bounding box center [170, 400] width 48 height 19
type input "50"
click at [452, 351] on figure at bounding box center [954, 401] width 1230 height 538
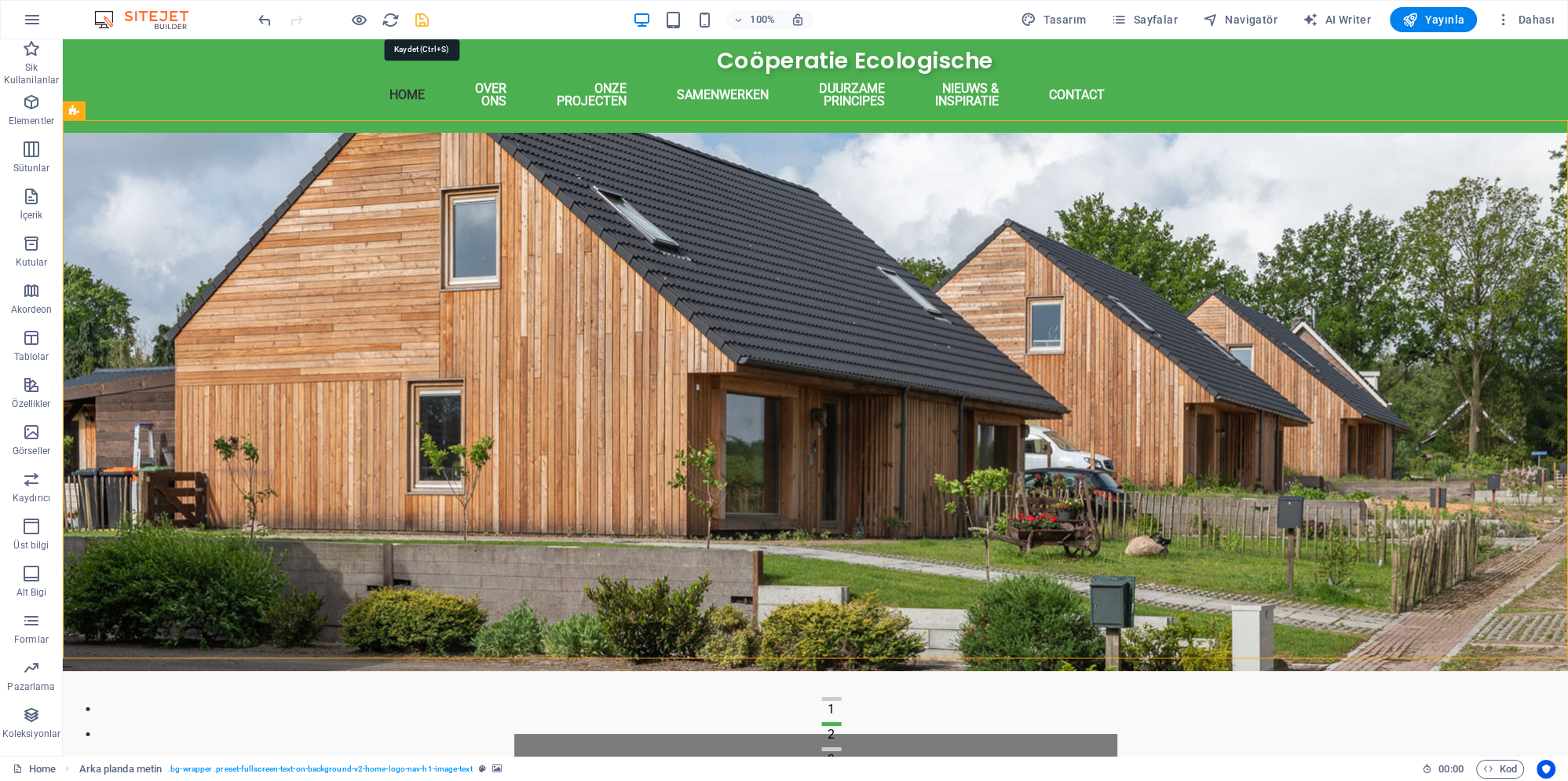
click at [421, 22] on icon "save" at bounding box center [422, 20] width 18 height 18
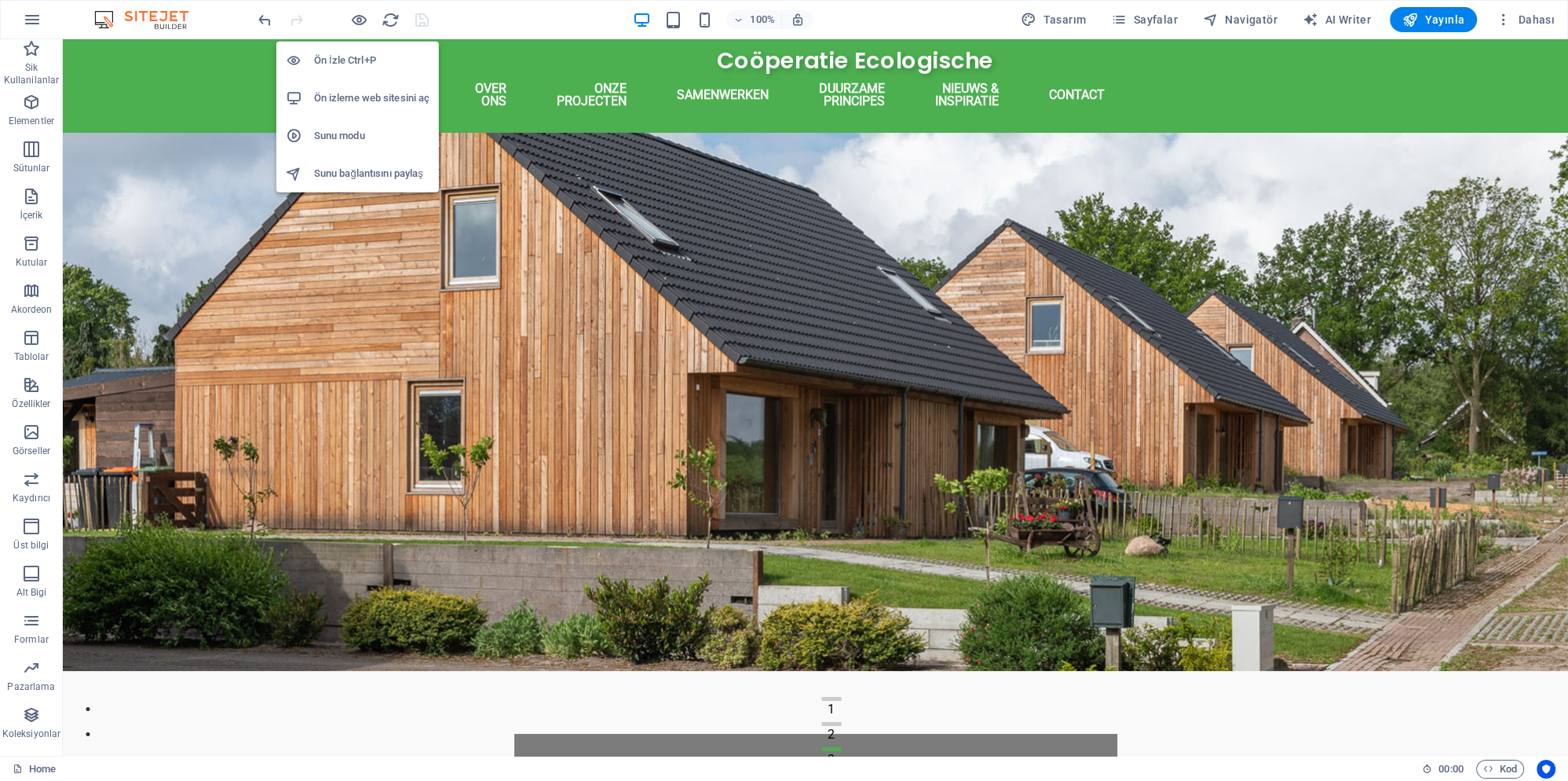
click at [360, 139] on h6 "Sunu modu" at bounding box center [371, 136] width 115 height 19
click at [361, 95] on h6 "Ön izleme web sitesini aç" at bounding box center [371, 97] width 115 height 19
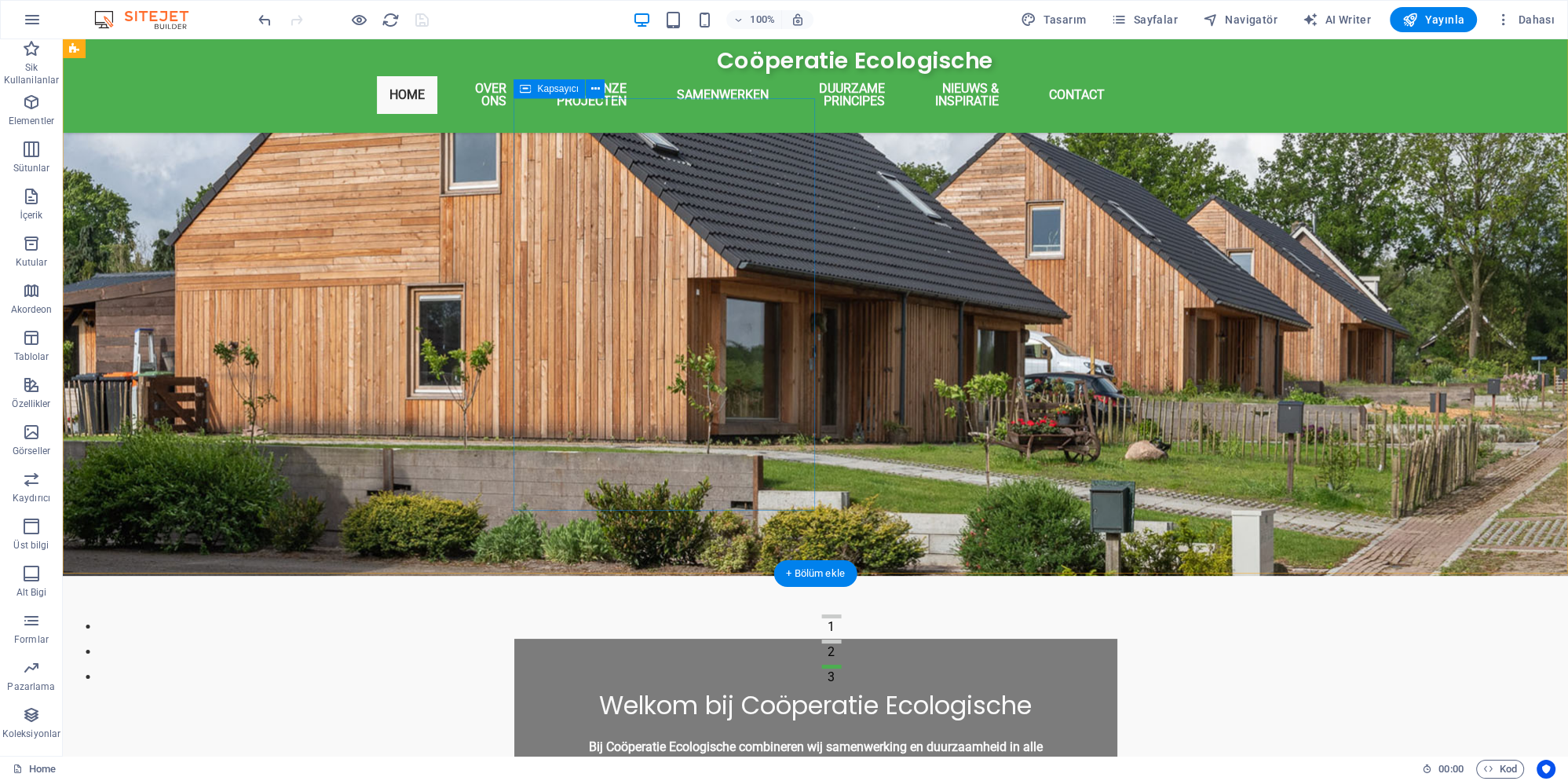
scroll to position [85, 0]
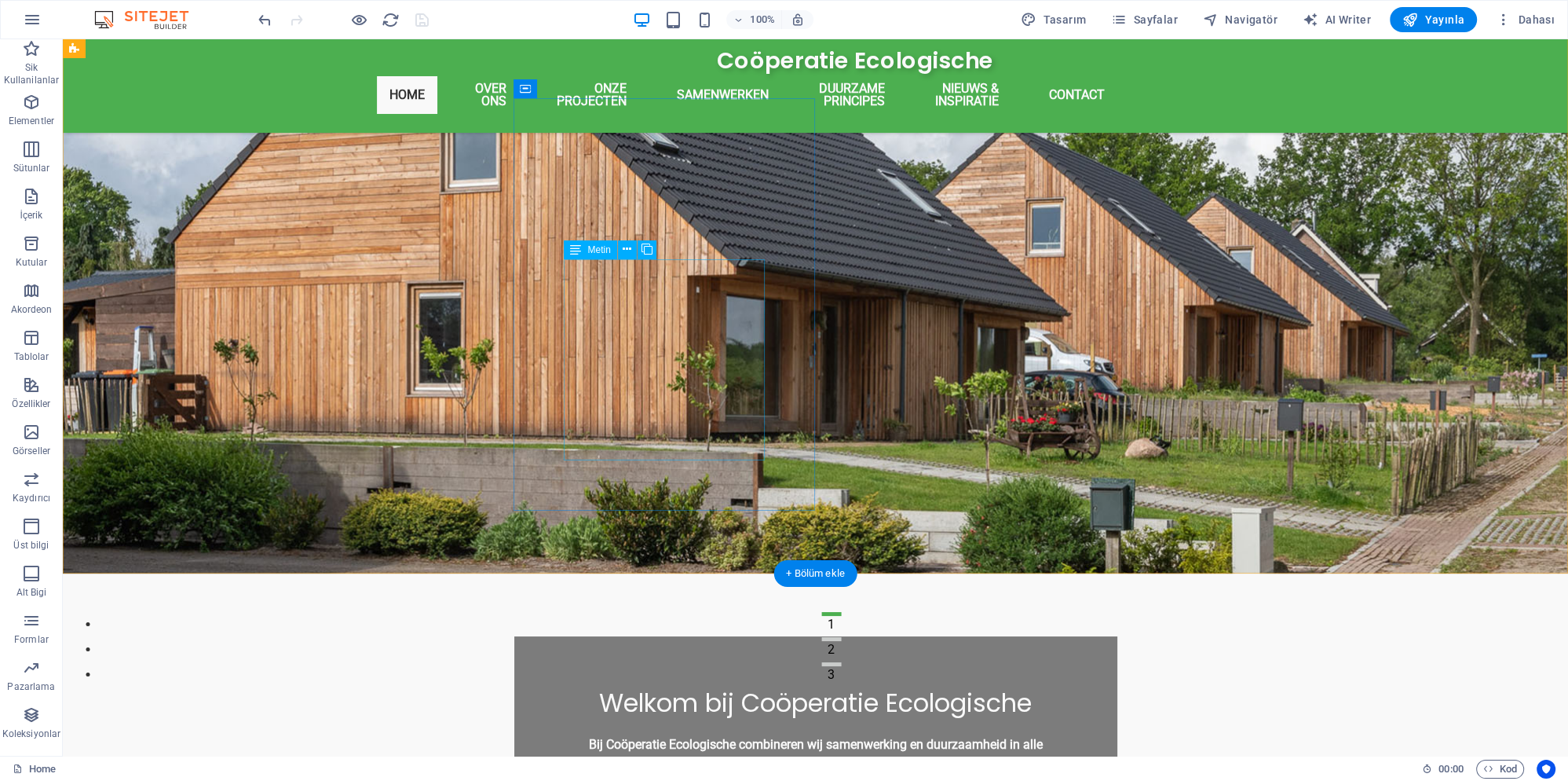
click at [689, 732] on div "Bij Coöperatie Ecologische combineren wij samenwerking en duurzaamheid in alle …" at bounding box center [815, 769] width 503 height 76
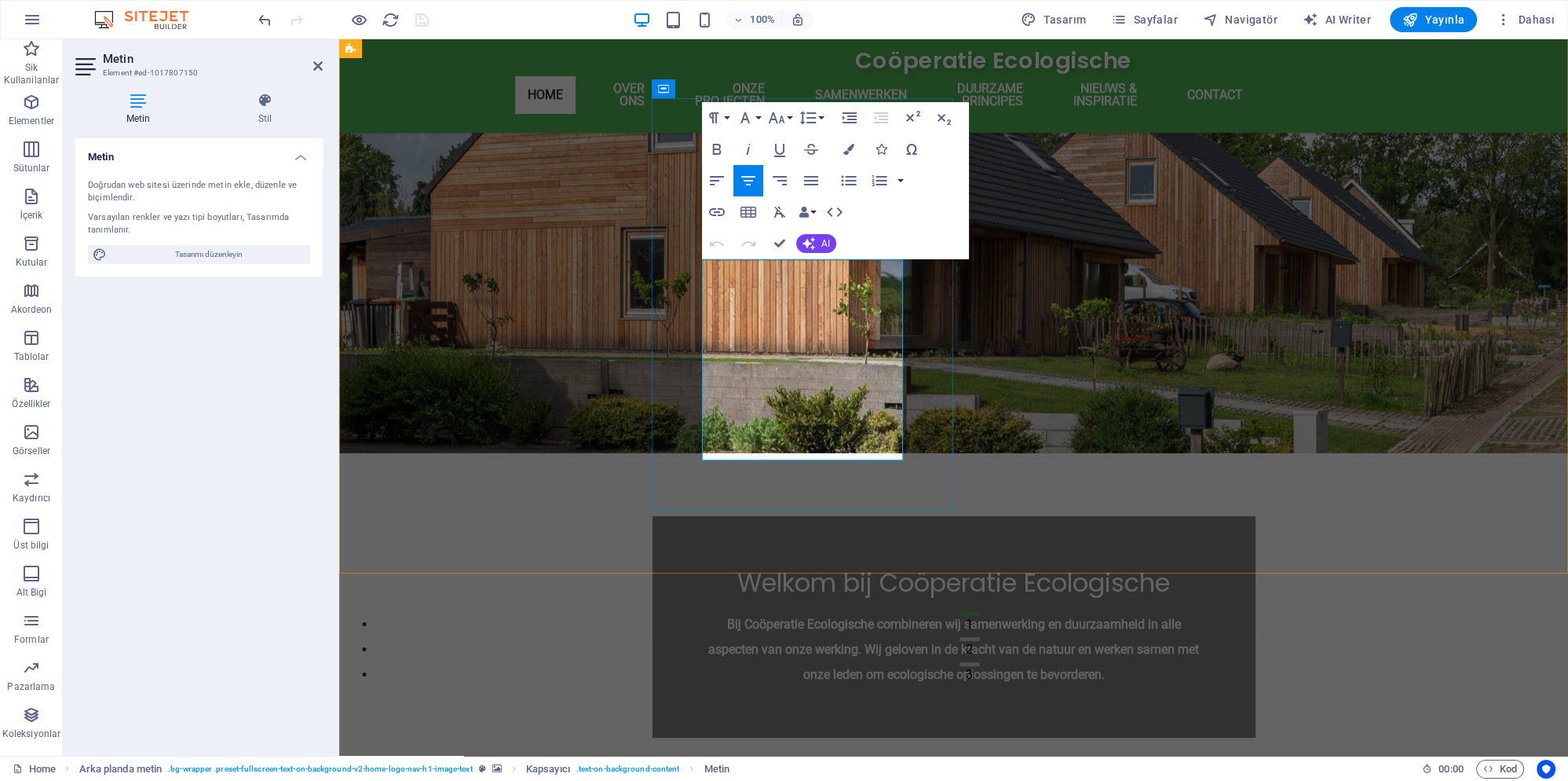
click at [845, 612] on p "Bij Coöperatie Ecologische combineren wij samenwerking en duurzaamheid in alle …" at bounding box center [954, 649] width 503 height 76
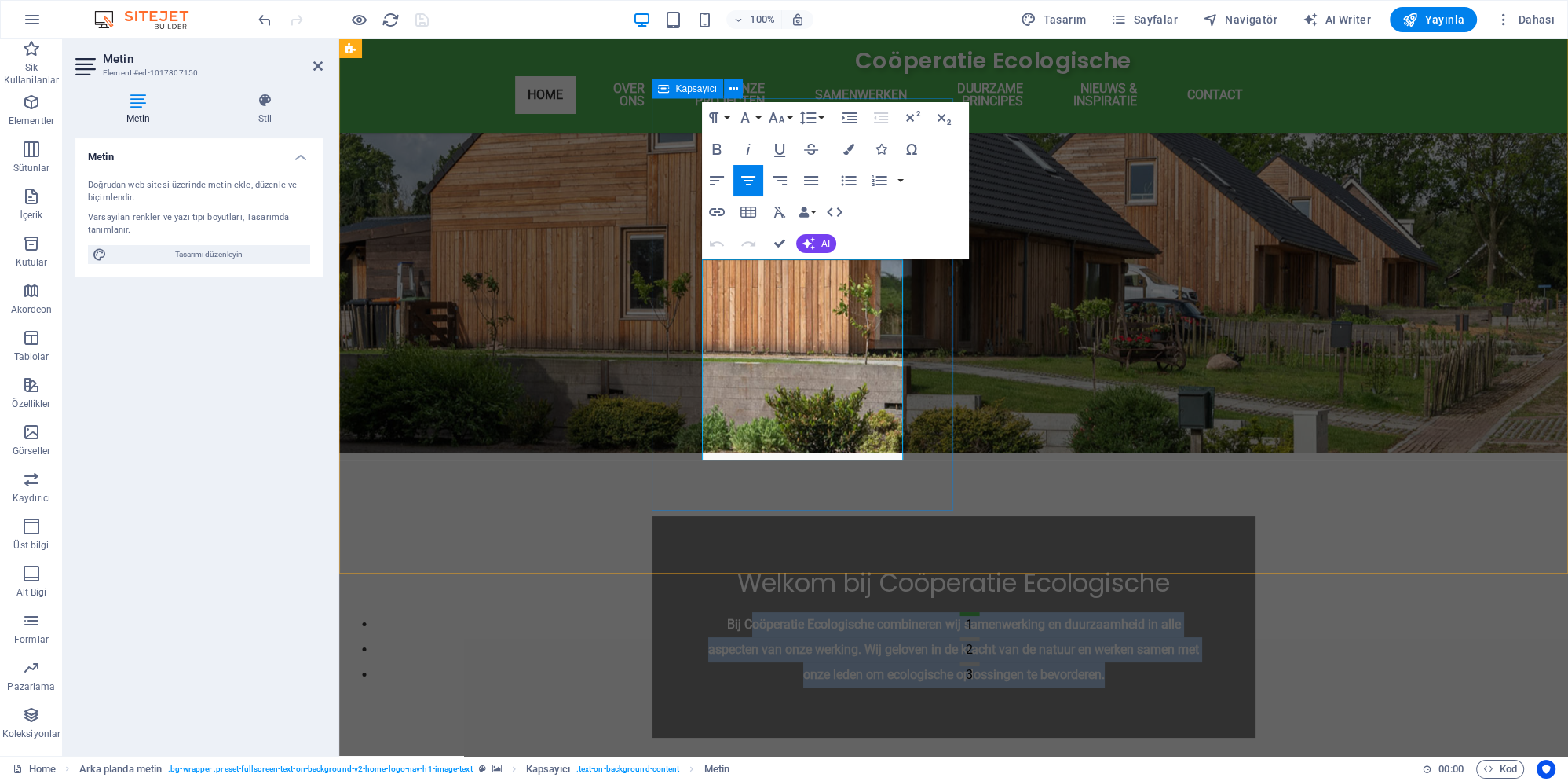
drag, startPoint x: 853, startPoint y: 449, endPoint x: 680, endPoint y: 213, distance: 292.6
click at [680, 516] on div "Welkom bij Coöperatie Ecologische Bij Coöperatie Ecologische combineren wij sam…" at bounding box center [953, 627] width 603 height 221
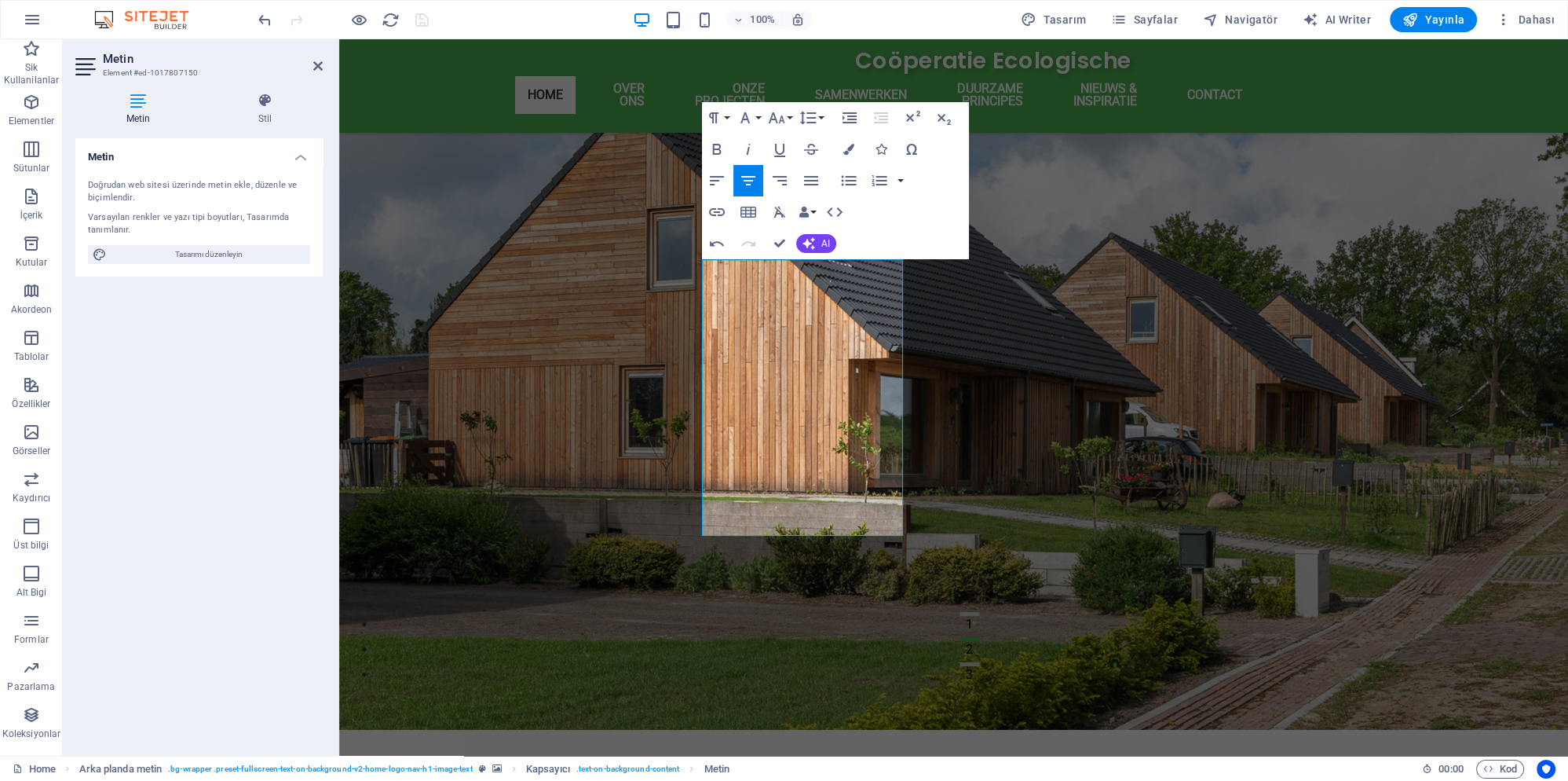
click at [1055, 303] on figure at bounding box center [954, 383] width 1230 height 694
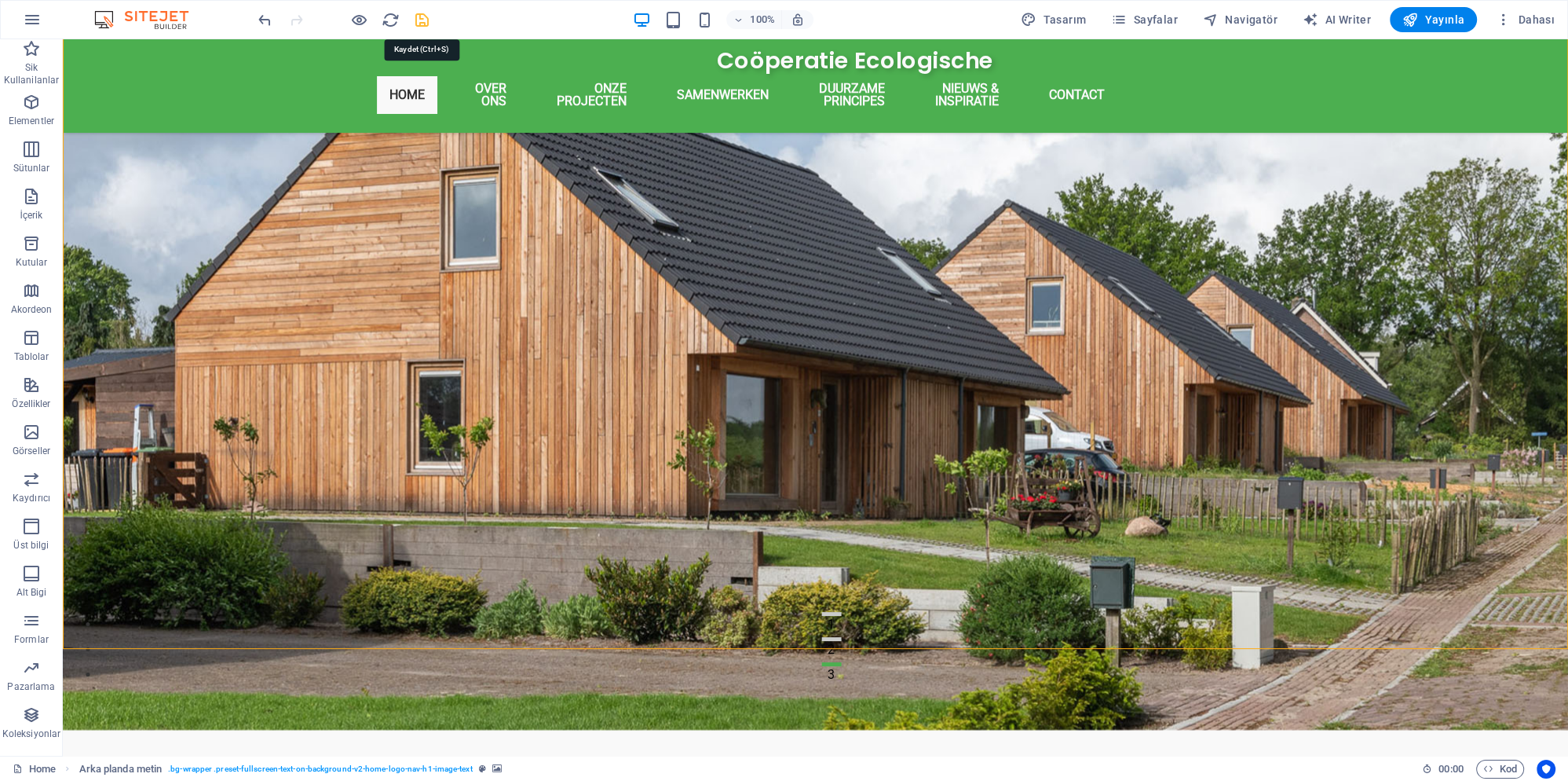
click at [428, 22] on icon "save" at bounding box center [422, 20] width 18 height 18
checkbox input "false"
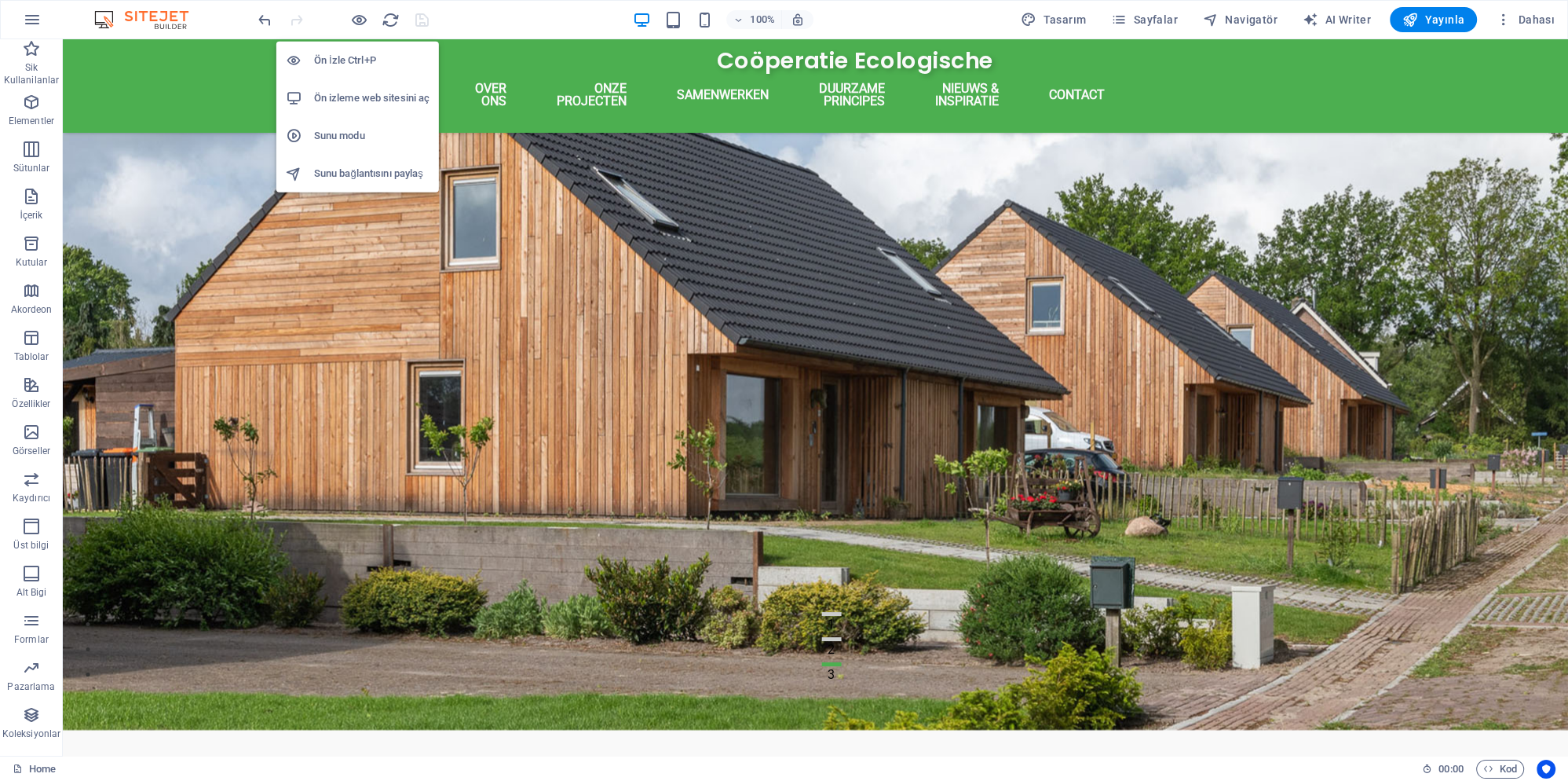
click at [369, 99] on h6 "Ön izleme web sitesini aç" at bounding box center [371, 97] width 115 height 19
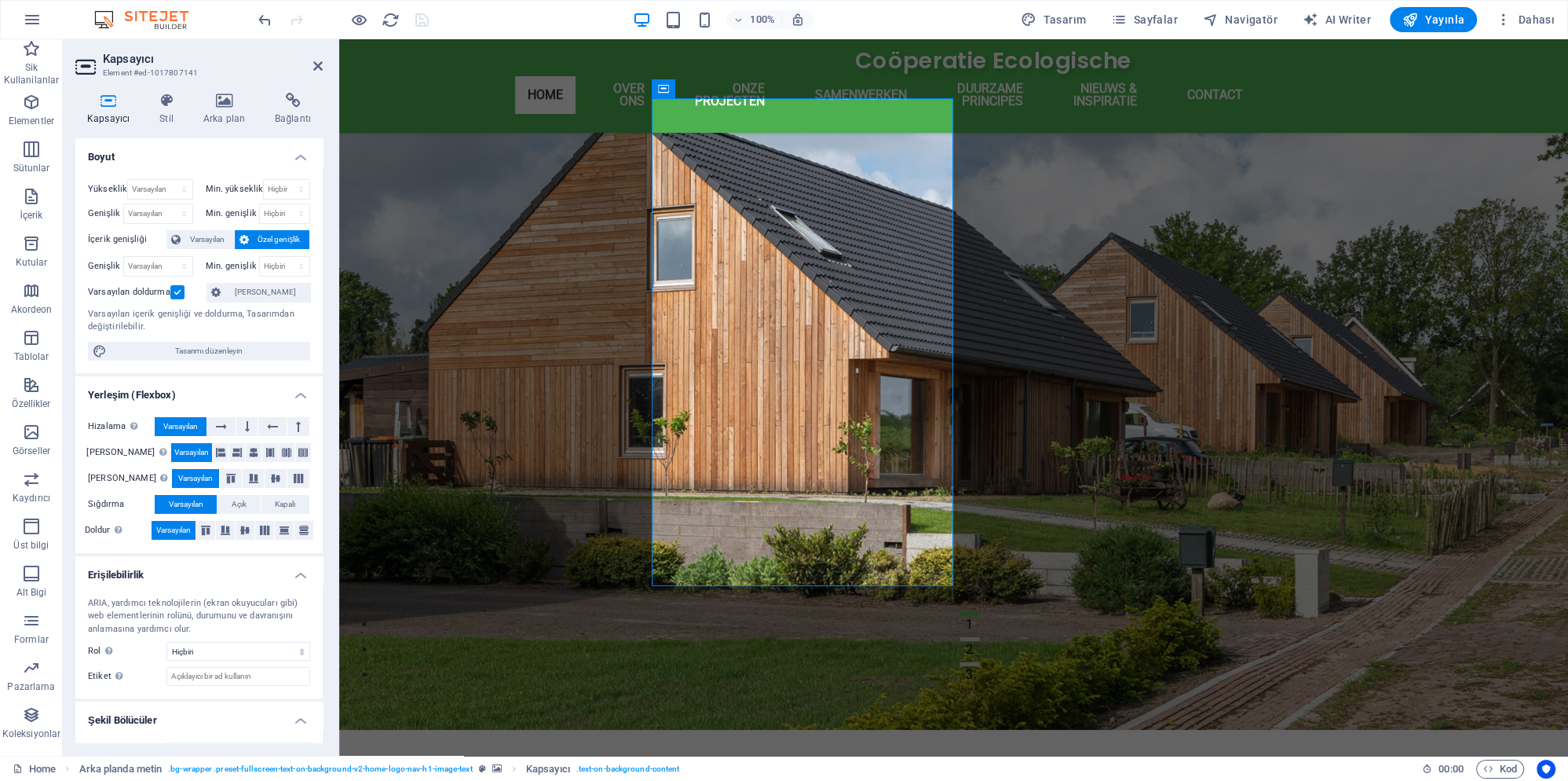
click at [1089, 371] on figure at bounding box center [954, 383] width 1230 height 694
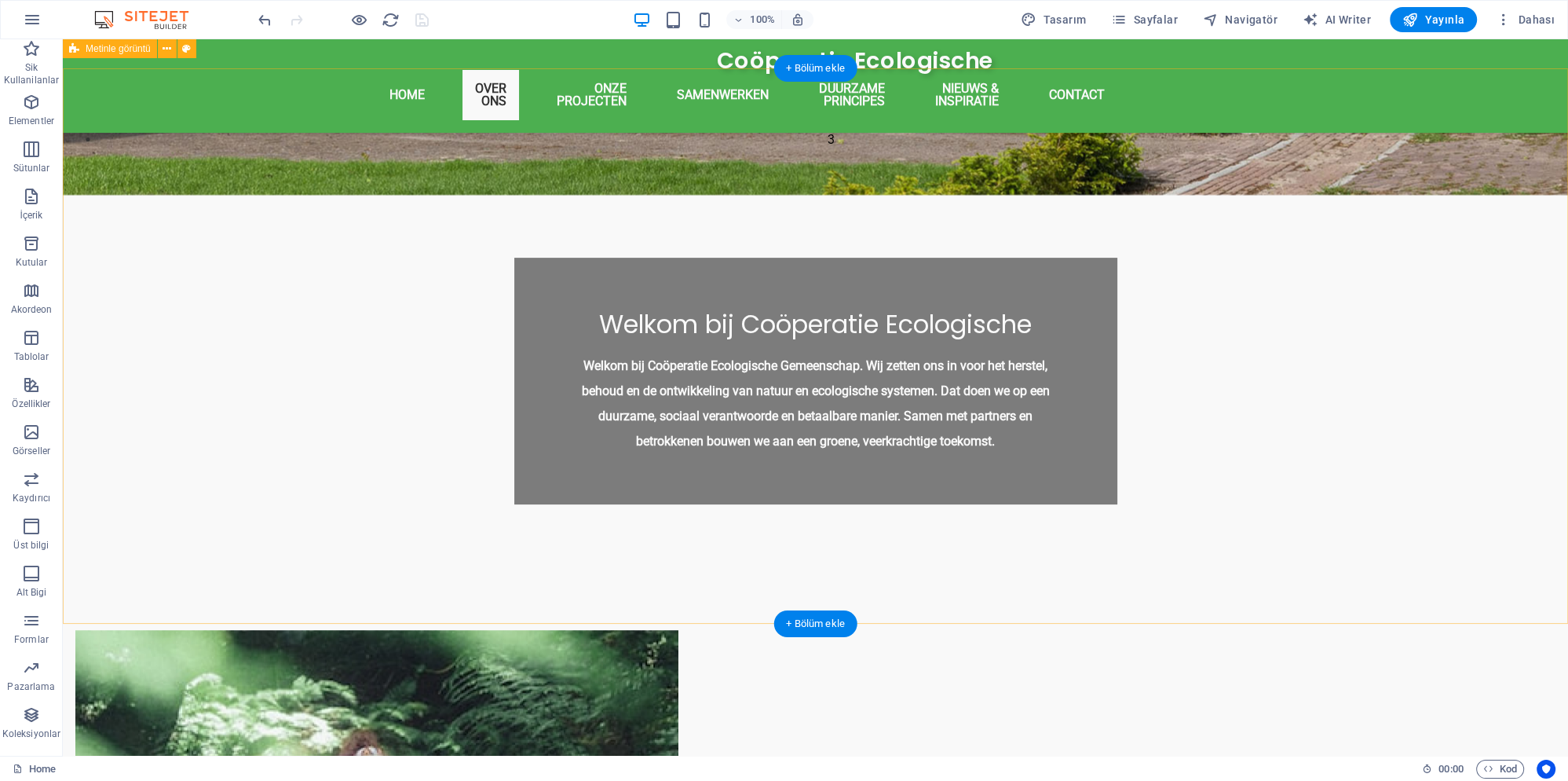
scroll to position [509, 0]
